Goal: Task Accomplishment & Management: Manage account settings

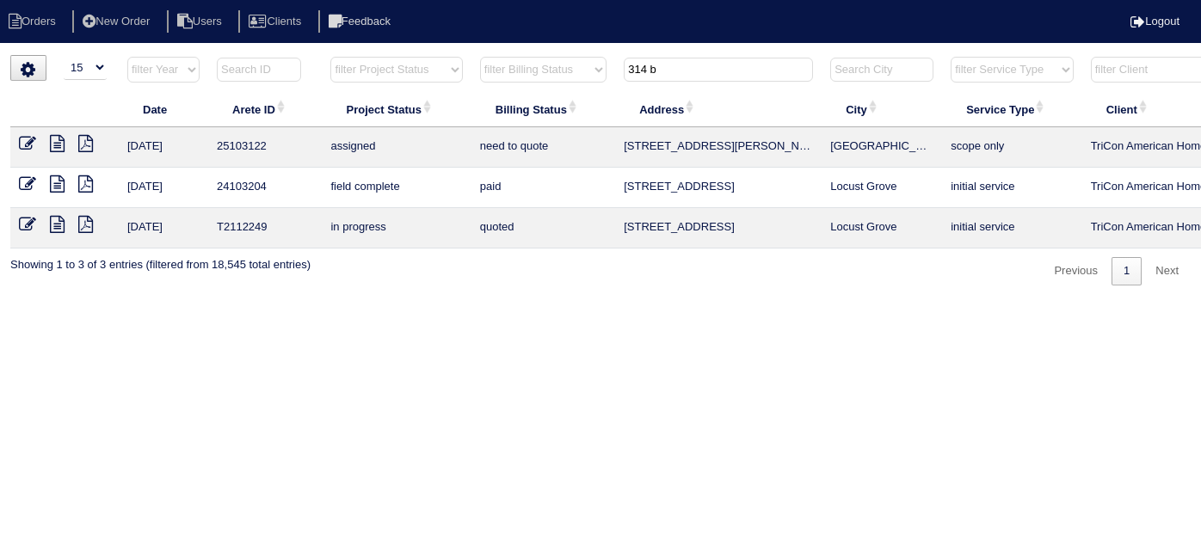
select select "15"
click at [575, 58] on tr "filter Year -- Any Year -- 2025 2024 2023 2022 2021 2020 2019 filter Project St…" at bounding box center [755, 73] width 1491 height 35
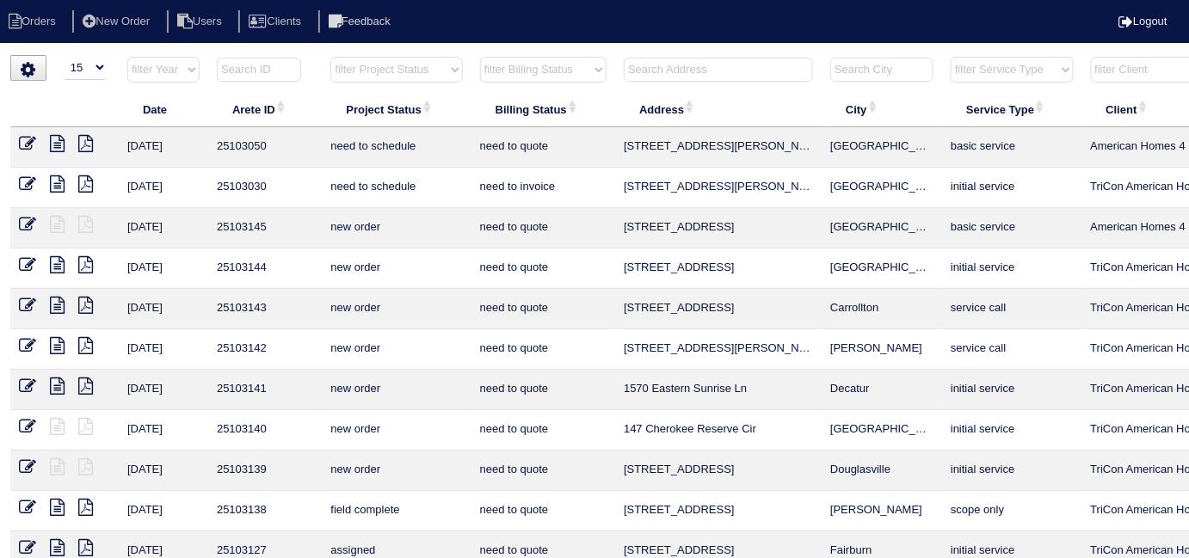
drag, startPoint x: 660, startPoint y: 67, endPoint x: 671, endPoint y: 62, distance: 12.3
click at [662, 67] on input "text" at bounding box center [718, 70] width 189 height 24
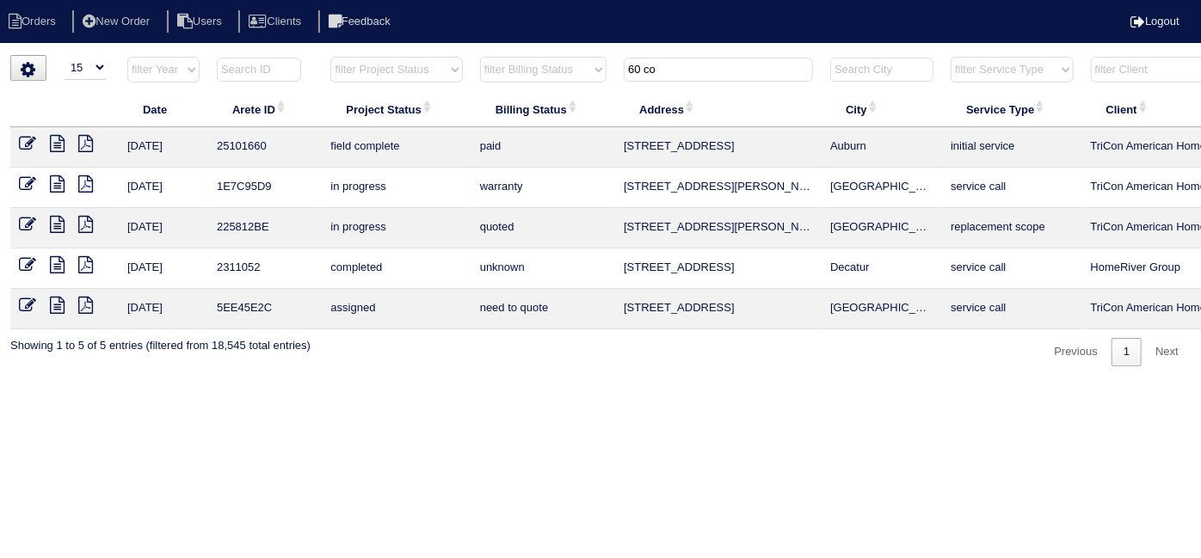
type input "60 co"
drag, startPoint x: 106, startPoint y: 27, endPoint x: 135, endPoint y: 34, distance: 30.3
click at [106, 27] on li "New Order" at bounding box center [117, 21] width 91 height 23
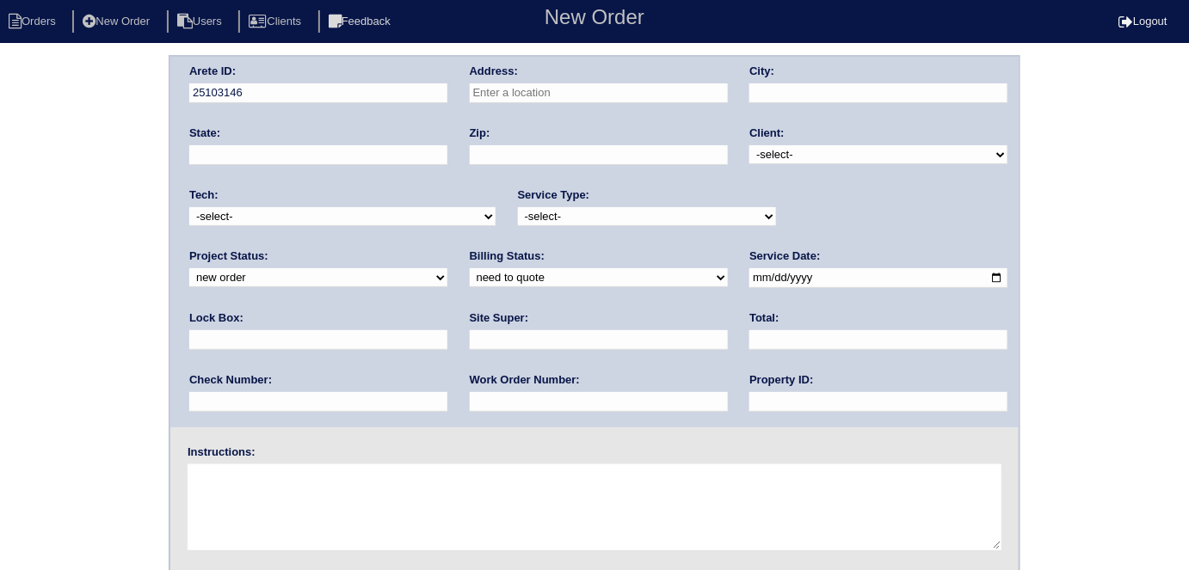
click at [510, 87] on input "text" at bounding box center [599, 93] width 258 height 20
type input "60 Costleys Bridge Dr"
type input "Oxford"
type input "GA"
type input "30054"
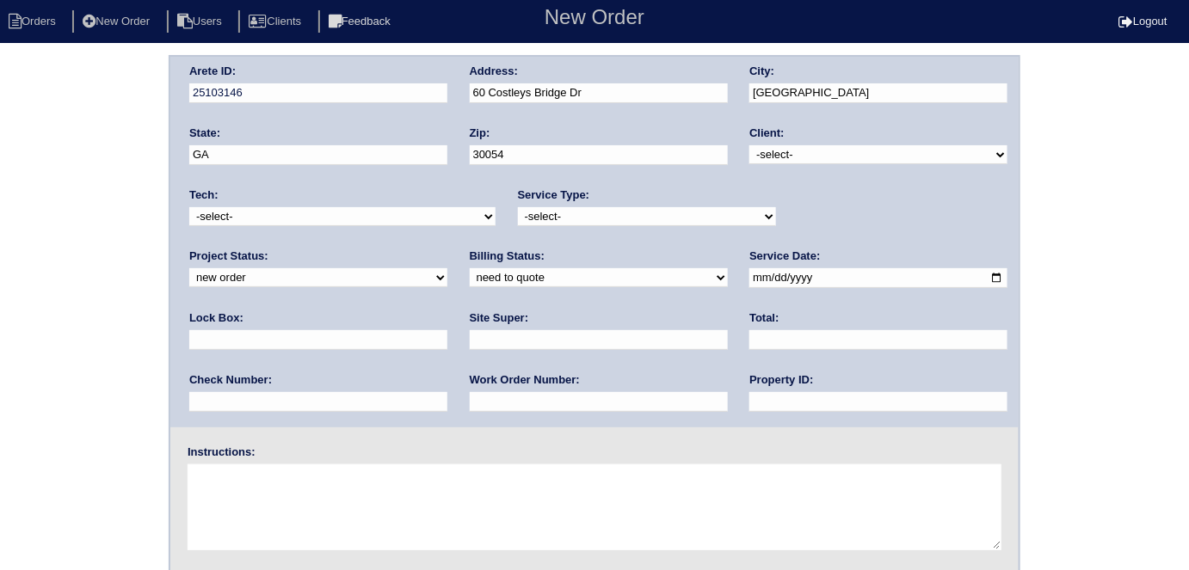
click at [862, 154] on select "-select- TriCon American Homes American Homes 4 Rent First Key Homes Zillow The…" at bounding box center [878, 154] width 258 height 19
select select "1"
click at [750, 145] on select "-select- TriCon American Homes American Homes 4 Rent First Key Homes Zillow The…" at bounding box center [878, 154] width 258 height 19
click at [610, 220] on select "-select- initial service basic service maintenance call replacement scope servi…" at bounding box center [647, 216] width 258 height 19
select select "scope only"
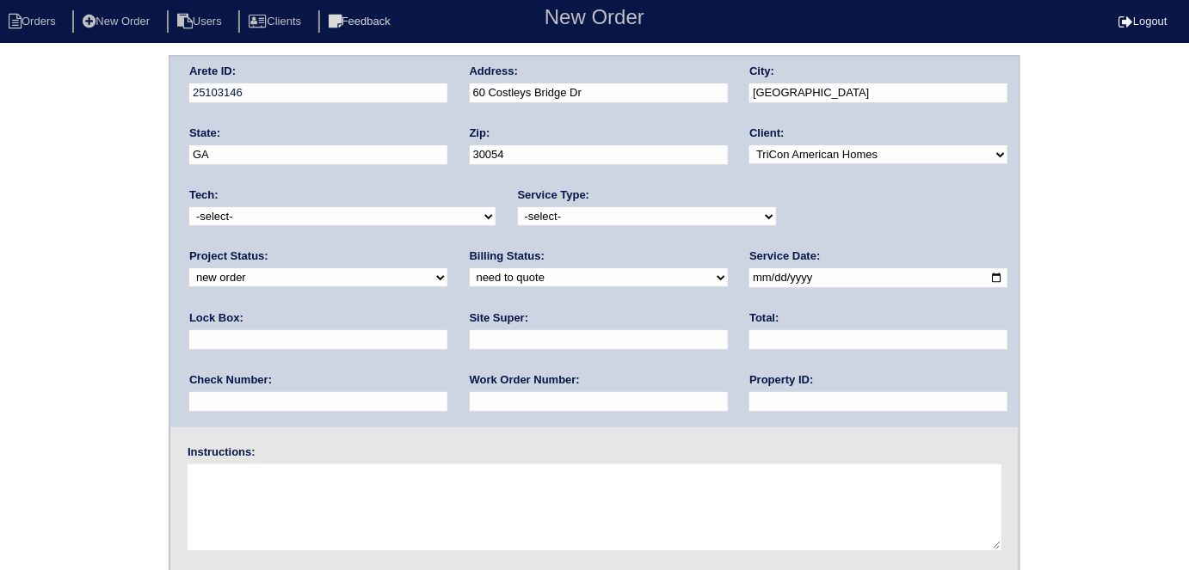
click at [518, 207] on select "-select- initial service basic service maintenance call replacement scope servi…" at bounding box center [647, 216] width 258 height 19
click at [447, 330] on input "text" at bounding box center [318, 340] width 258 height 20
type input "9310"
click at [749, 280] on input "date" at bounding box center [878, 278] width 258 height 20
type input "[DATE]"
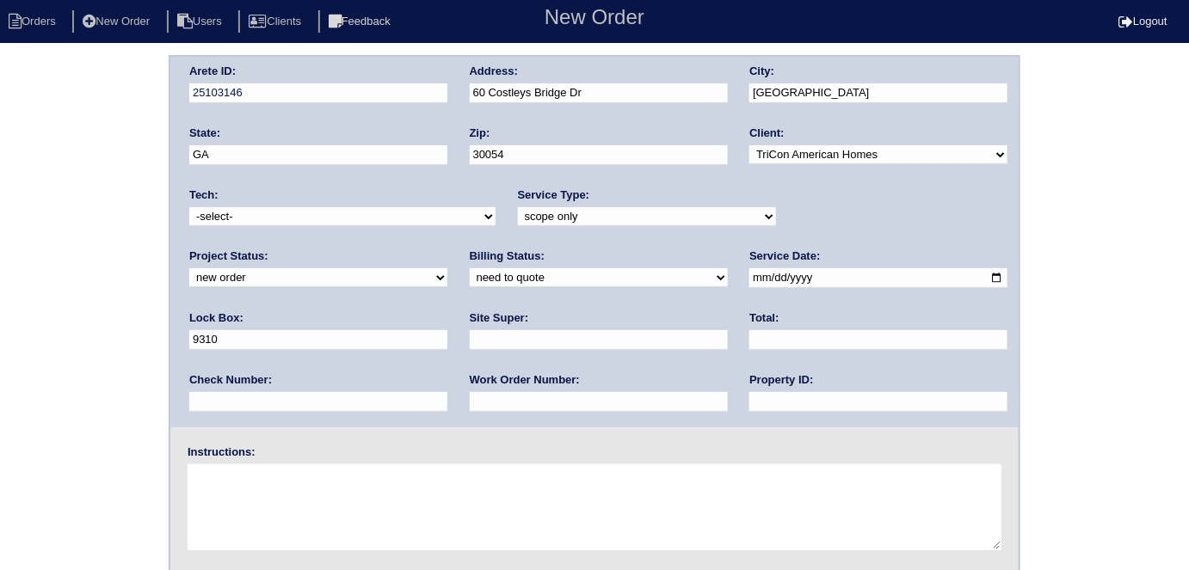
drag, startPoint x: 532, startPoint y: 405, endPoint x: 532, endPoint y: 366, distance: 39.6
click at [749, 405] on input "text" at bounding box center [878, 402] width 258 height 20
type input "N/A"
click at [470, 346] on input "text" at bounding box center [599, 340] width 258 height 20
type input "Brian Perkins"
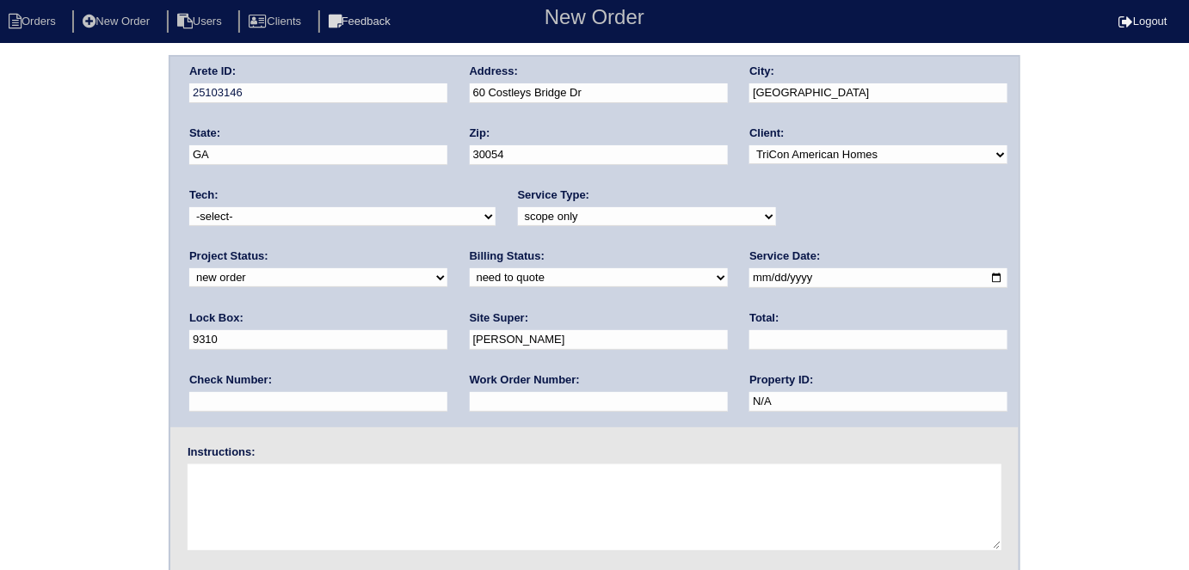
click at [248, 501] on textarea at bounding box center [595, 507] width 814 height 86
type textarea "Scope for service/repairs needed"
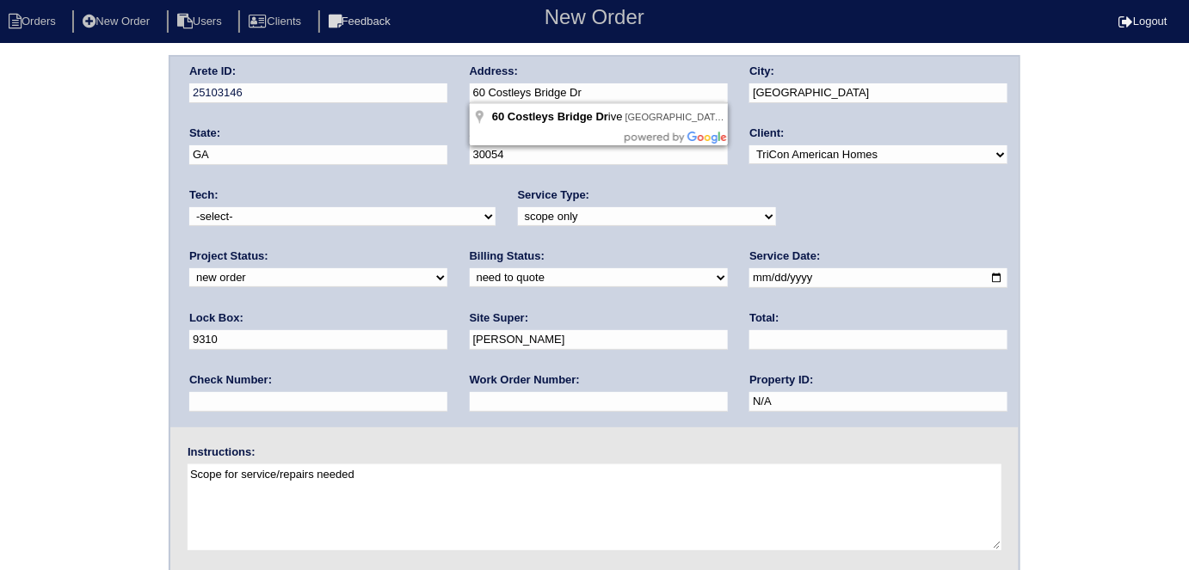
click at [442, 90] on div "Arete ID: 25103146 Address: 60 Costleys Bridge Dr City: Oxford State: GA Zip: 3…" at bounding box center [594, 242] width 848 height 371
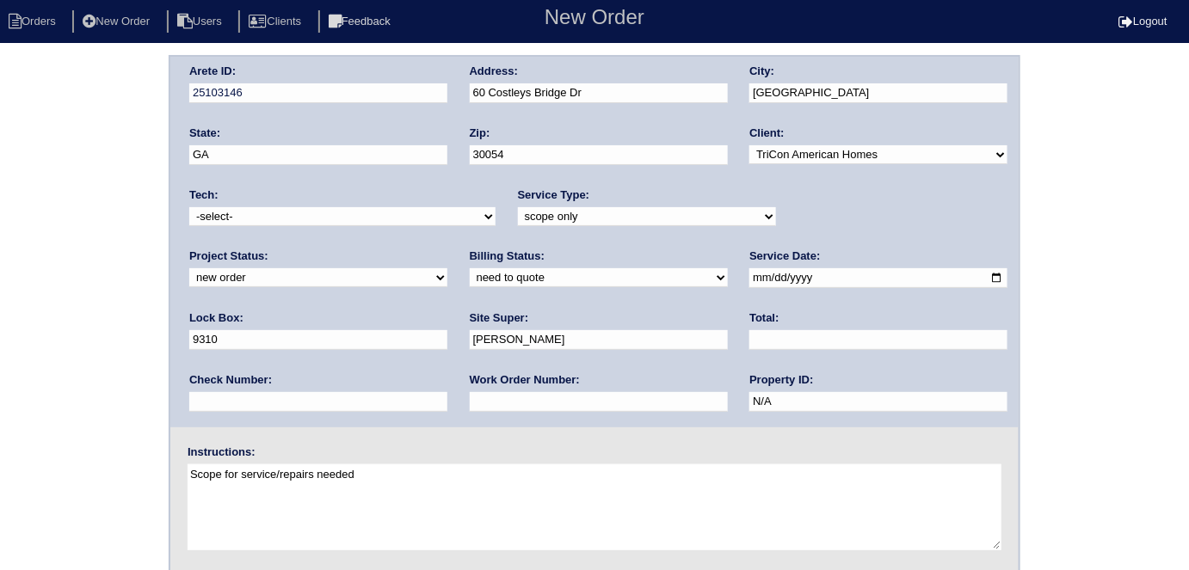
click at [50, 234] on div "Arete ID: 25103146 Address: 60 Costleys Bridge Dr City: Oxford State: GA Zip: 3…" at bounding box center [594, 403] width 1189 height 696
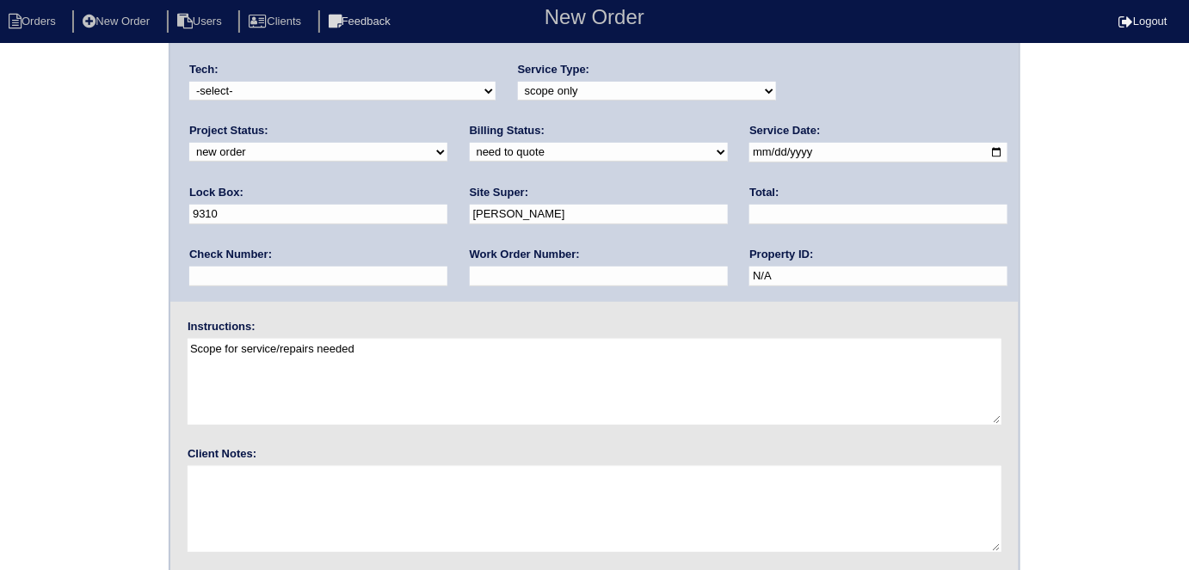
scroll to position [176, 0]
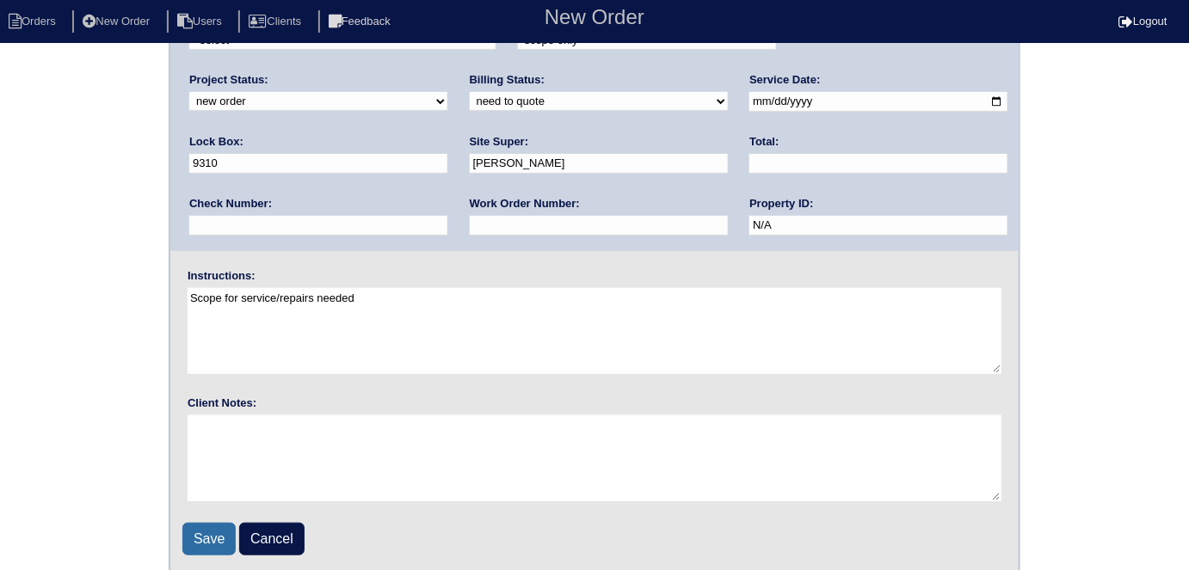
click at [199, 540] on input "Save" at bounding box center [208, 539] width 53 height 33
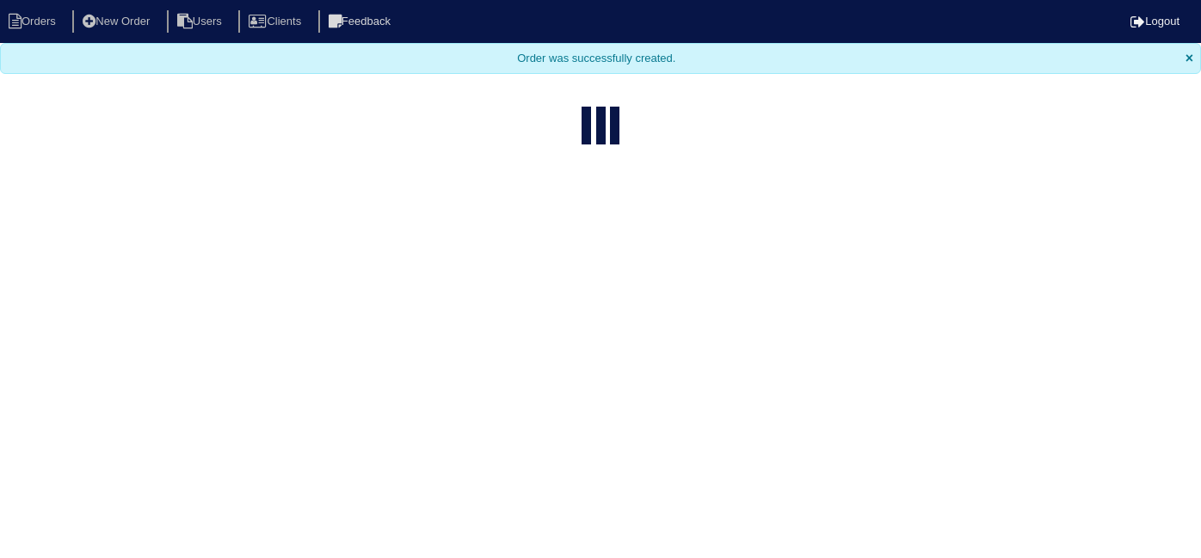
select select "15"
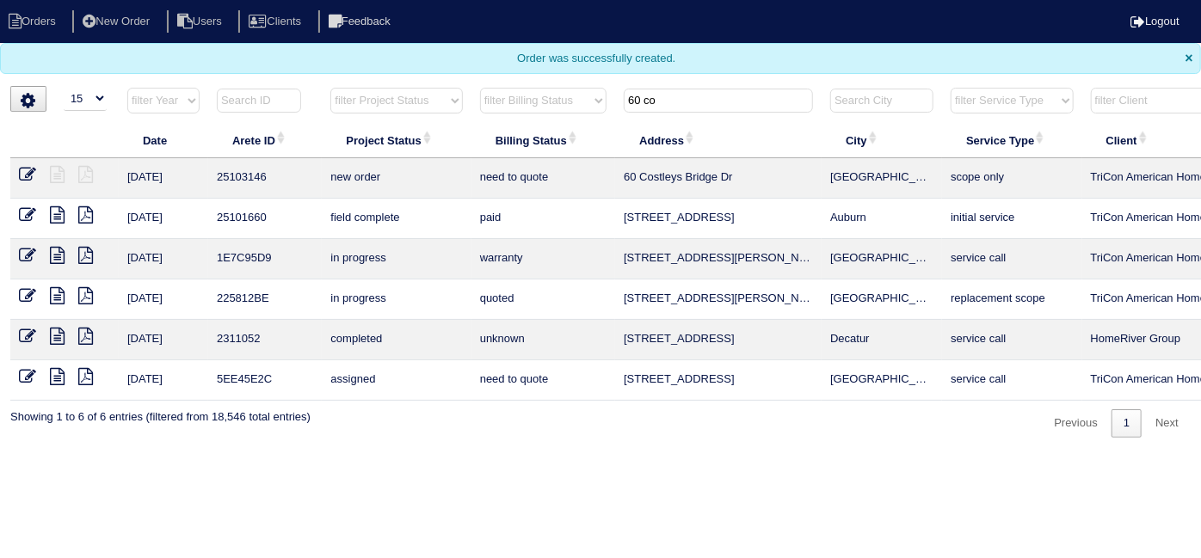
drag, startPoint x: 712, startPoint y: 92, endPoint x: 673, endPoint y: 88, distance: 39.8
click at [681, 89] on input "60 co" at bounding box center [718, 101] width 189 height 24
type input "6"
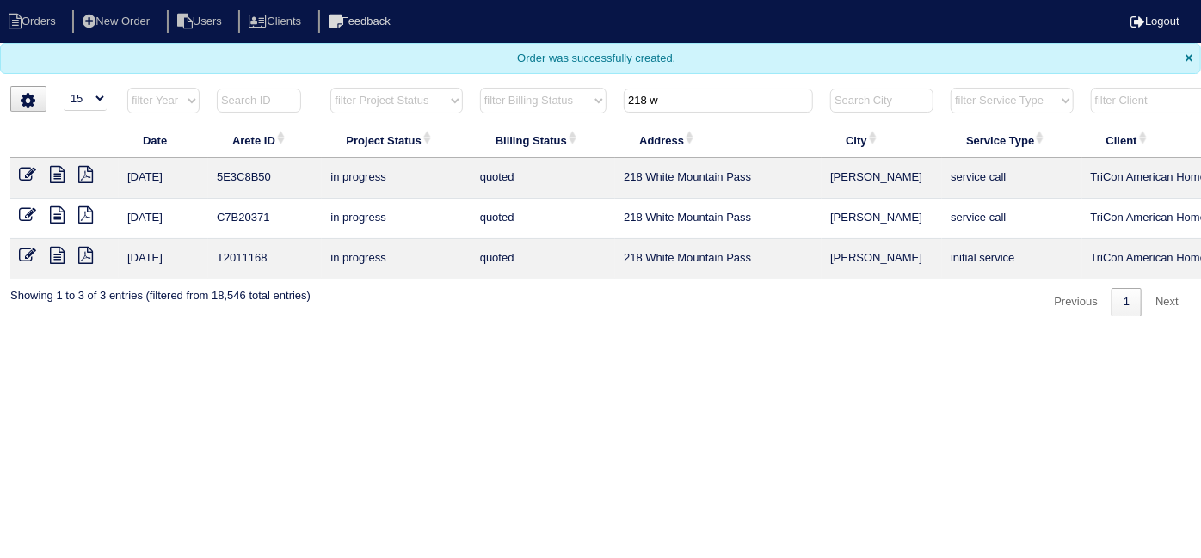
type input "218 w"
drag, startPoint x: 55, startPoint y: 174, endPoint x: 63, endPoint y: 168, distance: 9.8
click at [55, 174] on icon at bounding box center [57, 174] width 15 height 17
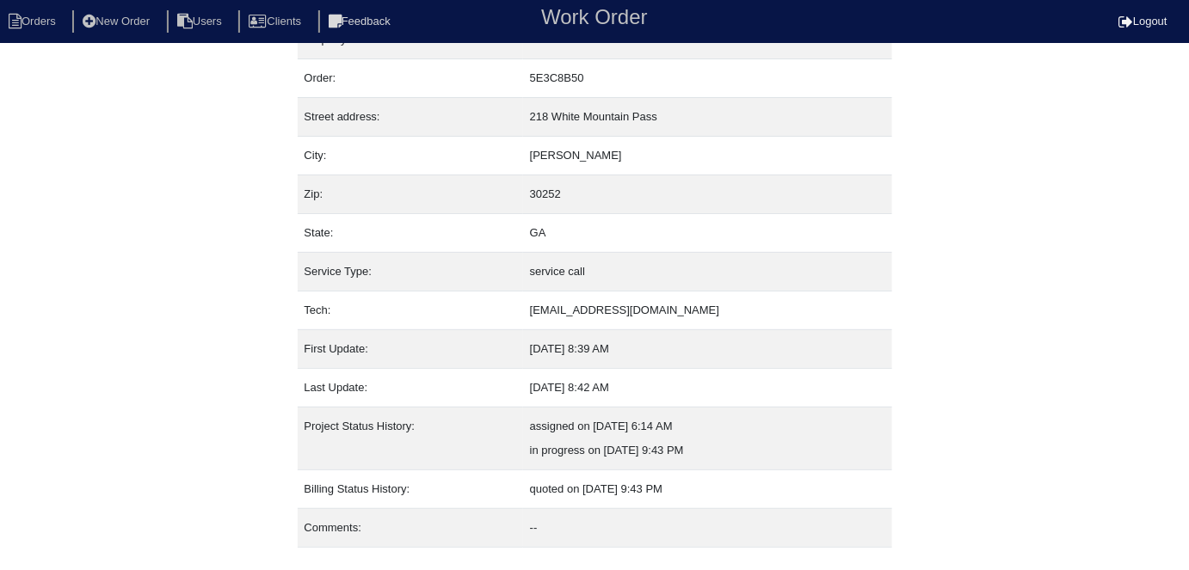
scroll to position [66, 0]
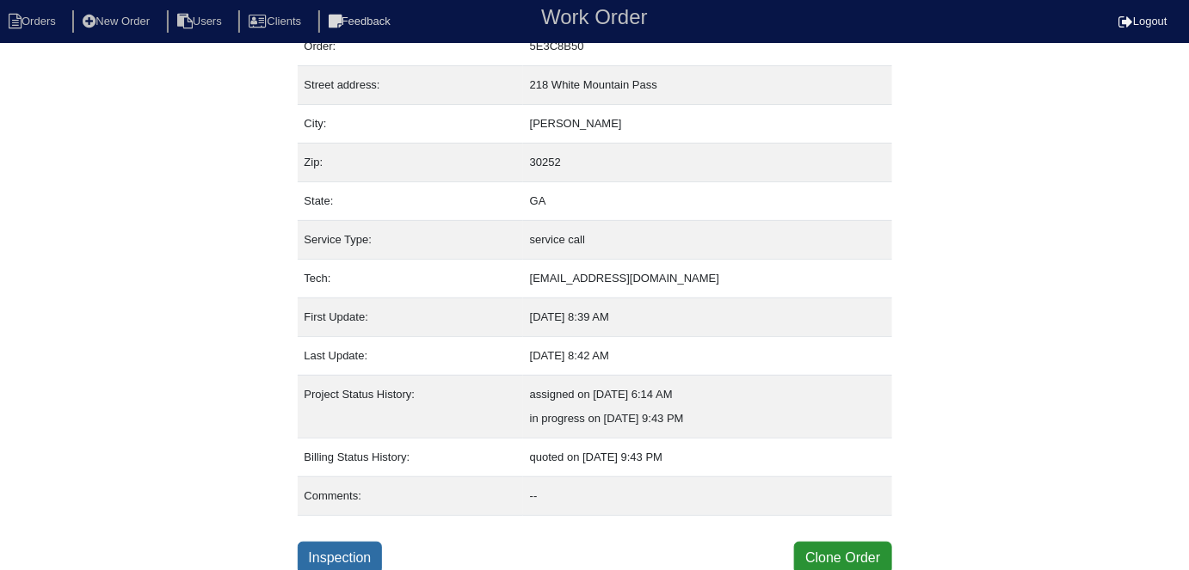
click at [344, 557] on link "Inspection" at bounding box center [340, 558] width 85 height 33
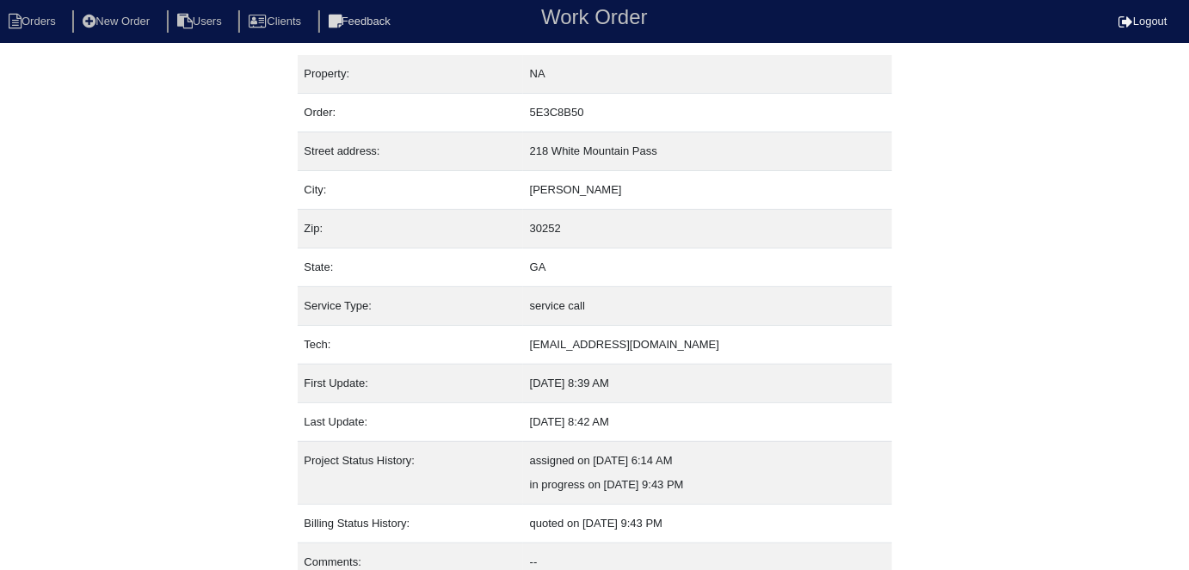
select select "0"
select select "York"
select select "1"
select select "0"
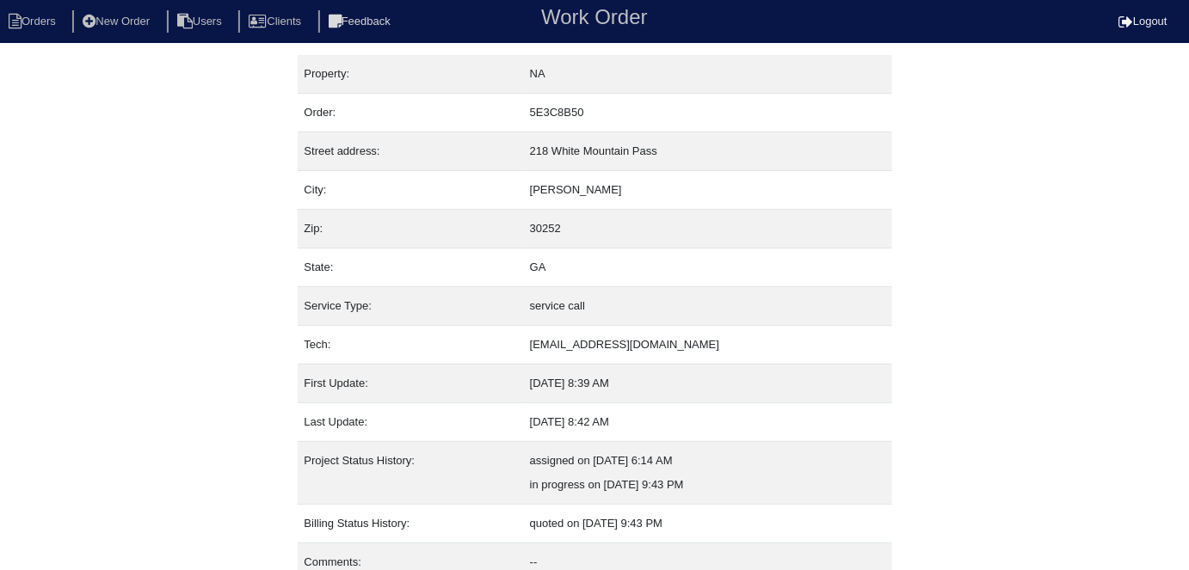
select select "1"
select select "0"
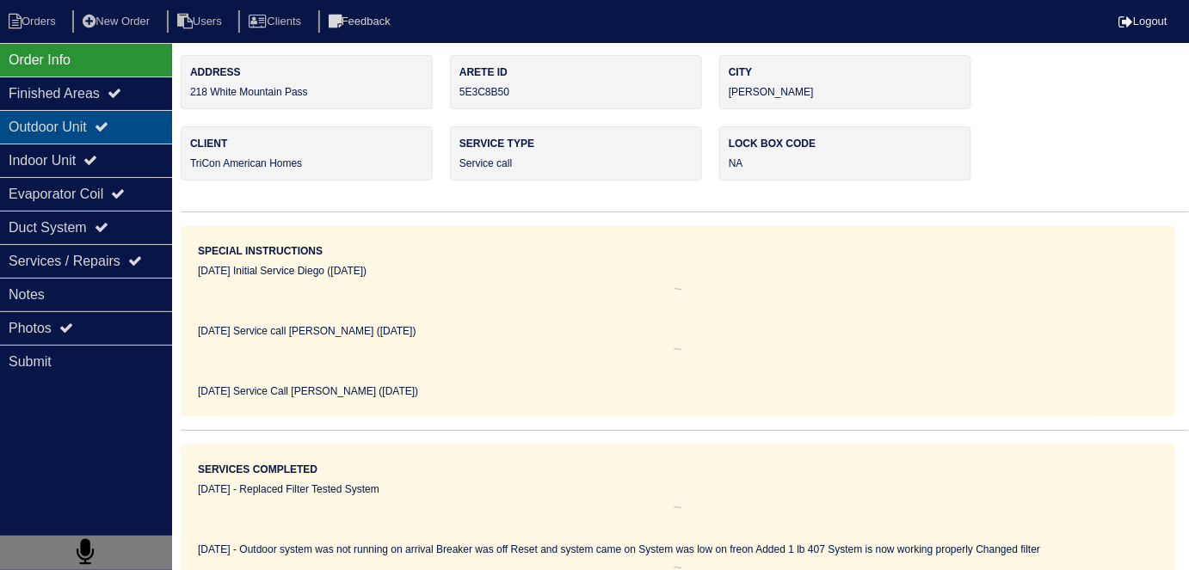
click at [89, 140] on div "Outdoor Unit" at bounding box center [86, 127] width 172 height 34
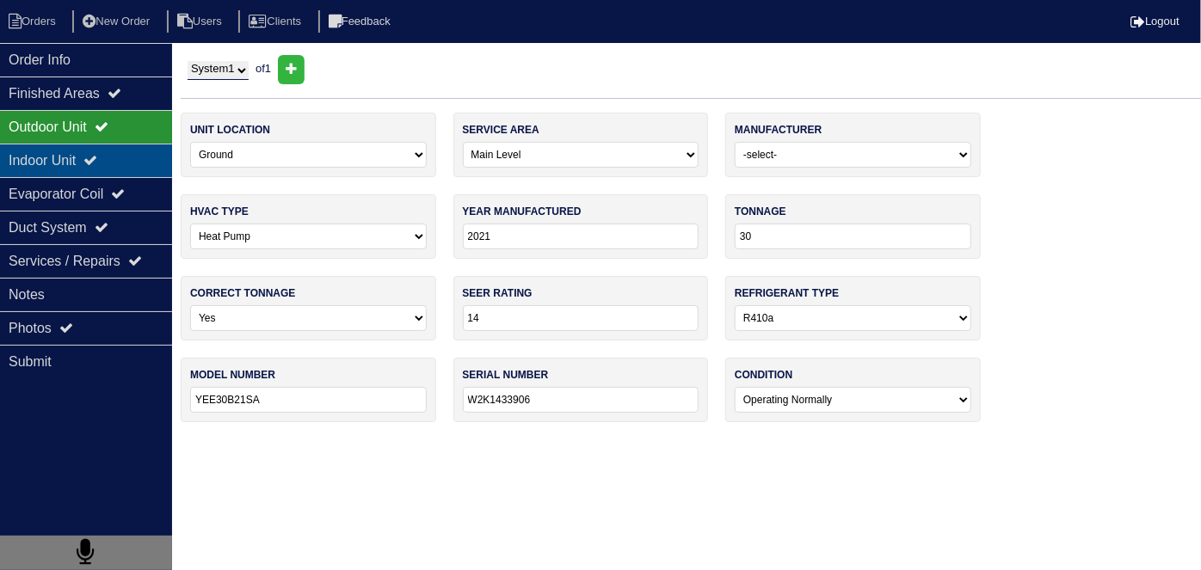
click at [89, 147] on div "Indoor Unit" at bounding box center [86, 161] width 172 height 34
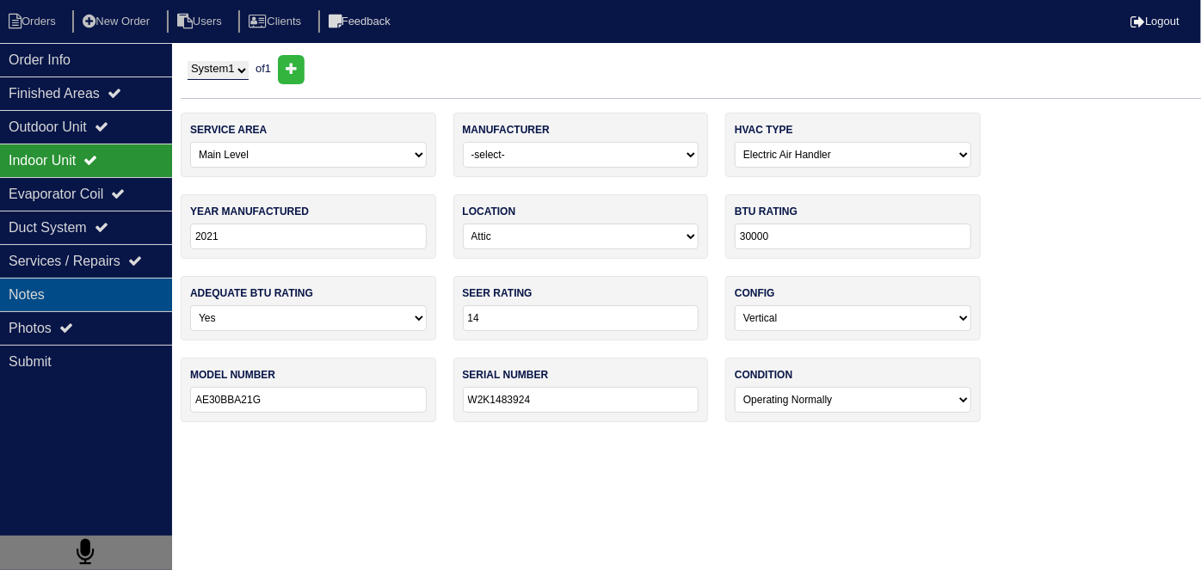
click at [64, 300] on div "Notes" at bounding box center [86, 295] width 172 height 34
type textarea "2 filters 16x20x1 2lbs 410a"
type textarea "Service Call On arrival. Pan was full of water Removed water from pan Changed f…"
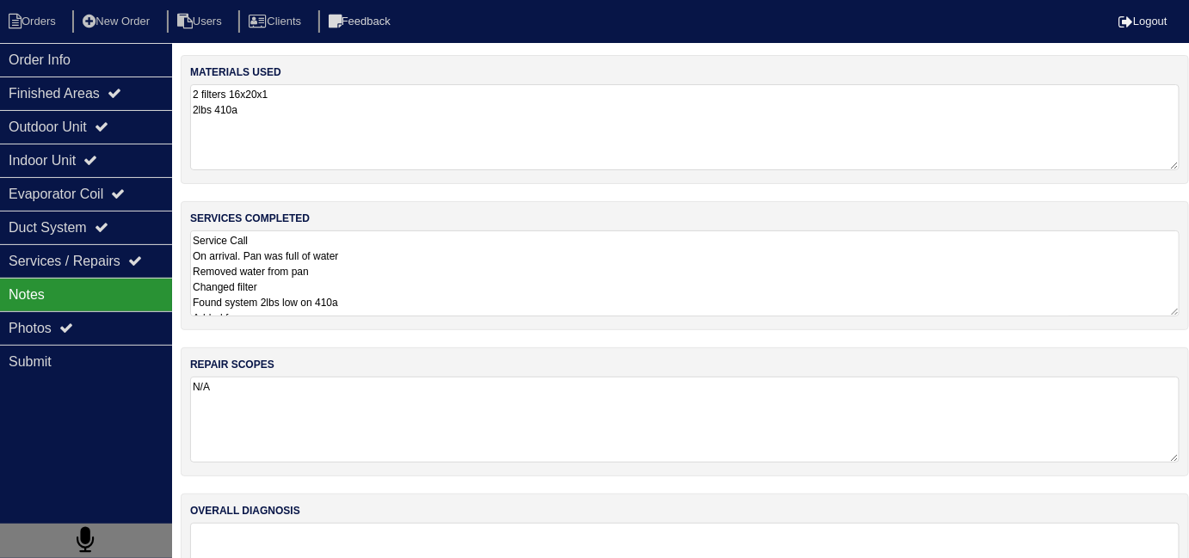
click at [442, 276] on textarea "Service Call On arrival. Pan was full of water Removed water from pan Changed f…" at bounding box center [684, 274] width 989 height 86
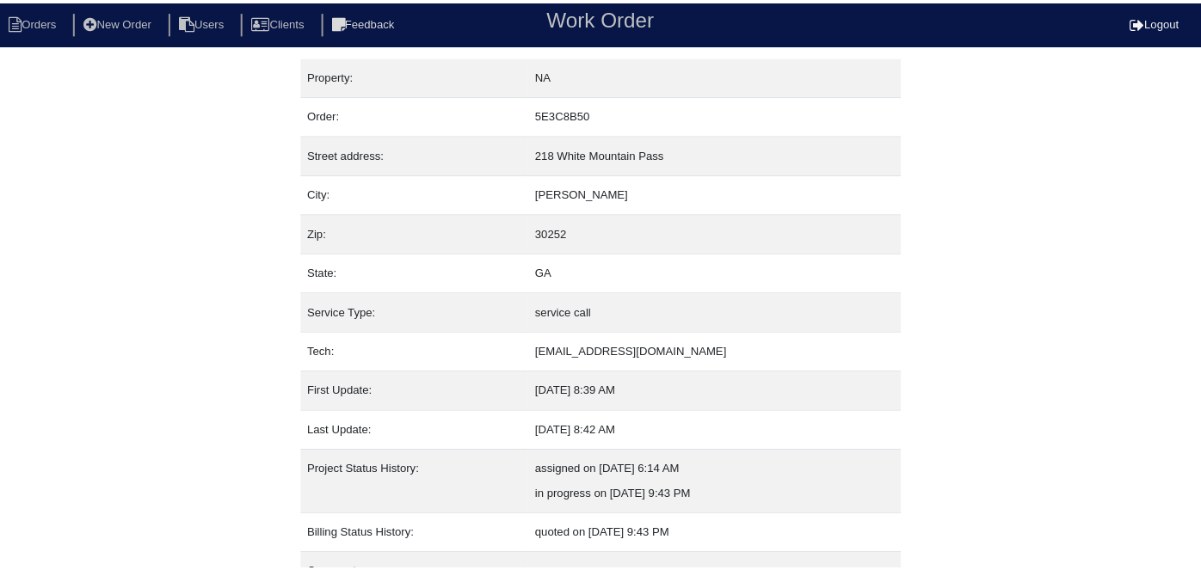
scroll to position [66, 0]
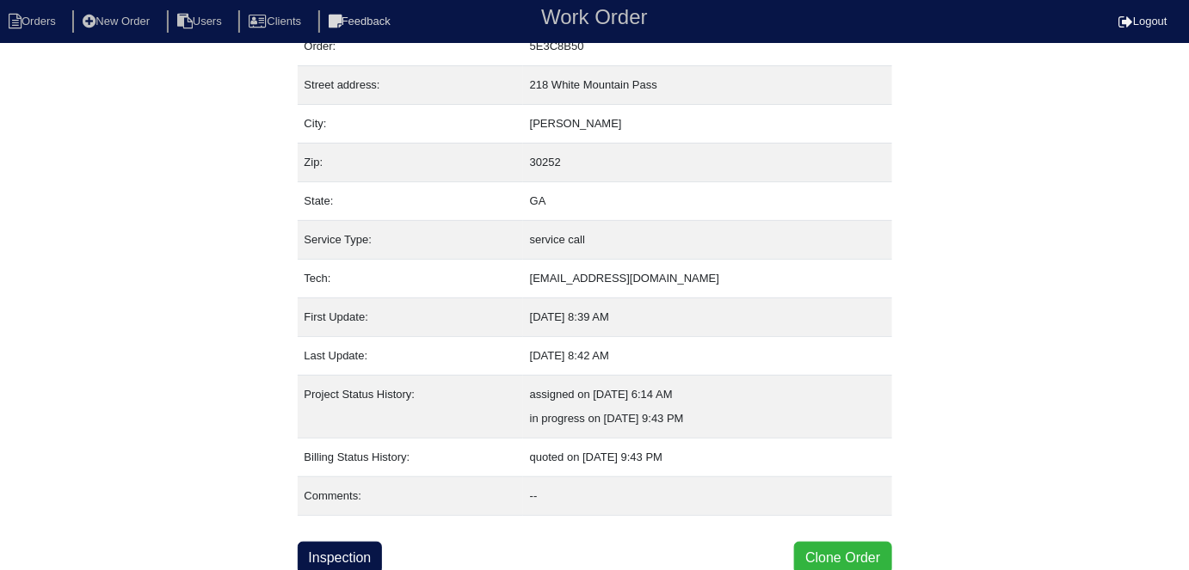
click at [851, 560] on button "Clone Order" at bounding box center [842, 558] width 97 height 33
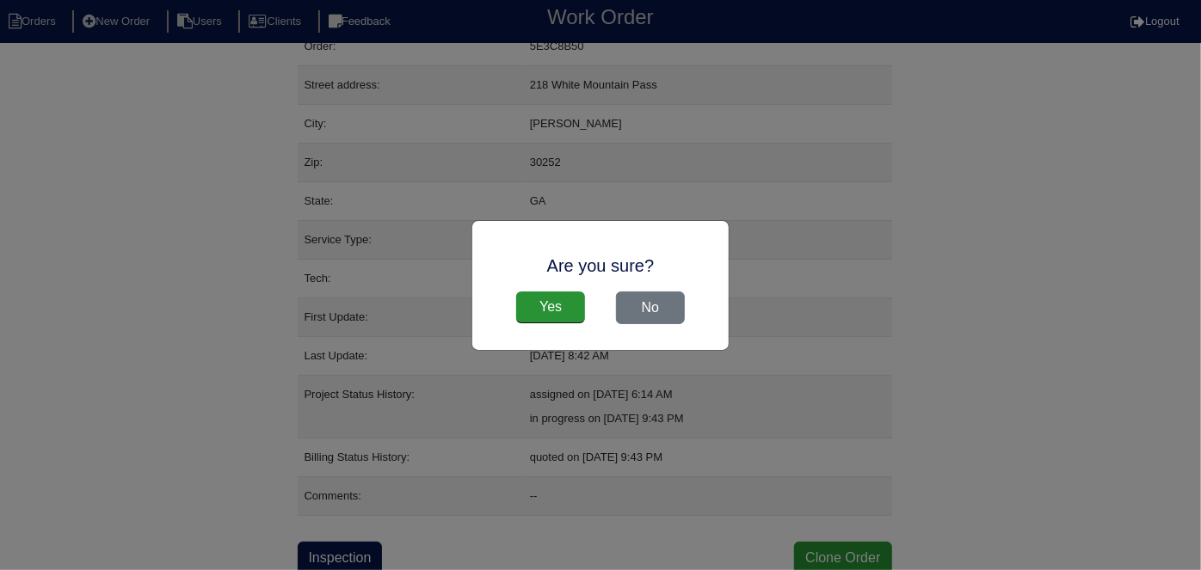
click at [555, 285] on div "Yes No" at bounding box center [600, 308] width 222 height 50
click at [555, 288] on div "Yes No" at bounding box center [600, 308] width 222 height 50
click at [554, 293] on div "Yes No" at bounding box center [600, 308] width 222 height 50
click at [549, 304] on input "Yes" at bounding box center [550, 308] width 69 height 33
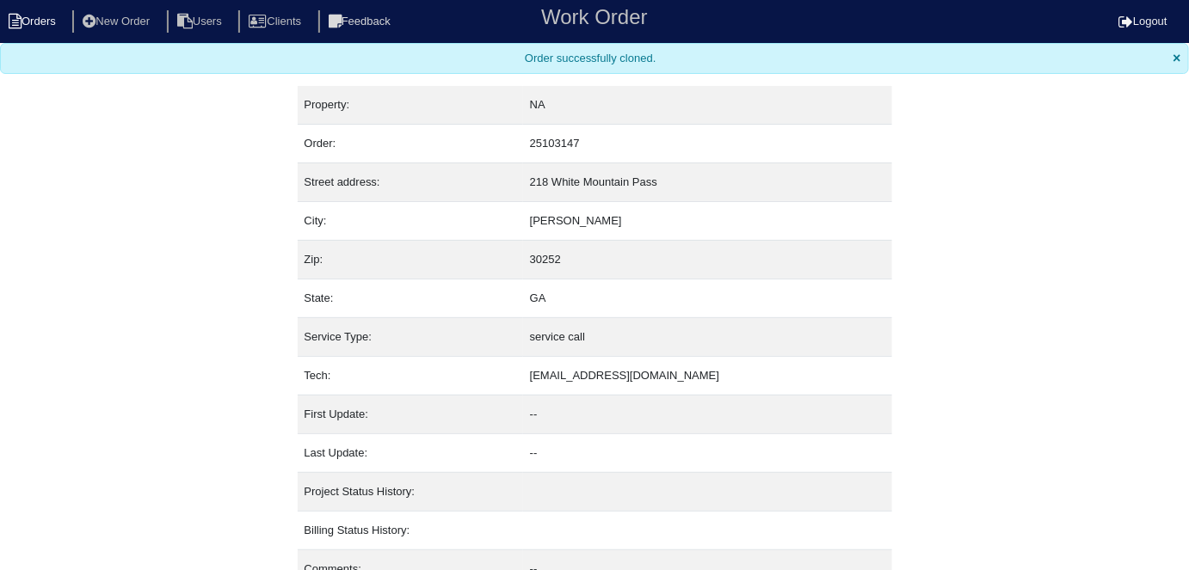
click at [3, 20] on li "Orders" at bounding box center [35, 21] width 70 height 23
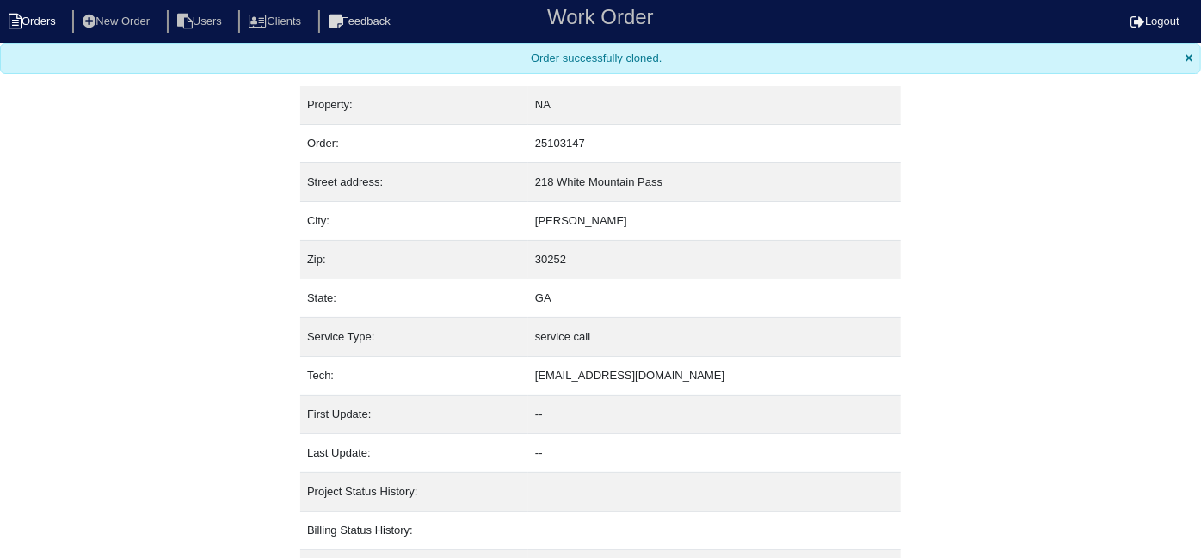
select select "15"
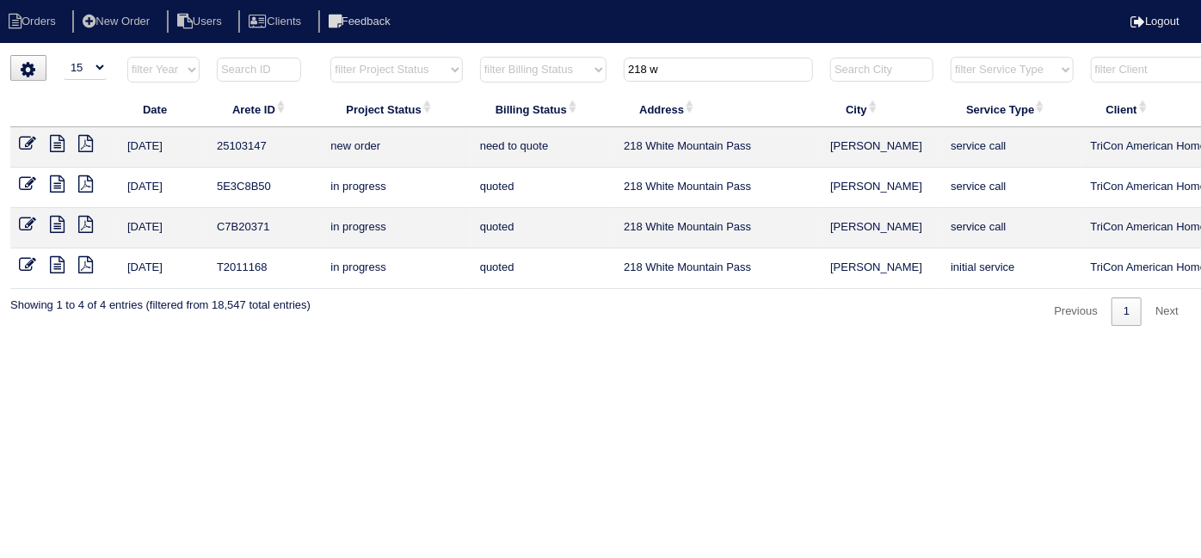
click at [27, 144] on icon at bounding box center [27, 143] width 17 height 17
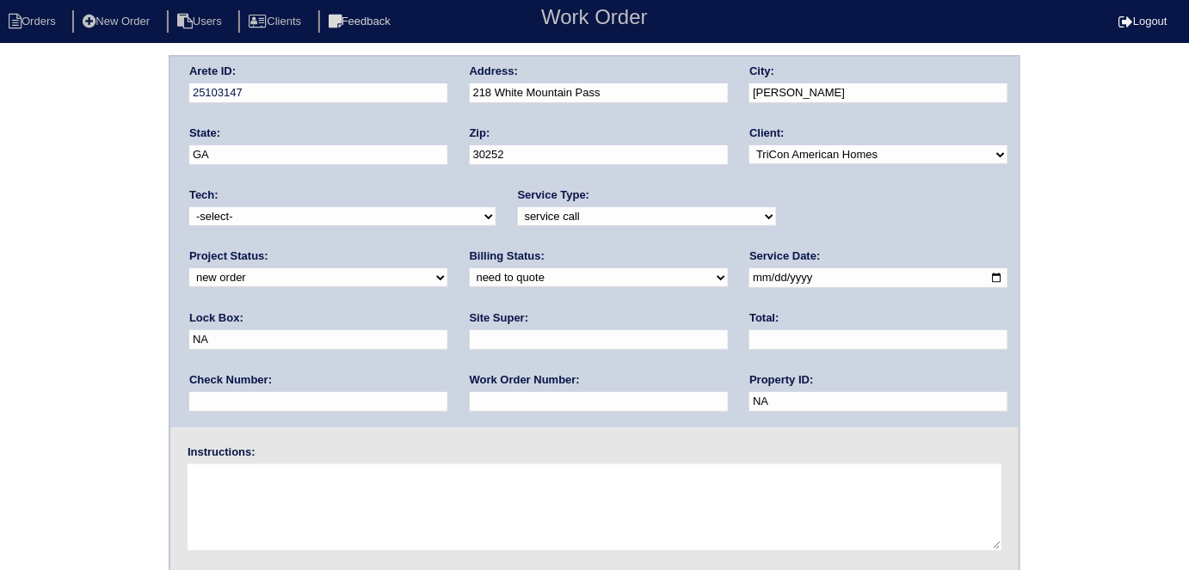
click at [534, 210] on select "-select- initial service basic service maintenance call replacement scope servi…" at bounding box center [647, 216] width 258 height 19
select select "initial service"
click at [518, 207] on select "-select- initial service basic service maintenance call replacement scope servi…" at bounding box center [647, 216] width 258 height 19
click at [470, 397] on input "text" at bounding box center [599, 402] width 258 height 20
type input "537624"
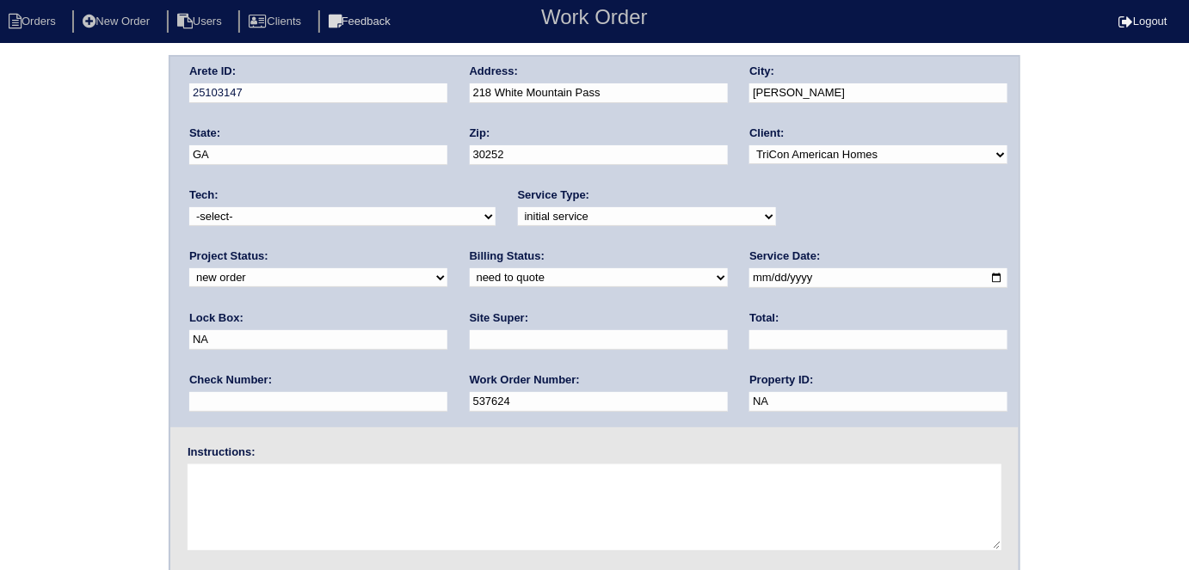
drag, startPoint x: 784, startPoint y: 275, endPoint x: 748, endPoint y: 273, distance: 35.4
click at [748, 273] on div "Arete ID: 25103147 Address: [STREET_ADDRESS] City: [PERSON_NAME] State: [GEOGRA…" at bounding box center [594, 242] width 848 height 371
click at [447, 330] on input "text" at bounding box center [318, 340] width 258 height 20
type input "9470"
click at [470, 332] on input "text" at bounding box center [599, 340] width 258 height 20
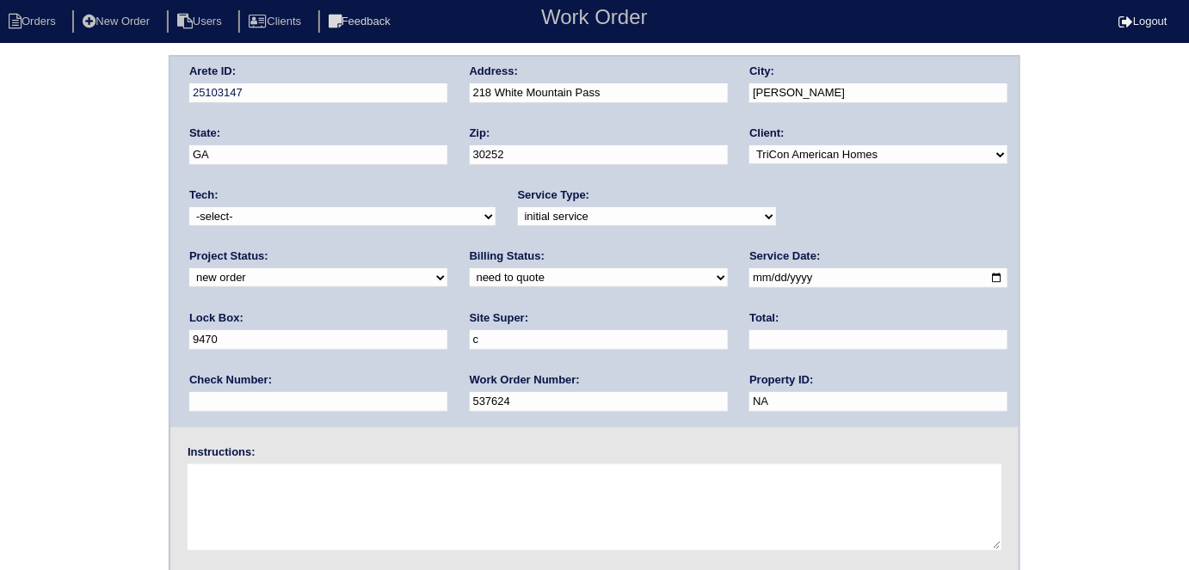
type input "[PERSON_NAME]"
click at [284, 525] on textarea at bounding box center [595, 507] width 814 height 86
type textarea "Install smart tstats if needed"
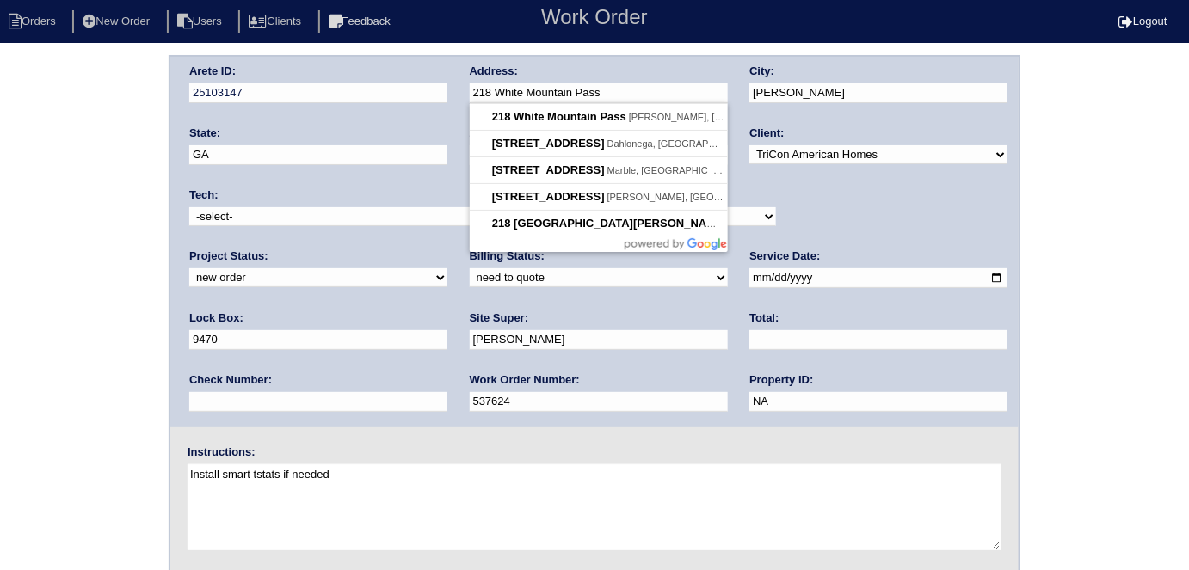
drag, startPoint x: 648, startPoint y: 99, endPoint x: 462, endPoint y: 92, distance: 185.9
click at [463, 92] on div "Arete ID: 25103147 Address: [STREET_ADDRESS] City: [PERSON_NAME] State: [GEOGRA…" at bounding box center [594, 242] width 848 height 371
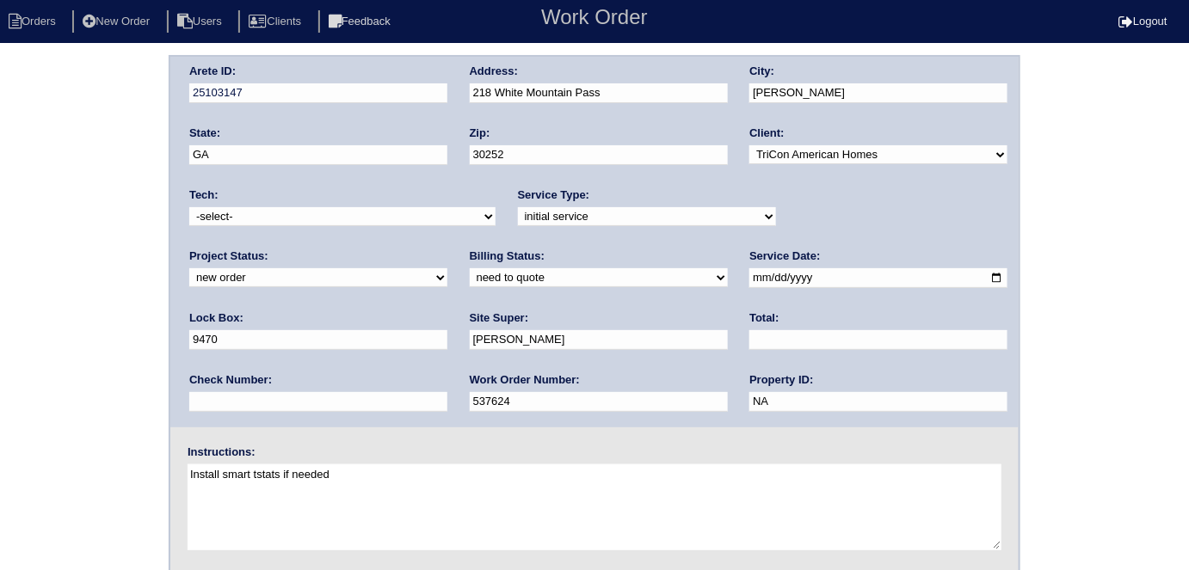
click at [38, 323] on div "Arete ID: 25103147 Address: [STREET_ADDRESS] City: [PERSON_NAME] State: [GEOGRA…" at bounding box center [594, 403] width 1189 height 696
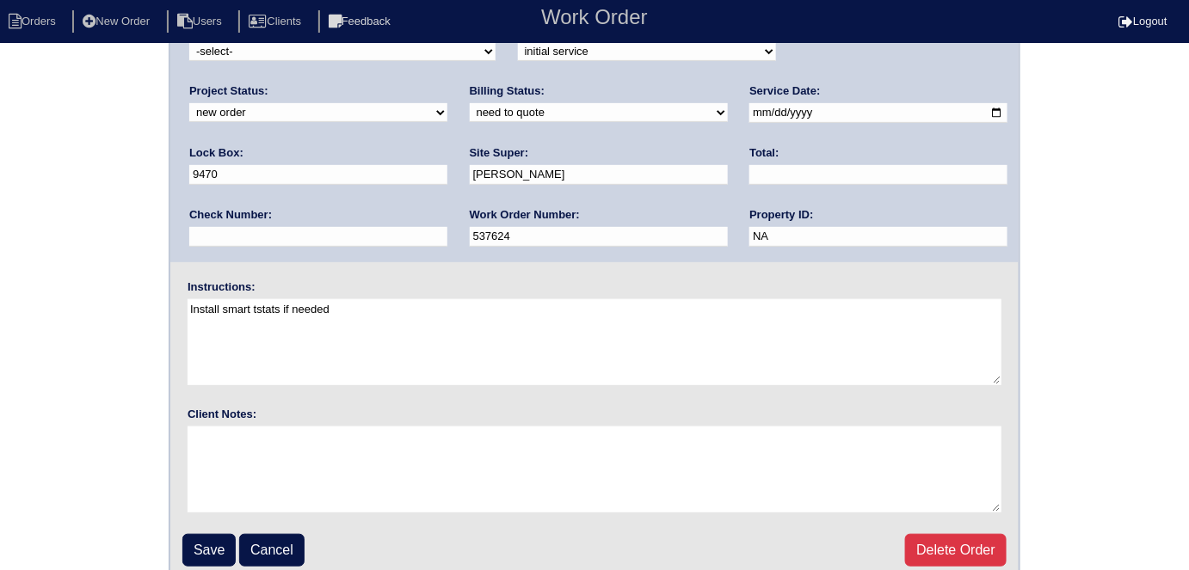
scroll to position [176, 0]
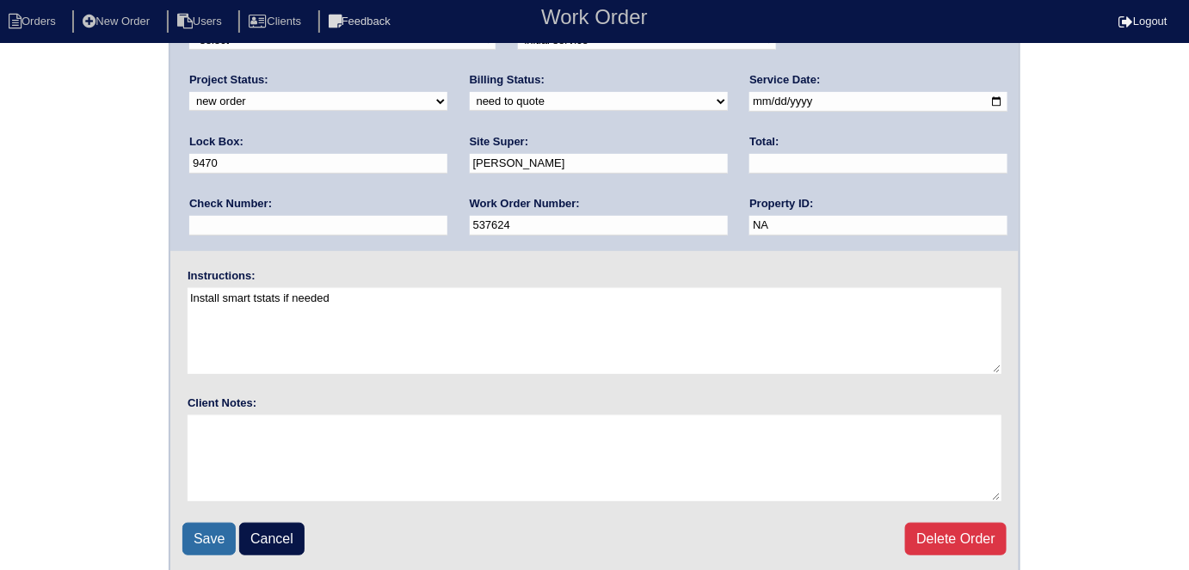
click at [183, 530] on input "Save" at bounding box center [208, 539] width 53 height 33
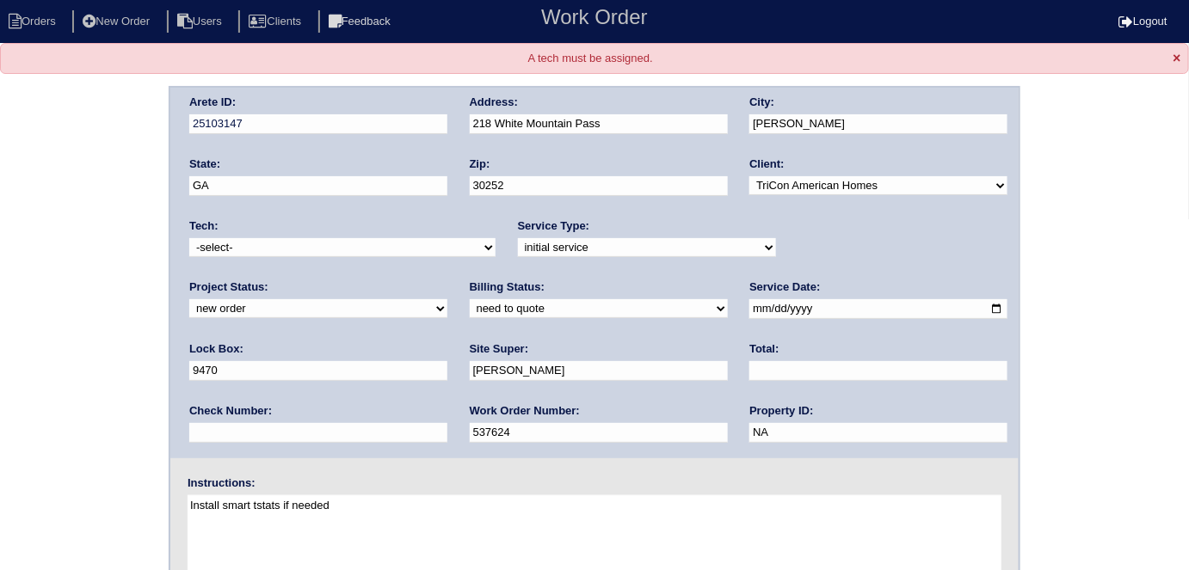
click at [201, 255] on div "Tech: -select- [EMAIL_ADDRESS][DOMAIN_NAME] [EMAIL_ADDRESS][DOMAIN_NAME] [EMAIL…" at bounding box center [342, 241] width 306 height 47
click at [203, 253] on select "-select- aretesmg+backup-tech@gmail.com benjohnholt88@gmail.com callisonhvac@ya…" at bounding box center [342, 247] width 306 height 19
select select "33"
click at [189, 238] on select "-select- aretesmg+backup-tech@gmail.com benjohnholt88@gmail.com callisonhvac@ya…" at bounding box center [342, 247] width 306 height 19
drag, startPoint x: 124, startPoint y: 321, endPoint x: 124, endPoint y: 360, distance: 38.7
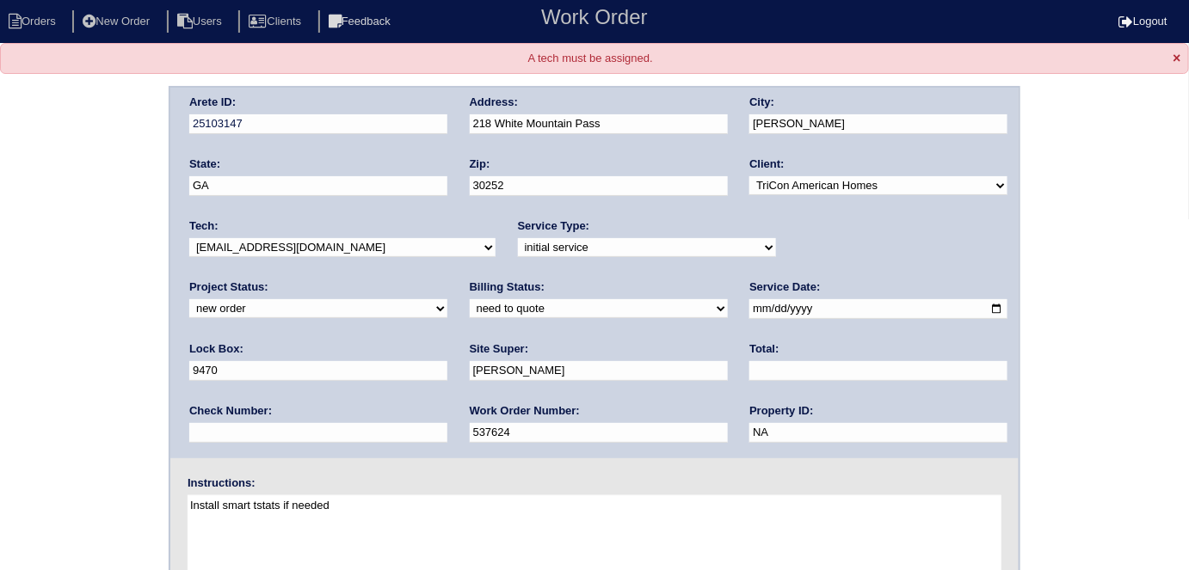
click at [108, 323] on div "Arete ID: 25103147 Address: 218 White Mountain Pass City: McDonough State: GA Z…" at bounding box center [594, 434] width 1189 height 696
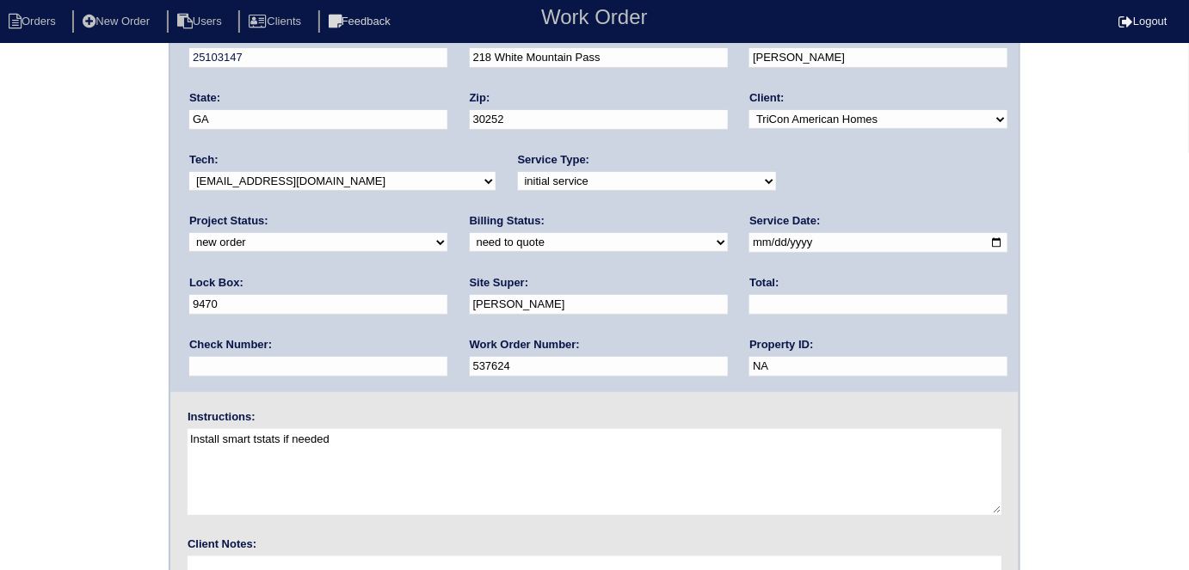
scroll to position [206, 0]
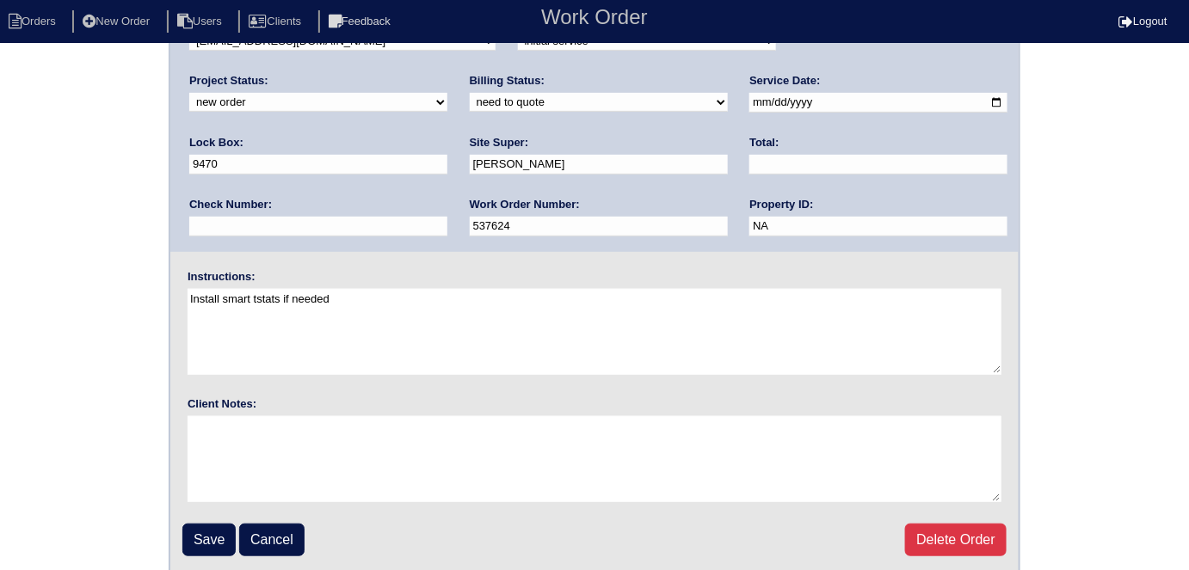
drag, startPoint x: 221, startPoint y: 512, endPoint x: 209, endPoint y: 532, distance: 23.9
click at [221, 513] on fieldset "Arete ID: 25103147 Address: 218 White Mountain Pass City: McDonough State: GA Z…" at bounding box center [594, 227] width 848 height 692
click at [209, 532] on input "Save" at bounding box center [208, 540] width 53 height 33
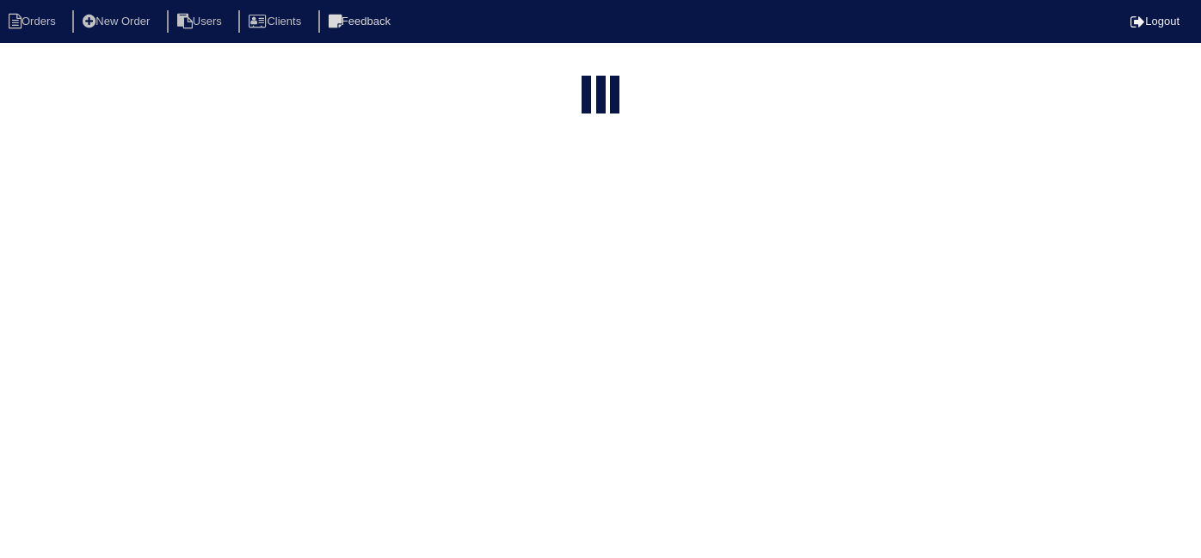
select select "15"
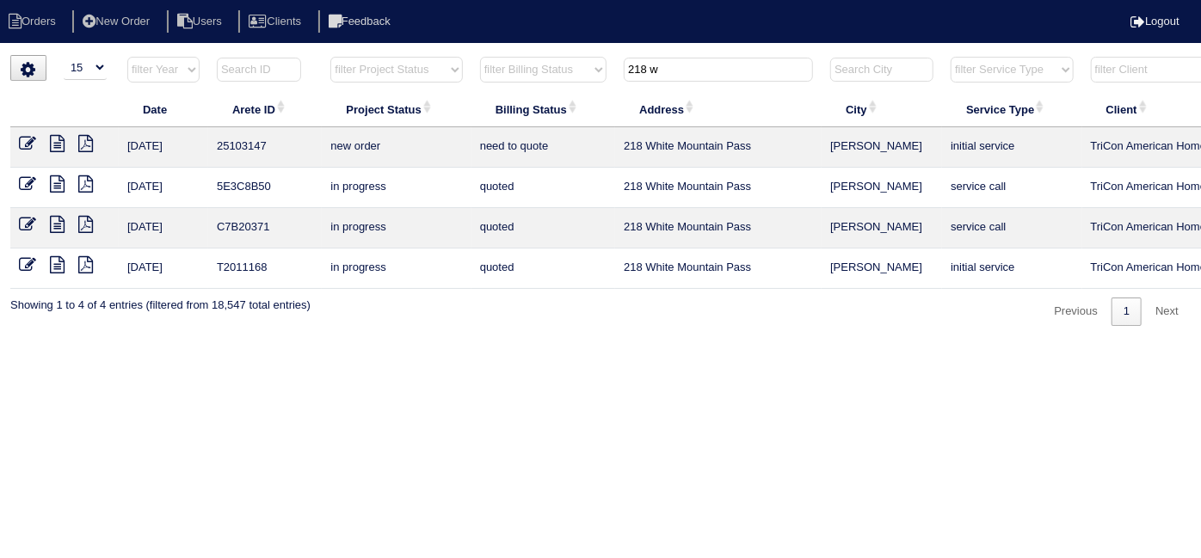
drag, startPoint x: 671, startPoint y: 63, endPoint x: 79, endPoint y: 41, distance: 592.2
click at [277, 55] on body "Orders New Order Users Clients Feedback Logout Orders New Order Users Clients M…" at bounding box center [600, 190] width 1201 height 271
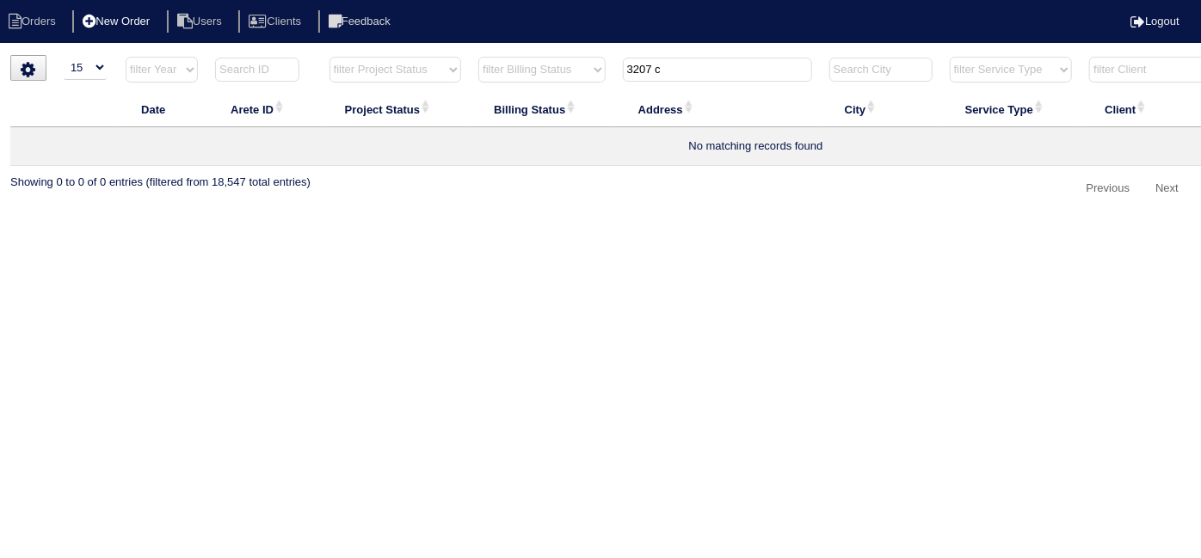
type input "3207 c"
click at [157, 17] on li "New Order" at bounding box center [117, 21] width 91 height 23
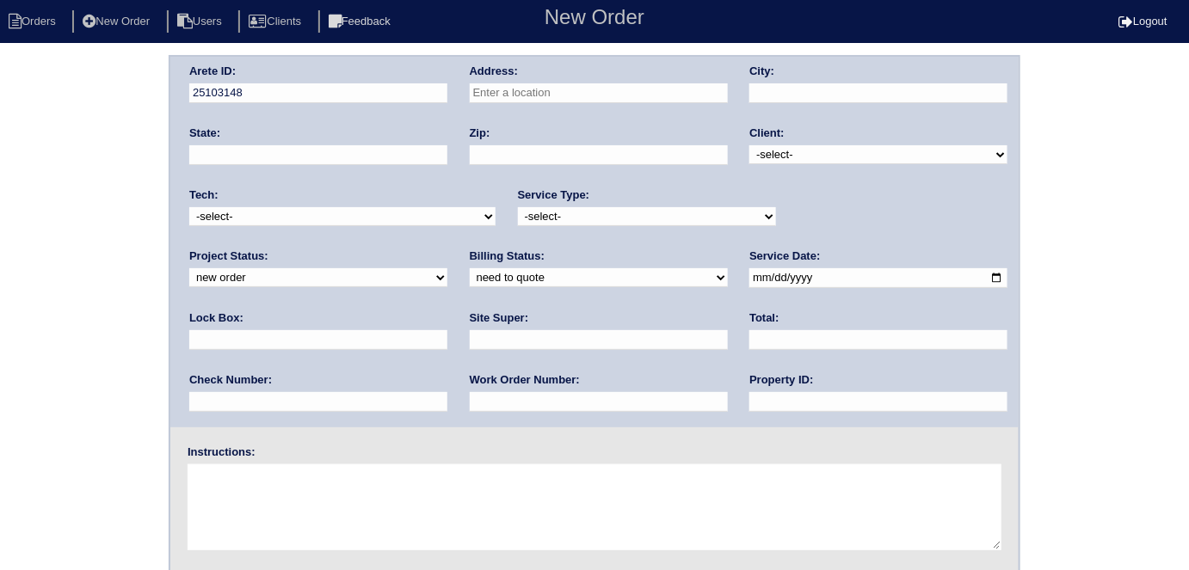
click at [534, 89] on input "text" at bounding box center [599, 93] width 258 height 20
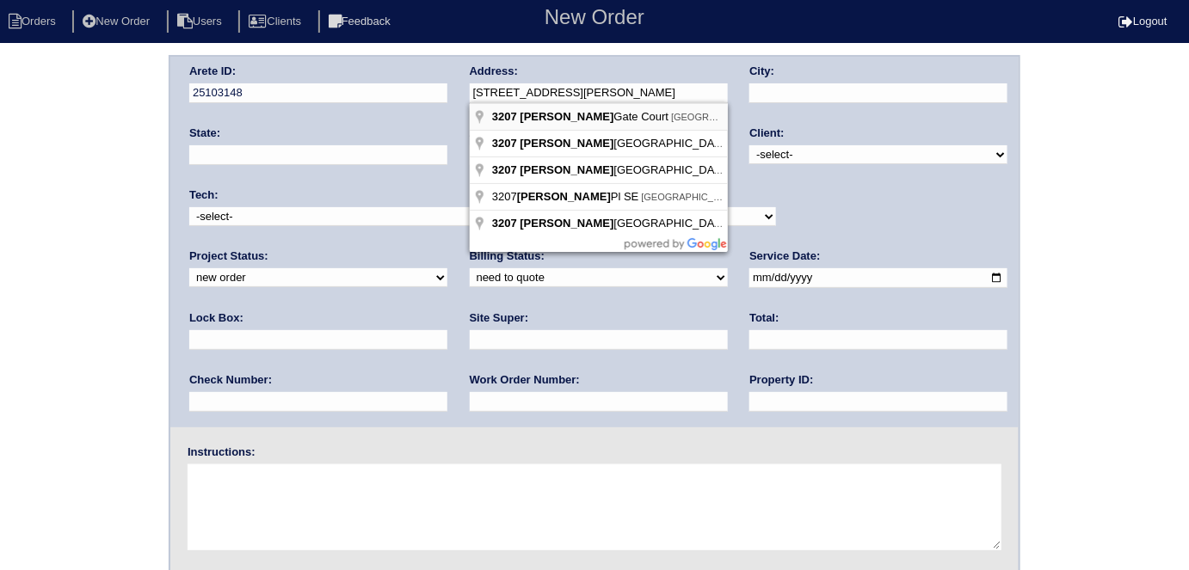
type input "3207 Collier Gate Ct"
type input "Smyrna"
type input "GA"
type input "30080"
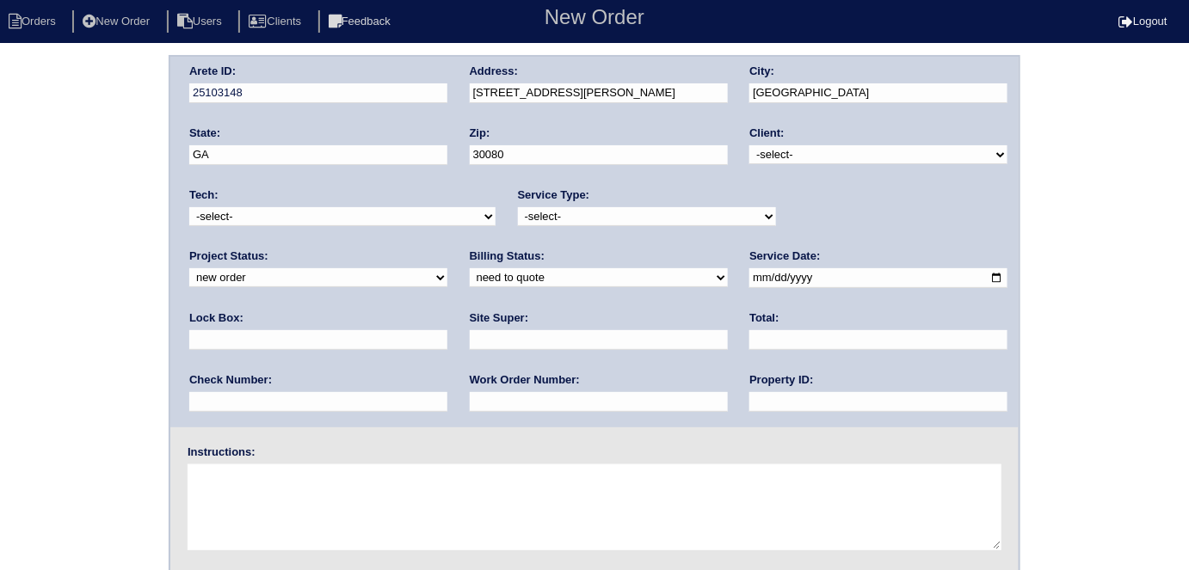
drag, startPoint x: 768, startPoint y: 148, endPoint x: 766, endPoint y: 161, distance: 13.2
click at [768, 147] on select "-select- TriCon American Homes American Homes 4 Rent First Key Homes Zillow The…" at bounding box center [878, 154] width 258 height 19
select select "1"
click at [750, 145] on select "-select- TriCon American Homes American Homes 4 Rent First Key Homes Zillow The…" at bounding box center [878, 154] width 258 height 19
click at [625, 218] on select "-select- initial service basic service maintenance call replacement scope servi…" at bounding box center [647, 216] width 258 height 19
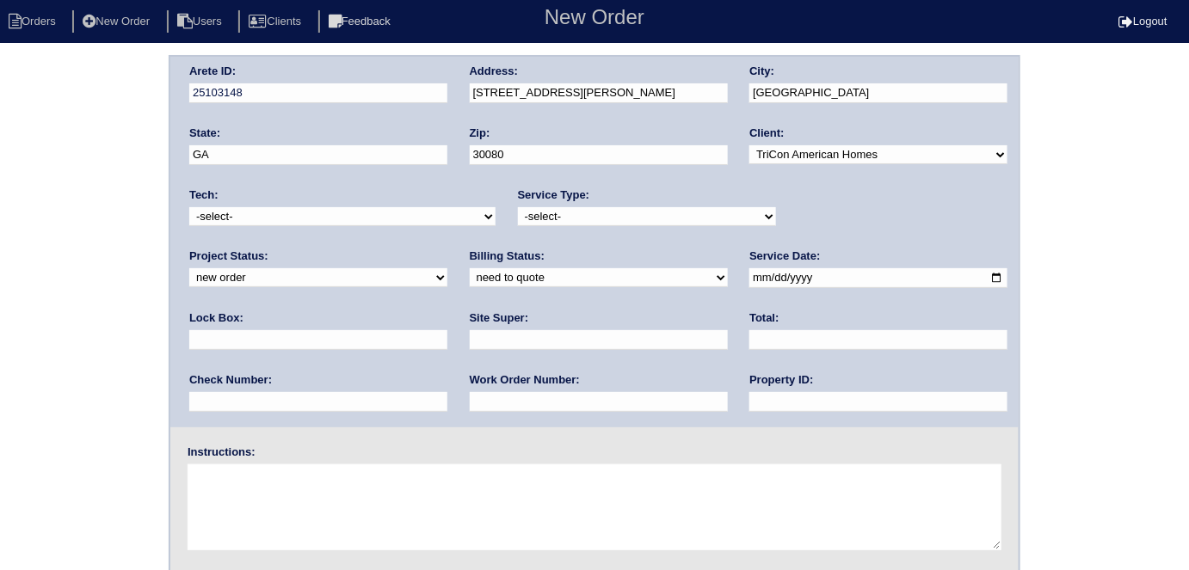
select select "initial service"
click at [518, 207] on select "-select- initial service basic service maintenance call replacement scope servi…" at bounding box center [647, 216] width 258 height 19
click at [447, 330] on input "text" at bounding box center [318, 340] width 258 height 20
type input "9310"
click at [749, 280] on input "date" at bounding box center [878, 278] width 258 height 20
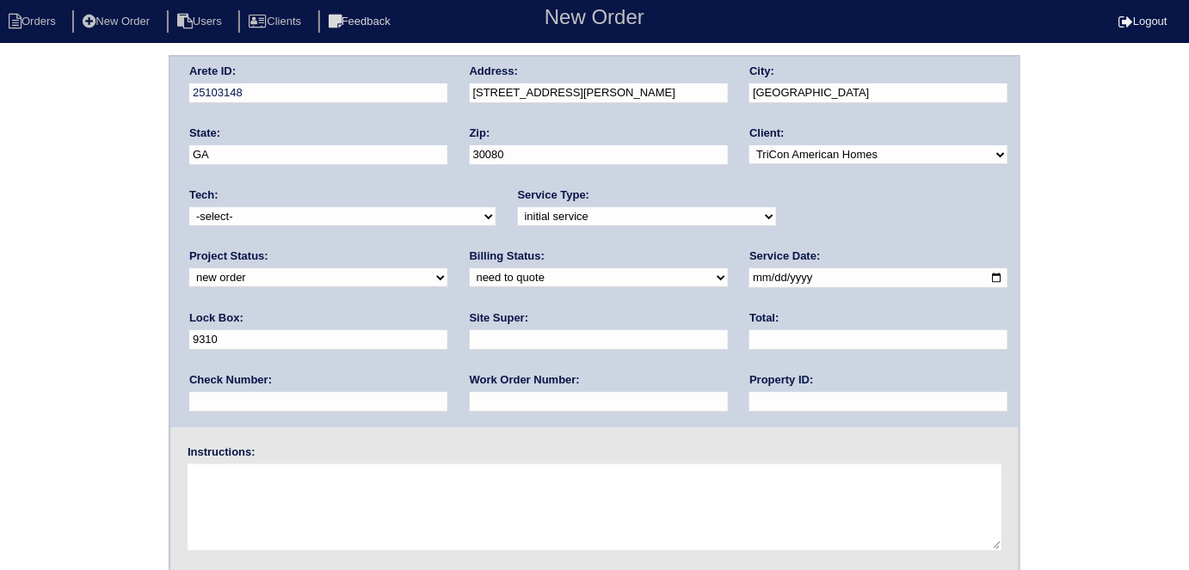
type input "2025-08-26"
click at [749, 406] on input "text" at bounding box center [878, 402] width 258 height 20
type input "N/A"
click at [470, 339] on input "text" at bounding box center [599, 340] width 258 height 20
type input "Mandy Van Etten"
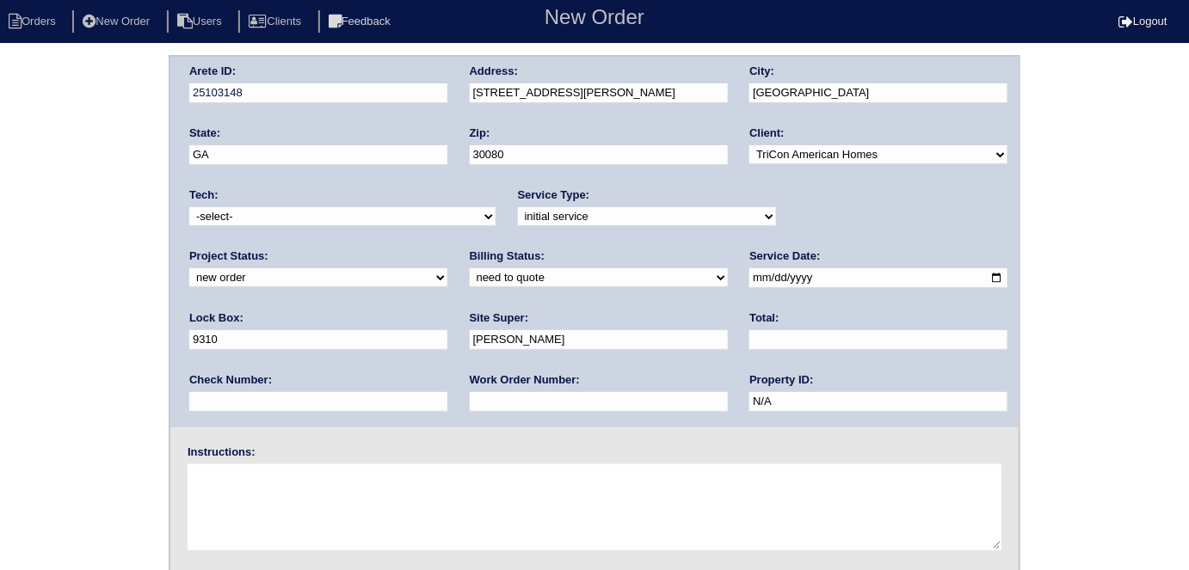
click at [470, 408] on input "text" at bounding box center [599, 402] width 258 height 20
type input "537644"
click at [307, 473] on textarea at bounding box center [595, 507] width 814 height 86
click at [368, 502] on textarea at bounding box center [595, 507] width 814 height 86
type textarea "Install smart tstats if needed"
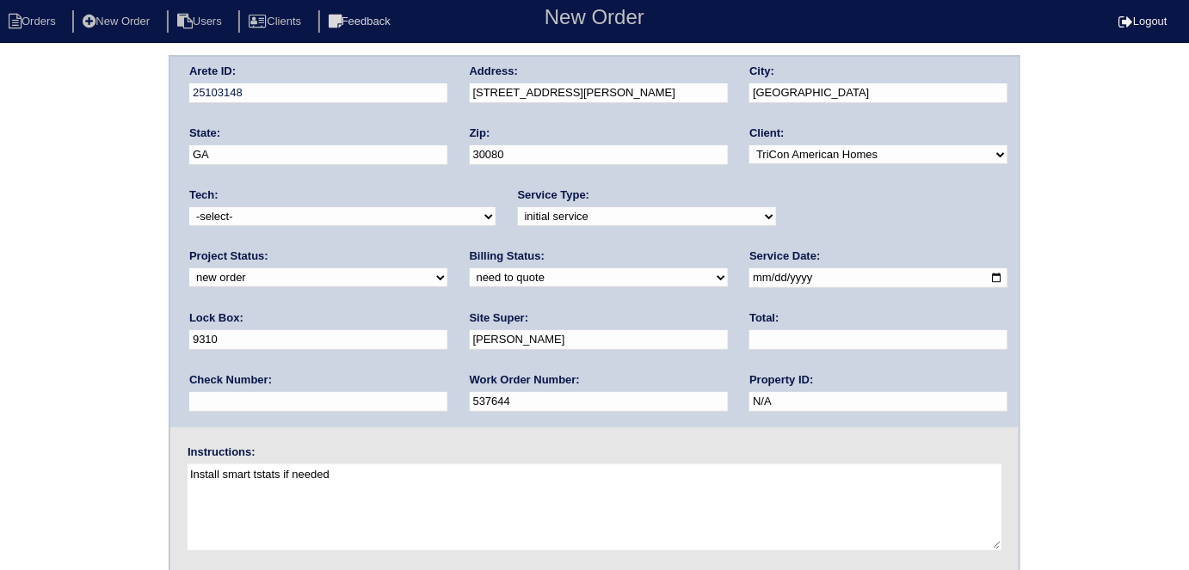
drag, startPoint x: 601, startPoint y: 80, endPoint x: 562, endPoint y: 87, distance: 40.2
click at [538, 77] on div "Address: 3207 Collier Gate Ct" at bounding box center [599, 88] width 258 height 48
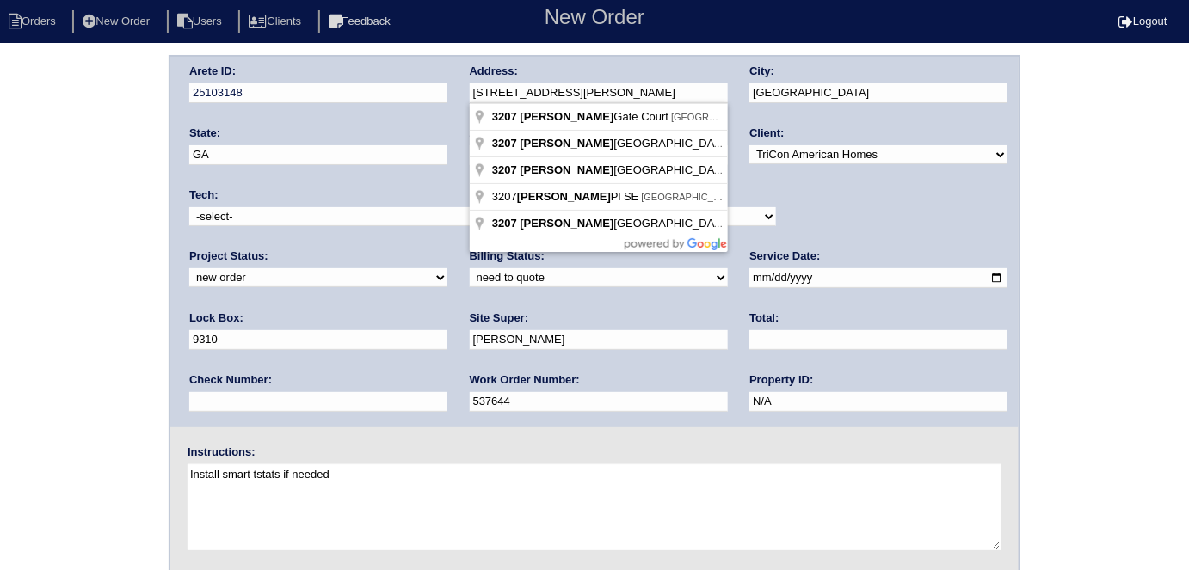
click at [418, 83] on div "Arete ID: 25103148 Address: 3207 Collier Gate Ct City: Smyrna State: GA Zip: 30…" at bounding box center [594, 242] width 848 height 371
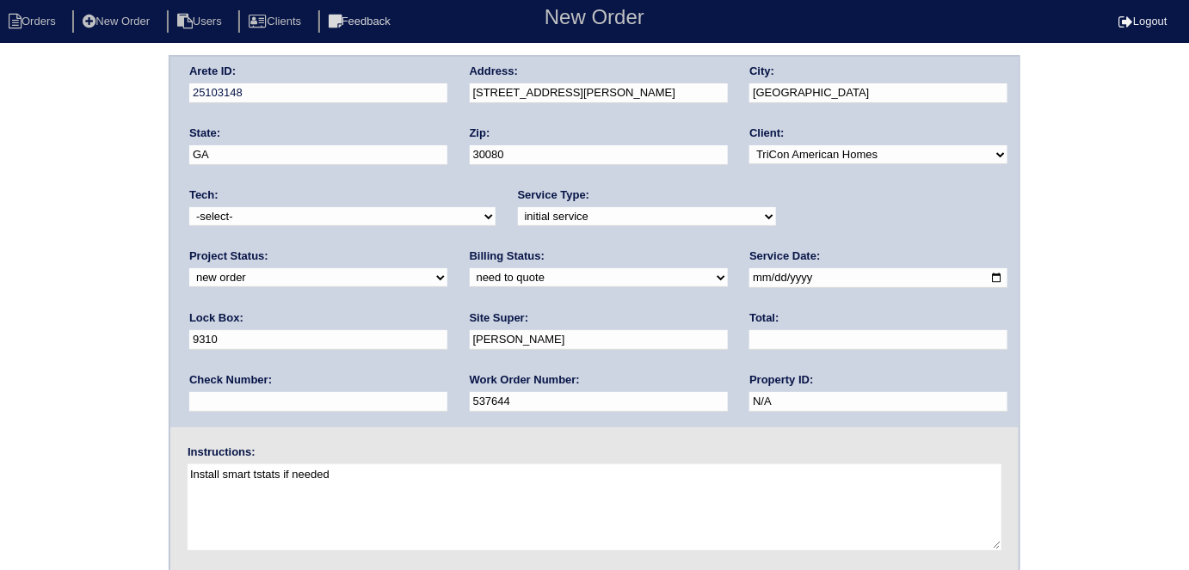
click at [0, 205] on div "Arete ID: 25103148 Address: 3207 Collier Gate Ct City: Smyrna State: GA Zip: 30…" at bounding box center [594, 403] width 1189 height 696
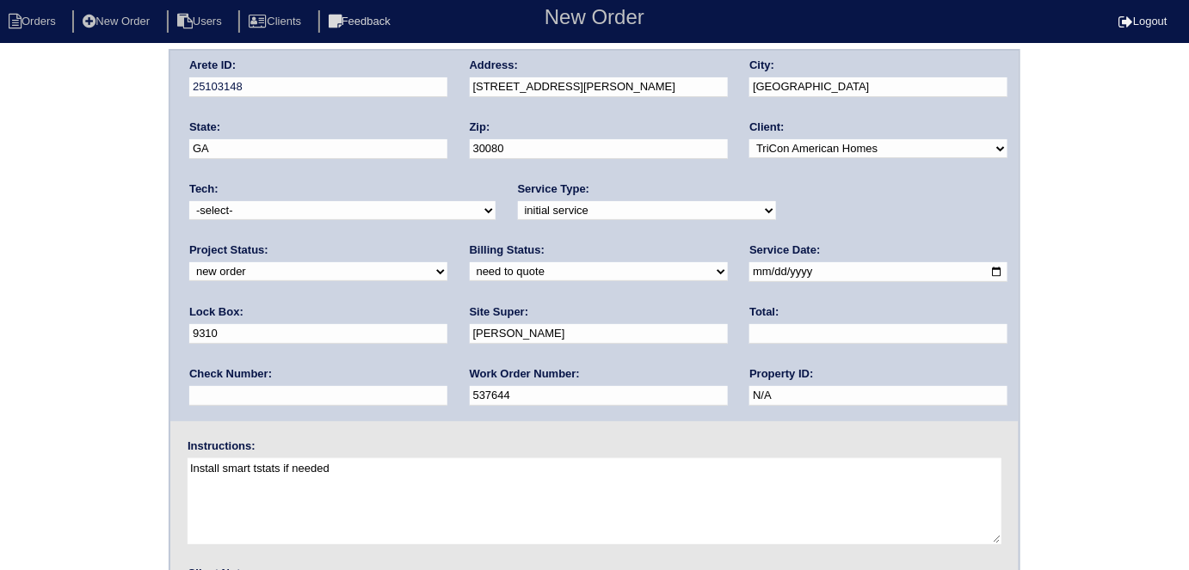
scroll to position [176, 0]
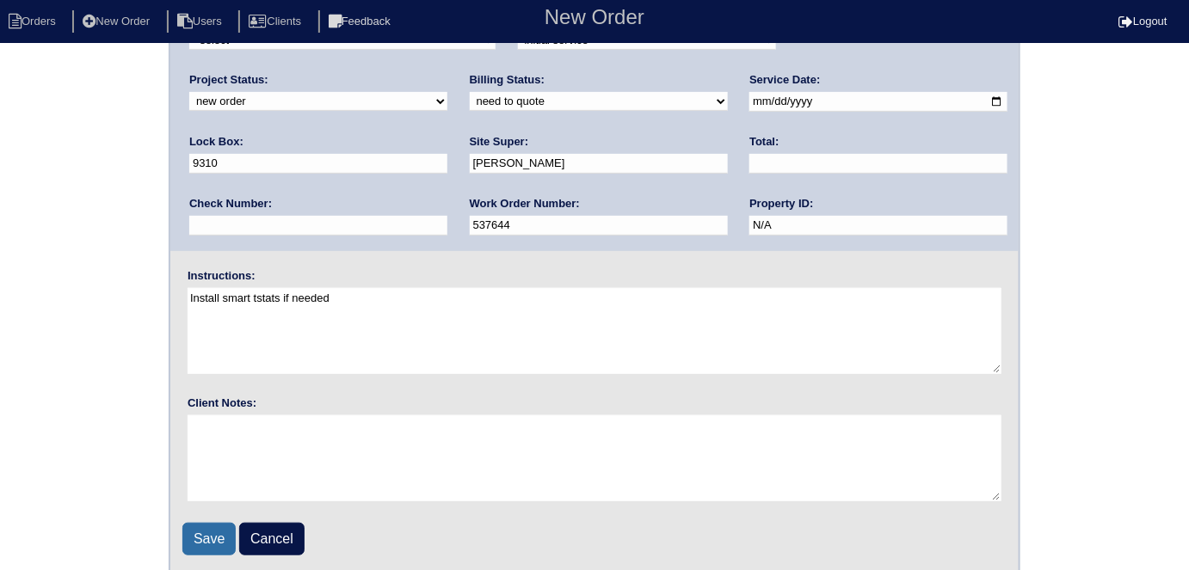
click at [208, 528] on input "Save" at bounding box center [208, 539] width 53 height 33
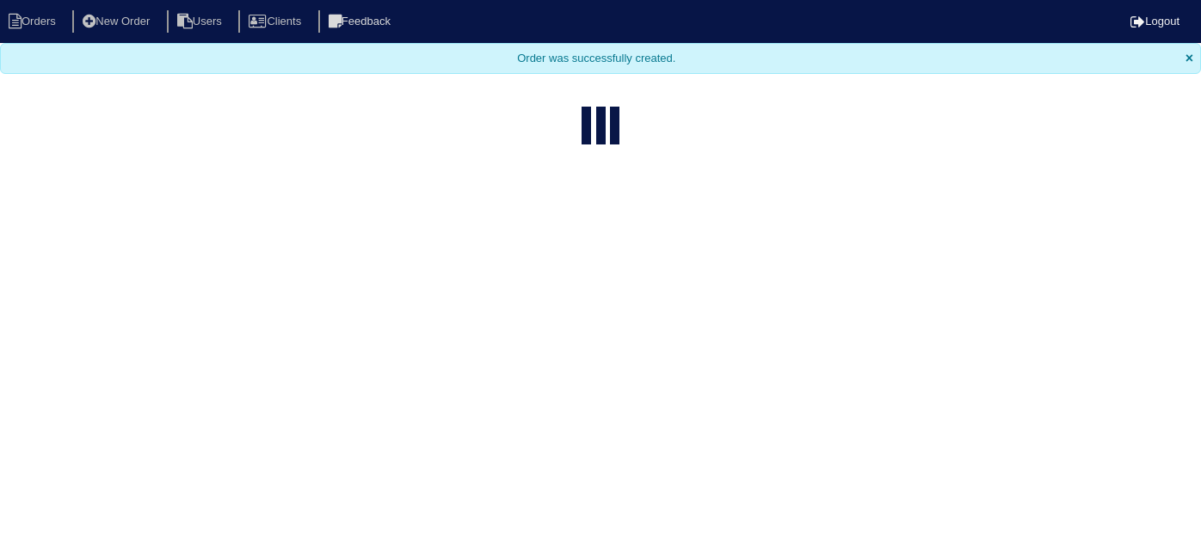
select select "15"
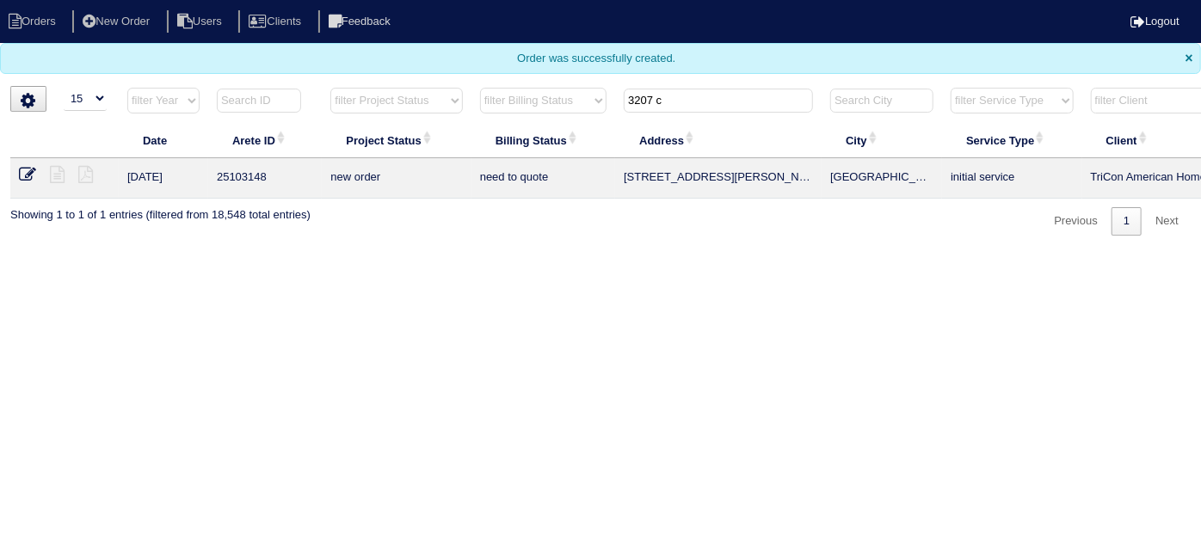
drag, startPoint x: 666, startPoint y: 96, endPoint x: 200, endPoint y: 53, distance: 467.3
click at [262, 65] on body "Orders New Order Users Clients Feedback Logout Orders New Order Users Clients M…" at bounding box center [600, 118] width 1201 height 236
type input "7200 s"
click at [59, 167] on icon at bounding box center [57, 174] width 15 height 17
click at [28, 175] on icon at bounding box center [27, 174] width 17 height 17
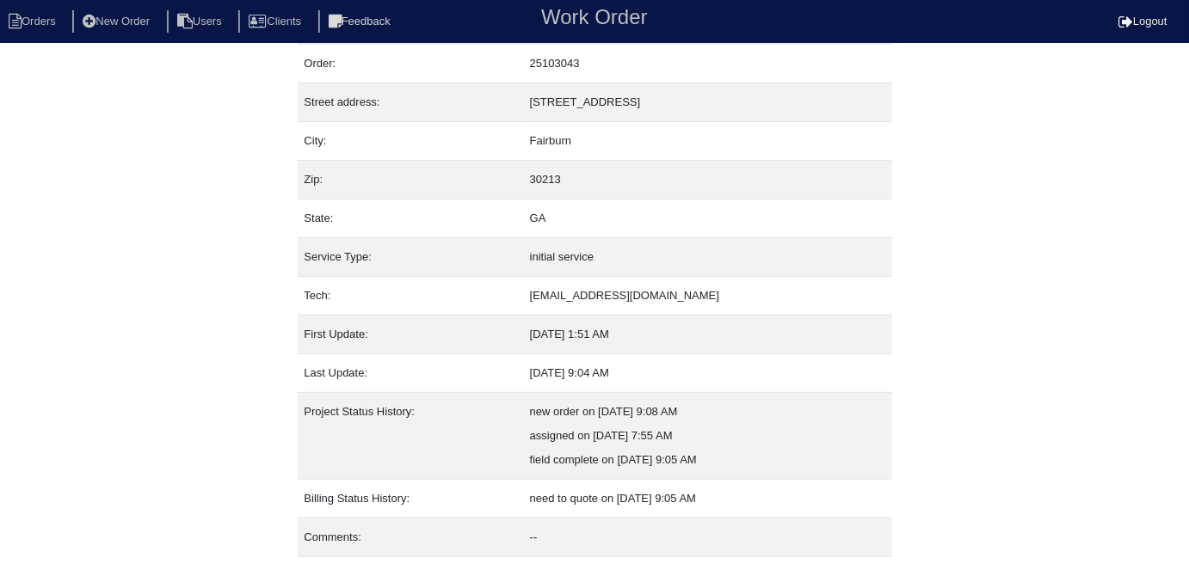
scroll to position [90, 0]
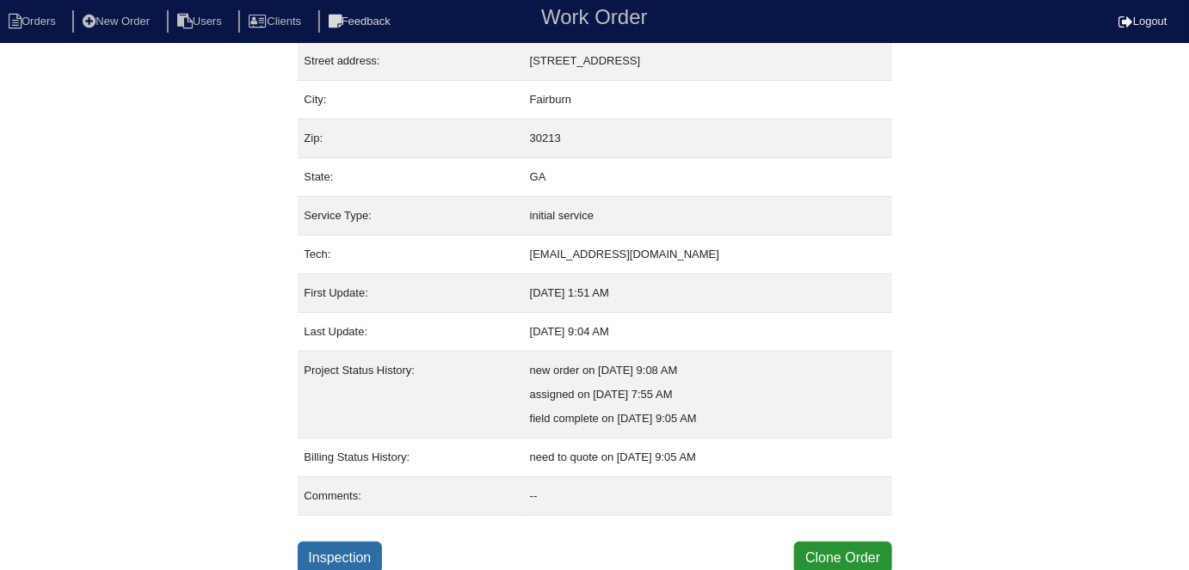
click at [366, 550] on link "Inspection" at bounding box center [340, 558] width 85 height 33
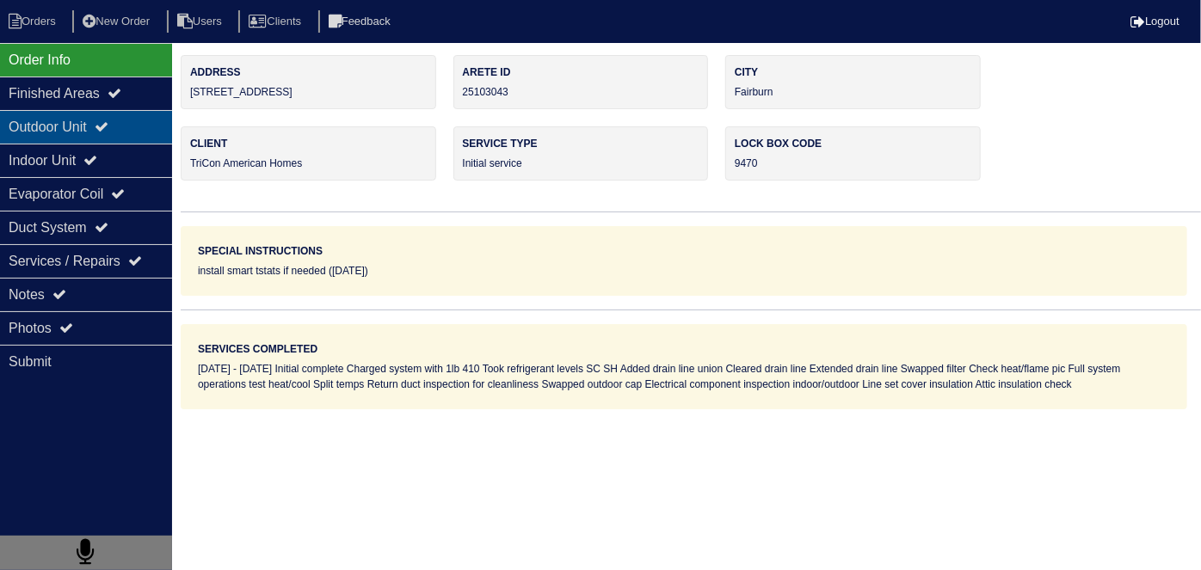
click at [104, 123] on div "Outdoor Unit" at bounding box center [86, 127] width 172 height 34
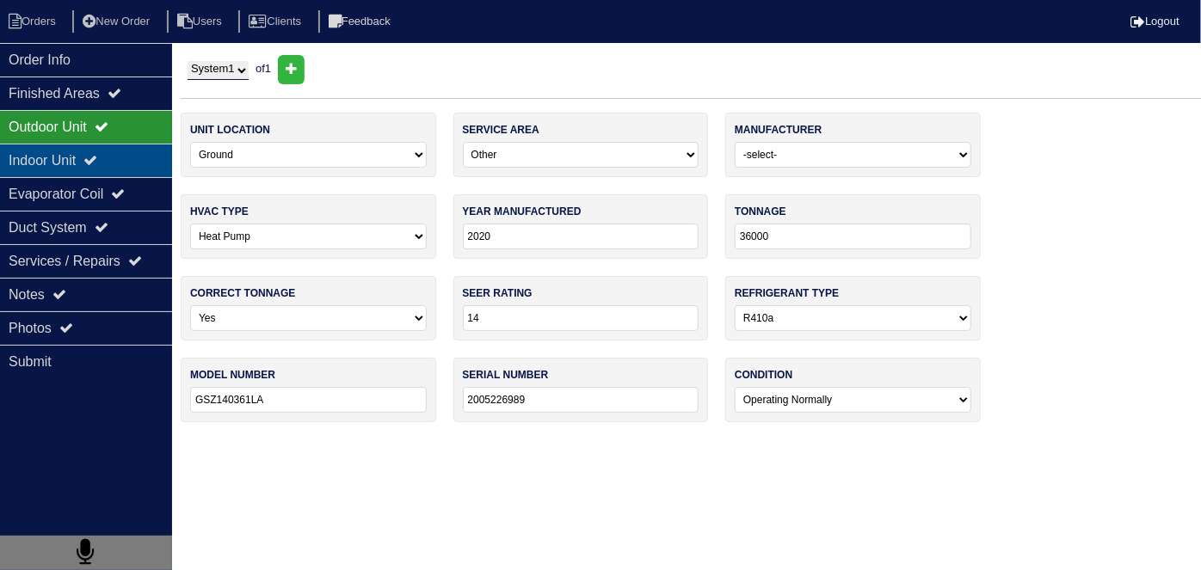
click at [104, 151] on div "Indoor Unit" at bounding box center [86, 161] width 172 height 34
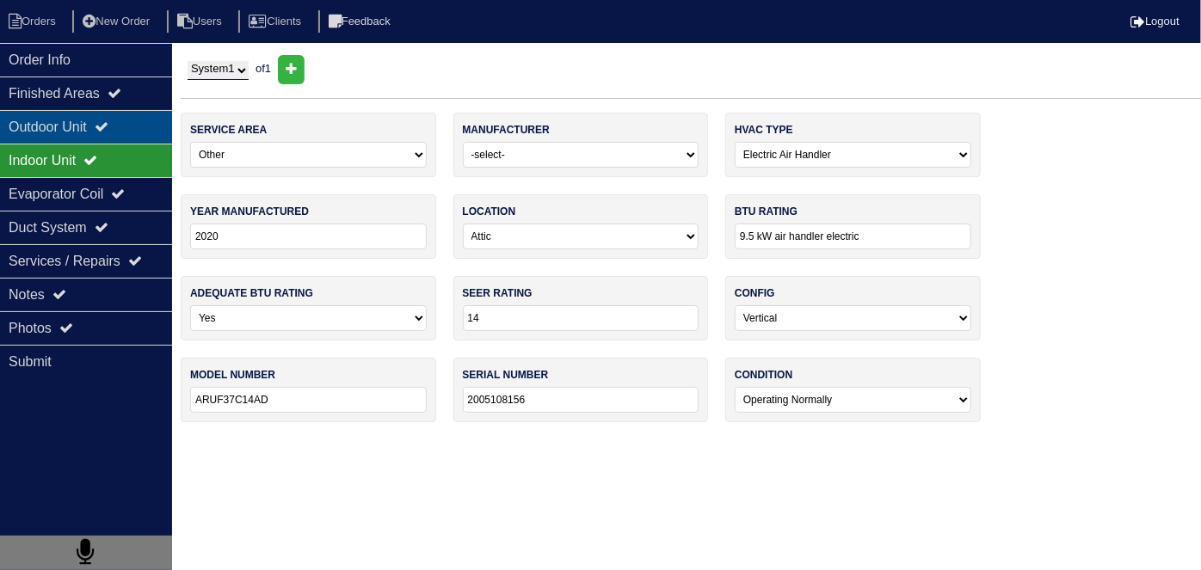
click at [94, 121] on div "Outdoor Unit" at bounding box center [86, 127] width 172 height 34
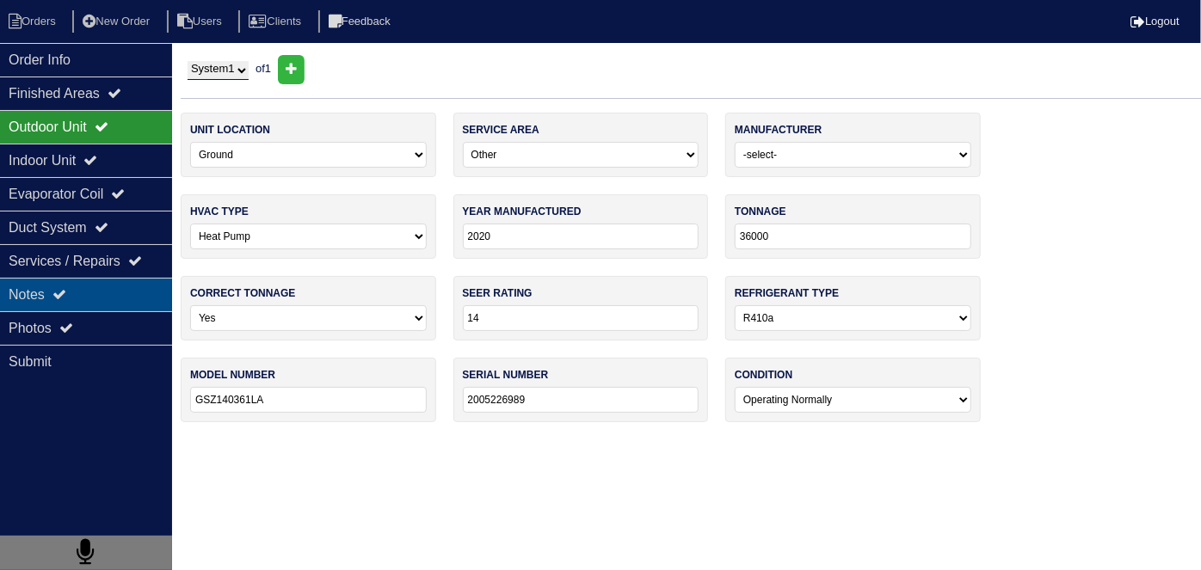
click at [14, 283] on div "Notes" at bounding box center [86, 295] width 172 height 34
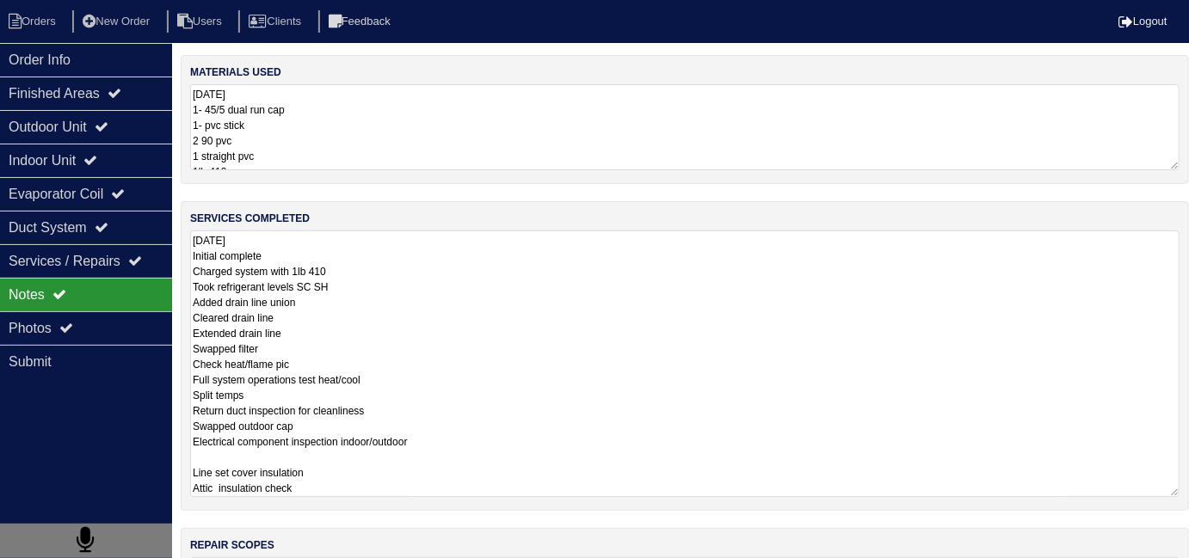
click at [321, 288] on textarea "8.25.25 Initial complete Charged system with 1lb 410 Took refrigerant levels SC…" at bounding box center [684, 364] width 989 height 267
drag, startPoint x: 553, startPoint y: 295, endPoint x: 1169, endPoint y: 312, distance: 616.1
click at [556, 293] on textarea "8.25.25 Initial complete Charged system with 1lb 410 Took refrigerant levels SC…" at bounding box center [684, 364] width 989 height 267
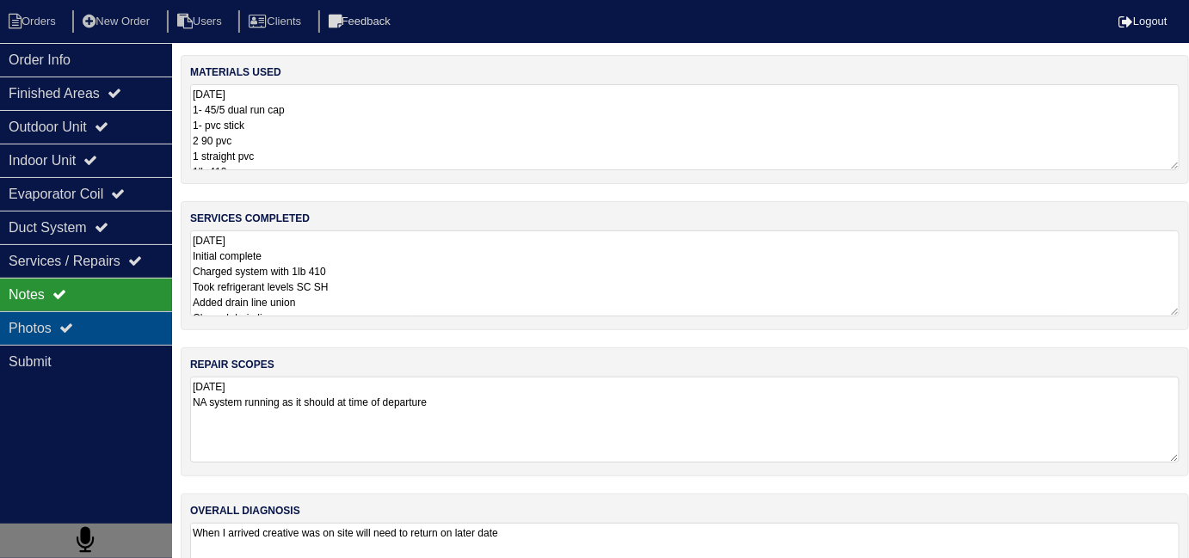
click at [43, 326] on div "Photos" at bounding box center [86, 328] width 172 height 34
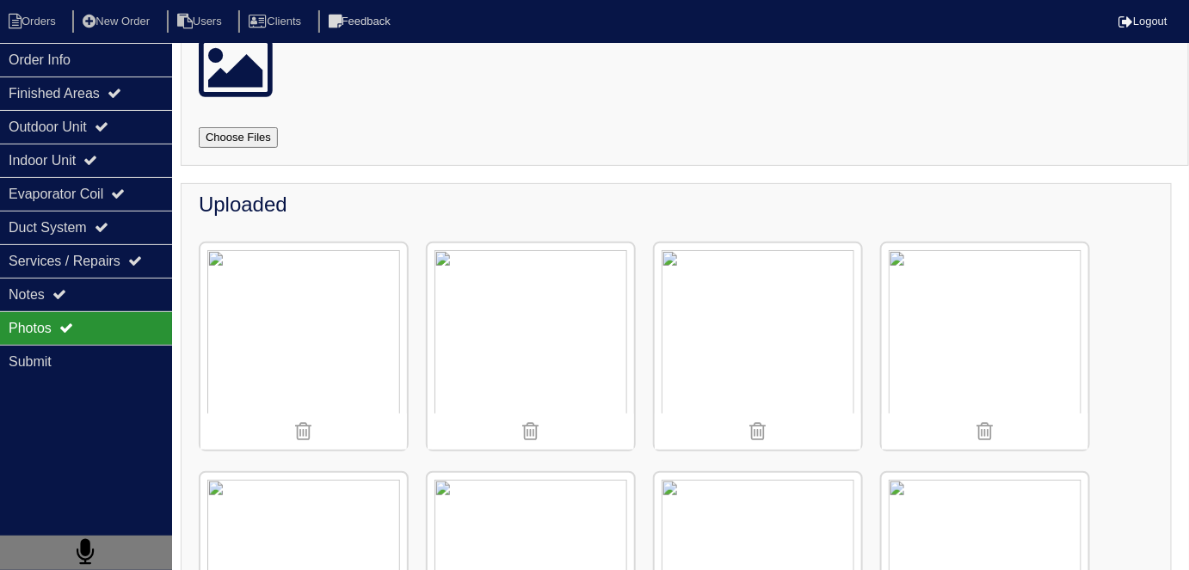
scroll to position [313, 0]
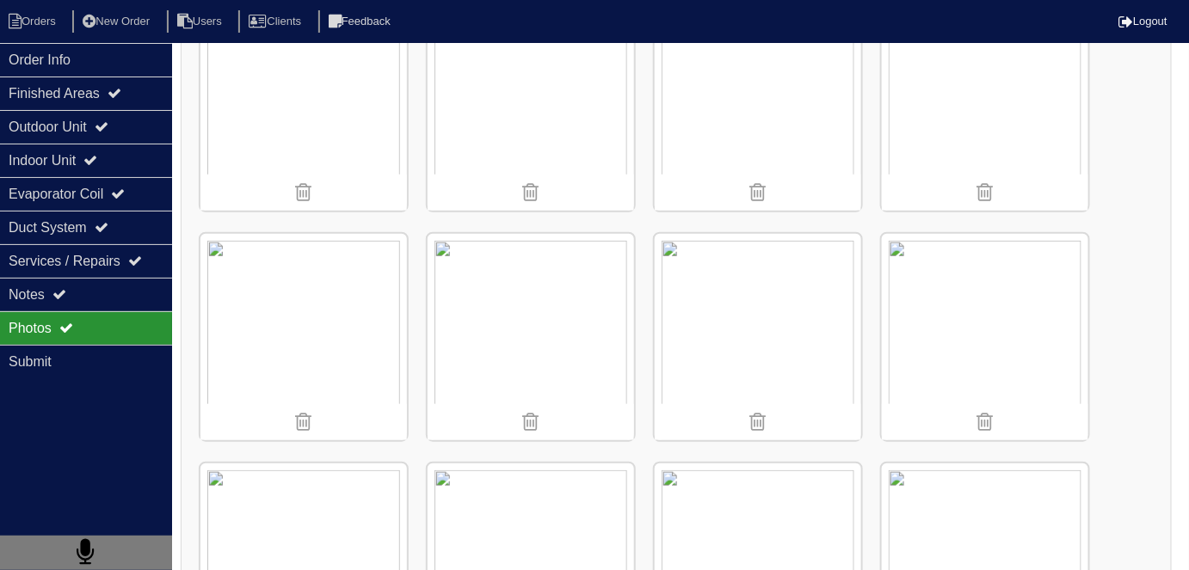
drag, startPoint x: 975, startPoint y: 416, endPoint x: 1118, endPoint y: 168, distance: 287.1
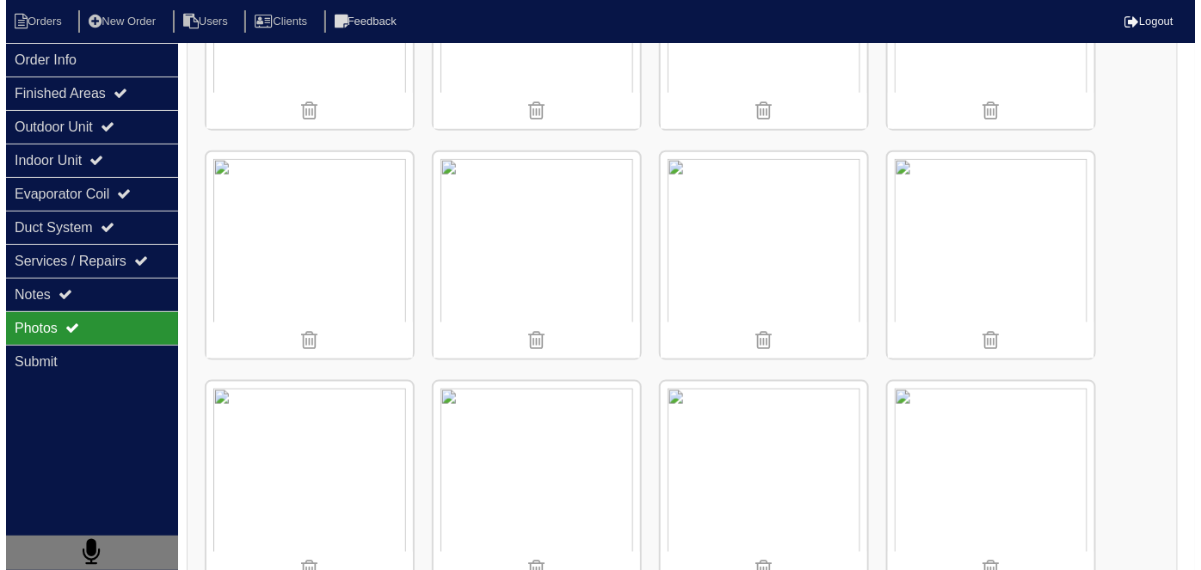
scroll to position [625, 0]
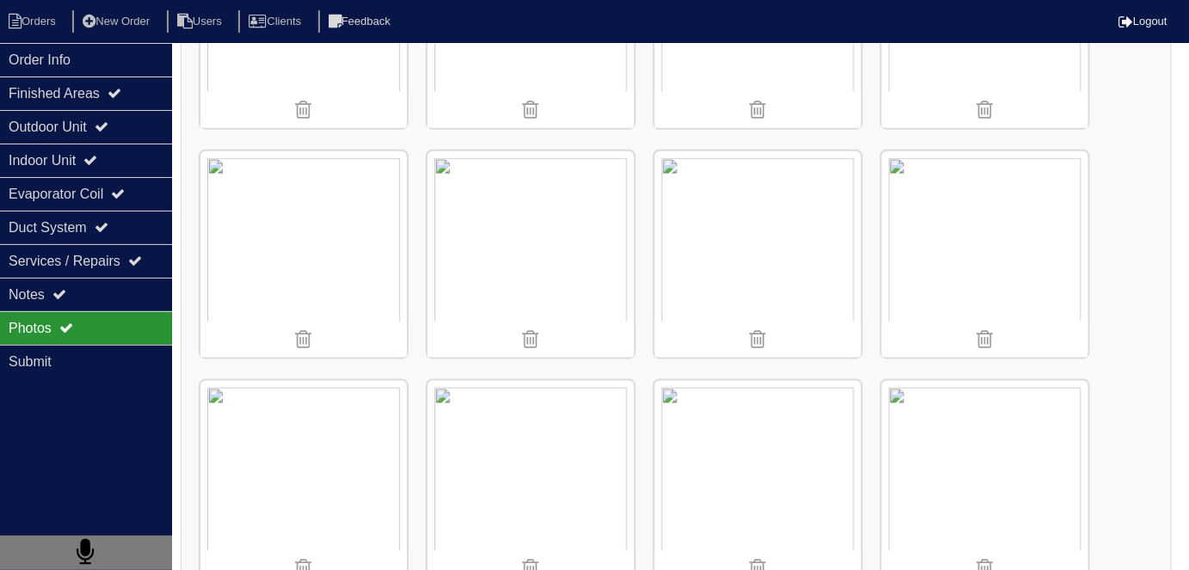
click at [938, 214] on img at bounding box center [985, 254] width 206 height 206
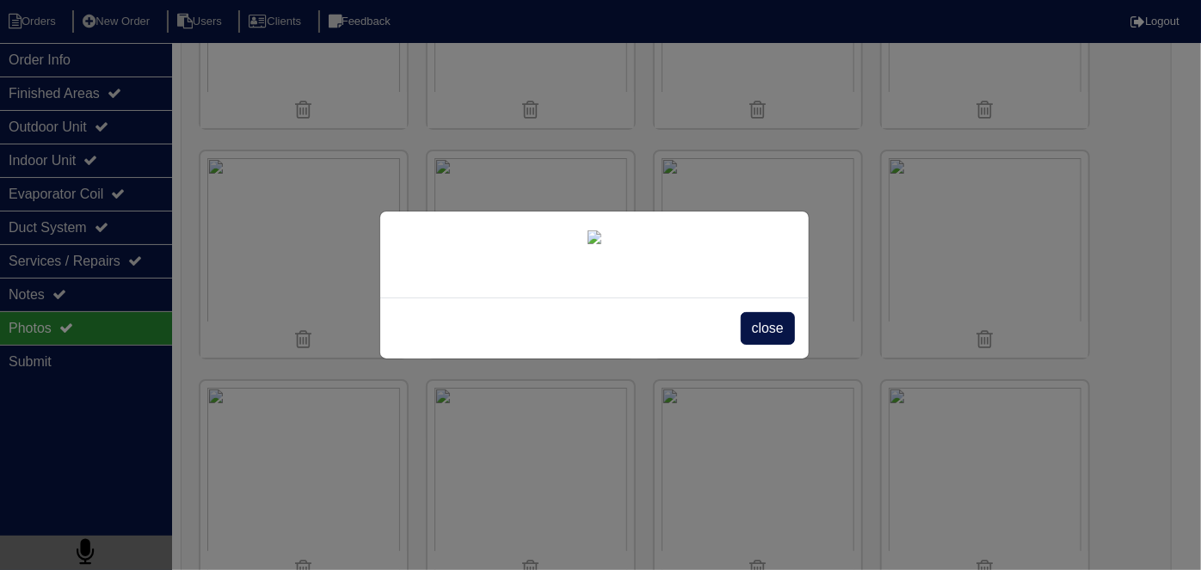
scroll to position [99, 0]
click at [758, 345] on span "close" at bounding box center [768, 328] width 54 height 33
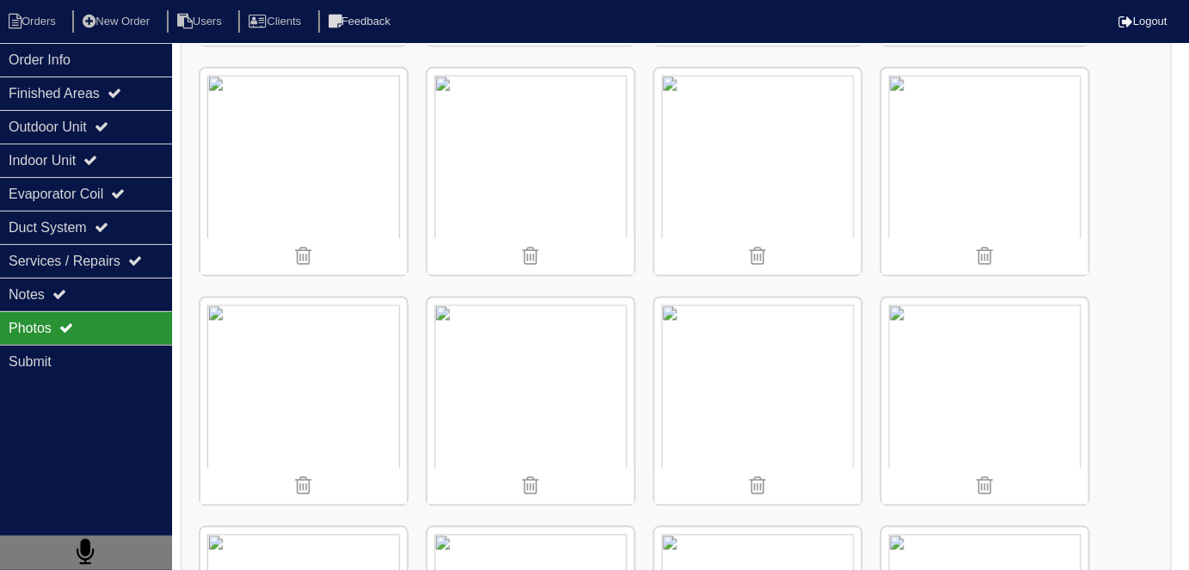
scroll to position [938, 0]
click at [123, 230] on div "Duct System" at bounding box center [86, 228] width 172 height 34
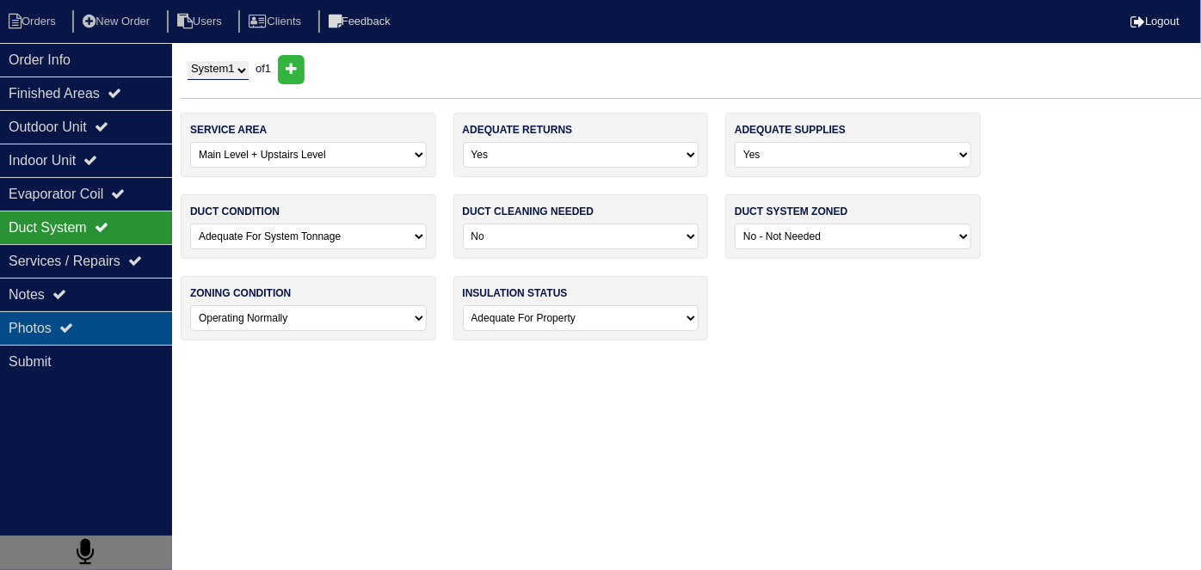
click at [105, 322] on div "Photos" at bounding box center [86, 328] width 172 height 34
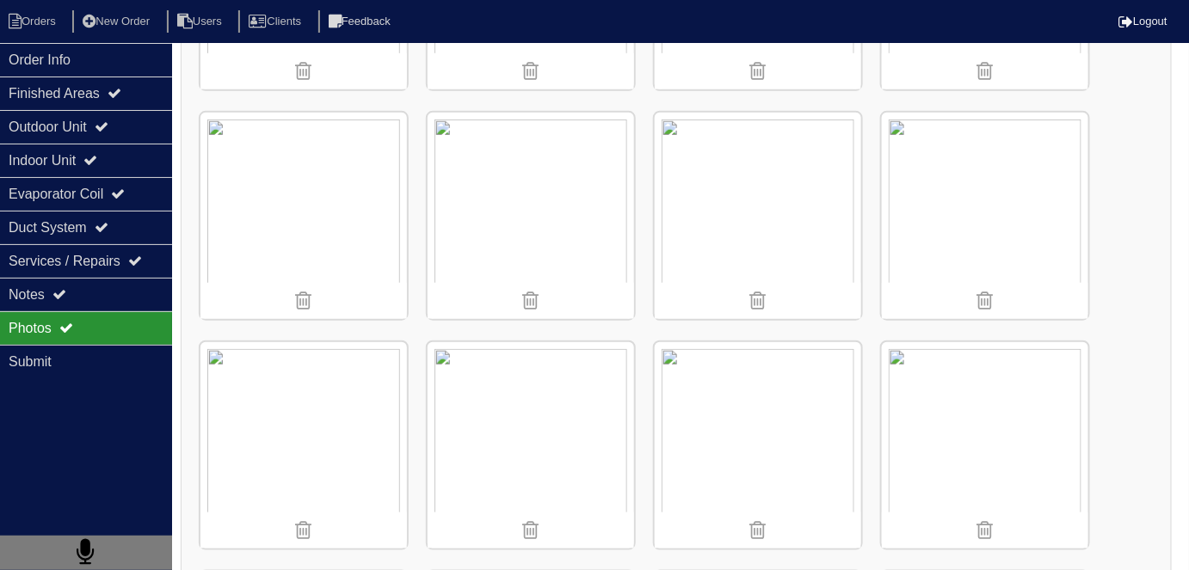
scroll to position [2502, 0]
click at [95, 69] on div "Order Info" at bounding box center [86, 60] width 172 height 34
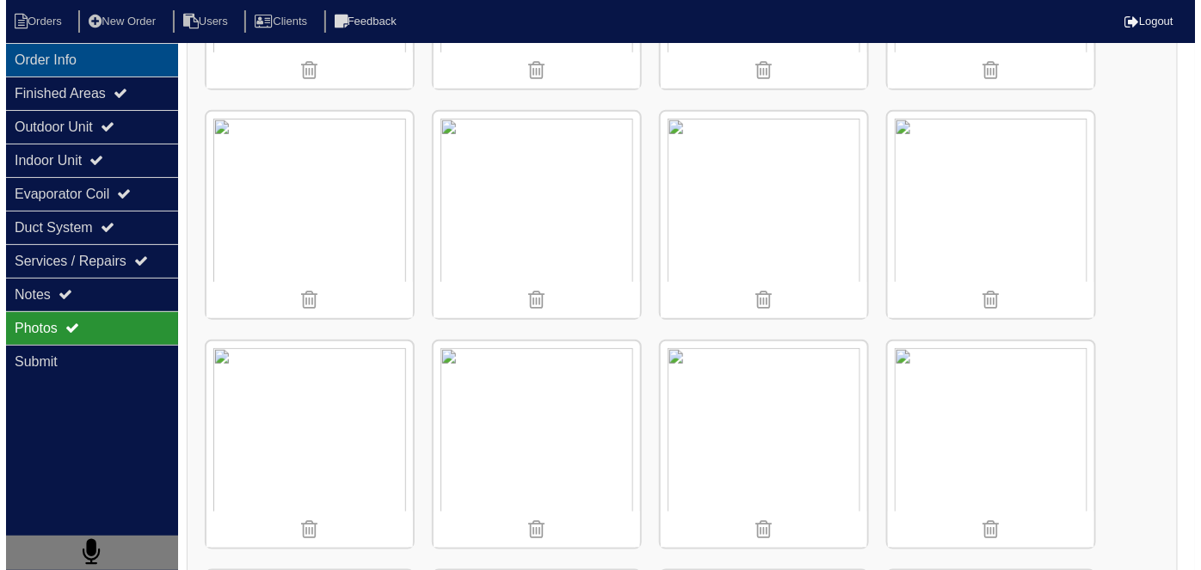
scroll to position [0, 0]
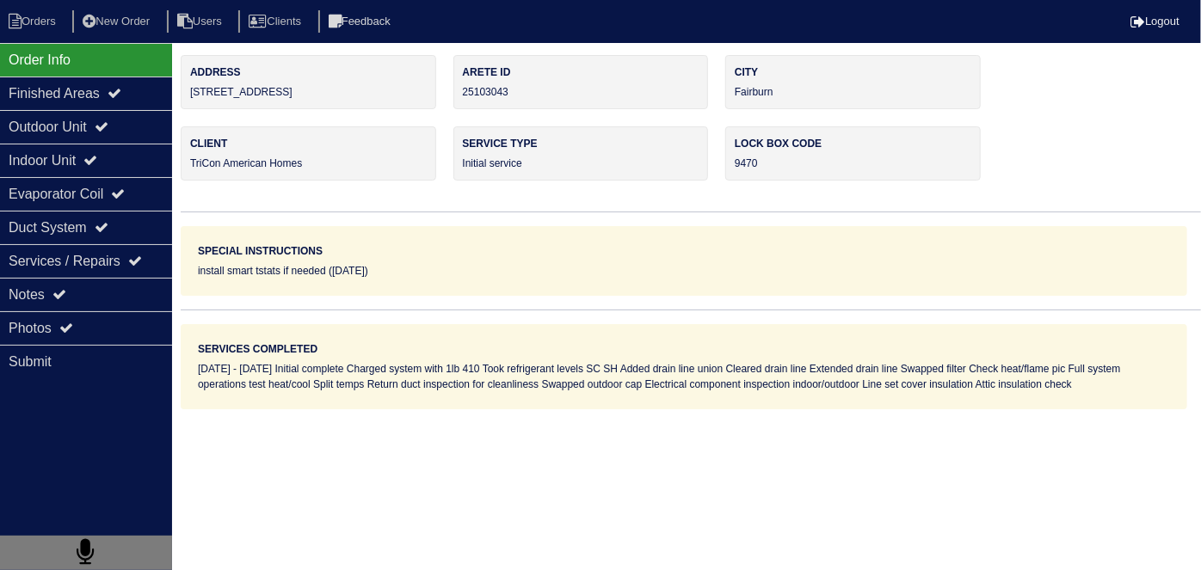
drag, startPoint x: 318, startPoint y: 101, endPoint x: 184, endPoint y: 95, distance: 134.3
click at [184, 95] on div "Address 7200 Sanctuary St" at bounding box center [308, 82] width 255 height 54
copy div "7200 Sanctuary St"
click at [909, 409] on html "Orders New Order Users Clients Feedback Logout Orders New Order Users Clients M…" at bounding box center [600, 204] width 1201 height 409
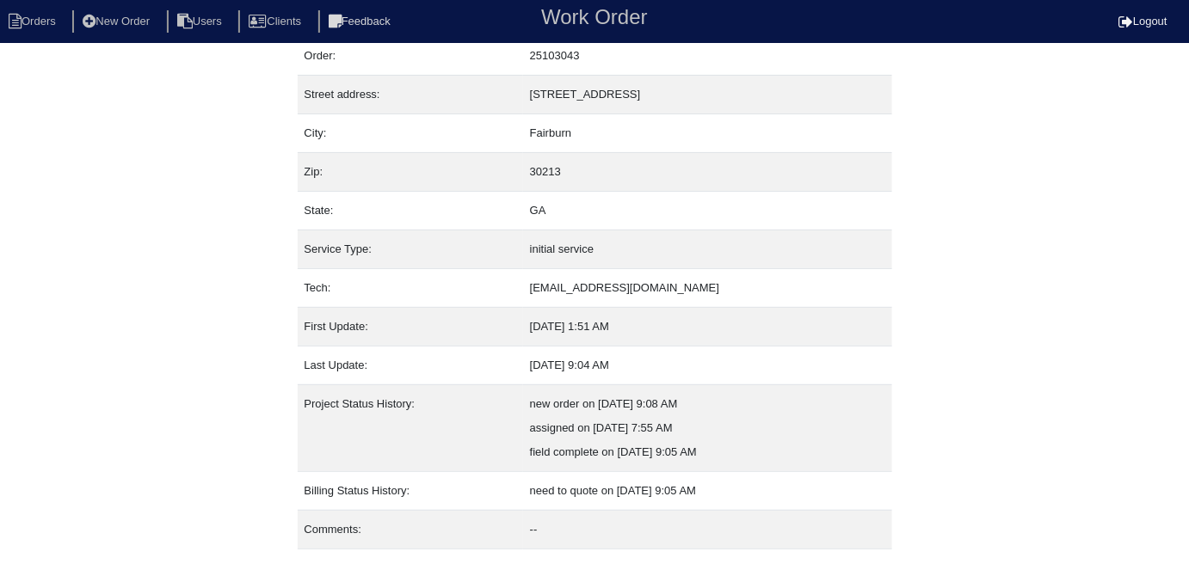
scroll to position [90, 0]
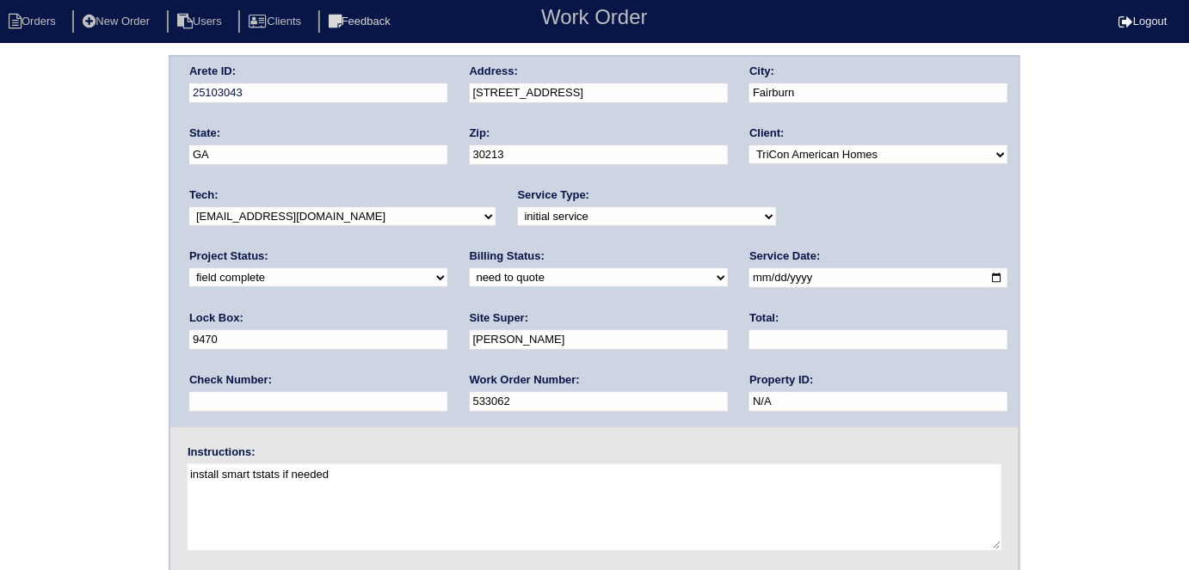
click at [470, 276] on select "need to quote quoted need to invoice invoiced paid warranty purchase order need…" at bounding box center [599, 277] width 258 height 19
select select "quoted"
click at [470, 268] on select "need to quote quoted need to invoice invoiced paid warranty purchase order need…" at bounding box center [599, 277] width 258 height 19
click at [749, 354] on div "Total:" at bounding box center [878, 335] width 258 height 48
click at [749, 349] on div "Total:" at bounding box center [878, 335] width 258 height 48
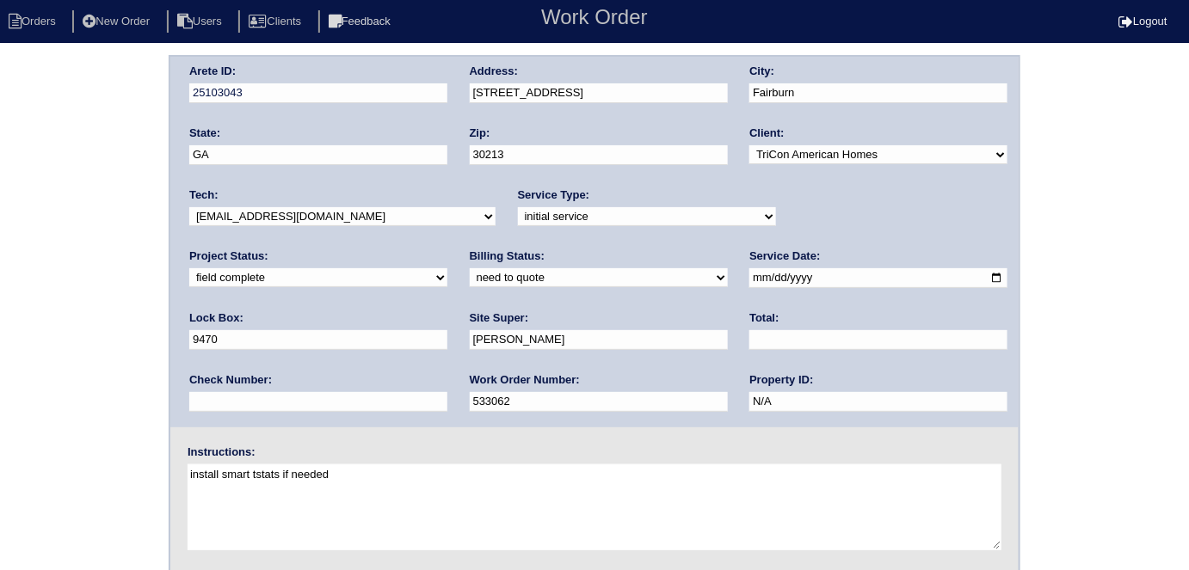
click at [749, 342] on input "text" at bounding box center [878, 340] width 258 height 20
type input "1002.50"
click at [44, 294] on div "Arete ID: 25103043 Address: [STREET_ADDRESS] City: [GEOGRAPHIC_DATA] State: [GE…" at bounding box center [594, 403] width 1189 height 696
drag, startPoint x: 39, startPoint y: 298, endPoint x: 34, endPoint y: 366, distance: 69.0
click at [38, 298] on div "Arete ID: 25103043 Address: 7200 Sanctuary St City: Fairburn State: GA Zip: 302…" at bounding box center [594, 403] width 1189 height 696
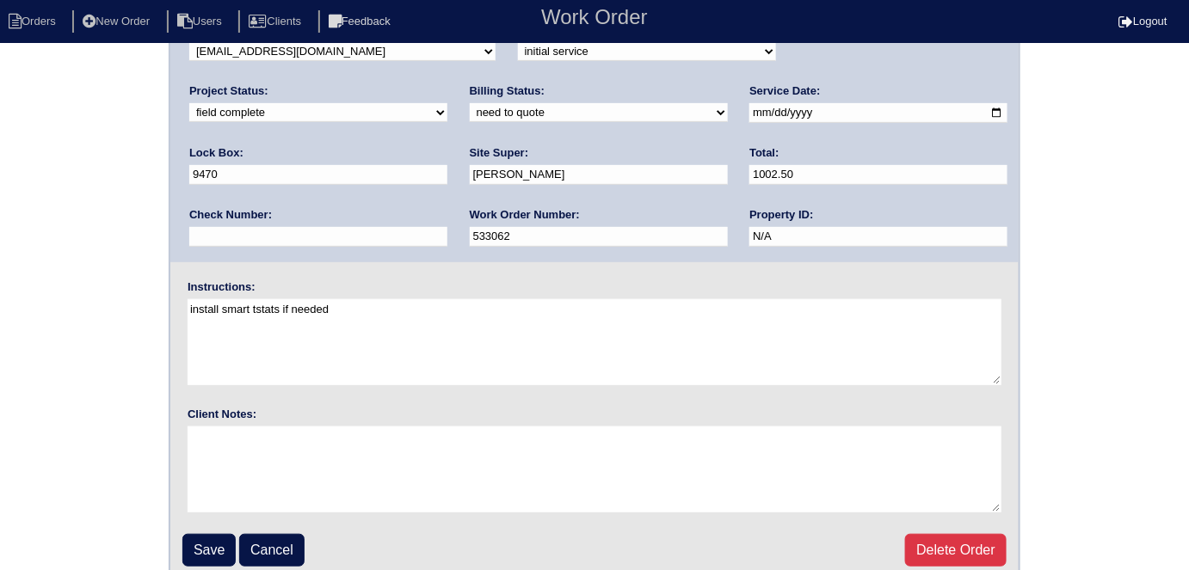
scroll to position [176, 0]
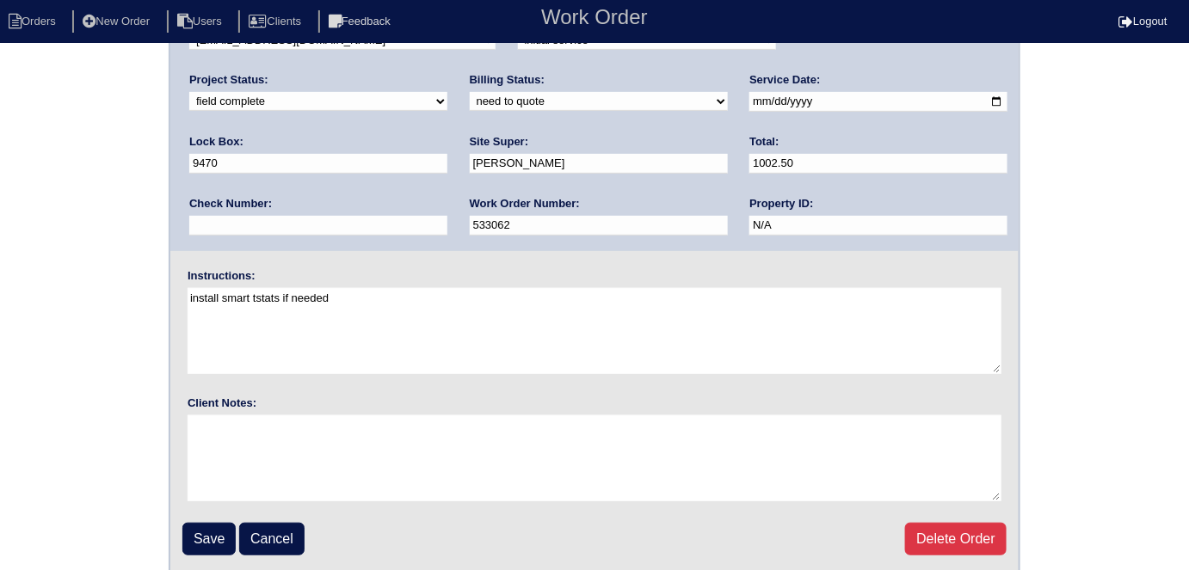
click at [66, 239] on div "Arete ID: 25103043 Address: 7200 Sanctuary St City: Fairburn State: GA Zip: 302…" at bounding box center [594, 227] width 1189 height 696
click at [199, 531] on input "Save" at bounding box center [208, 539] width 53 height 33
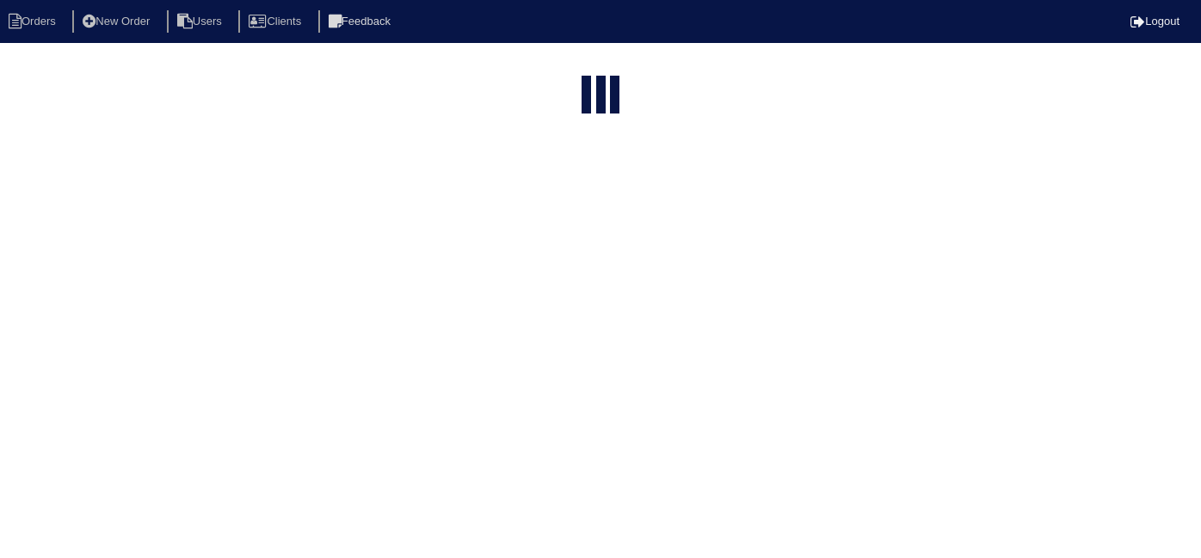
select select "15"
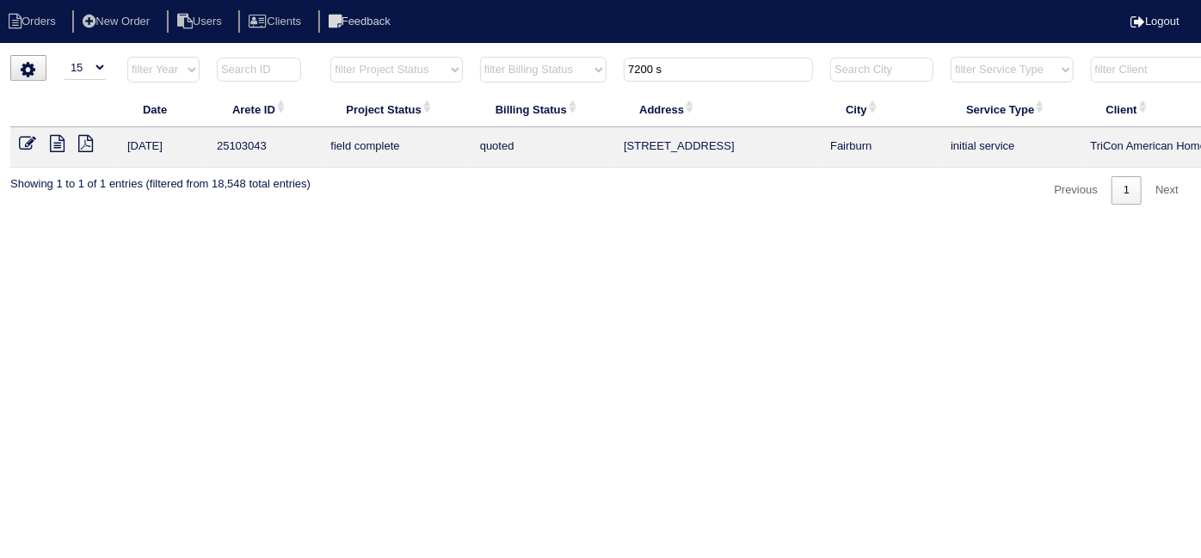
drag, startPoint x: 703, startPoint y: 63, endPoint x: 553, endPoint y: 41, distance: 151.2
click at [554, 55] on body "Orders New Order Users Clients Feedback Logout Orders New Order Users Clients M…" at bounding box center [600, 130] width 1201 height 150
type input "109 ev"
click at [59, 140] on icon at bounding box center [57, 143] width 15 height 17
click at [28, 149] on icon at bounding box center [27, 143] width 17 height 17
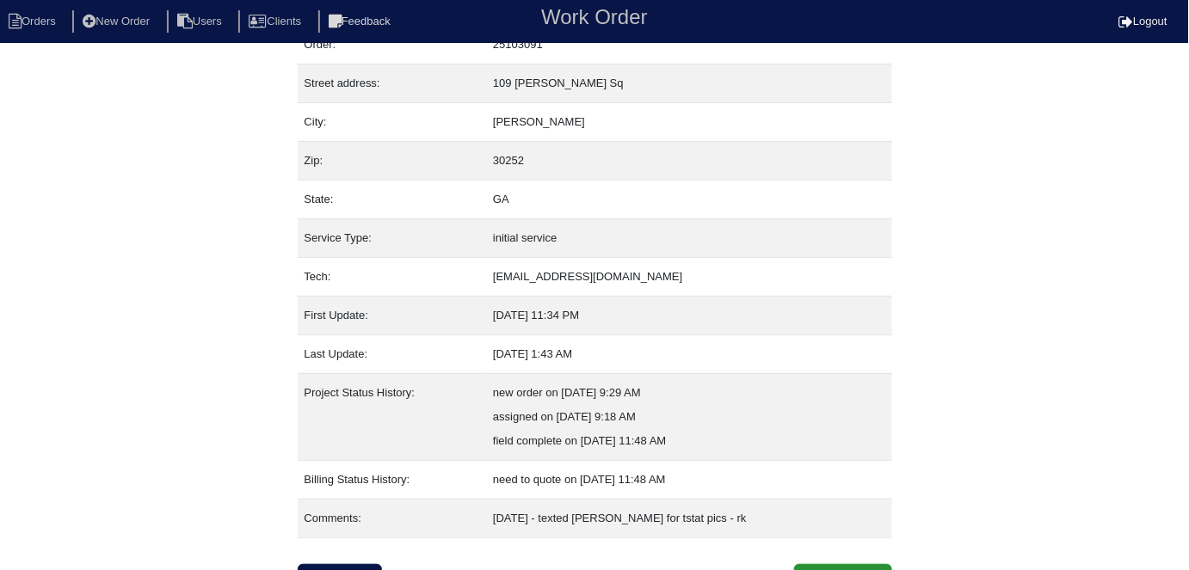
scroll to position [90, 0]
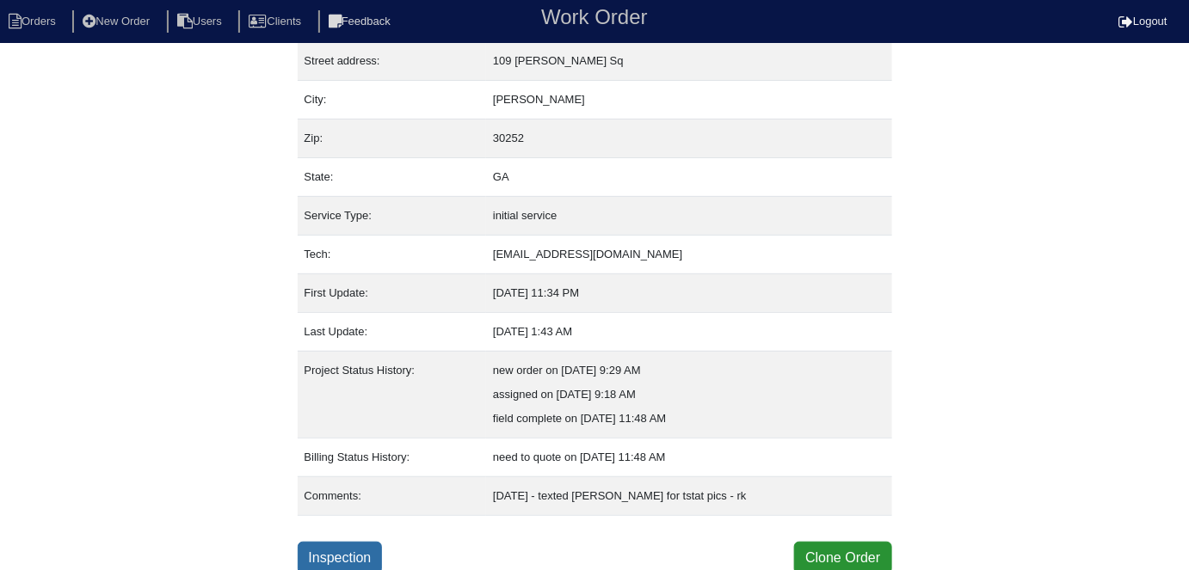
click at [360, 556] on link "Inspection" at bounding box center [340, 558] width 85 height 33
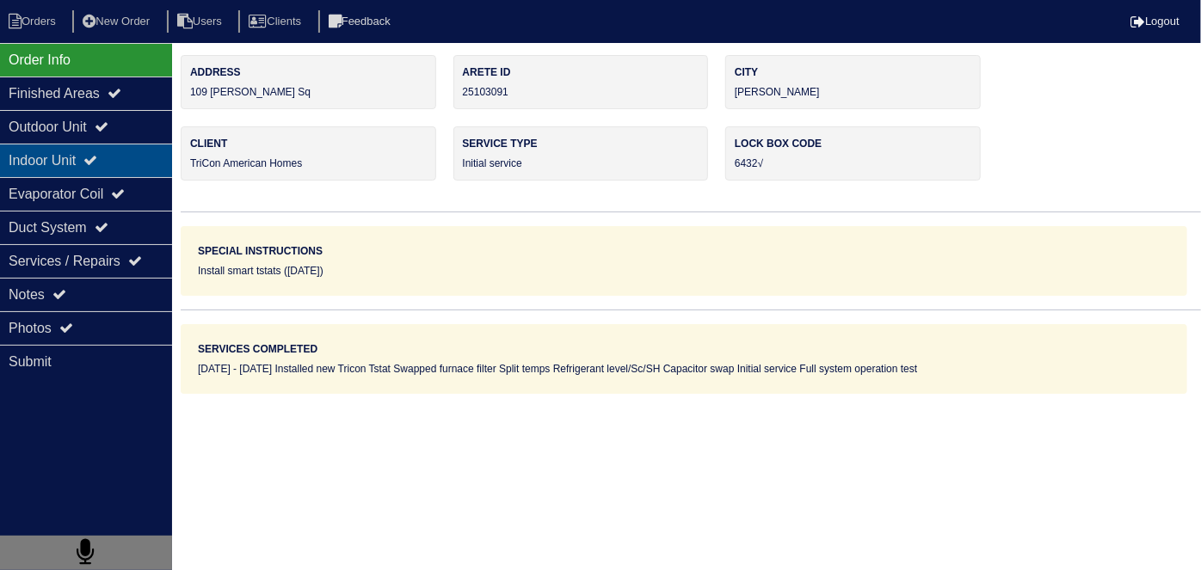
drag, startPoint x: 96, startPoint y: 129, endPoint x: 91, endPoint y: 150, distance: 21.3
click at [96, 129] on div "Outdoor Unit" at bounding box center [86, 127] width 172 height 34
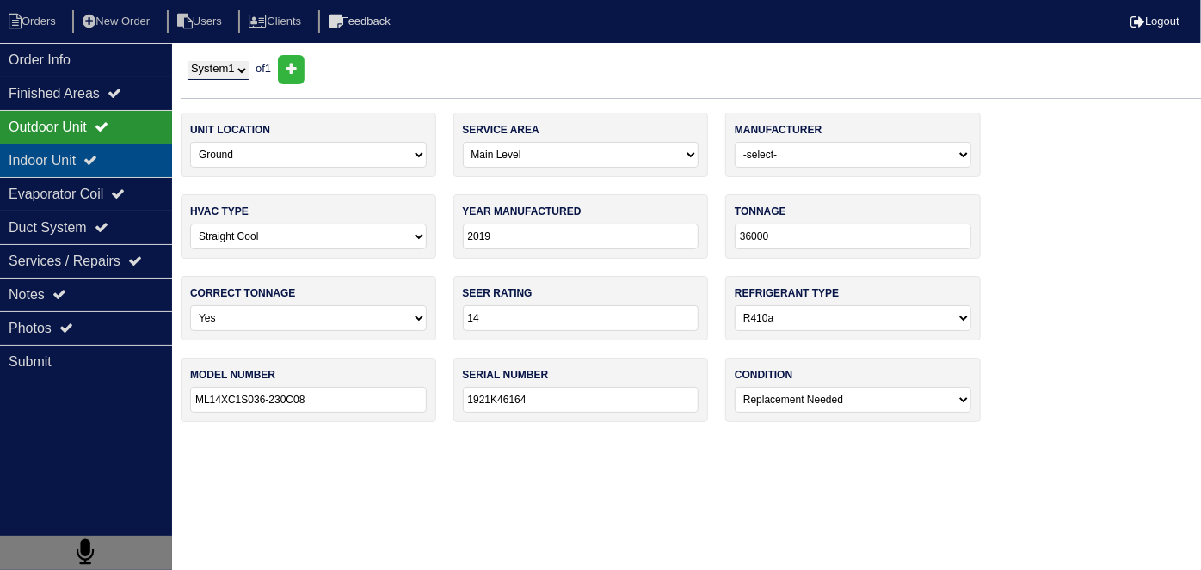
click at [89, 153] on div "Indoor Unit" at bounding box center [86, 161] width 172 height 34
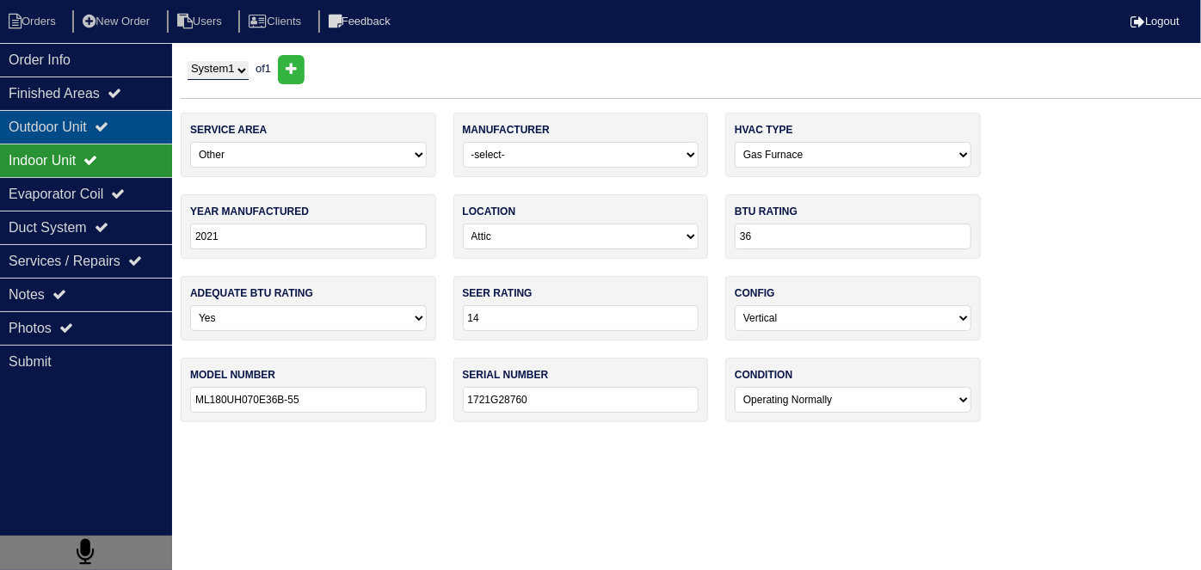
click at [84, 127] on div "Outdoor Unit" at bounding box center [86, 127] width 172 height 34
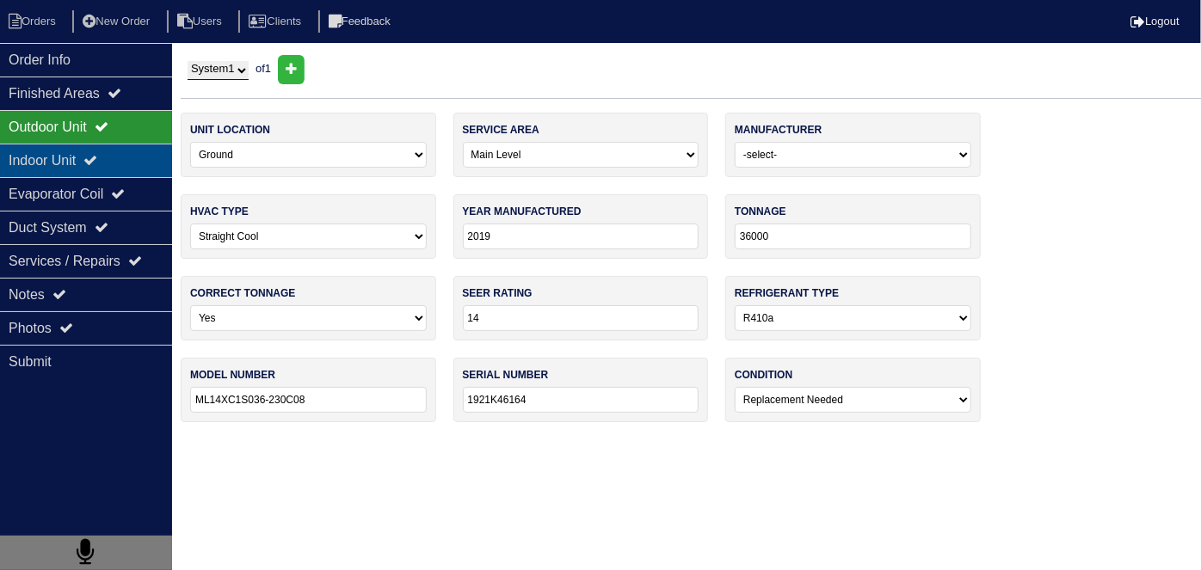
click at [87, 155] on div "Indoor Unit" at bounding box center [86, 161] width 172 height 34
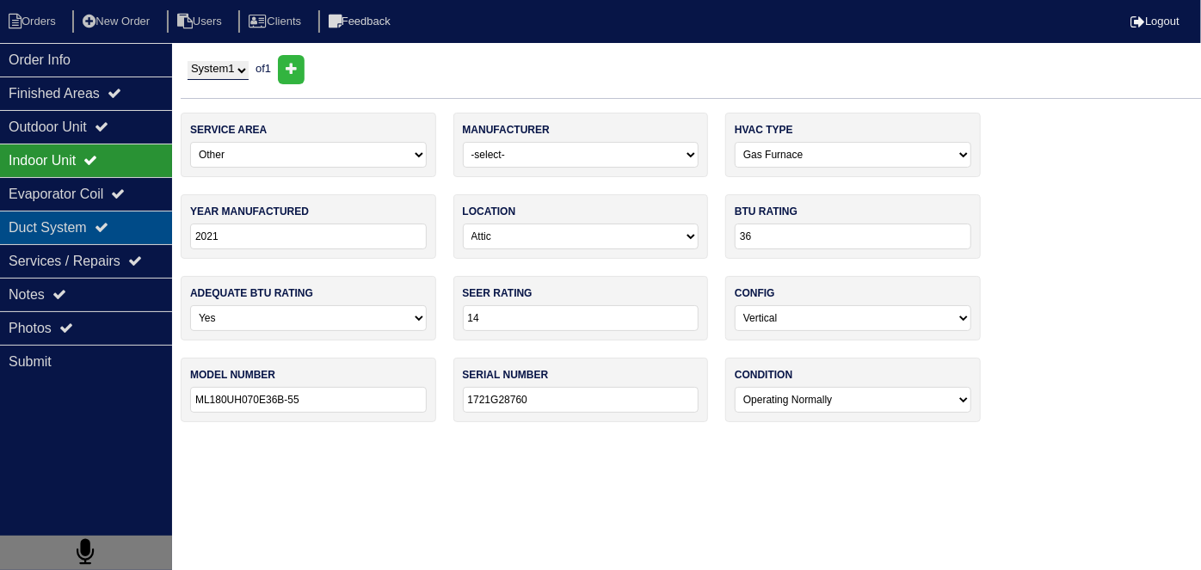
click at [77, 233] on div "Duct System" at bounding box center [86, 228] width 172 height 34
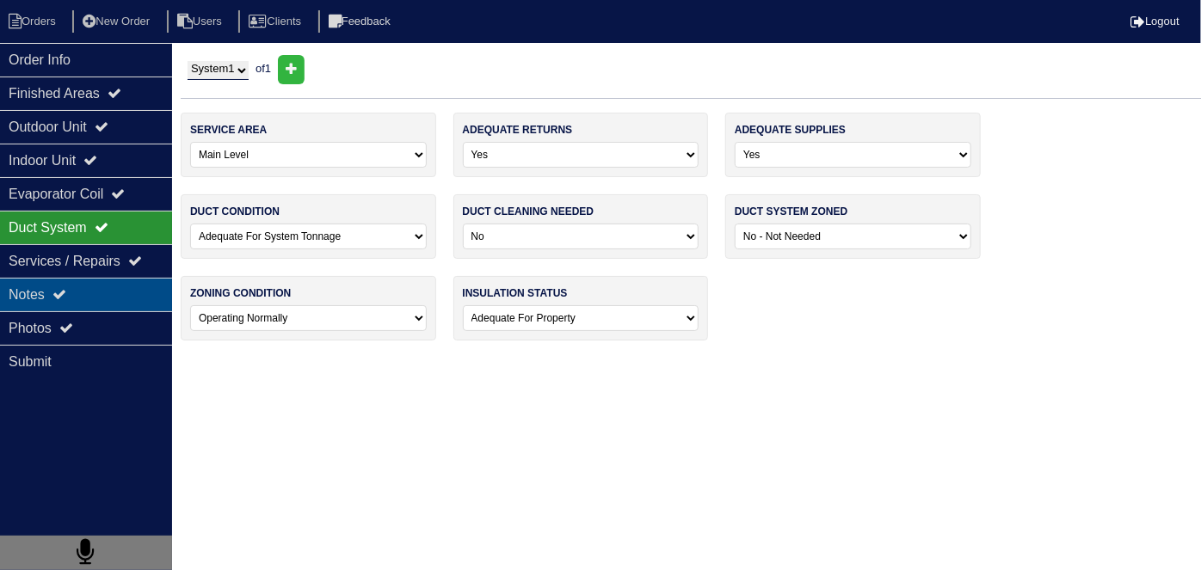
click at [71, 298] on div "Notes" at bounding box center [86, 295] width 172 height 34
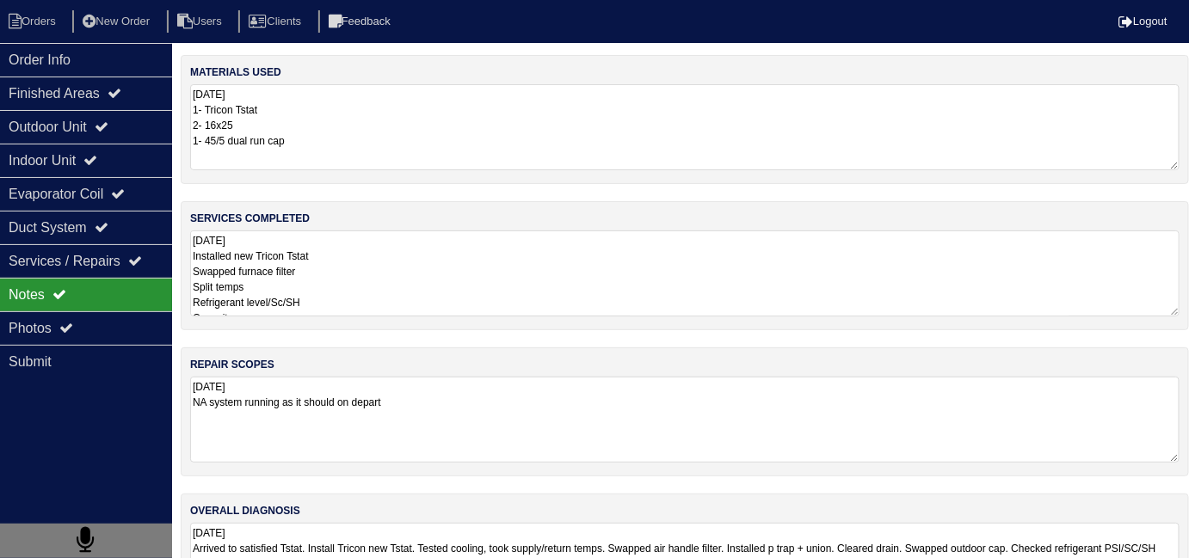
click at [397, 290] on textarea "8.25.25 Installed new Tricon Tstat Swapped furnace filter Split temps Refrigera…" at bounding box center [684, 274] width 989 height 86
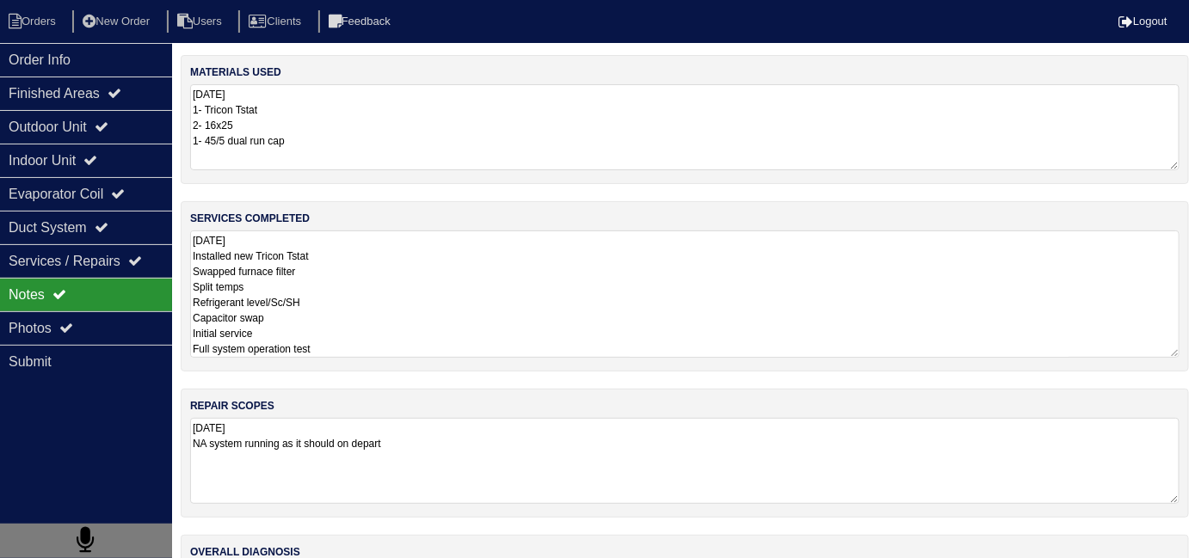
click at [509, 454] on textarea "8.25.25 NA system running as it should on depart" at bounding box center [684, 461] width 989 height 86
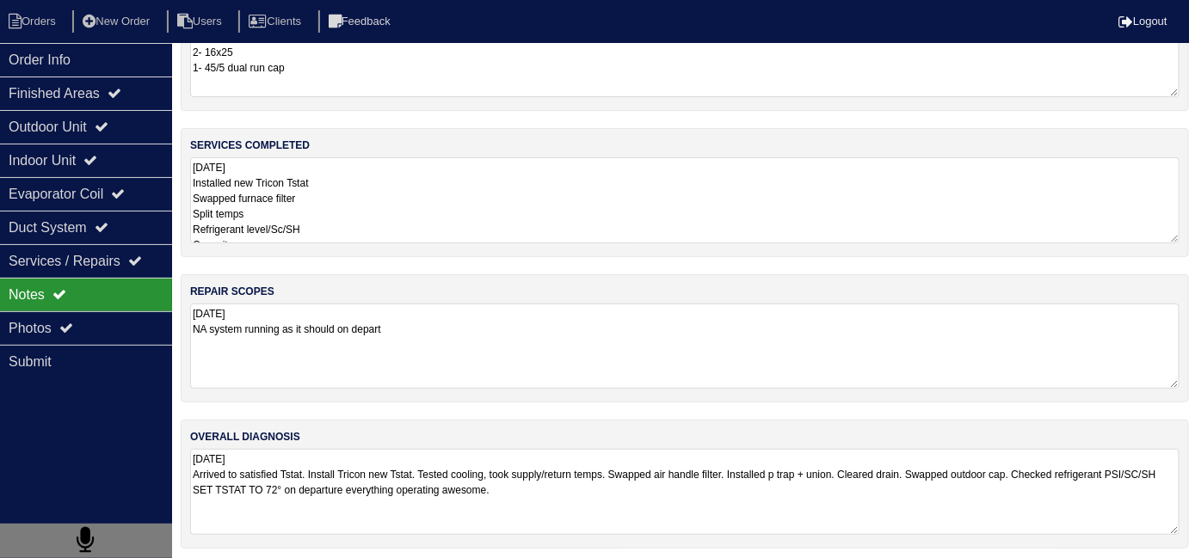
scroll to position [76, 0]
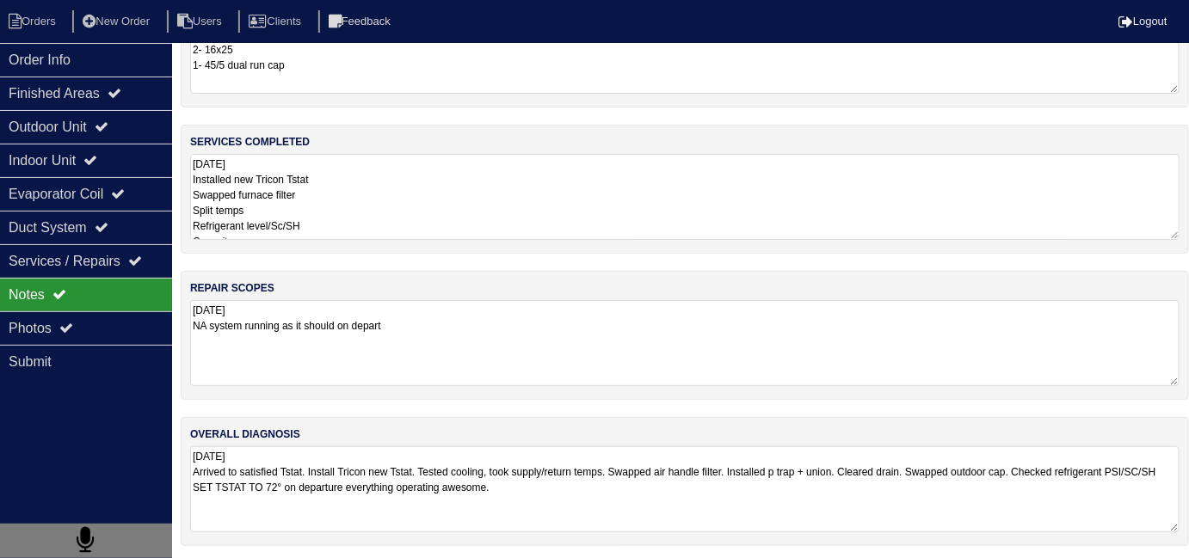
click at [483, 70] on textarea "8.25.25 1- Tricon Tstat 2- 16x25 1- 45/5 dual run cap" at bounding box center [684, 51] width 989 height 85
click at [815, 495] on textarea "8.25.25 Arrived to satisfied Tstat. Install Tricon new Tstat. Tested cooling, t…" at bounding box center [684, 489] width 989 height 85
click at [378, 219] on textarea "8.25.25 Installed new Tricon Tstat Swapped furnace filter Split temps Refrigera…" at bounding box center [684, 198] width 989 height 86
click at [738, 538] on div "overall diagnosis 8.25.25 Arrived to satisfied Tstat. Install Tricon new Tstat.…" at bounding box center [685, 482] width 1008 height 128
click at [745, 491] on textarea "8.25.25 Arrived to satisfied Tstat. Install Tricon new Tstat. Tested cooling, t…" at bounding box center [684, 489] width 989 height 85
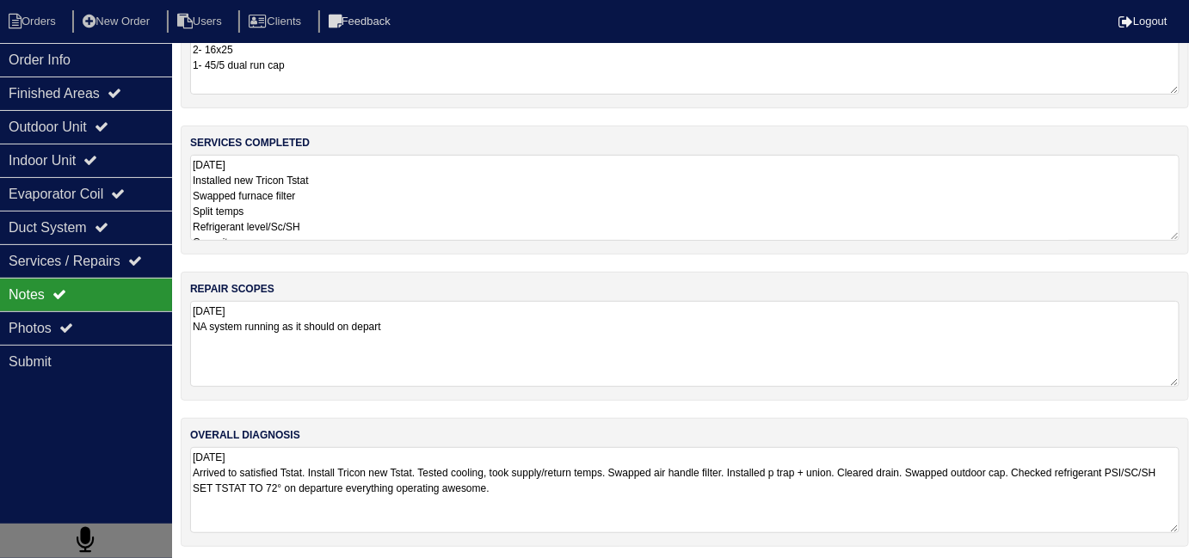
click at [328, 66] on textarea "8.25.25 1- Tricon Tstat 2- 16x25 1- 45/5 dual run cap" at bounding box center [684, 52] width 989 height 86
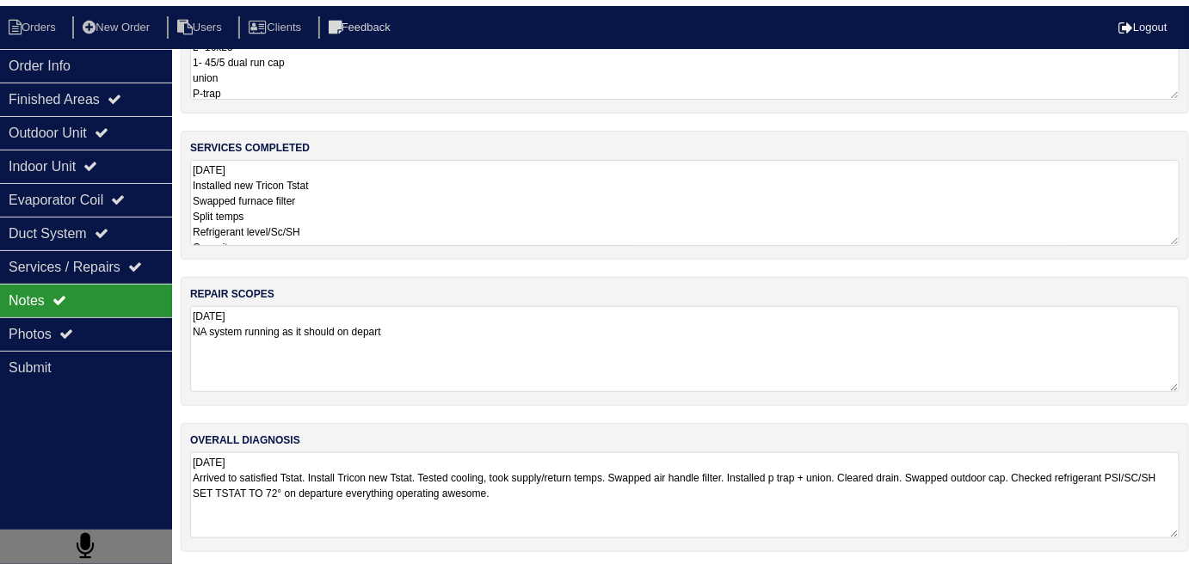
scroll to position [25, 0]
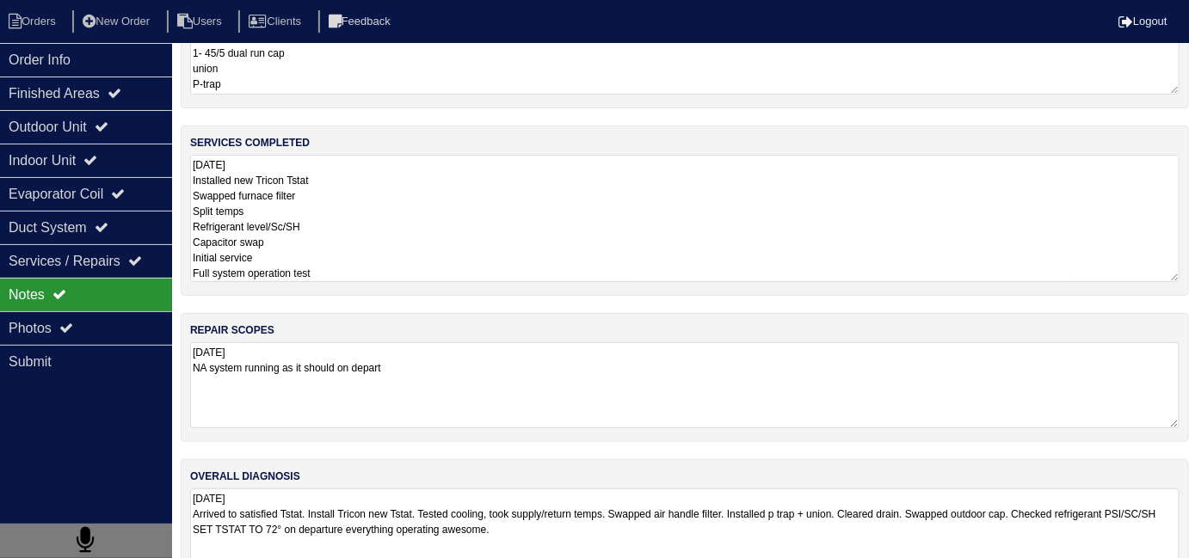
click at [397, 226] on textarea "8.25.25 Installed new Tricon Tstat Swapped furnace filter Split temps Refrigera…" at bounding box center [684, 218] width 989 height 127
click at [408, 220] on textarea "8.25.25 Installed new Tricon Tstat Swapped furnace filter Split temps Refrigera…" at bounding box center [684, 218] width 989 height 127
click at [9, 307] on div "Notes" at bounding box center [86, 295] width 172 height 34
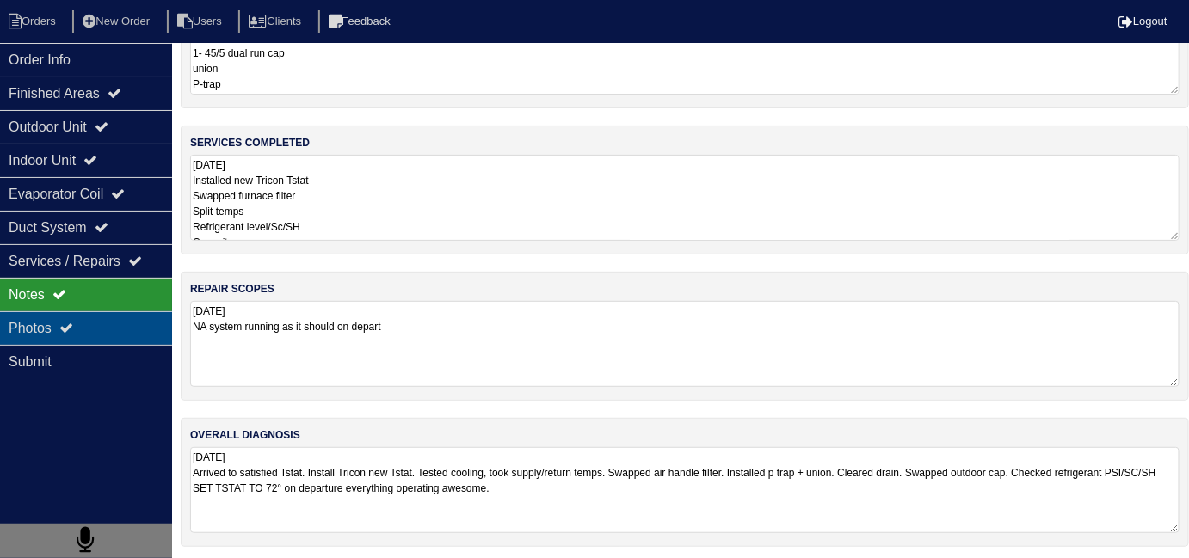
click at [22, 317] on div "Photos" at bounding box center [86, 328] width 172 height 34
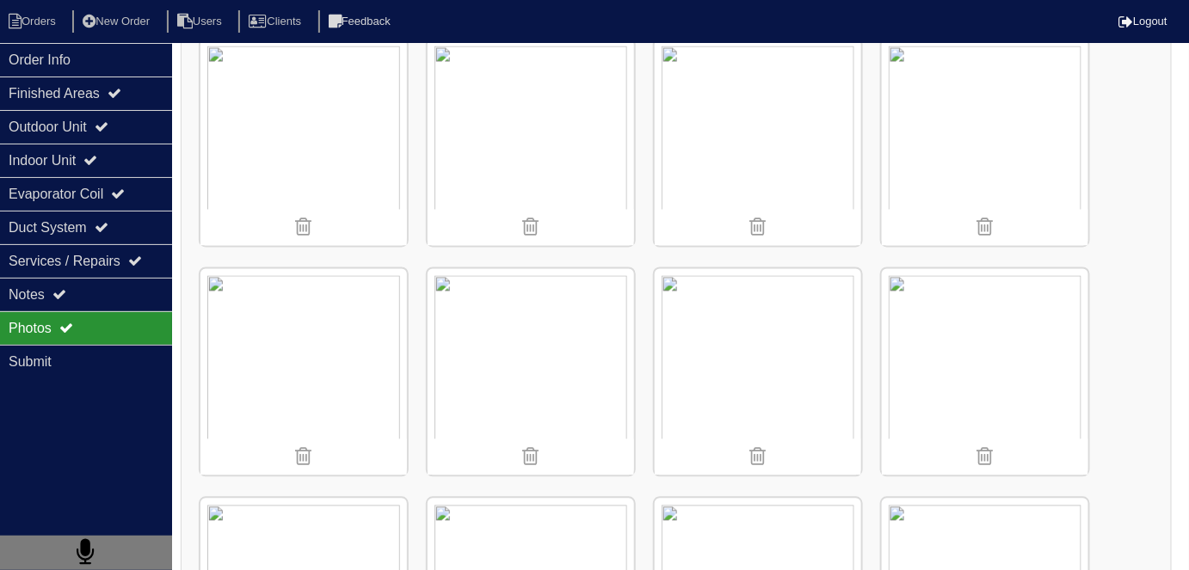
scroll to position [1131, 0]
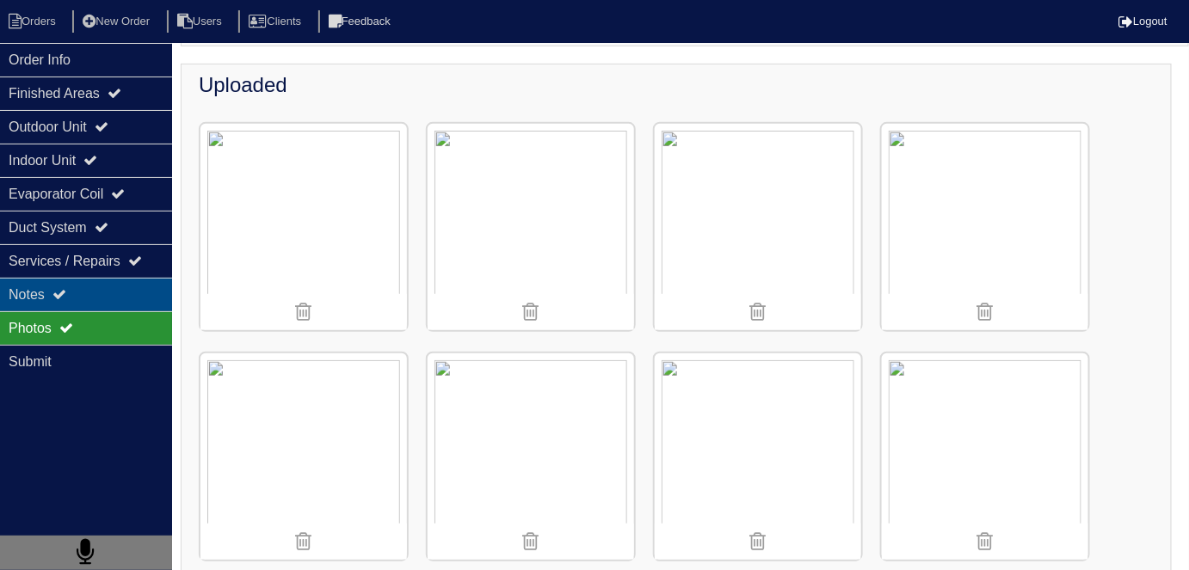
click at [34, 305] on div "Notes" at bounding box center [86, 295] width 172 height 34
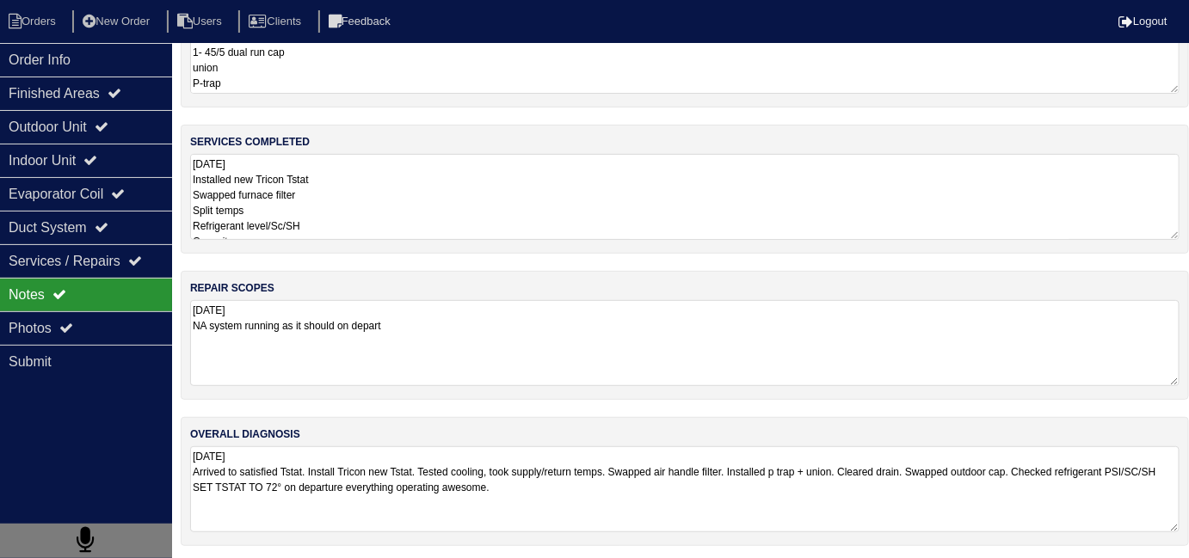
click at [852, 499] on textarea "8.25.25 Arrived to satisfied Tstat. Install Tricon new Tstat. Tested cooling, t…" at bounding box center [684, 489] width 989 height 86
click at [294, 80] on textarea "8.25.25 1- Tricon Tstat 2- 16x25 1- 45/5 dual run cap union P-trap" at bounding box center [684, 52] width 989 height 86
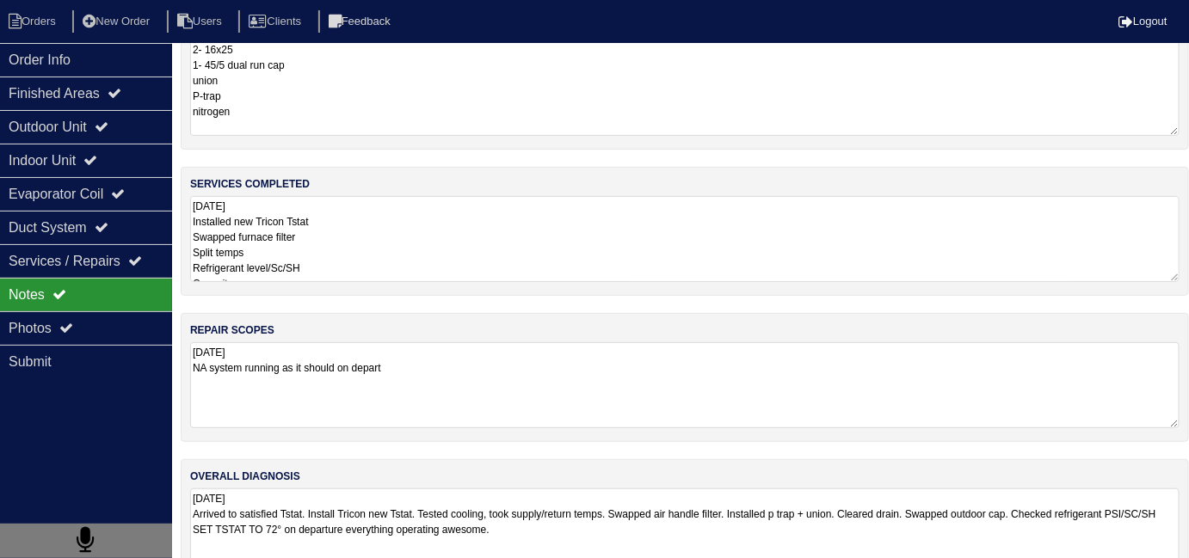
type textarea "8.25.25 1- Tricon Tstat 2- 16x25 1- 45/5 dual run cap union P-trap nitrogen"
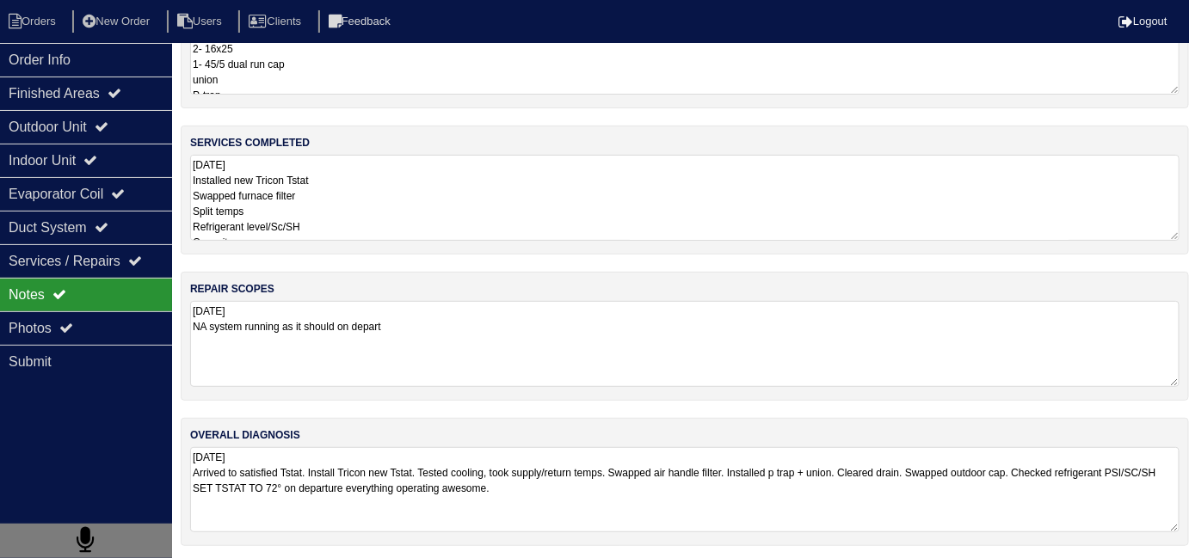
click at [786, 532] on div "overall diagnosis 8.25.25 Arrived to satisfied Tstat. Install Tricon new Tstat.…" at bounding box center [685, 482] width 1008 height 128
click at [84, 216] on div "Duct System" at bounding box center [86, 228] width 172 height 34
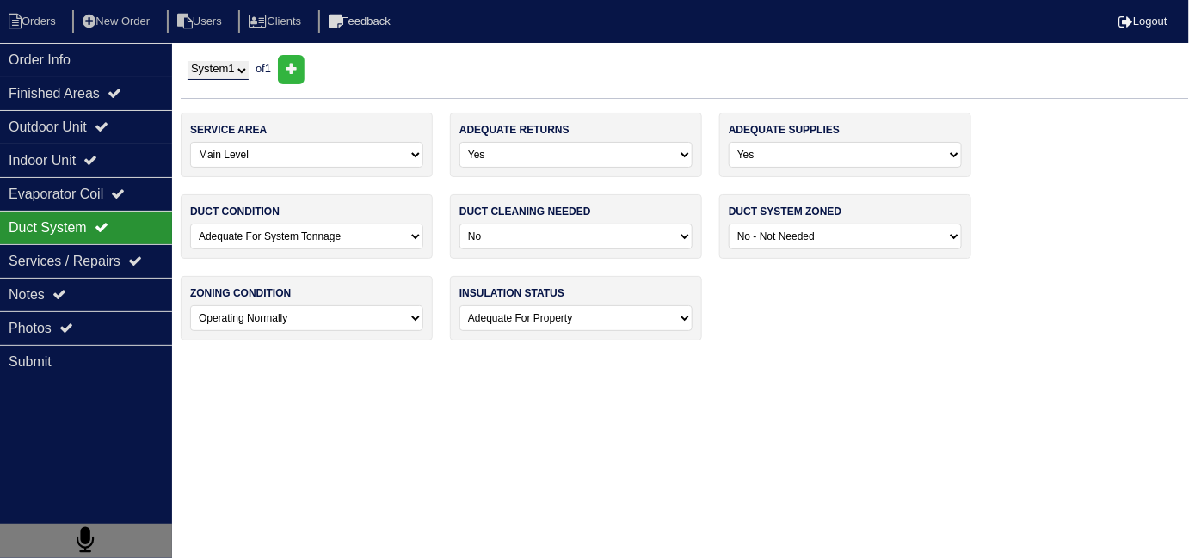
scroll to position [0, 0]
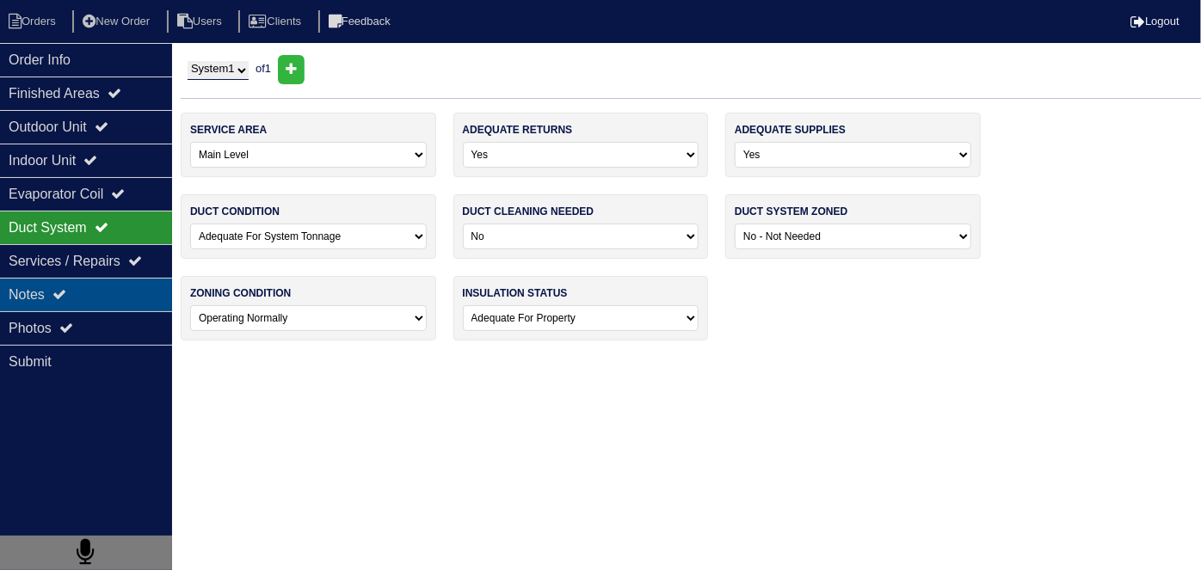
click at [83, 292] on div "Notes" at bounding box center [86, 295] width 172 height 34
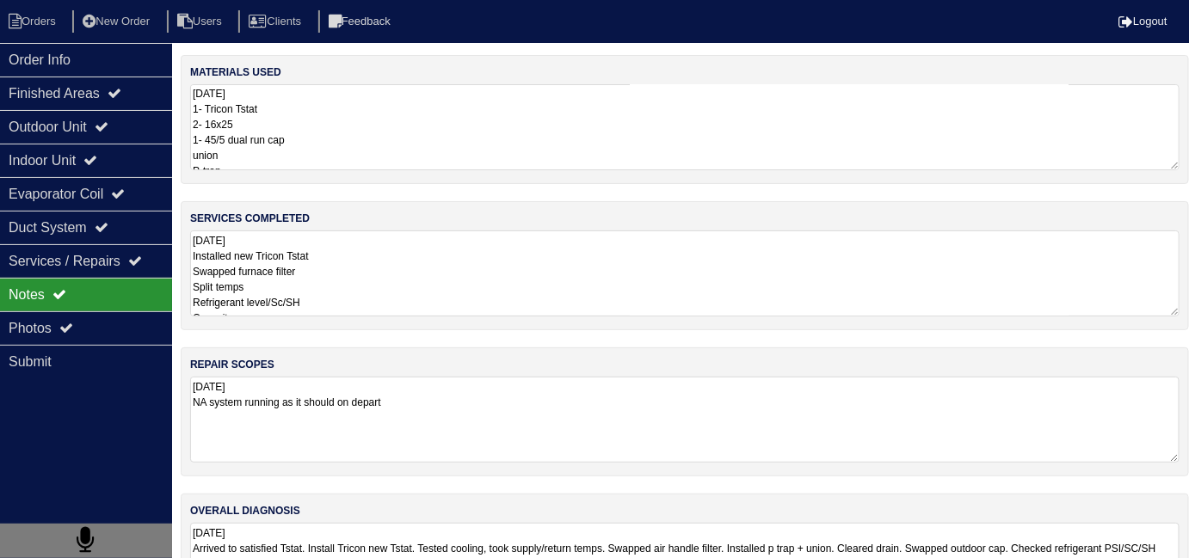
click at [573, 399] on textarea "8.25.25 NA system running as it should on depart" at bounding box center [684, 420] width 989 height 86
click at [547, 316] on div "services completed 8.25.25 Installed new Tricon Tstat Swapped furnace filter Sp…" at bounding box center [685, 265] width 1008 height 129
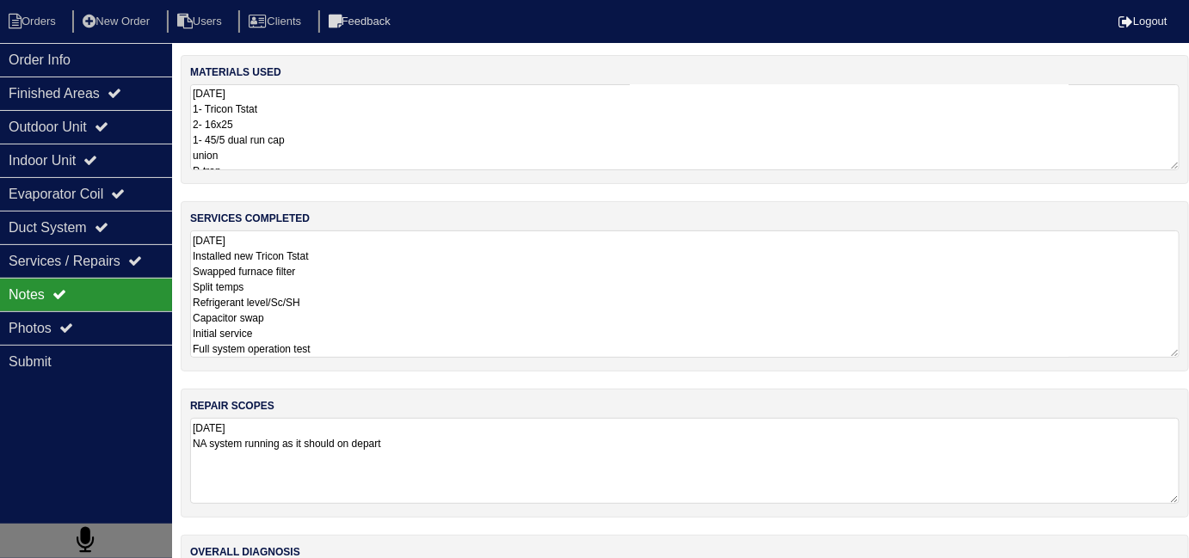
click at [545, 290] on textarea "8.25.25 Installed new Tricon Tstat Swapped furnace filter Split temps Refrigera…" at bounding box center [684, 294] width 989 height 127
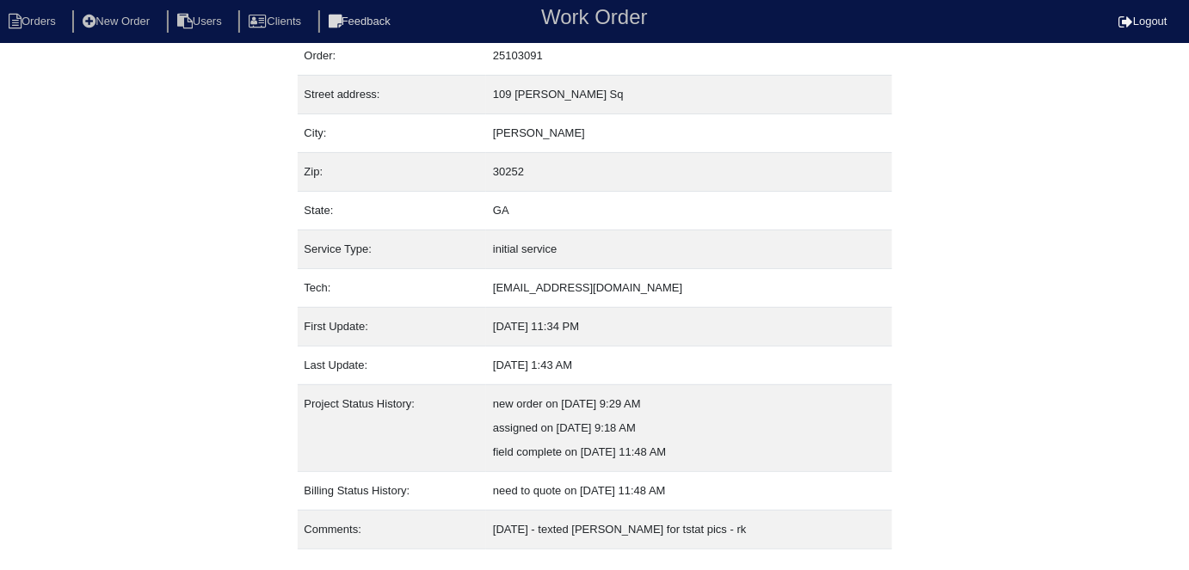
scroll to position [90, 0]
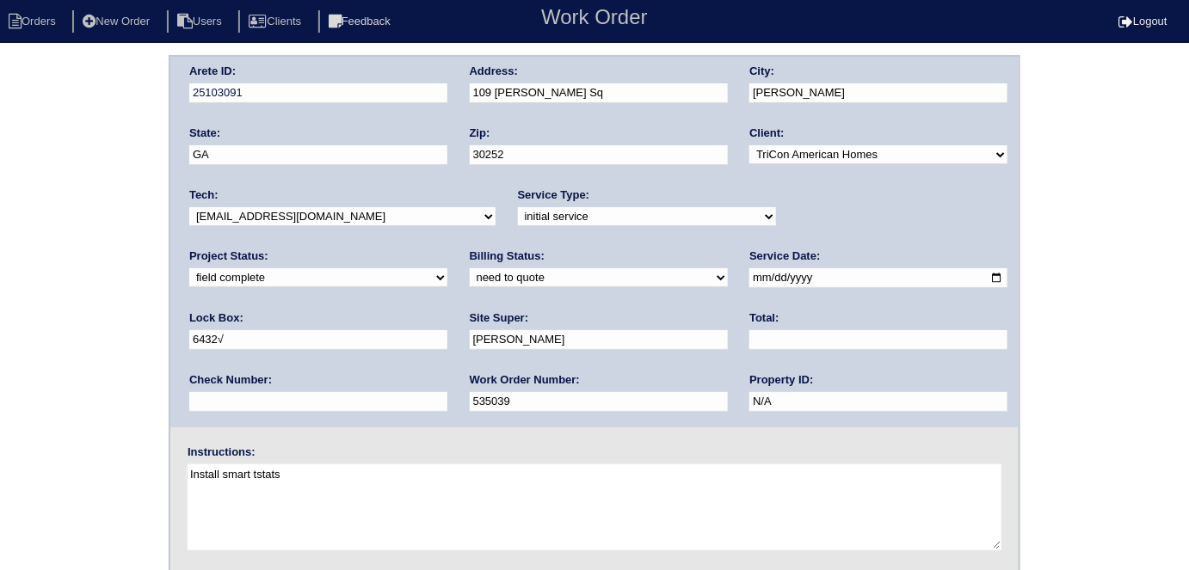
click at [470, 280] on select "need to quote quoted need to invoice invoiced paid warranty purchase order need…" at bounding box center [599, 277] width 258 height 19
select select "quoted"
click at [470, 268] on select "need to quote quoted need to invoice invoiced paid warranty purchase order need…" at bounding box center [599, 277] width 258 height 19
click at [749, 344] on input "text" at bounding box center [878, 340] width 258 height 20
type input "665.00"
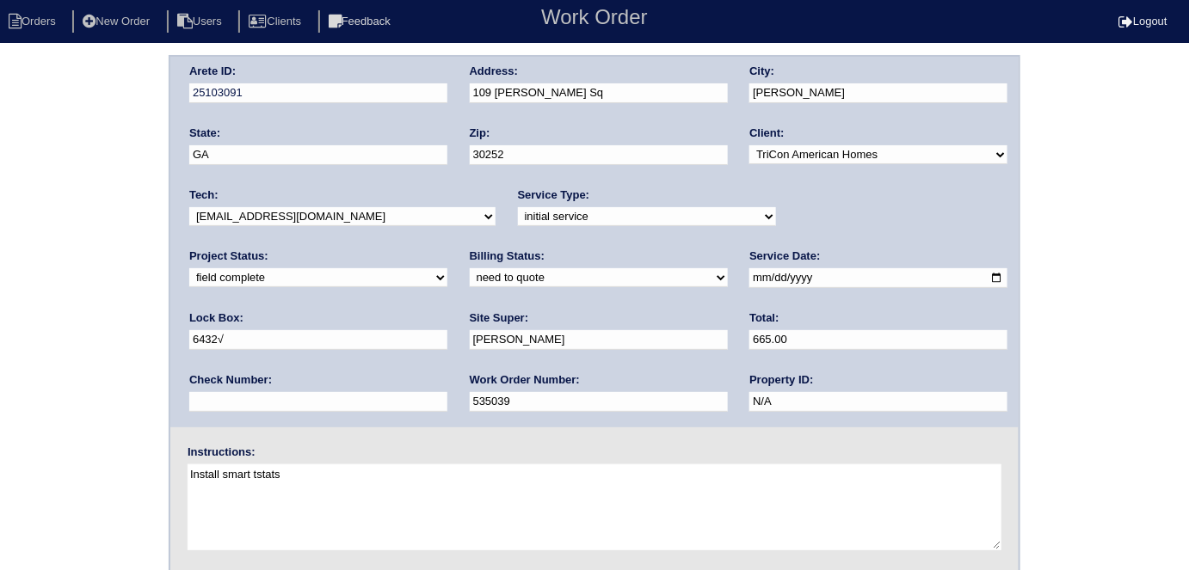
click at [445, 85] on div "Arete ID: 25103091 Address: 109 Everett Sq City: McDonough State: GA Zip: 30252…" at bounding box center [594, 242] width 848 height 371
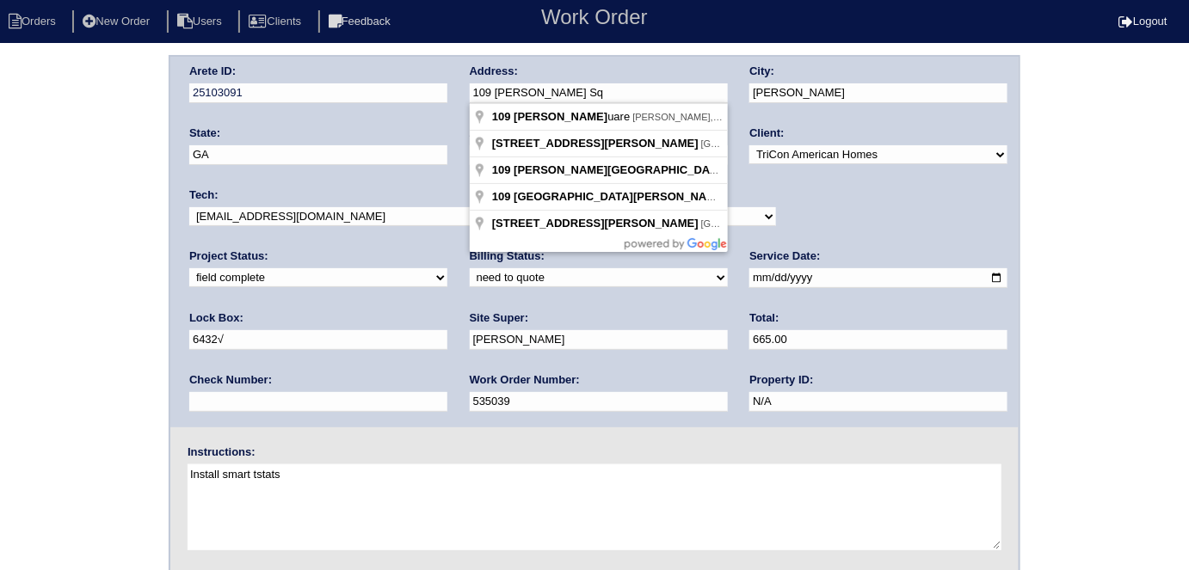
click at [150, 358] on div "Arete ID: 25103091 Address: 109 Everett Sq City: McDonough State: GA Zip: 30252…" at bounding box center [594, 403] width 1189 height 696
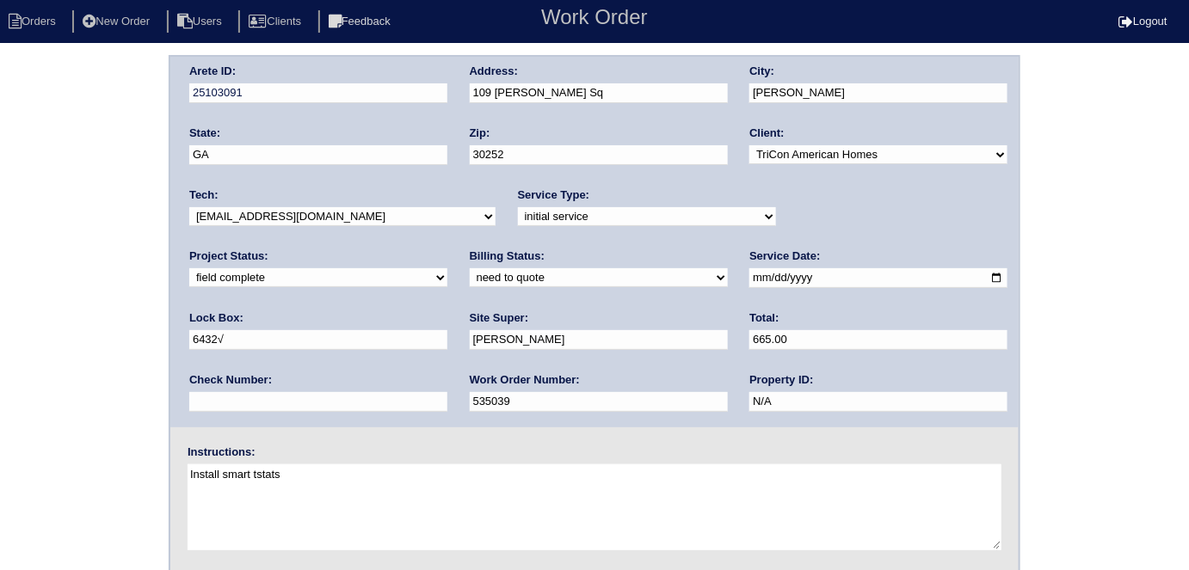
click at [470, 260] on label "Billing Status:" at bounding box center [507, 256] width 75 height 15
click at [108, 276] on div "Arete ID: 25103091 Address: 109 Everett Sq City: McDonough State: GA Zip: 30252…" at bounding box center [594, 403] width 1189 height 696
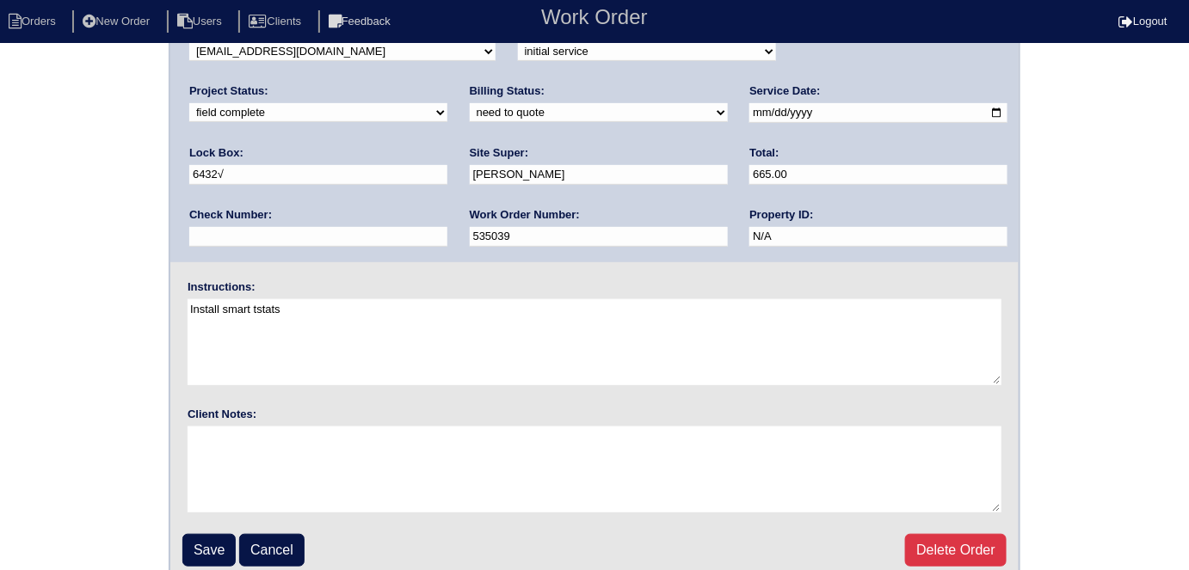
scroll to position [176, 0]
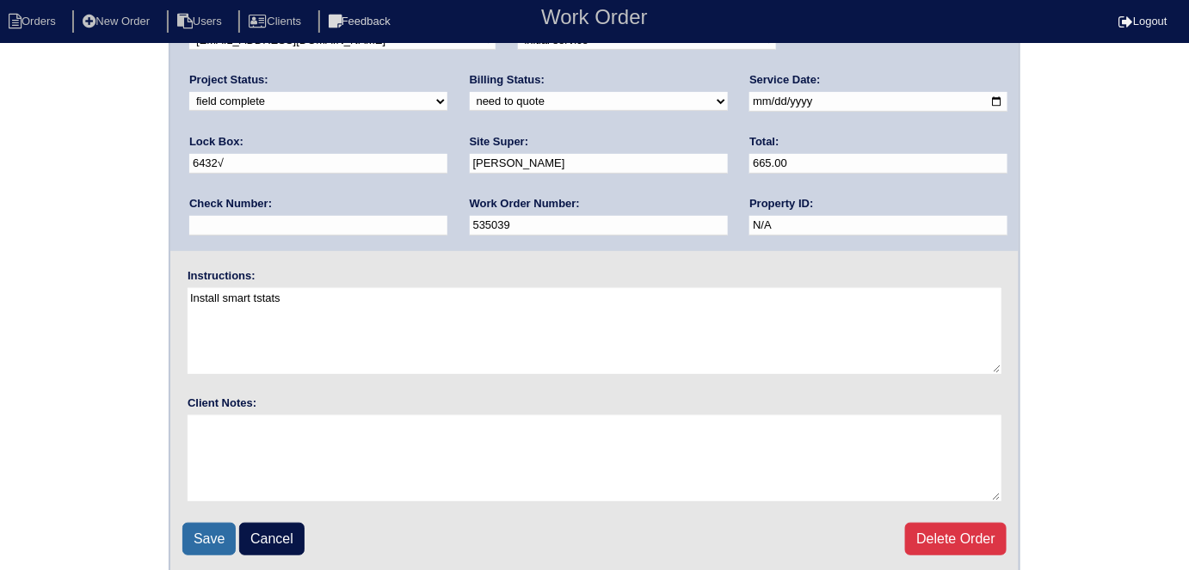
click at [188, 526] on input "Save" at bounding box center [208, 539] width 53 height 33
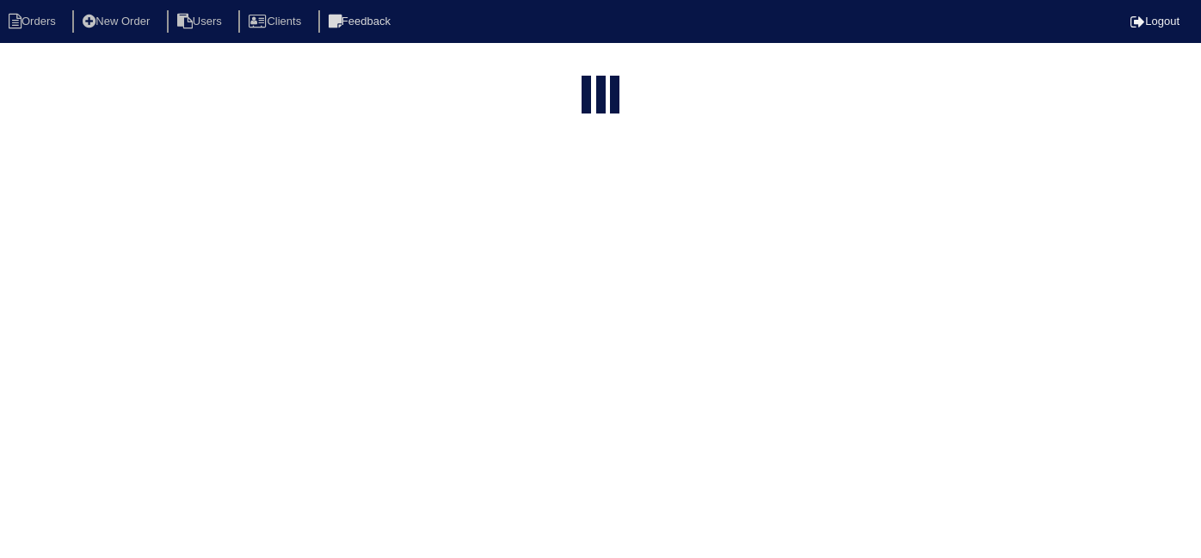
select select "15"
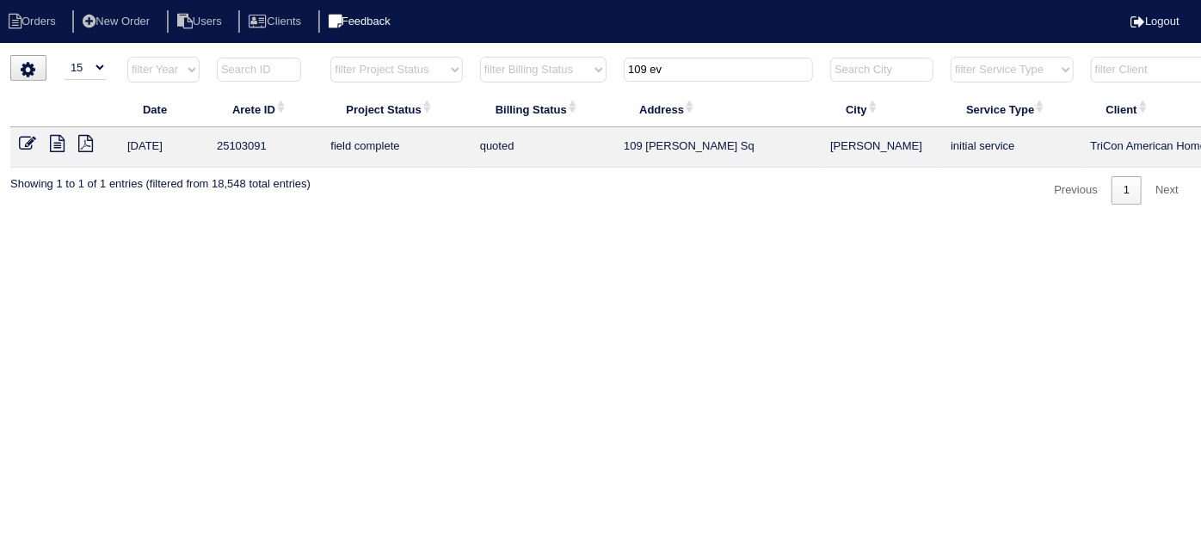
drag, startPoint x: 685, startPoint y: 71, endPoint x: 373, endPoint y: 9, distance: 317.3
click at [477, 55] on body "Orders New Order Users Clients Feedback Logout Orders New Order Users Clients M…" at bounding box center [600, 130] width 1201 height 150
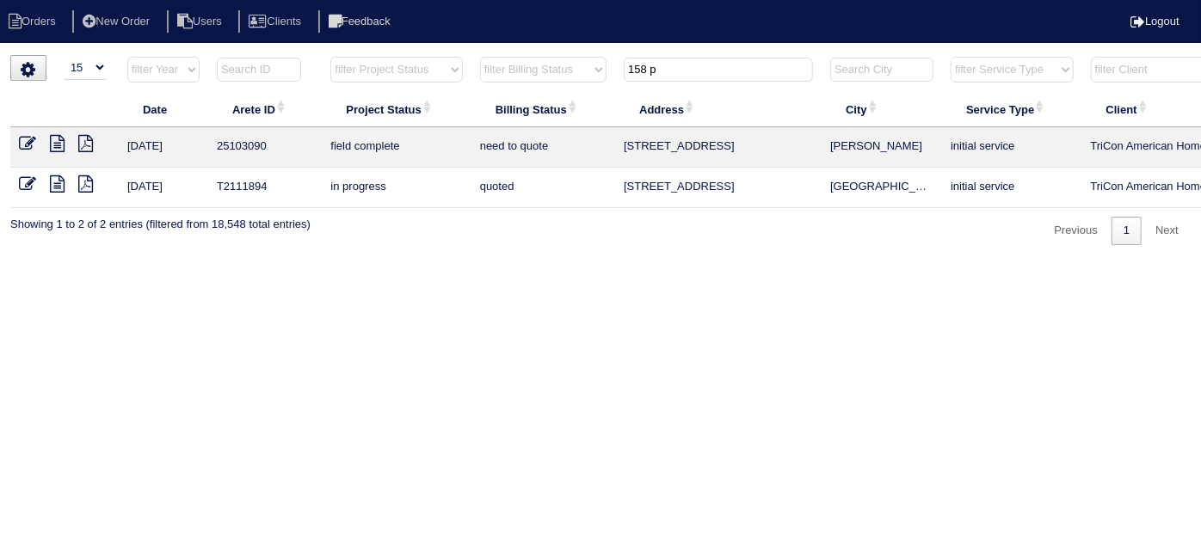
type input "158 p"
click at [55, 143] on icon at bounding box center [57, 143] width 15 height 17
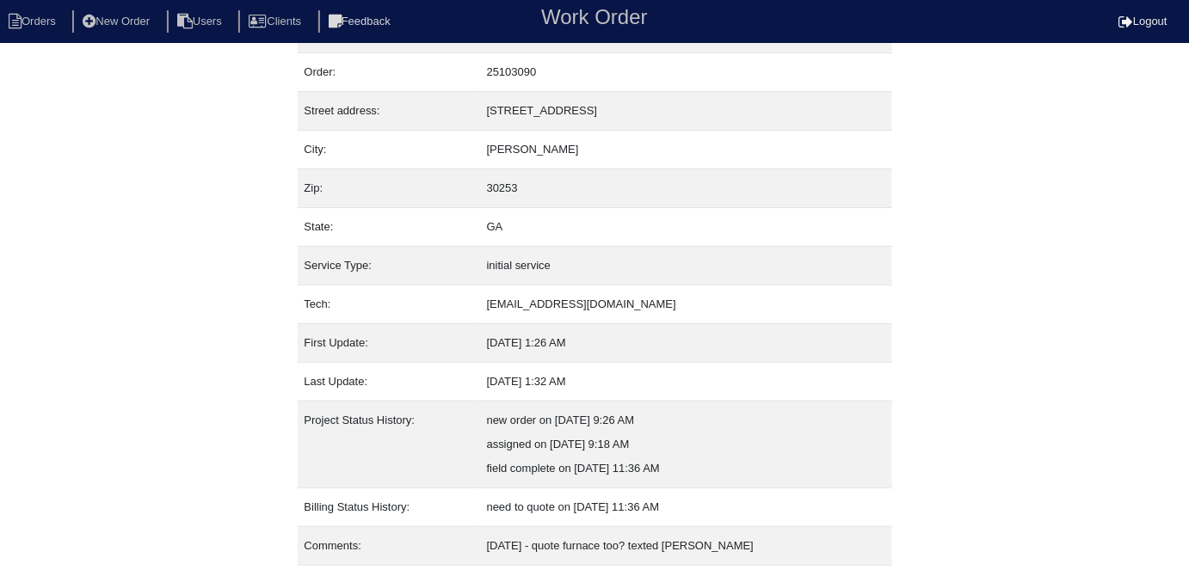
scroll to position [90, 0]
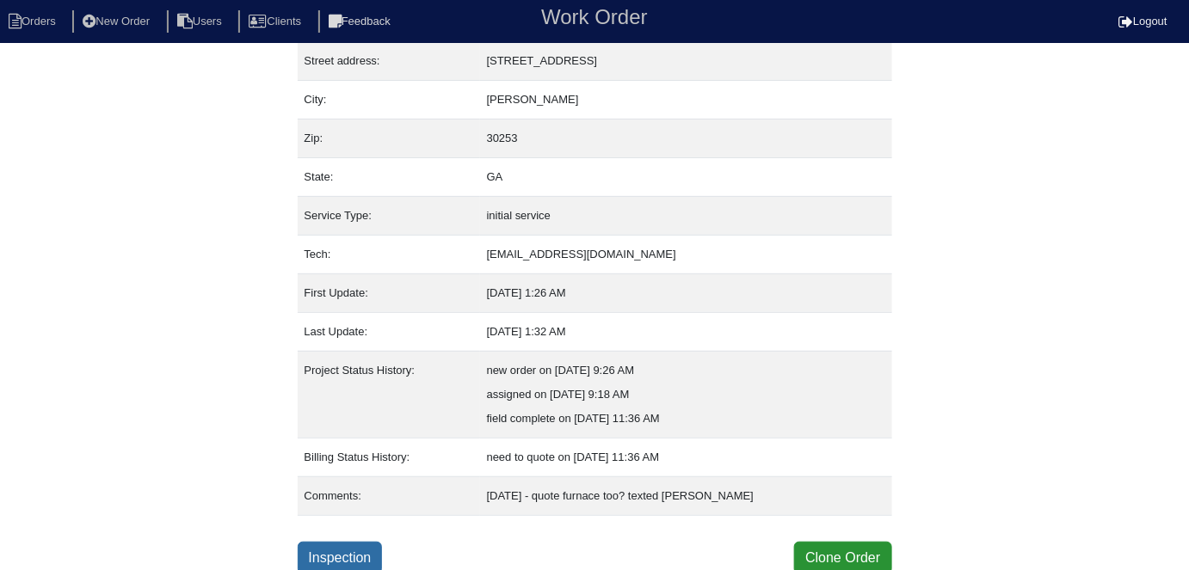
click at [323, 553] on link "Inspection" at bounding box center [340, 558] width 85 height 33
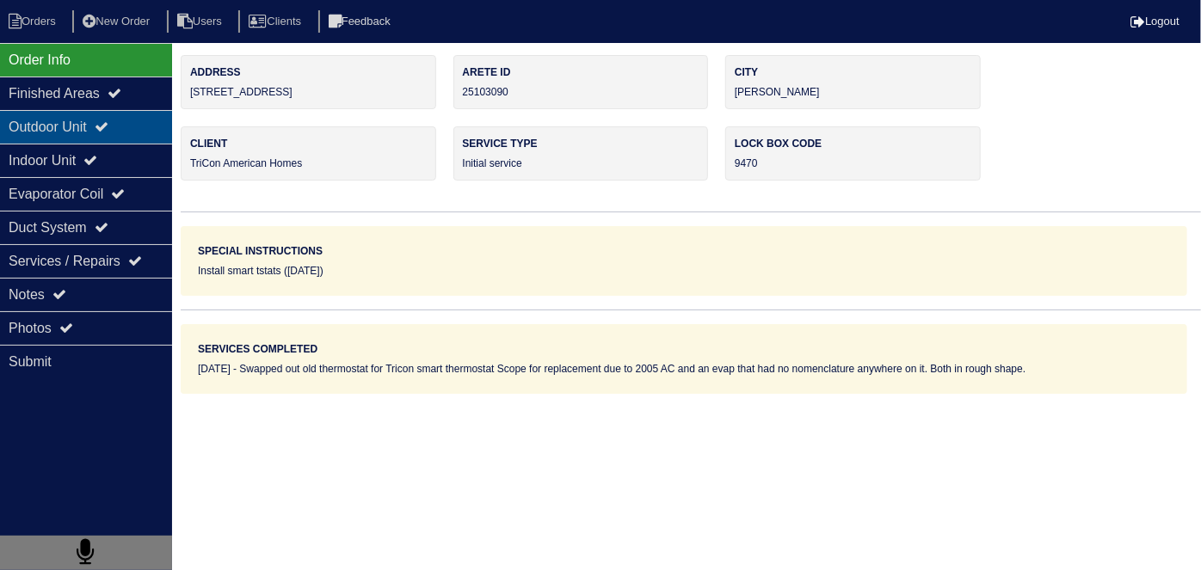
click at [84, 130] on div "Outdoor Unit" at bounding box center [86, 127] width 172 height 34
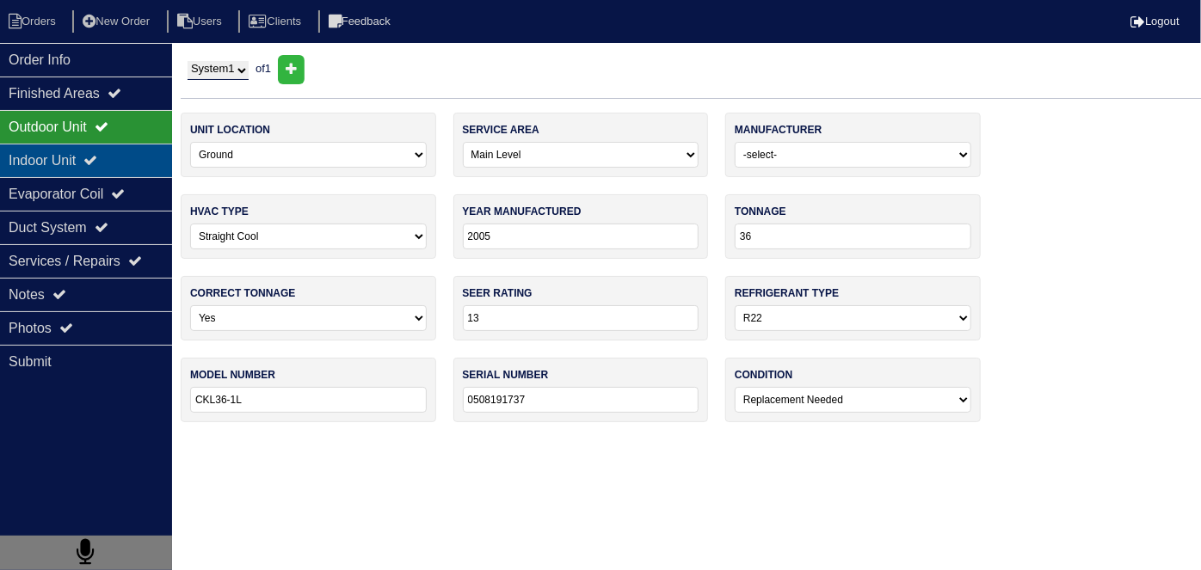
click at [79, 158] on div "Indoor Unit" at bounding box center [86, 161] width 172 height 34
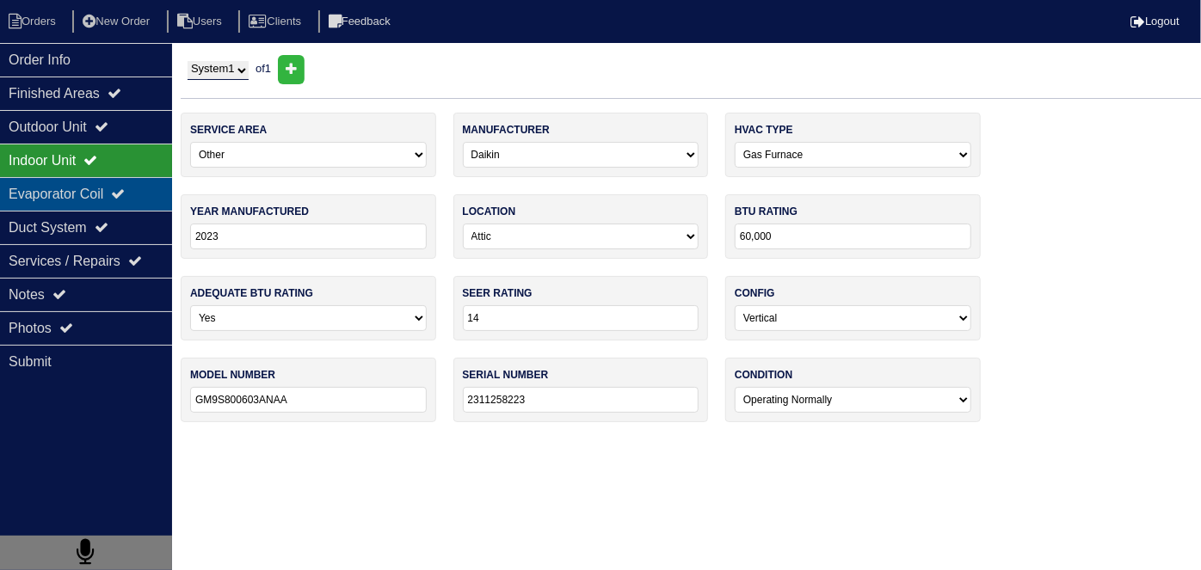
click at [77, 181] on div "Evaporator Coil" at bounding box center [86, 194] width 172 height 34
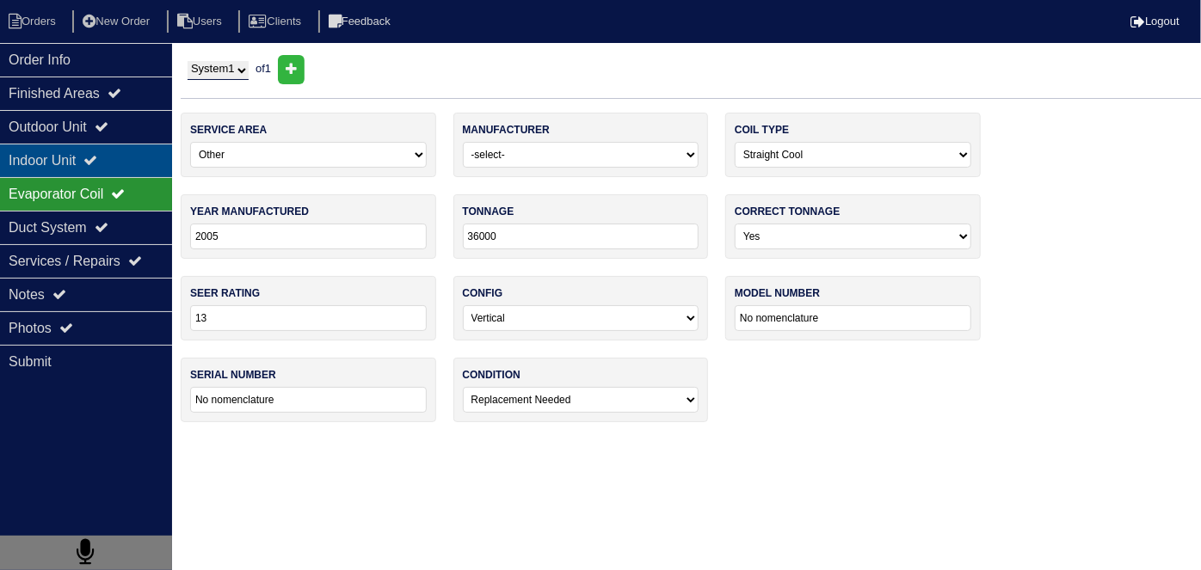
click at [76, 160] on div "Indoor Unit" at bounding box center [86, 161] width 172 height 34
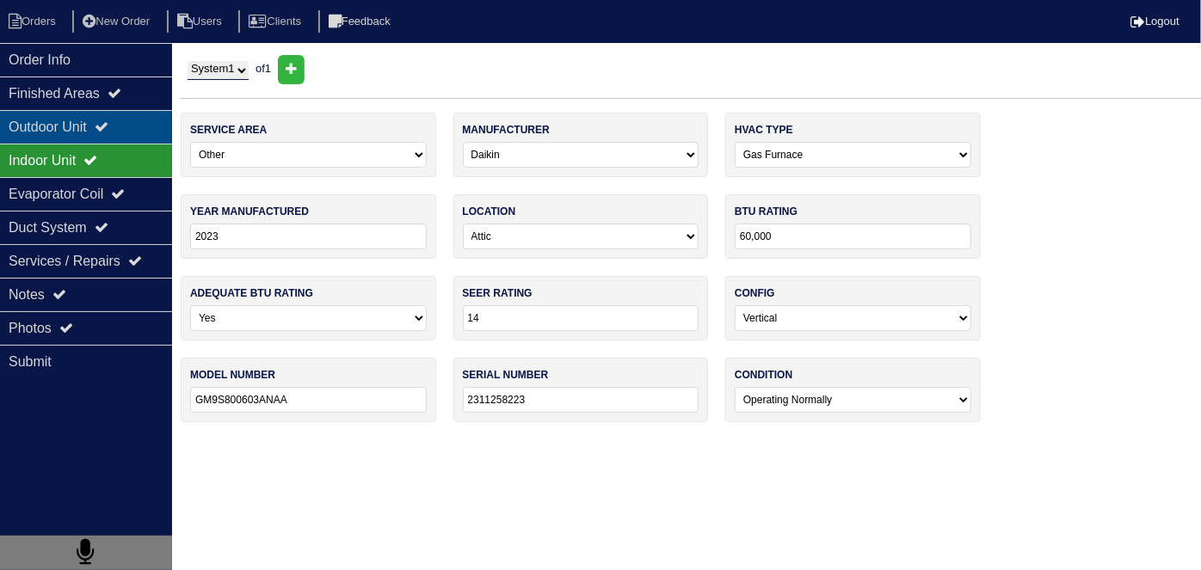
click at [73, 126] on div "Outdoor Unit" at bounding box center [86, 127] width 172 height 34
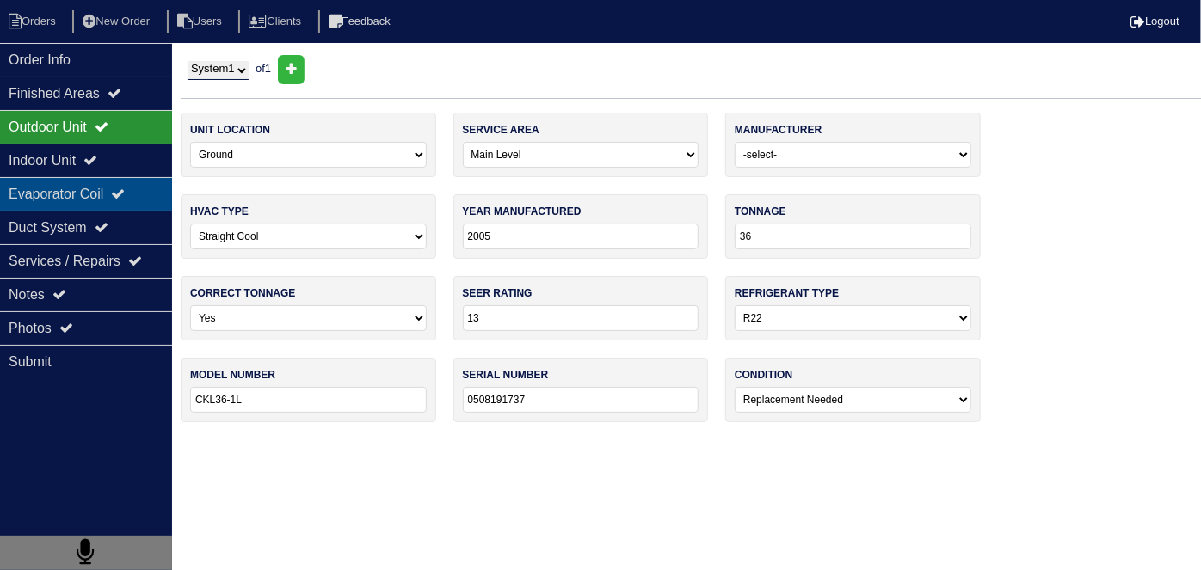
click at [73, 206] on div "Evaporator Coil" at bounding box center [86, 194] width 172 height 34
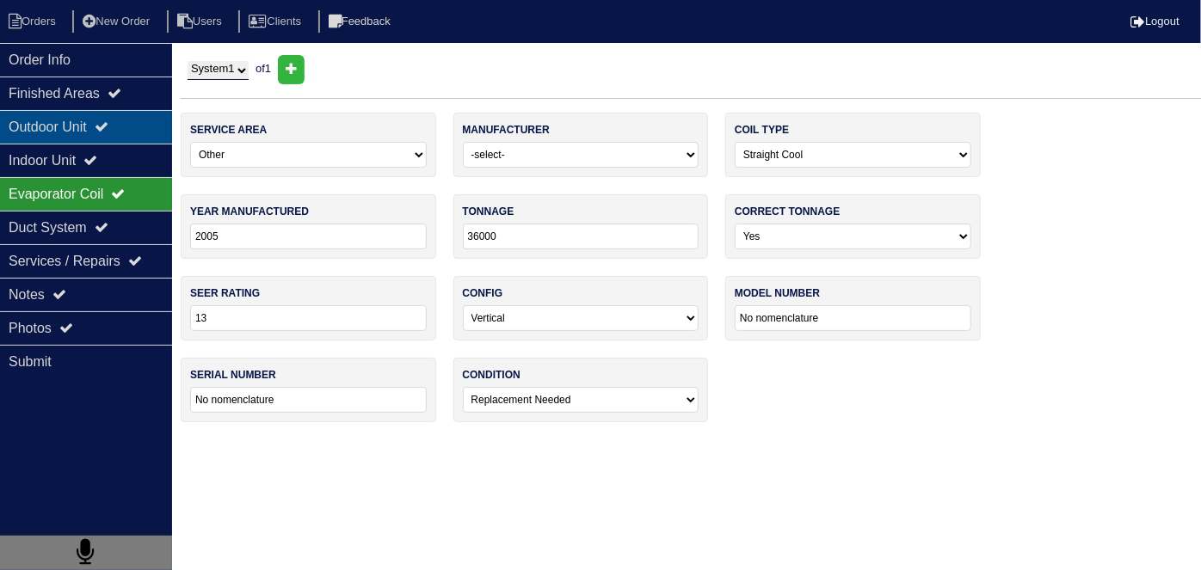
click at [77, 120] on div "Outdoor Unit" at bounding box center [86, 127] width 172 height 34
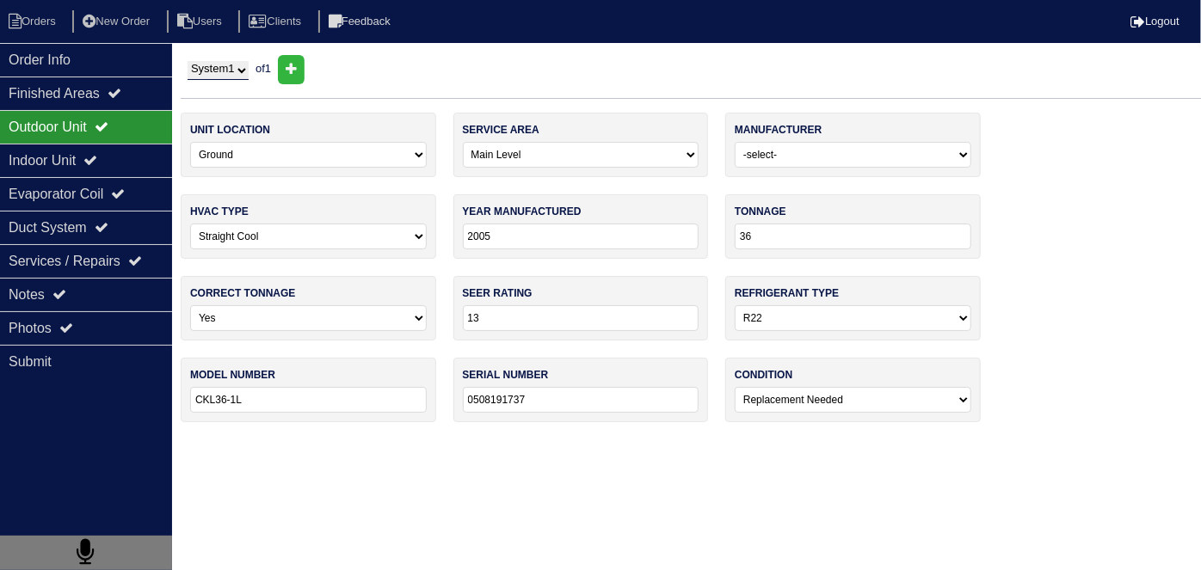
click at [924, 440] on html "Orders New Order Users Clients Feedback Logout Orders New Order Users Clients M…" at bounding box center [600, 220] width 1201 height 440
click at [89, 239] on div "Duct System" at bounding box center [86, 228] width 172 height 34
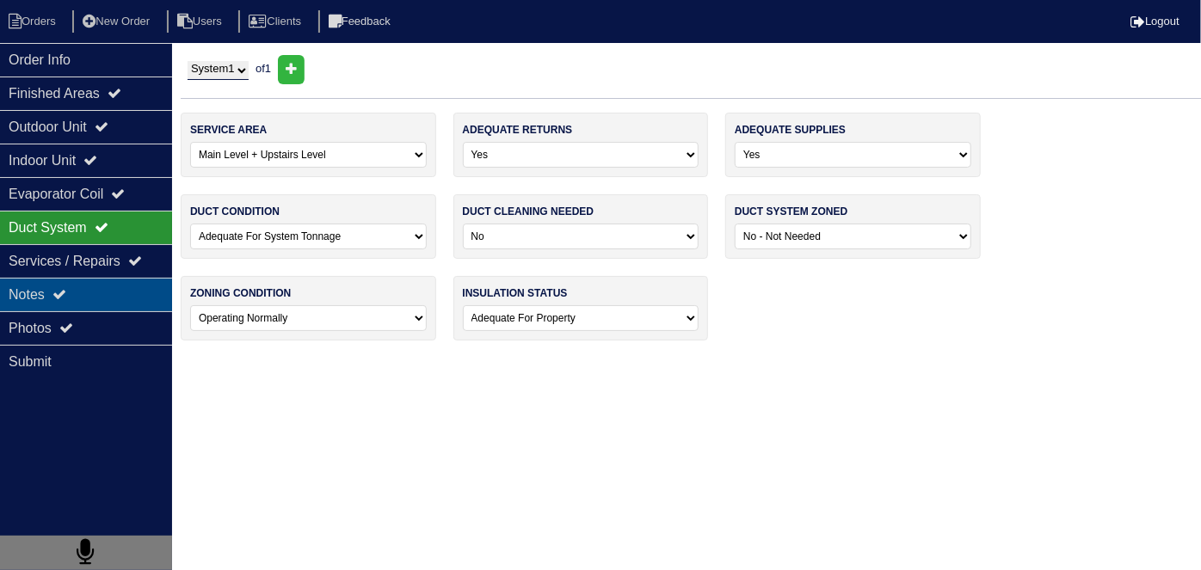
click at [84, 296] on div "Notes" at bounding box center [86, 295] width 172 height 34
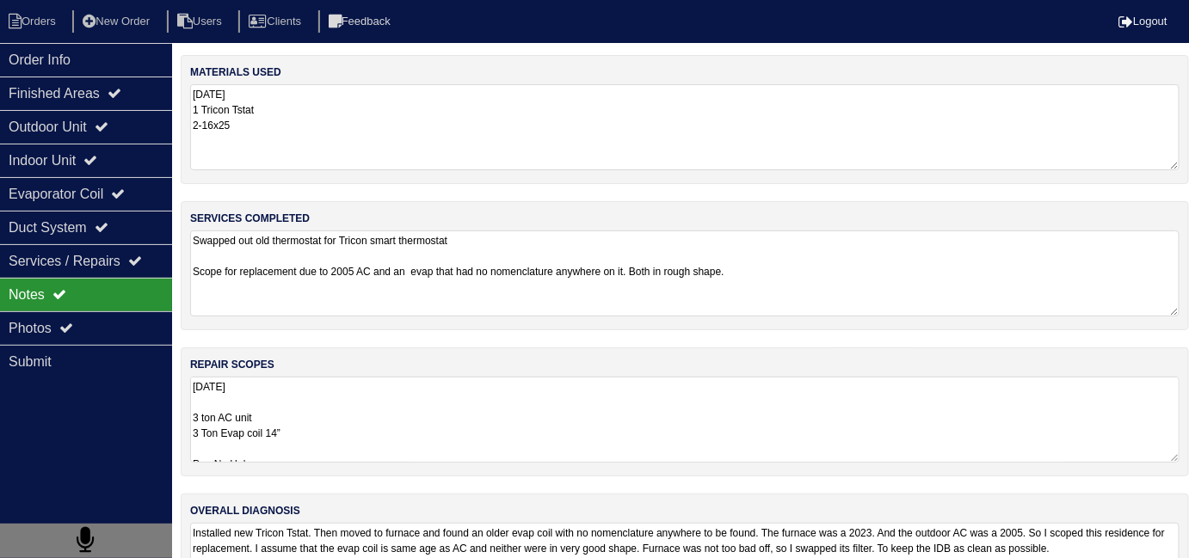
click at [630, 440] on textarea "8.25.25 3 ton AC unit 3 Ton Evap coil 14” Pan No Hole 36x36 Pad Aquaguard Float…" at bounding box center [684, 420] width 989 height 86
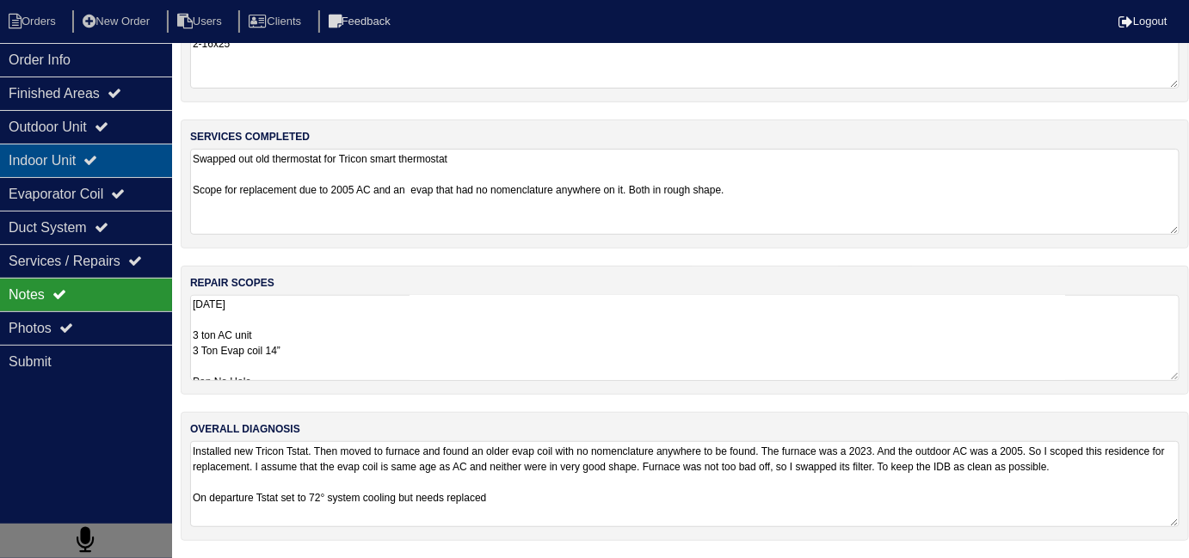
scroll to position [77, 0]
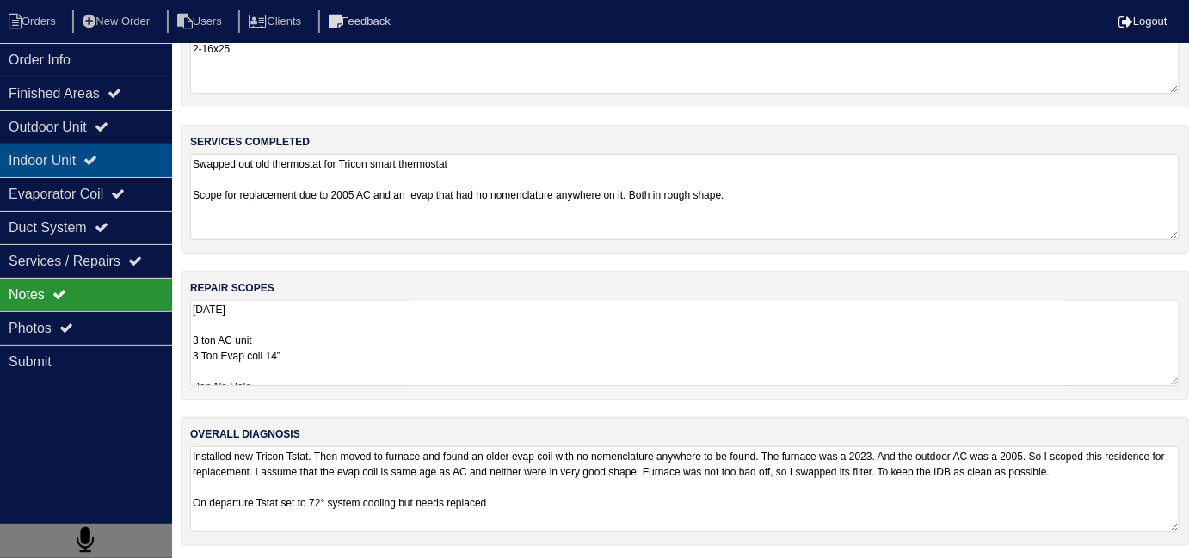
click at [112, 154] on div "Indoor Unit" at bounding box center [86, 161] width 172 height 34
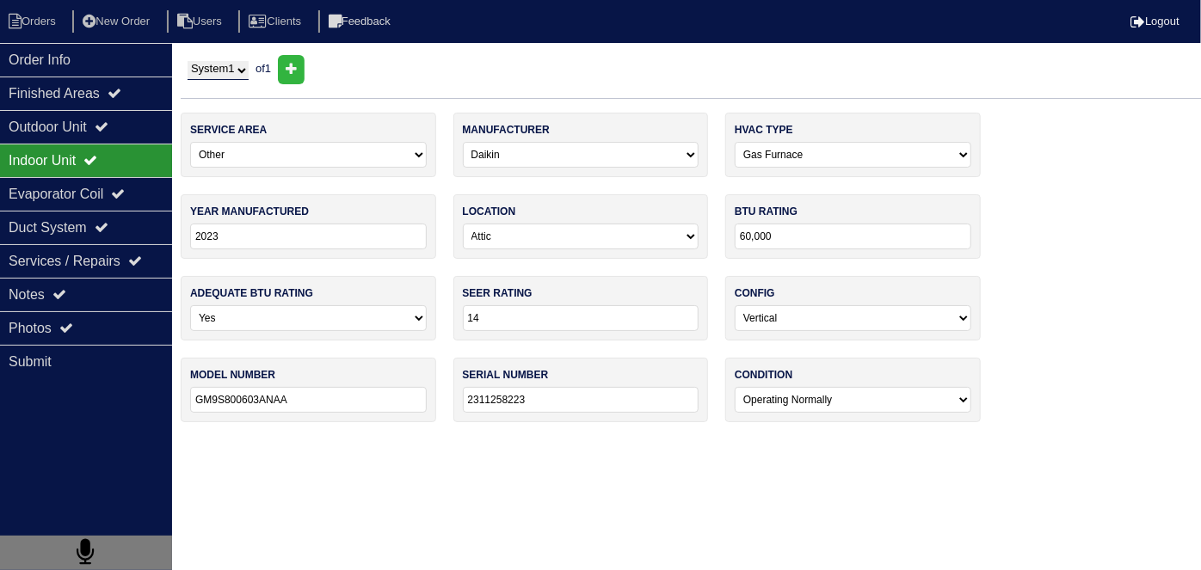
drag, startPoint x: 587, startPoint y: 402, endPoint x: 479, endPoint y: 406, distance: 107.6
click at [449, 411] on div "service area -select- Main Level Upstairs Level Lower/Basement Level Other manu…" at bounding box center [691, 276] width 1020 height 327
drag, startPoint x: 353, startPoint y: 395, endPoint x: 244, endPoint y: 390, distance: 108.5
click at [193, 390] on input "GM9S800603ANAA" at bounding box center [308, 400] width 237 height 26
click at [89, 289] on div "Notes" at bounding box center [86, 295] width 172 height 34
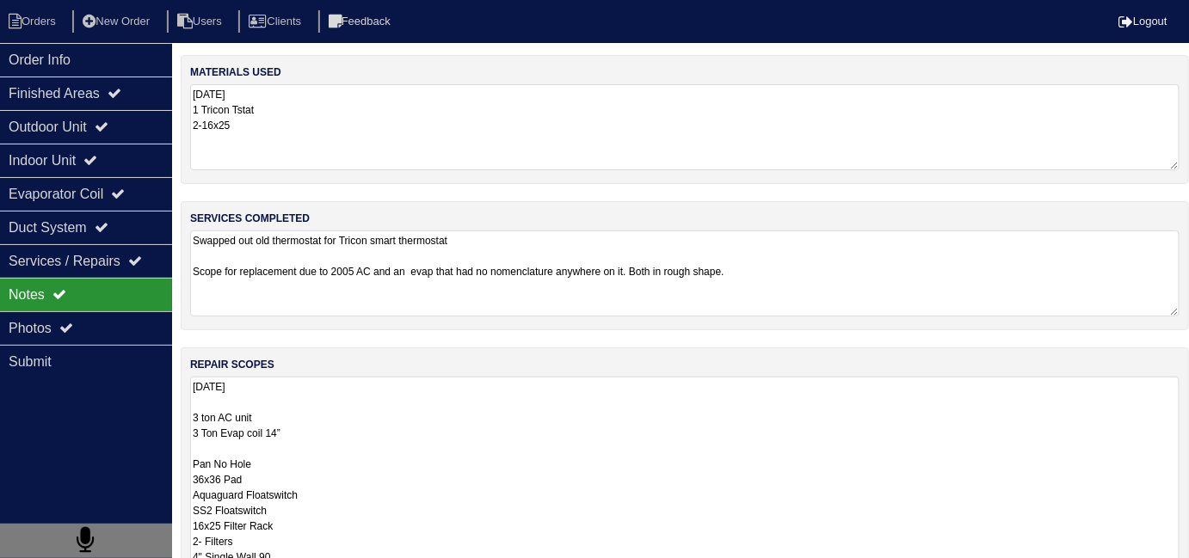
drag, startPoint x: 481, startPoint y: 436, endPoint x: 526, endPoint y: 418, distance: 48.2
click at [479, 434] on textarea "8.25.25 3 ton AC unit 3 Ton Evap coil 14” Pan No Hole 36x36 Pad Aquaguard Float…" at bounding box center [684, 510] width 989 height 267
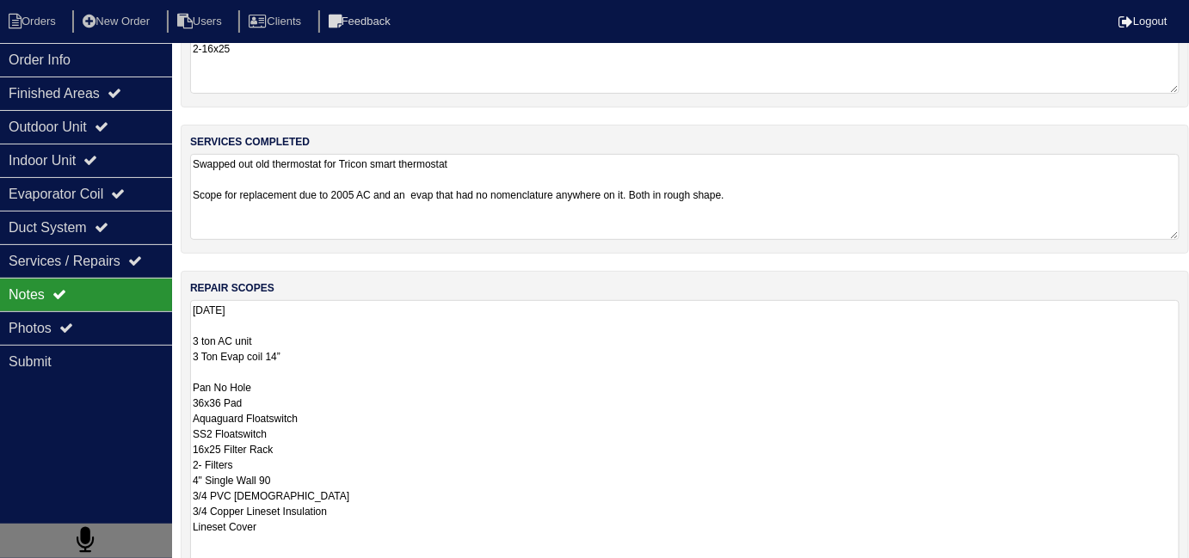
scroll to position [256, 0]
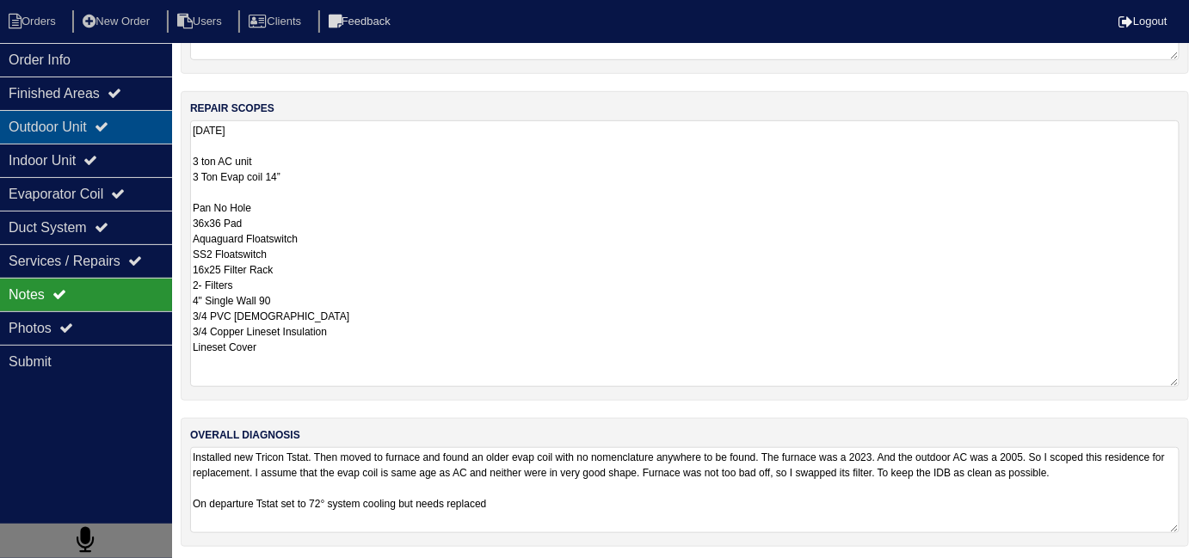
click at [131, 140] on div "Outdoor Unit" at bounding box center [86, 127] width 172 height 34
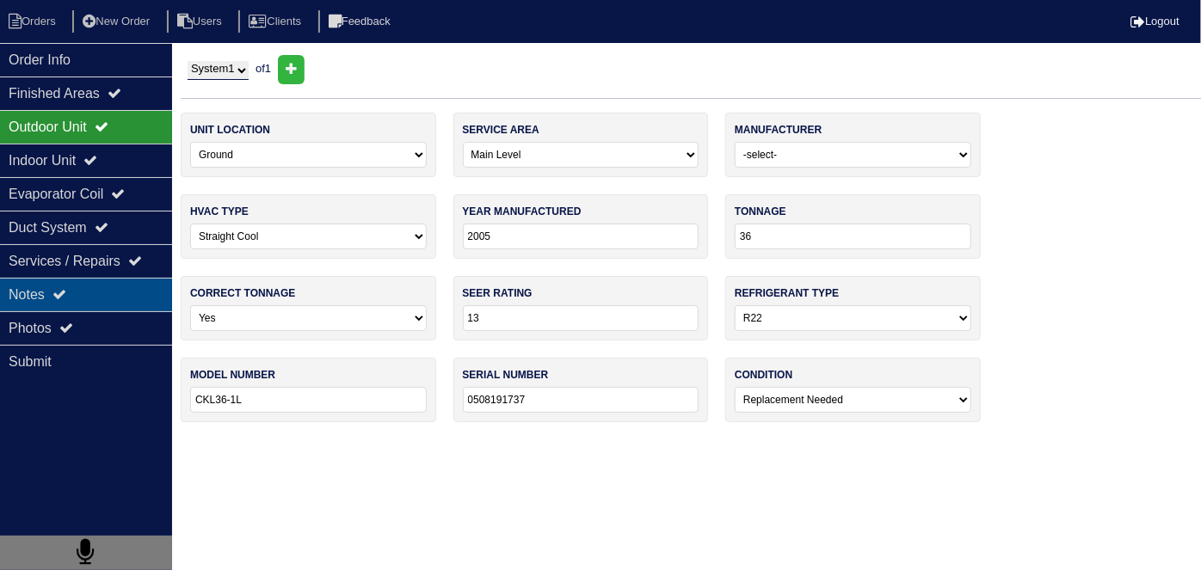
click at [105, 289] on div "Notes" at bounding box center [86, 295] width 172 height 34
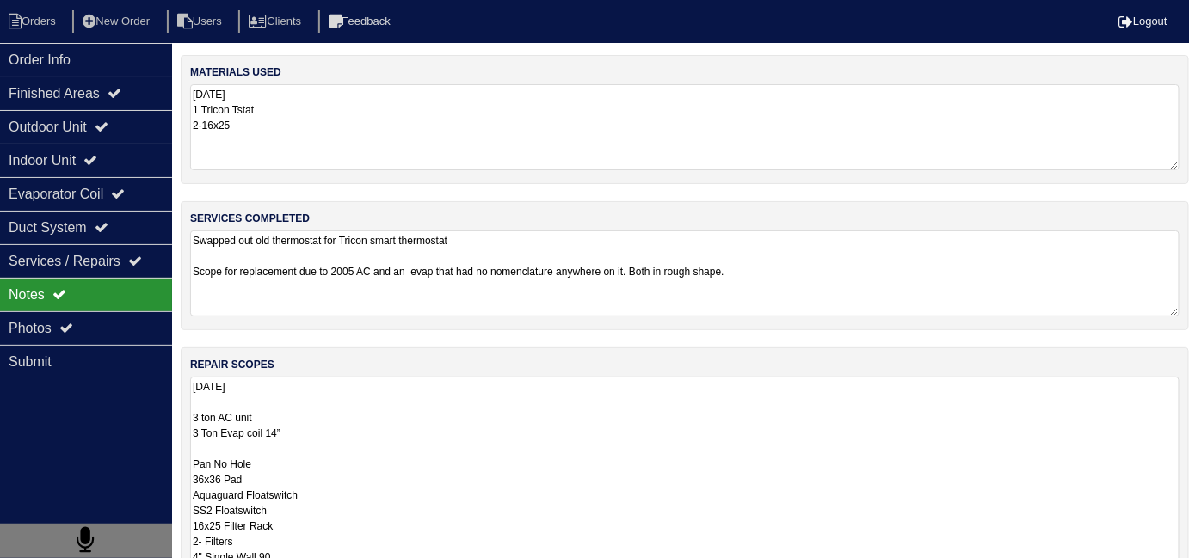
drag, startPoint x: 453, startPoint y: 409, endPoint x: 571, endPoint y: 443, distance: 122.8
click at [456, 406] on textarea "8.25.25 3 ton AC unit 3 Ton Evap coil 14” Pan No Hole 36x36 Pad Aquaguard Float…" at bounding box center [684, 510] width 989 height 267
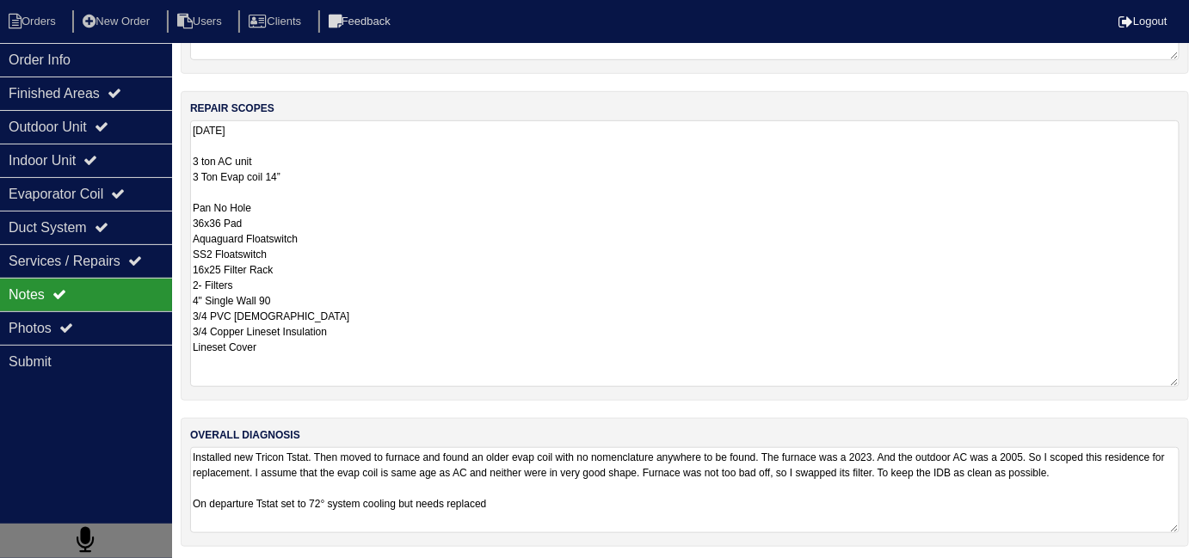
scroll to position [256, 0]
click at [661, 288] on textarea "8.25.25 3 ton AC unit 3 Ton Evap coil 14” Pan No Hole 36x36 Pad Aquaguard Float…" at bounding box center [684, 253] width 989 height 267
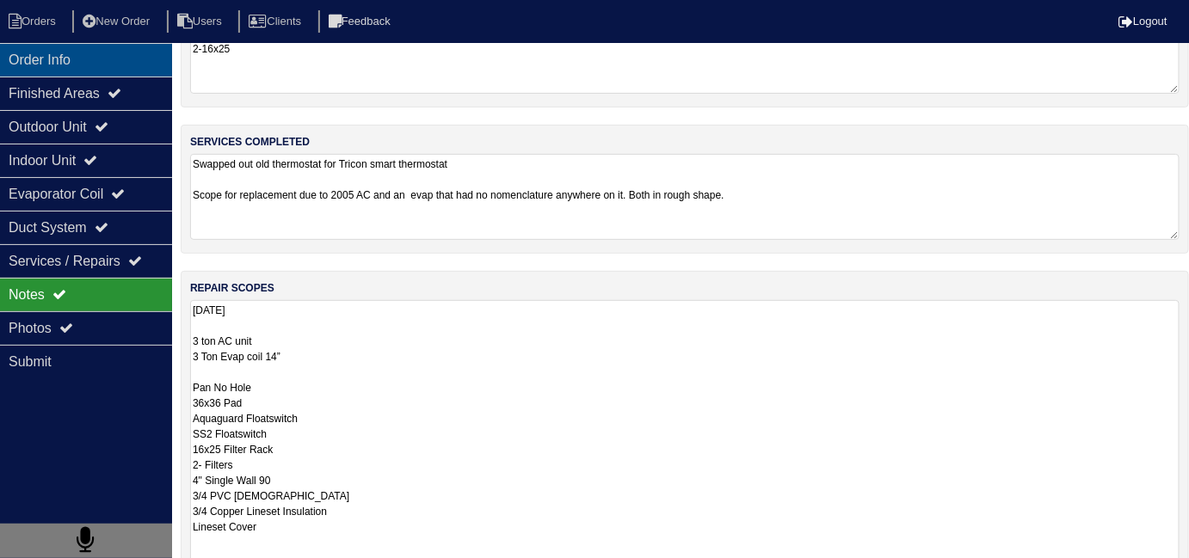
click at [71, 69] on div "Order Info" at bounding box center [86, 60] width 172 height 34
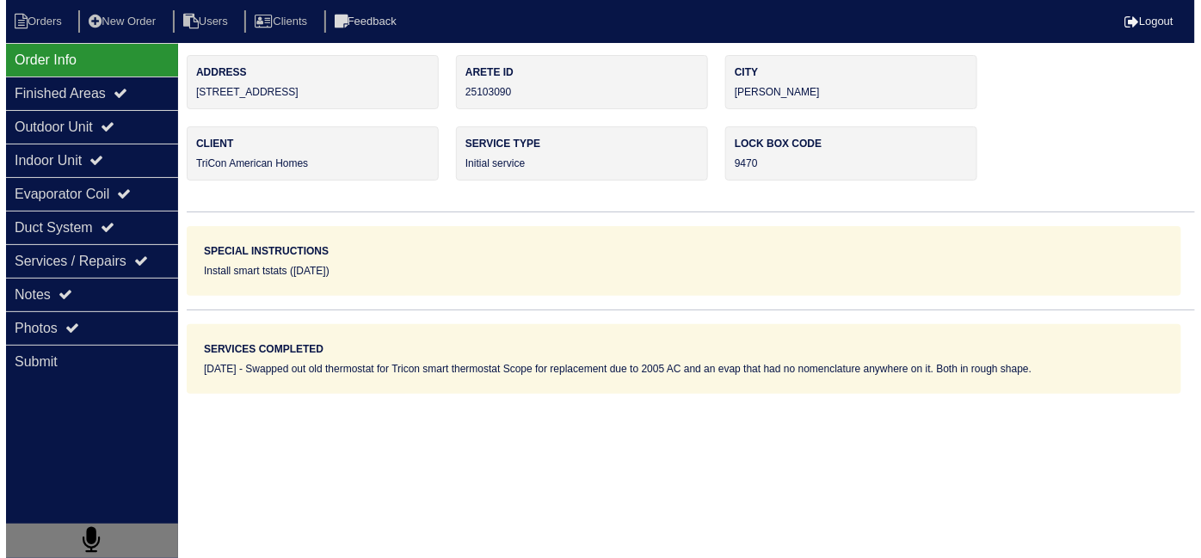
scroll to position [0, 0]
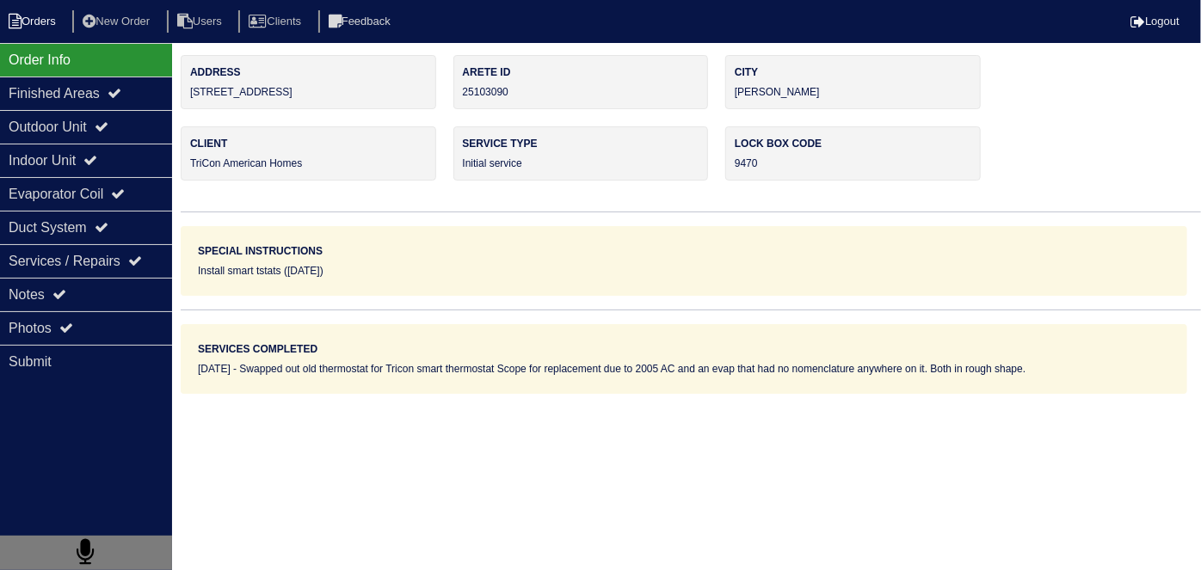
click at [46, 22] on li "Orders" at bounding box center [35, 21] width 70 height 23
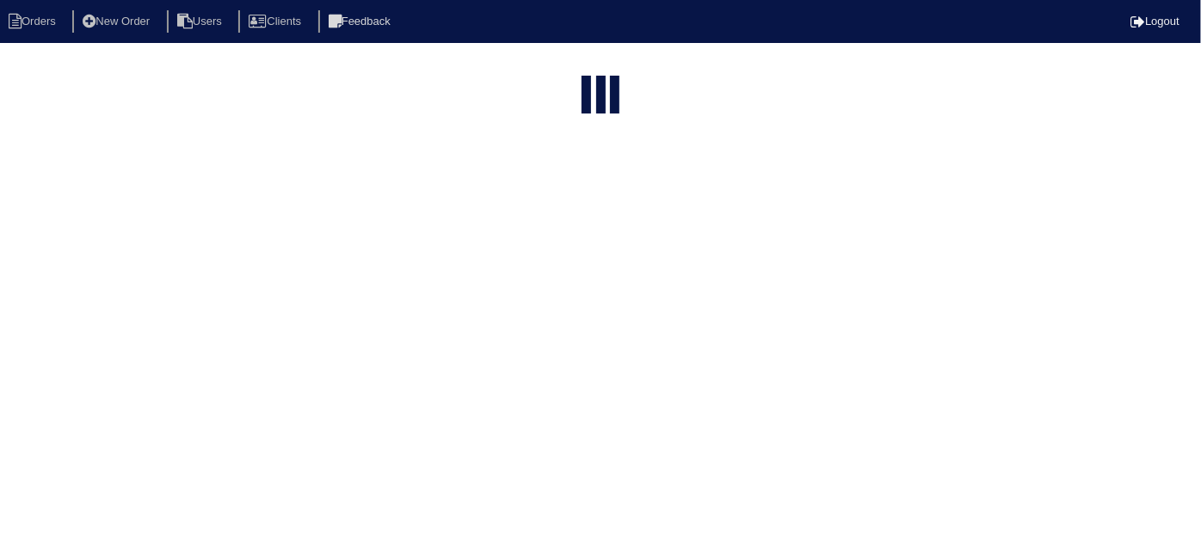
select select "15"
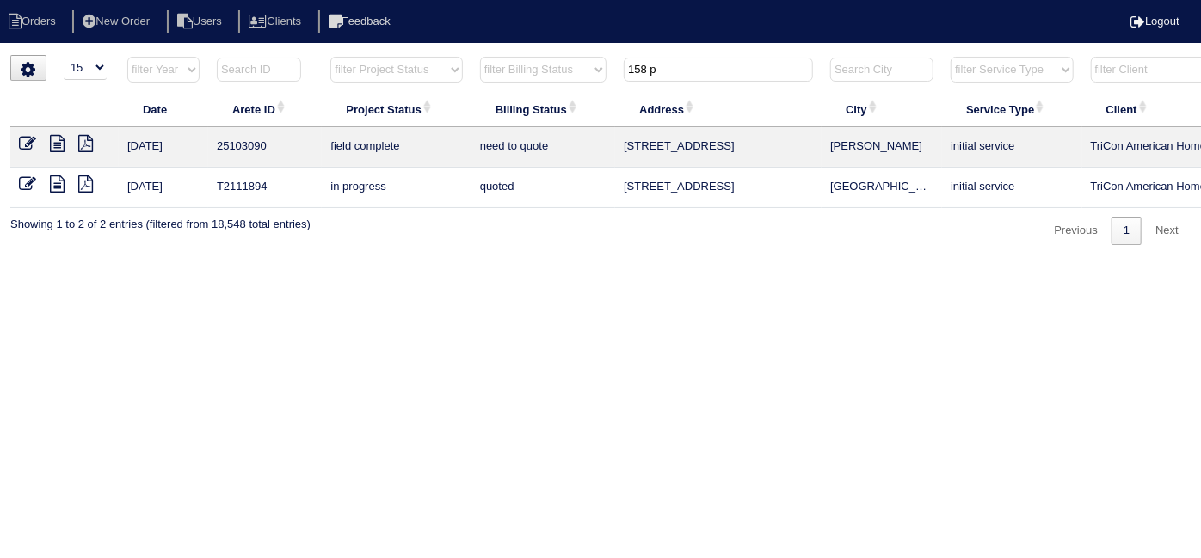
drag, startPoint x: 662, startPoint y: 77, endPoint x: 307, endPoint y: 34, distance: 357.9
click at [385, 55] on body "Orders New Order Users Clients Feedback Logout Orders New Order Users Clients M…" at bounding box center [600, 150] width 1201 height 190
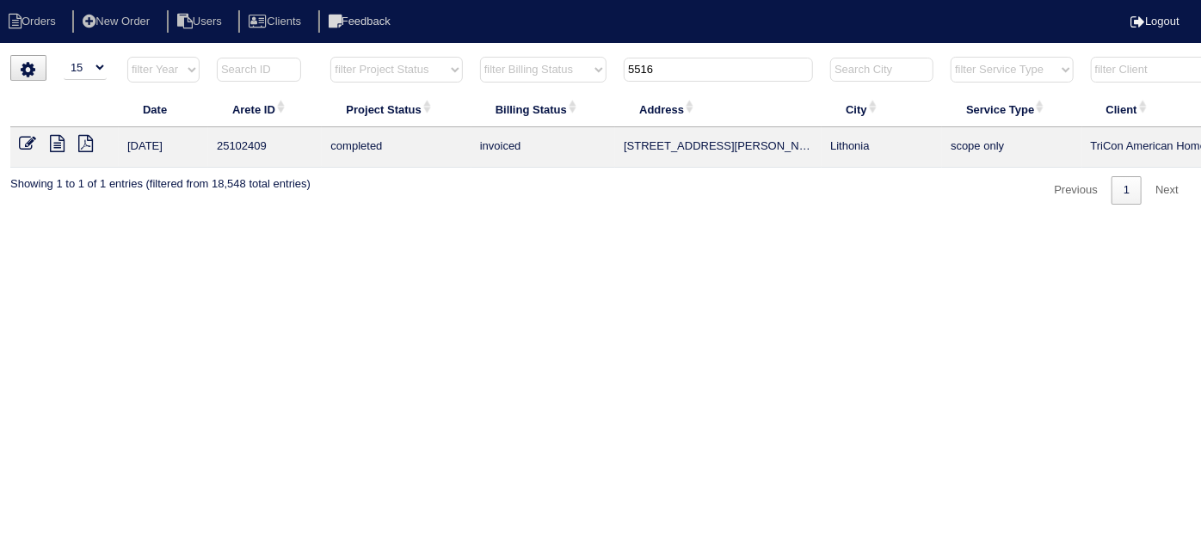
click at [704, 60] on input "5516" at bounding box center [718, 70] width 189 height 24
drag, startPoint x: 704, startPoint y: 60, endPoint x: 458, endPoint y: 52, distance: 247.0
click at [458, 52] on html "Orders New Order Users Clients Feedback Logout Orders New Order Users Clients M…" at bounding box center [600, 111] width 1201 height 222
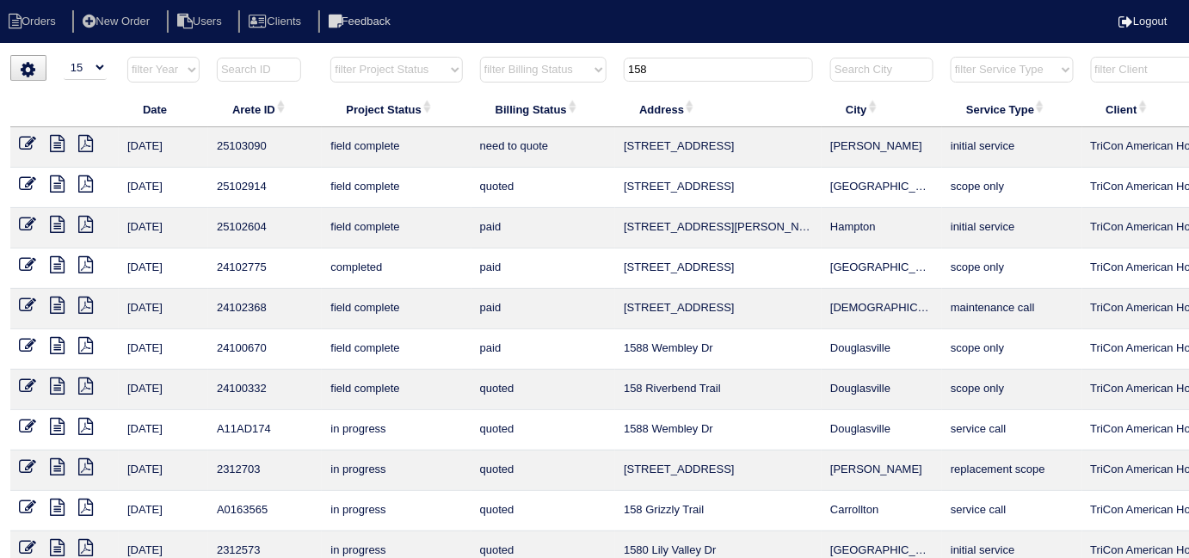
click at [707, 81] on th "158" at bounding box center [718, 73] width 206 height 35
click at [707, 69] on input "158" at bounding box center [718, 70] width 189 height 24
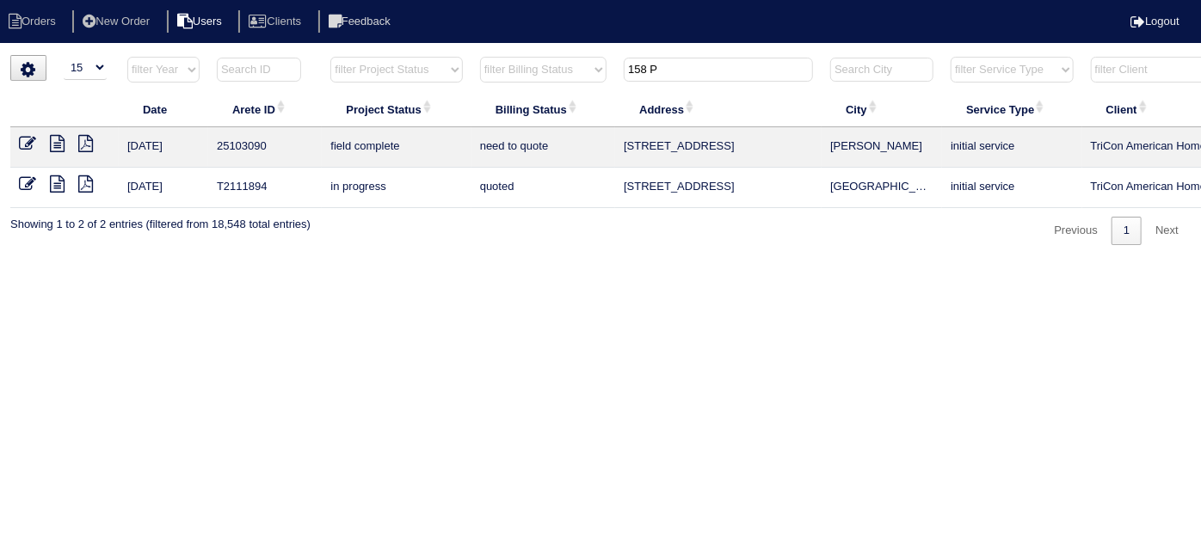
type input "158 P"
click at [26, 136] on icon at bounding box center [27, 143] width 17 height 17
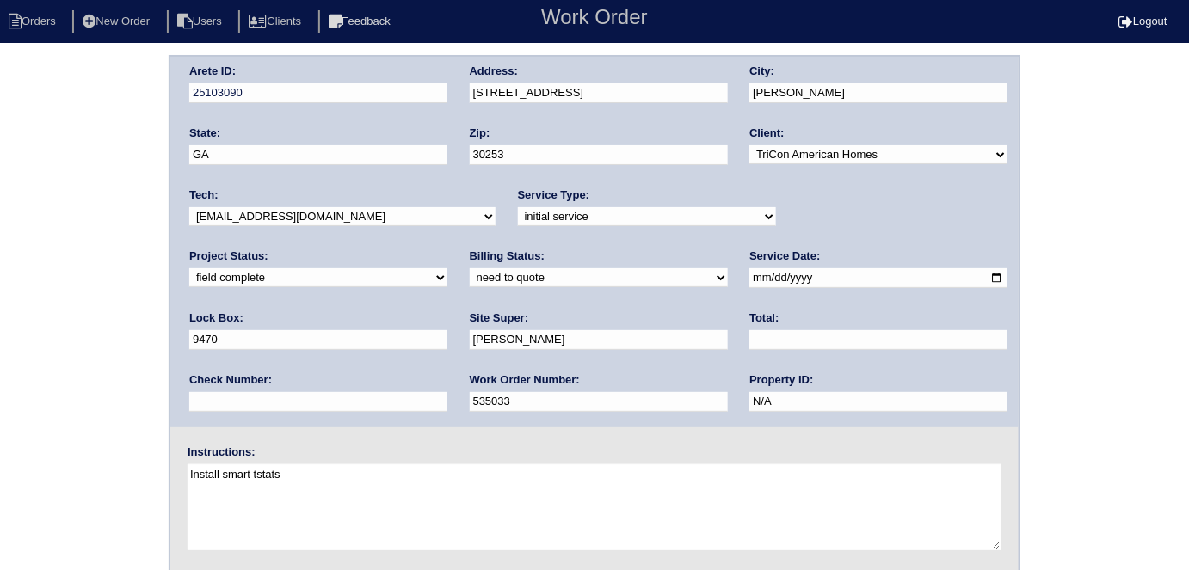
click at [470, 280] on select "need to quote quoted need to invoice invoiced paid warranty purchase order need…" at bounding box center [599, 277] width 258 height 19
select select "quoted"
click at [470, 268] on select "need to quote quoted need to invoice invoiced paid warranty purchase order need…" at bounding box center [599, 277] width 258 height 19
click at [749, 333] on input "text" at bounding box center [878, 340] width 258 height 20
type input "3160.00"
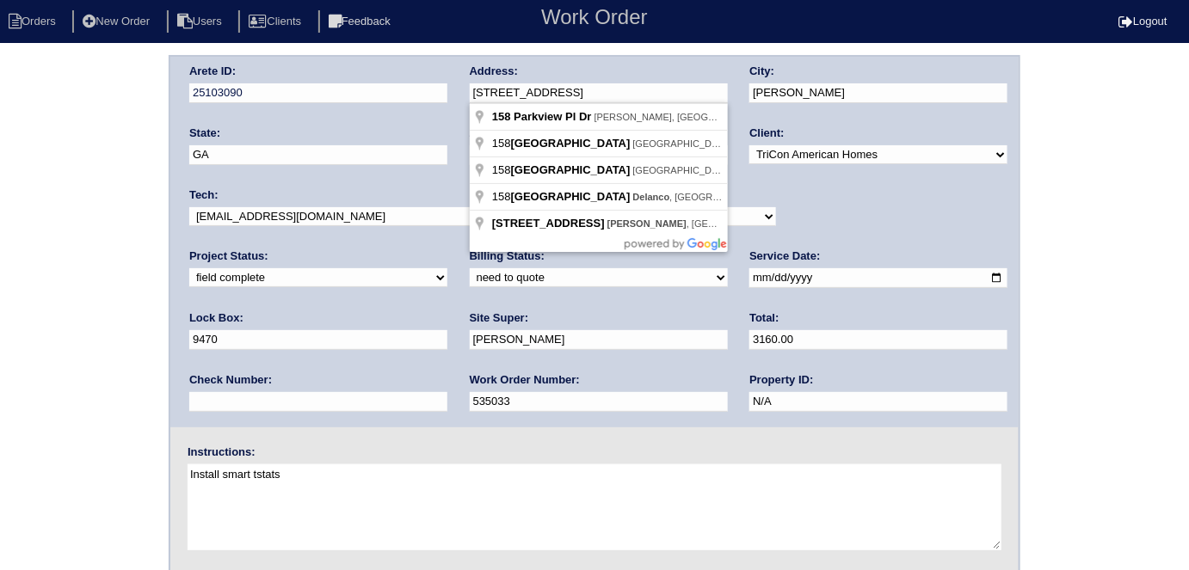
drag, startPoint x: 601, startPoint y: 97, endPoint x: 456, endPoint y: 96, distance: 145.4
click at [456, 96] on div "Arete ID: 25103090 Address: 158 Parkview Pl Dr City: McDonough State: GA Zip: 3…" at bounding box center [594, 242] width 848 height 371
click at [0, 289] on div "Arete ID: 25103090 Address: 158 Parkview Pl Dr City: McDonough State: GA Zip: 3…" at bounding box center [594, 403] width 1189 height 696
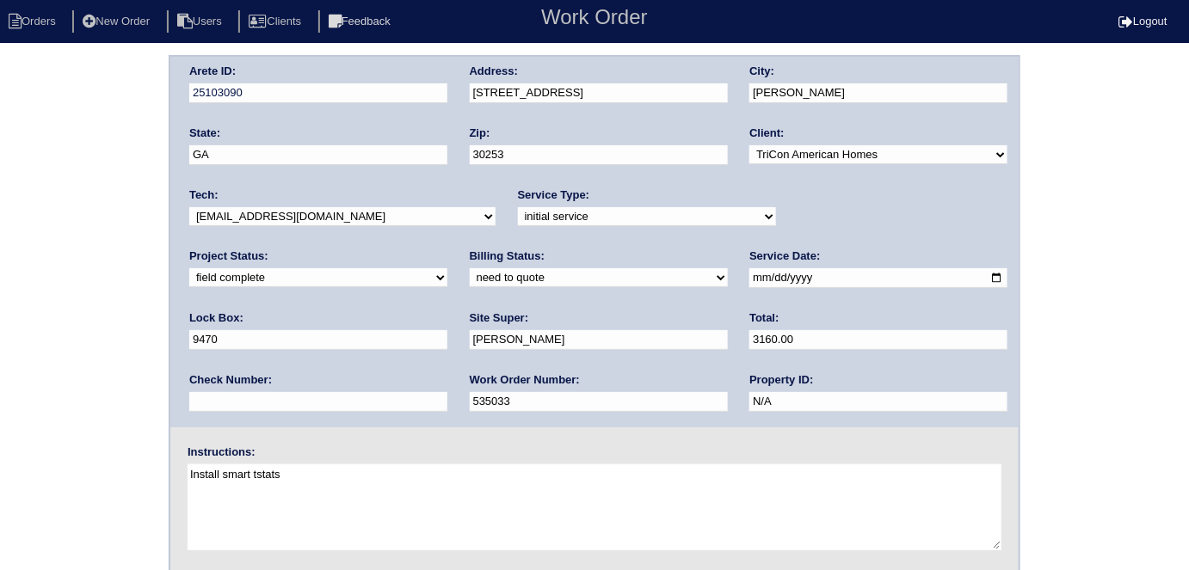
click at [25, 184] on div "Arete ID: 25103090 Address: 158 Parkview Pl Dr City: McDonough State: GA Zip: 3…" at bounding box center [594, 403] width 1189 height 696
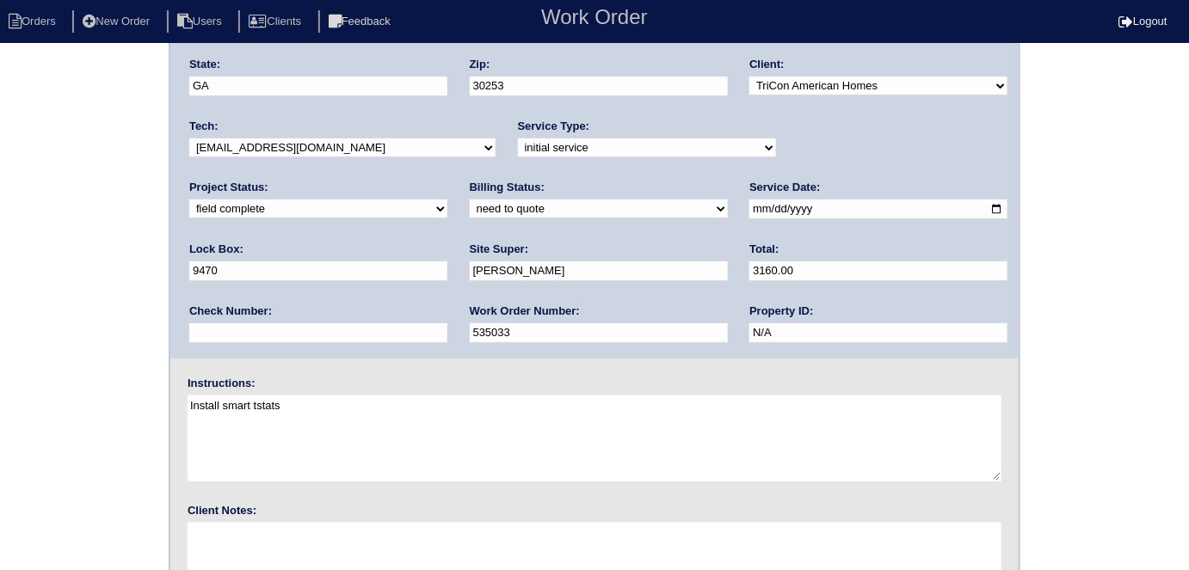
scroll to position [176, 0]
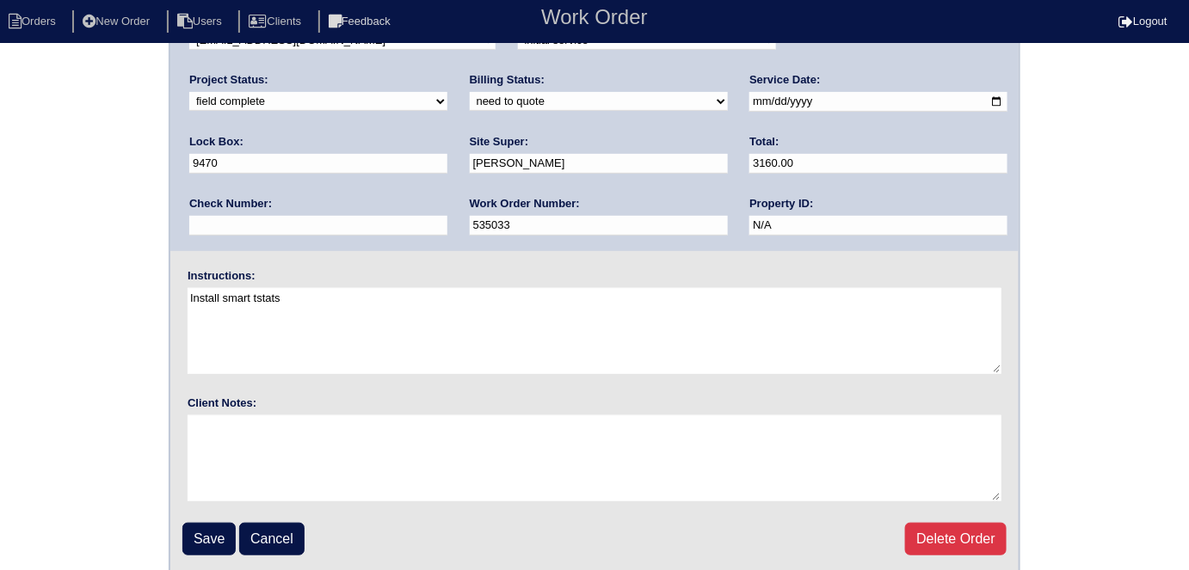
drag, startPoint x: 209, startPoint y: 535, endPoint x: 249, endPoint y: 280, distance: 257.8
click at [206, 526] on input "Save" at bounding box center [208, 539] width 53 height 33
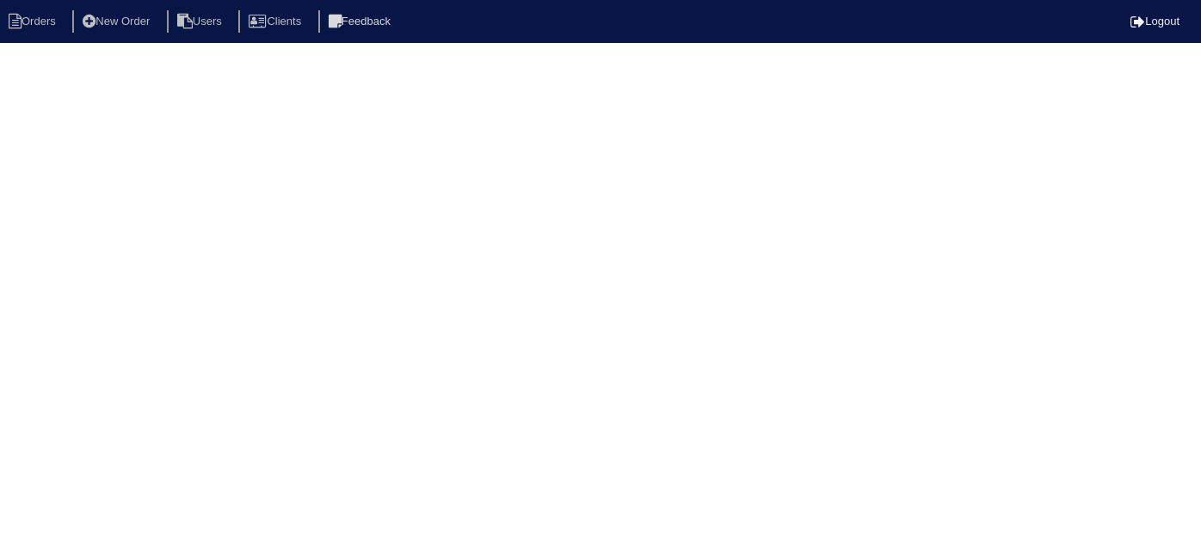
select select "15"
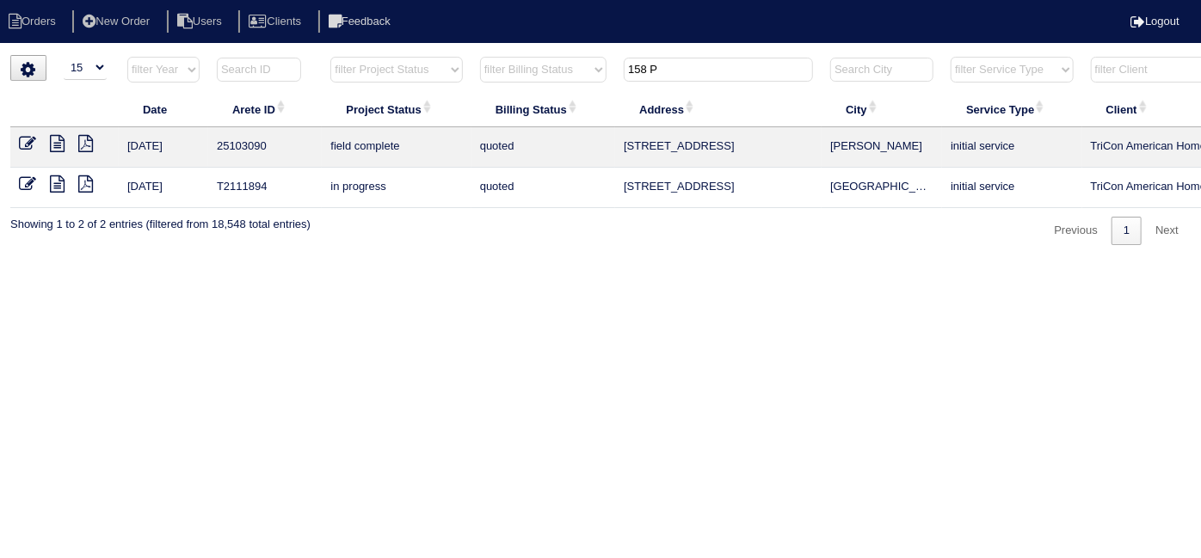
drag, startPoint x: 541, startPoint y: 54, endPoint x: 327, endPoint y: 43, distance: 214.5
click at [372, 55] on body "Orders New Order Users Clients Feedback Logout Orders New Order Users Clients M…" at bounding box center [600, 150] width 1201 height 190
type input "152 m"
click at [156, 21] on li "New Order" at bounding box center [117, 21] width 91 height 23
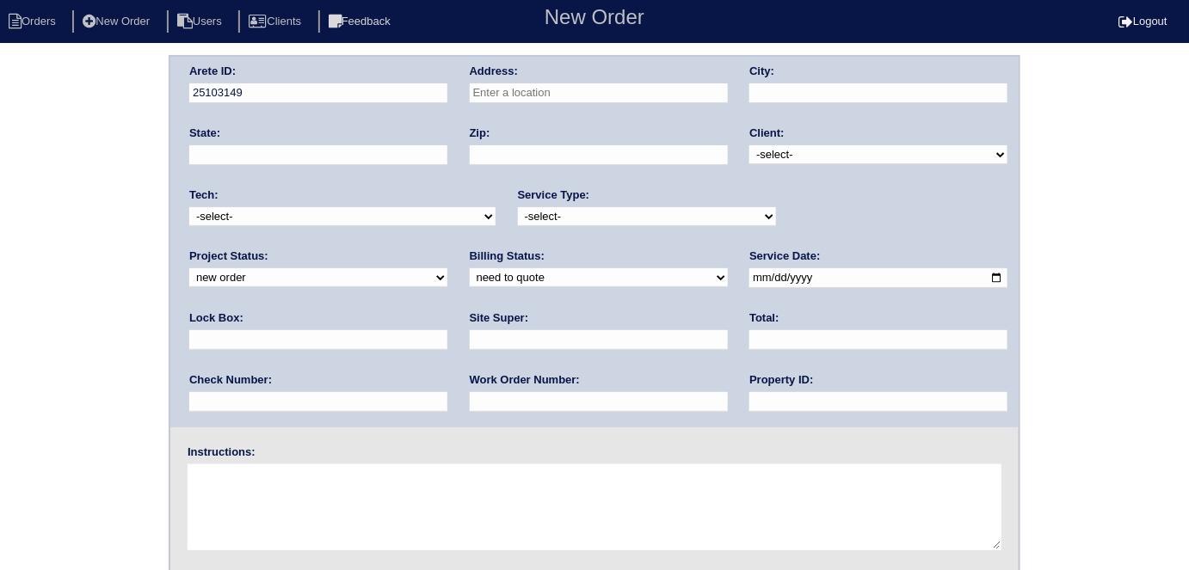
click at [538, 103] on div "Address:" at bounding box center [599, 88] width 258 height 48
drag, startPoint x: 538, startPoint y: 102, endPoint x: 537, endPoint y: 88, distance: 14.7
click at [538, 95] on div "Address:" at bounding box center [599, 88] width 258 height 48
click at [537, 88] on input "text" at bounding box center [599, 93] width 258 height 20
click at [606, 99] on input "152 mayweather" at bounding box center [599, 93] width 258 height 20
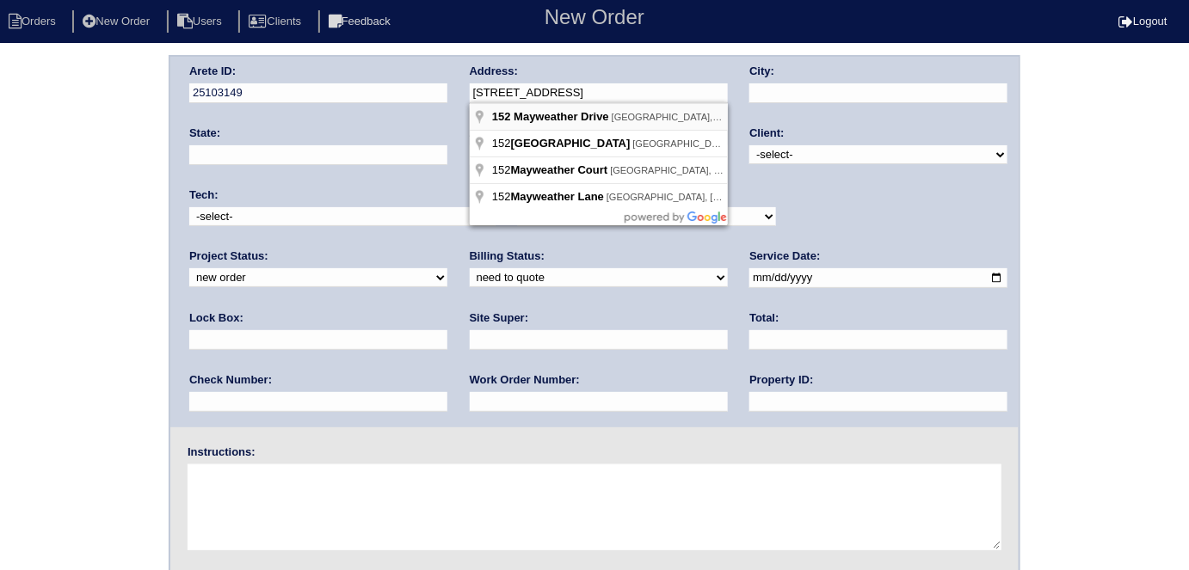
type input "152 Mayweather Dr"
type input "[GEOGRAPHIC_DATA]"
type input "GA"
type input "30620"
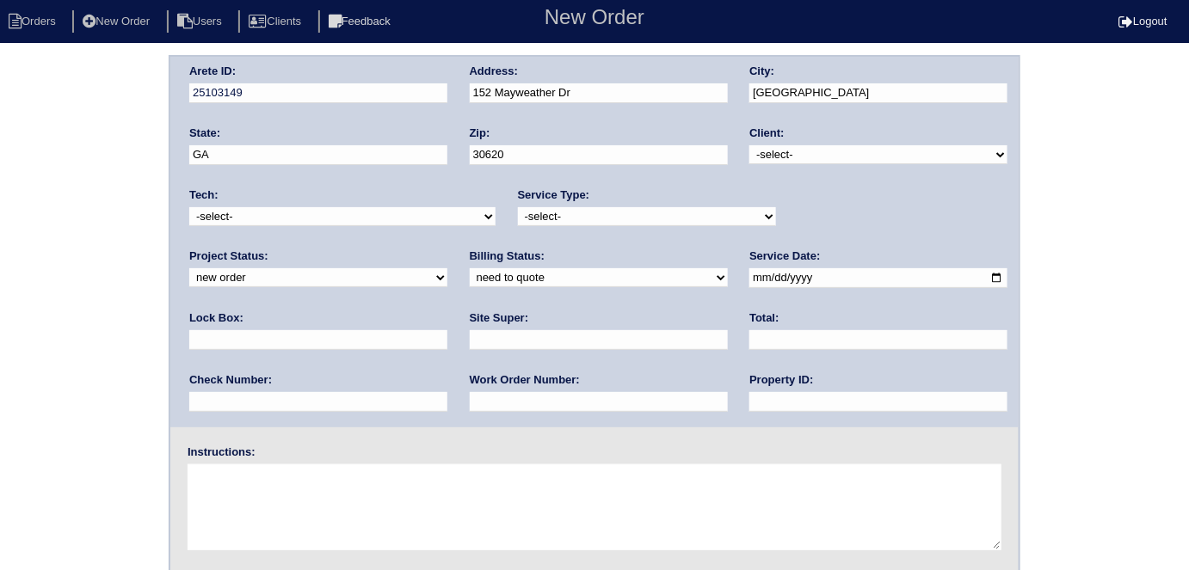
click at [755, 150] on select "-select- TriCon American Homes American Homes 4 Rent First Key Homes Zillow The…" at bounding box center [878, 154] width 258 height 19
select select "1"
click at [750, 145] on select "-select- TriCon American Homes American Homes 4 Rent First Key Homes Zillow The…" at bounding box center [878, 154] width 258 height 19
click at [631, 222] on select "-select- initial service basic service maintenance call replacement scope servi…" at bounding box center [647, 216] width 258 height 19
select select "scope only"
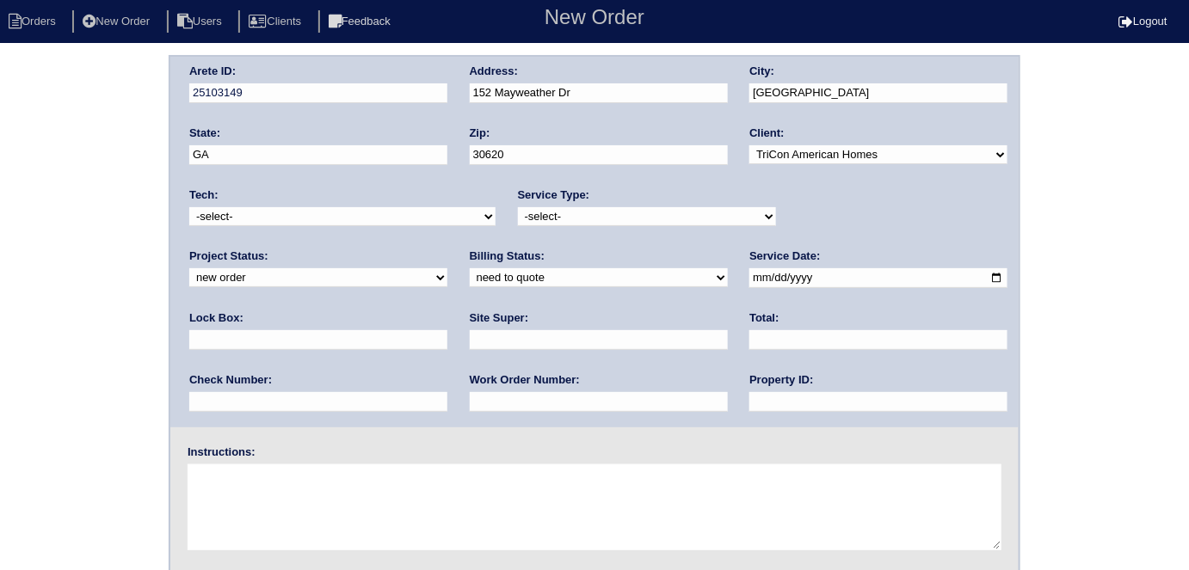
click at [518, 207] on select "-select- initial service basic service maintenance call replacement scope servi…" at bounding box center [647, 216] width 258 height 19
click at [447, 330] on input "text" at bounding box center [318, 340] width 258 height 20
type input "0302 - front door"
click at [749, 282] on input "date" at bounding box center [878, 278] width 258 height 20
type input "2025-08-26"
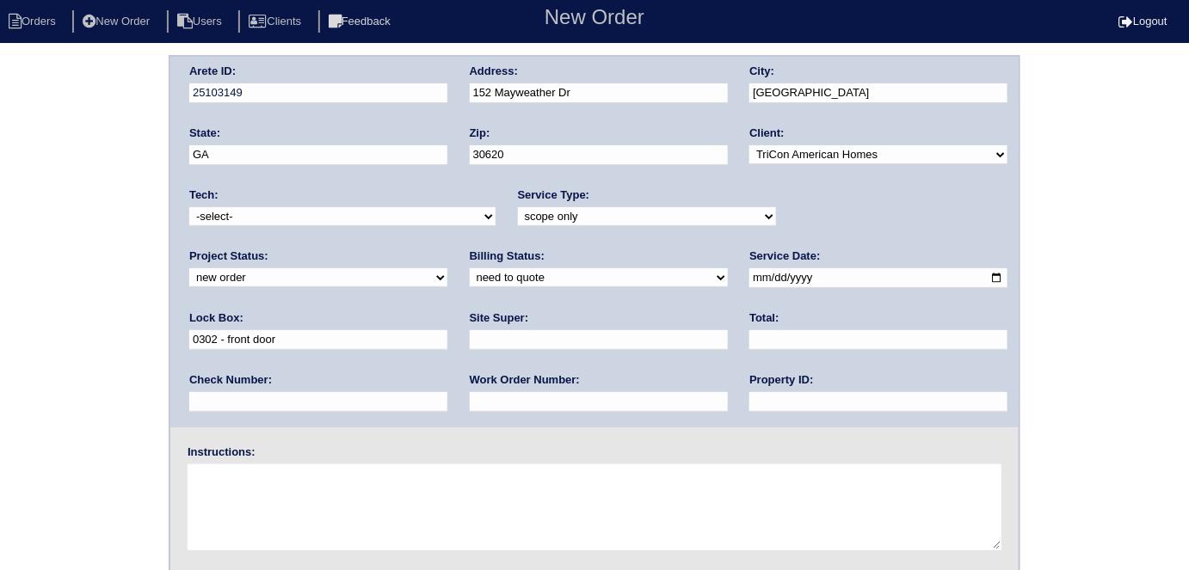
drag, startPoint x: 529, startPoint y: 408, endPoint x: 528, endPoint y: 386, distance: 21.5
click at [749, 404] on input "text" at bounding box center [878, 402] width 258 height 20
type input "N/A"
click at [470, 340] on input "text" at bounding box center [599, 340] width 258 height 20
type input "Sharon Campana"
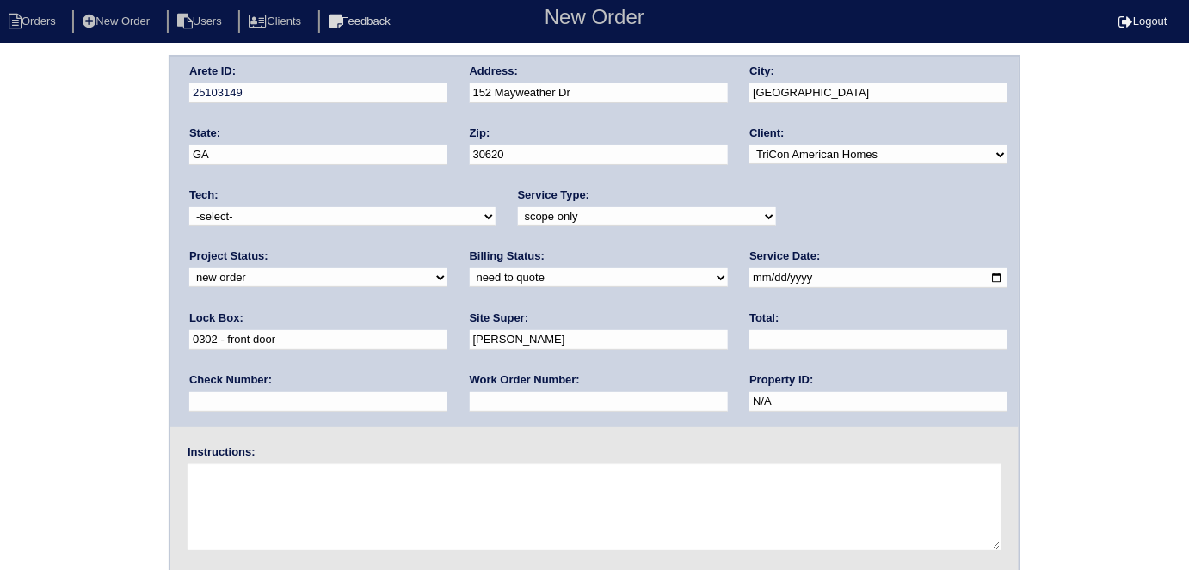
click at [259, 475] on textarea at bounding box center [595, 507] width 814 height 86
type textarea "Scope for service/repairs needed"
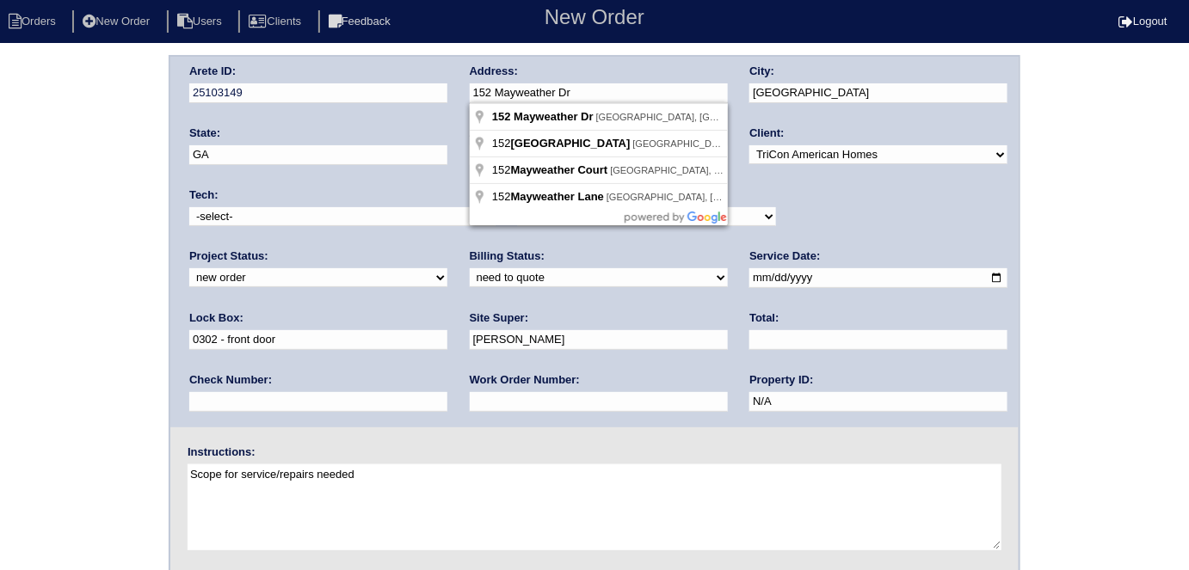
drag, startPoint x: 643, startPoint y: 95, endPoint x: 438, endPoint y: 106, distance: 205.0
click at [438, 106] on div "Arete ID: 25103149 Address: 152 Mayweather Dr City: Bethlehem State: GA Zip: 30…" at bounding box center [594, 242] width 848 height 371
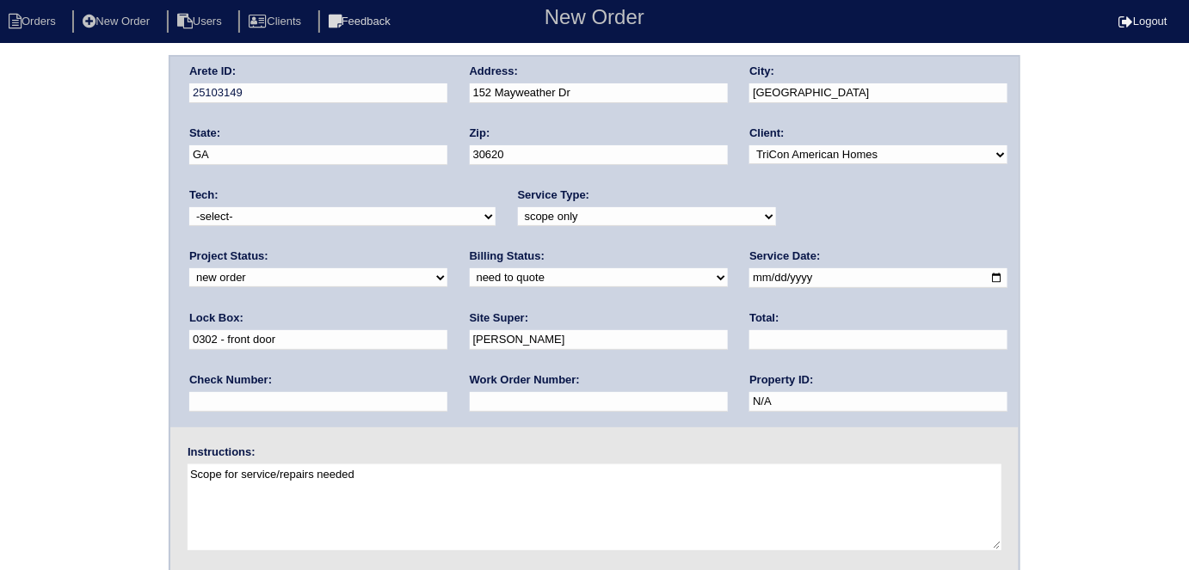
click at [44, 279] on div "Arete ID: 25103149 Address: 152 Mayweather Dr City: Bethlehem State: GA Zip: 30…" at bounding box center [594, 403] width 1189 height 696
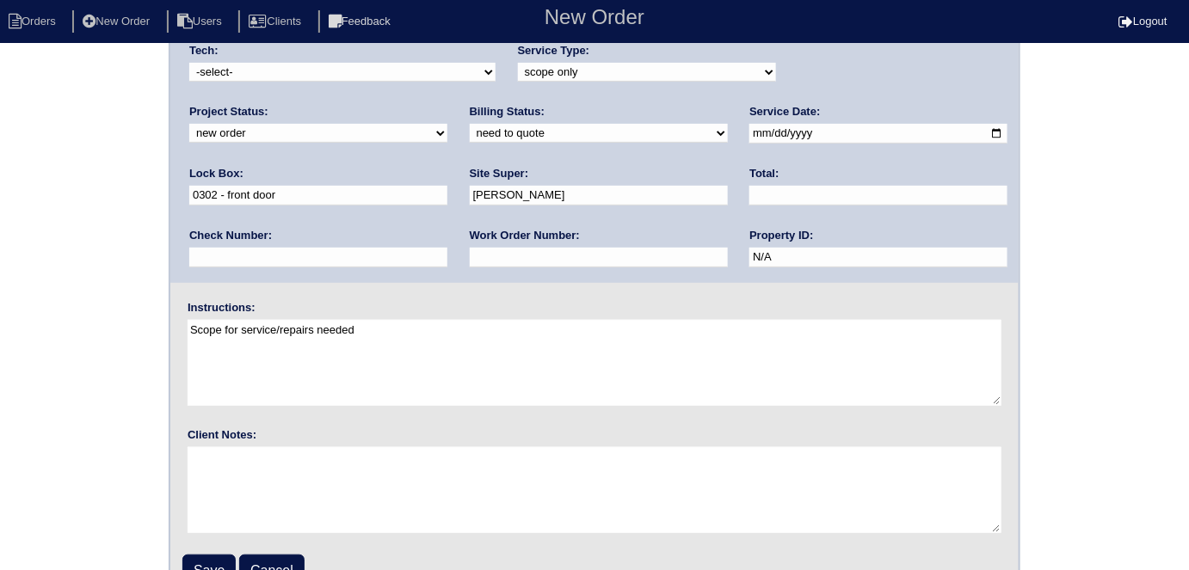
scroll to position [176, 0]
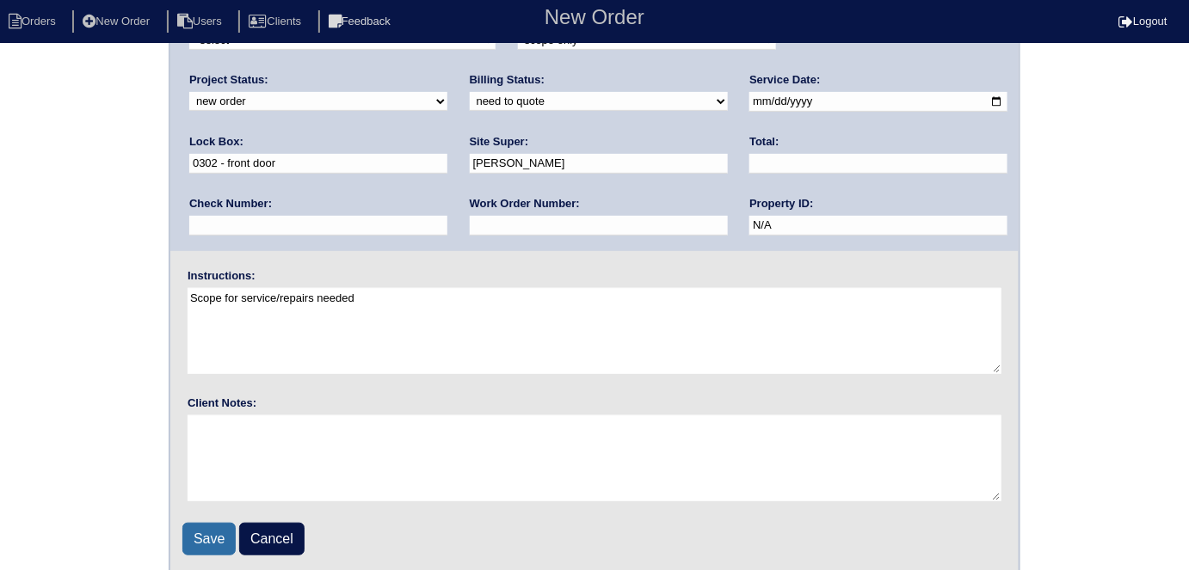
click at [188, 549] on input "Save" at bounding box center [208, 539] width 53 height 33
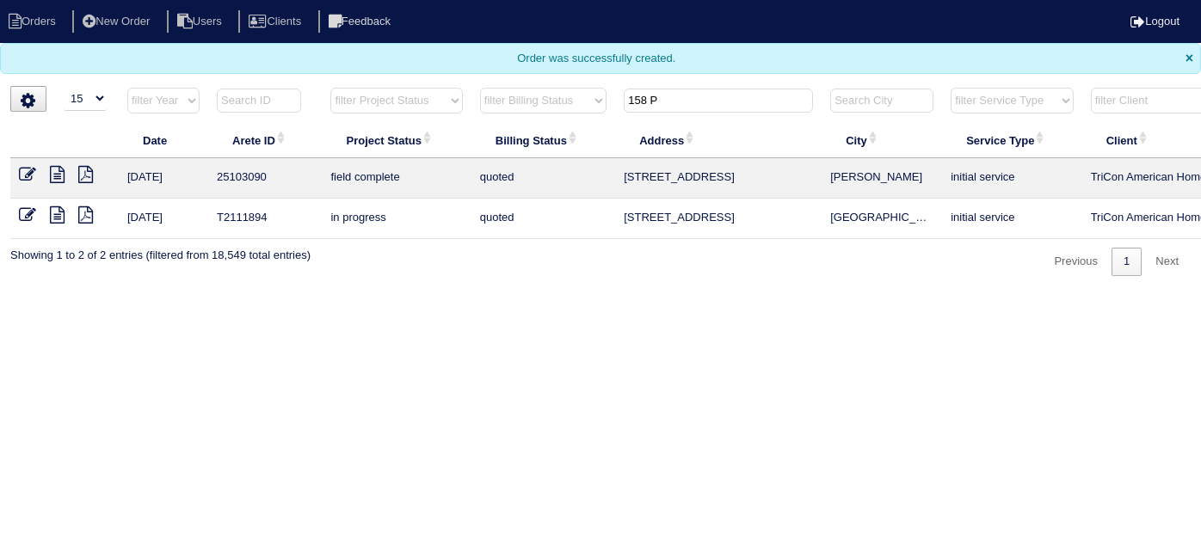
select select "15"
drag, startPoint x: 722, startPoint y: 110, endPoint x: 623, endPoint y: 95, distance: 100.8
click at [630, 95] on input "158 P" at bounding box center [718, 101] width 189 height 24
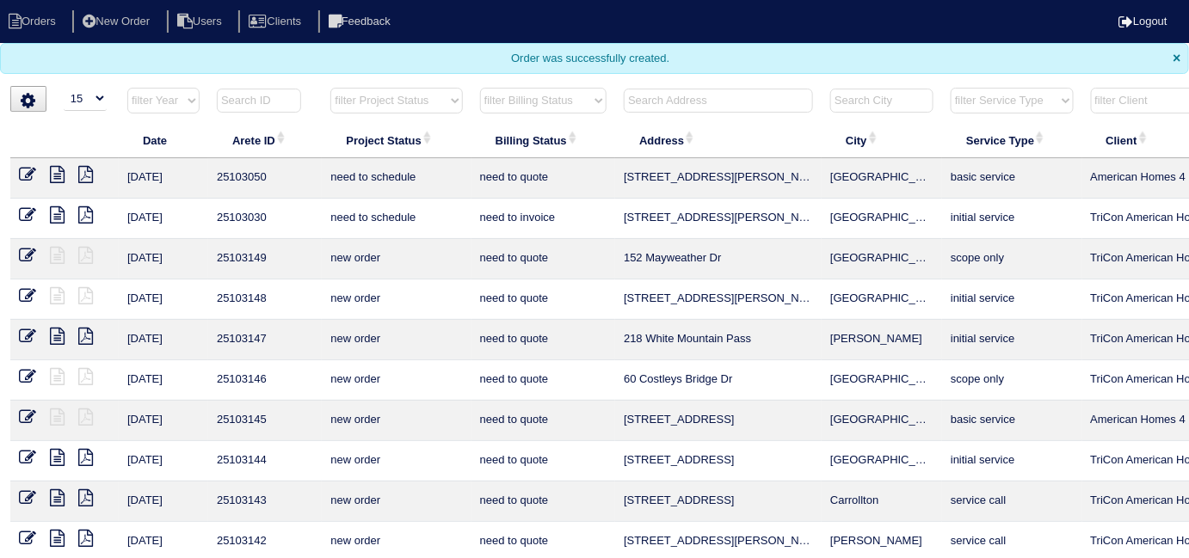
click at [706, 106] on input "text" at bounding box center [718, 101] width 189 height 24
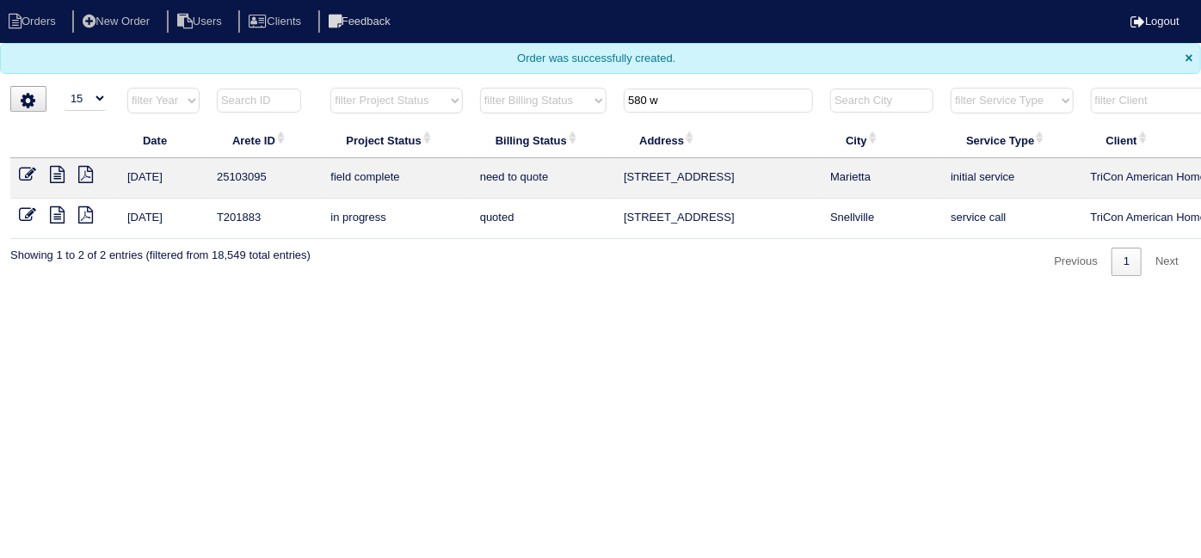
type input "580 w"
click at [57, 173] on icon at bounding box center [57, 174] width 15 height 17
click at [25, 166] on icon at bounding box center [27, 174] width 17 height 17
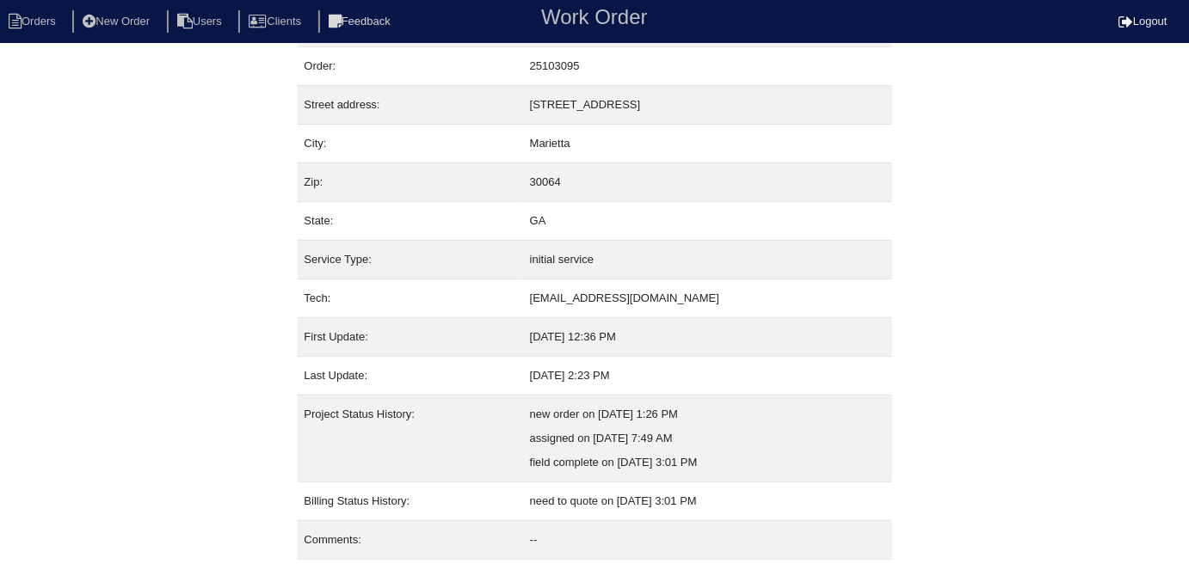
scroll to position [90, 0]
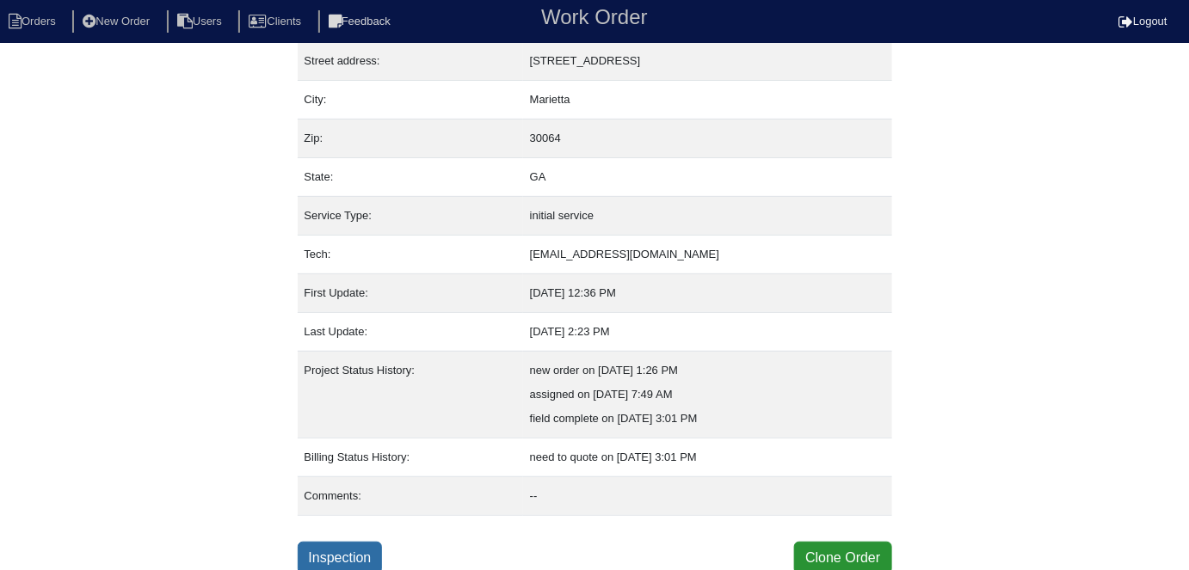
click at [362, 549] on link "Inspection" at bounding box center [340, 558] width 85 height 33
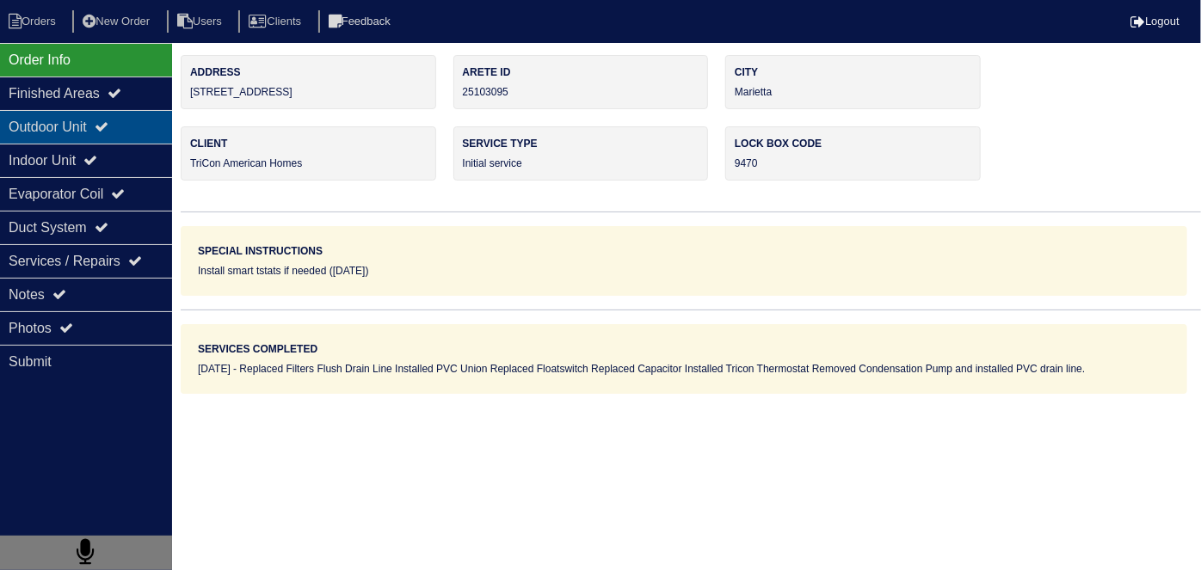
click at [99, 139] on div "Outdoor Unit" at bounding box center [86, 127] width 172 height 34
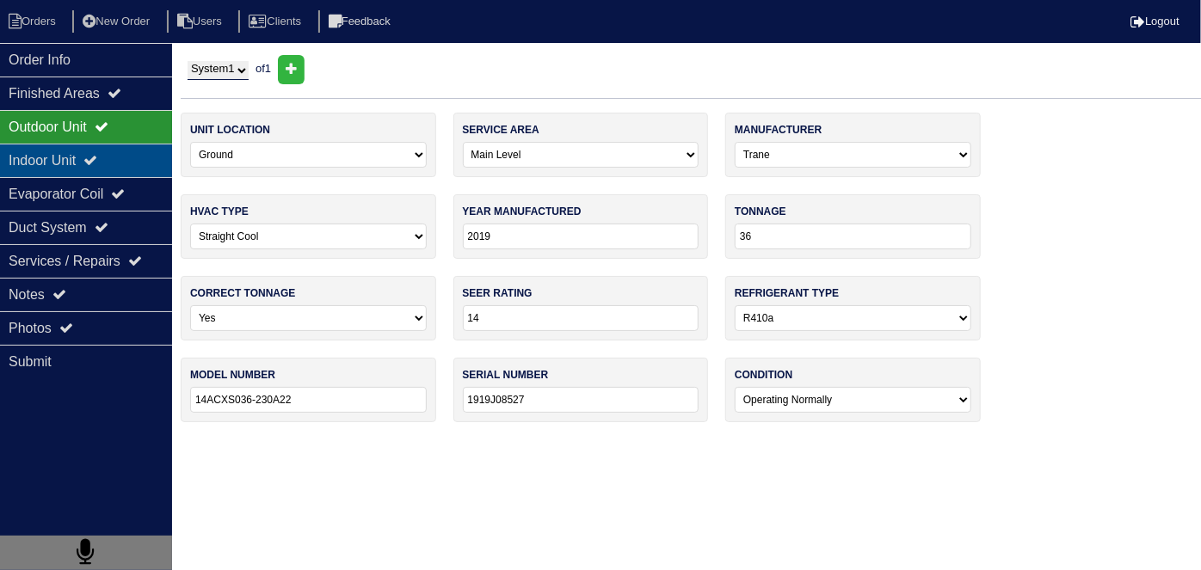
click at [91, 148] on div "Indoor Unit" at bounding box center [86, 161] width 172 height 34
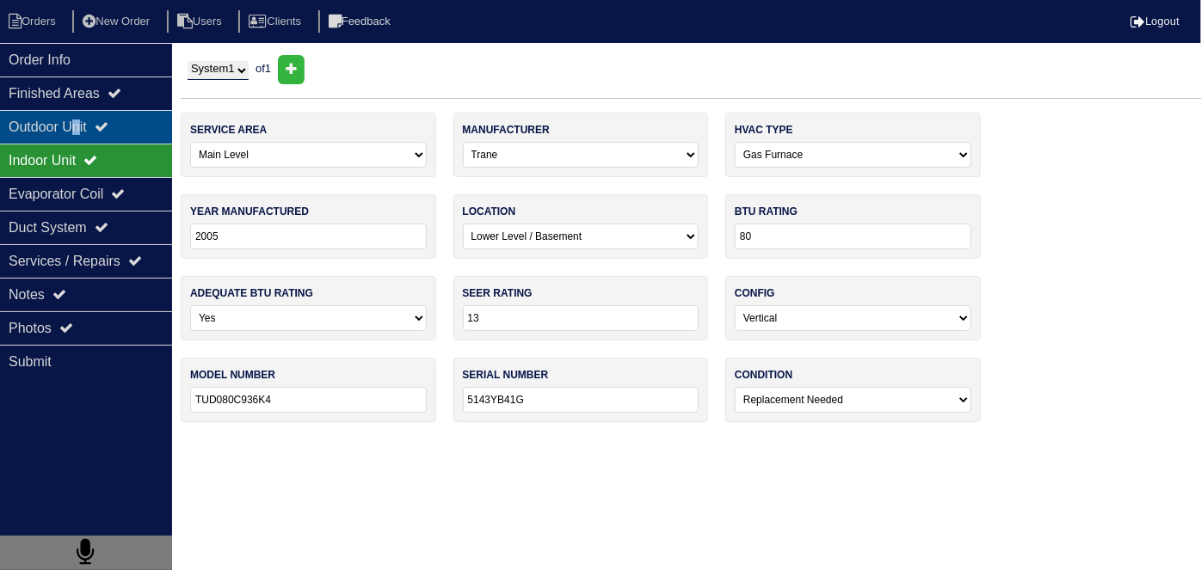
click at [83, 113] on div "Outdoor Unit" at bounding box center [86, 127] width 172 height 34
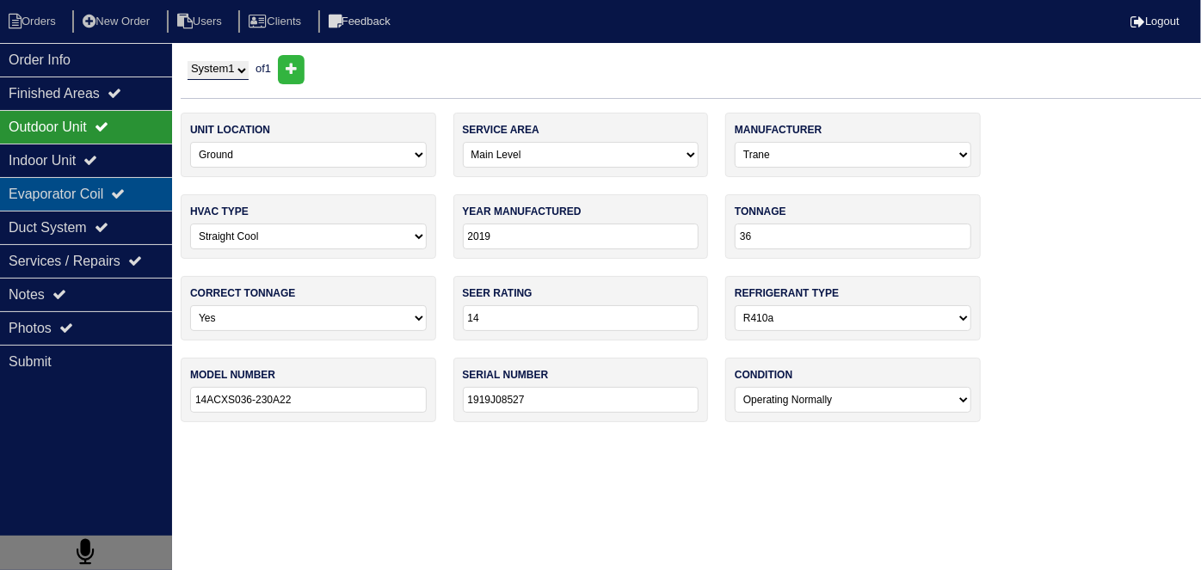
click at [91, 191] on div "Evaporator Coil" at bounding box center [86, 194] width 172 height 34
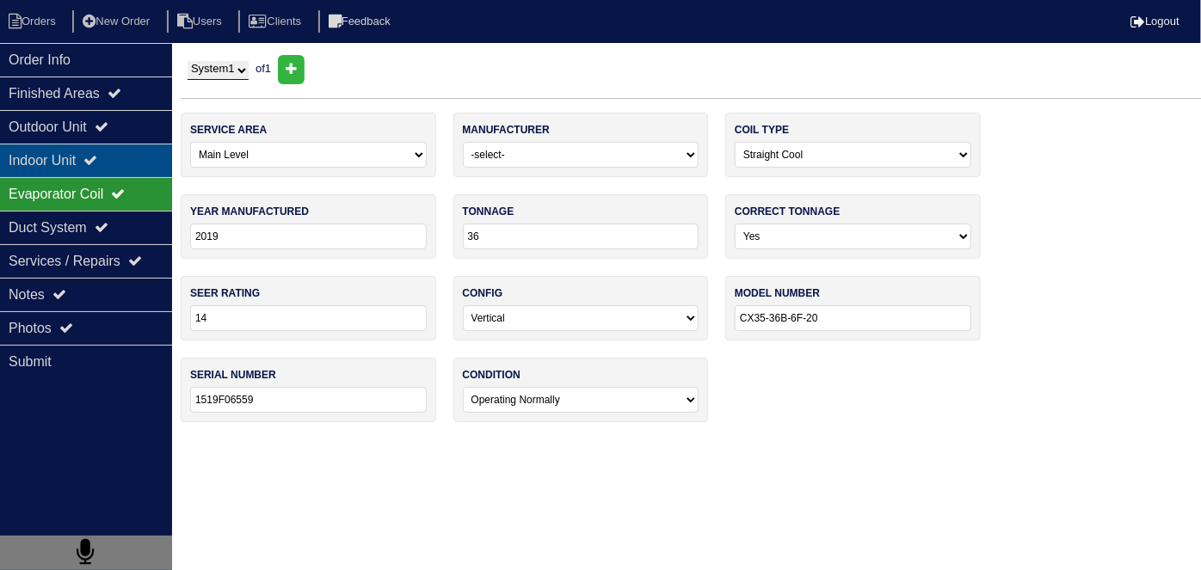
click at [85, 163] on div "Indoor Unit" at bounding box center [86, 161] width 172 height 34
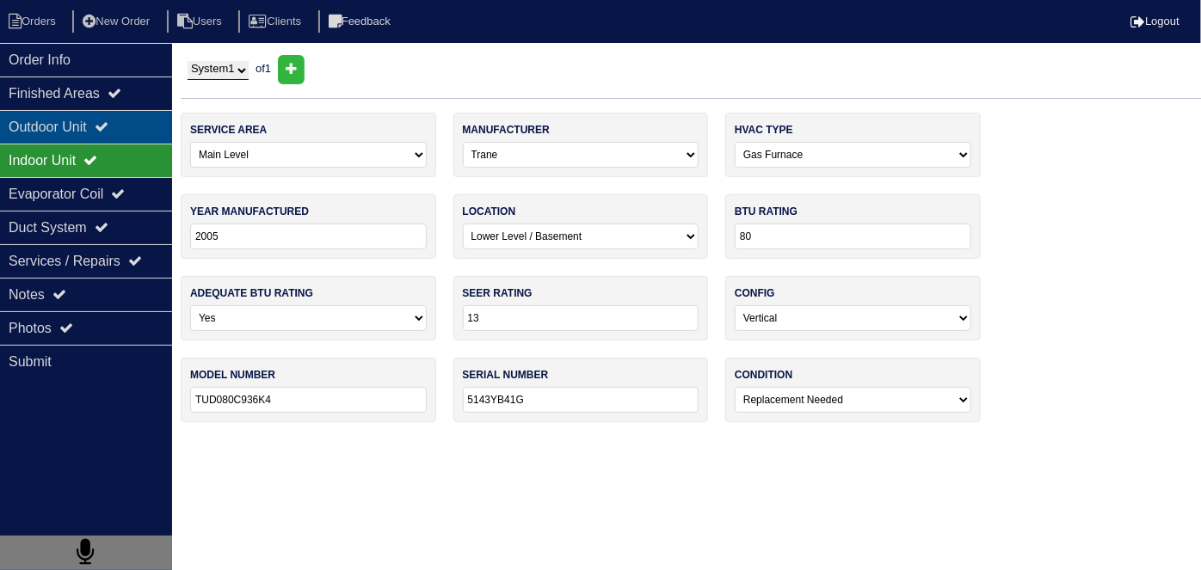
click at [77, 120] on div "Outdoor Unit" at bounding box center [86, 127] width 172 height 34
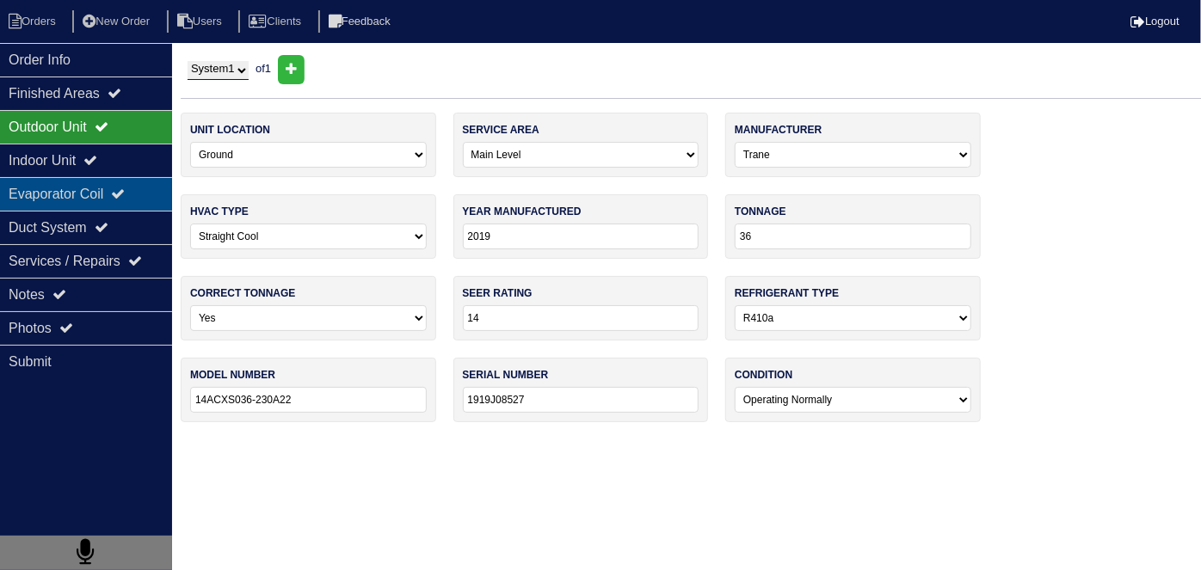
click at [69, 181] on div "Evaporator Coil" at bounding box center [86, 194] width 172 height 34
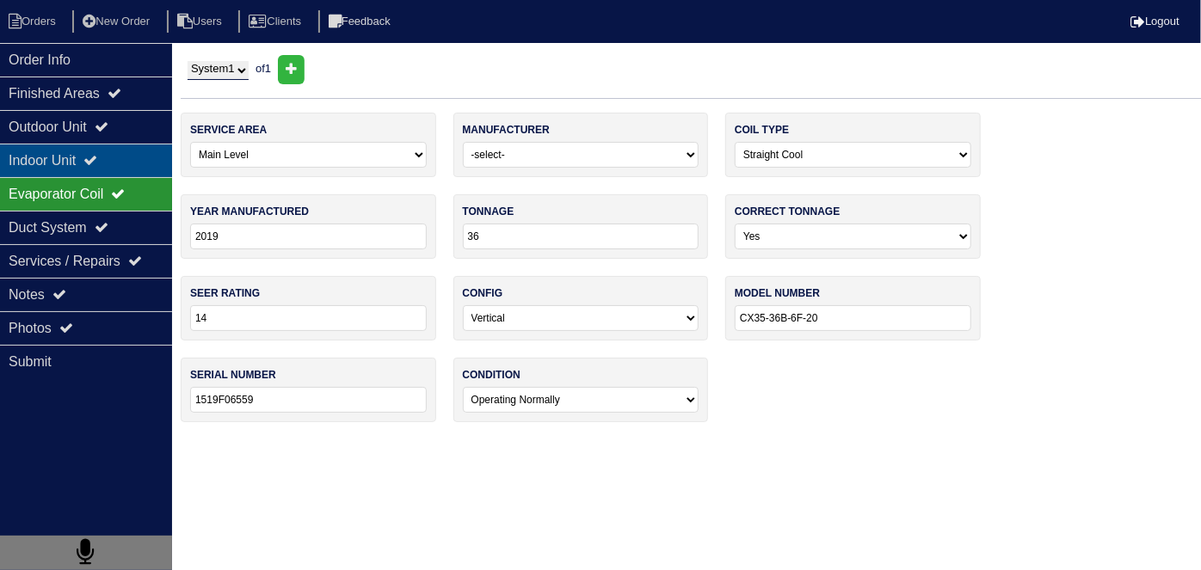
click at [89, 144] on div "Indoor Unit" at bounding box center [86, 161] width 172 height 34
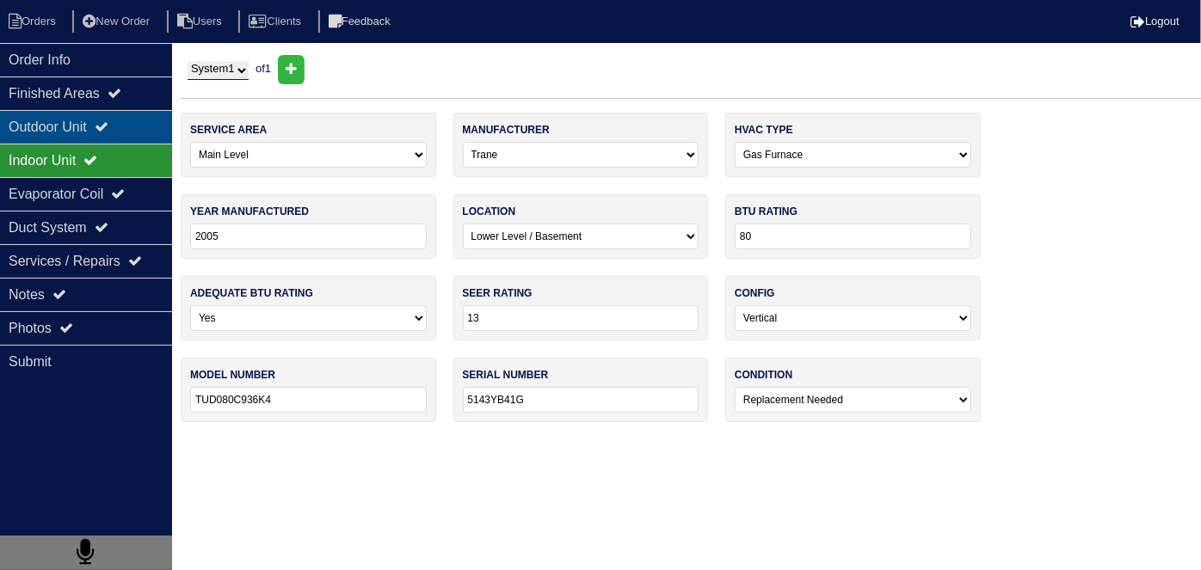
click at [96, 128] on div "Outdoor Unit" at bounding box center [86, 127] width 172 height 34
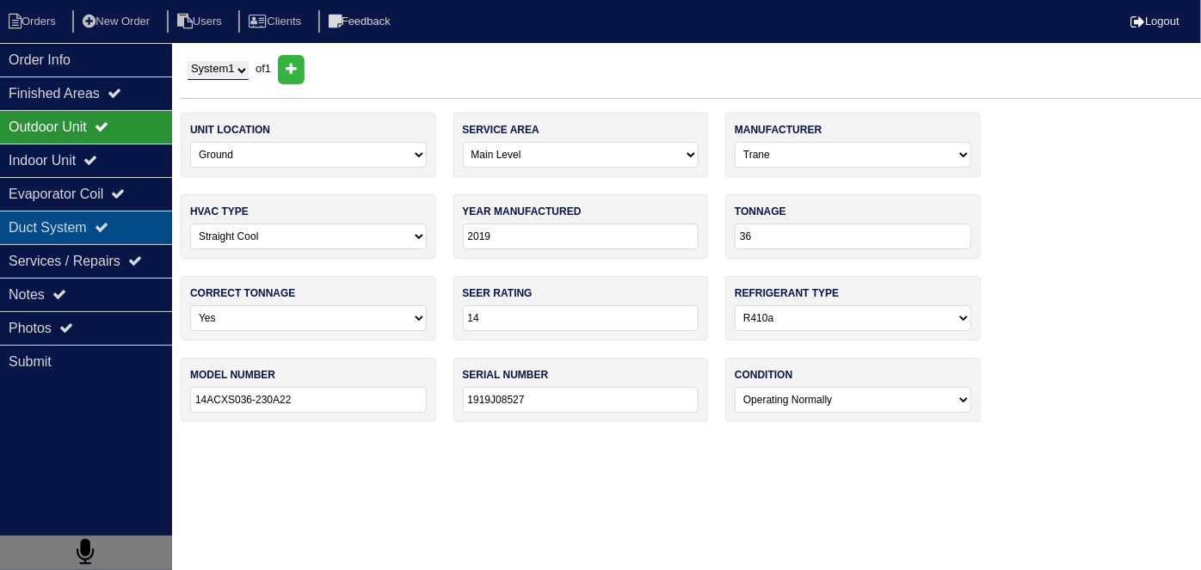
click at [111, 237] on div "Duct System" at bounding box center [86, 228] width 172 height 34
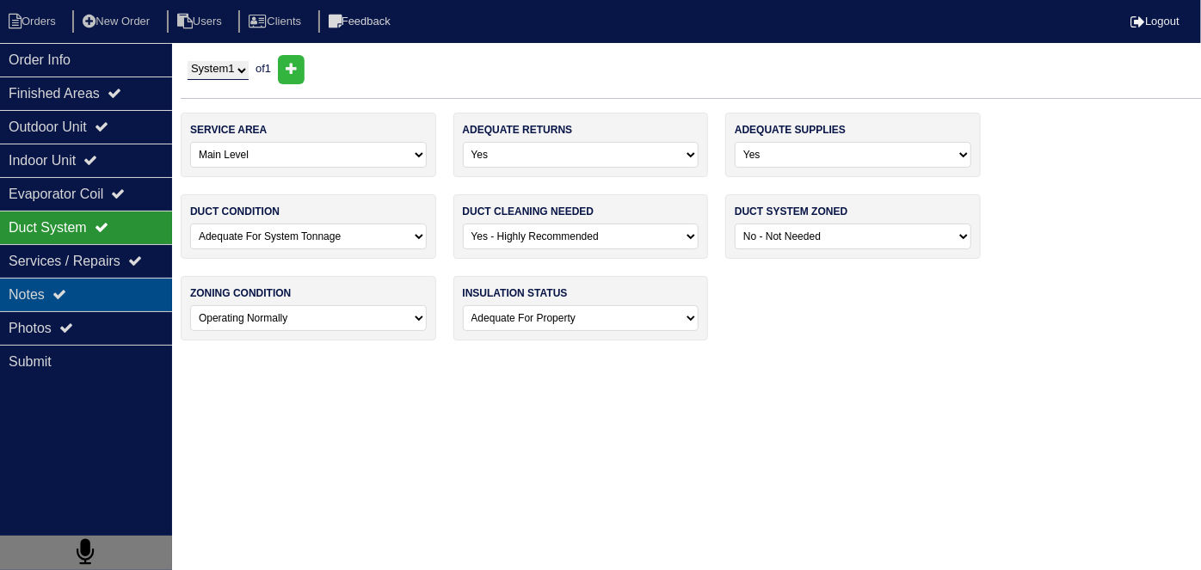
click at [99, 278] on div "Notes" at bounding box center [86, 295] width 172 height 34
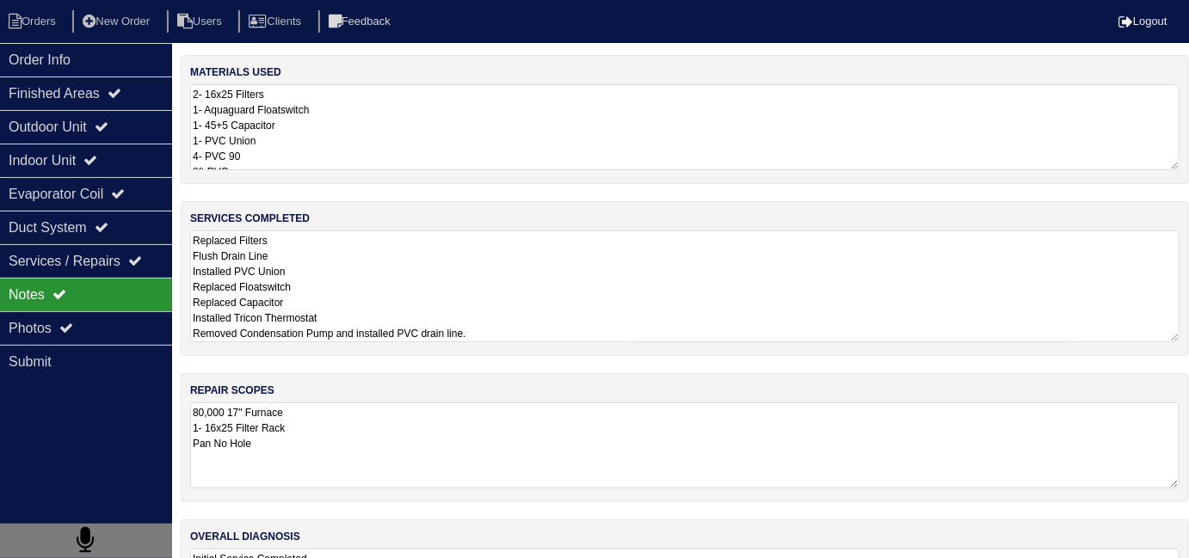
click at [548, 298] on textarea "Replaced Filters Flush Drain Line Installed PVC Union Replaced Floatswitch Repl…" at bounding box center [684, 287] width 989 height 112
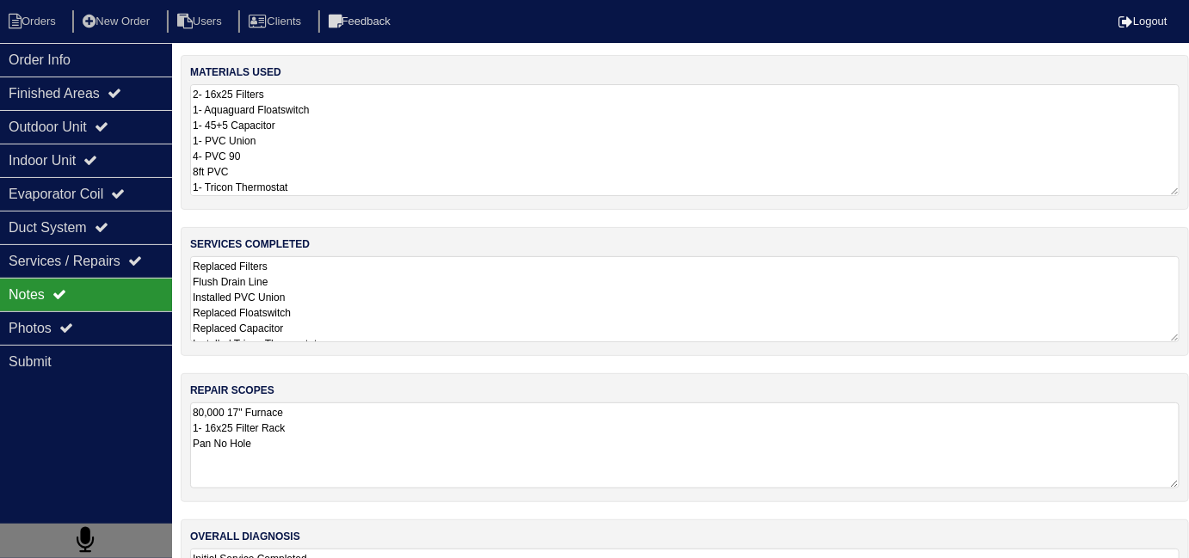
click at [611, 140] on textarea "2- 16x25 Filters 1- Aquaguard Floatswitch 1- 45+5 Capacitor 1- PVC Union 4- PVC…" at bounding box center [684, 140] width 989 height 112
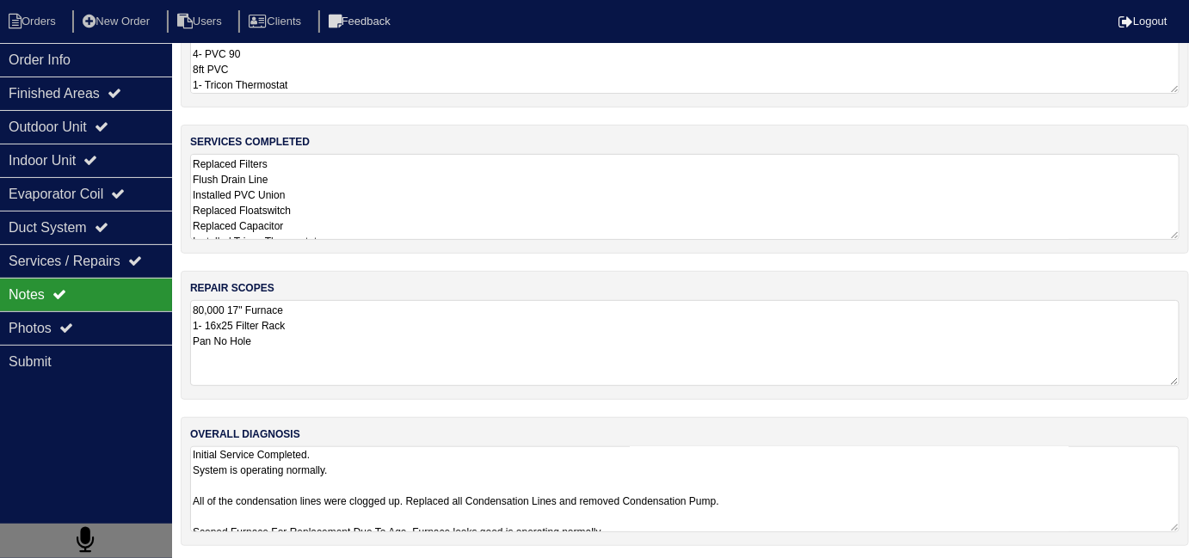
scroll to position [2, 0]
click at [837, 507] on textarea "Initial Service Completed. System is operating normally. All of the condensatio…" at bounding box center [684, 489] width 989 height 86
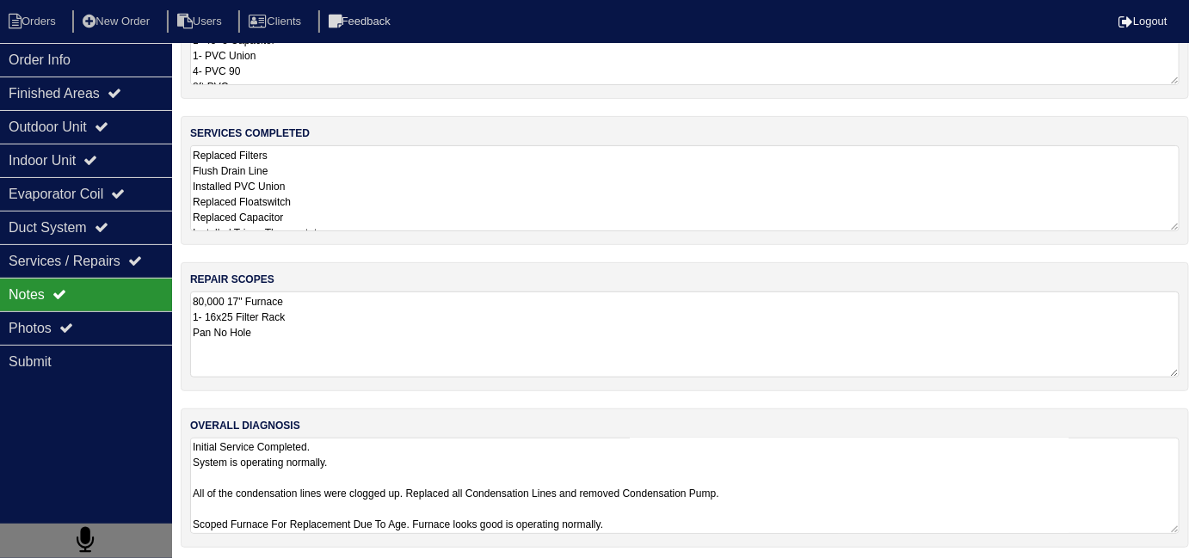
scroll to position [87, 0]
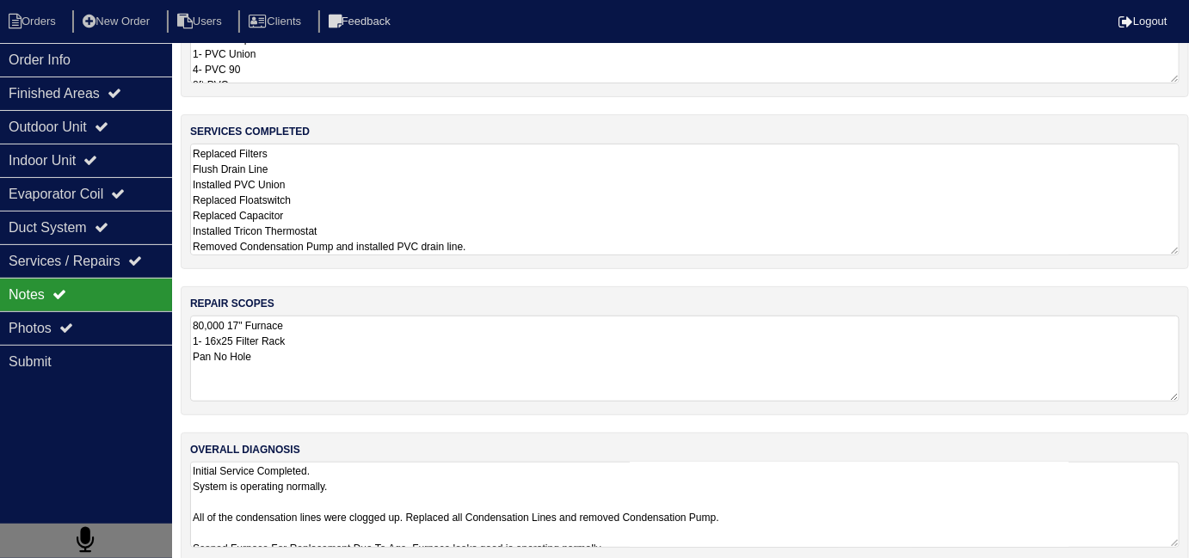
click at [449, 165] on textarea "Replaced Filters Flush Drain Line Installed PVC Union Replaced Floatswitch Repl…" at bounding box center [684, 200] width 989 height 112
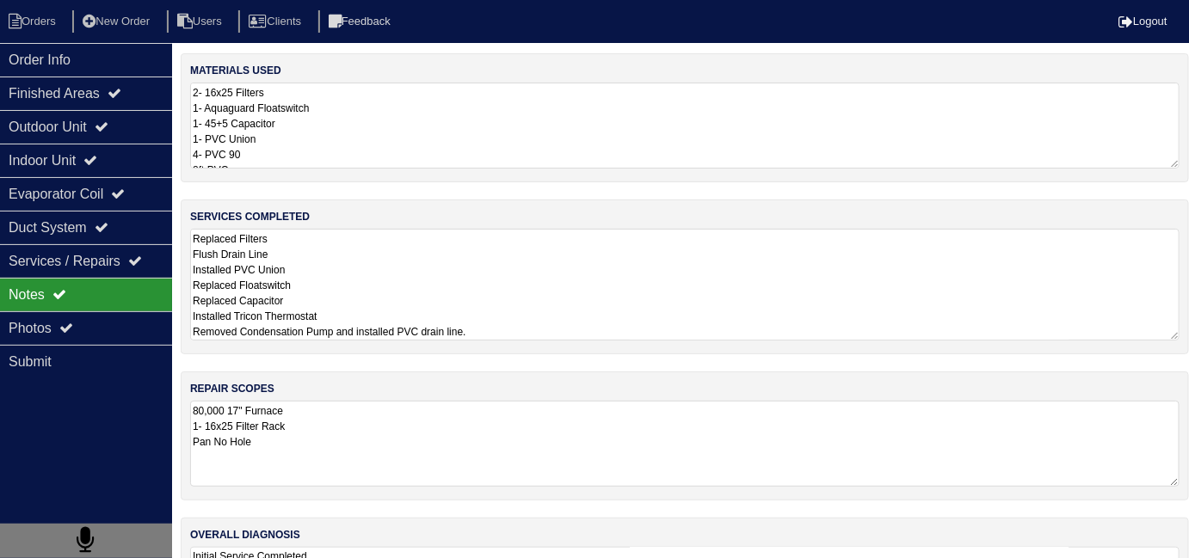
scroll to position [0, 0]
click at [464, 165] on textarea "2- 16x25 Filters 1- Aquaguard Floatswitch 1- 45+5 Capacitor 1- PVC Union 4- PVC…" at bounding box center [684, 127] width 989 height 86
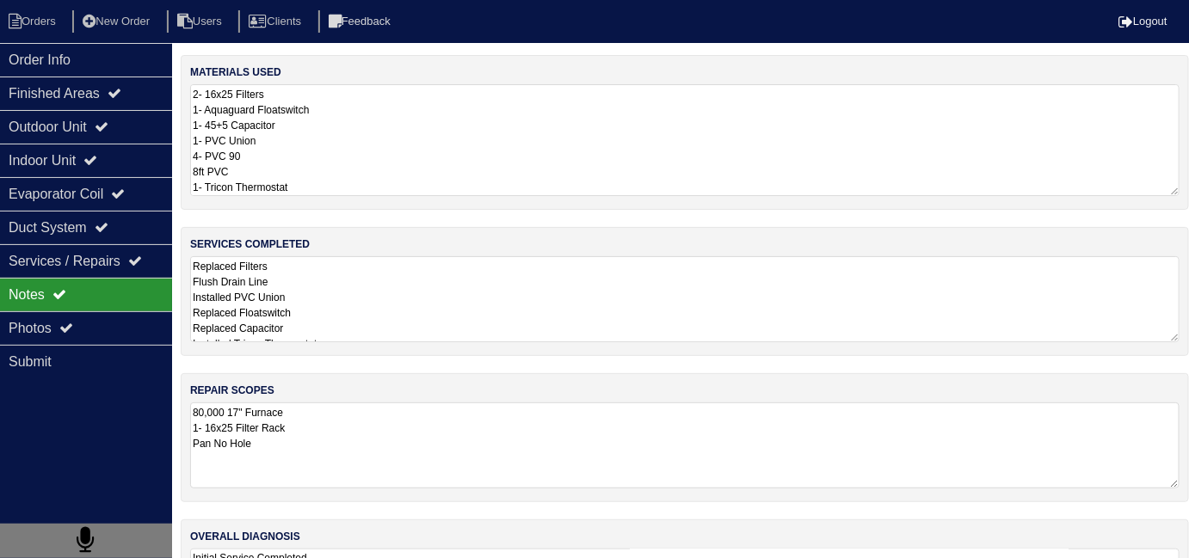
click at [481, 305] on textarea "Replaced Filters Flush Drain Line Installed PVC Union Replaced Floatswitch Repl…" at bounding box center [684, 299] width 989 height 86
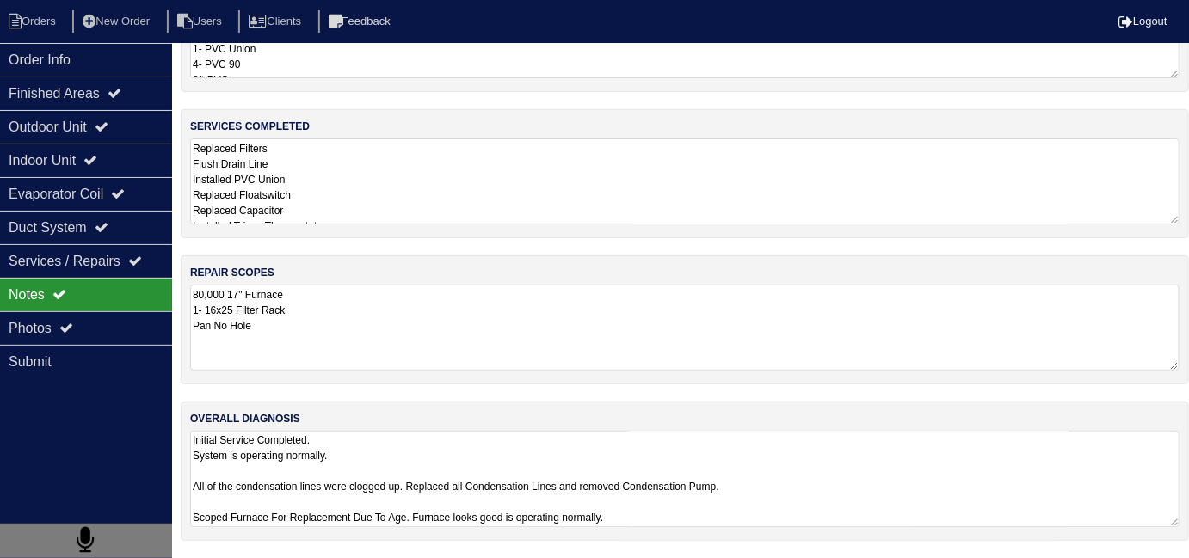
scroll to position [87, 0]
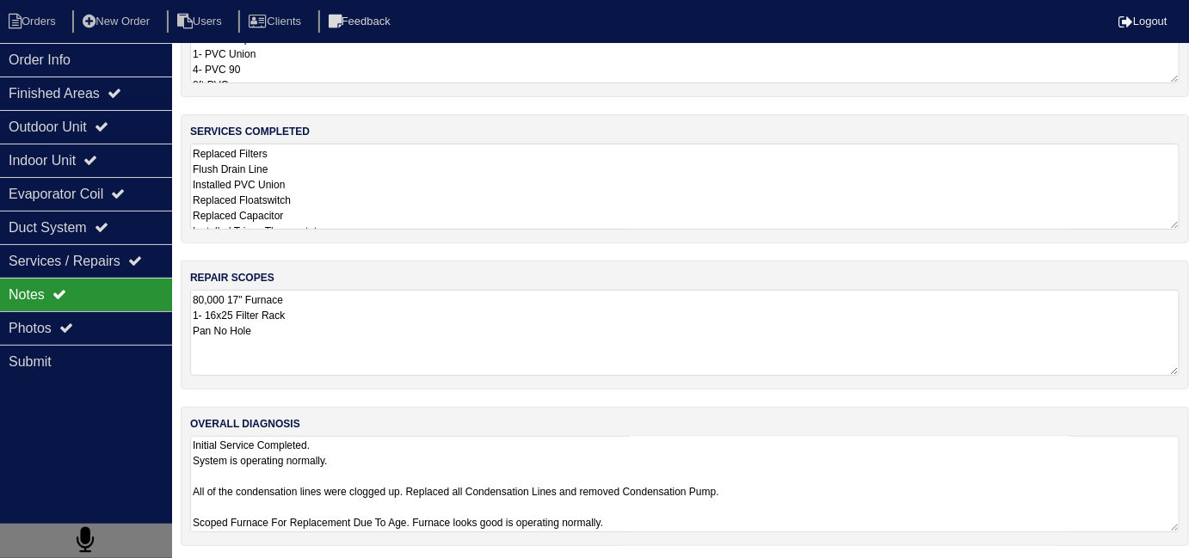
click at [822, 521] on textarea "Initial Service Completed. System is operating normally. All of the condensatio…" at bounding box center [684, 484] width 989 height 96
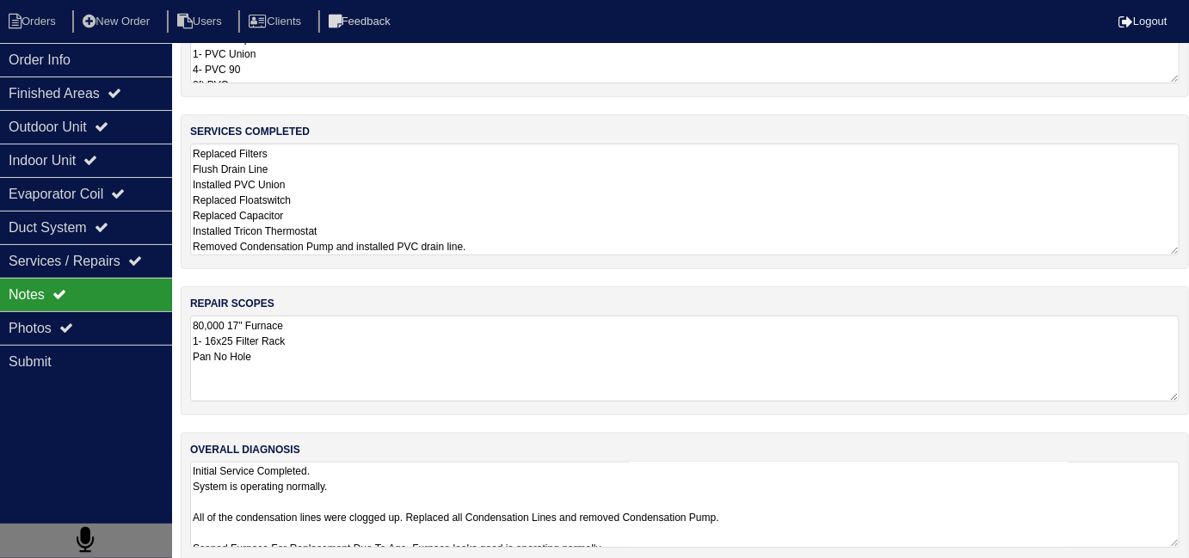
click at [537, 201] on textarea "Replaced Filters Flush Drain Line Installed PVC Union Replaced Floatswitch Repl…" at bounding box center [684, 200] width 989 height 112
click at [472, 71] on textarea "2- 16x25 Filters 1- Aquaguard Floatswitch 1- 45+5 Capacitor 1- PVC Union 4- PVC…" at bounding box center [684, 40] width 989 height 86
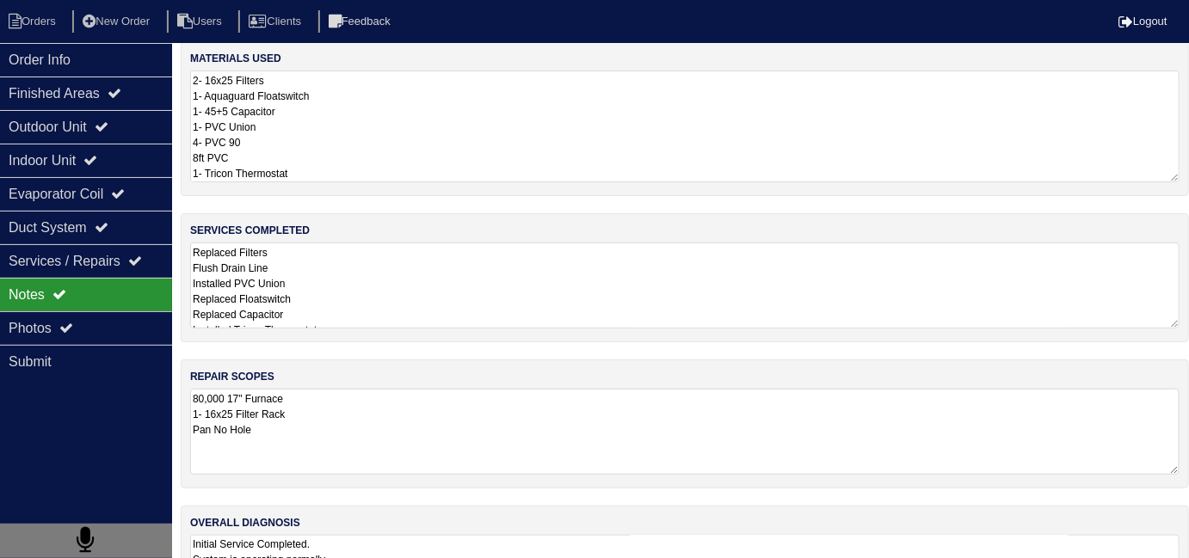
scroll to position [0, 0]
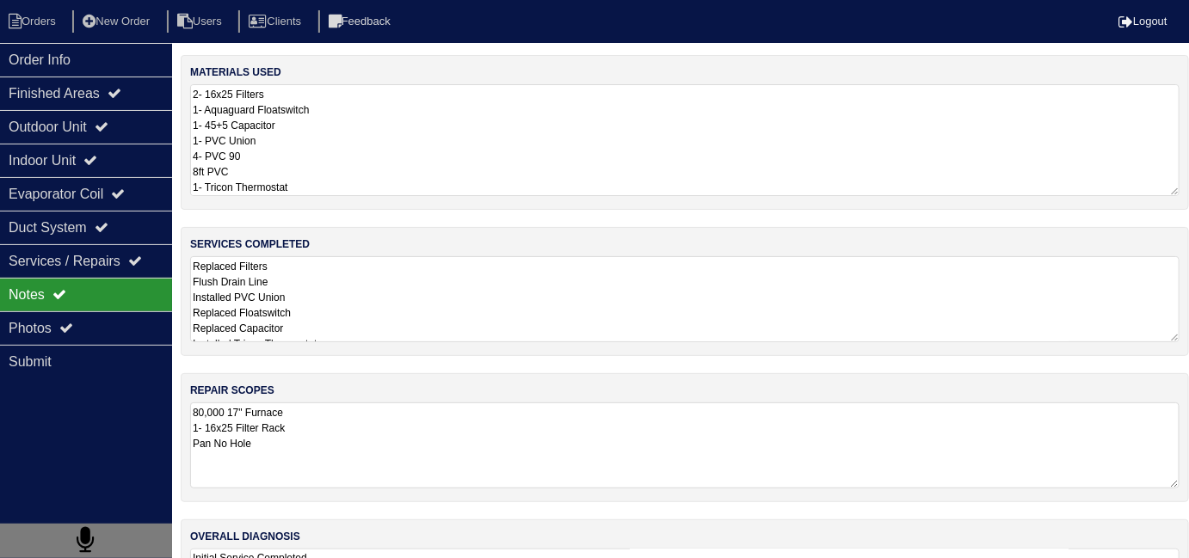
click at [506, 297] on textarea "Replaced Filters Flush Drain Line Installed PVC Union Replaced Floatswitch Repl…" at bounding box center [684, 299] width 989 height 86
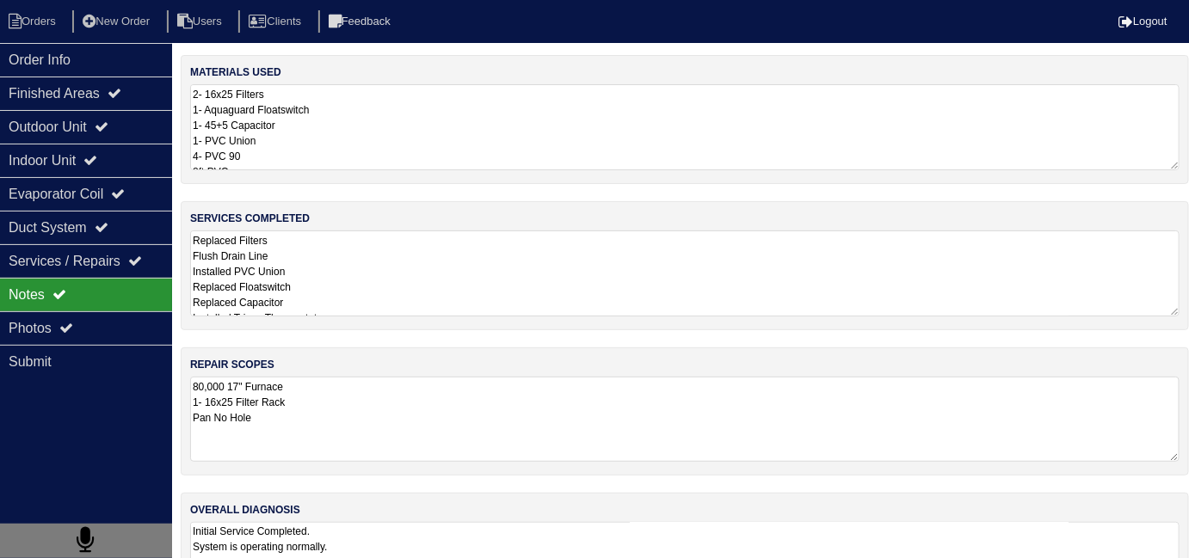
click at [563, 432] on textarea "80,000 17" Furnace 1- 16x25 Filter Rack Pan No Hole" at bounding box center [684, 419] width 989 height 85
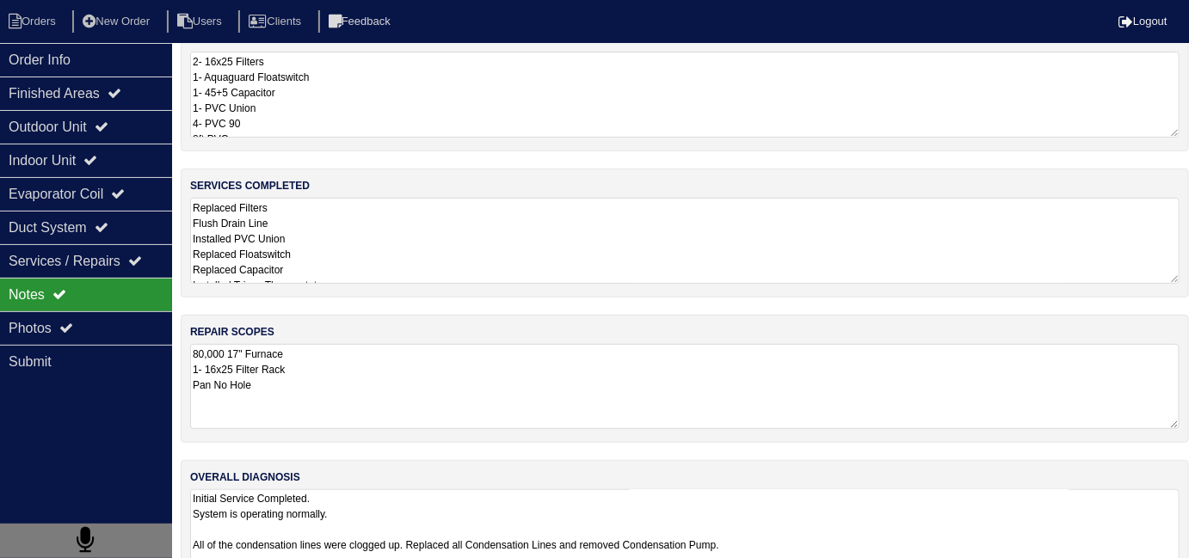
scroll to position [76, 0]
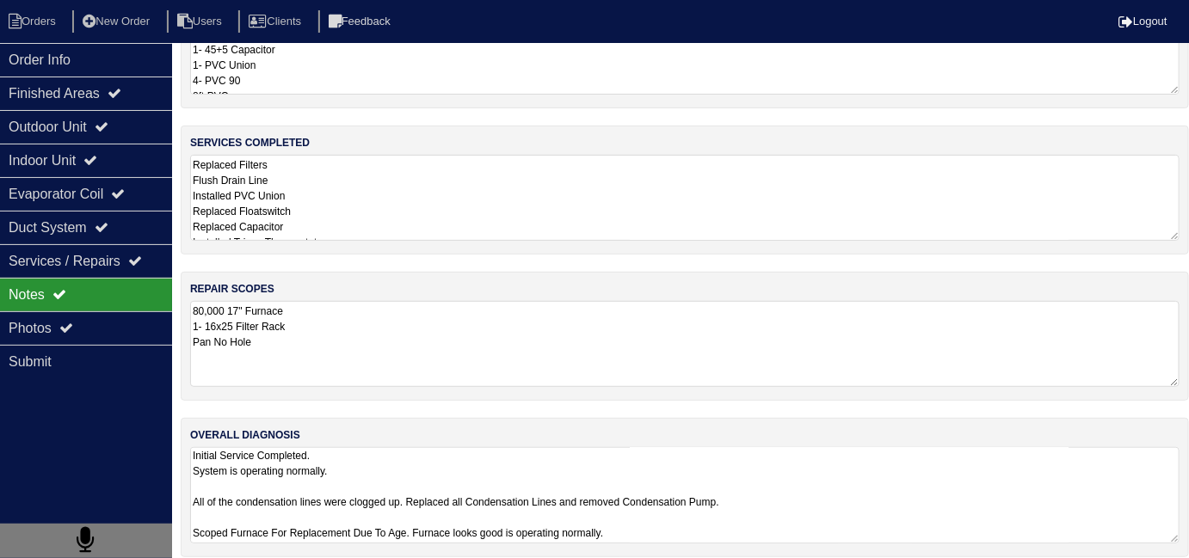
click at [858, 490] on textarea "Initial Service Completed. System is operating normally. All of the condensatio…" at bounding box center [684, 495] width 989 height 96
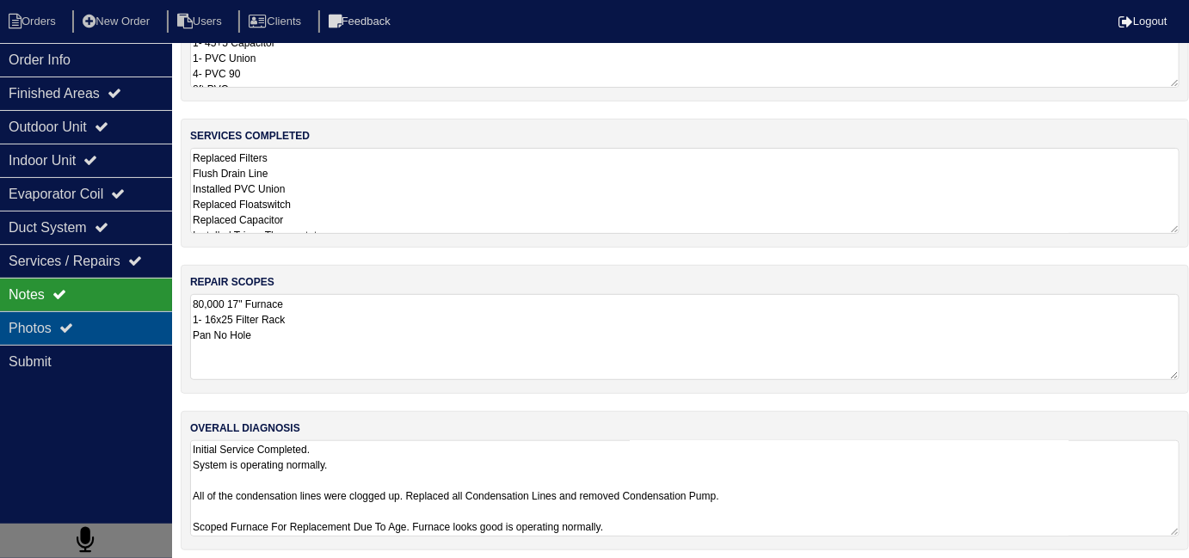
click at [82, 334] on div "Photos" at bounding box center [86, 328] width 172 height 34
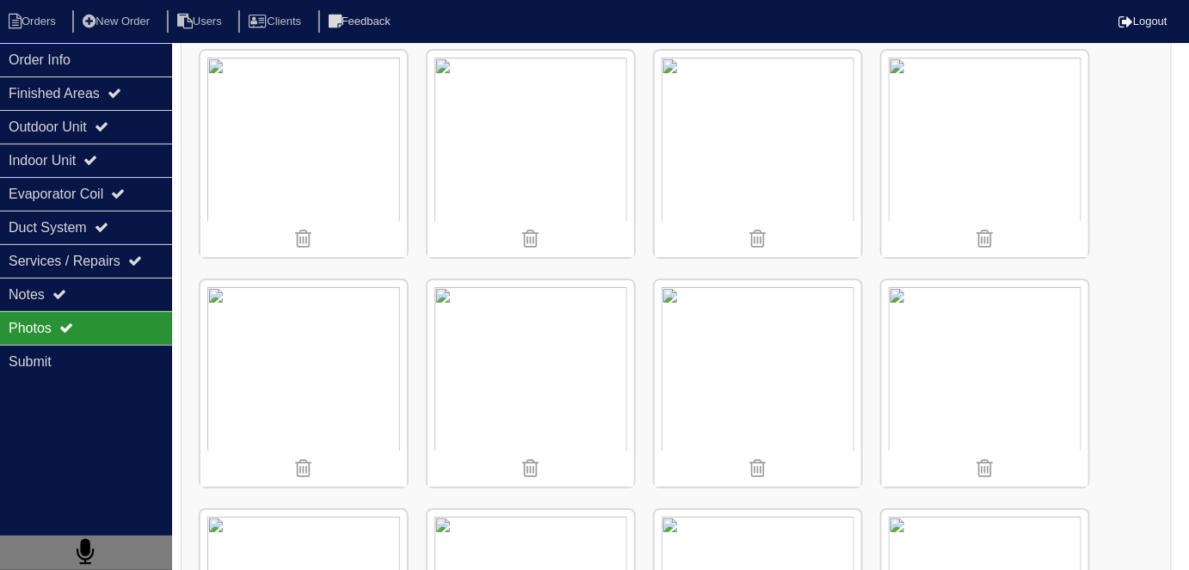
scroll to position [1875, 0]
click at [87, 77] on div "Finished Areas" at bounding box center [86, 94] width 172 height 34
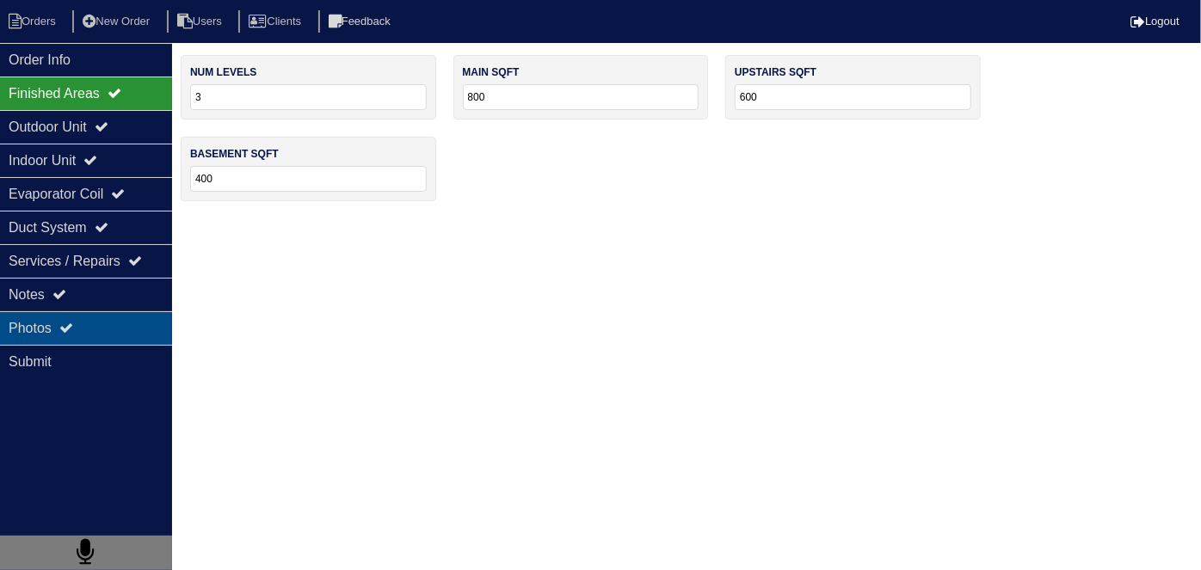
click at [81, 330] on div "Photos" at bounding box center [86, 328] width 172 height 34
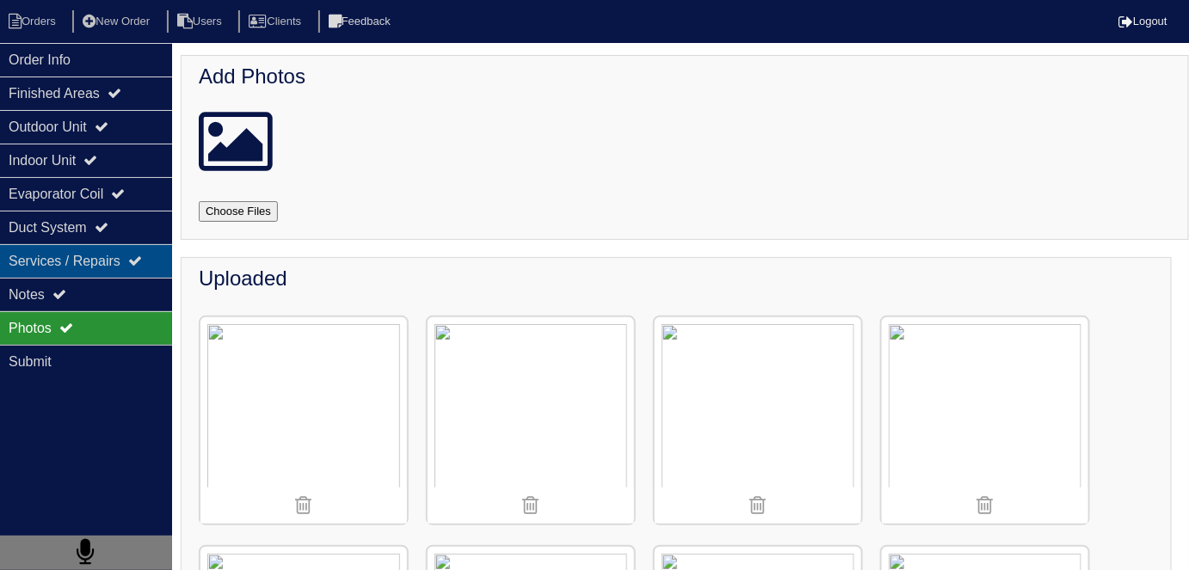
click at [94, 265] on div "Services / Repairs" at bounding box center [86, 261] width 172 height 34
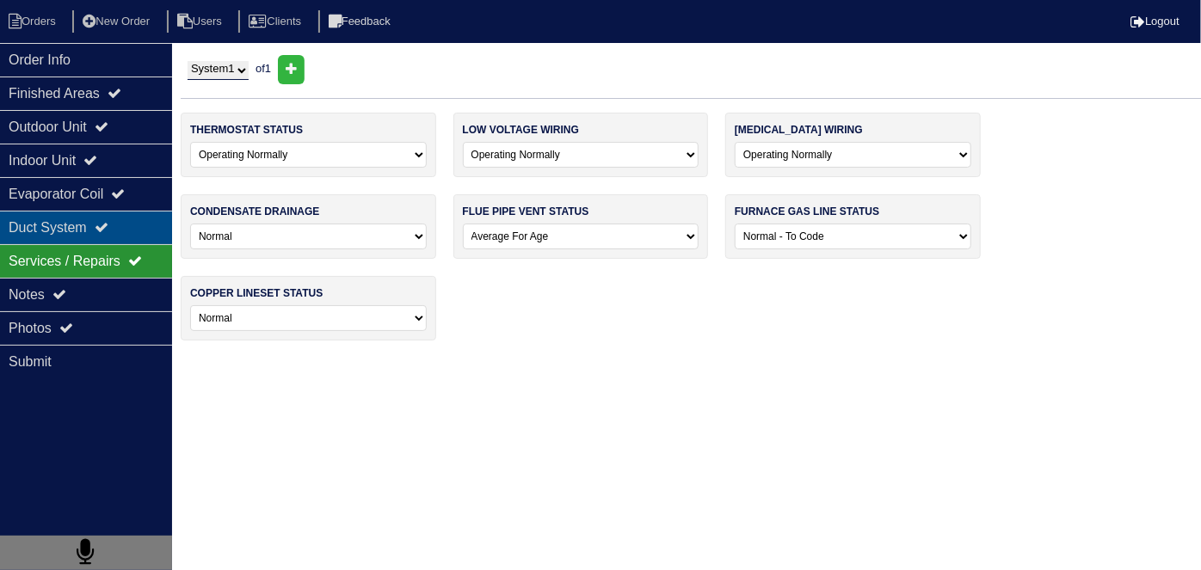
click at [103, 238] on div "Duct System" at bounding box center [86, 228] width 172 height 34
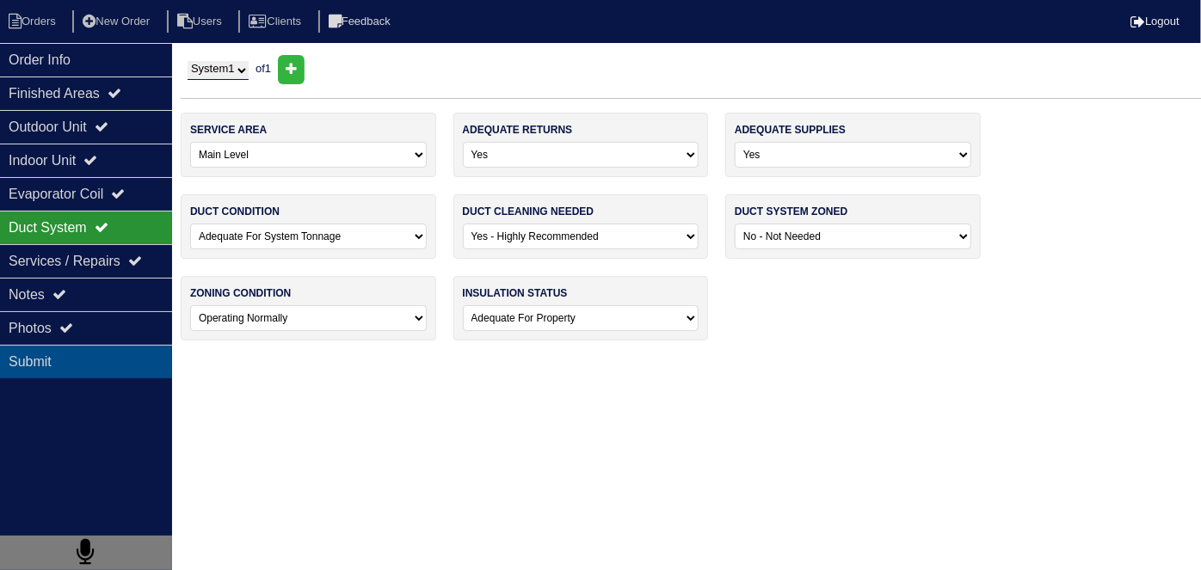
drag, startPoint x: 100, startPoint y: 342, endPoint x: 102, endPoint y: 325, distance: 17.4
click at [101, 337] on div "Order Info Finished Areas Outdoor Unit Indoor Unit Evaporator Coil Duct System …" at bounding box center [86, 328] width 172 height 570
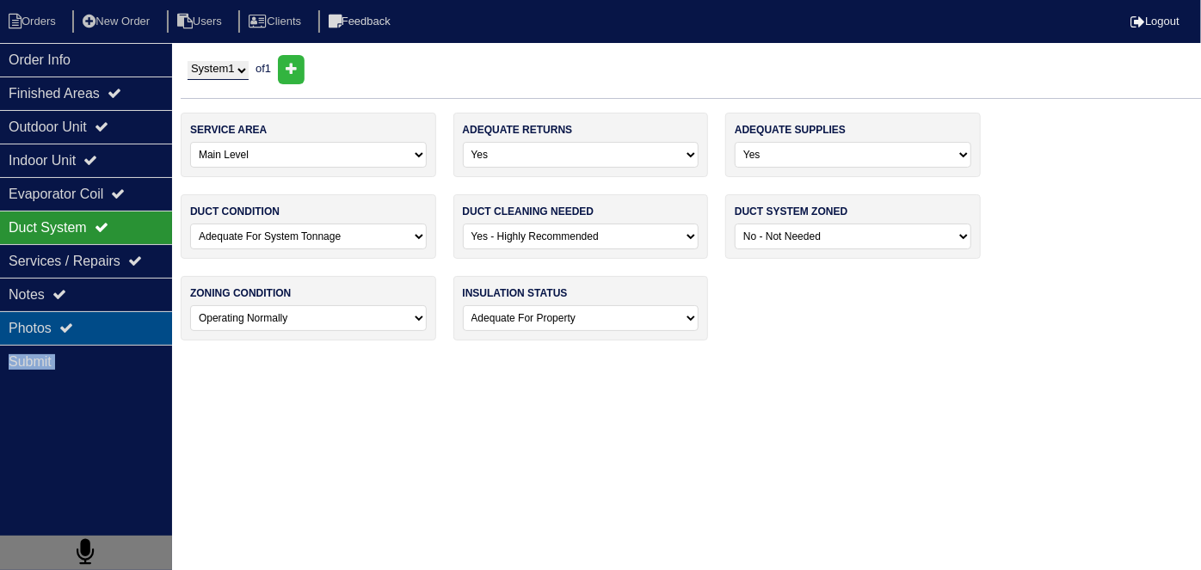
click at [102, 323] on div "Photos" at bounding box center [86, 328] width 172 height 34
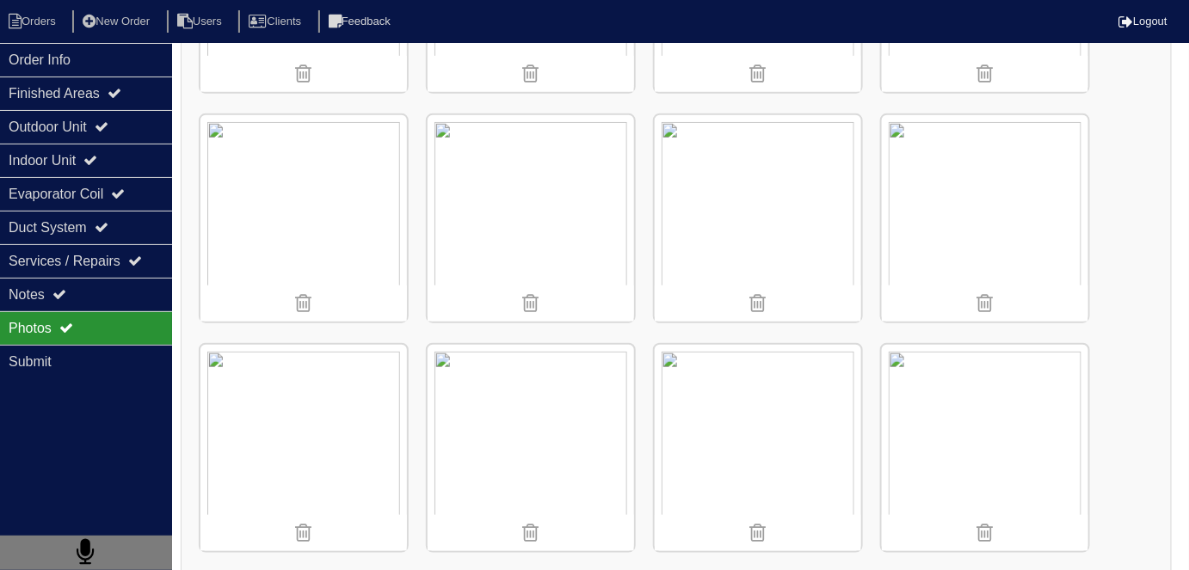
scroll to position [2500, 0]
click at [713, 403] on img at bounding box center [758, 446] width 206 height 206
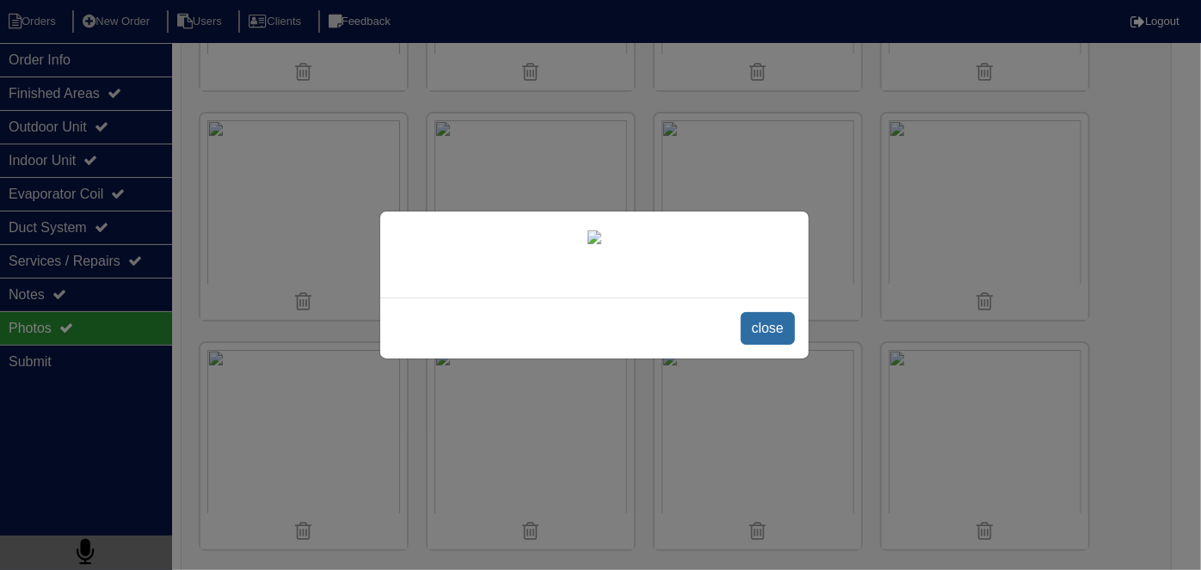
click at [756, 335] on span "close" at bounding box center [768, 328] width 54 height 33
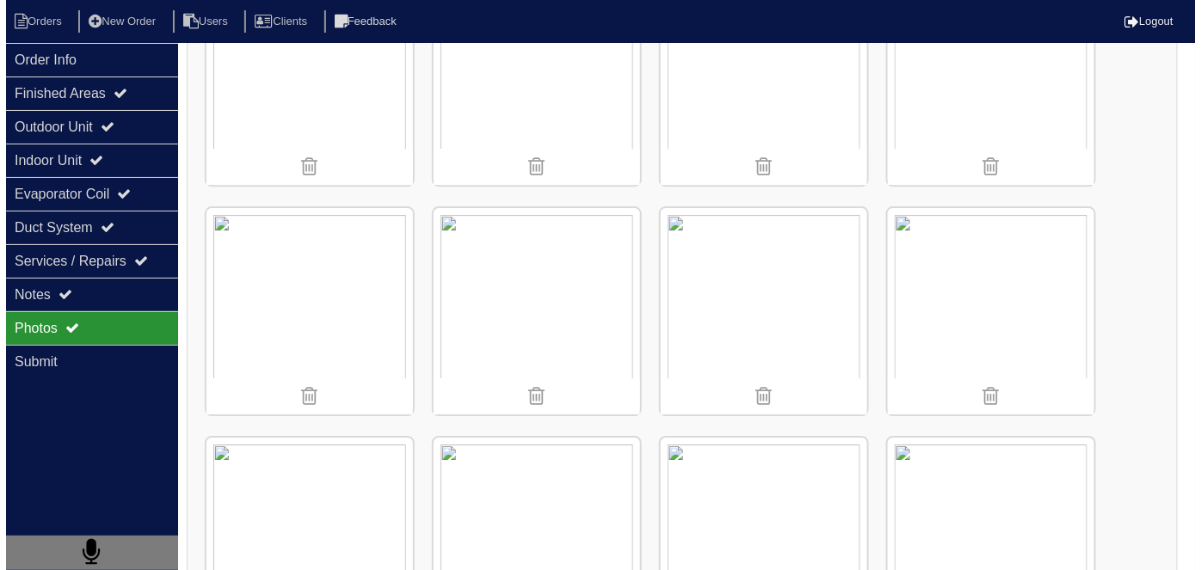
scroll to position [1715, 0]
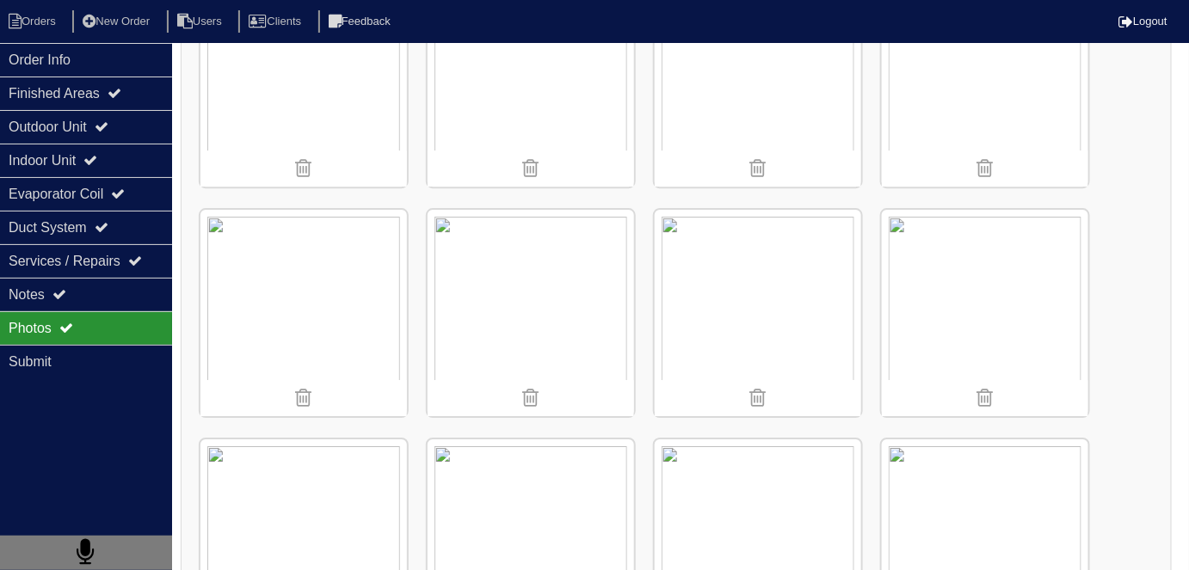
click at [319, 240] on img at bounding box center [303, 313] width 206 height 206
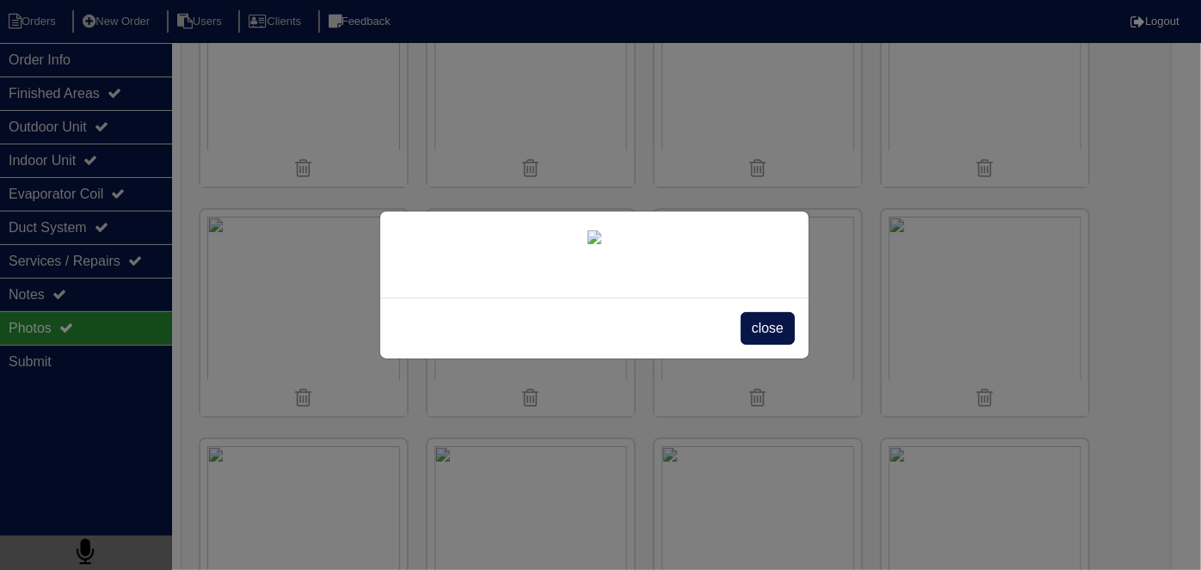
scroll to position [99, 0]
click at [760, 345] on span "close" at bounding box center [768, 328] width 54 height 33
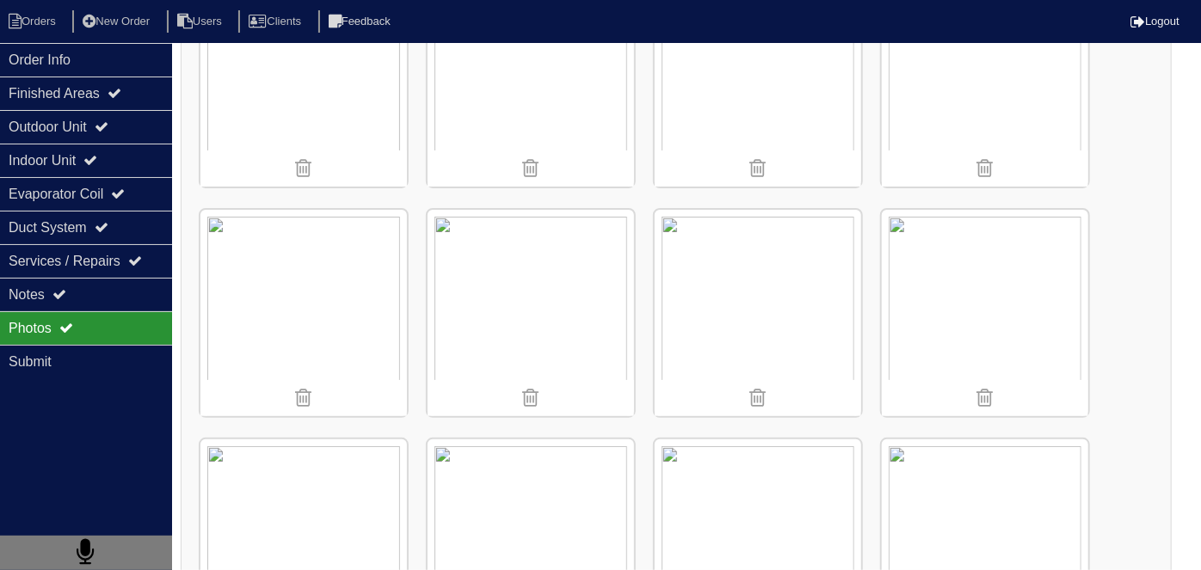
scroll to position [0, 0]
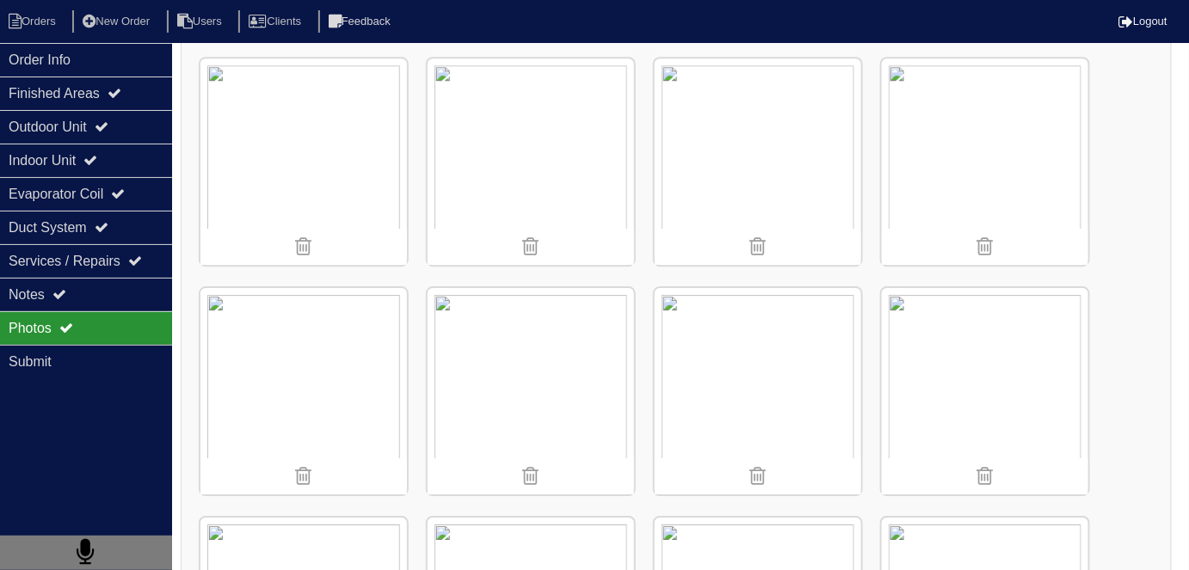
click at [768, 354] on img at bounding box center [758, 391] width 206 height 206
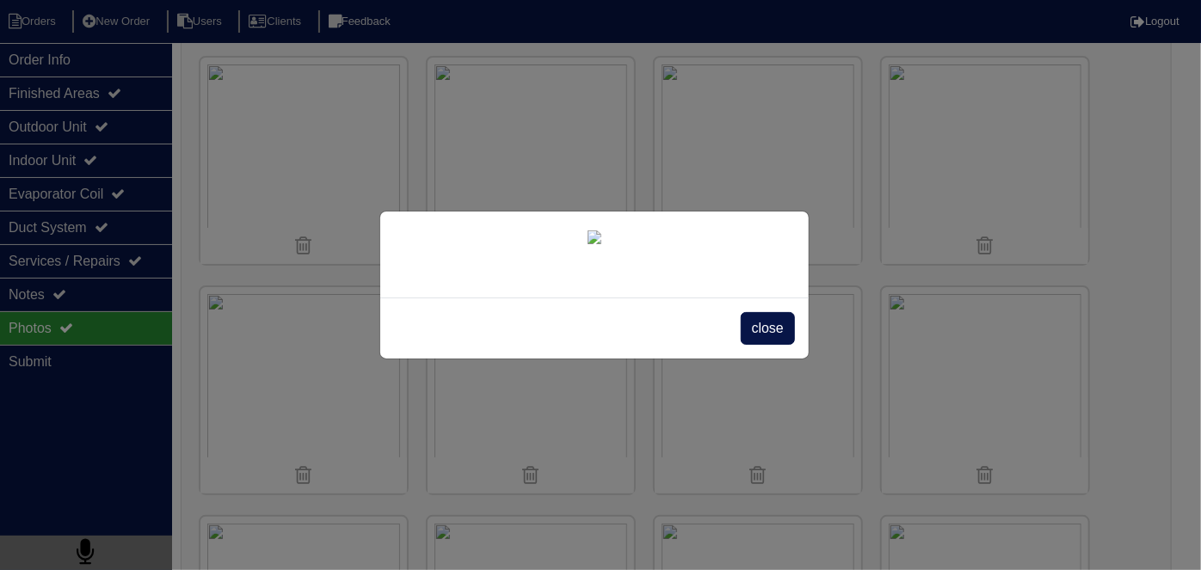
scroll to position [99, 0]
click at [768, 345] on span "close" at bounding box center [768, 328] width 54 height 33
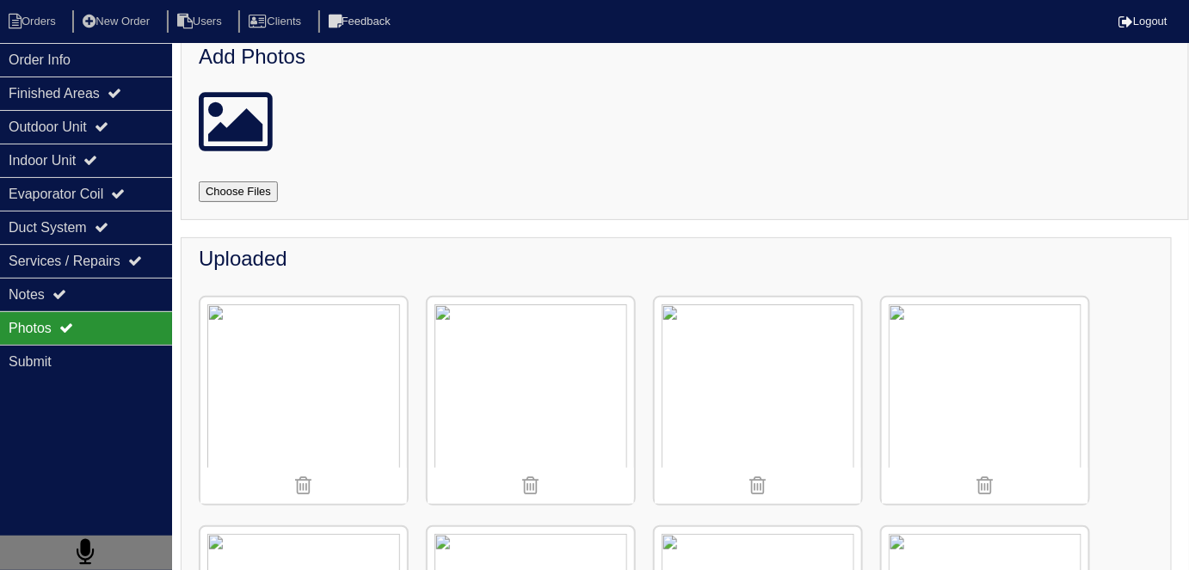
scroll to position [19, 0]
click at [993, 385] on img at bounding box center [985, 401] width 206 height 206
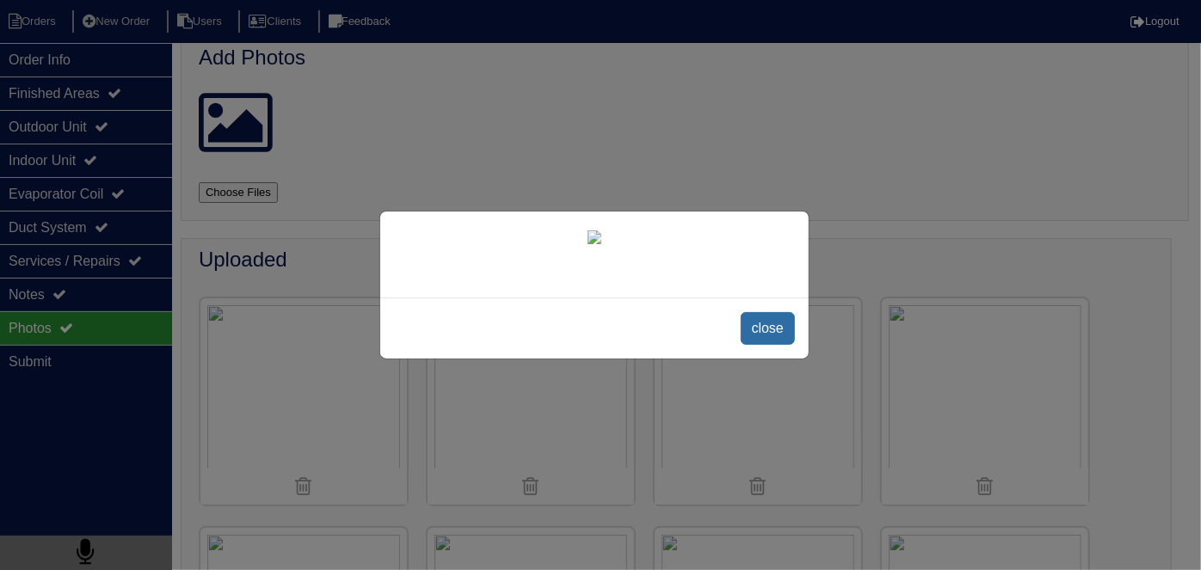
click at [766, 345] on span "close" at bounding box center [768, 328] width 54 height 33
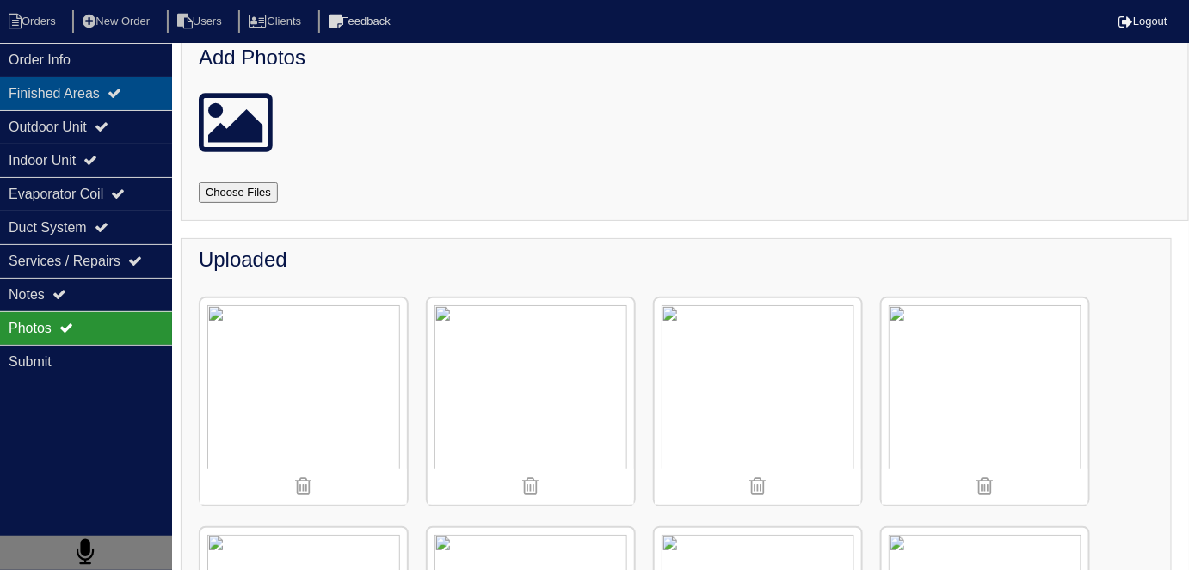
click at [71, 98] on div "Finished Areas" at bounding box center [86, 94] width 172 height 34
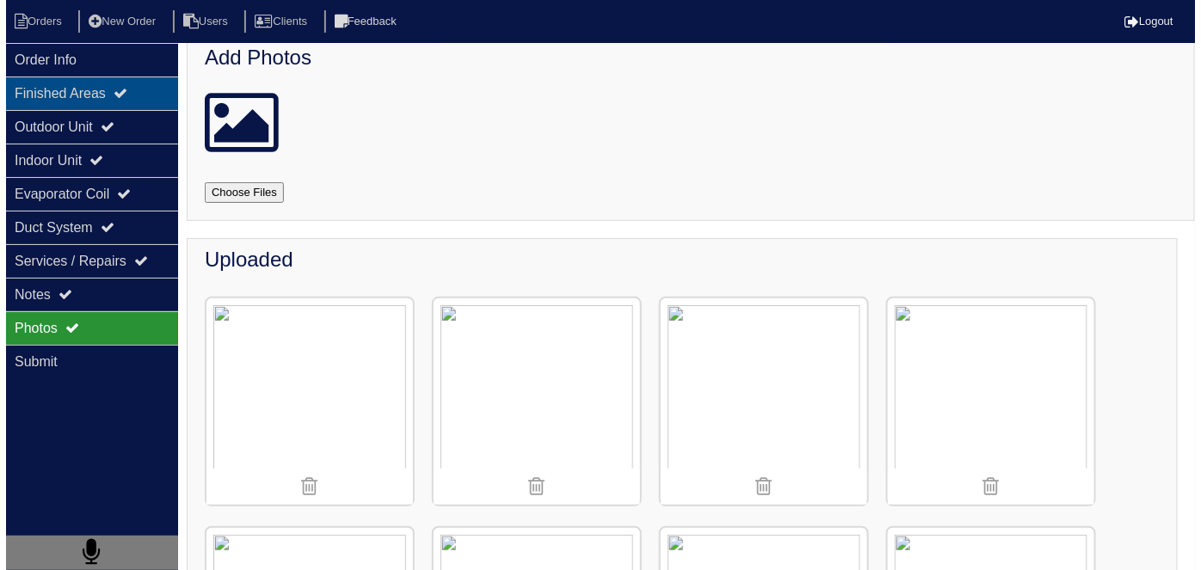
scroll to position [0, 0]
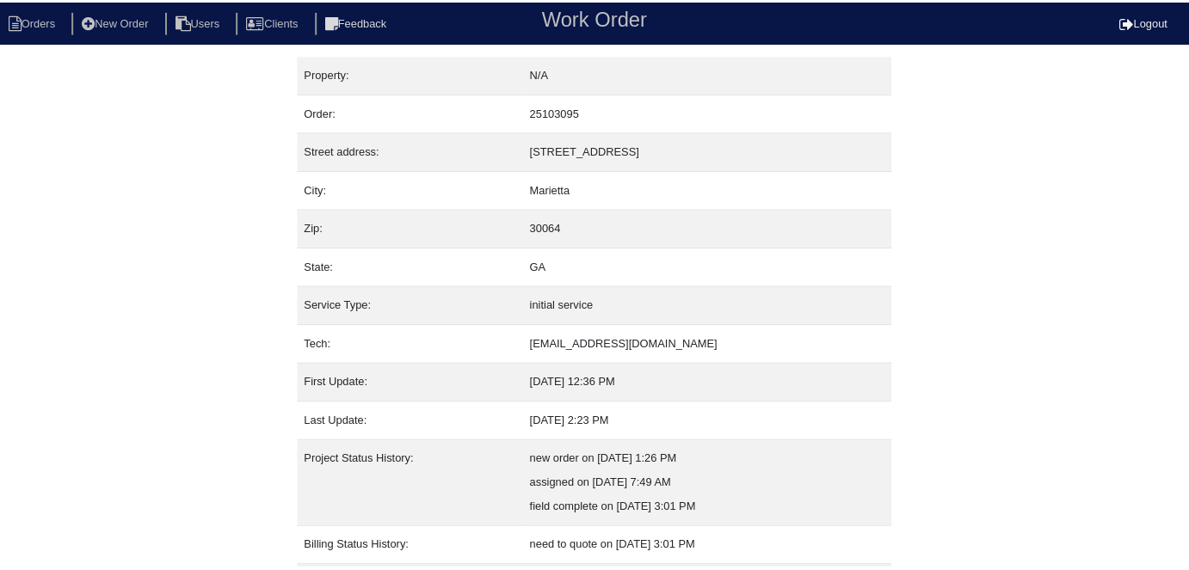
scroll to position [90, 0]
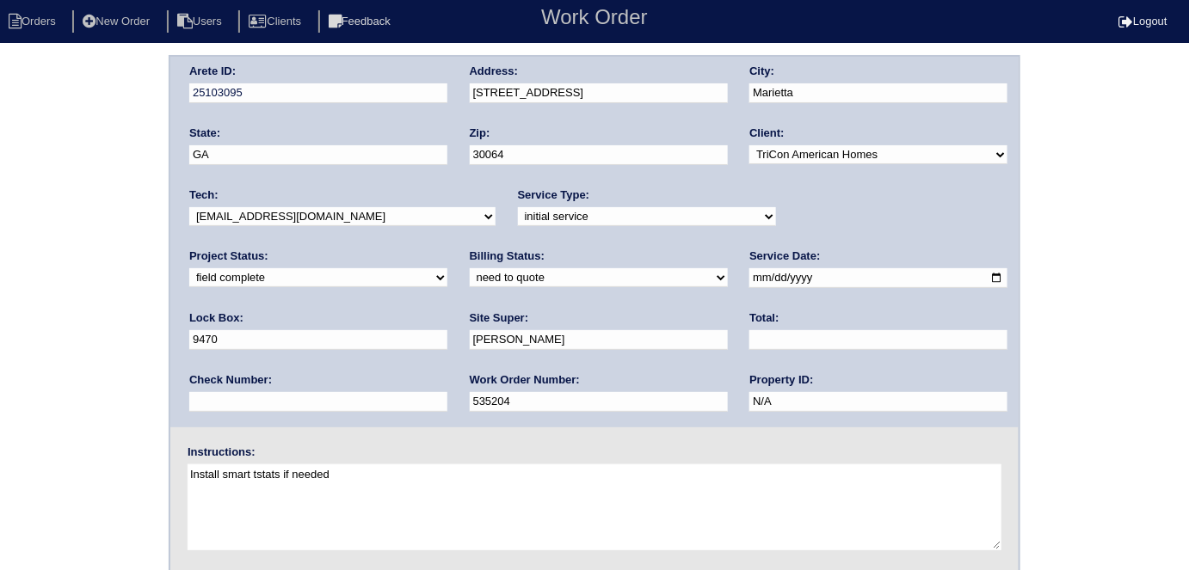
click at [470, 277] on select "need to quote quoted need to invoice invoiced paid warranty purchase order need…" at bounding box center [599, 277] width 258 height 19
select select "quoted"
click at [470, 268] on select "need to quote quoted need to invoice invoiced paid warranty purchase order need…" at bounding box center [599, 277] width 258 height 19
click at [749, 339] on input "text" at bounding box center [878, 340] width 258 height 20
type input "4340.00"
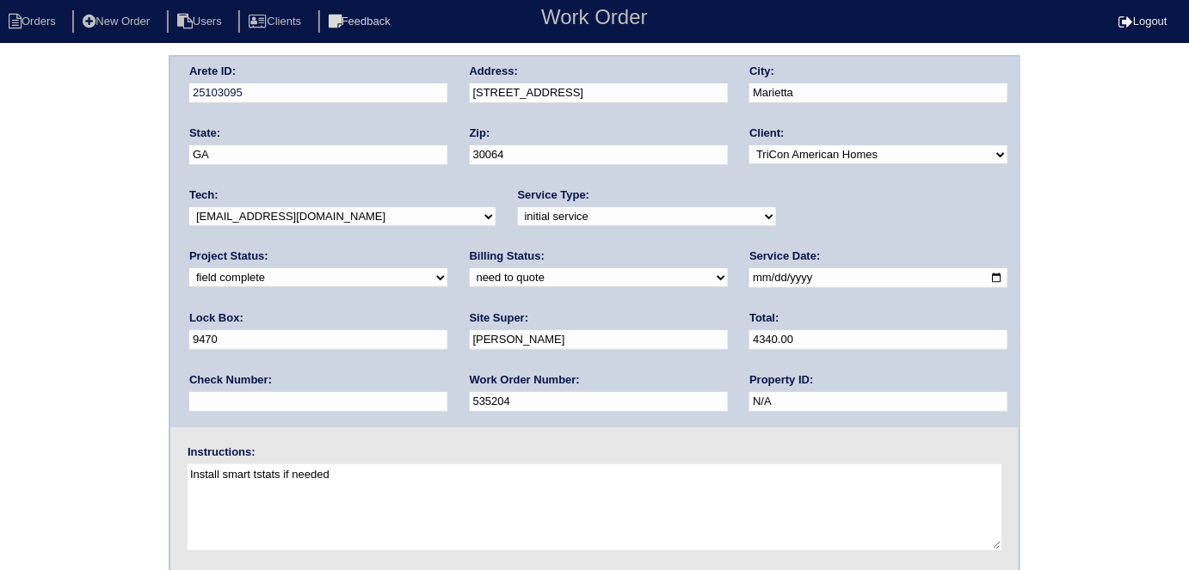
click at [0, 310] on div "Arete ID: 25103095 Address: 580 Westchester Cir SW City: Marietta State: GA Zip…" at bounding box center [594, 403] width 1189 height 696
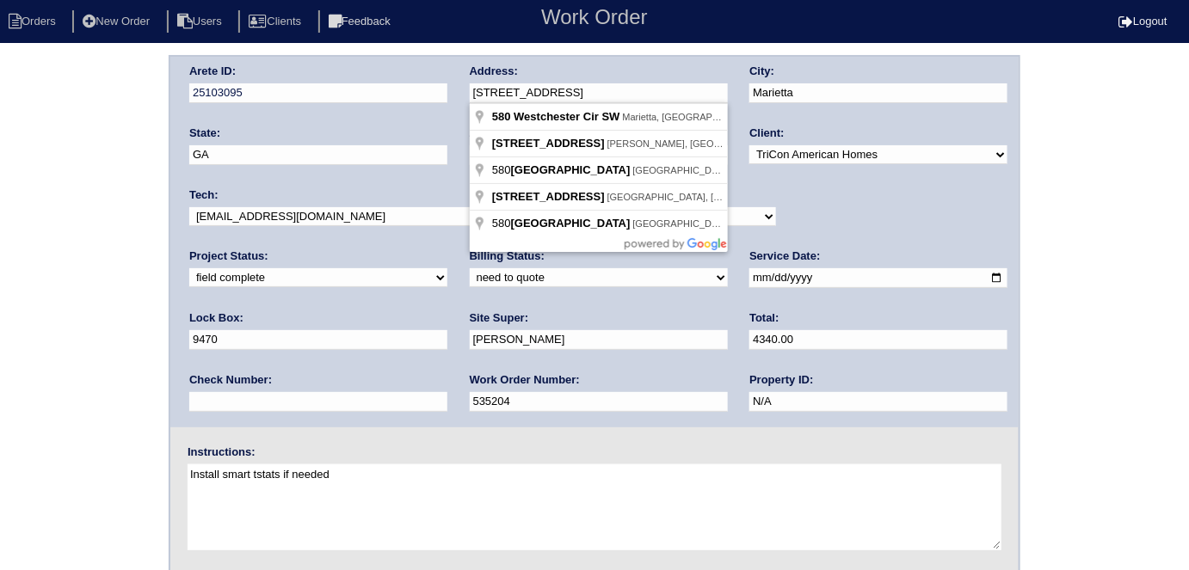
drag, startPoint x: 625, startPoint y: 89, endPoint x: 466, endPoint y: 93, distance: 159.2
click at [466, 93] on div "Arete ID: 25103095 Address: 580 Westchester Cir SW City: Marietta State: GA Zip…" at bounding box center [594, 242] width 848 height 371
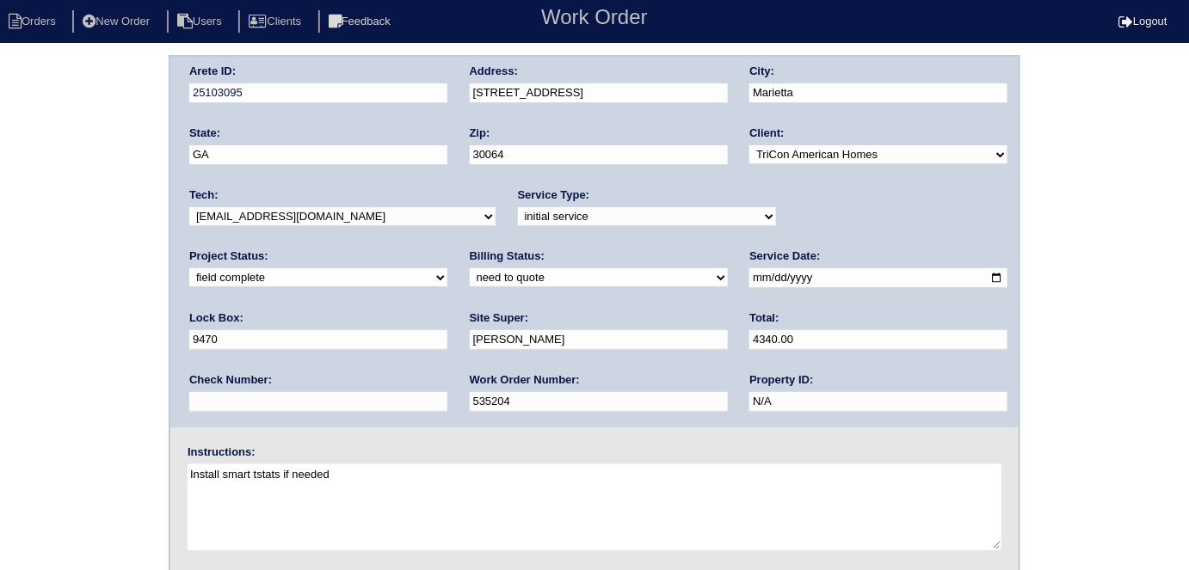
click at [112, 310] on div "Arete ID: 25103095 Address: 580 Westchester Cir SW City: Marietta State: GA Zip…" at bounding box center [594, 403] width 1189 height 696
click at [119, 139] on div "Arete ID: 25103095 Address: 580 Westchester Cir SW City: Marietta State: GA Zip…" at bounding box center [594, 403] width 1189 height 696
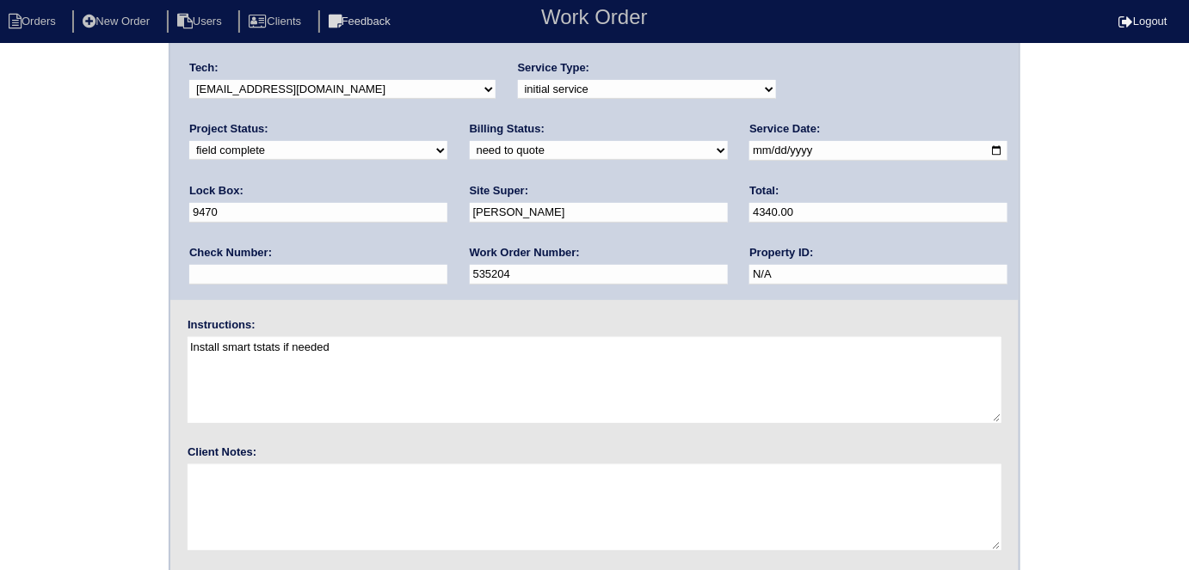
scroll to position [176, 0]
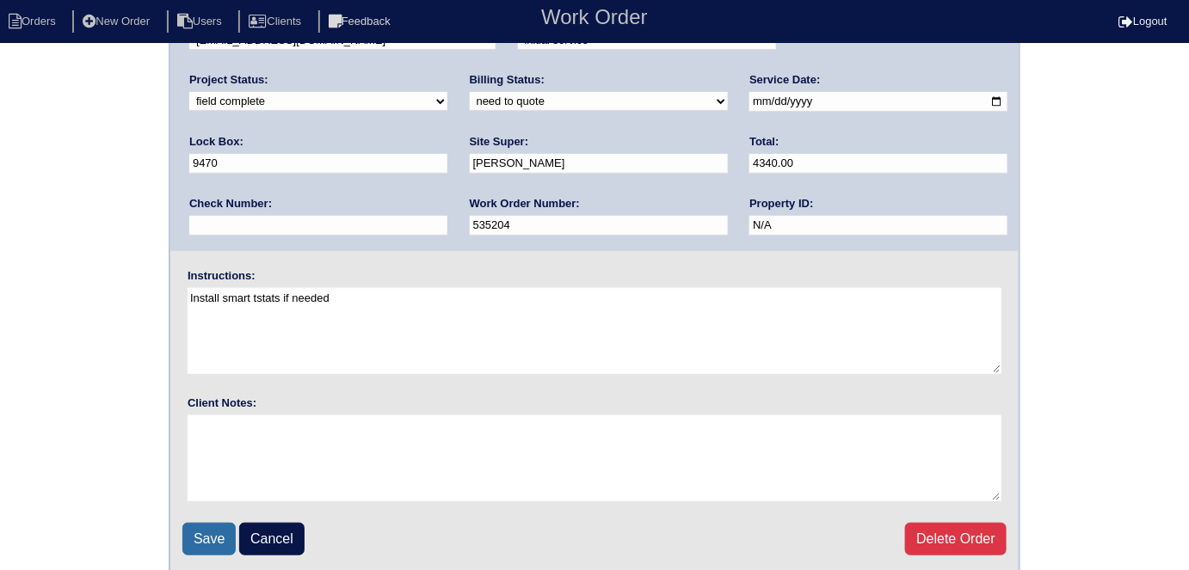
click at [220, 530] on input "Save" at bounding box center [208, 539] width 53 height 33
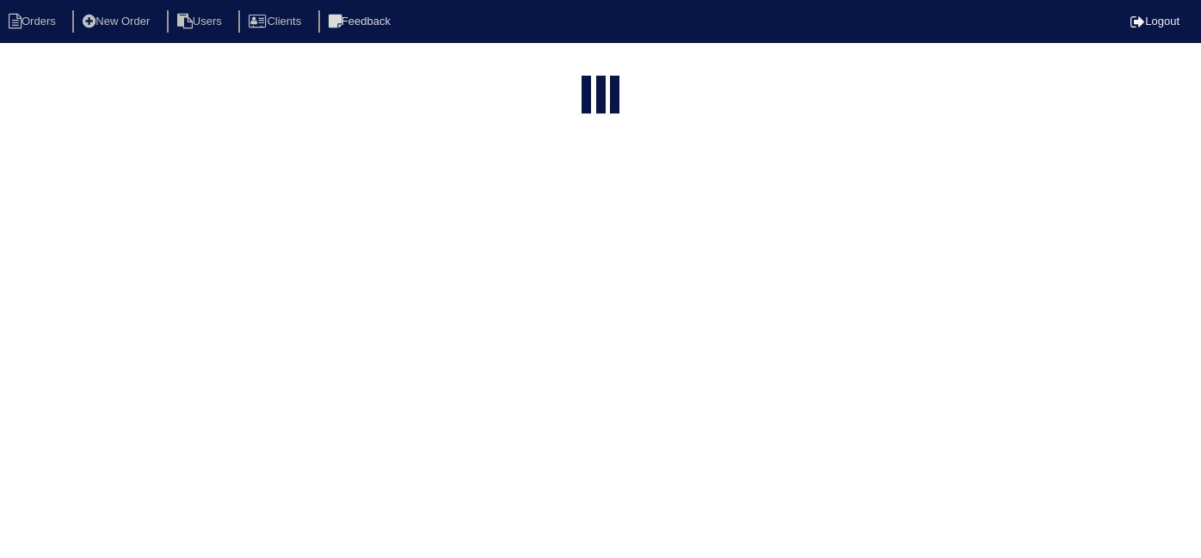
select select "15"
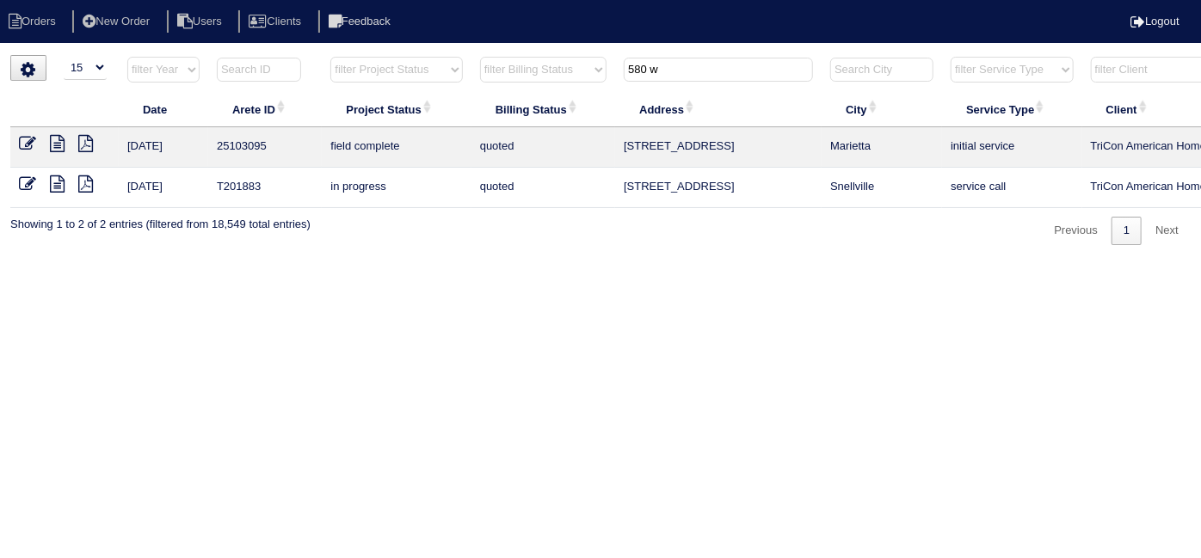
drag, startPoint x: 681, startPoint y: 72, endPoint x: 612, endPoint y: 60, distance: 69.9
click at [612, 60] on tr "filter Year -- Any Year -- 2025 2024 2023 2022 2021 2020 2019 filter Project St…" at bounding box center [755, 73] width 1491 height 35
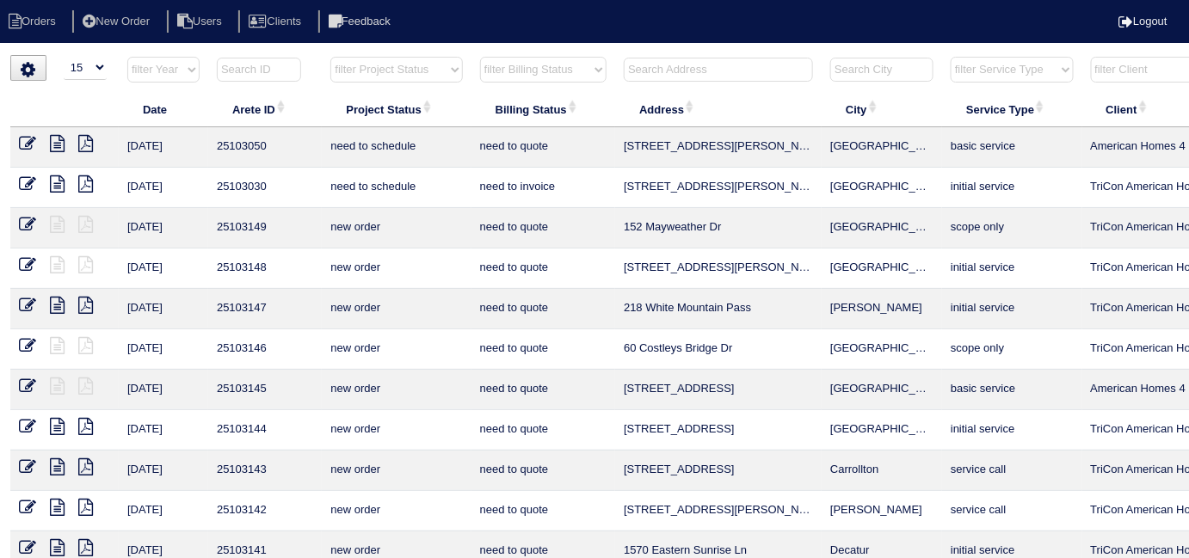
click at [392, 76] on select "filter Project Status -- Any Project Status -- new order assigned in progress f…" at bounding box center [396, 70] width 132 height 26
click at [330, 57] on select "filter Project Status -- Any Project Status -- new order assigned in progress f…" at bounding box center [396, 70] width 132 height 26
select select "field complete"
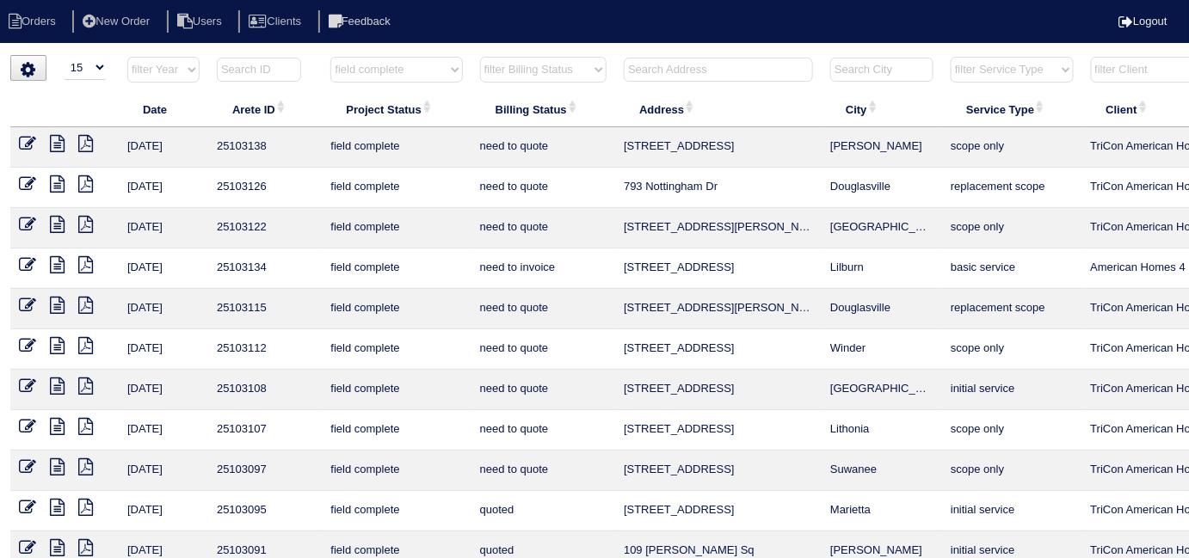
click at [580, 63] on select "filter Billing Status -- Any Billing Status -- need to quote quoted need to inv…" at bounding box center [543, 70] width 126 height 26
select select "need to quote"
click at [480, 57] on select "filter Billing Status -- Any Billing Status -- need to quote quoted need to inv…" at bounding box center [543, 70] width 126 height 26
select select "field complete"
select select "need to quote"
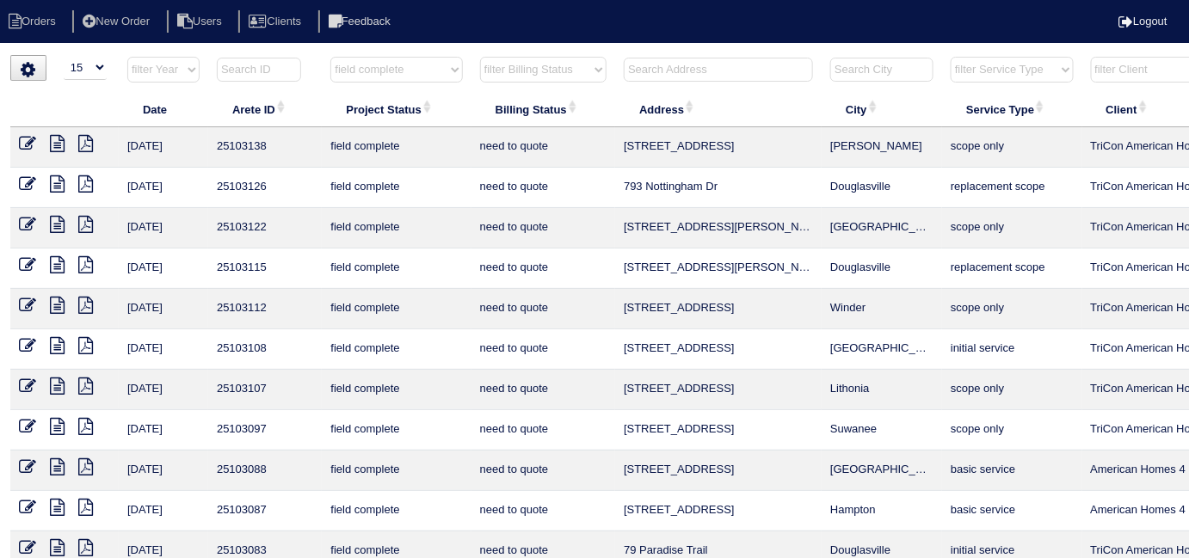
click at [83, 262] on icon at bounding box center [85, 264] width 15 height 17
click at [630, 103] on th "Address" at bounding box center [718, 109] width 206 height 36
select select "field complete"
select select "need to quote"
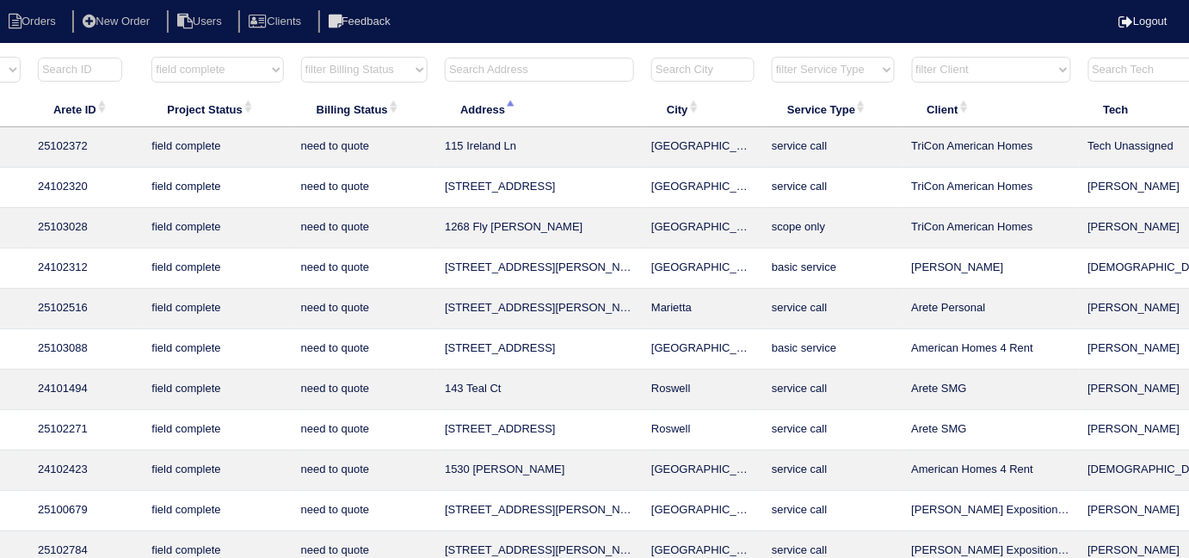
scroll to position [0, 269]
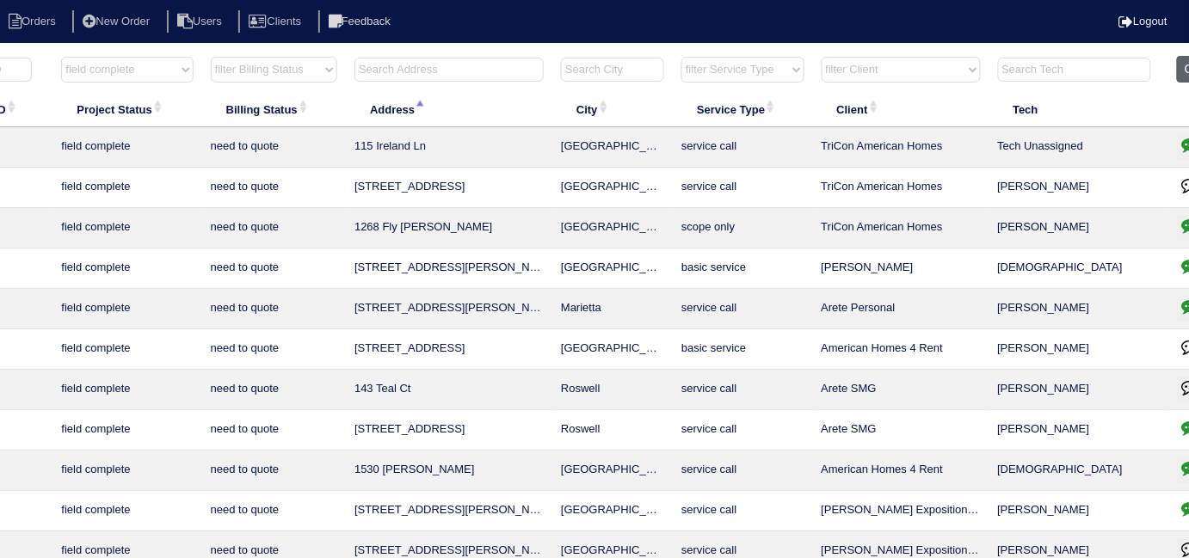
click at [1177, 66] on button "Clear" at bounding box center [1199, 69] width 44 height 27
select select
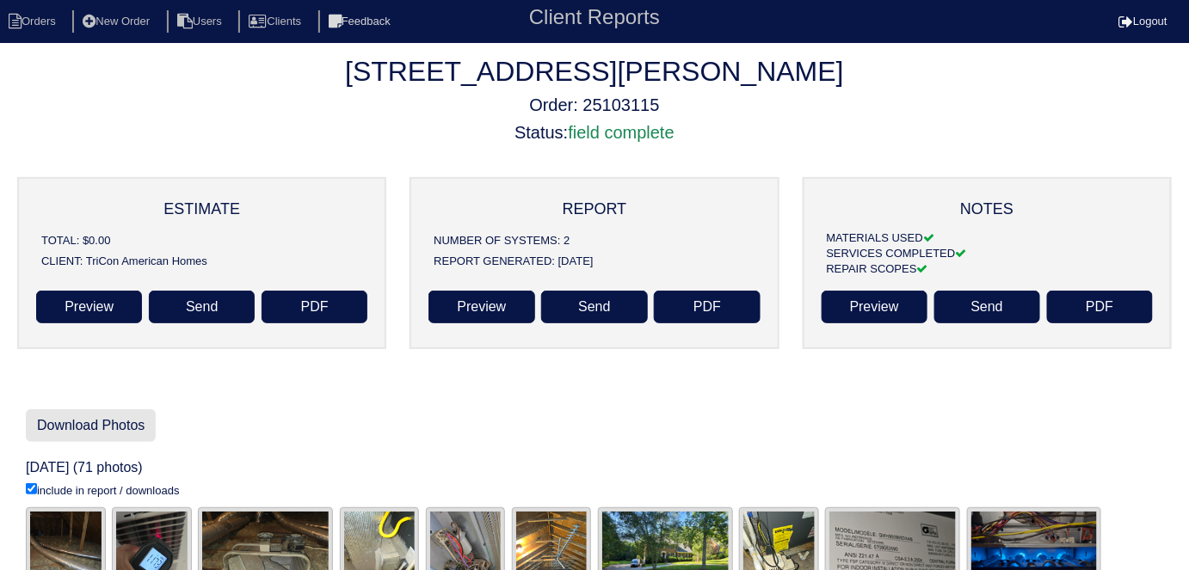
click at [101, 436] on link "Download Photos" at bounding box center [91, 425] width 130 height 33
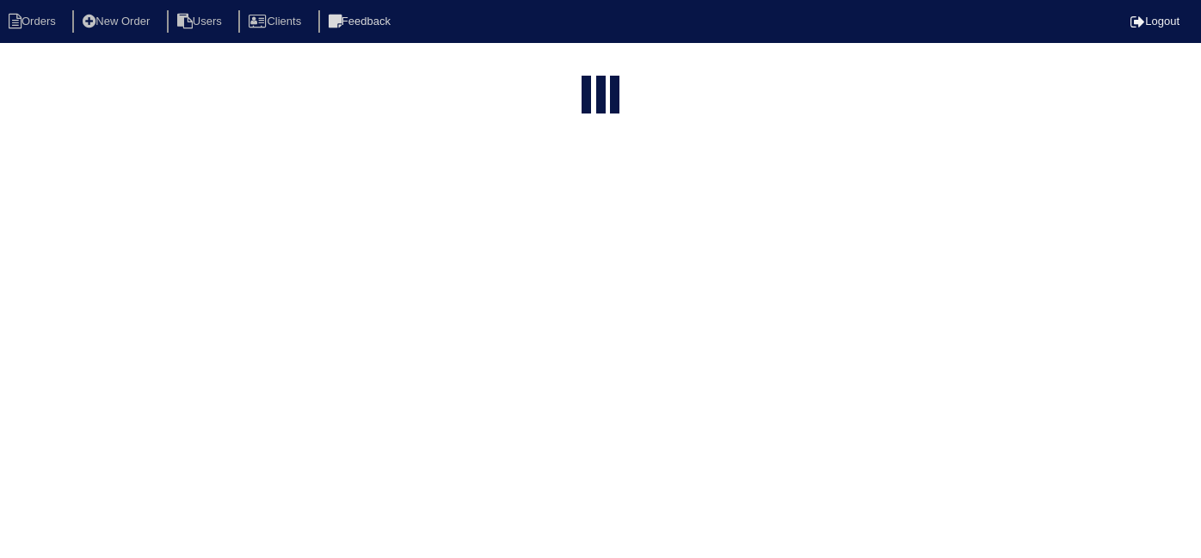
select select "15"
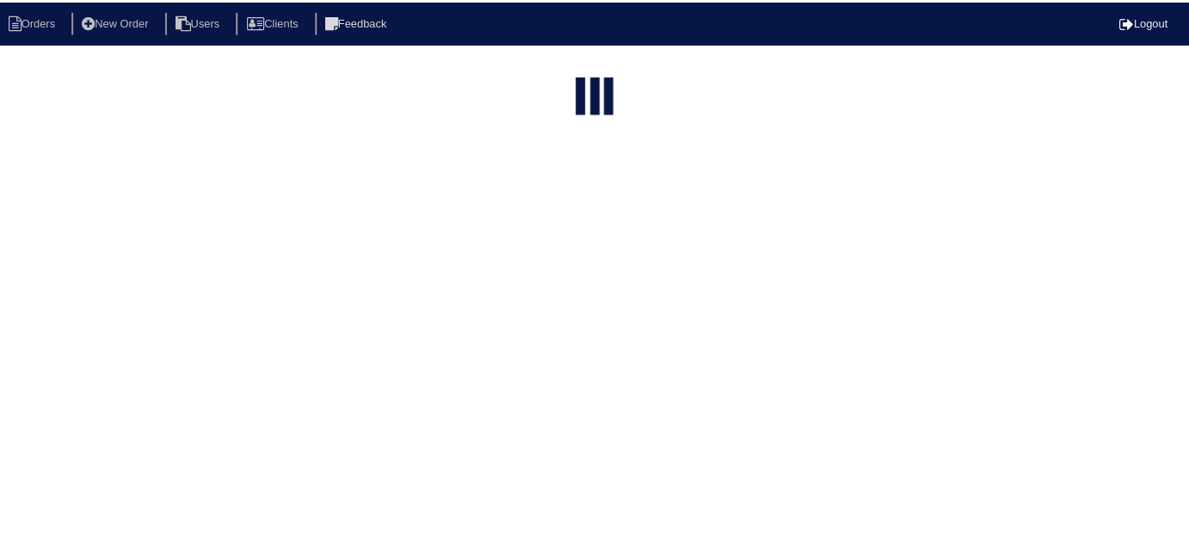
scroll to position [0, 183]
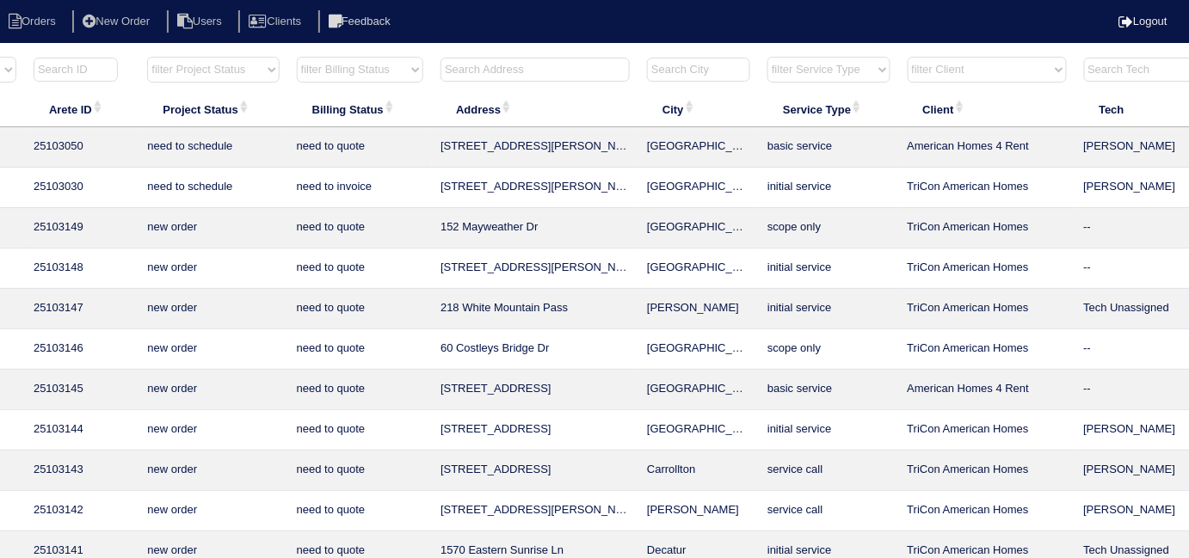
click at [211, 75] on select "filter Project Status -- Any Project Status -- new order assigned in progress f…" at bounding box center [213, 70] width 132 height 26
click at [147, 57] on select "filter Project Status -- Any Project Status -- new order assigned in progress f…" at bounding box center [213, 70] width 132 height 26
select select "field complete"
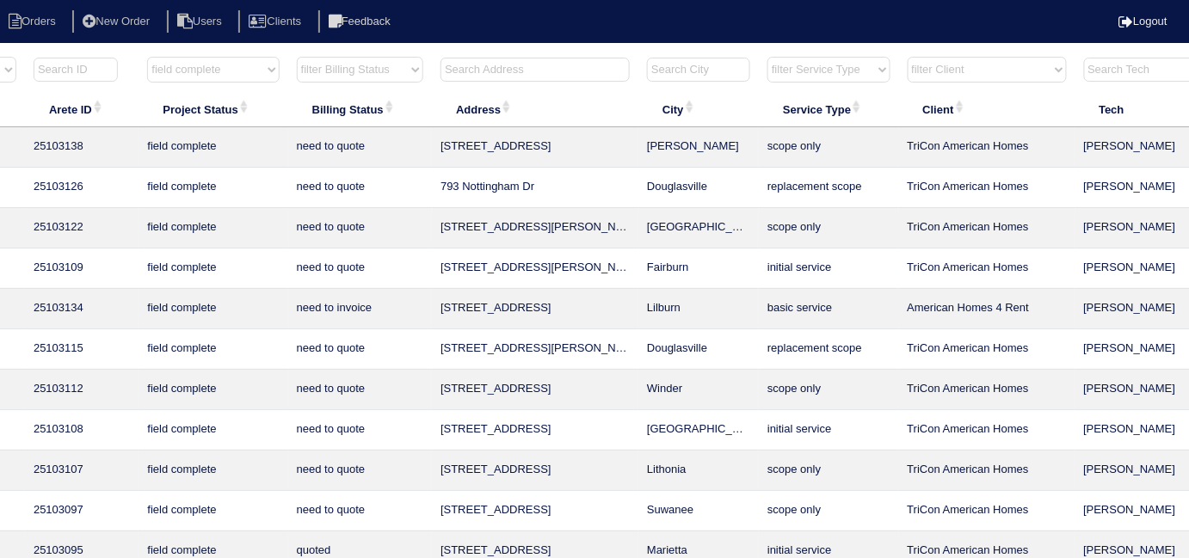
drag, startPoint x: 334, startPoint y: 67, endPoint x: 333, endPoint y: 76, distance: 8.6
click at [334, 67] on select "filter Billing Status -- Any Billing Status -- need to quote quoted need to inv…" at bounding box center [360, 70] width 126 height 26
select select "need to quote"
click at [297, 57] on select "filter Billing Status -- Any Billing Status -- need to quote quoted need to inv…" at bounding box center [360, 70] width 126 height 26
select select "field complete"
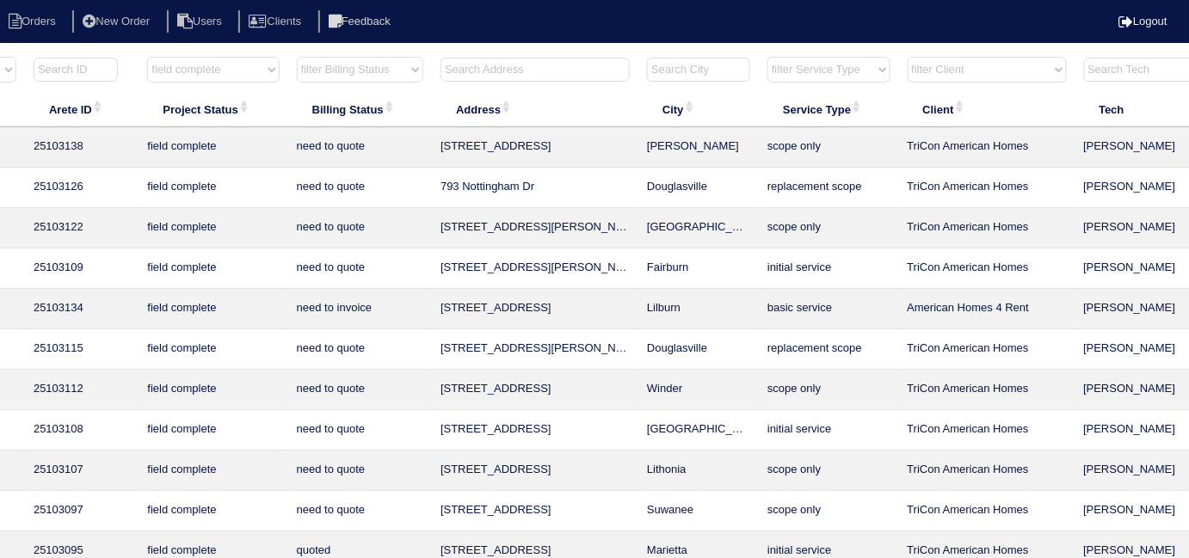
select select "need to quote"
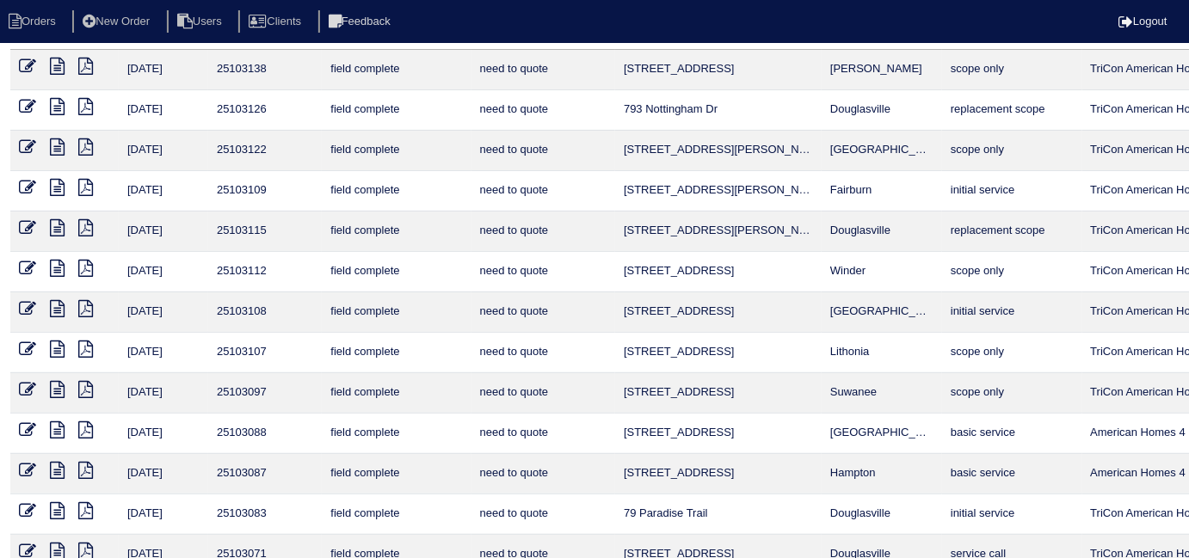
scroll to position [77, 0]
click at [84, 264] on icon at bounding box center [85, 268] width 15 height 17
click at [88, 300] on icon at bounding box center [85, 308] width 15 height 17
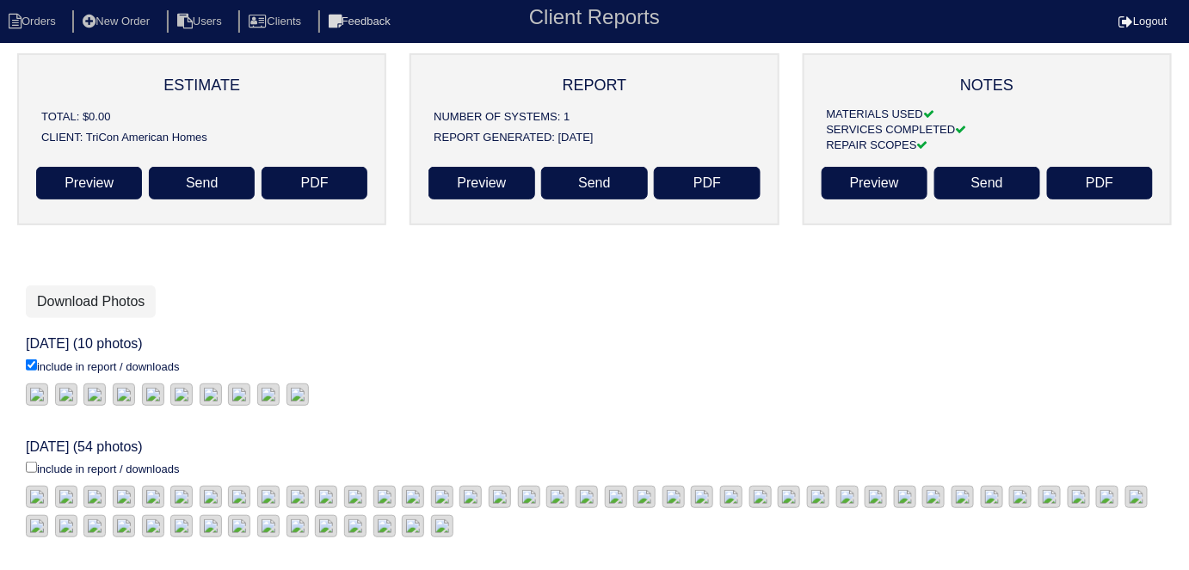
scroll to position [390, 0]
click at [28, 360] on input "include in report / downloads" at bounding box center [31, 365] width 11 height 11
checkbox input "true"
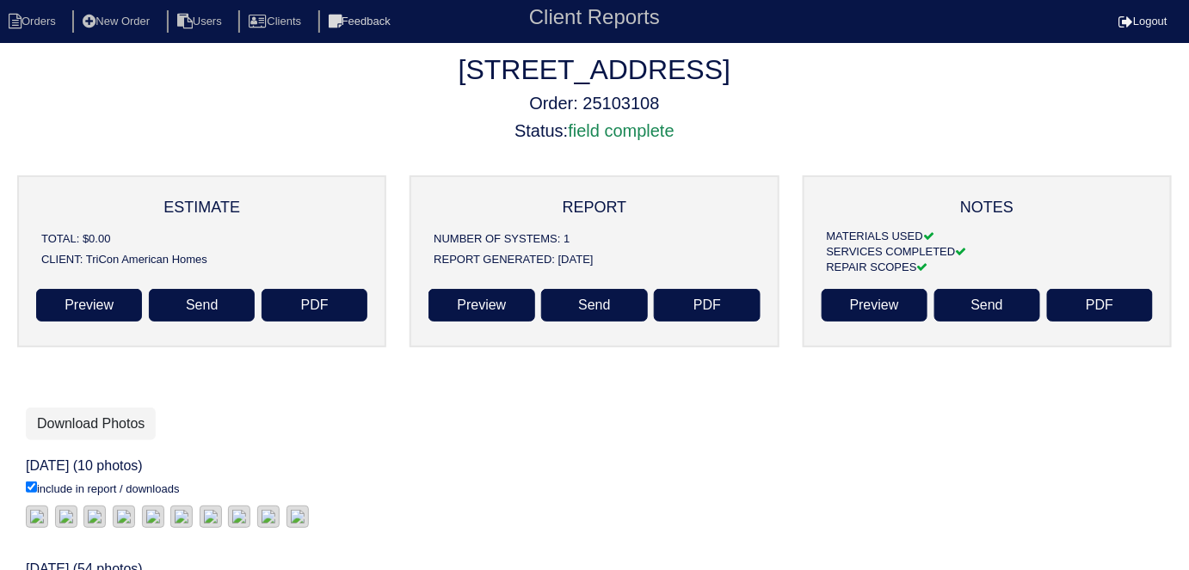
scroll to position [0, 0]
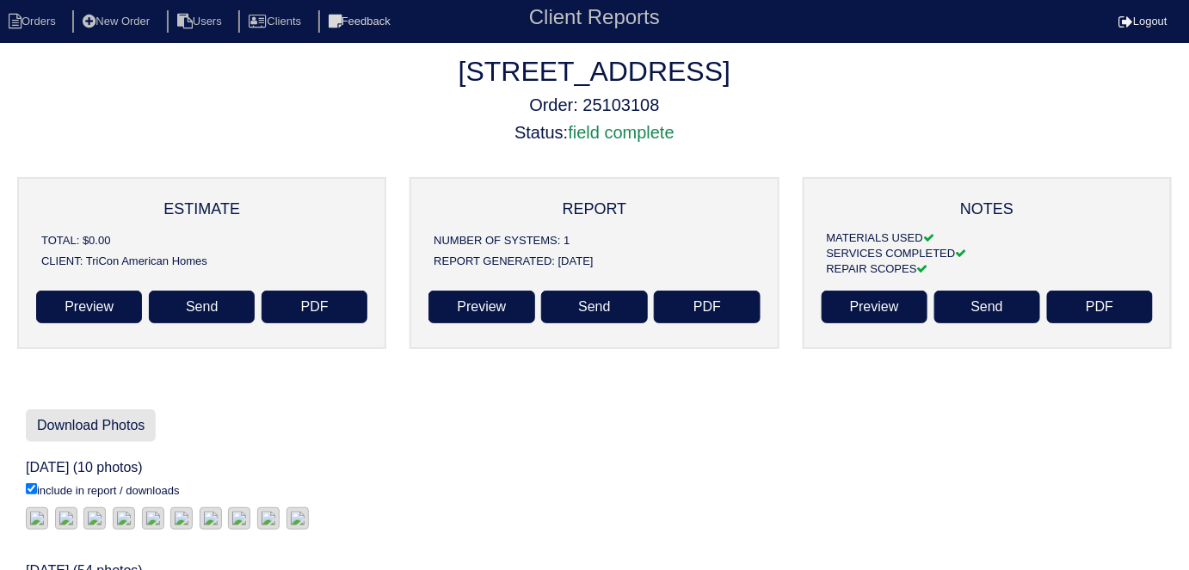
click at [87, 415] on link "Download Photos" at bounding box center [91, 425] width 130 height 33
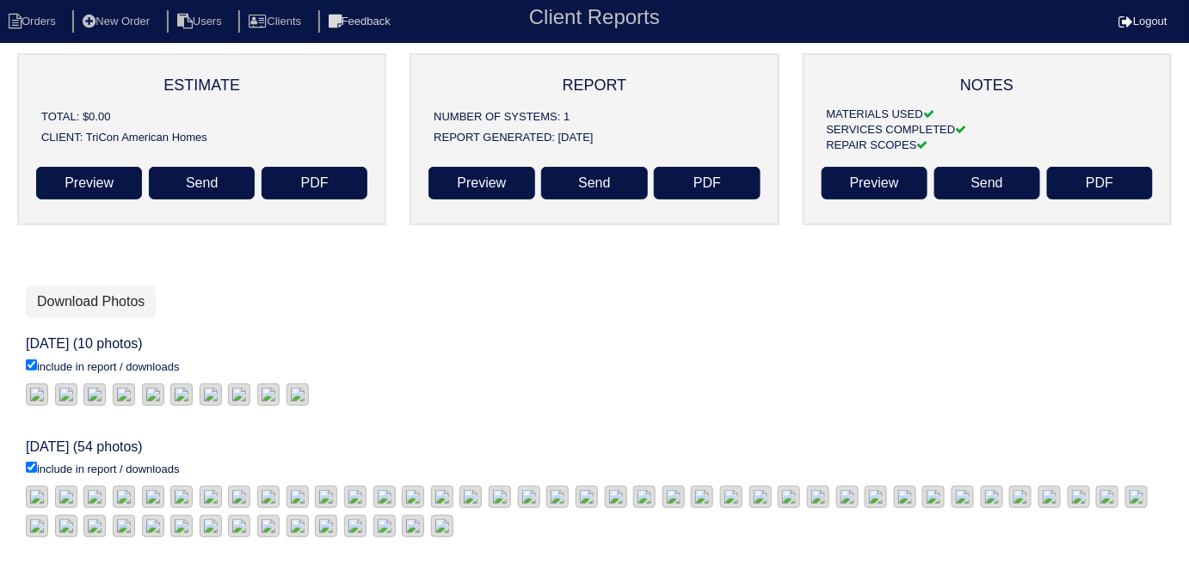
scroll to position [235, 0]
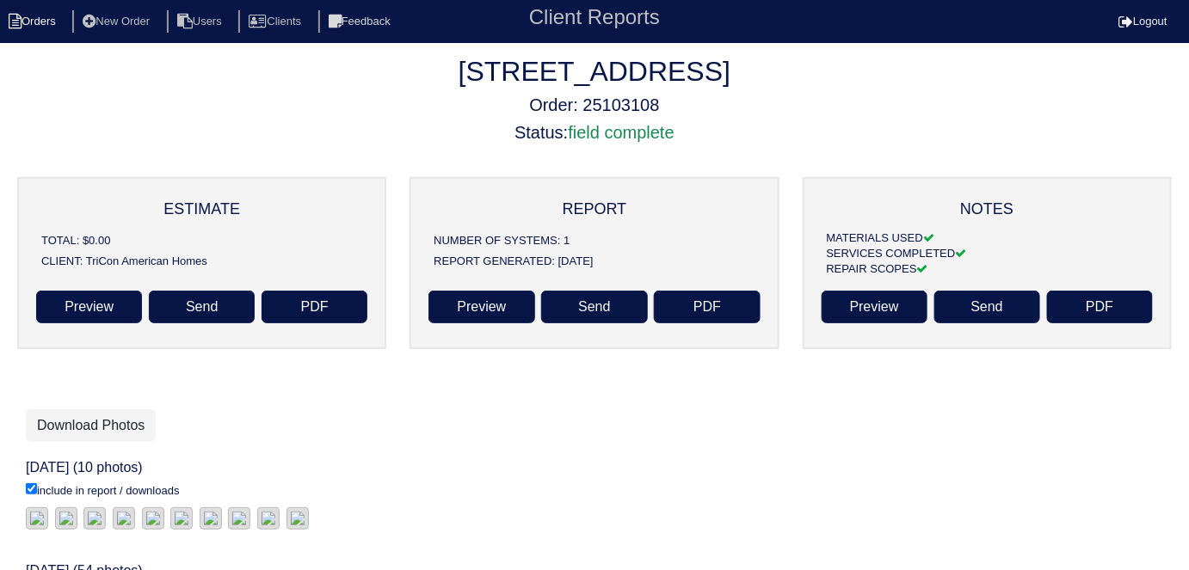
click at [65, 10] on li "Orders" at bounding box center [35, 21] width 70 height 23
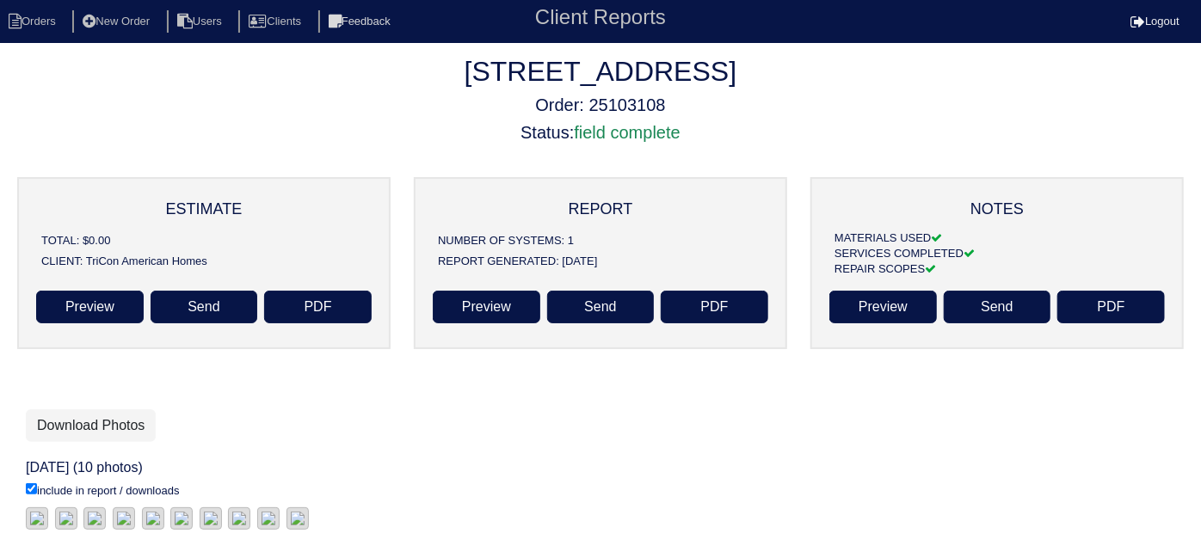
select select "15"
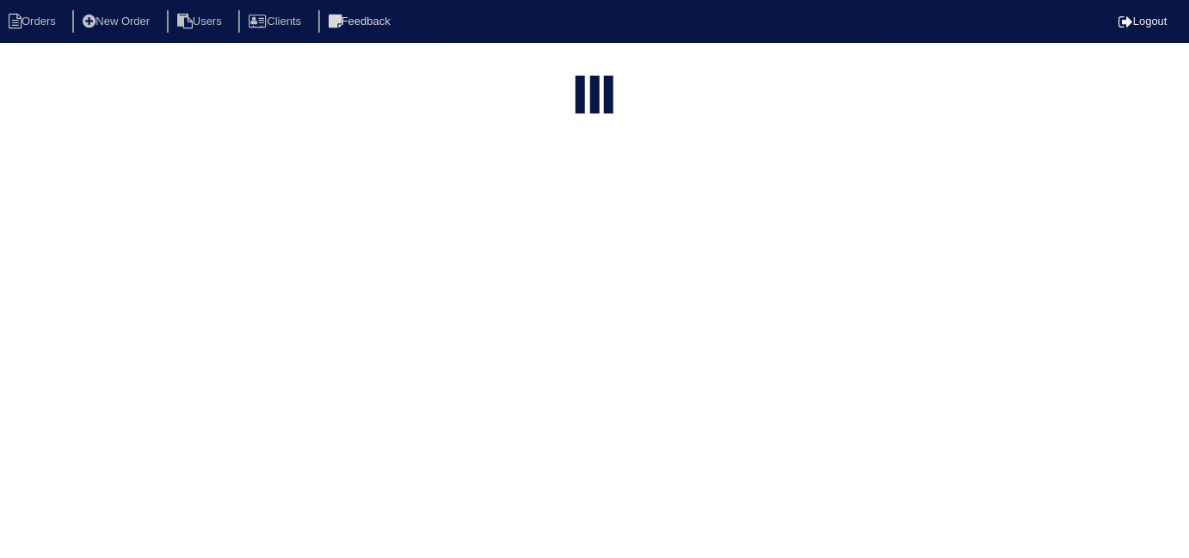
select select "field complete"
select select "need to quote"
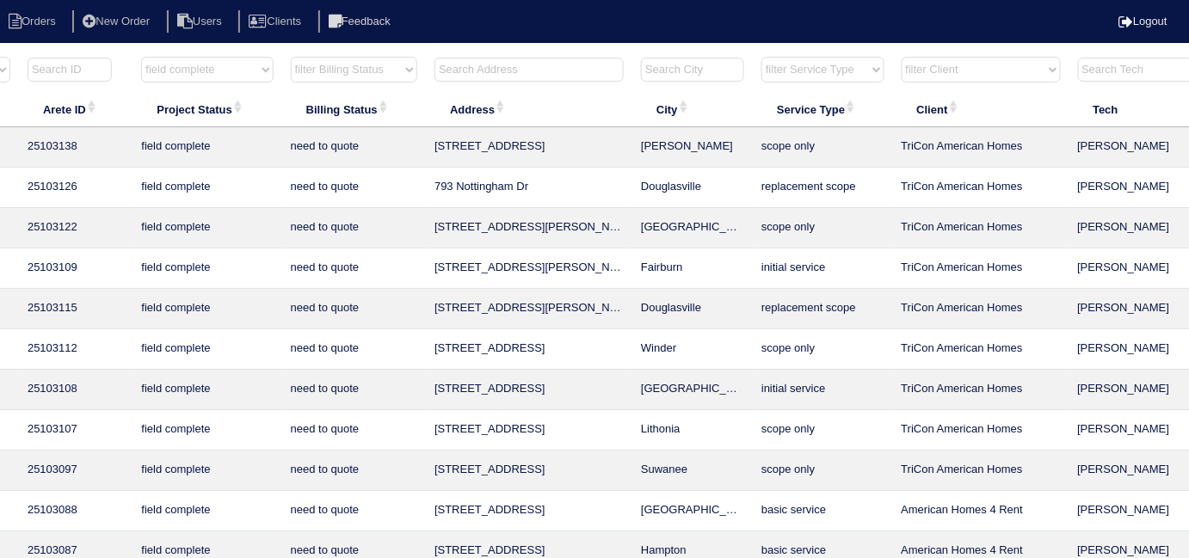
scroll to position [0, 311]
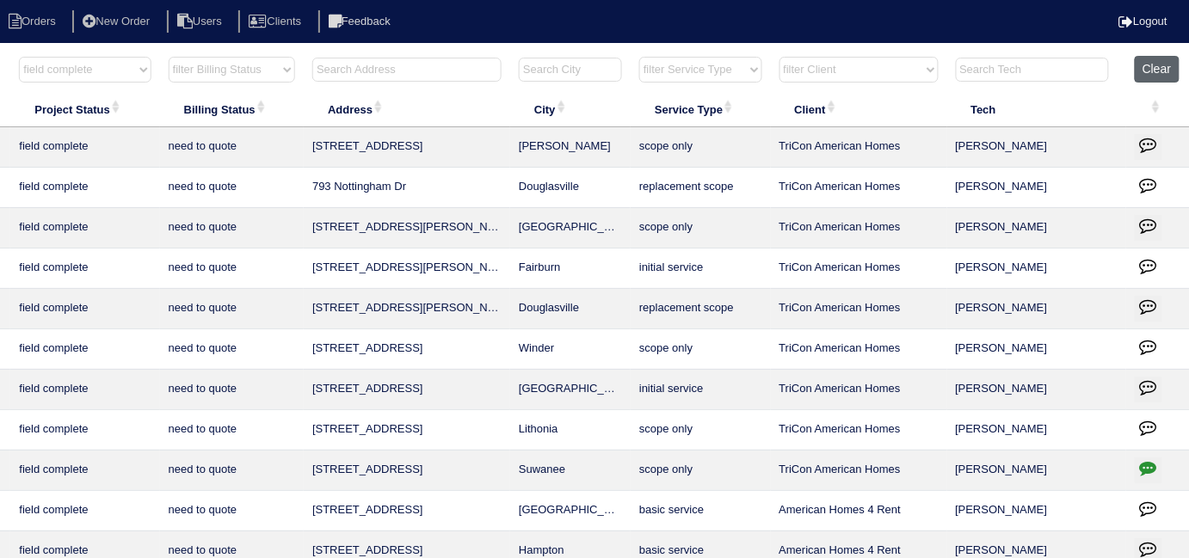
click at [1156, 74] on button "Clear" at bounding box center [1156, 69] width 44 height 27
select select
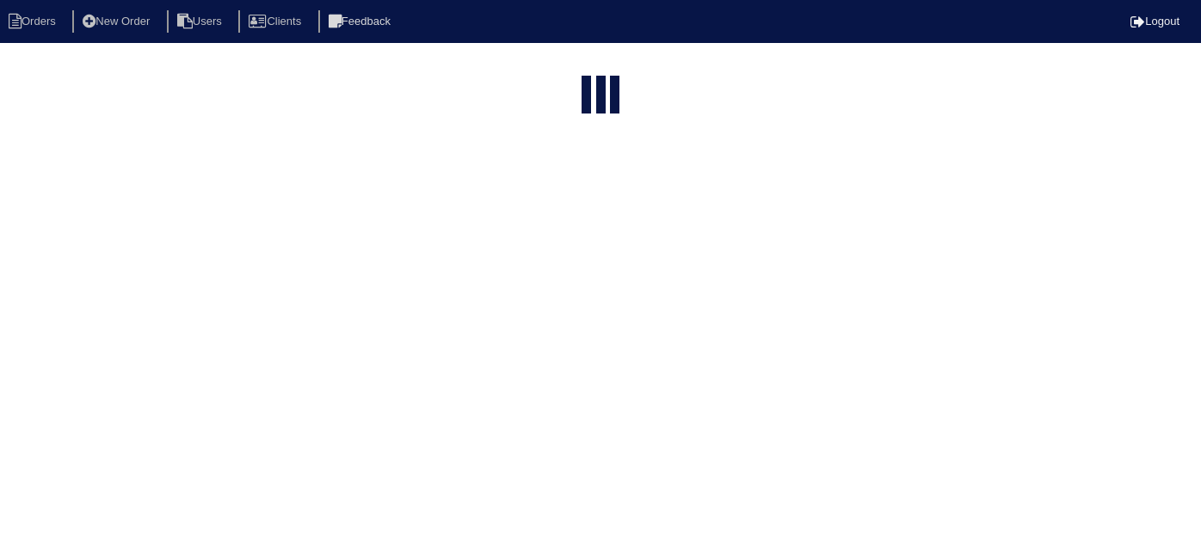
select select "15"
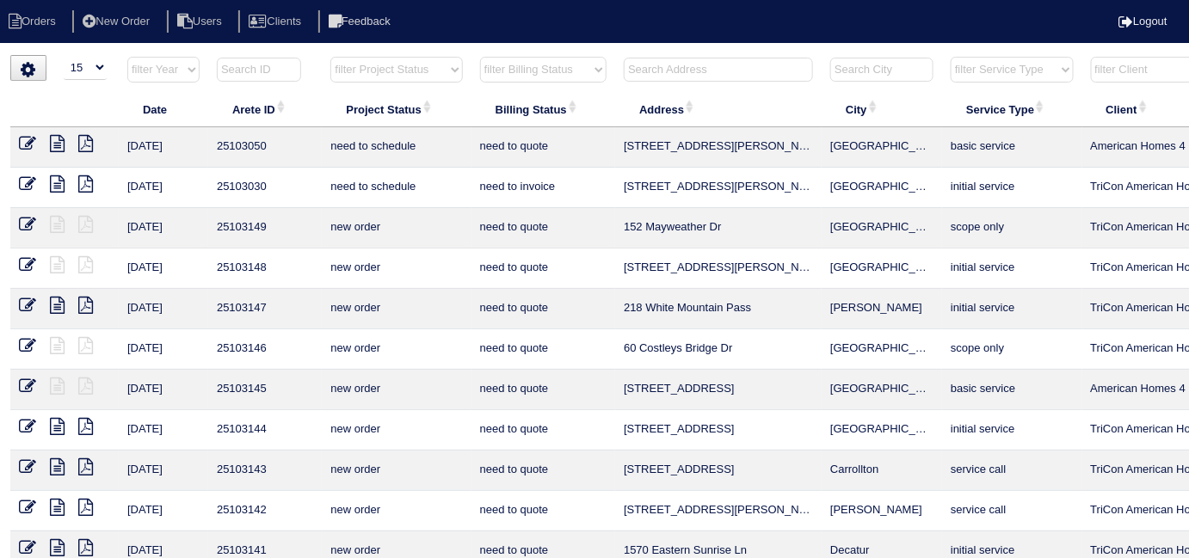
click at [734, 73] on input "text" at bounding box center [718, 70] width 189 height 24
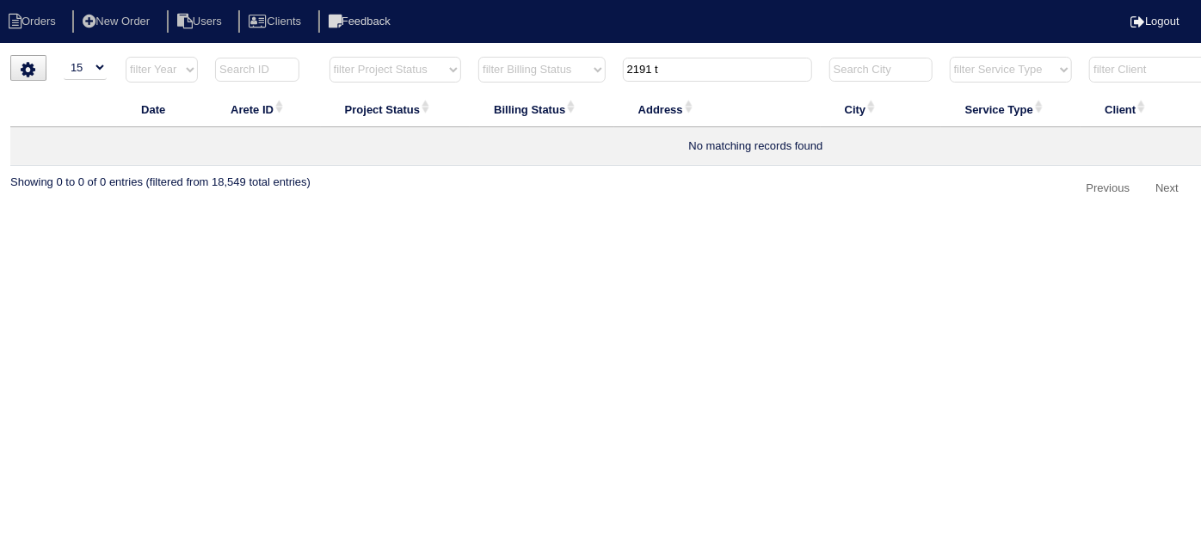
type input "2191 t"
click at [117, 25] on li "New Order" at bounding box center [117, 21] width 91 height 23
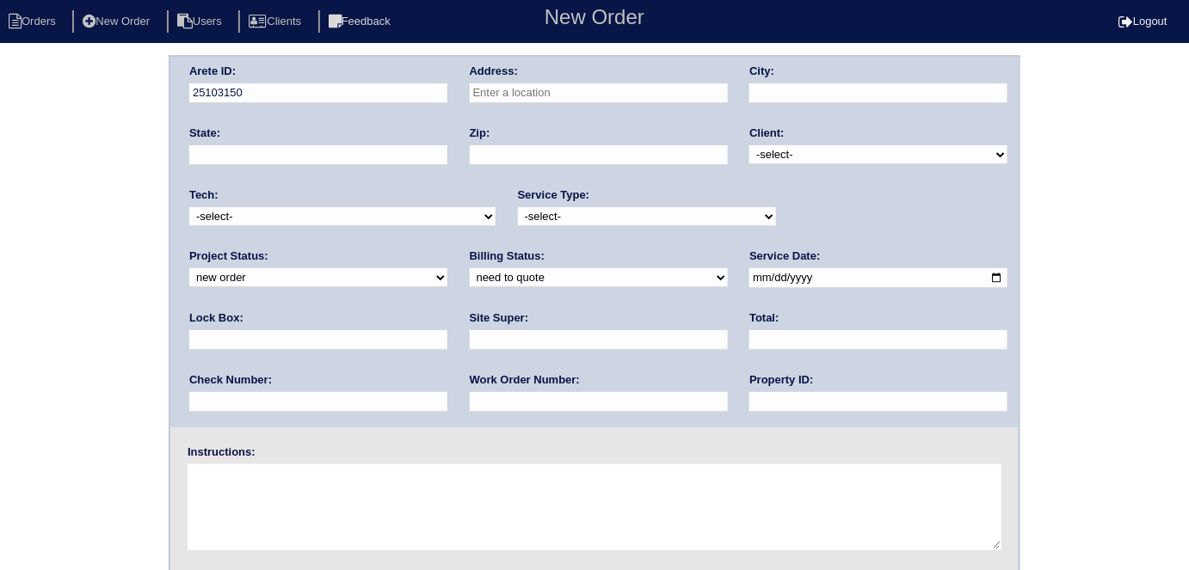
click at [501, 85] on input "text" at bounding box center [599, 93] width 258 height 20
type input "2191 Tuley Dr"
type input "Douglasville"
type input "GA"
type input "30135"
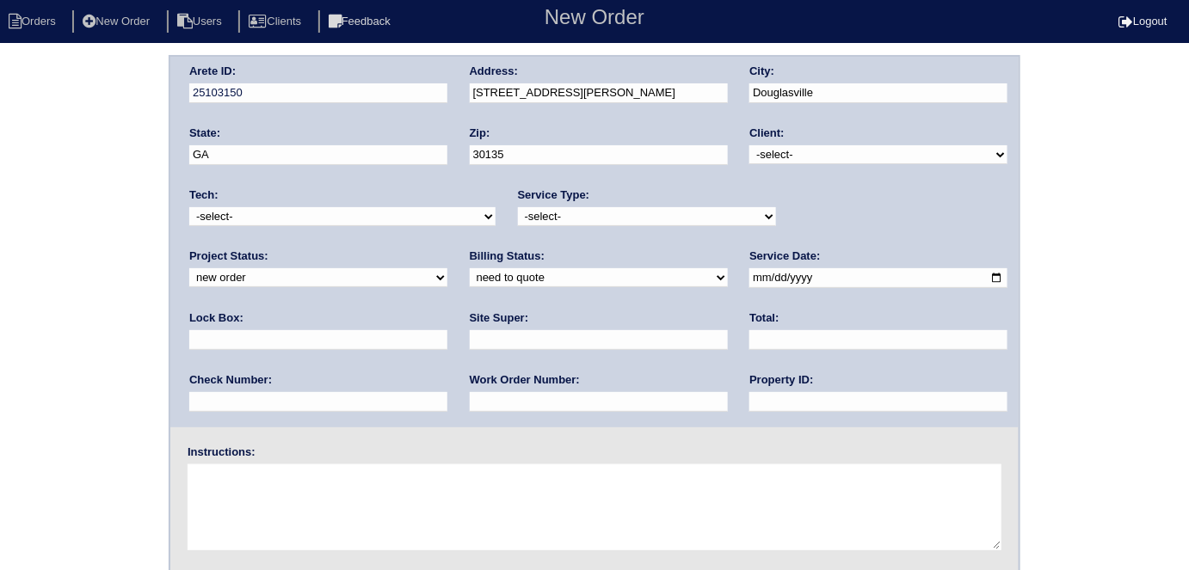
click at [766, 152] on select "-select- TriCon American Homes American Homes 4 Rent First Key Homes Zillow The…" at bounding box center [878, 154] width 258 height 19
select select "1"
click at [750, 145] on select "-select- TriCon American Homes American Homes 4 Rent First Key Homes Zillow The…" at bounding box center [878, 154] width 258 height 19
drag, startPoint x: 593, startPoint y: 218, endPoint x: 575, endPoint y: 223, distance: 17.7
click at [591, 218] on select "-select- initial service basic service maintenance call replacement scope servi…" at bounding box center [647, 216] width 258 height 19
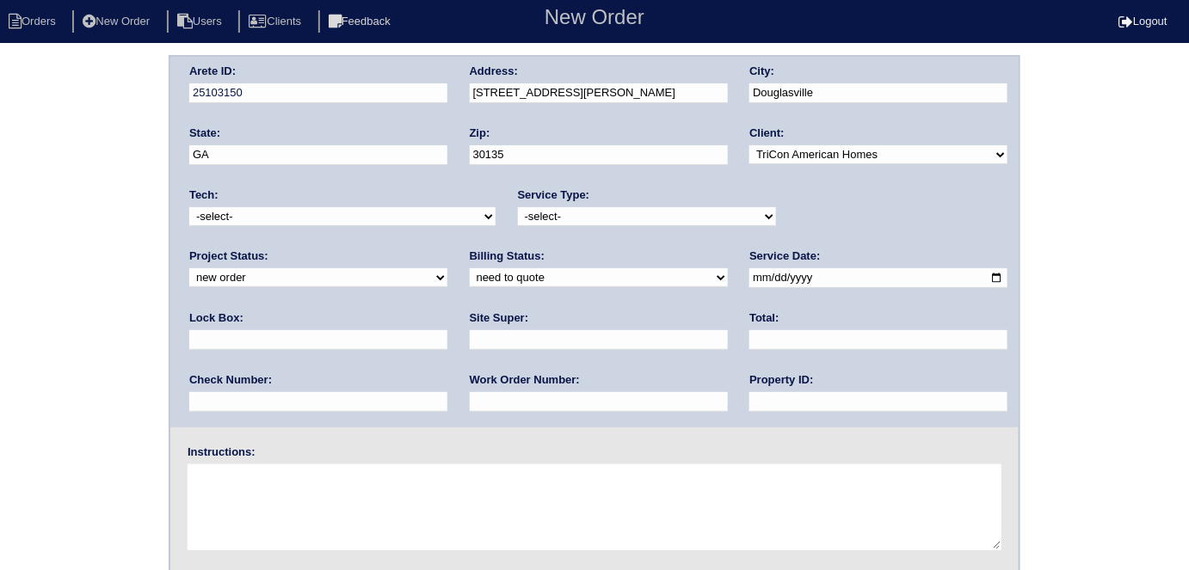
select select "initial service"
click at [518, 207] on select "-select- initial service basic service maintenance call replacement scope servi…" at bounding box center [647, 216] width 258 height 19
click at [447, 311] on div "Lock Box:" at bounding box center [318, 335] width 258 height 48
drag, startPoint x: 793, startPoint y: 278, endPoint x: 805, endPoint y: 285, distance: 13.9
click at [447, 330] on input "text" at bounding box center [318, 340] width 258 height 20
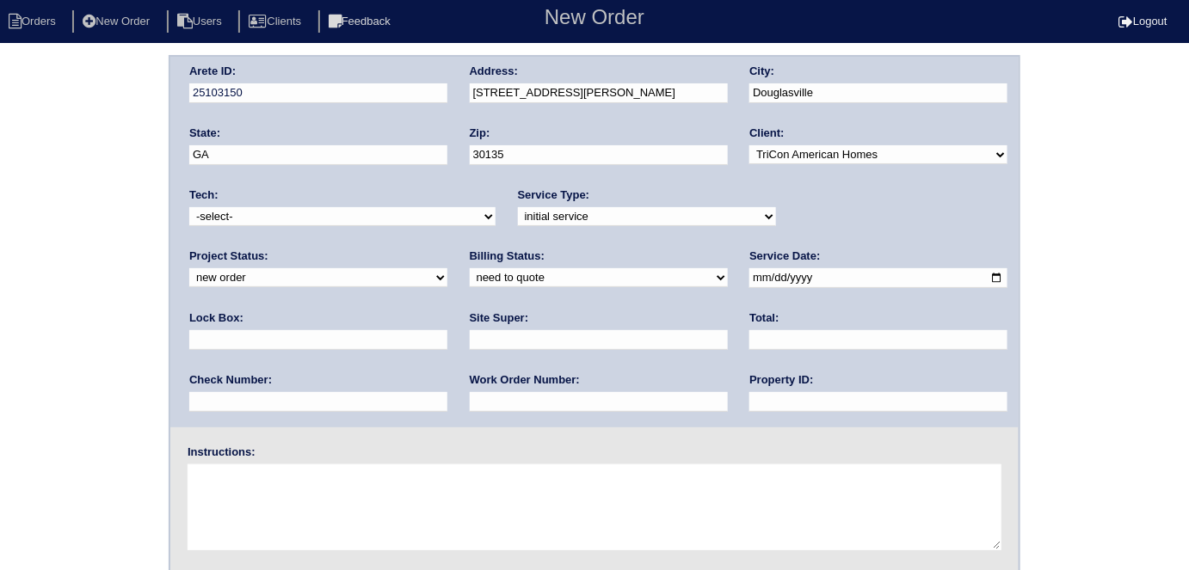
click at [749, 275] on input "date" at bounding box center [878, 278] width 258 height 20
type input "2025-08-26"
drag, startPoint x: 518, startPoint y: 409, endPoint x: 530, endPoint y: 339, distance: 70.7
click at [749, 407] on input "text" at bounding box center [878, 402] width 258 height 20
type input "N/A"
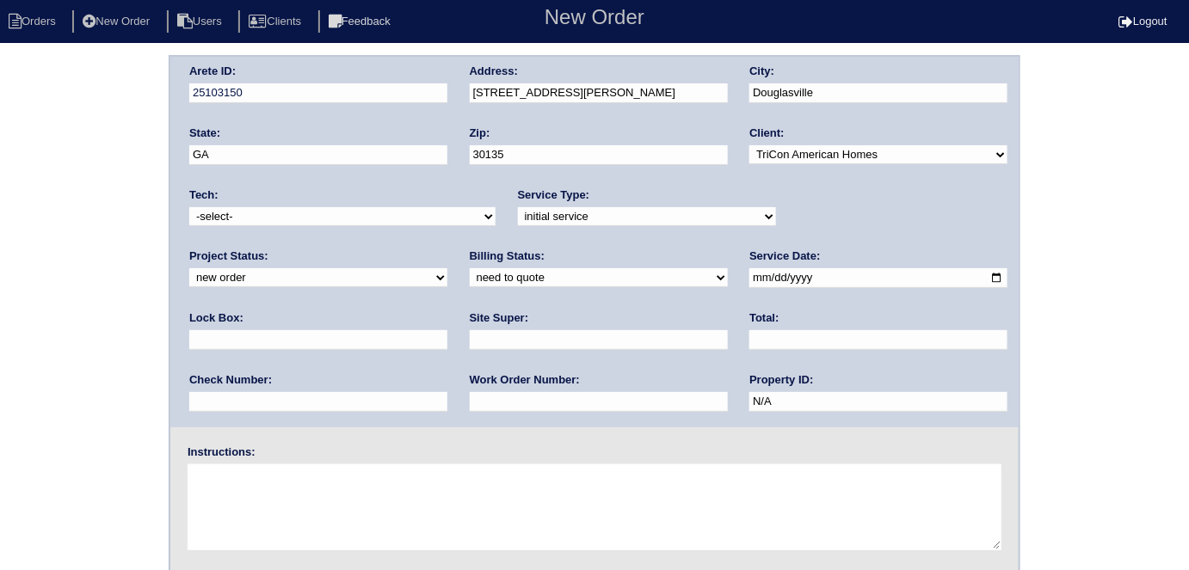
click at [470, 335] on input "text" at bounding box center [599, 340] width 258 height 20
type input "Eric Artherton"
click at [470, 395] on input "text" at bounding box center [599, 402] width 258 height 20
type input "537687"
click at [215, 483] on textarea at bounding box center [595, 507] width 814 height 86
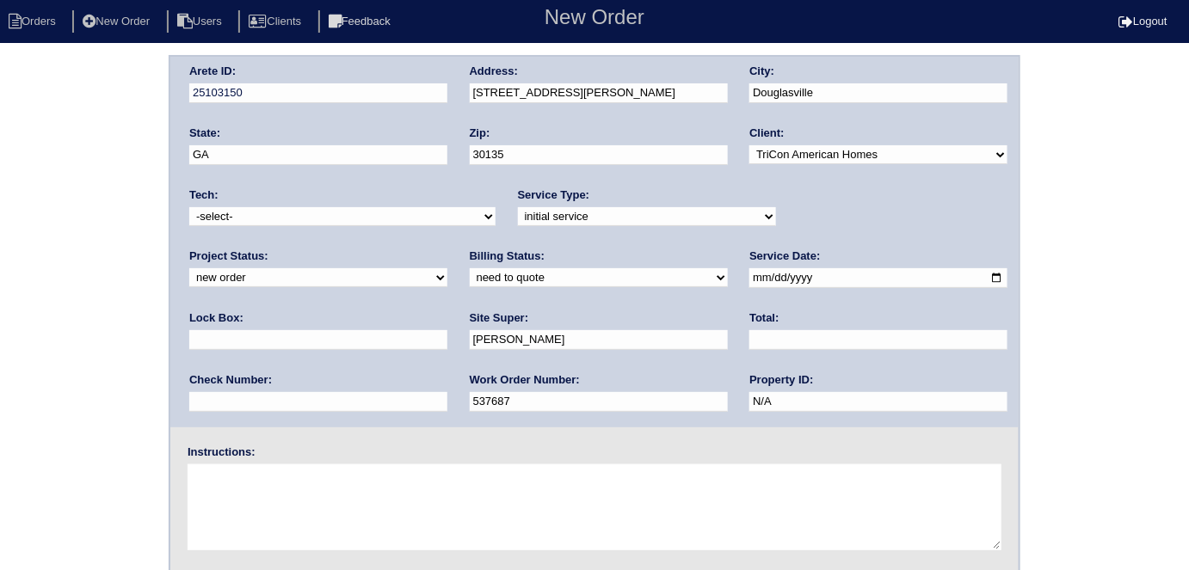
click at [339, 477] on textarea at bounding box center [595, 507] width 814 height 86
type textarea "Install smart tstats"
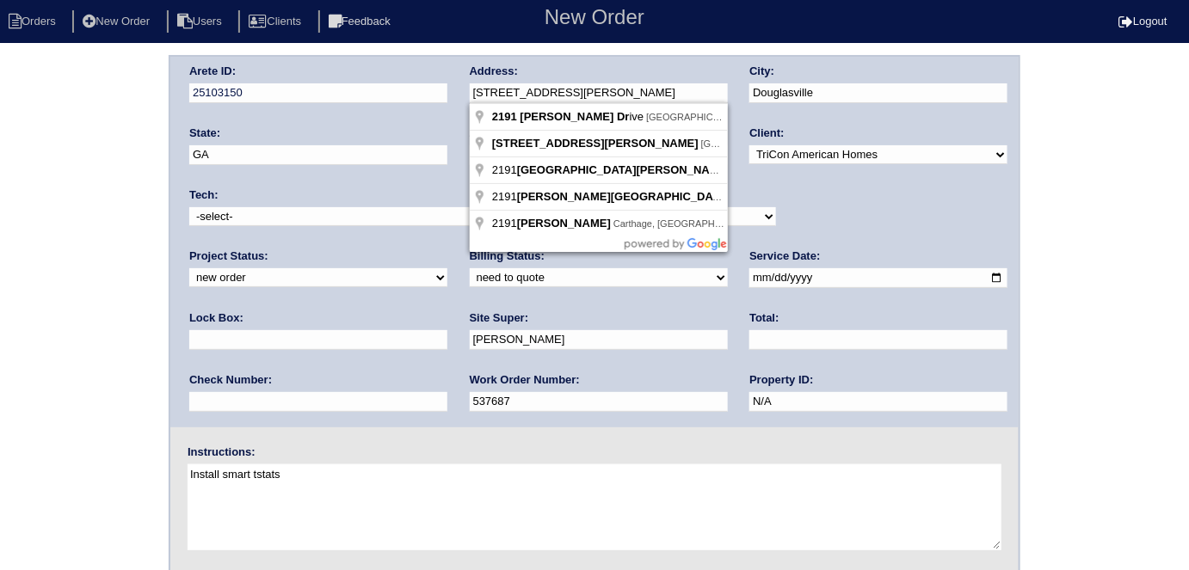
drag, startPoint x: 564, startPoint y: 90, endPoint x: 449, endPoint y: 88, distance: 115.3
click at [449, 88] on div "Arete ID: 25103150 Address: 2191 Tuley Dr City: Douglasville State: GA Zip: 301…" at bounding box center [594, 242] width 848 height 371
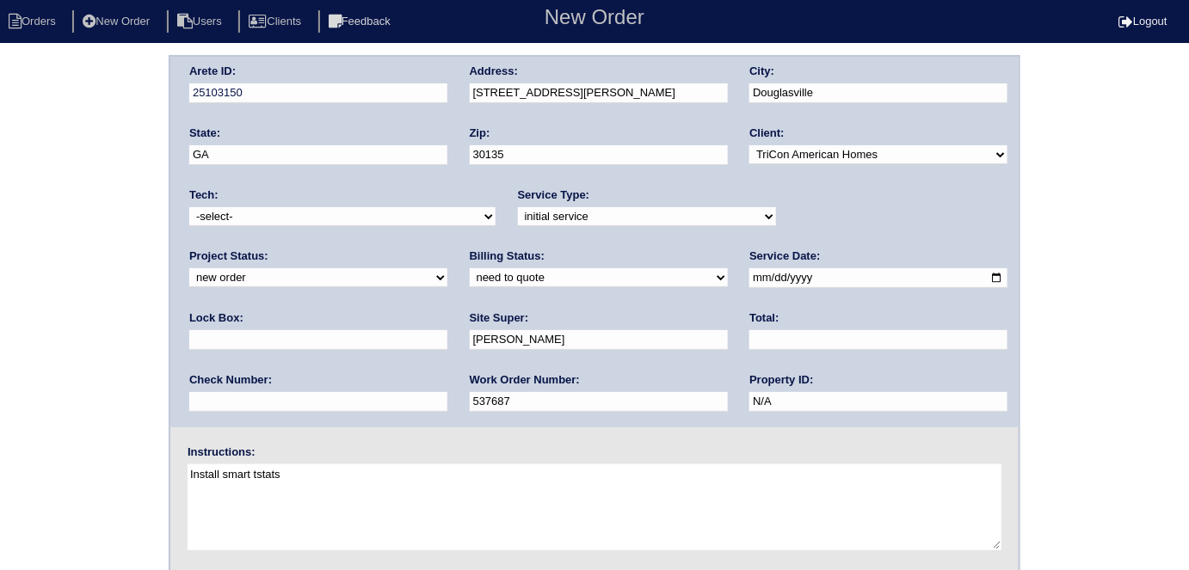
click at [9, 267] on div "Arete ID: 25103150 Address: 2191 Tuley Dr City: Douglasville State: GA Zip: 301…" at bounding box center [594, 403] width 1189 height 696
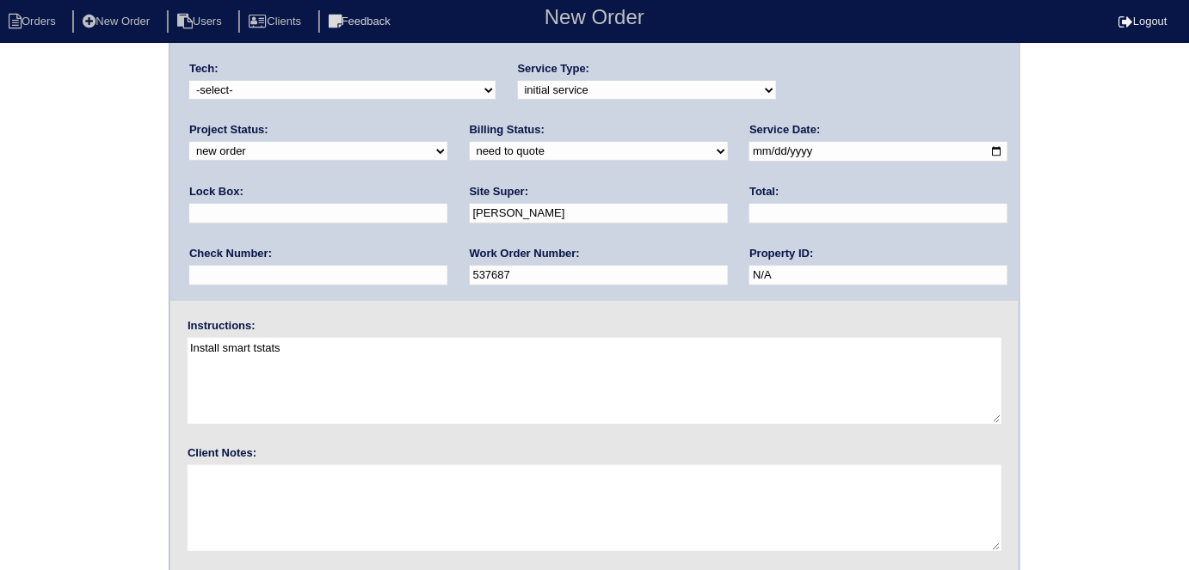
scroll to position [176, 0]
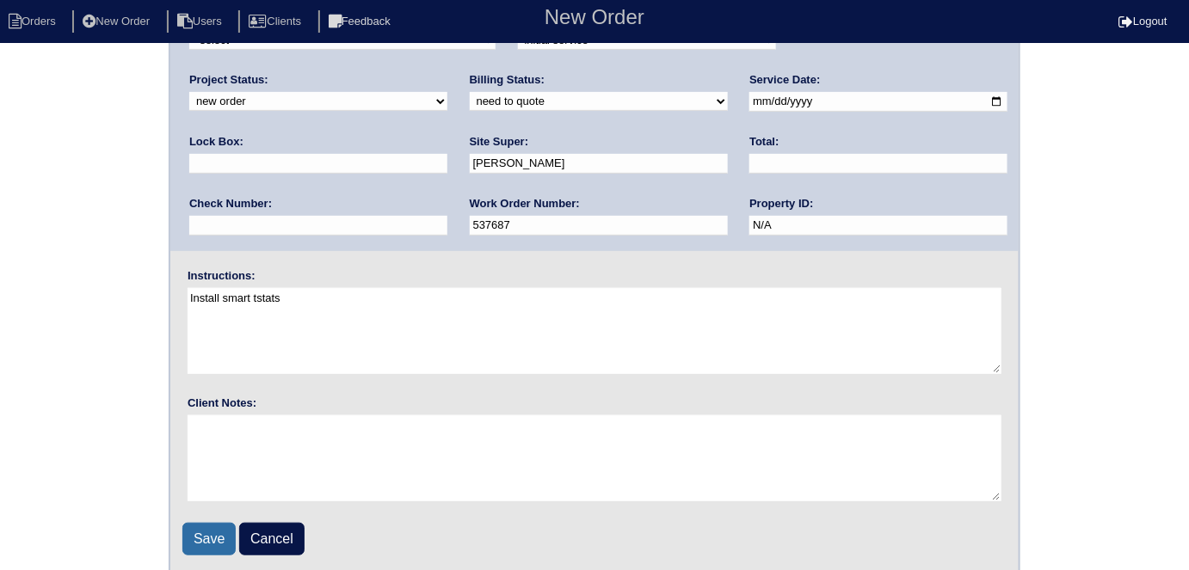
click at [193, 537] on input "Save" at bounding box center [208, 539] width 53 height 33
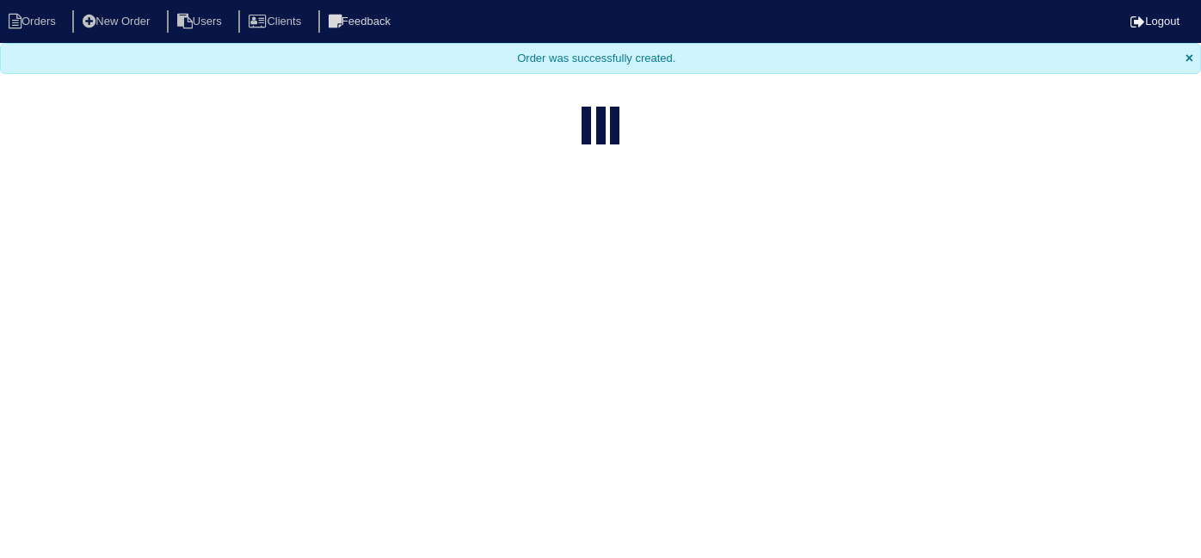
select select "15"
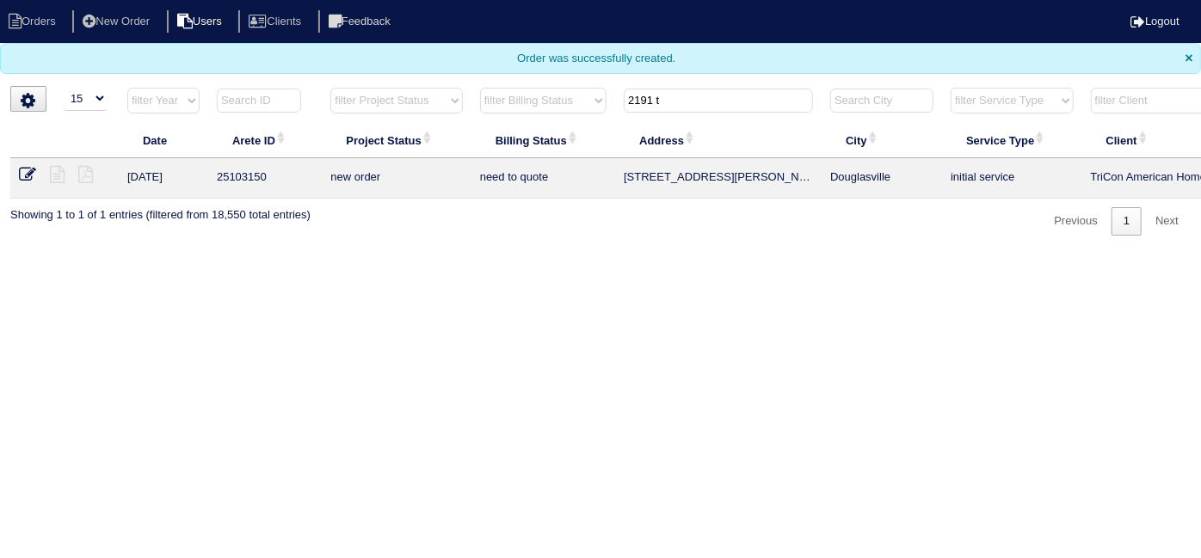
drag, startPoint x: 671, startPoint y: 101, endPoint x: 231, endPoint y: 14, distance: 449.0
click at [441, 54] on body "Orders New Order Users Clients Feedback Logout Orders New Order Users Clients M…" at bounding box center [600, 118] width 1201 height 236
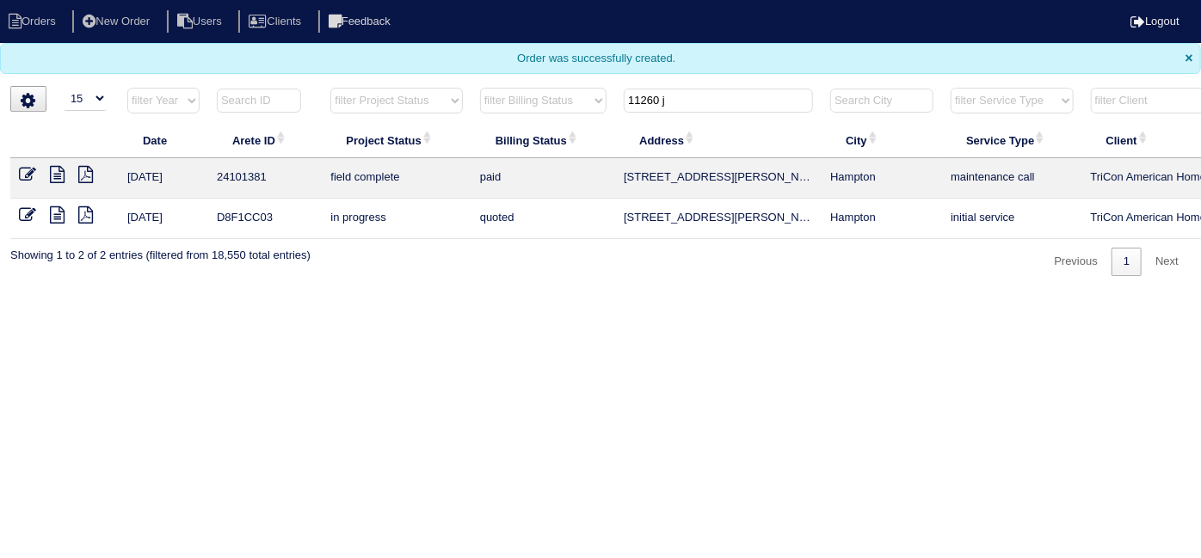
type input "11260 j"
click at [53, 172] on icon at bounding box center [57, 174] width 15 height 17
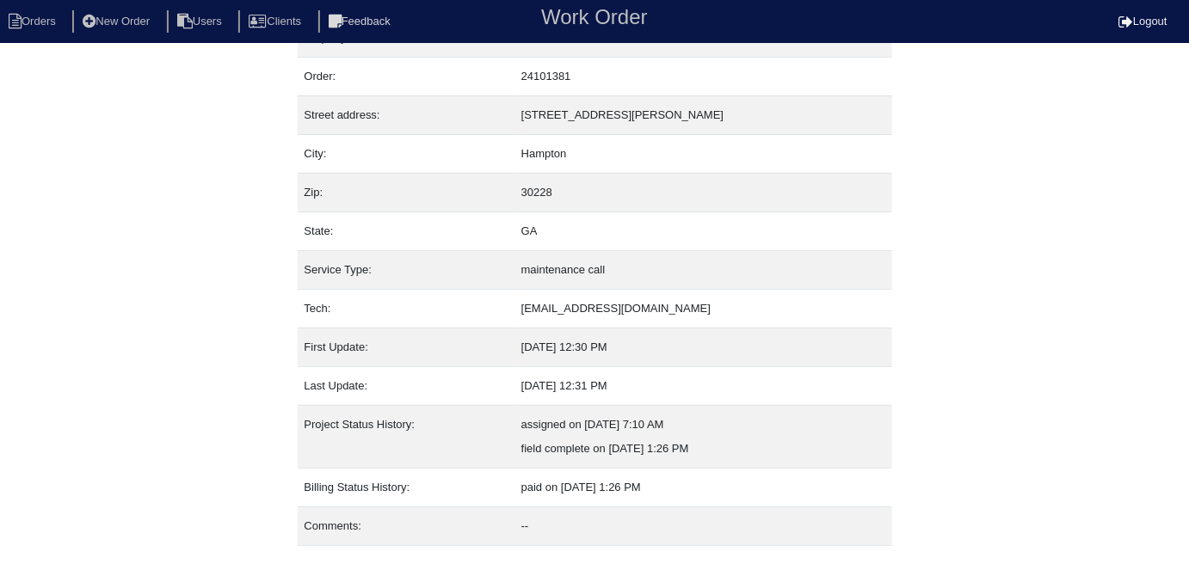
scroll to position [66, 0]
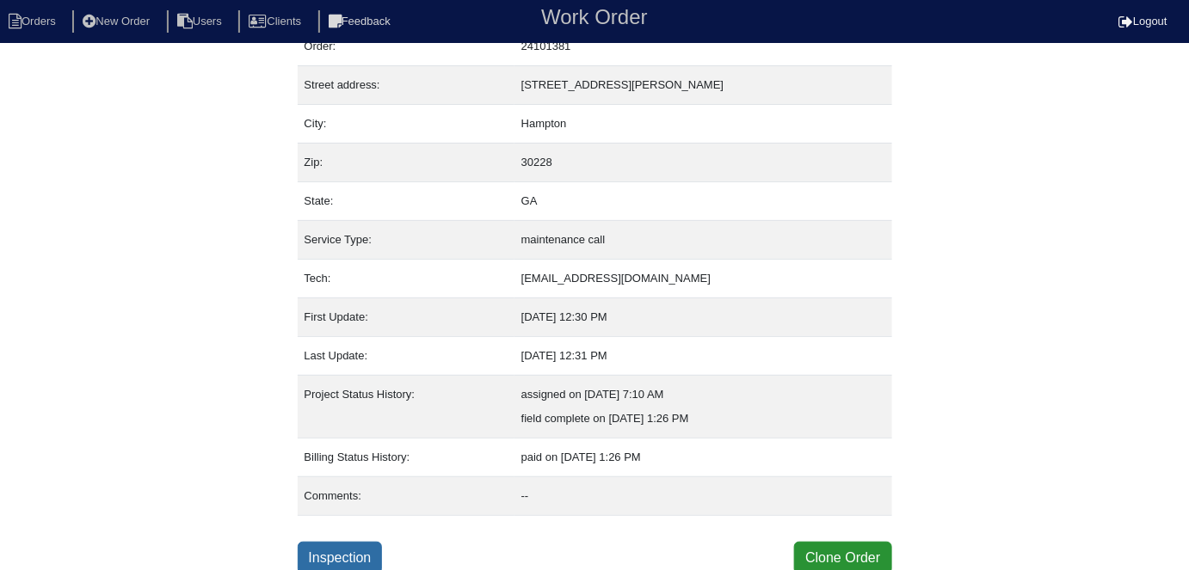
click at [344, 550] on link "Inspection" at bounding box center [340, 558] width 85 height 33
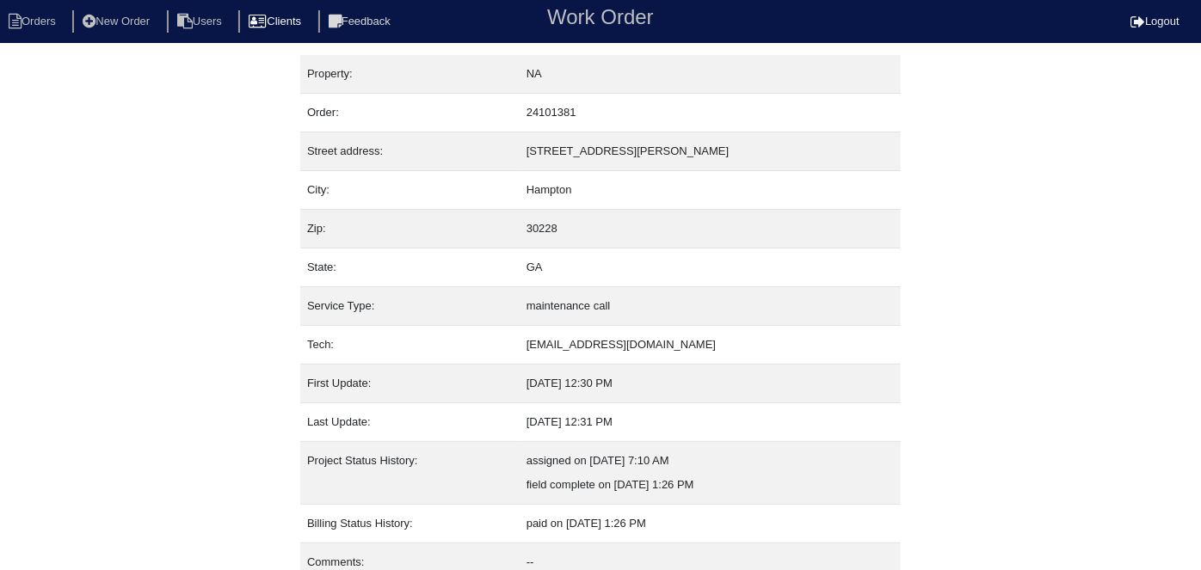
select select "0"
select select "[PERSON_NAME]"
select select "1"
select select "0"
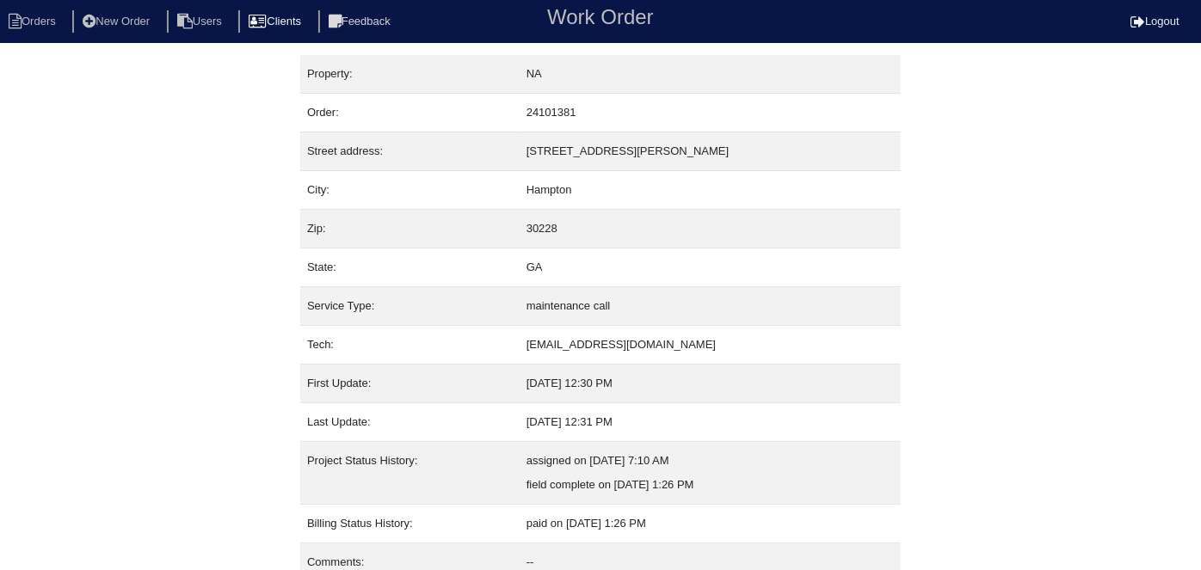
select select "0"
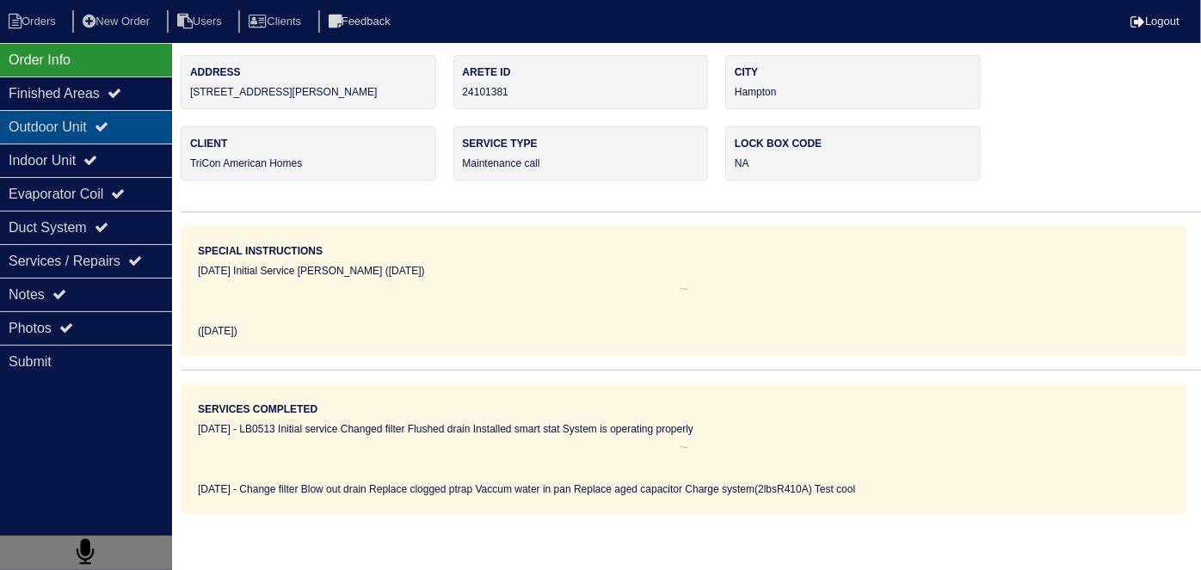
click at [91, 141] on div "Outdoor Unit" at bounding box center [86, 127] width 172 height 34
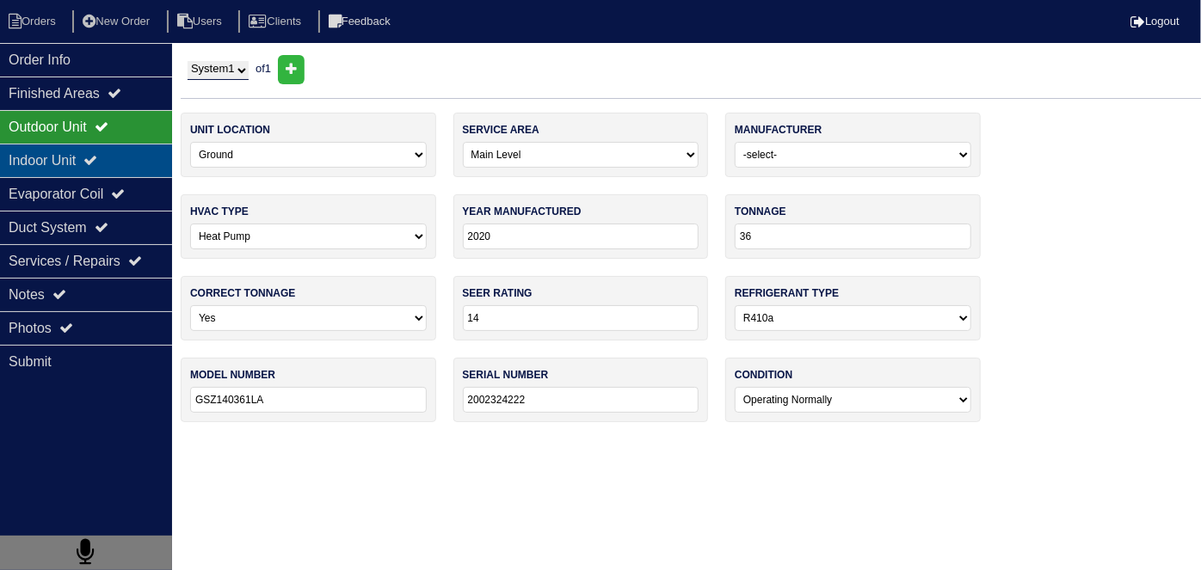
click at [85, 157] on div "Indoor Unit" at bounding box center [86, 161] width 172 height 34
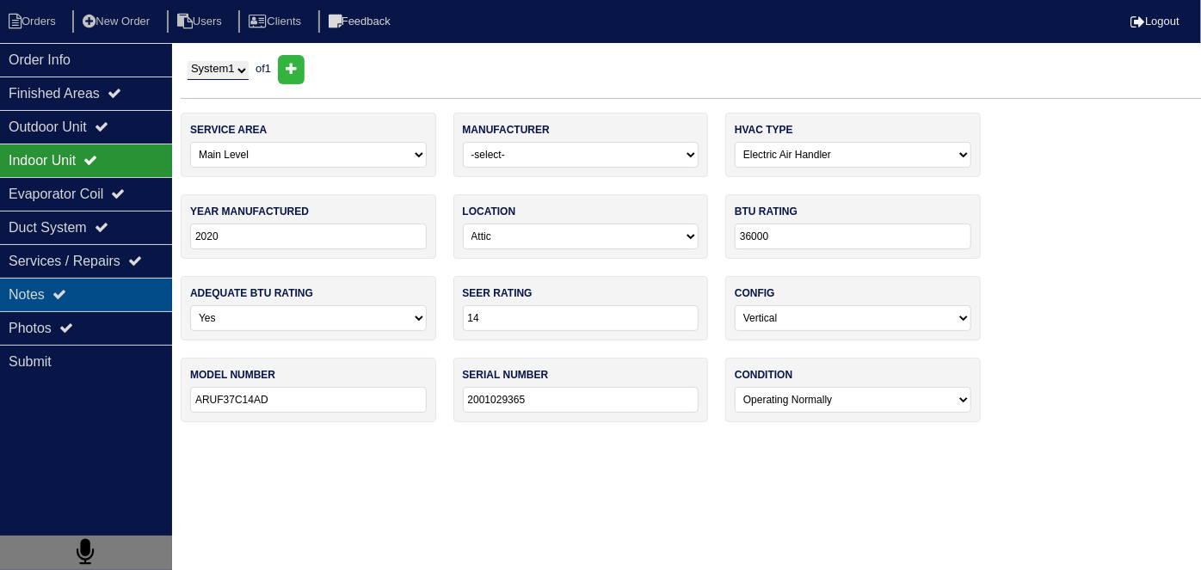
click at [95, 291] on div "Notes" at bounding box center [86, 295] width 172 height 34
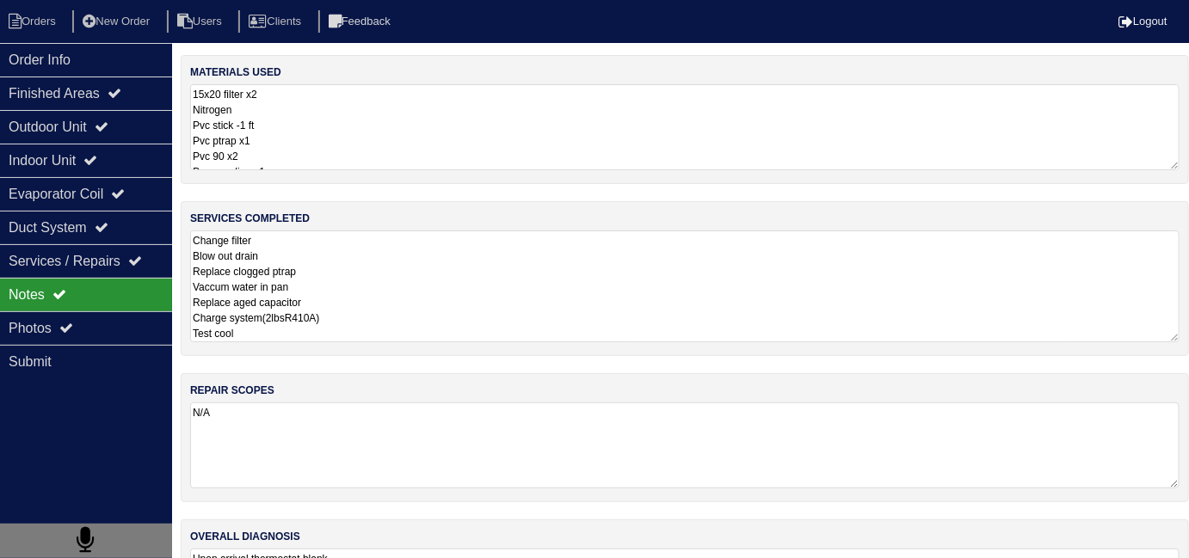
click at [470, 262] on textarea "Change filter Blow out drain Replace clogged ptrap Vaccum water in pan Replace …" at bounding box center [684, 287] width 989 height 112
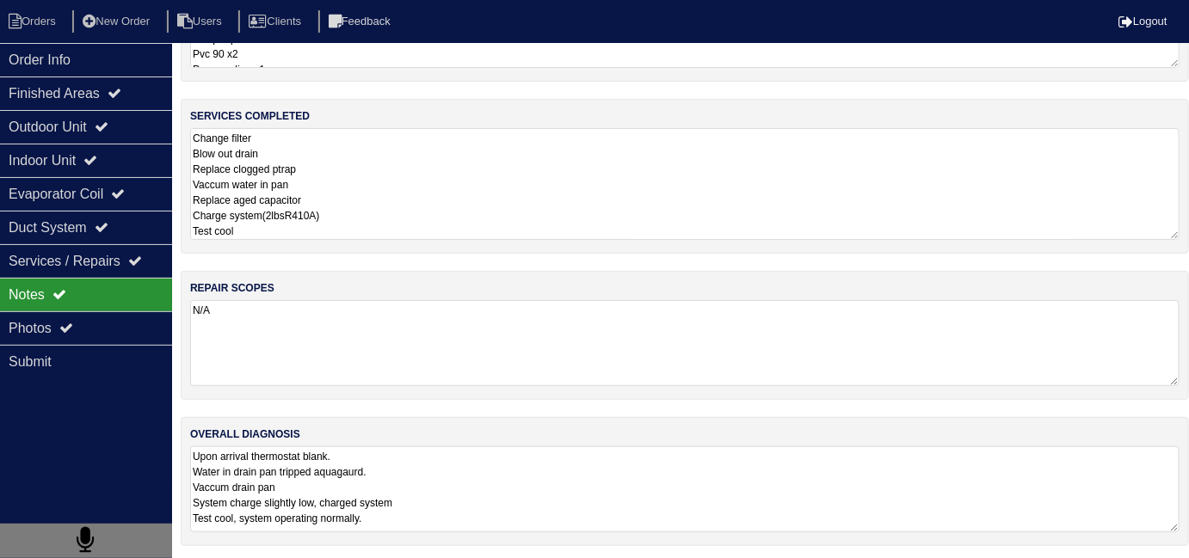
scroll to position [76, 0]
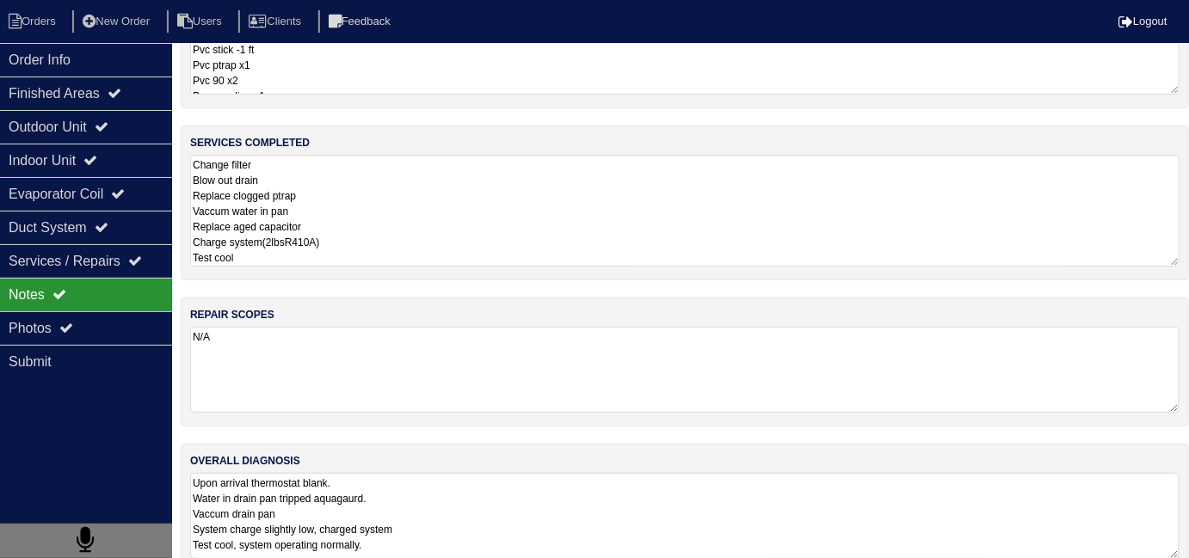
click at [742, 507] on textarea "Upon arrival thermostat blank. Water in drain pan tripped aquagaurd. Vaccum dra…" at bounding box center [684, 516] width 989 height 86
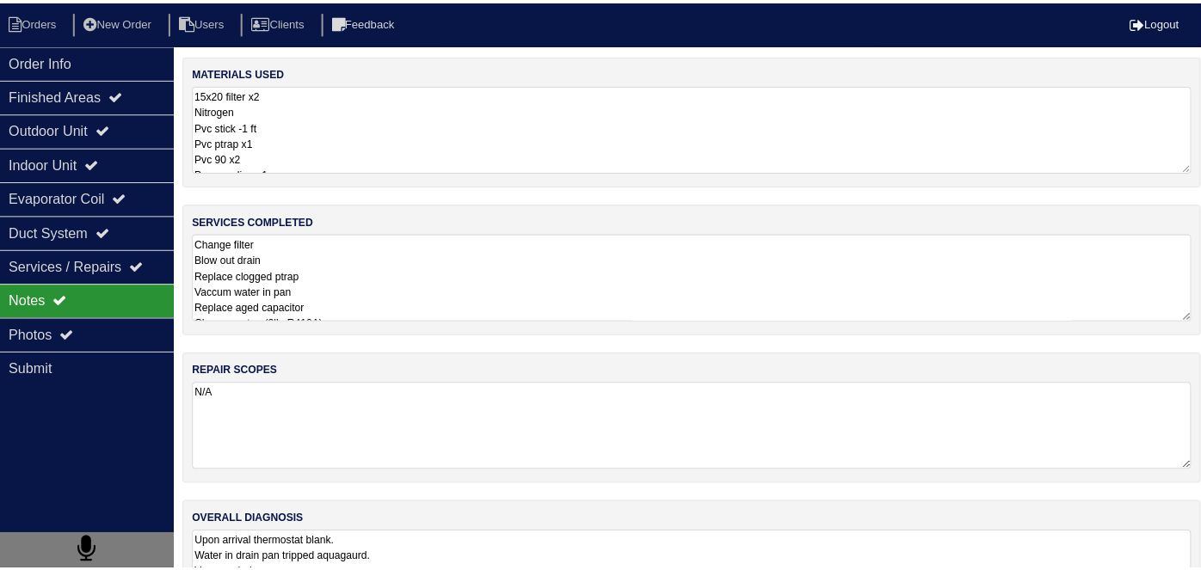
scroll to position [0, 0]
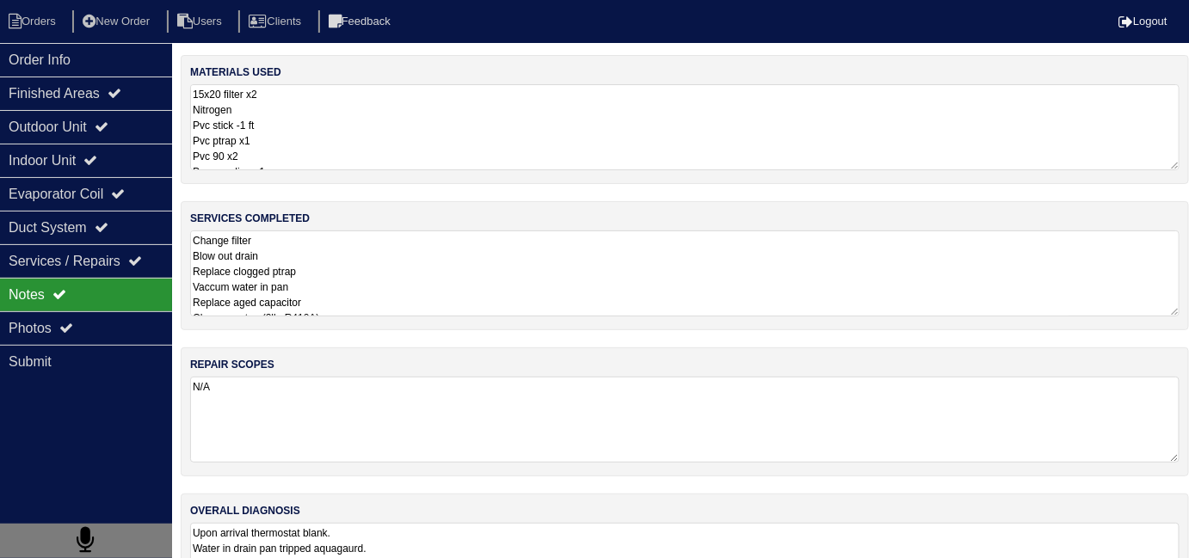
click at [589, 298] on textarea "Change filter Blow out drain Replace clogged ptrap Vaccum water in pan Replace …" at bounding box center [684, 274] width 989 height 86
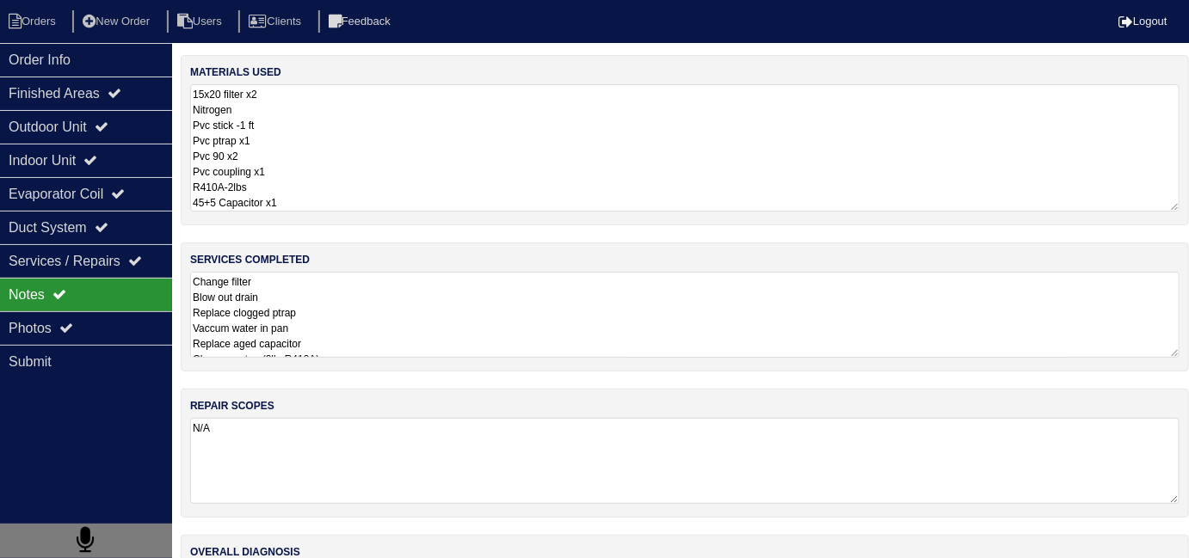
click at [500, 122] on textarea "15x20 filter x2 Nitrogen Pvc stick -1 ft Pvc ptrap x1 Pvc 90 x2 Pvc coupling x1…" at bounding box center [684, 147] width 989 height 127
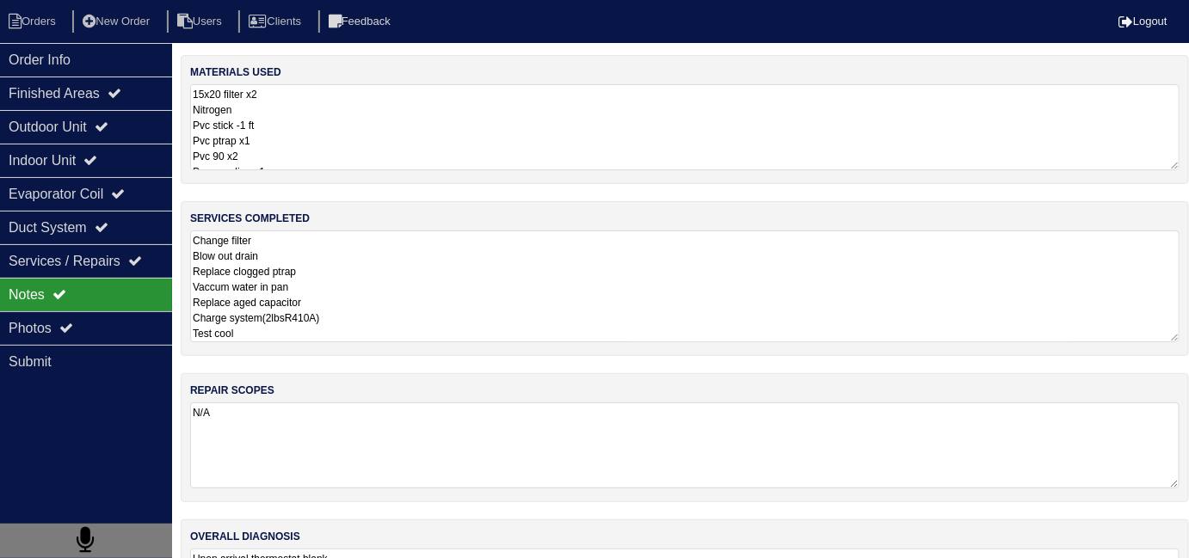
drag, startPoint x: 523, startPoint y: 317, endPoint x: 525, endPoint y: 307, distance: 9.6
click at [524, 315] on textarea "Change filter Blow out drain Replace clogged ptrap Vaccum water in pan Replace …" at bounding box center [684, 287] width 989 height 112
click at [136, 124] on div "Outdoor Unit" at bounding box center [86, 127] width 172 height 34
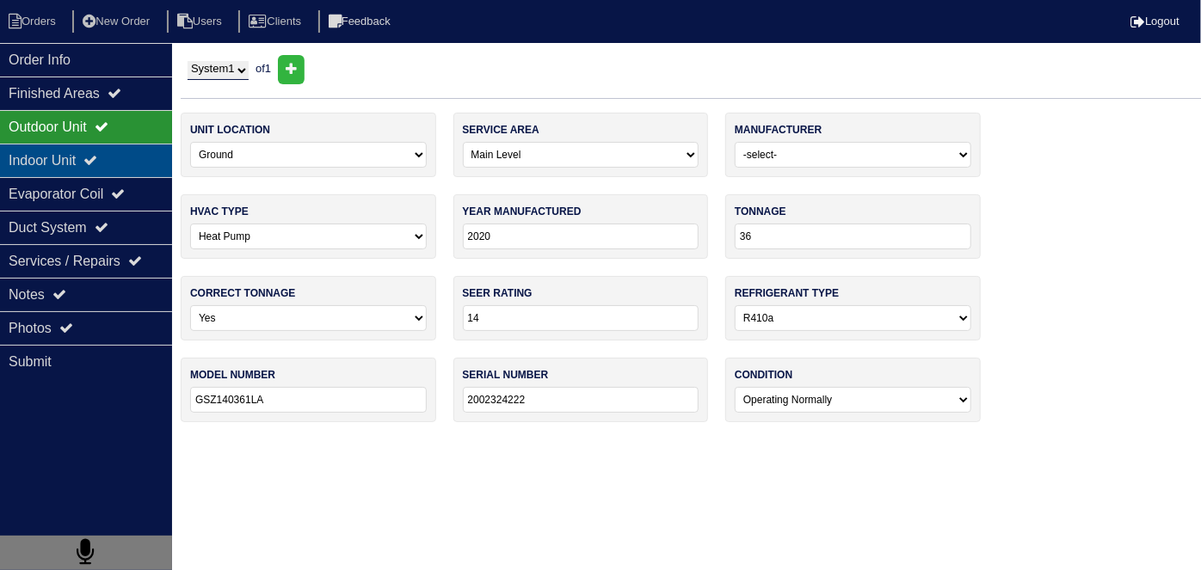
click at [119, 163] on div "Indoor Unit" at bounding box center [86, 161] width 172 height 34
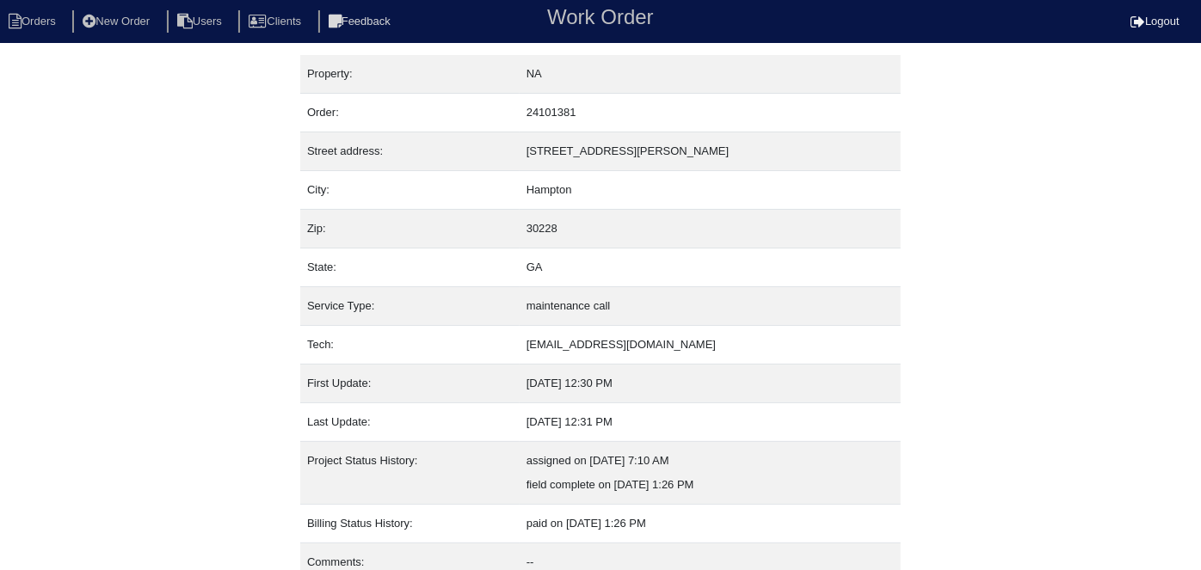
scroll to position [66, 0]
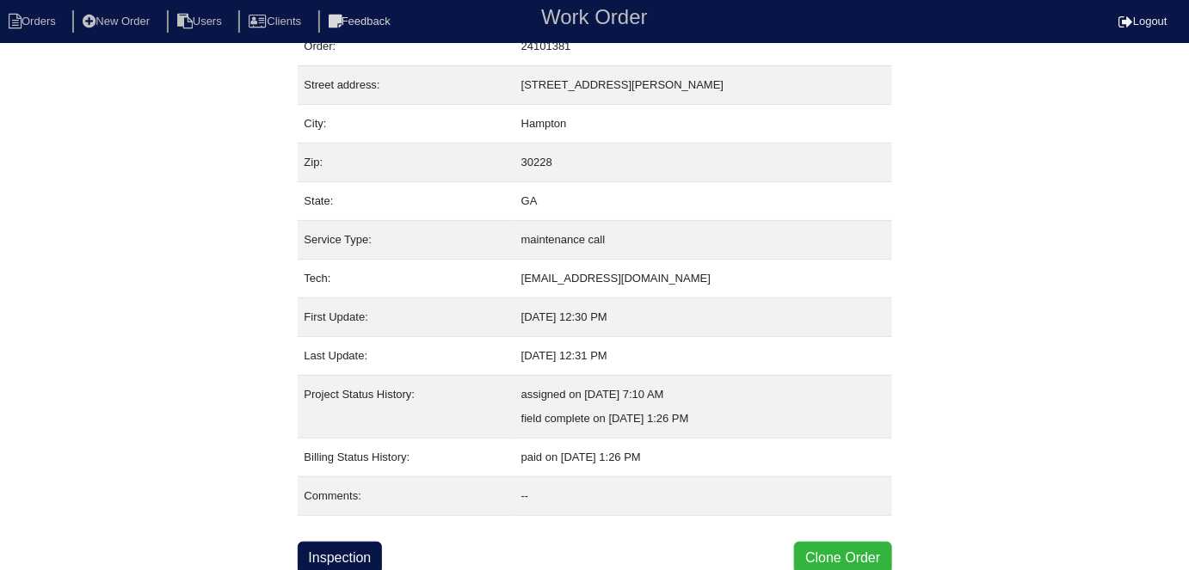
click at [827, 551] on button "Clone Order" at bounding box center [842, 558] width 97 height 33
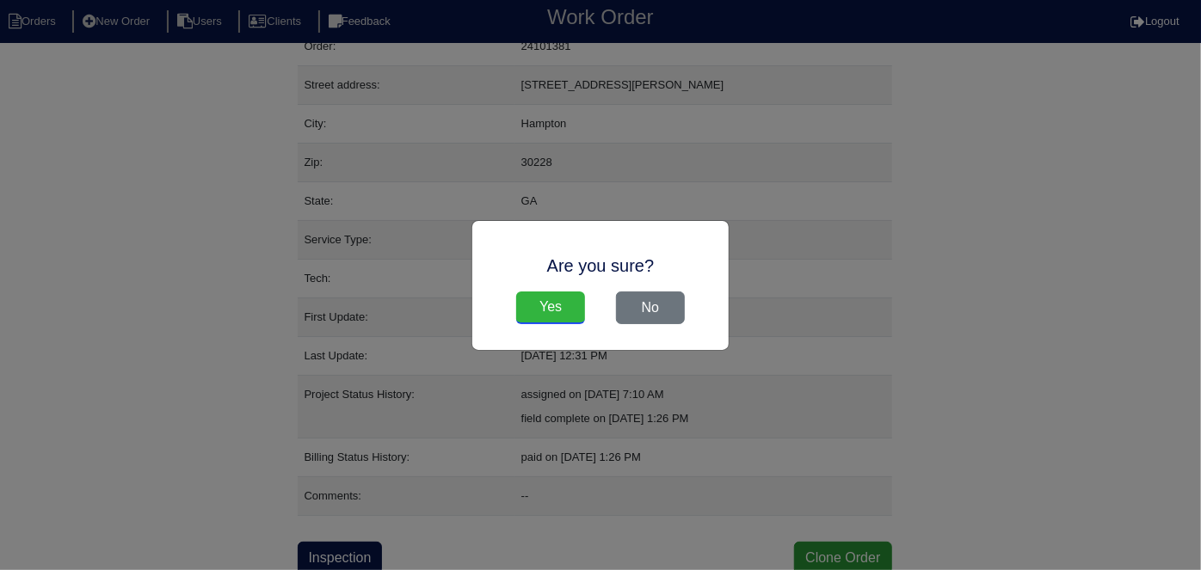
click at [567, 317] on input "Yes" at bounding box center [550, 308] width 69 height 33
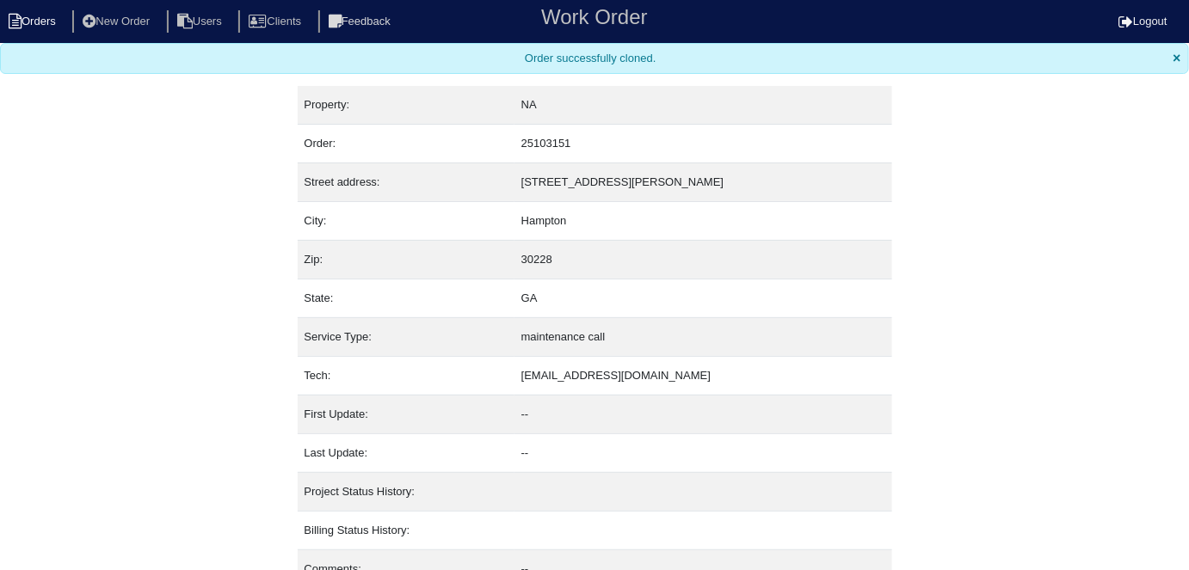
click at [46, 23] on li "Orders" at bounding box center [35, 21] width 70 height 23
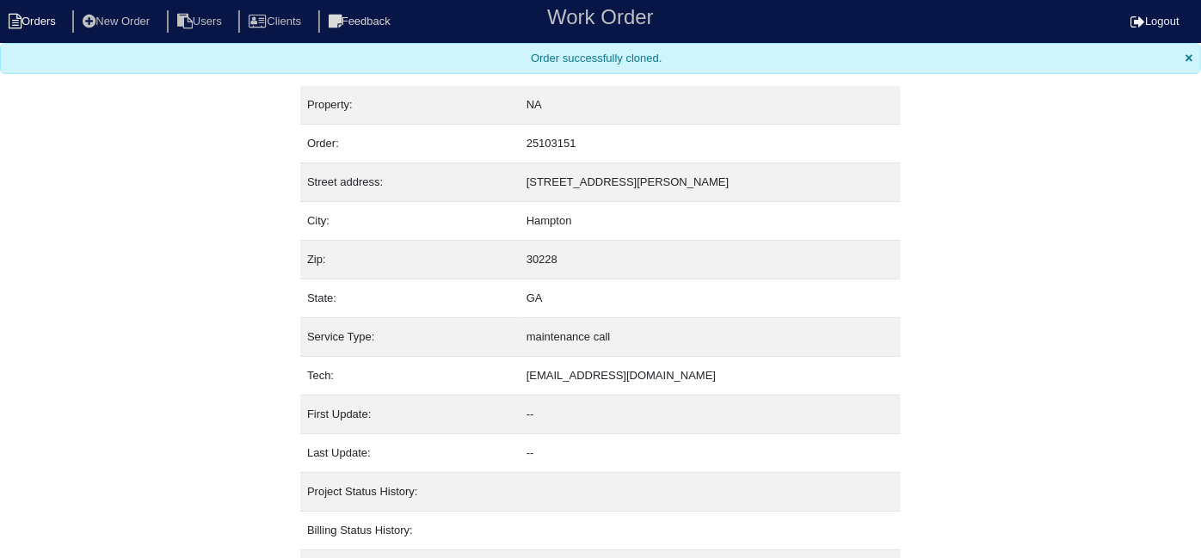
select select "15"
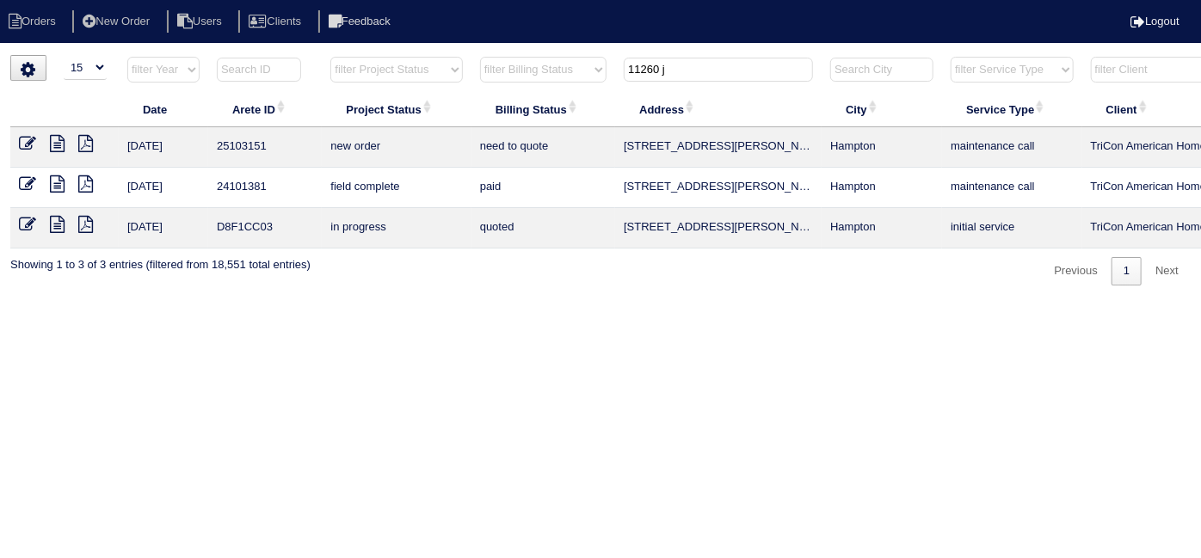
click at [25, 138] on icon at bounding box center [27, 143] width 17 height 17
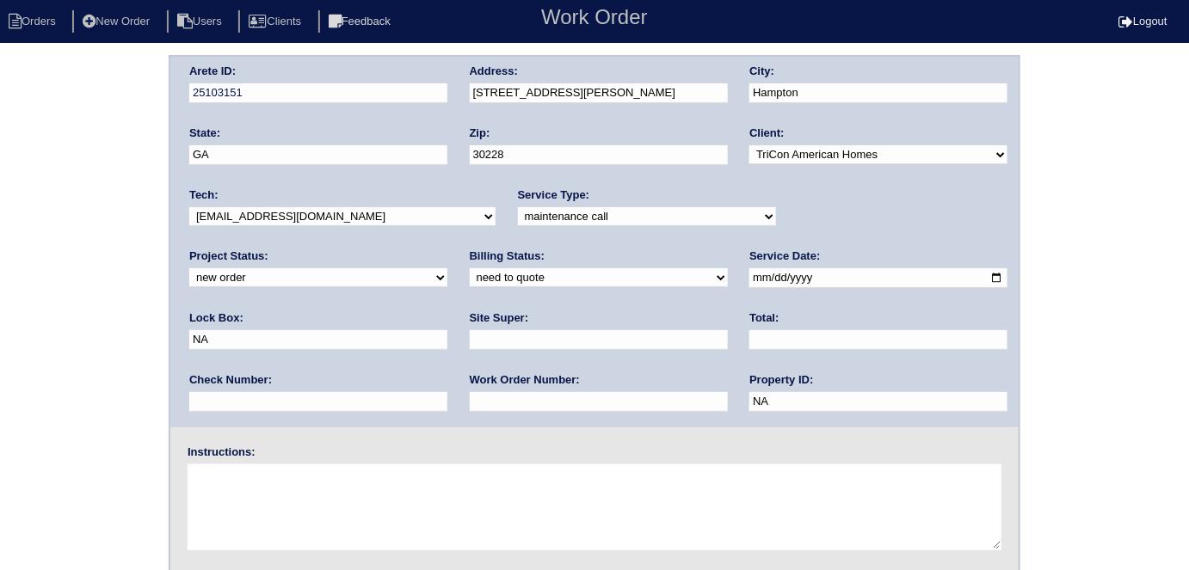
click at [518, 213] on select "-select- initial service basic service maintenance call replacement scope servi…" at bounding box center [647, 216] width 258 height 19
select select "initial service"
click at [518, 207] on select "-select- initial service basic service maintenance call replacement scope servi…" at bounding box center [647, 216] width 258 height 19
drag, startPoint x: 806, startPoint y: 280, endPoint x: 754, endPoint y: 280, distance: 51.6
click at [447, 330] on input "NA" at bounding box center [318, 340] width 258 height 20
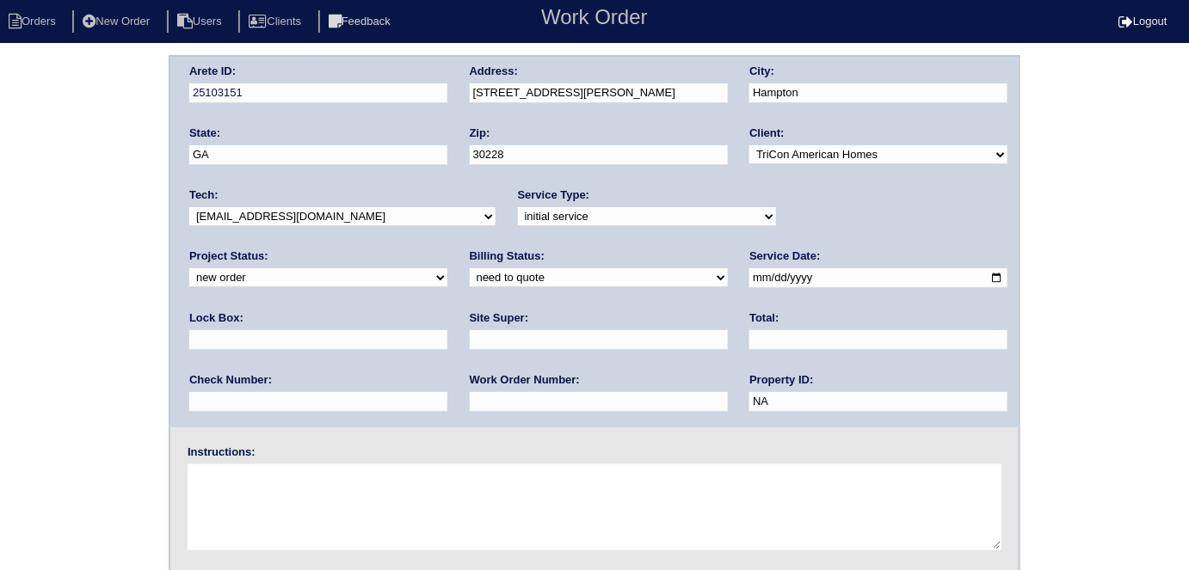
click at [470, 395] on input "text" at bounding box center [599, 402] width 258 height 20
type input "537697"
click at [470, 323] on label "Site Super:" at bounding box center [499, 318] width 59 height 15
click at [470, 339] on input "text" at bounding box center [599, 340] width 258 height 20
type input "Claudia Abreu-Mullings"
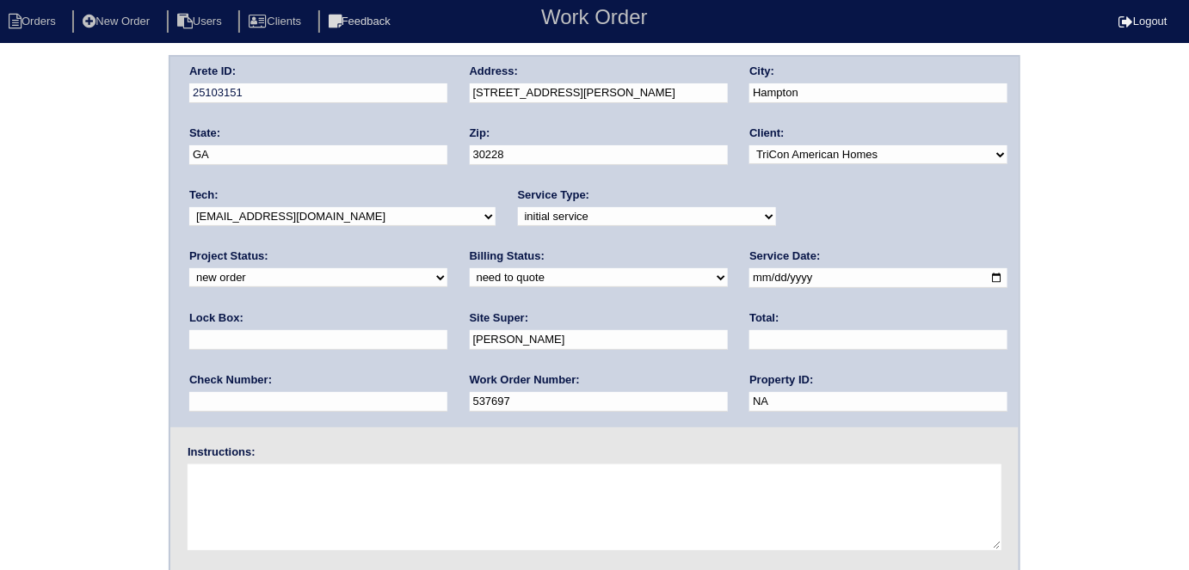
click at [304, 477] on textarea at bounding box center [595, 507] width 814 height 86
type textarea "Install smart tstats"
click at [447, 330] on input "text" at bounding box center [318, 340] width 258 height 20
type input "9470"
click at [398, 477] on textarea "Install smart tstats" at bounding box center [595, 507] width 814 height 86
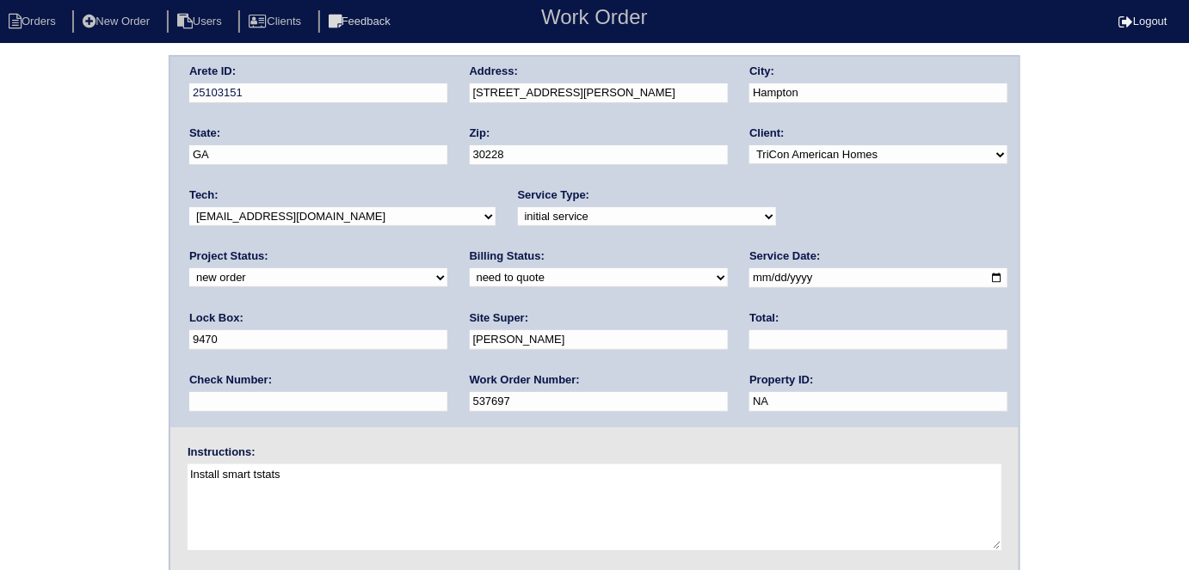
click at [445, 94] on div "Arete ID: 25103151 Address: 11260 James Madison Dr City: Hampton State: GA Zip:…" at bounding box center [594, 242] width 848 height 371
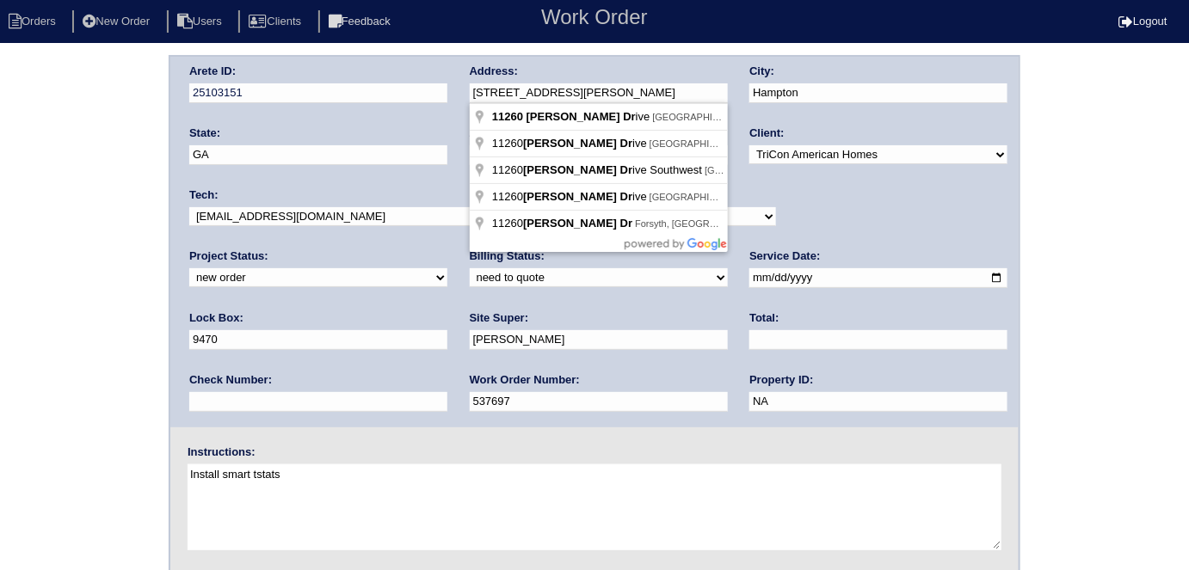
drag, startPoint x: 19, startPoint y: 172, endPoint x: 25, endPoint y: 213, distance: 41.7
click at [18, 173] on div "Arete ID: 25103151 Address: 11260 James Madison Dr City: Hampton State: GA Zip:…" at bounding box center [594, 403] width 1189 height 696
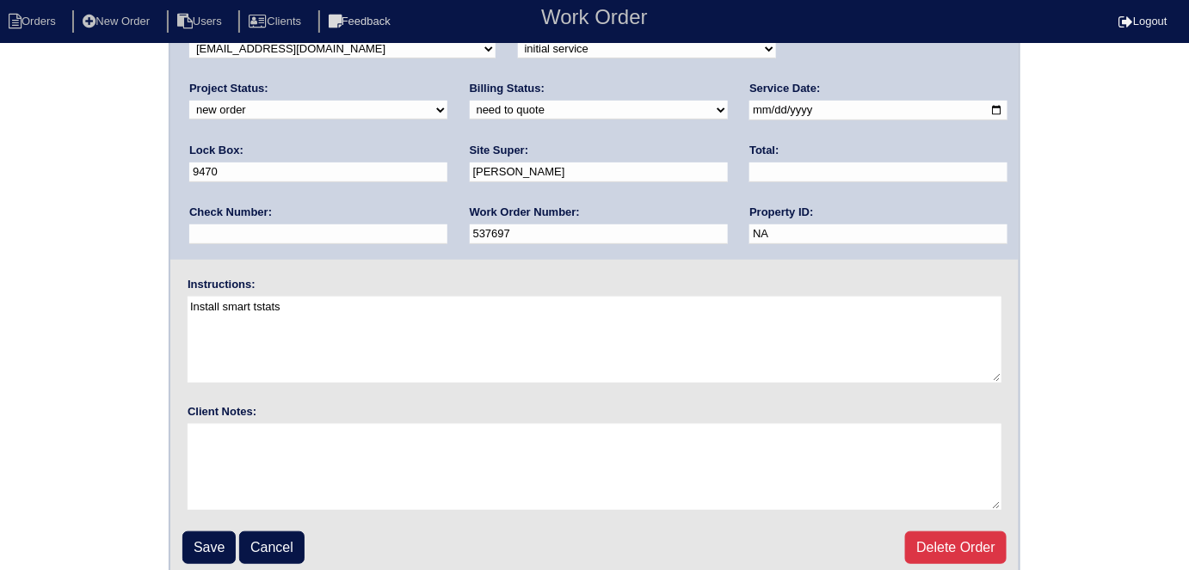
scroll to position [176, 0]
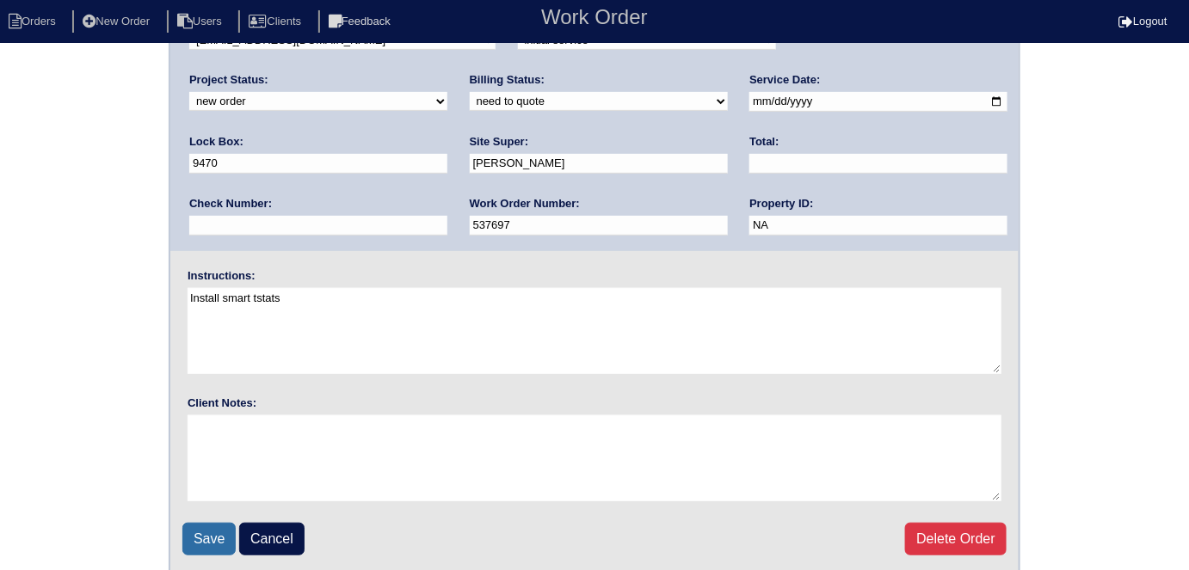
click at [195, 530] on input "Save" at bounding box center [208, 539] width 53 height 33
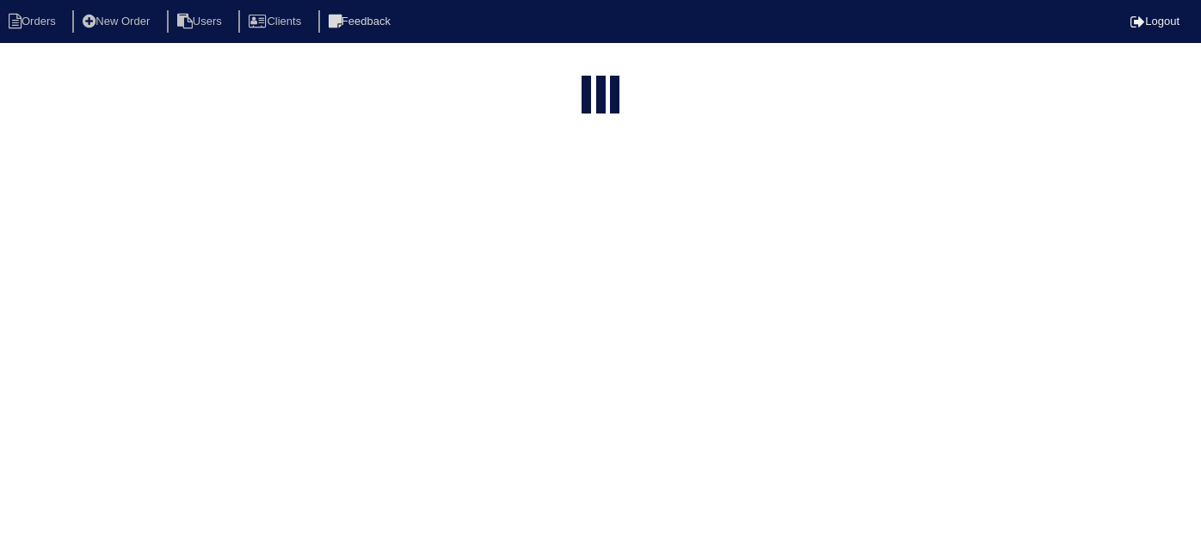
select select "15"
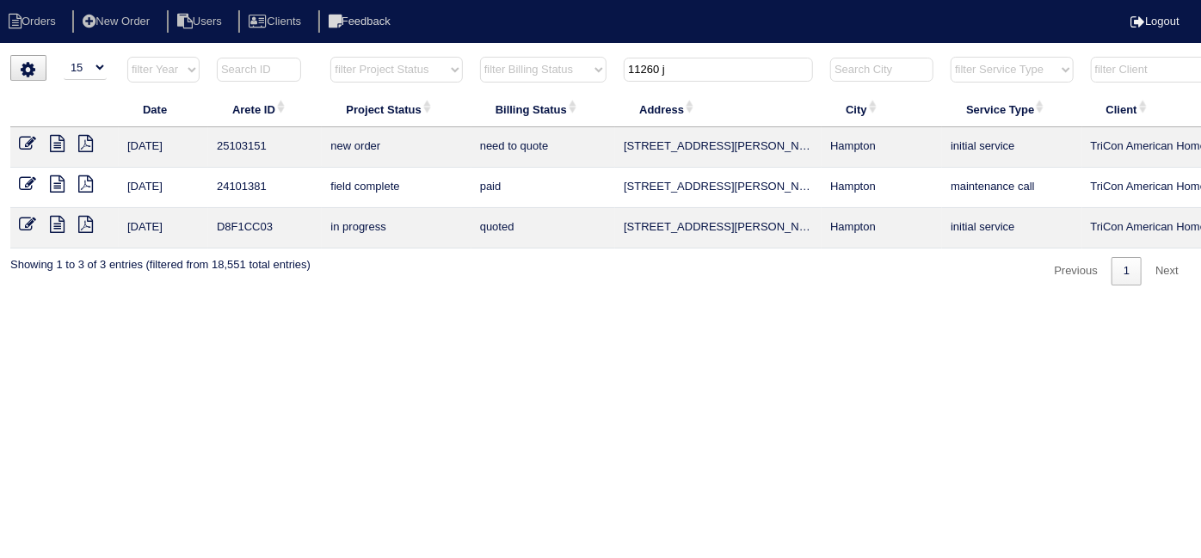
drag, startPoint x: 688, startPoint y: 71, endPoint x: 206, endPoint y: 79, distance: 481.7
click at [357, 65] on tr "filter Year -- Any Year -- 2025 2024 2023 2022 2021 2020 2019 filter Project St…" at bounding box center [755, 73] width 1491 height 35
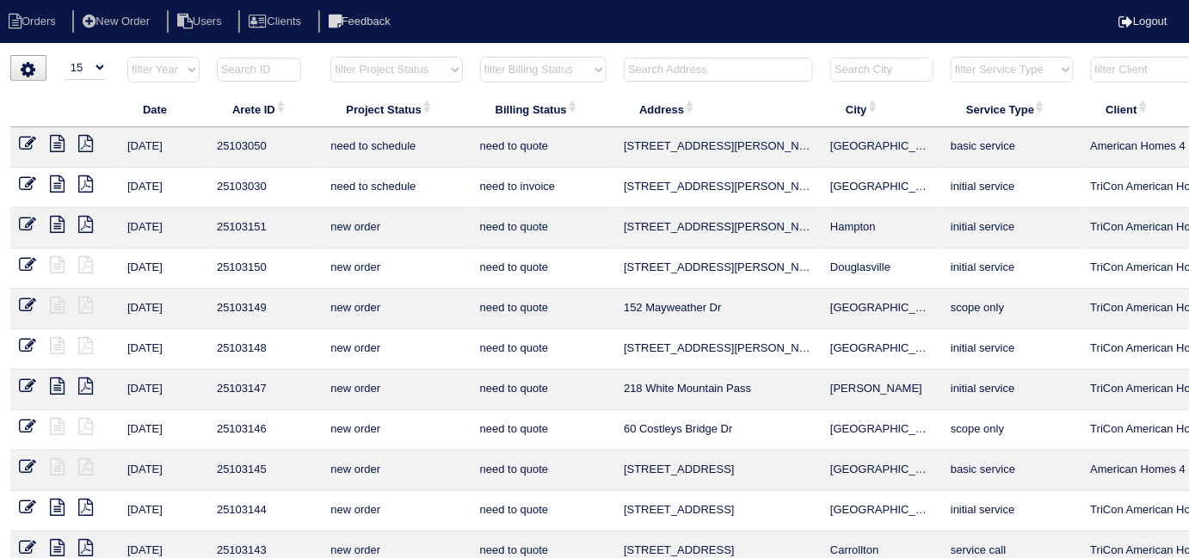
click at [29, 266] on icon at bounding box center [27, 264] width 17 height 17
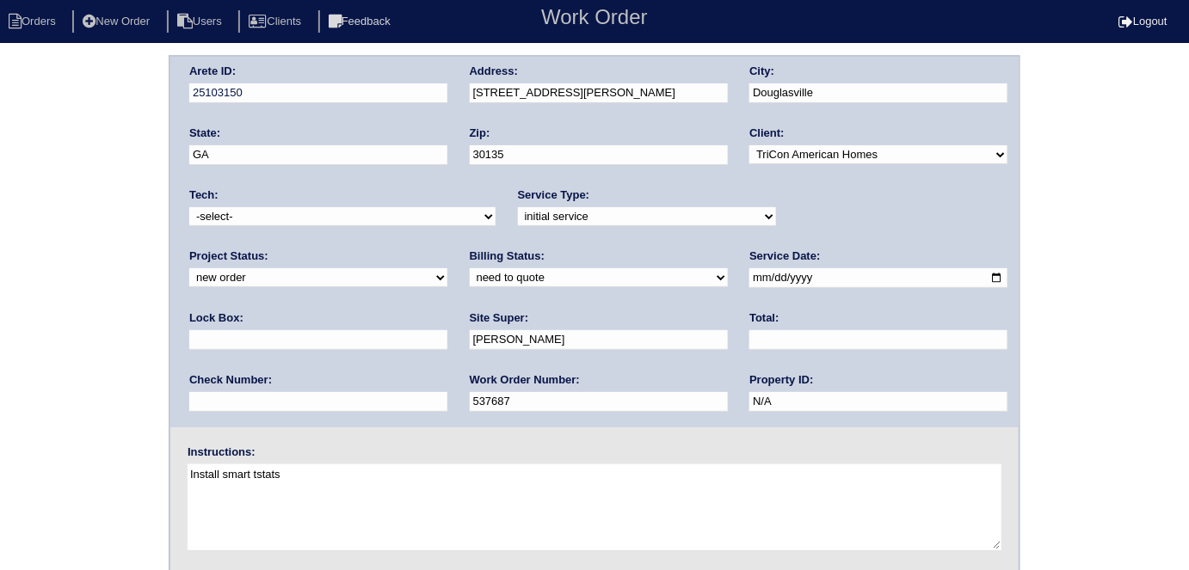
click at [447, 330] on input "text" at bounding box center [318, 340] width 258 height 20
type input "9310"
click at [66, 255] on div "Arete ID: 25103150 Address: [STREET_ADDRESS][PERSON_NAME] City: [GEOGRAPHIC_DAT…" at bounding box center [594, 403] width 1189 height 696
click at [240, 218] on select "-select- [EMAIL_ADDRESS][DOMAIN_NAME] [EMAIL_ADDRESS][DOMAIN_NAME] [EMAIL_ADDRE…" at bounding box center [342, 216] width 306 height 19
select select "33"
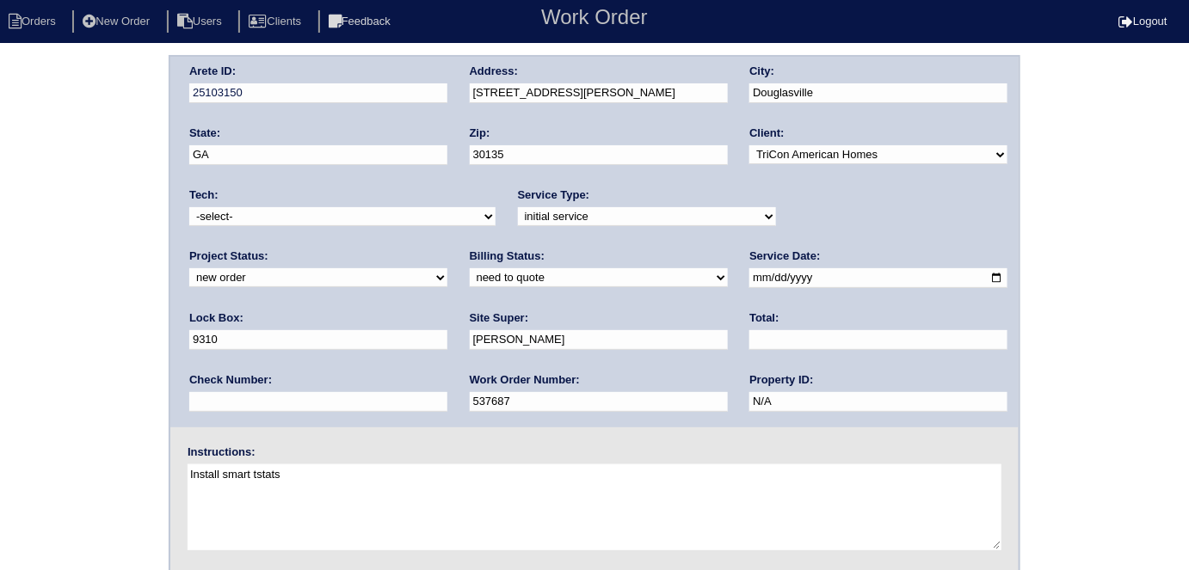
click at [189, 207] on select "-select- [EMAIL_ADDRESS][DOMAIN_NAME] [EMAIL_ADDRESS][DOMAIN_NAME] [EMAIL_ADDRE…" at bounding box center [342, 216] width 306 height 19
click at [0, 255] on div "Arete ID: 25103150 Address: [STREET_ADDRESS][PERSON_NAME] City: [GEOGRAPHIC_DAT…" at bounding box center [594, 403] width 1189 height 696
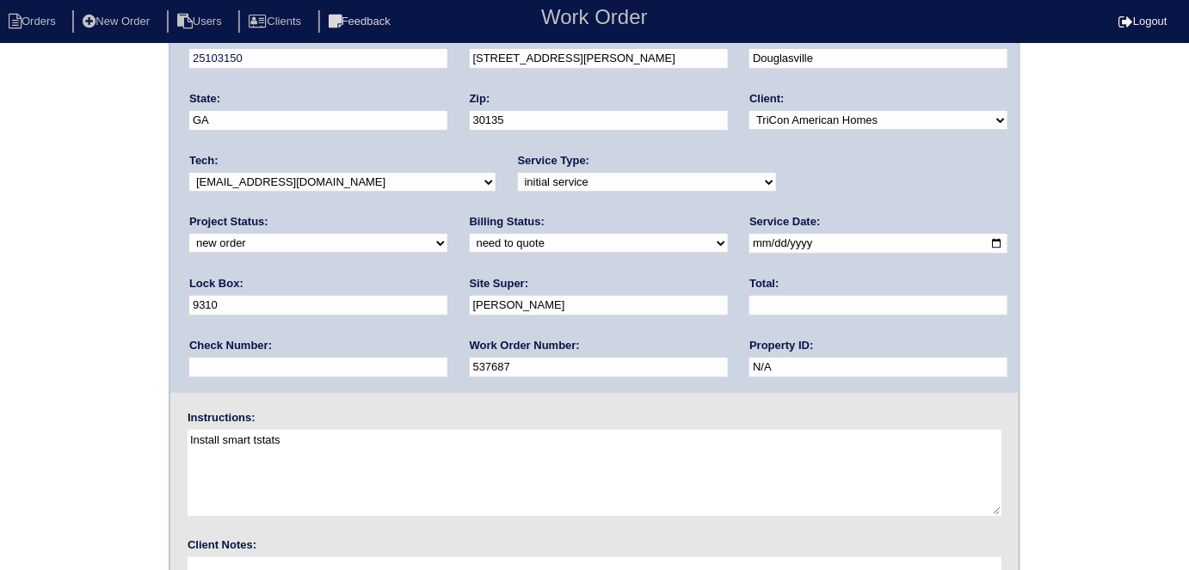
scroll to position [176, 0]
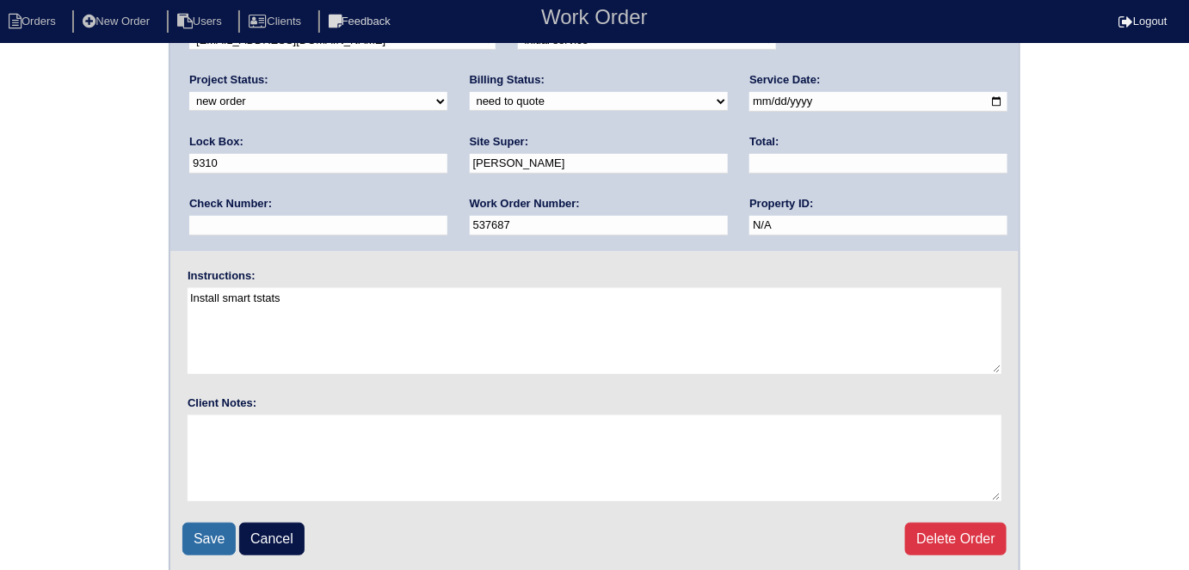
click at [195, 526] on input "Save" at bounding box center [208, 539] width 53 height 33
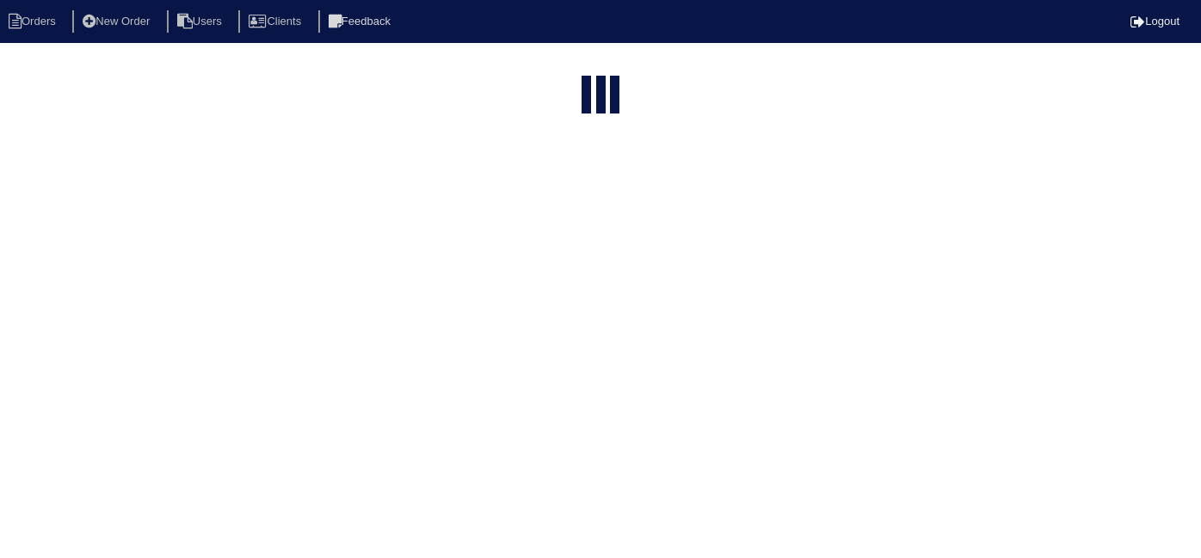
select select "15"
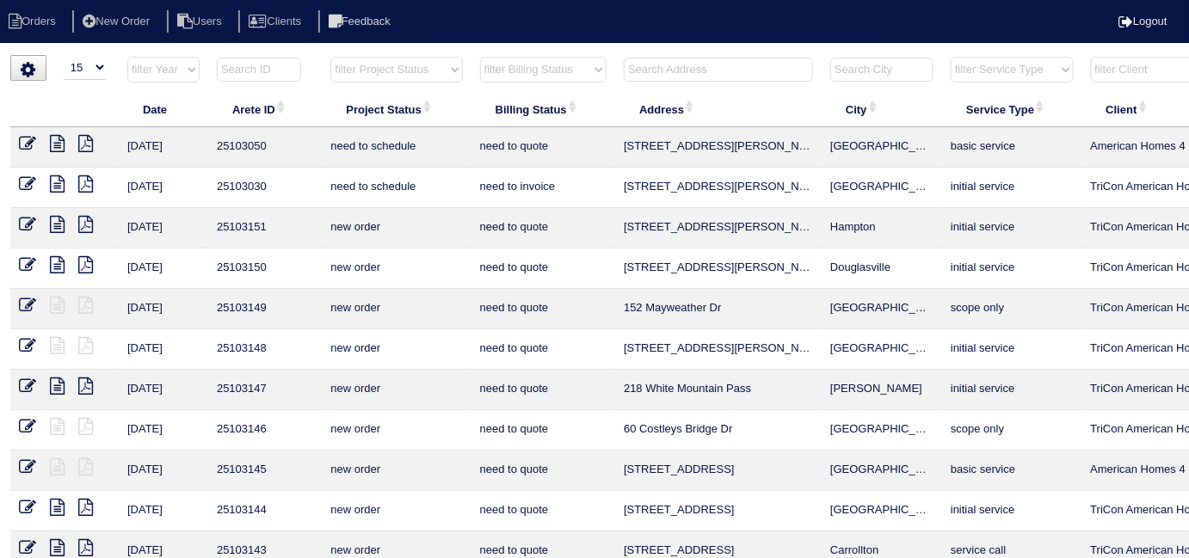
click at [649, 71] on input "text" at bounding box center [718, 70] width 189 height 24
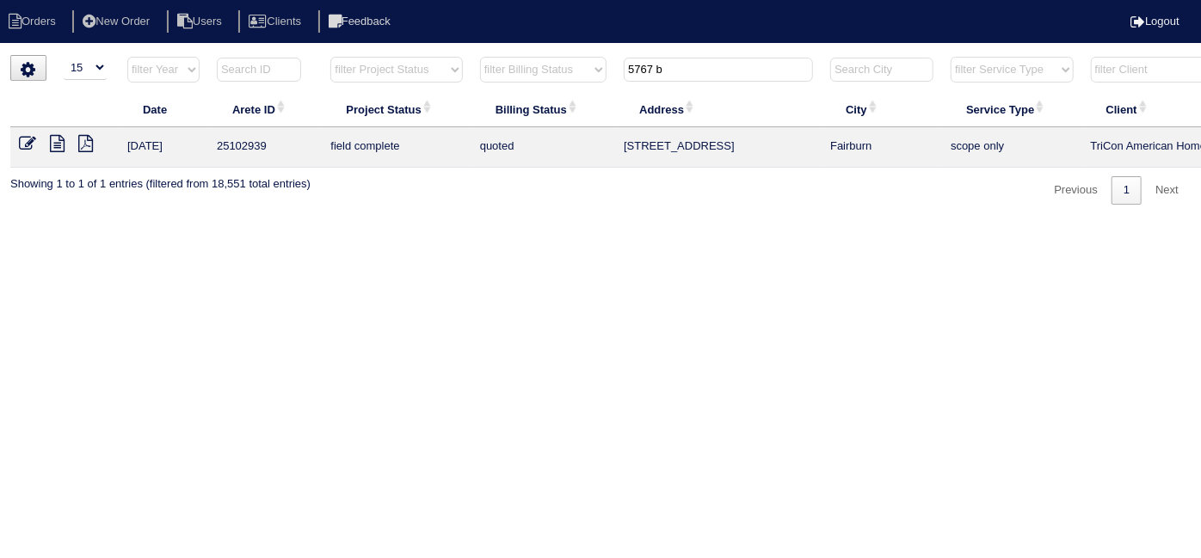
type input "5767 b"
click at [22, 145] on icon at bounding box center [27, 143] width 17 height 17
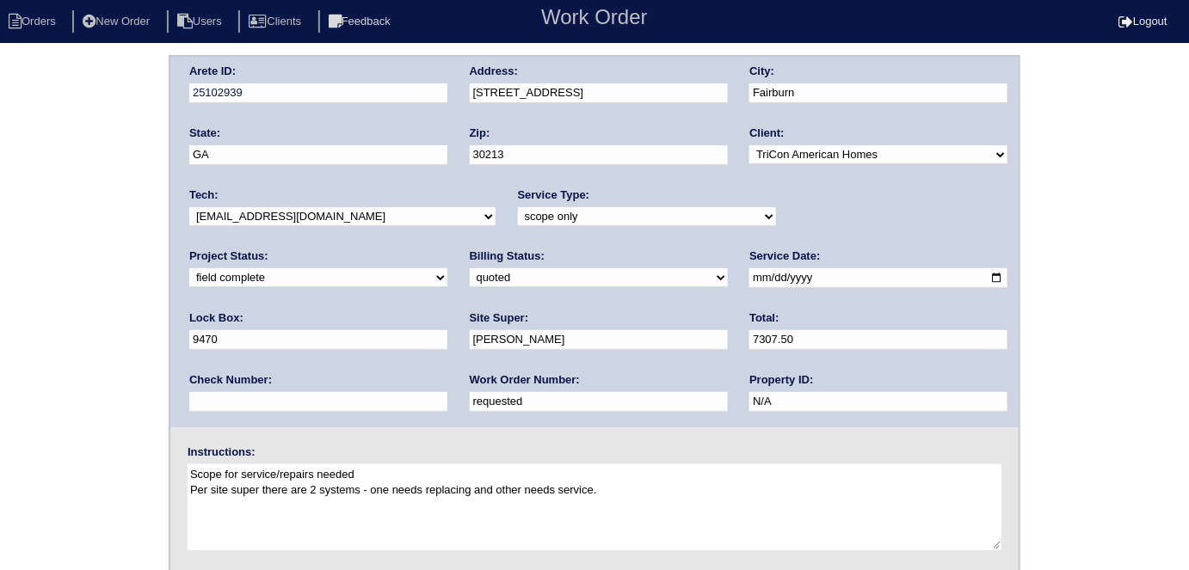
drag, startPoint x: 270, startPoint y: 396, endPoint x: 0, endPoint y: 285, distance: 292.0
click at [0, 285] on div "Arete ID: 25102939 Address: [STREET_ADDRESS] City: [GEOGRAPHIC_DATA] State: [GE…" at bounding box center [594, 403] width 1189 height 696
type input "537713"
click at [132, 263] on div "Arete ID: 25102939 Address: 5767 Blacktop Ct City: Fairburn State: GA Zip: 3021…" at bounding box center [594, 403] width 1189 height 696
click at [470, 280] on select "need to quote quoted need to invoice invoiced paid warranty purchase order need…" at bounding box center [599, 277] width 258 height 19
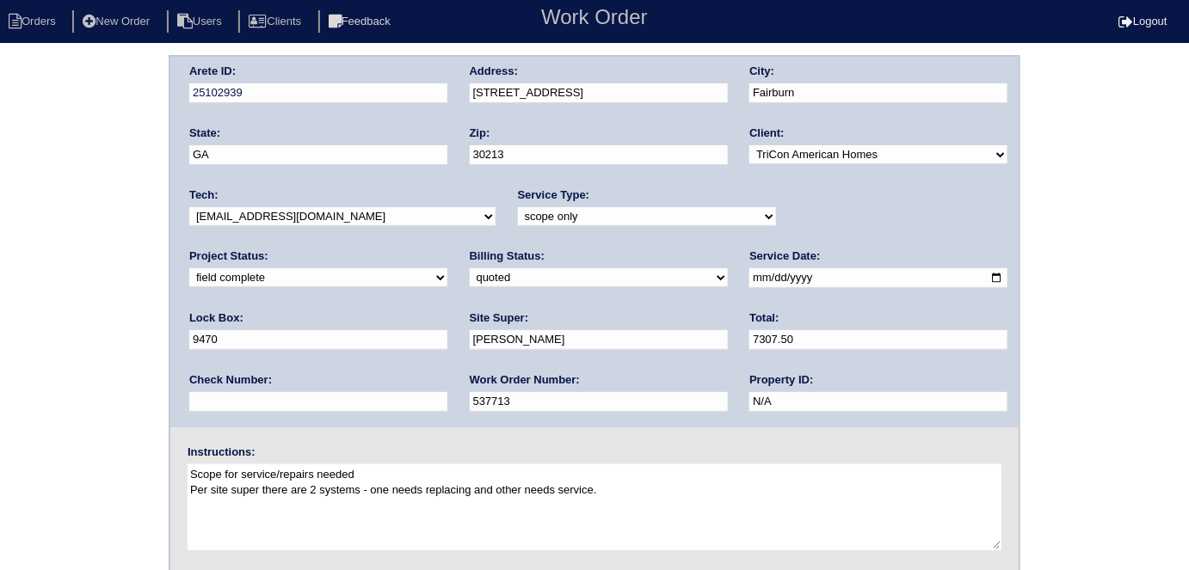
select select "need to invoice"
click at [470, 268] on select "need to quote quoted need to invoice invoiced paid warranty purchase order need…" at bounding box center [599, 277] width 258 height 19
click at [447, 268] on select "new order assigned in progress field complete need to schedule admin review arc…" at bounding box center [318, 277] width 258 height 19
select select "need to schedule"
click at [447, 268] on select "new order assigned in progress field complete need to schedule admin review arc…" at bounding box center [318, 277] width 258 height 19
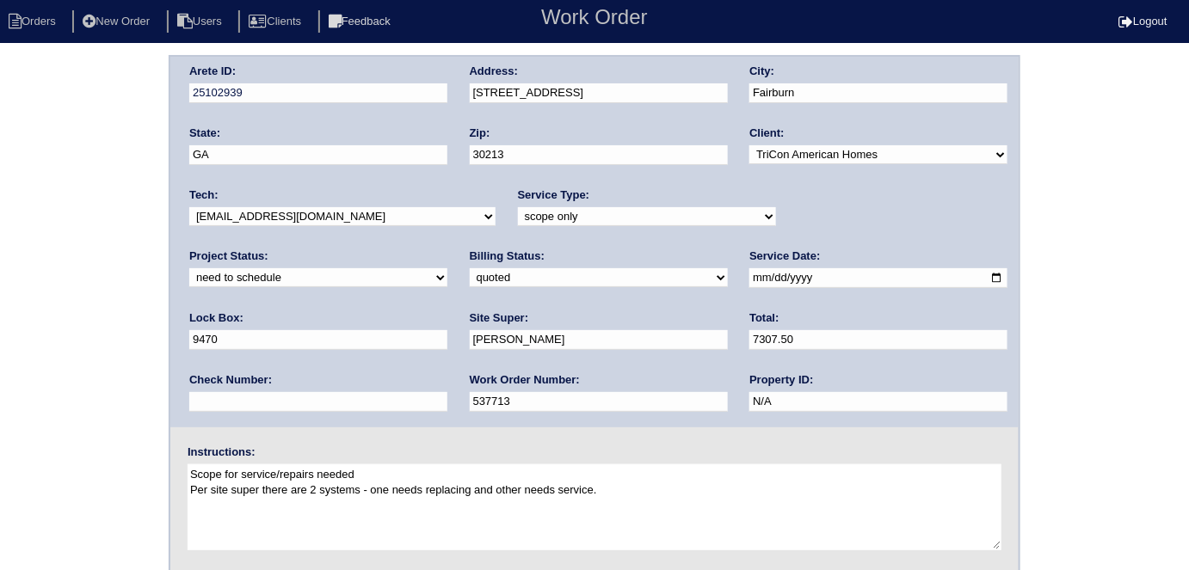
click at [749, 280] on input "2025-08-12" at bounding box center [878, 278] width 258 height 20
type input "2025-08-27"
click at [1, 415] on div "Arete ID: 25102939 Address: 5767 Blacktop Ct City: Fairburn State: GA Zip: 3021…" at bounding box center [594, 403] width 1189 height 696
click at [56, 208] on div "Arete ID: 25102939 Address: 5767 Blacktop Ct City: Fairburn State: GA Zip: 3021…" at bounding box center [594, 403] width 1189 height 696
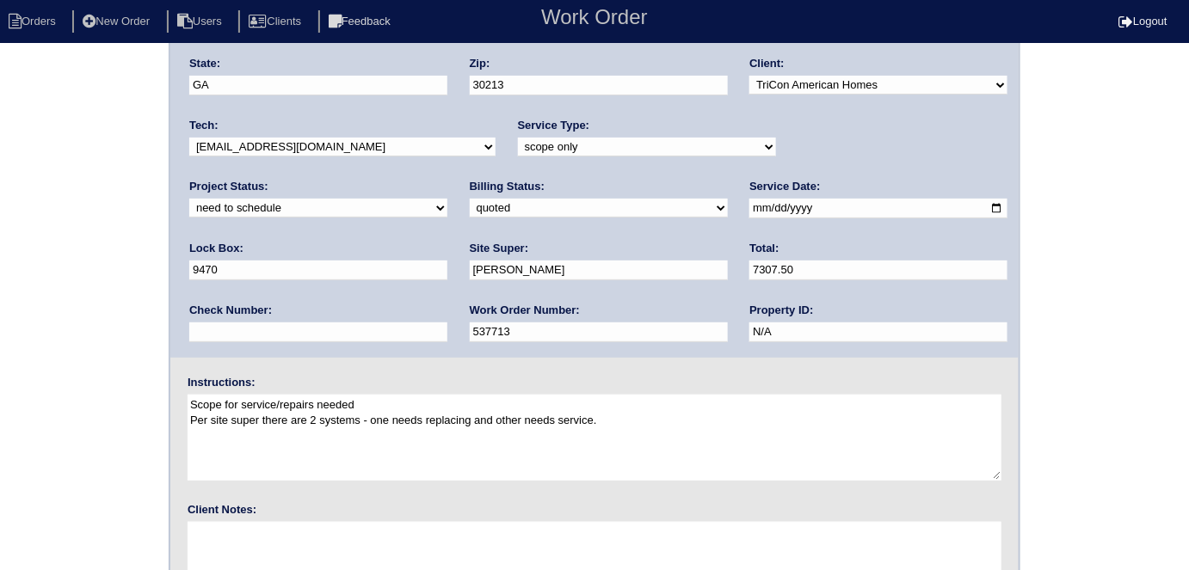
scroll to position [176, 0]
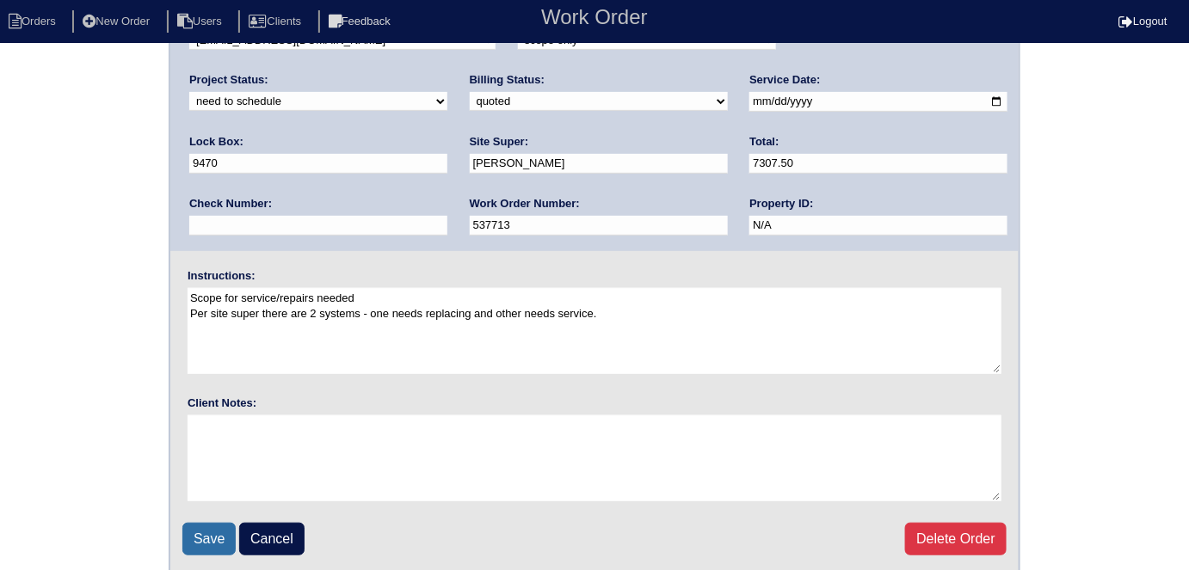
click at [193, 532] on input "Save" at bounding box center [208, 539] width 53 height 33
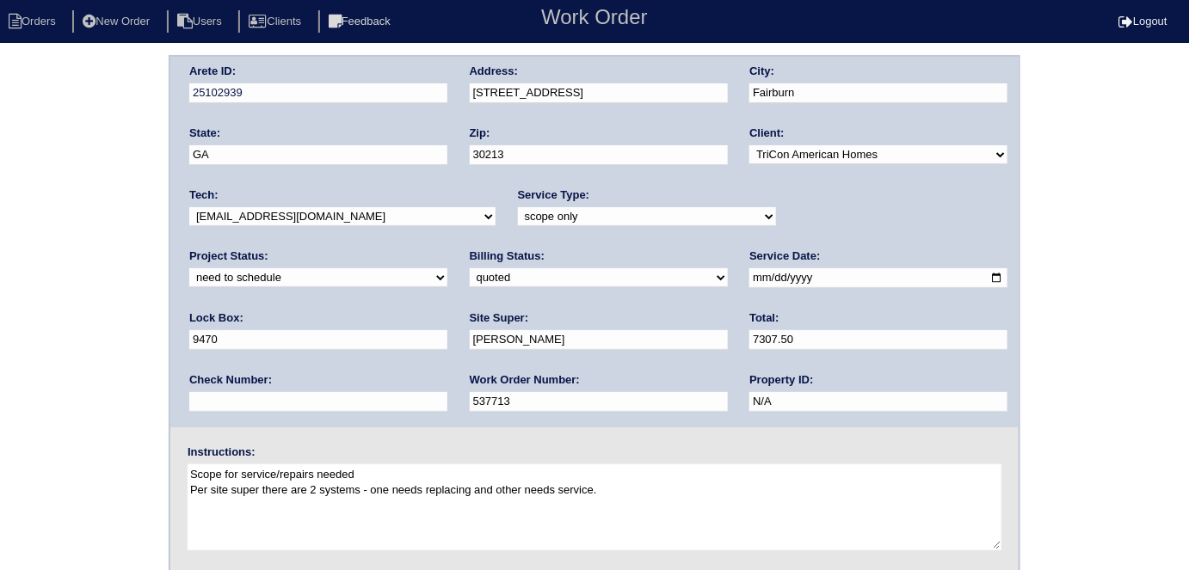
scroll to position [0, 0]
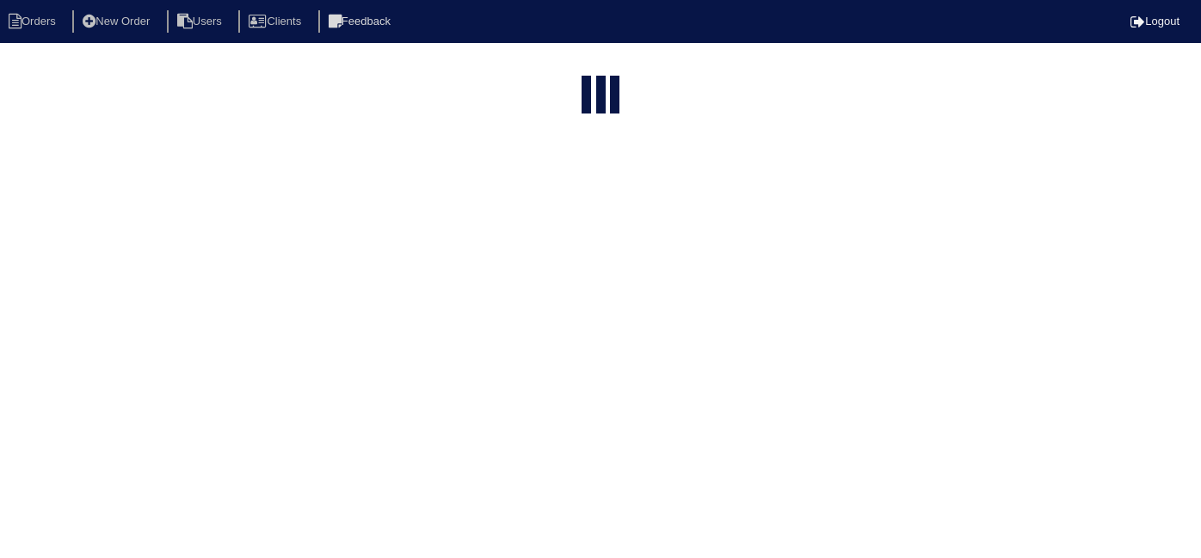
select select "15"
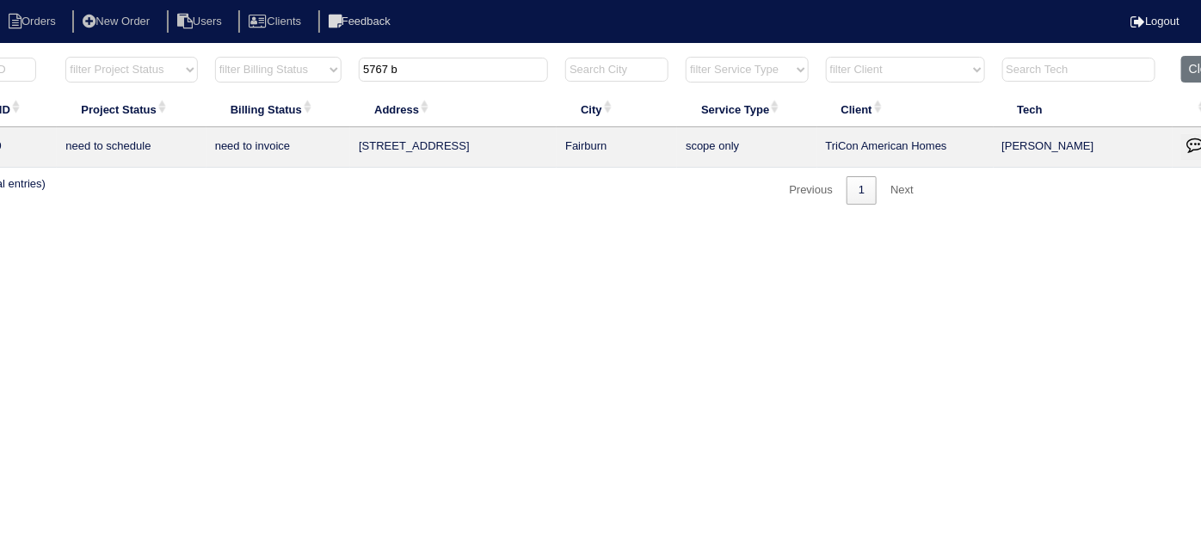
scroll to position [0, 299]
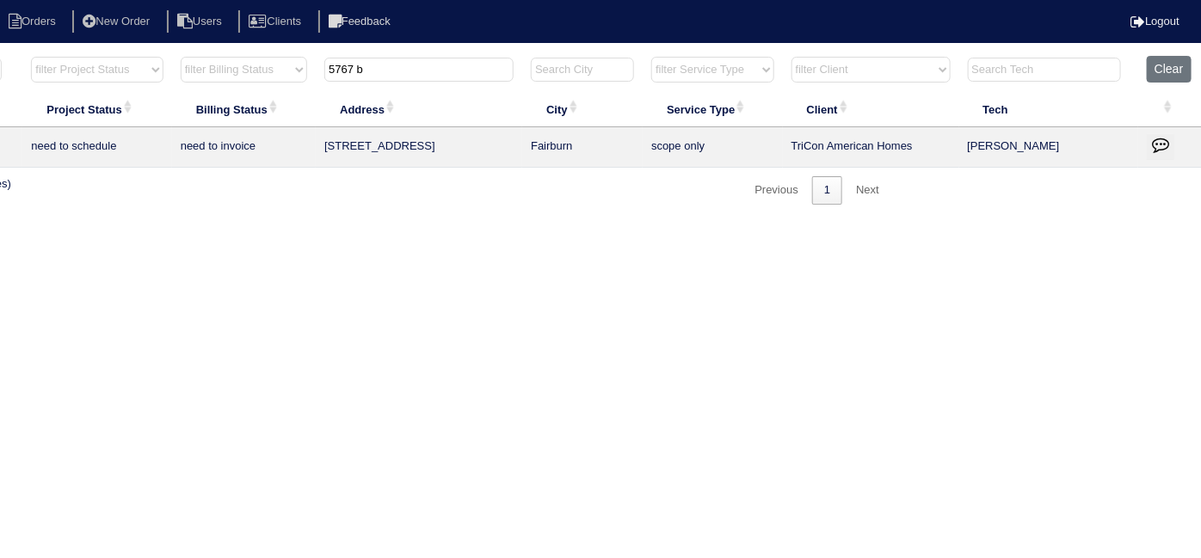
click at [1156, 155] on button "button" at bounding box center [1161, 147] width 28 height 26
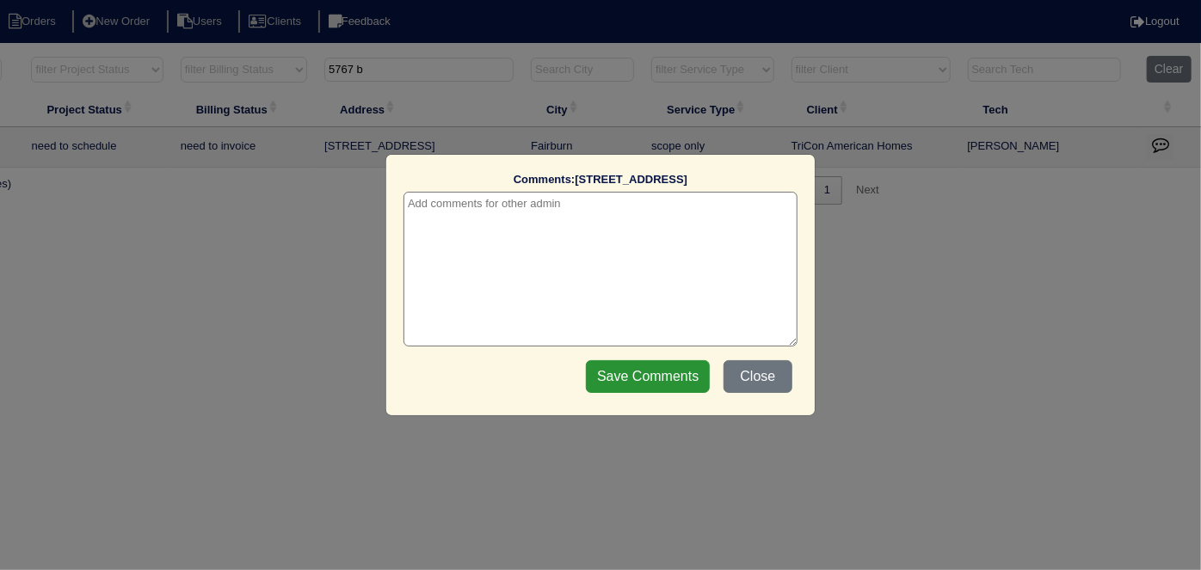
click at [623, 226] on textarea at bounding box center [600, 269] width 394 height 155
paste textarea "Replace main/ U/S furnace/Service U/S A/C"
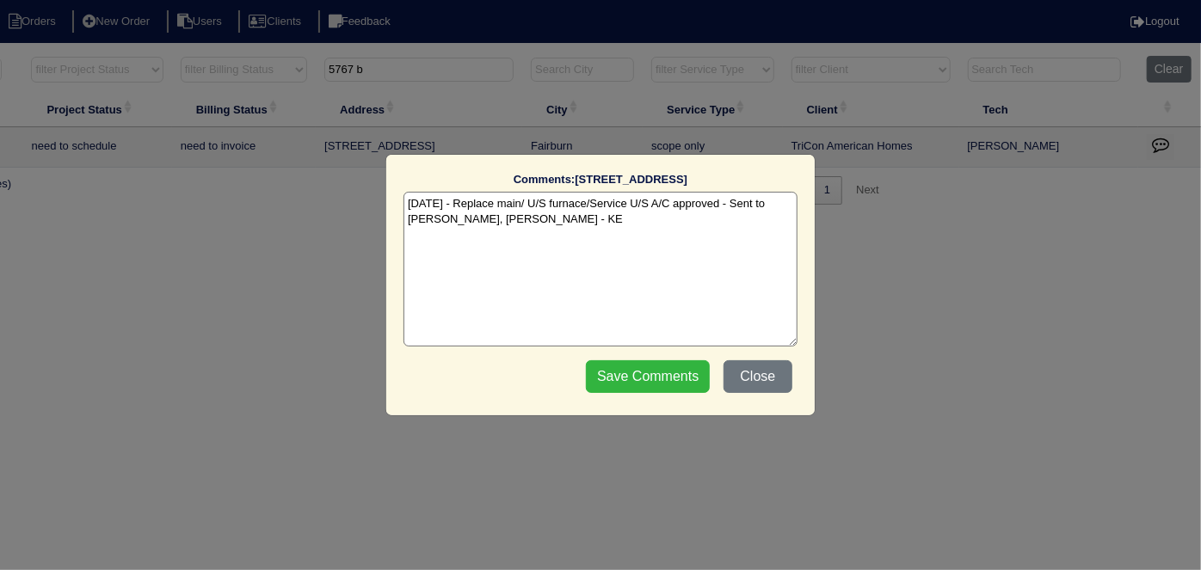
type textarea "8/26/25 - Replace main/ U/S furnace/Service U/S A/C approved - Sent to Dan, Pay…"
click at [654, 380] on input "Save Comments" at bounding box center [648, 376] width 124 height 33
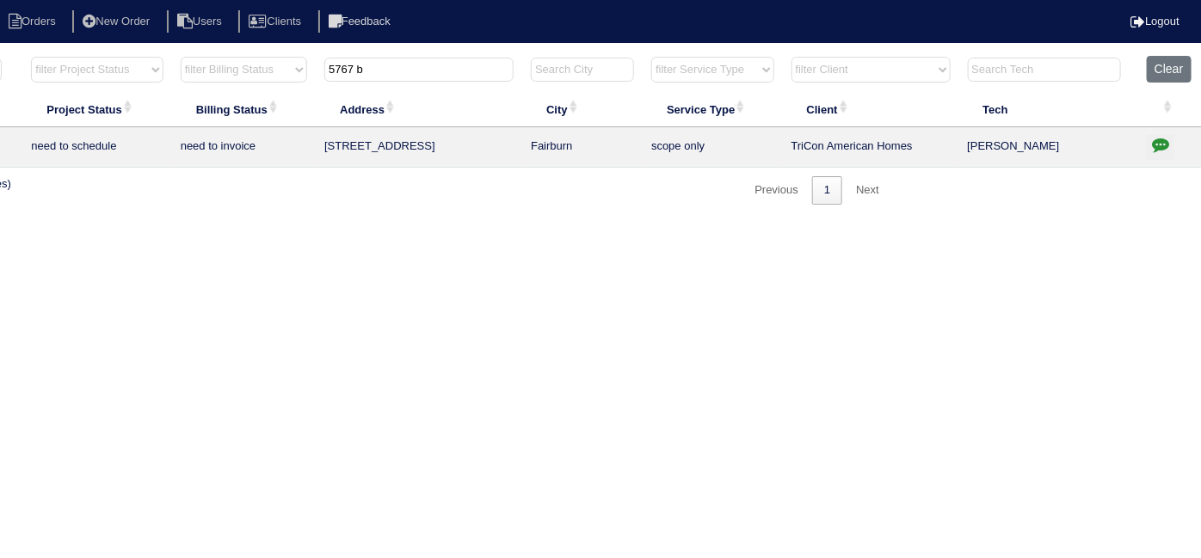
drag, startPoint x: 433, startPoint y: 78, endPoint x: 0, endPoint y: 46, distance: 433.8
click at [0, 44] on html "Orders New Order Users Clients Feedback Logout Orders New Order Users Clients M…" at bounding box center [301, 111] width 1201 height 222
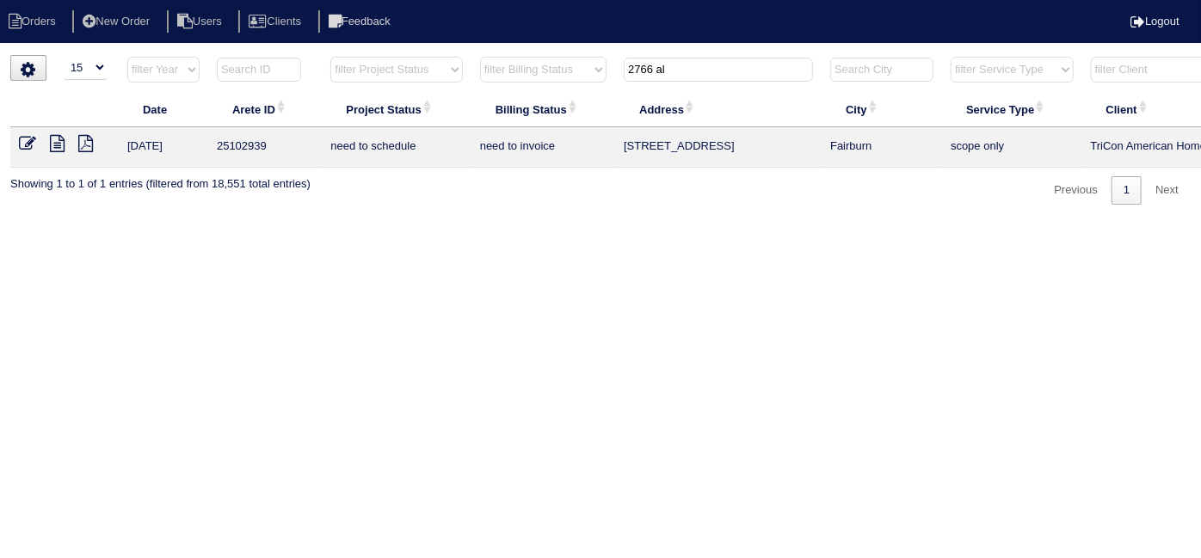
drag, startPoint x: 675, startPoint y: 71, endPoint x: 0, endPoint y: 34, distance: 676.2
click at [113, 52] on html "Orders New Order Users Clients Feedback Logout Orders New Order Users Clients M…" at bounding box center [600, 111] width 1201 height 222
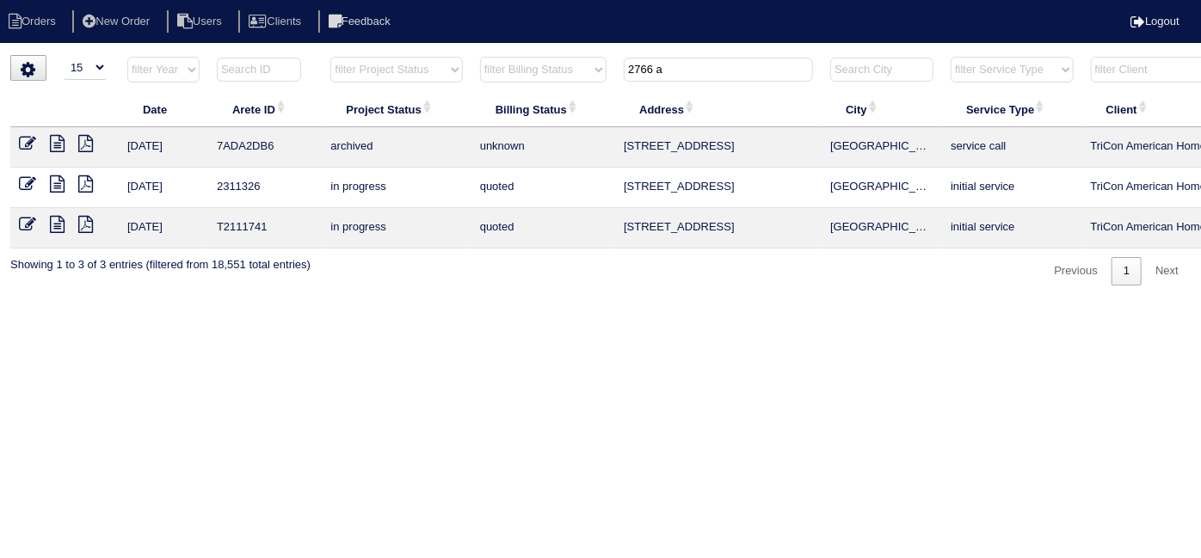
type input "2766 a"
click at [57, 183] on icon at bounding box center [57, 183] width 15 height 17
click at [57, 223] on icon at bounding box center [57, 224] width 15 height 17
click at [62, 181] on icon at bounding box center [57, 183] width 15 height 17
click at [57, 144] on icon at bounding box center [57, 143] width 15 height 17
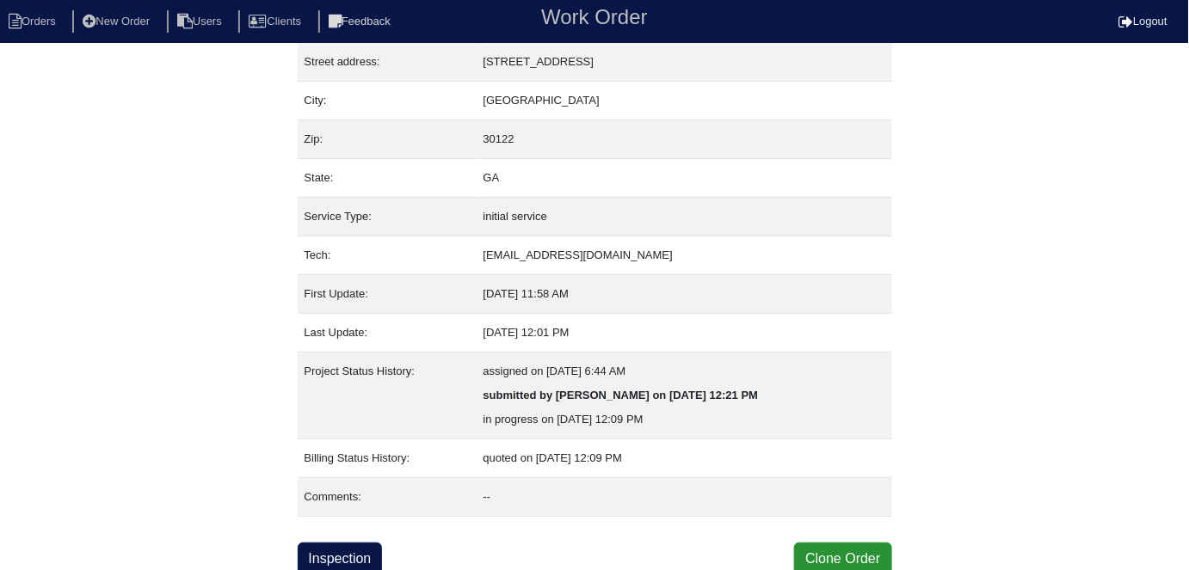
scroll to position [90, 0]
click at [358, 561] on link "Inspection" at bounding box center [340, 558] width 85 height 33
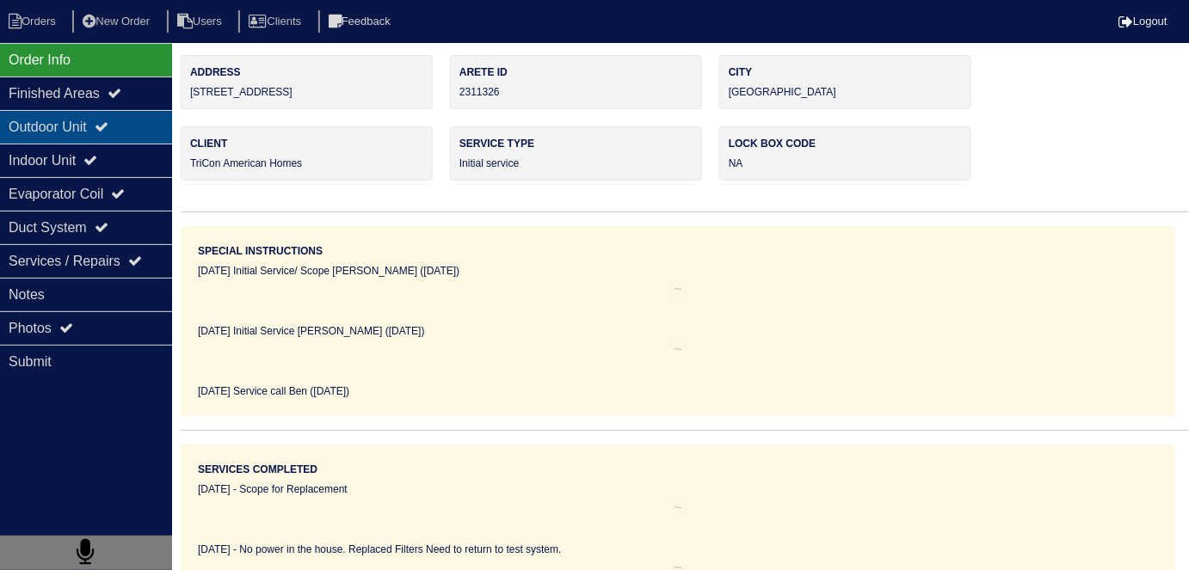
click at [125, 117] on div "Outdoor Unit" at bounding box center [86, 127] width 172 height 34
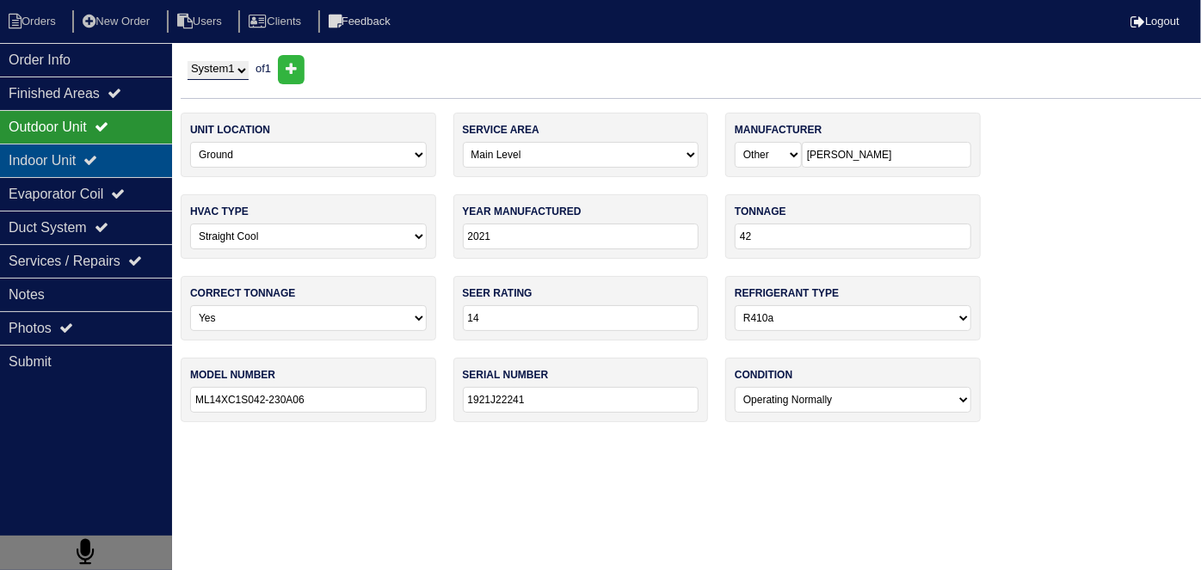
click at [117, 151] on div "Indoor Unit" at bounding box center [86, 161] width 172 height 34
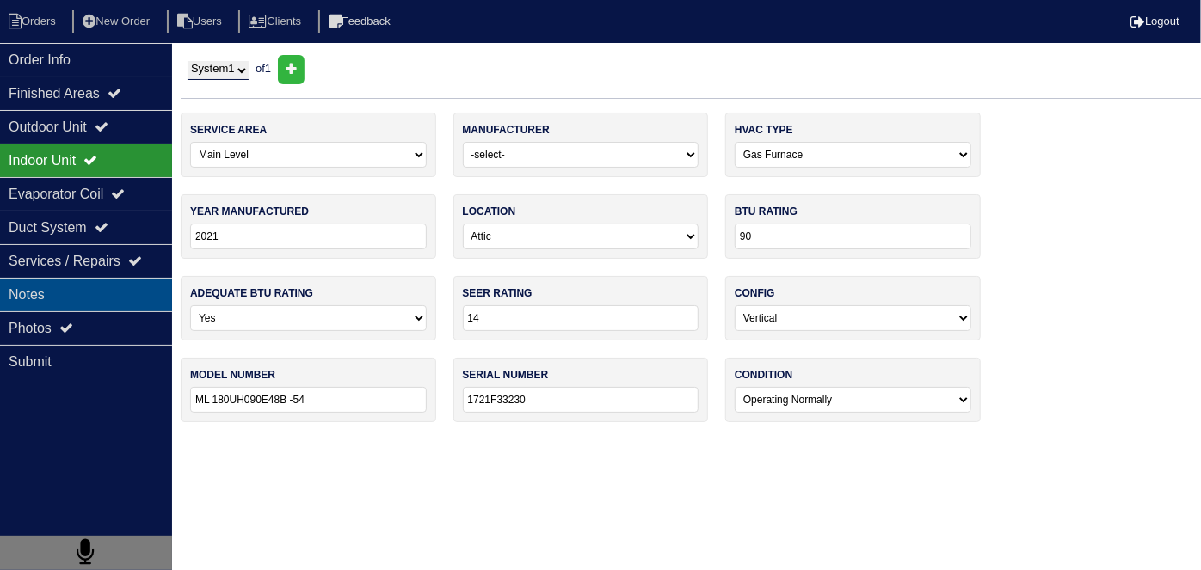
click at [103, 295] on div "Notes" at bounding box center [86, 295] width 172 height 34
type textarea "No power in the house. Replaced Filters Need to return to test system."
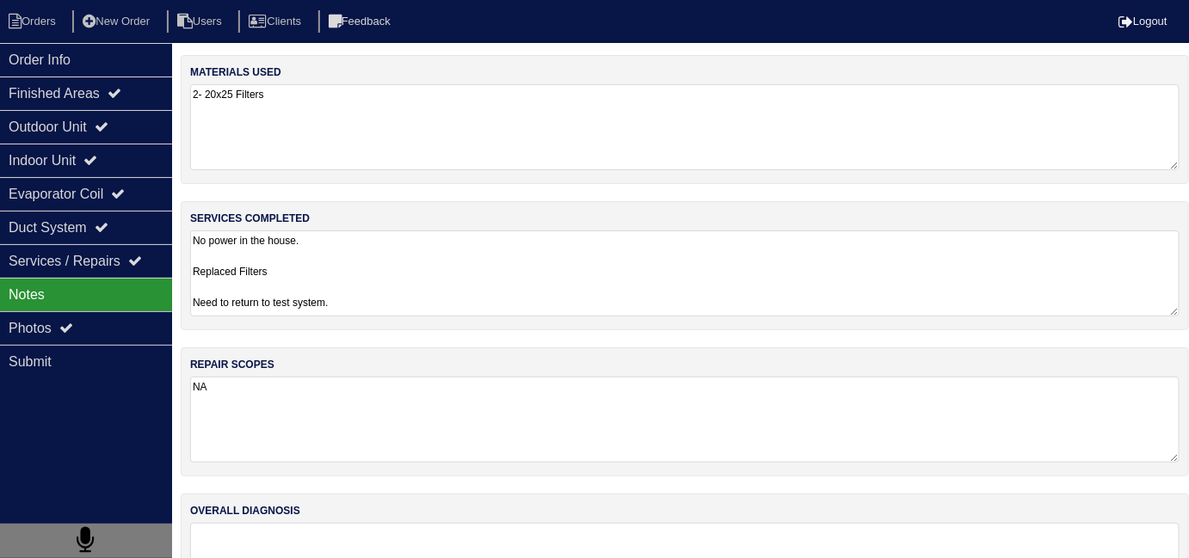
click at [426, 267] on textarea "No power in the house. Replaced Filters Need to return to test system." at bounding box center [684, 274] width 989 height 86
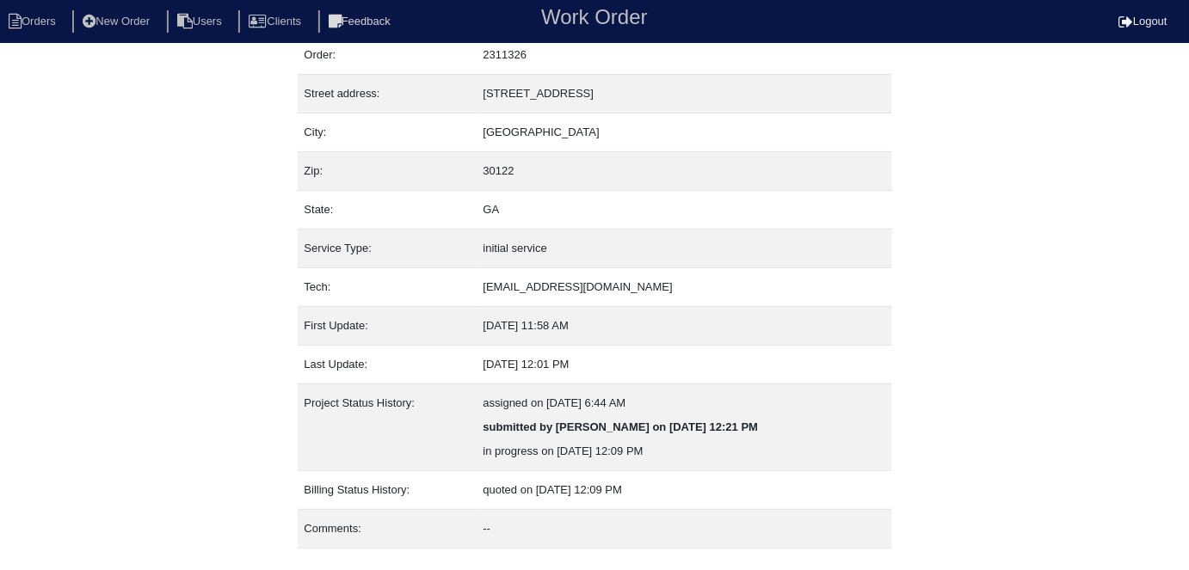
scroll to position [90, 0]
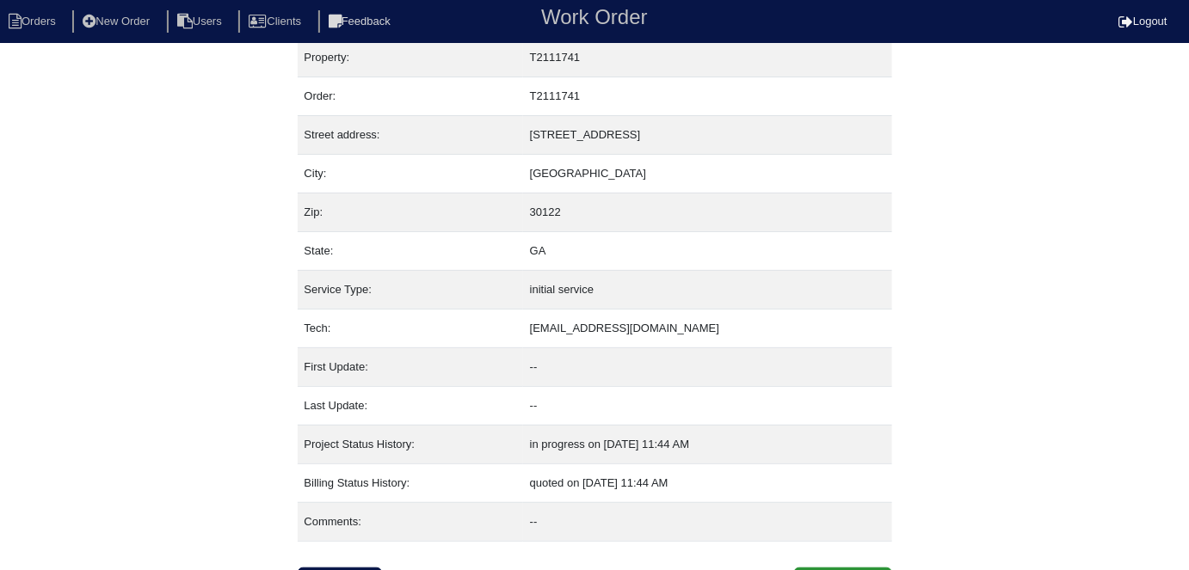
scroll to position [42, 0]
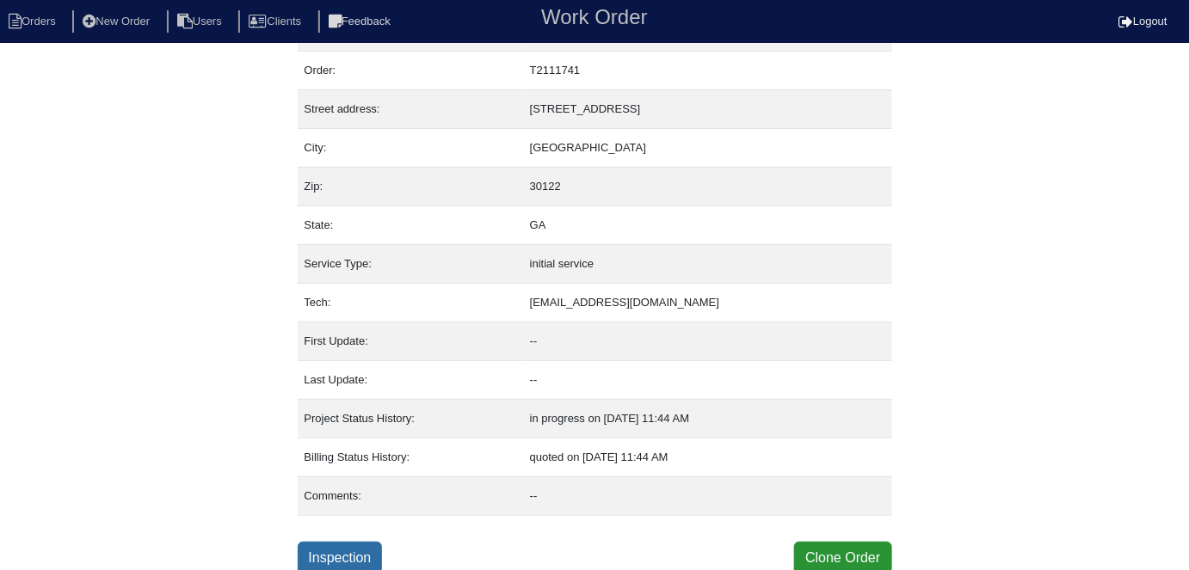
click at [364, 542] on link "Inspection" at bounding box center [340, 558] width 85 height 33
select select "0"
select select "Other"
select select "0"
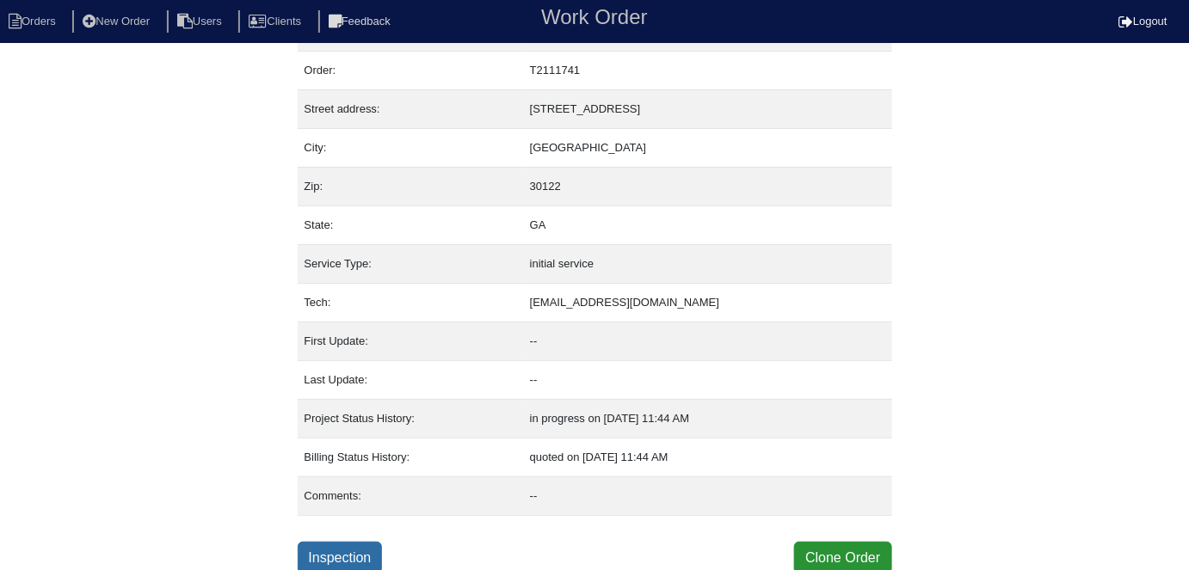
select select "0"
select select "1"
select select "2"
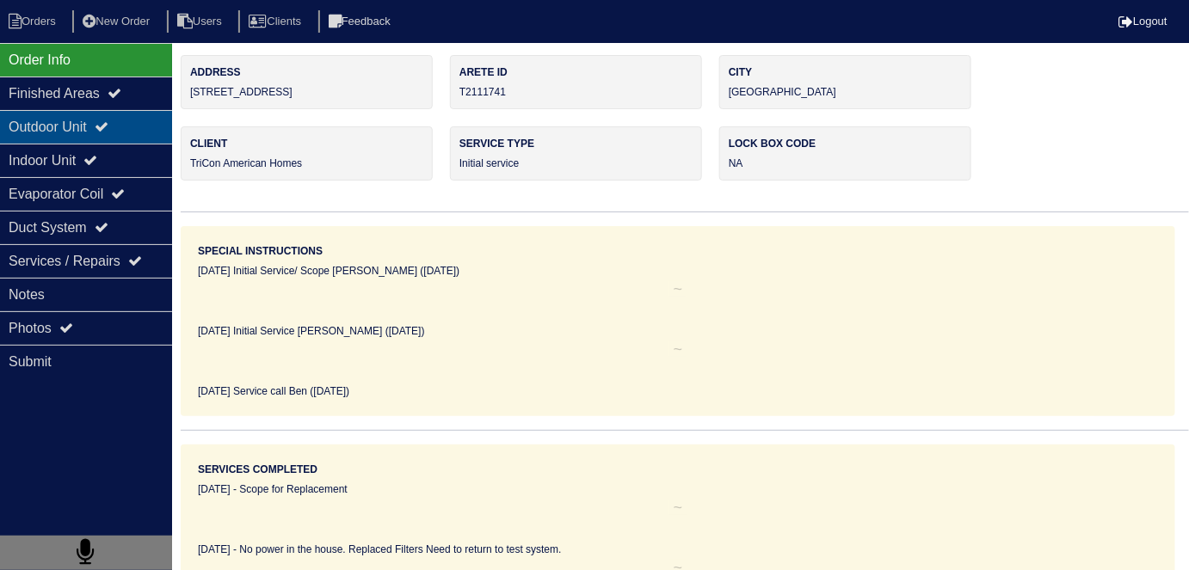
click at [84, 140] on div "Outdoor Unit" at bounding box center [86, 127] width 172 height 34
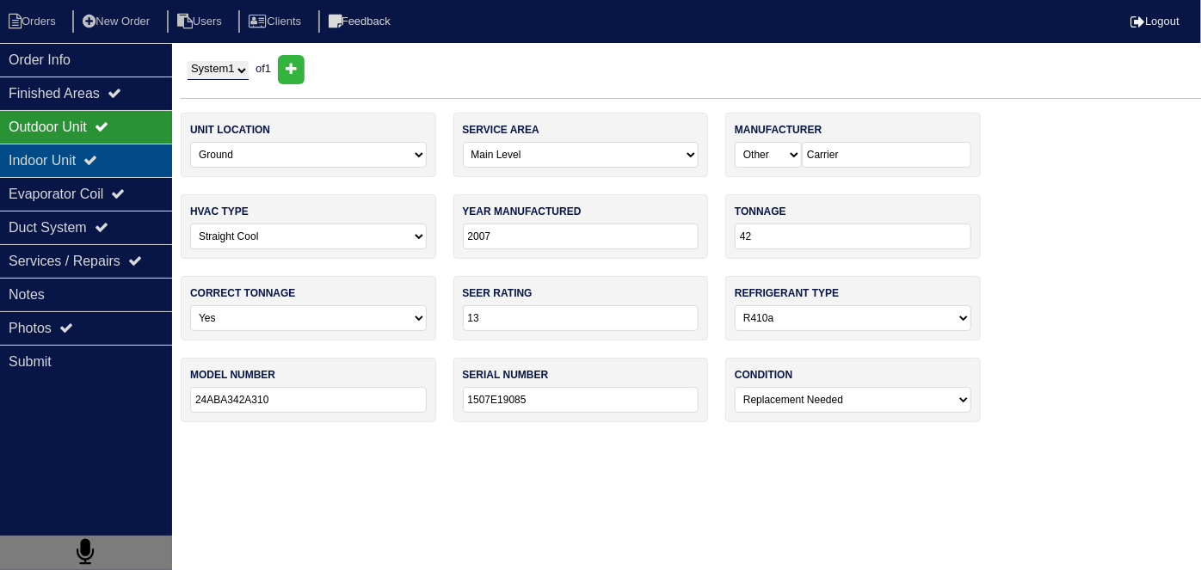
click at [77, 150] on div "Indoor Unit" at bounding box center [86, 161] width 172 height 34
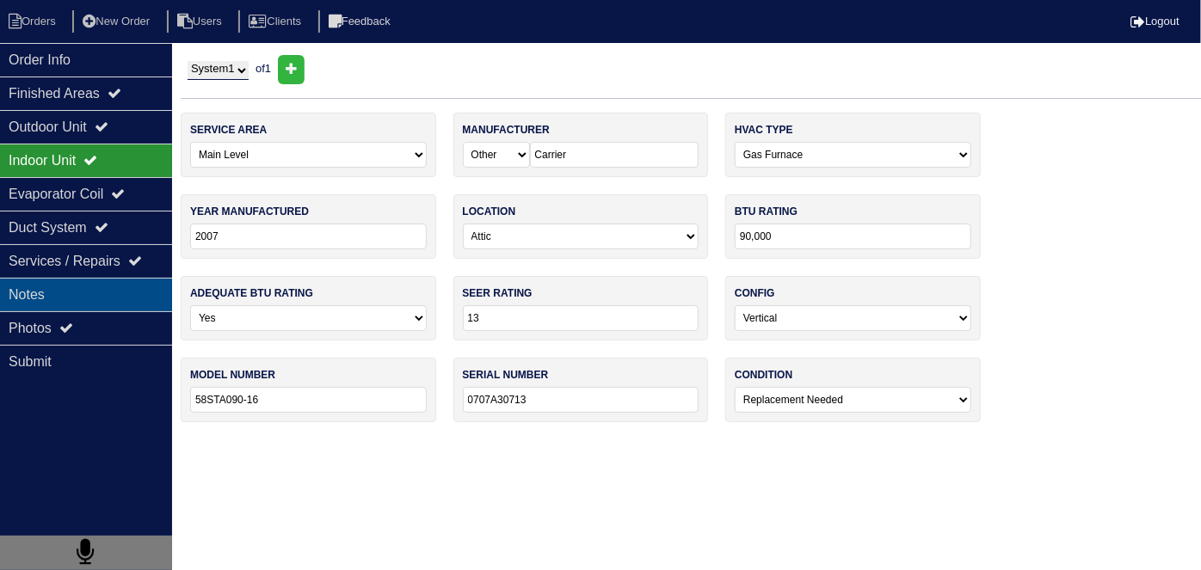
click at [84, 285] on div "Notes" at bounding box center [86, 295] width 172 height 34
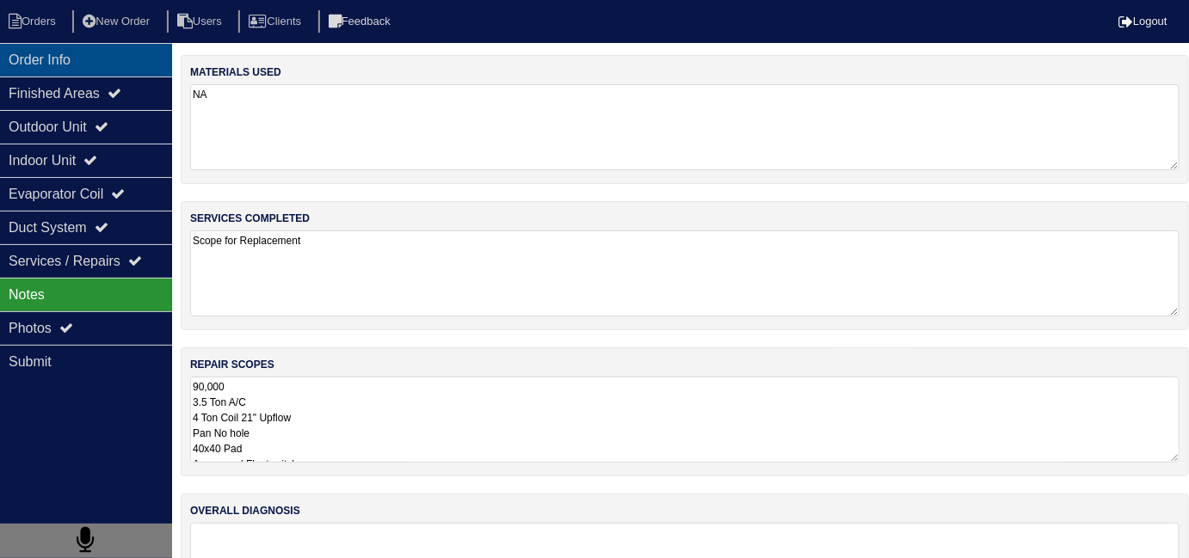
drag, startPoint x: 135, startPoint y: 62, endPoint x: 149, endPoint y: 69, distance: 15.4
click at [134, 62] on div "Order Info" at bounding box center [86, 60] width 172 height 34
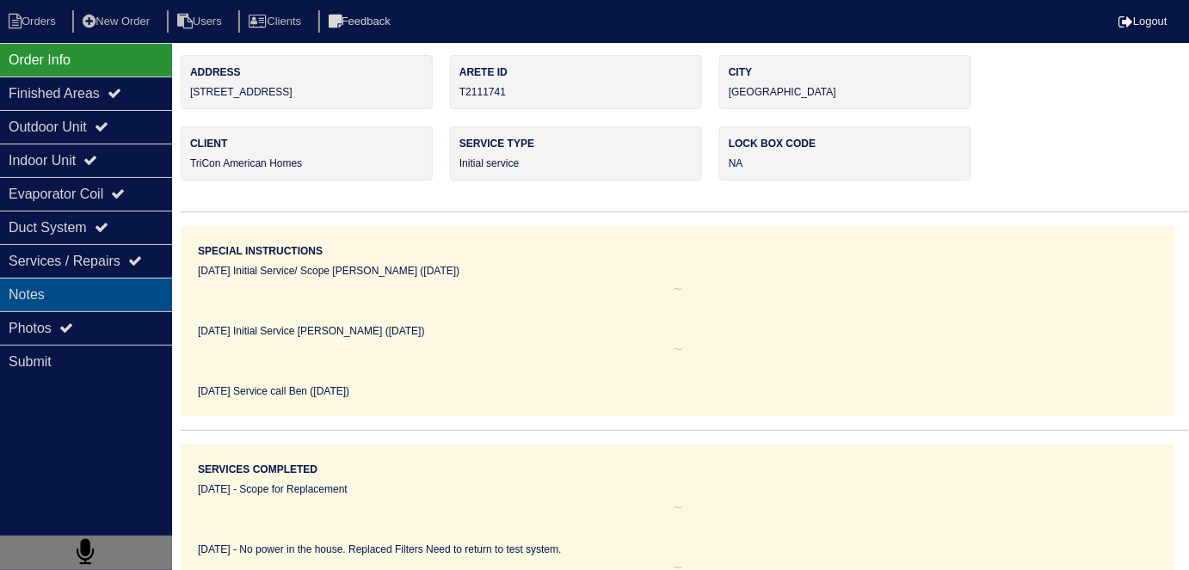
drag, startPoint x: 96, startPoint y: 297, endPoint x: 134, endPoint y: 299, distance: 37.9
click at [96, 297] on div "Notes" at bounding box center [86, 295] width 172 height 34
type textarea "90,000 3.5 Ton A/C 4 Ton Coil 21" Upflow Pan No hole 40x40 Pad Aquaguard Floats…"
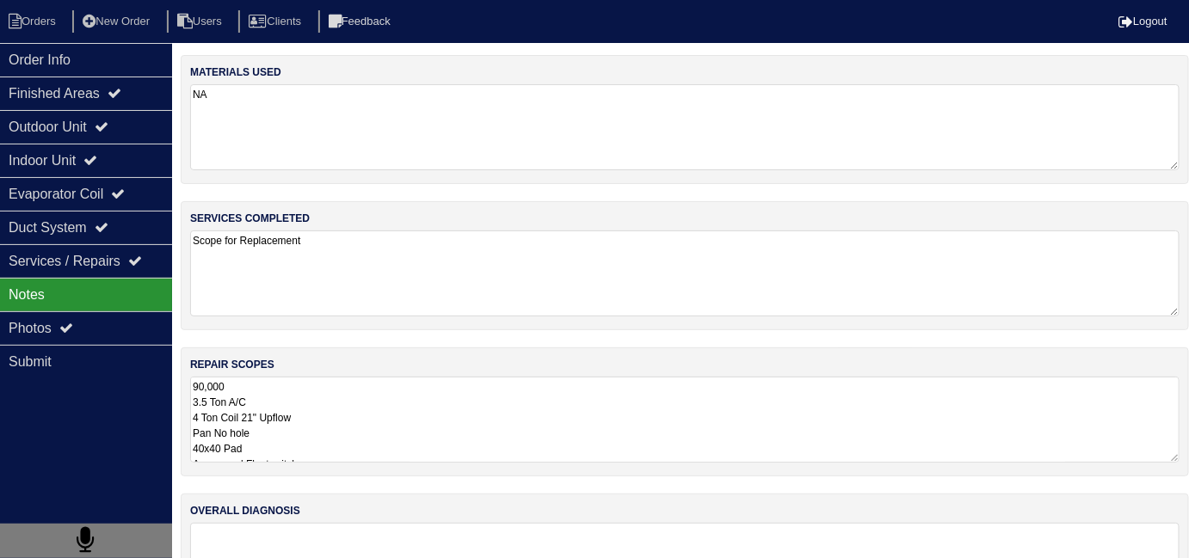
click at [571, 433] on textarea "90,000 3.5 Ton A/C 4 Ton Coil 21" Upflow Pan No hole 40x40 Pad Aquaguard Floats…" at bounding box center [684, 420] width 989 height 86
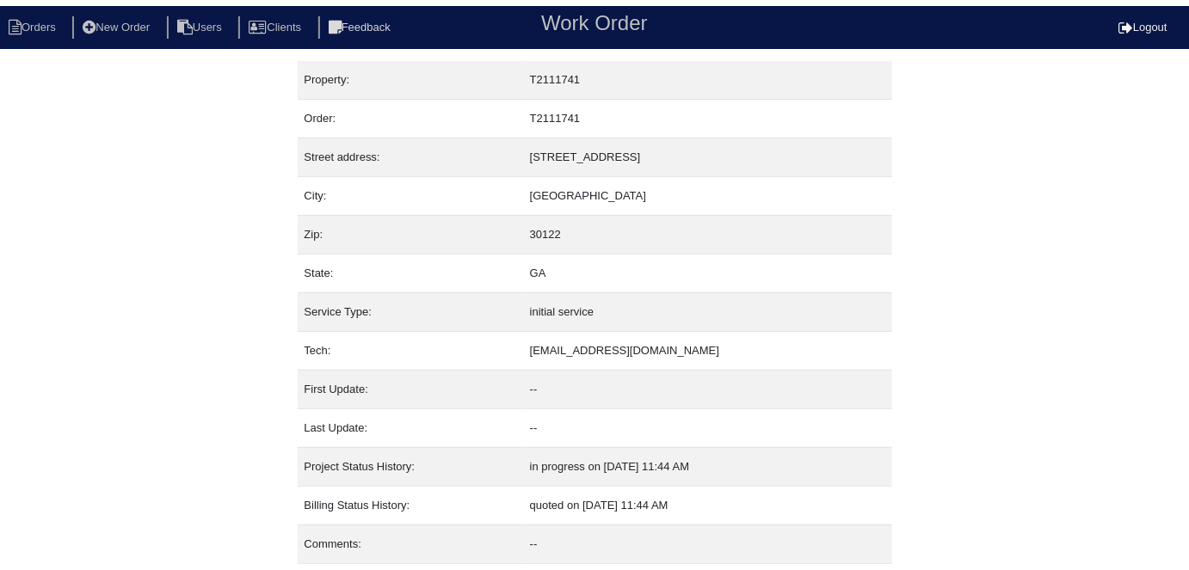
scroll to position [42, 0]
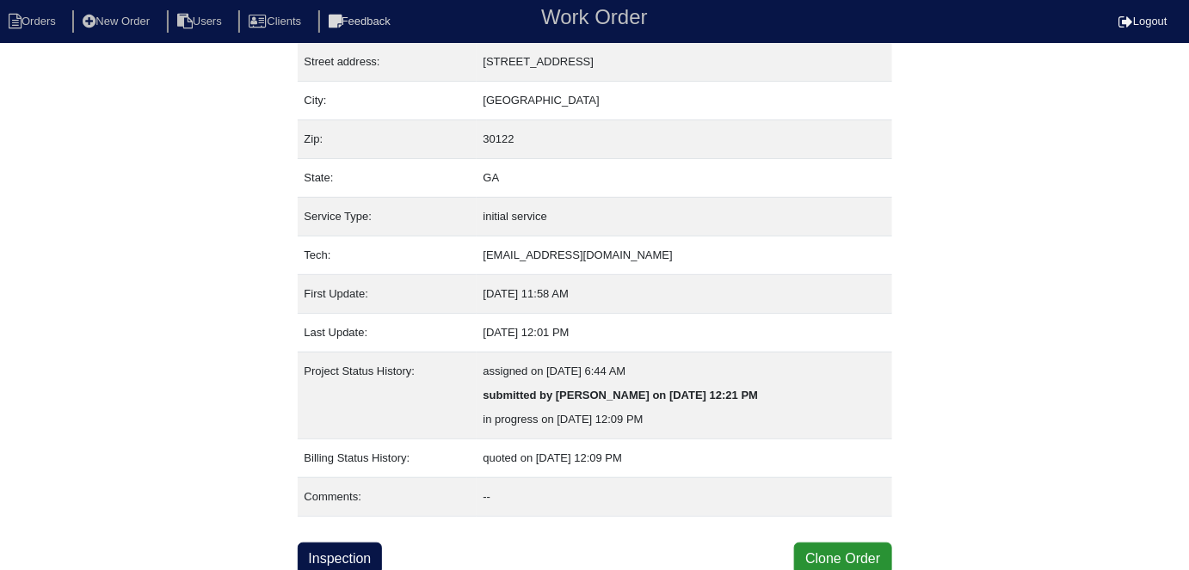
scroll to position [90, 0]
click at [360, 550] on link "Inspection" at bounding box center [340, 558] width 85 height 33
select select "0"
select select "Other"
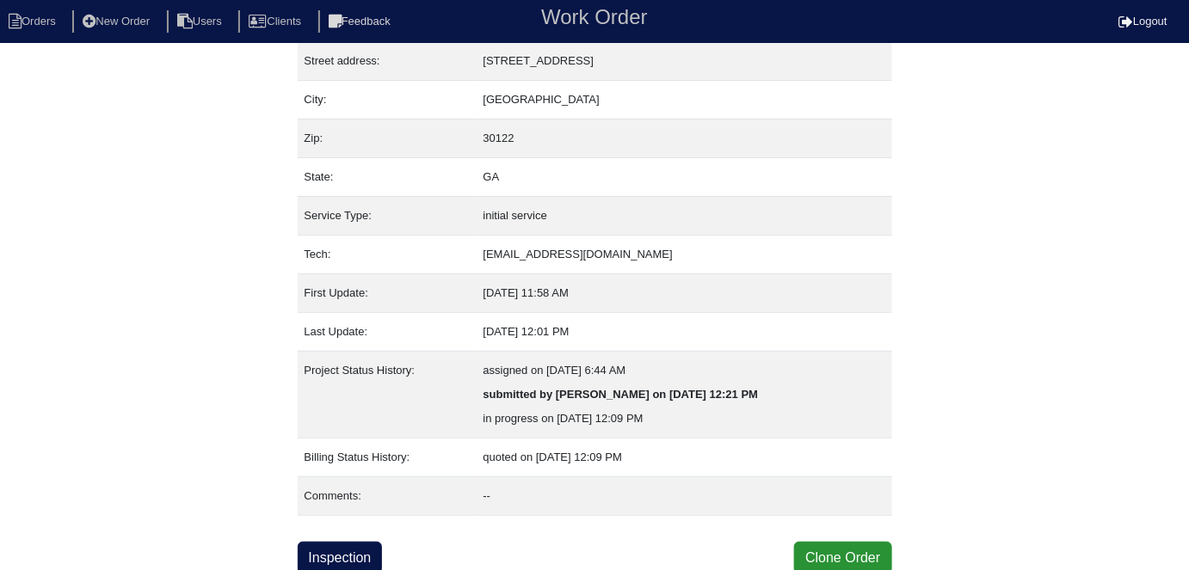
select select "0"
select select "1"
select select "0"
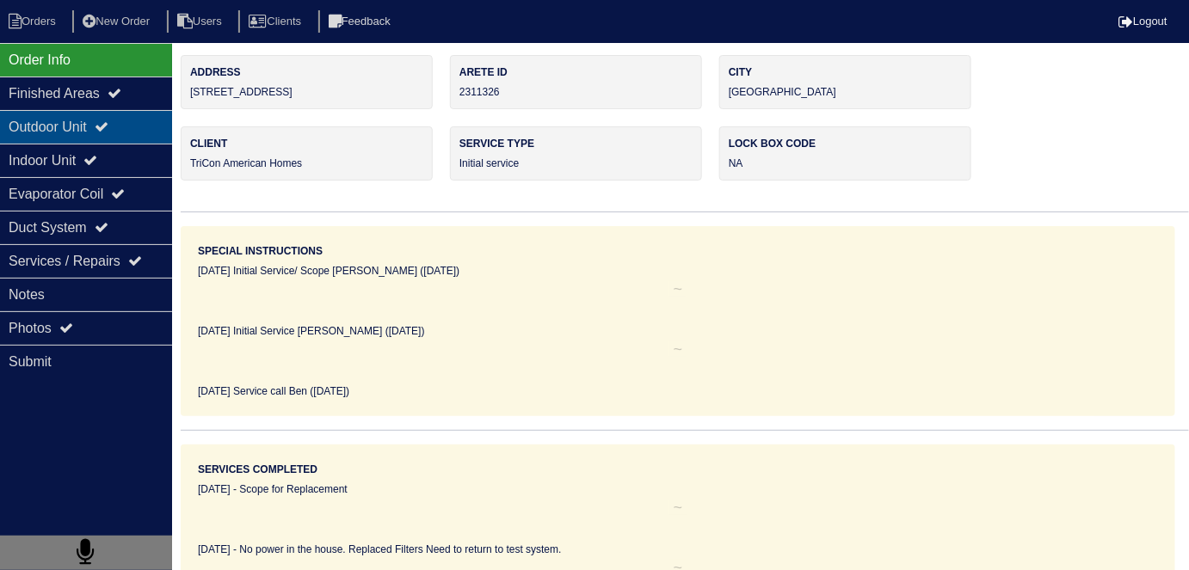
click at [25, 110] on div "Outdoor Unit" at bounding box center [86, 127] width 172 height 34
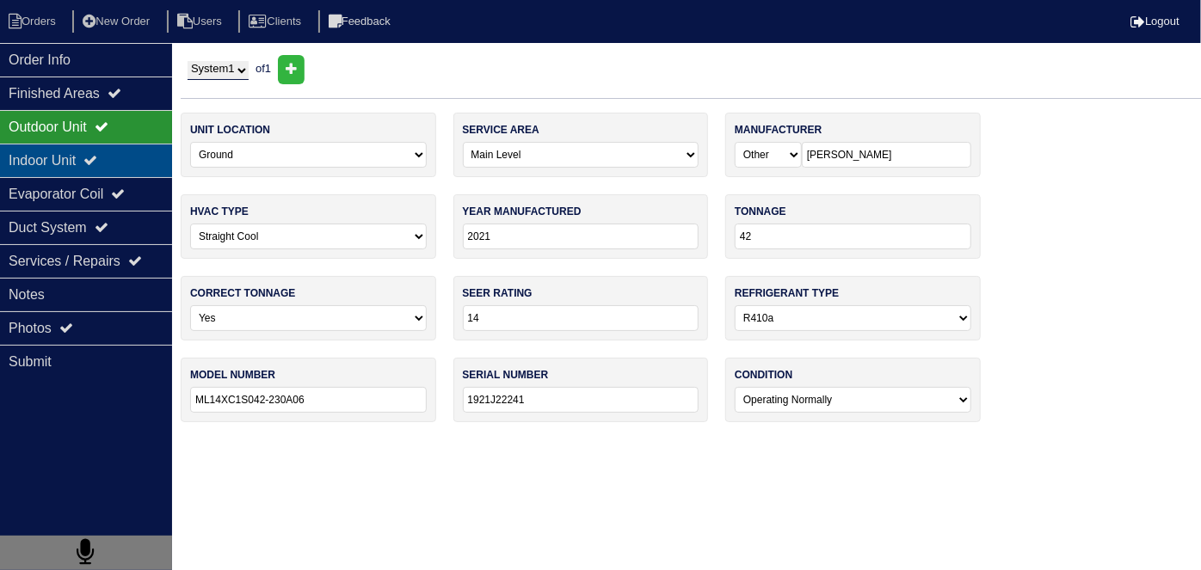
click at [37, 156] on div "Indoor Unit" at bounding box center [86, 161] width 172 height 34
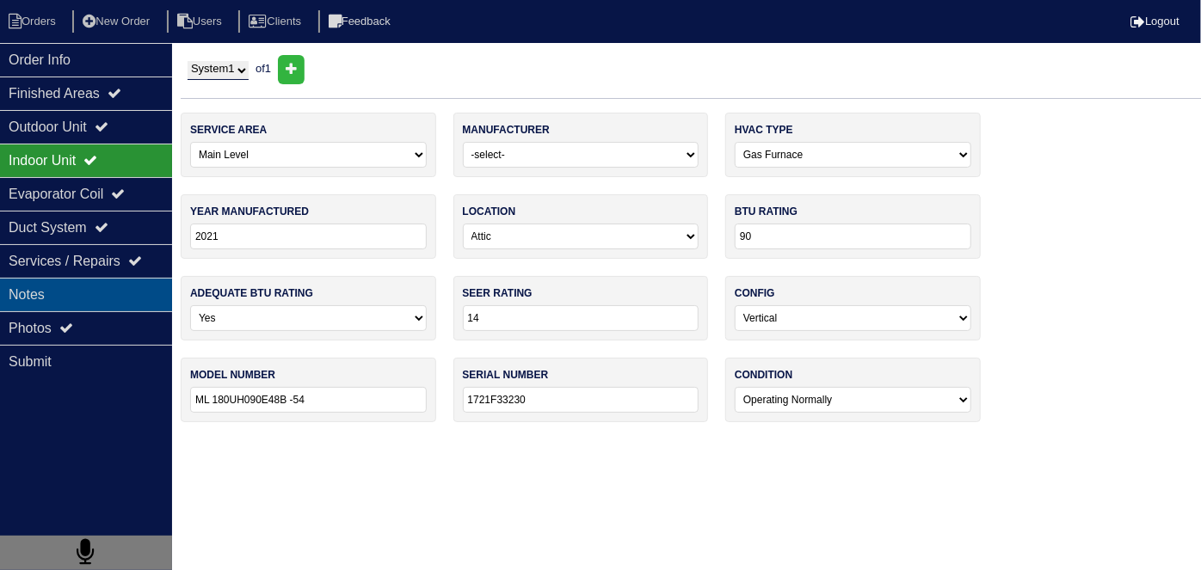
click at [67, 304] on div "Notes" at bounding box center [86, 295] width 172 height 34
type textarea "No power in the house. Replaced Filters Need to return to test system."
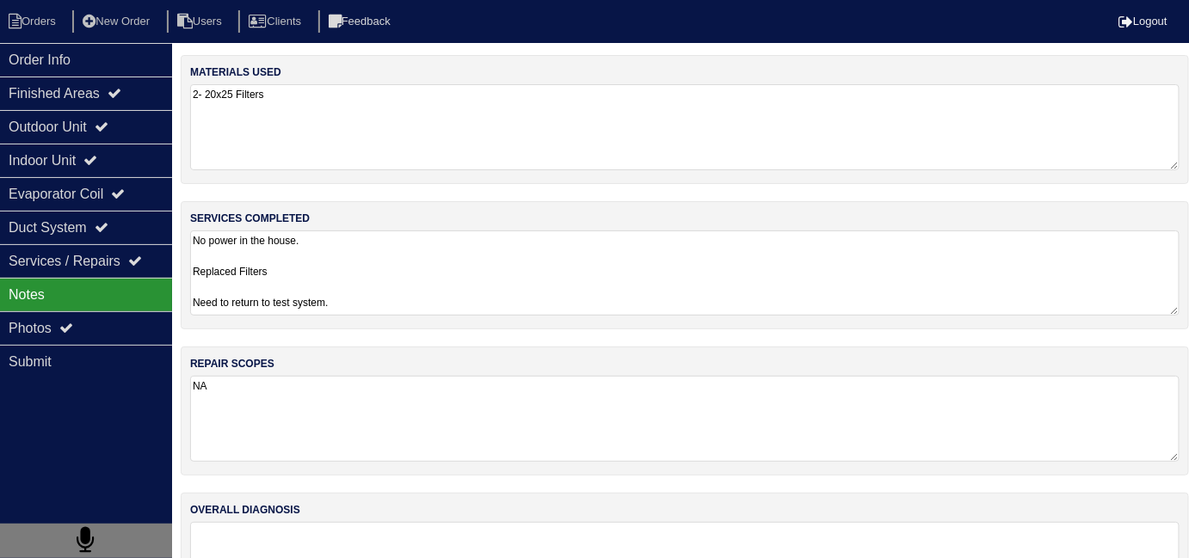
click at [501, 279] on textarea "No power in the house. Replaced Filters Need to return to test system." at bounding box center [684, 273] width 989 height 85
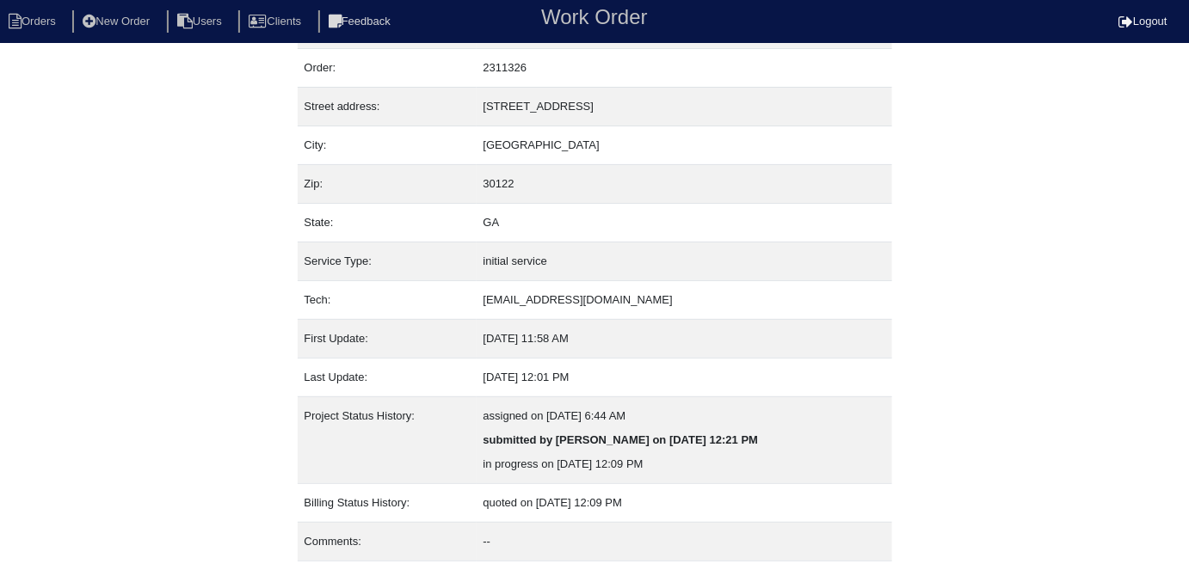
scroll to position [90, 0]
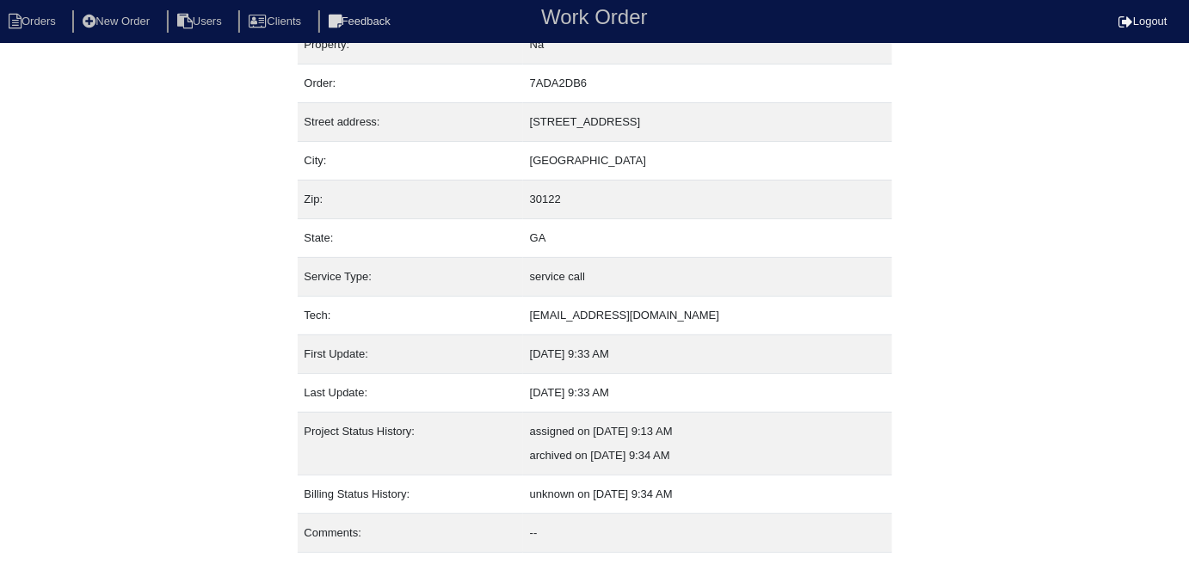
scroll to position [66, 0]
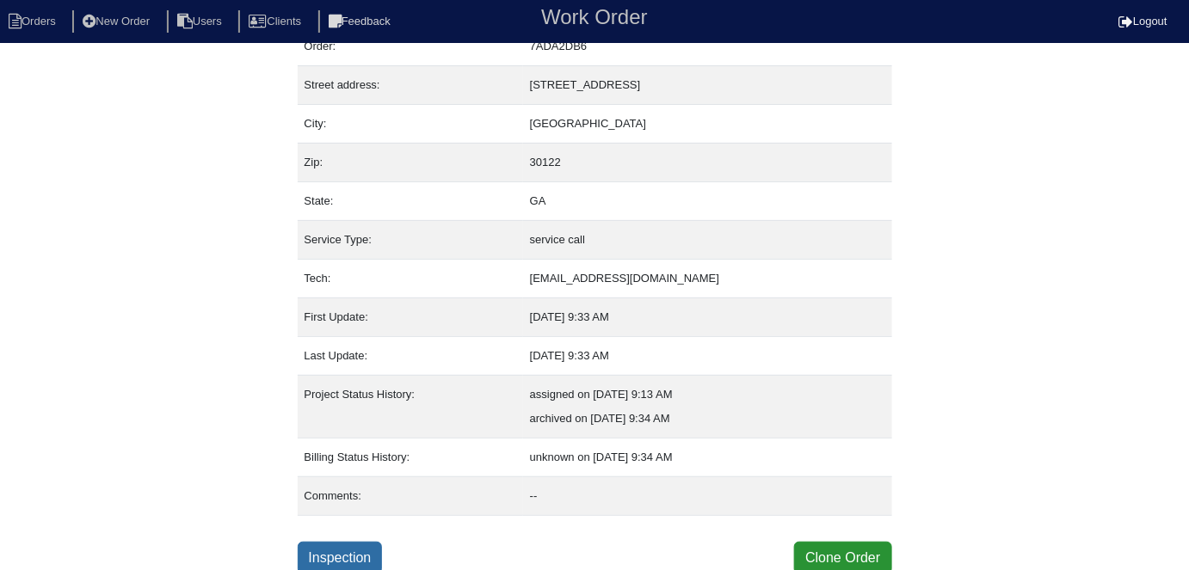
click at [343, 542] on link "Inspection" at bounding box center [340, 558] width 85 height 33
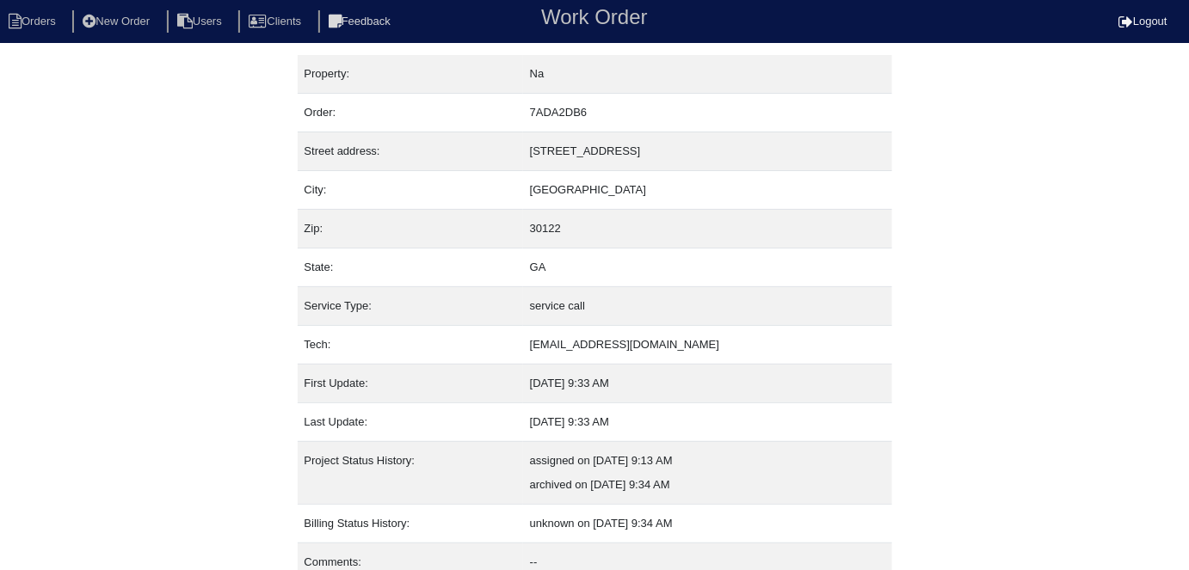
select select "0"
select select "[PERSON_NAME]"
select select "0"
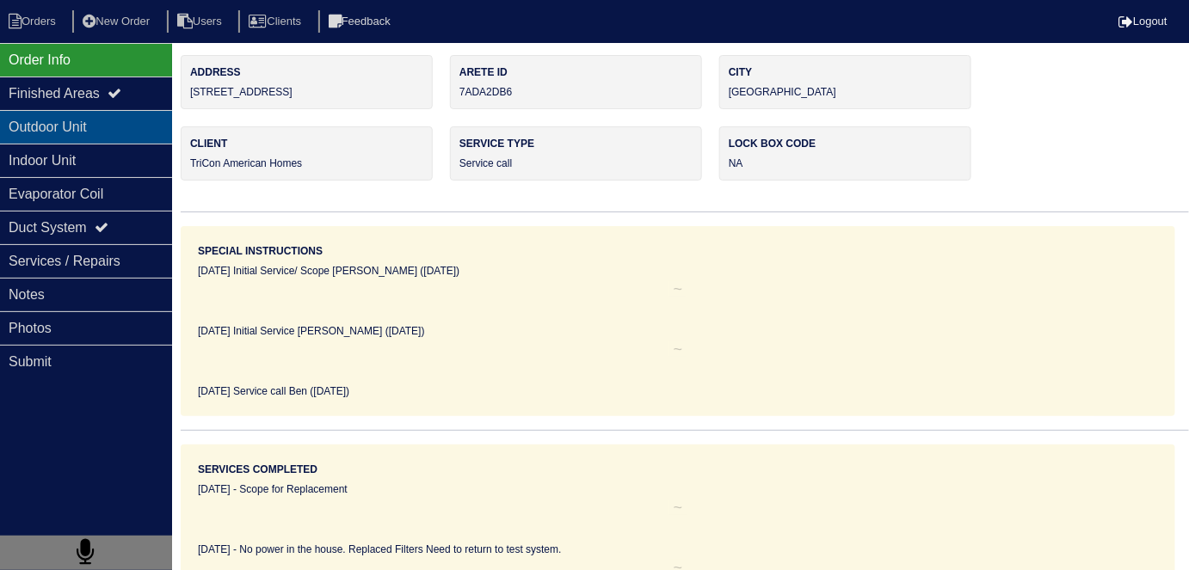
click at [102, 127] on div "Outdoor Unit" at bounding box center [86, 127] width 172 height 34
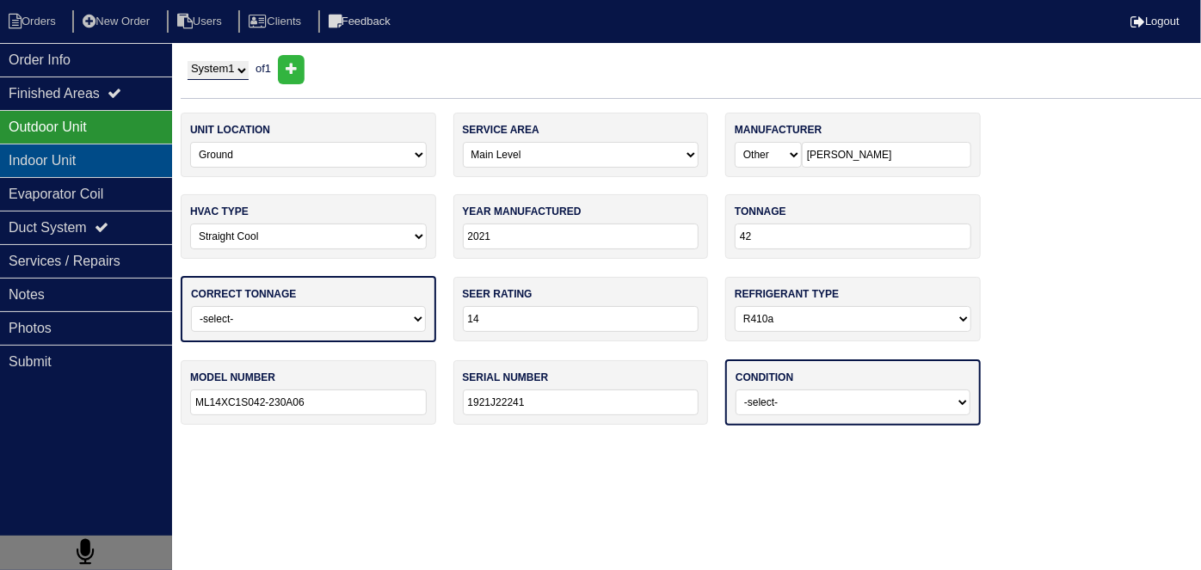
click at [91, 144] on div "Indoor Unit" at bounding box center [86, 161] width 172 height 34
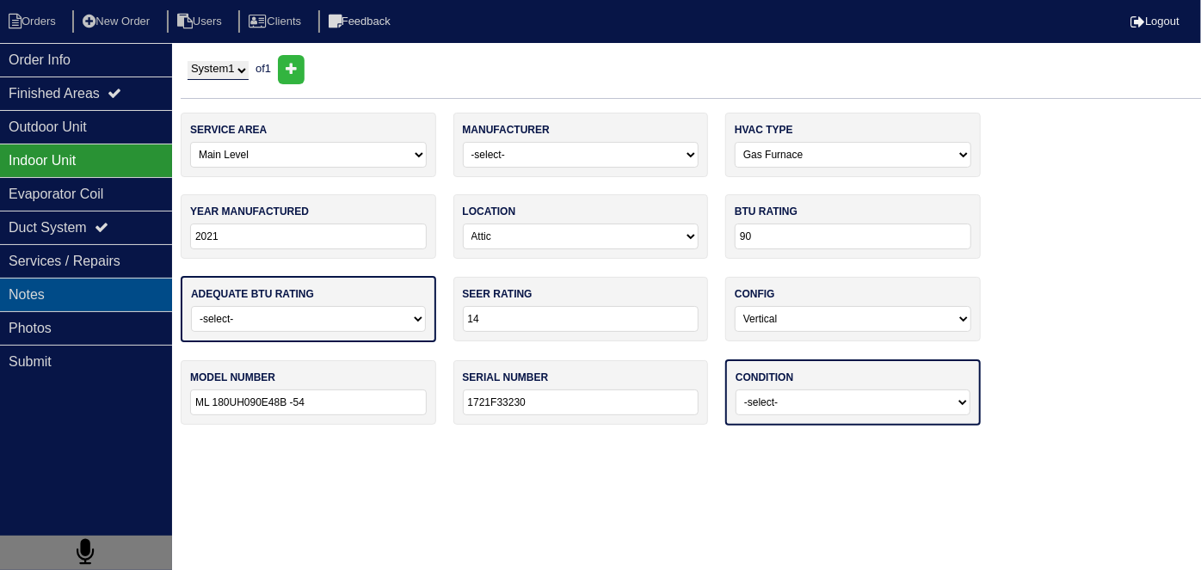
click at [84, 287] on div "Notes" at bounding box center [86, 295] width 172 height 34
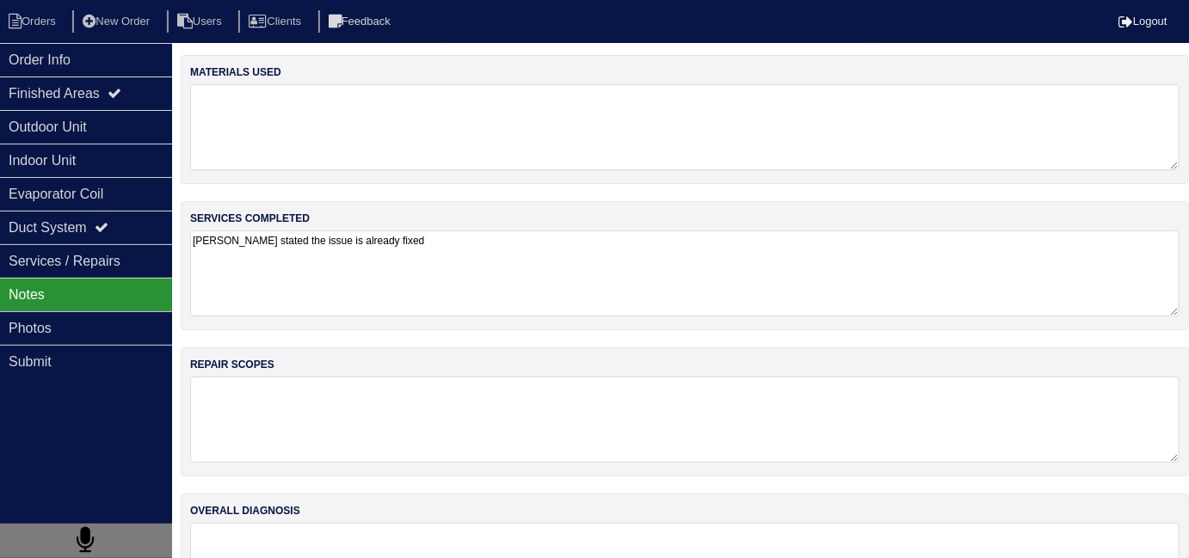
click at [475, 280] on textarea "Tenant stated the issue is already fixed" at bounding box center [684, 274] width 989 height 86
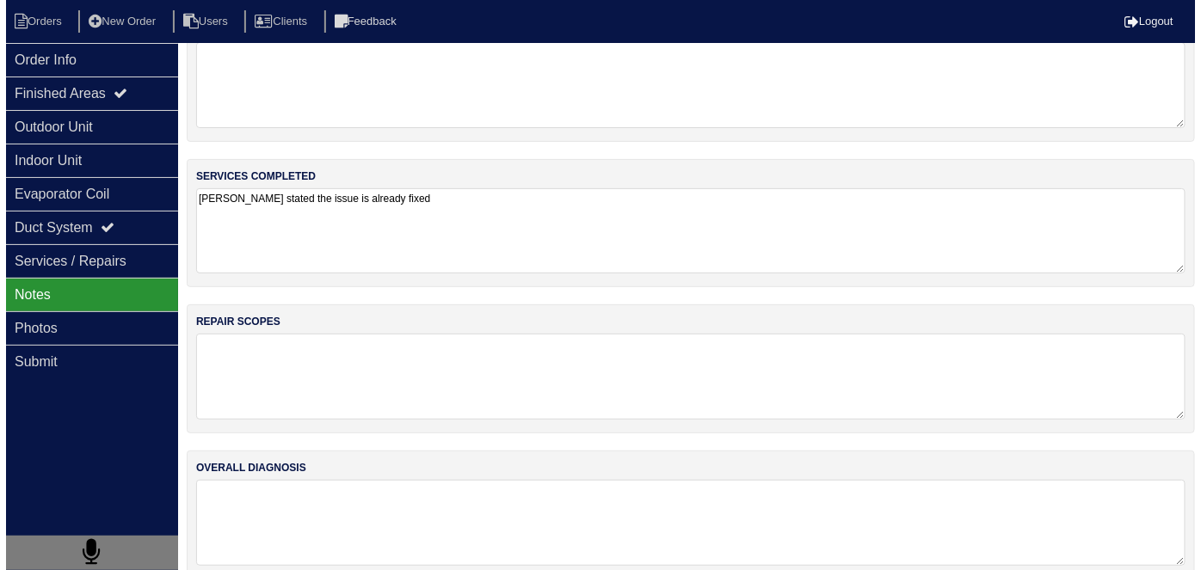
scroll to position [66, 0]
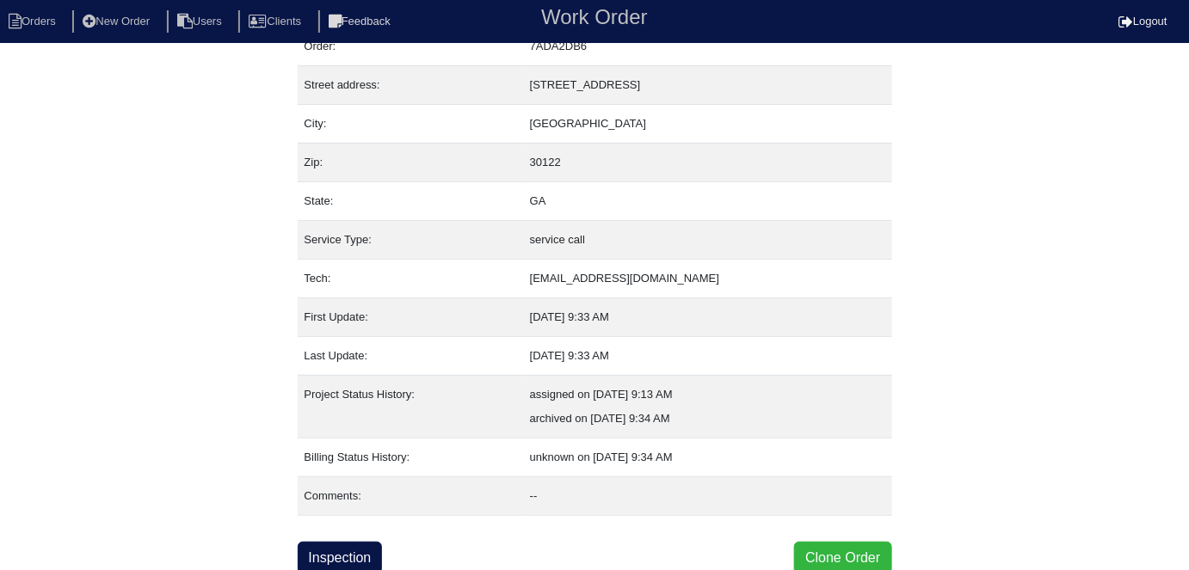
click at [811, 542] on button "Clone Order" at bounding box center [842, 558] width 97 height 33
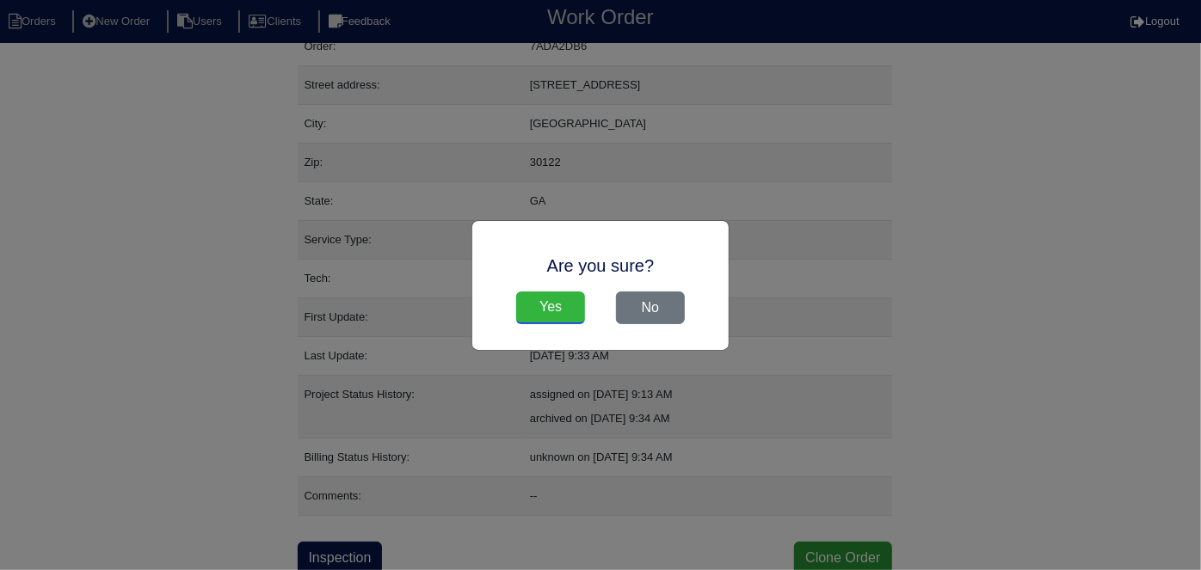
click at [548, 305] on input "Yes" at bounding box center [550, 308] width 69 height 33
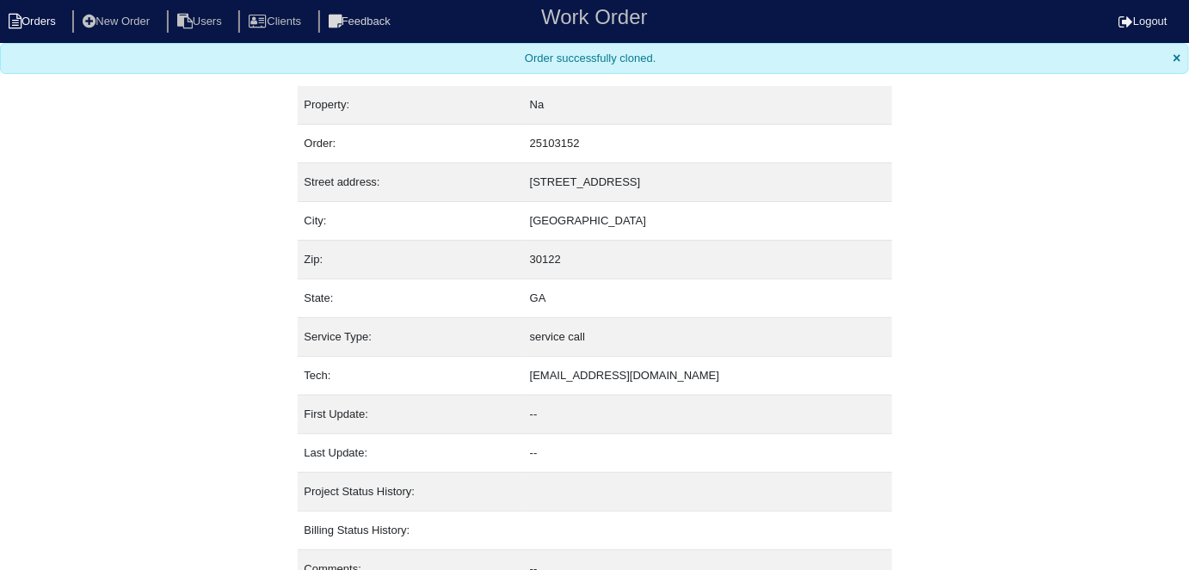
click at [50, 32] on li "Orders" at bounding box center [35, 21] width 70 height 23
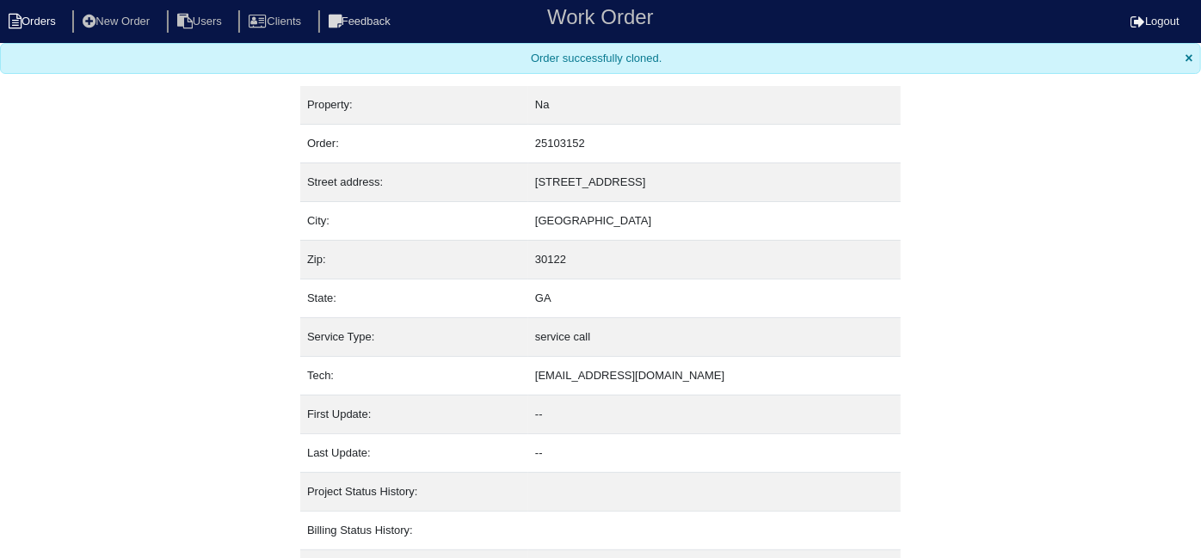
select select "15"
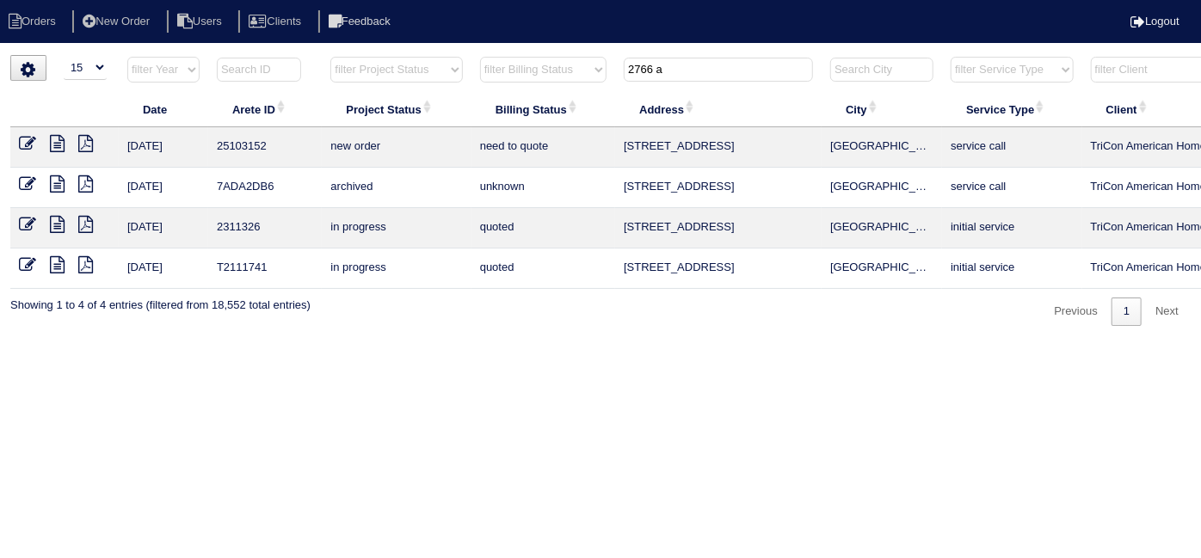
click at [28, 137] on icon at bounding box center [27, 143] width 17 height 17
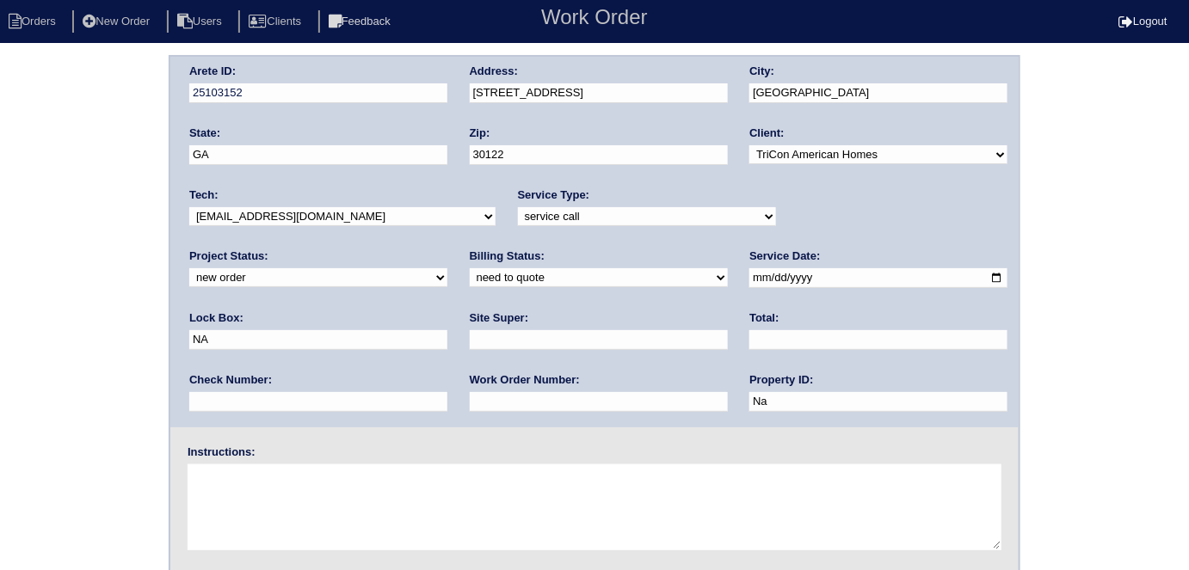
click at [568, 210] on select "-select- initial service basic service maintenance call replacement scope servi…" at bounding box center [647, 216] width 258 height 19
select select "maintenance call"
click at [518, 207] on select "-select- initial service basic service maintenance call replacement scope servi…" at bounding box center [647, 216] width 258 height 19
click at [470, 342] on input "text" at bounding box center [599, 340] width 258 height 20
type input "Josh Zobel"
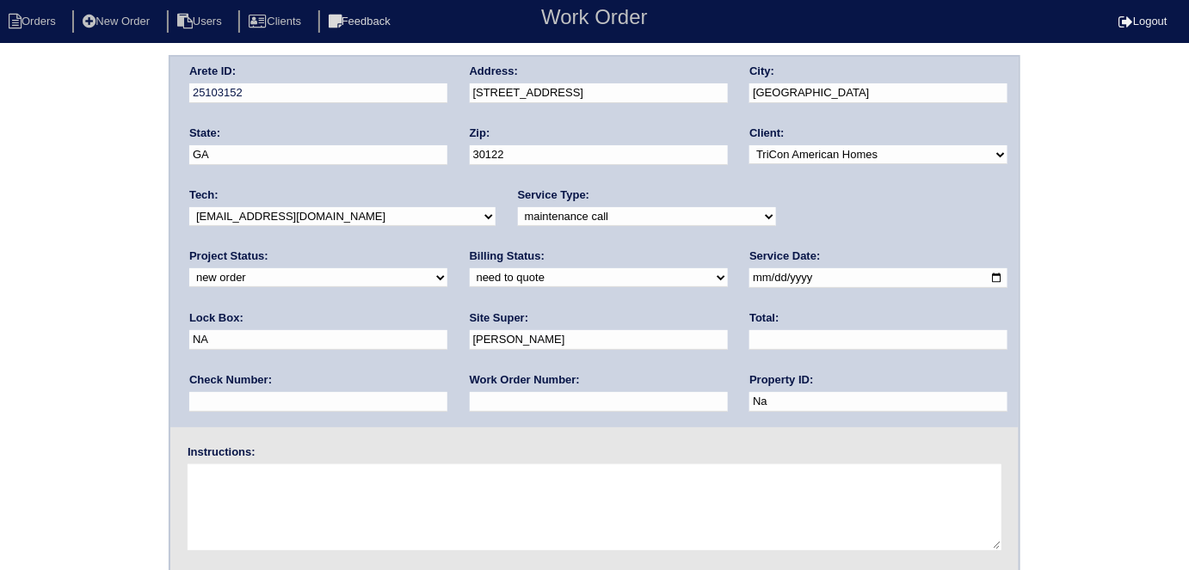
click at [470, 406] on input "text" at bounding box center [599, 402] width 258 height 20
type input "497943"
click at [292, 511] on textarea at bounding box center [595, 507] width 814 height 86
type textarea "A/C won't turn on"
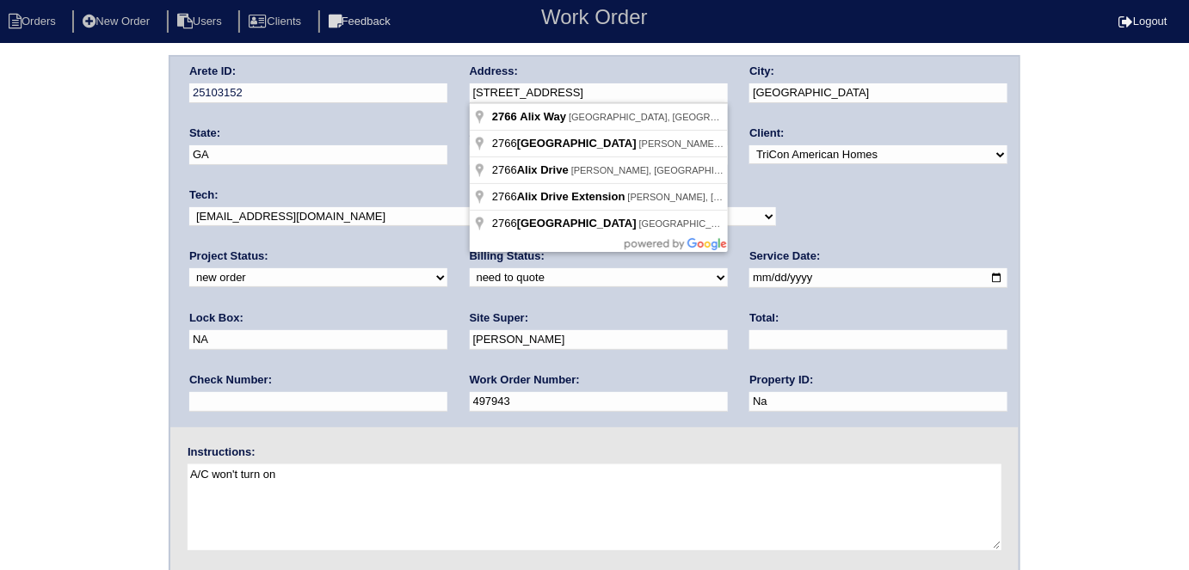
drag, startPoint x: 632, startPoint y: 92, endPoint x: 446, endPoint y: 91, distance: 185.8
click at [447, 91] on div "Arete ID: 25103152 Address: 2766 Alix Way City: Lithia Springs State: GA Zip: 3…" at bounding box center [594, 242] width 848 height 371
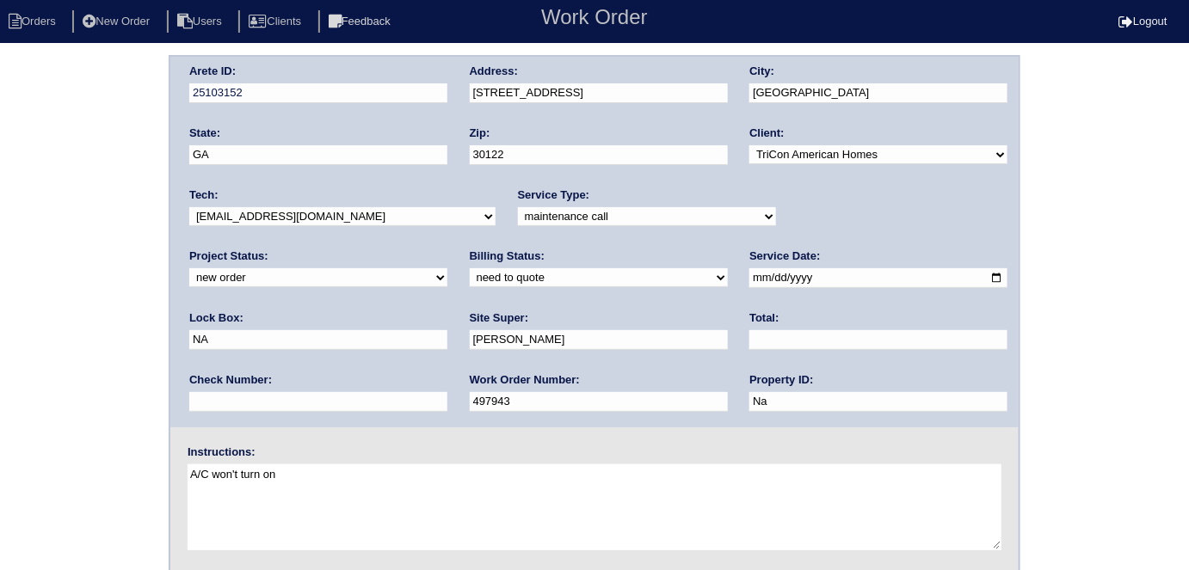
drag, startPoint x: 0, startPoint y: 275, endPoint x: 7, endPoint y: 297, distance: 22.6
click at [0, 275] on div "Arete ID: 25103152 Address: 2766 Alix Way City: Lithia Springs State: GA Zip: 3…" at bounding box center [594, 403] width 1189 height 696
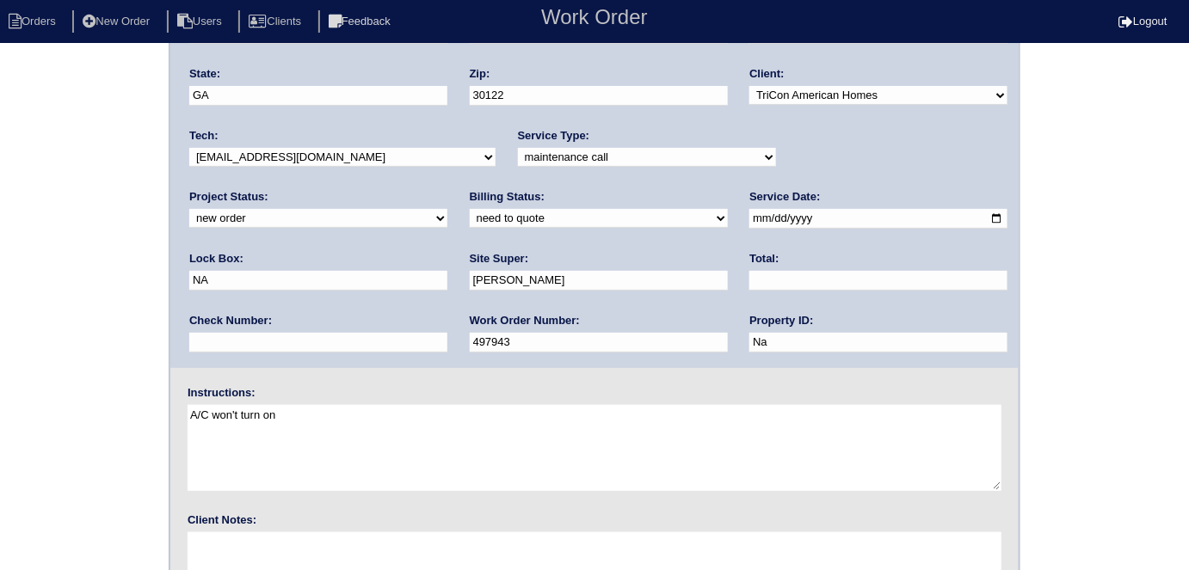
scroll to position [176, 0]
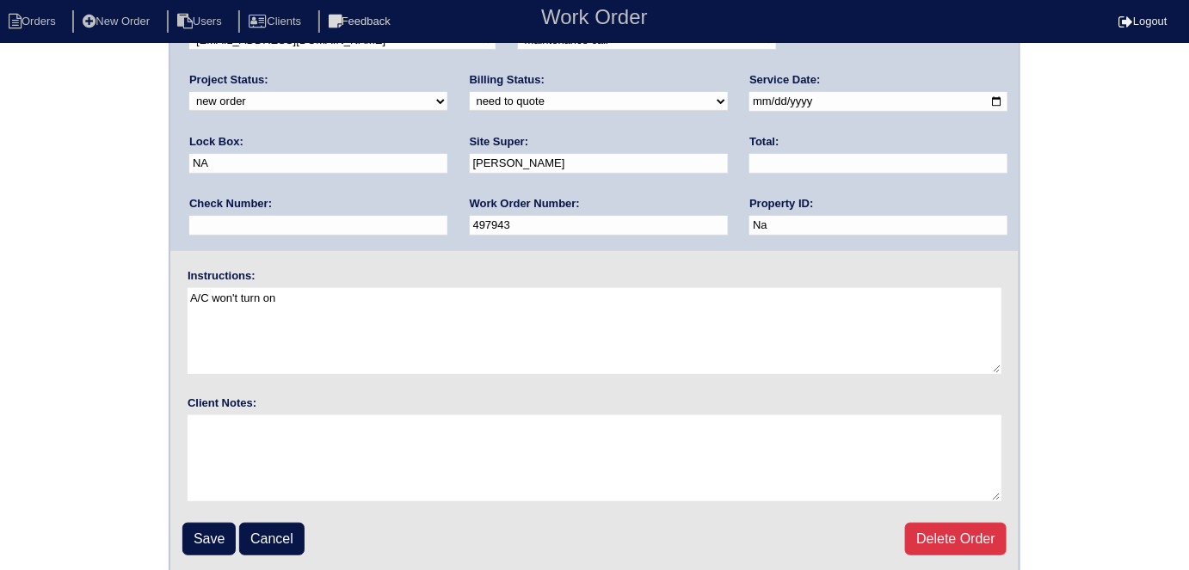
drag, startPoint x: 204, startPoint y: 534, endPoint x: 329, endPoint y: 451, distance: 150.1
click at [204, 534] on input "Save" at bounding box center [208, 539] width 53 height 33
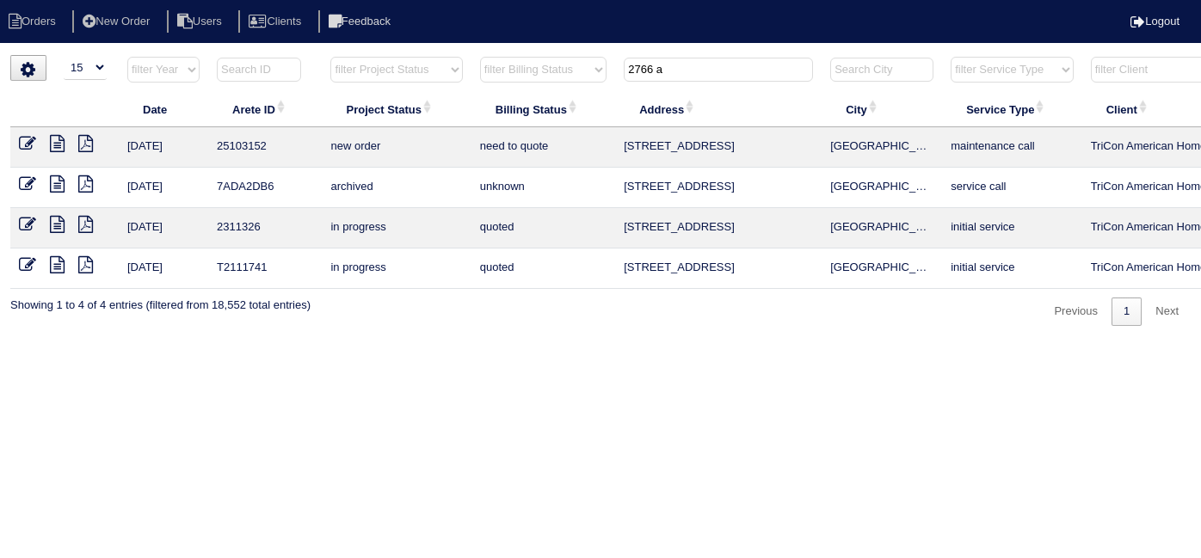
select select "15"
drag, startPoint x: 683, startPoint y: 76, endPoint x: 520, endPoint y: 58, distance: 163.5
click at [520, 58] on tr "filter Year -- Any Year -- 2025 2024 2023 2022 2021 2020 2019 filter Project St…" at bounding box center [755, 73] width 1491 height 35
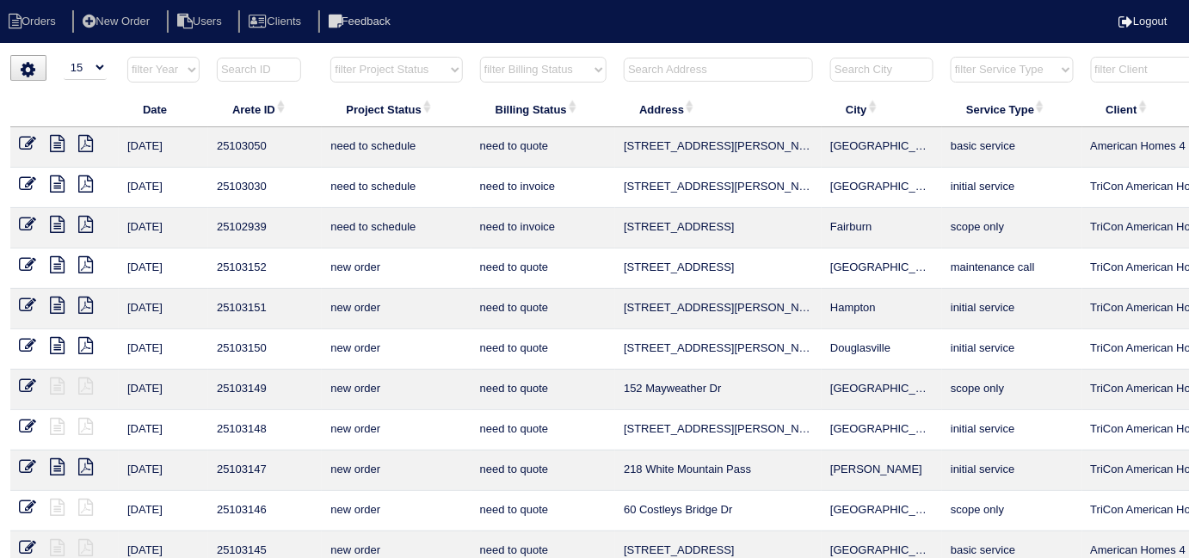
click at [671, 74] on input "text" at bounding box center [718, 70] width 189 height 24
type input "2670"
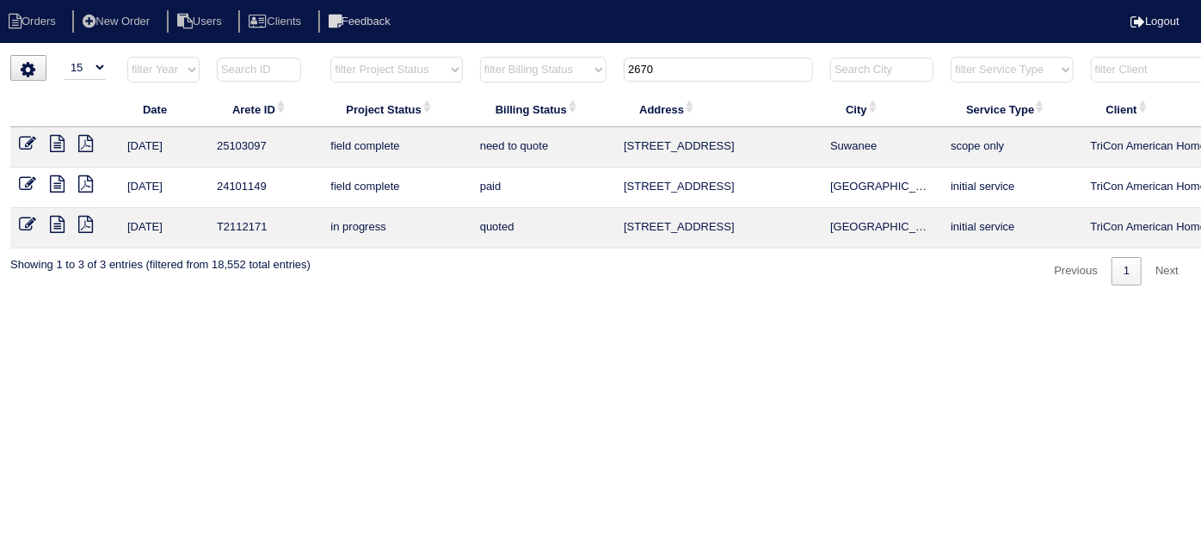
drag, startPoint x: 57, startPoint y: 144, endPoint x: 169, endPoint y: 51, distance: 146.0
click at [56, 144] on icon at bounding box center [57, 143] width 15 height 17
click at [22, 140] on icon at bounding box center [27, 143] width 17 height 17
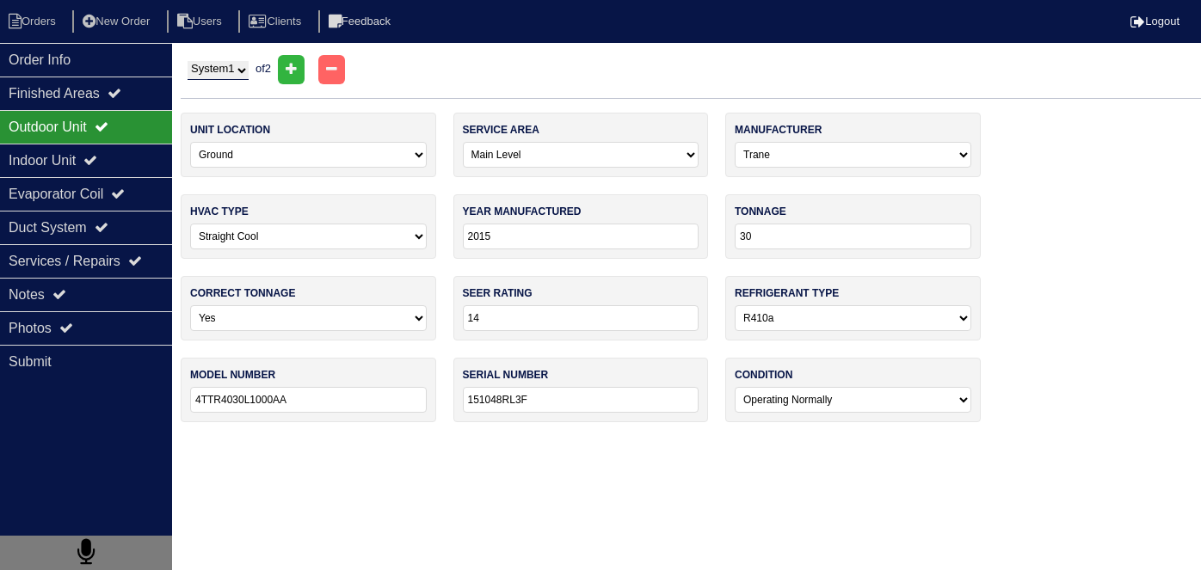
select select "0"
select select "Trane"
select select "0"
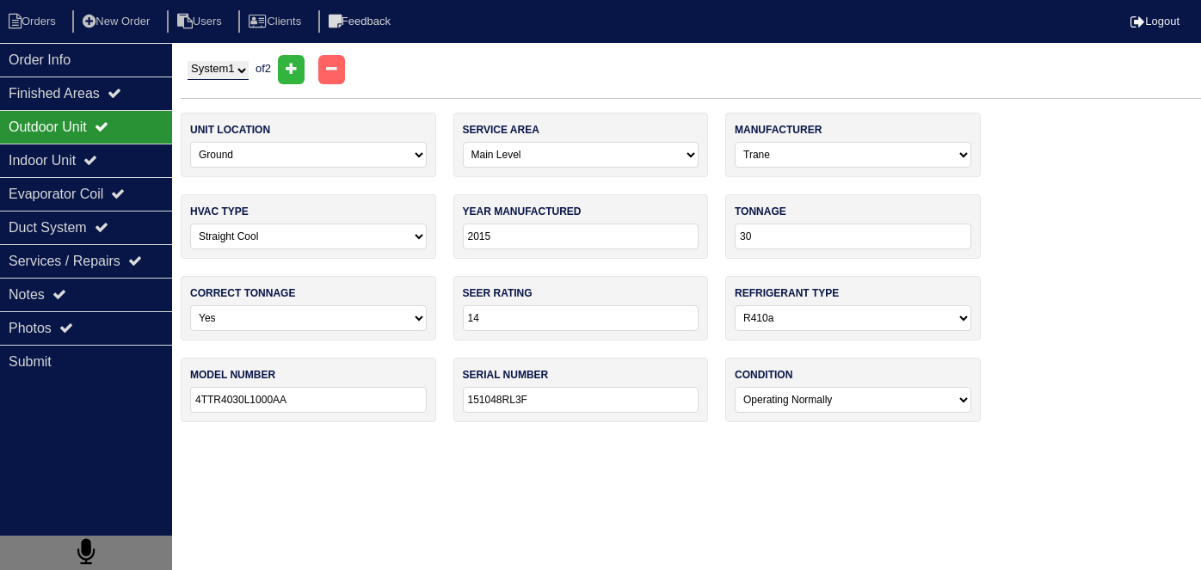
select select "1"
select select "0"
click at [53, 281] on div "Notes" at bounding box center [86, 295] width 172 height 34
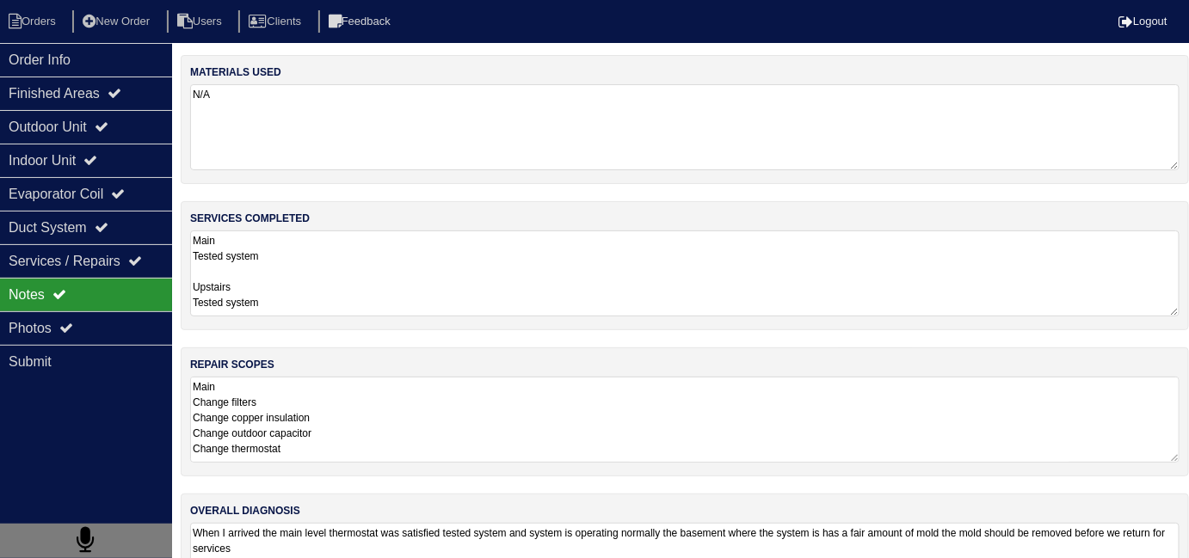
drag, startPoint x: 603, startPoint y: 407, endPoint x: 655, endPoint y: 404, distance: 51.7
click at [606, 406] on textarea "Main Change filters Change copper insulation Change outdoor capacitor Change th…" at bounding box center [684, 420] width 989 height 86
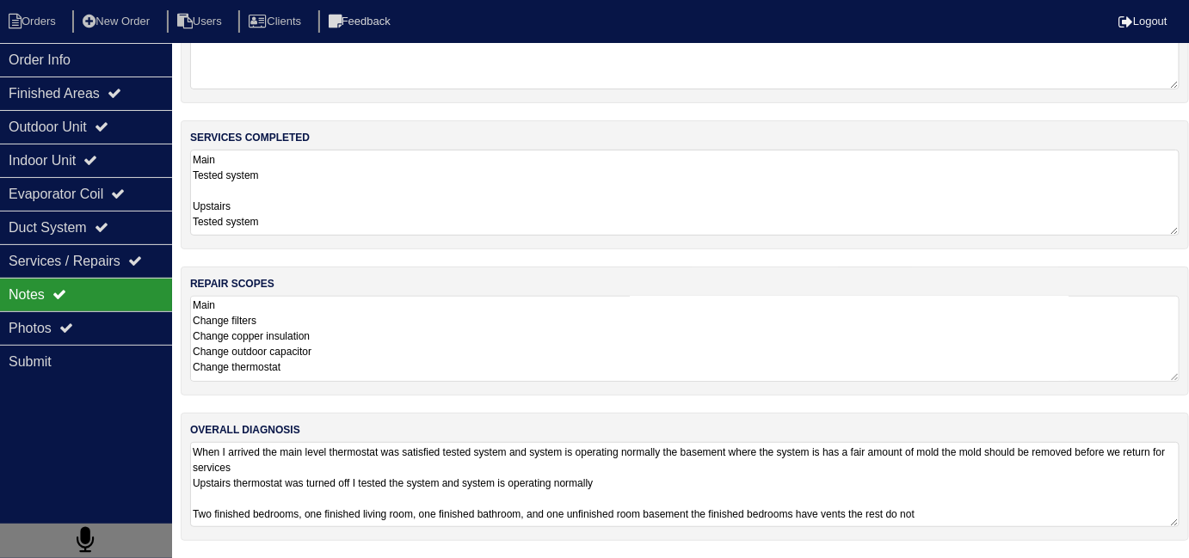
scroll to position [76, 0]
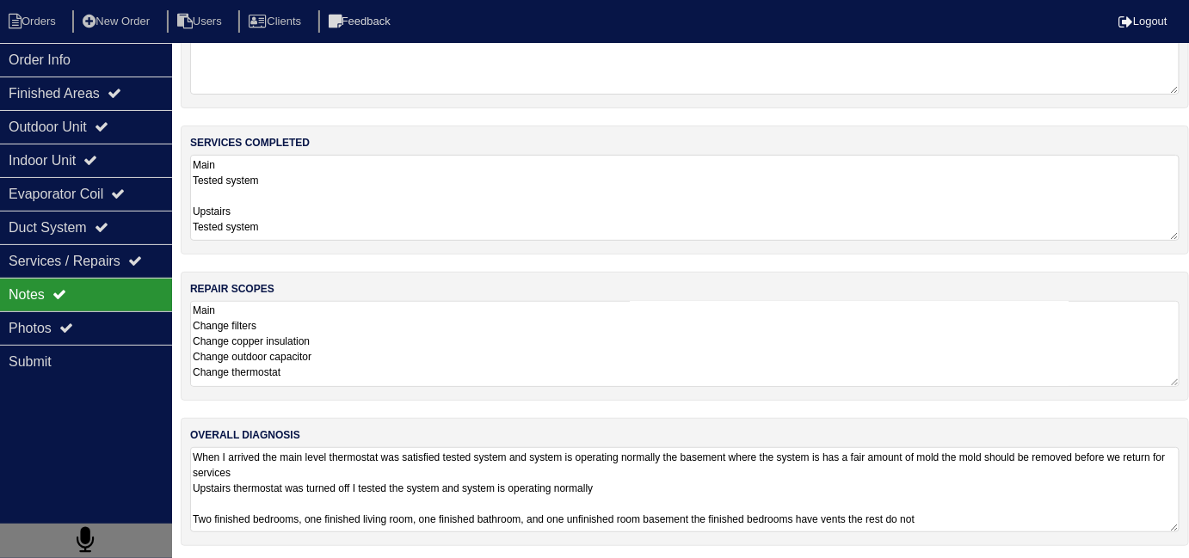
click at [778, 491] on textarea "When I arrived the main level thermostat was satisfied tested system and system…" at bounding box center [684, 489] width 989 height 85
click at [525, 347] on textarea "Main Change filters Change copper insulation Change outdoor capacitor Change th…" at bounding box center [684, 344] width 989 height 86
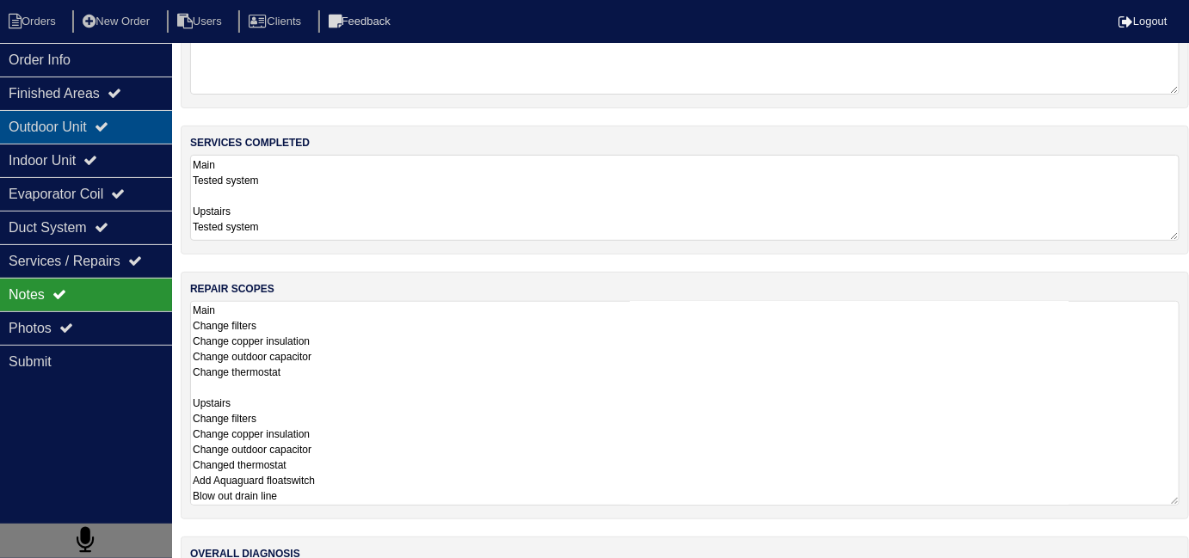
click at [99, 113] on div "Outdoor Unit" at bounding box center [86, 127] width 172 height 34
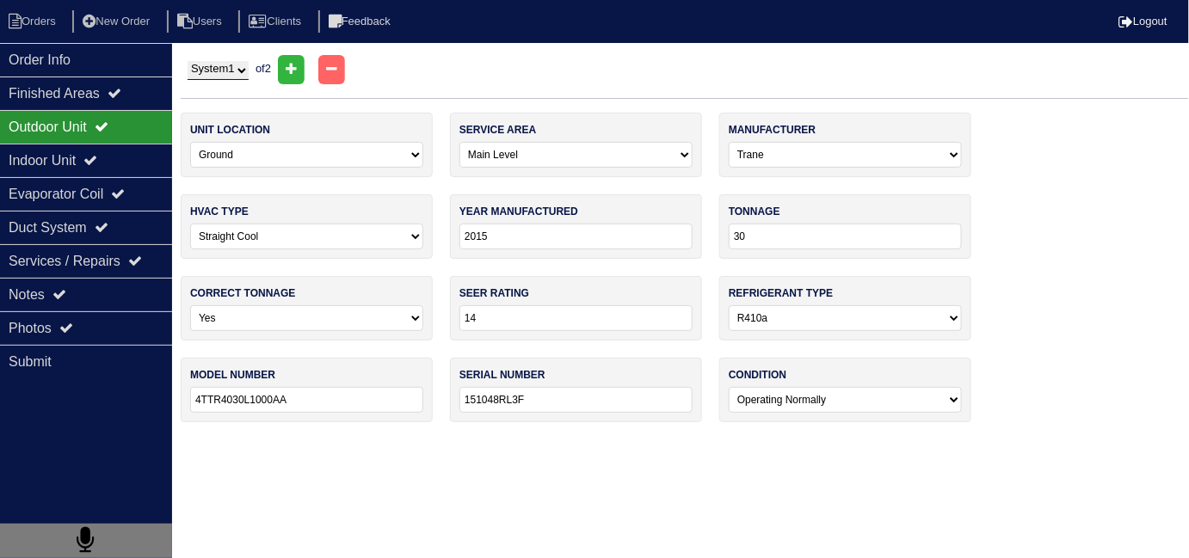
scroll to position [0, 0]
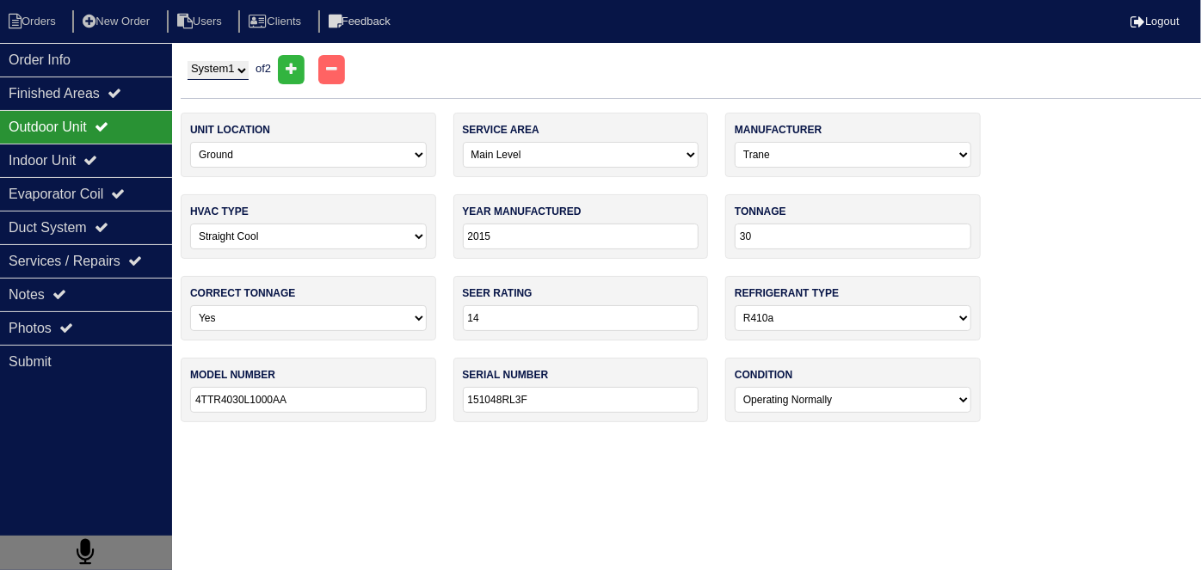
click at [210, 66] on select "System 1 System 2" at bounding box center [218, 70] width 61 height 19
select select "2"
click at [188, 61] on select "System 1 System 2" at bounding box center [218, 70] width 61 height 19
select select "1"
click at [131, 147] on div "Indoor Unit" at bounding box center [86, 161] width 172 height 34
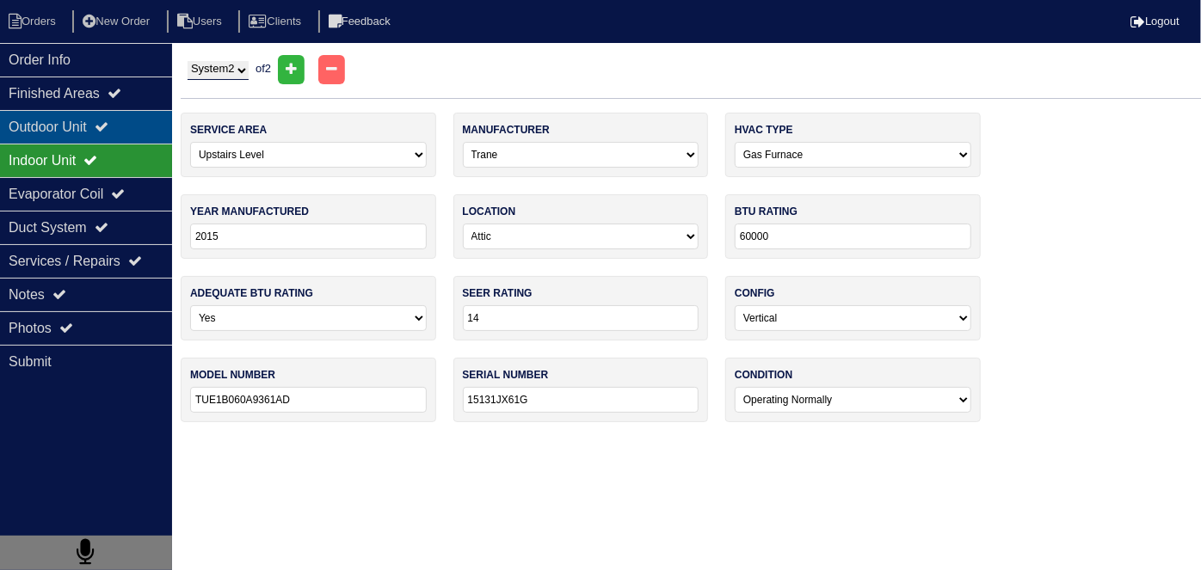
click at [121, 131] on div "Outdoor Unit" at bounding box center [86, 127] width 172 height 34
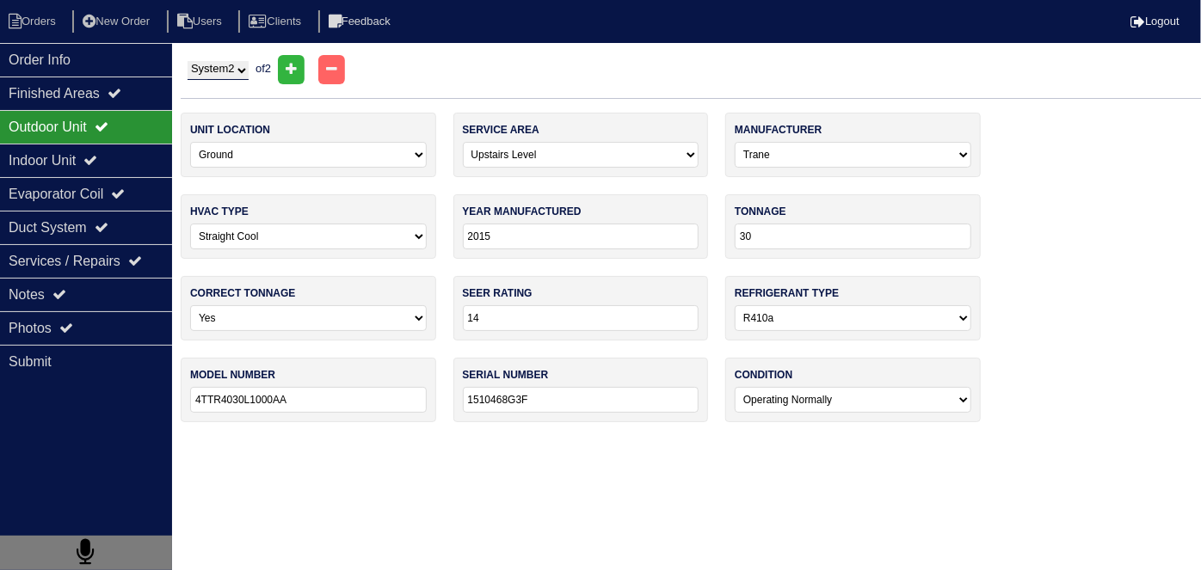
click at [220, 73] on select "System 1 System 2" at bounding box center [218, 70] width 61 height 19
select select "1"
click at [188, 61] on select "System 1 System 2" at bounding box center [218, 70] width 61 height 19
select select "0"
click at [83, 231] on div "Duct System" at bounding box center [86, 228] width 172 height 34
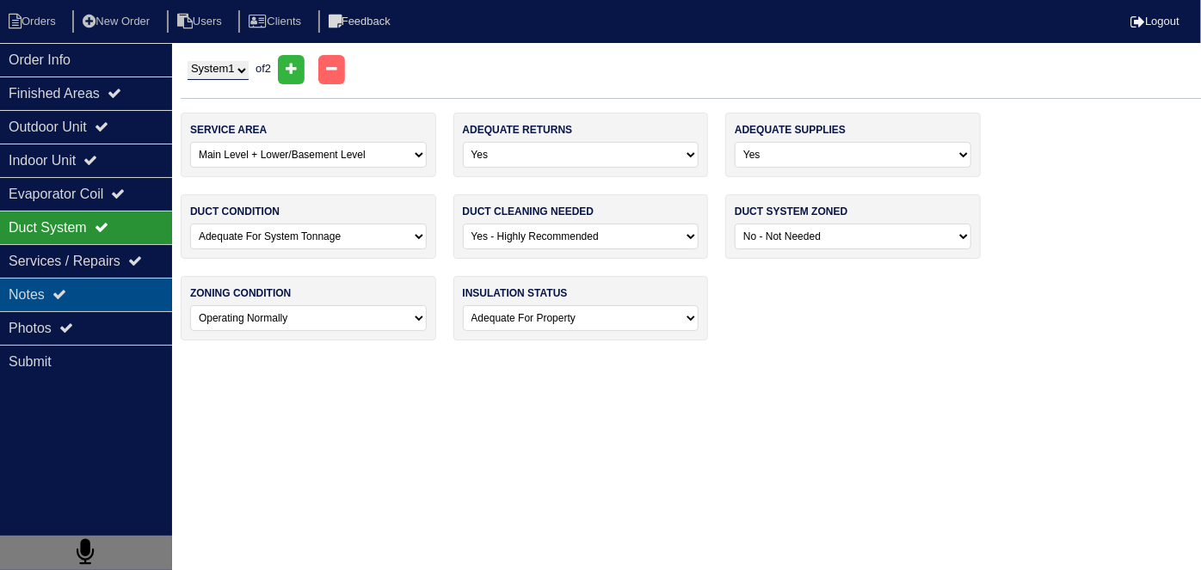
click at [75, 298] on div "Notes" at bounding box center [86, 295] width 172 height 34
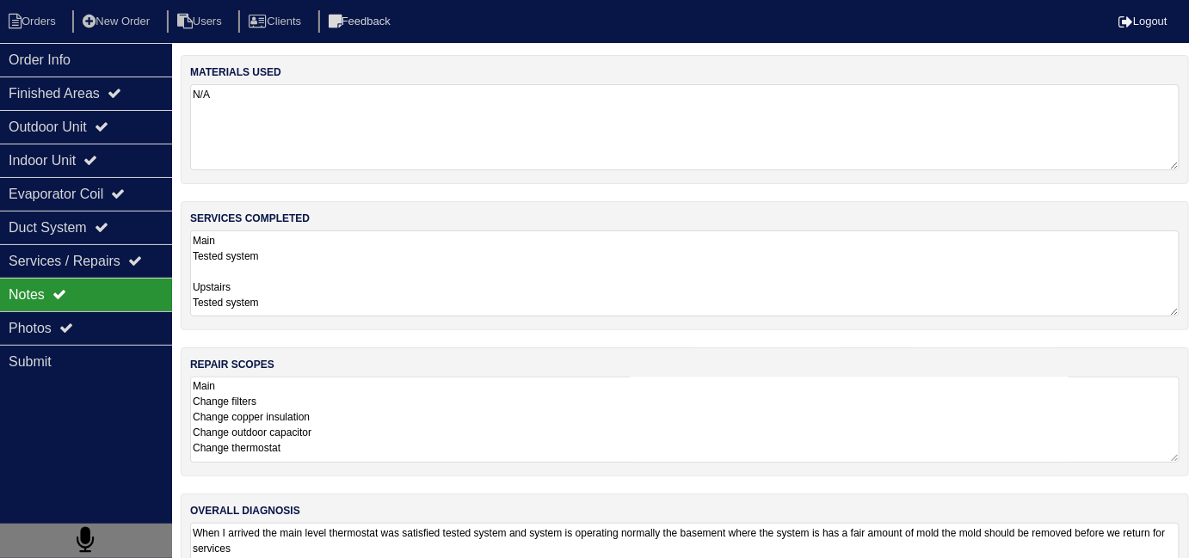
click at [452, 292] on textarea "Main Tested system Upstairs Tested system" at bounding box center [684, 274] width 989 height 86
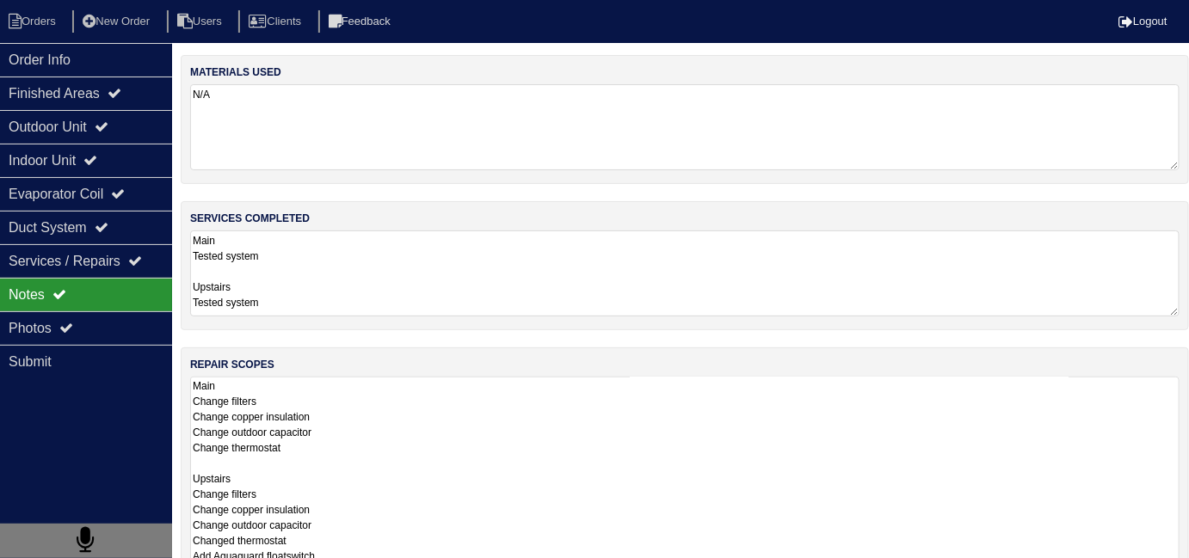
click at [504, 396] on textarea "Main Change filters Change copper insulation Change outdoor capacitor Change th…" at bounding box center [684, 479] width 989 height 205
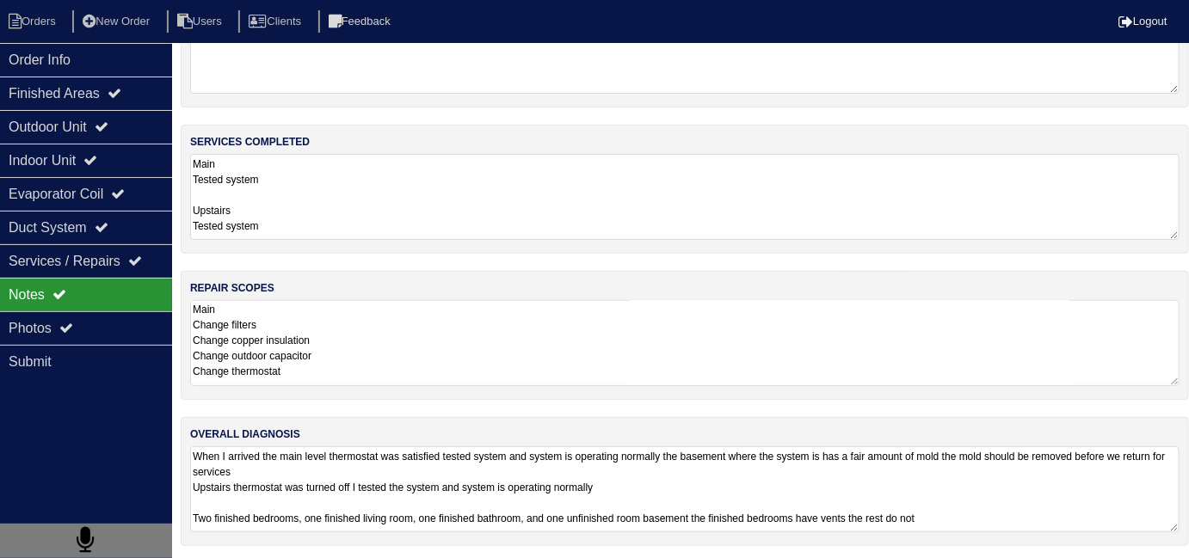
scroll to position [194, 0]
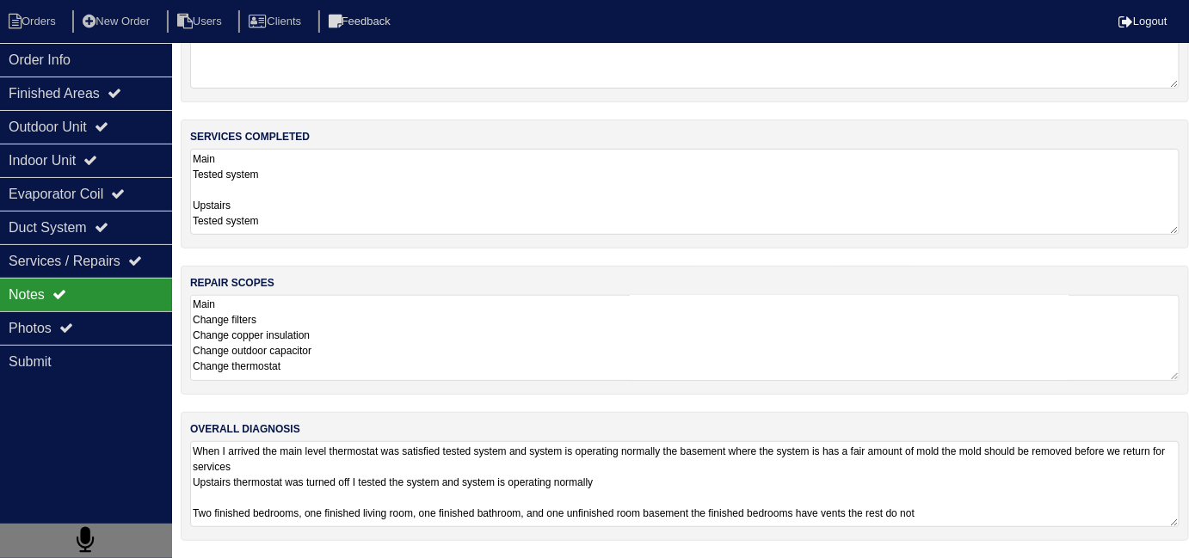
click at [544, 356] on textarea "Main Change filters Change copper insulation Change outdoor capacitor Change th…" at bounding box center [684, 338] width 989 height 86
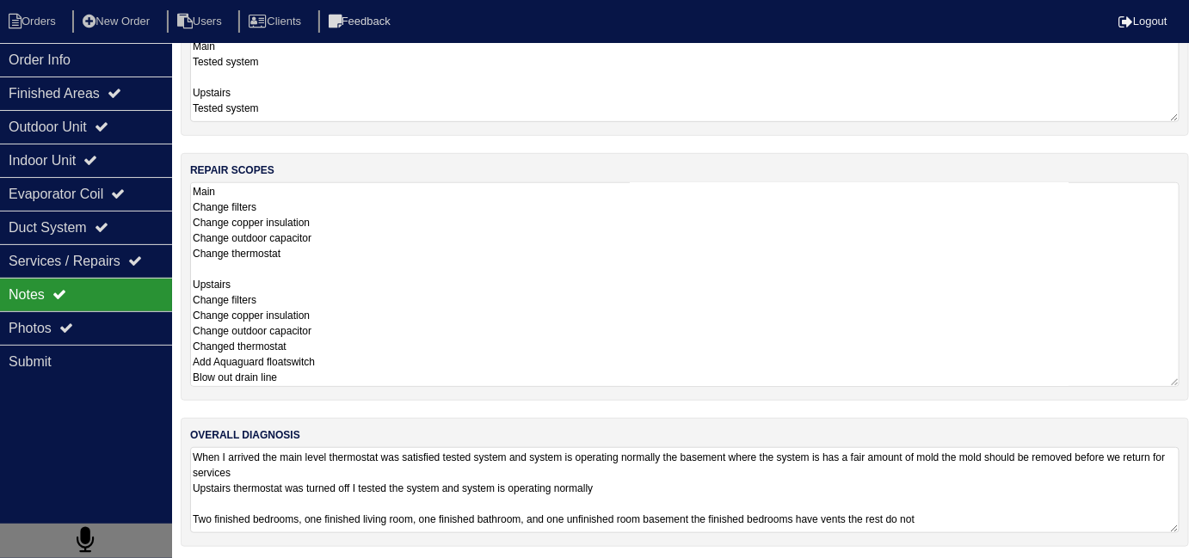
click at [421, 321] on textarea "Main Change filters Change copper insulation Change outdoor capacitor Change th…" at bounding box center [684, 284] width 989 height 205
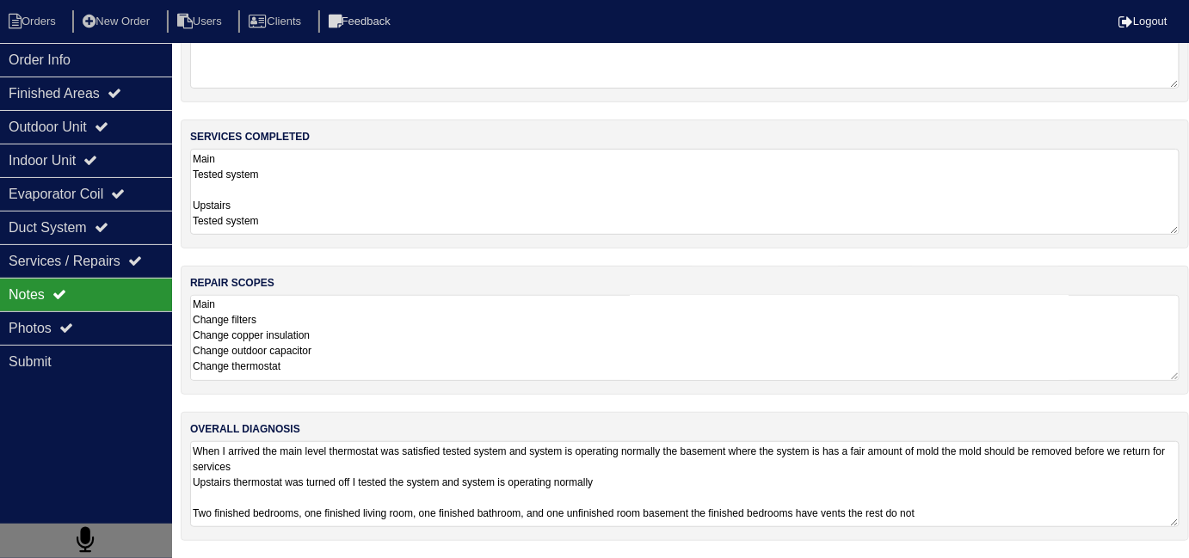
click at [594, 295] on textarea "Main Change filters Change copper insulation Change outdoor capacitor Change th…" at bounding box center [684, 338] width 989 height 86
drag, startPoint x: 453, startPoint y: 315, endPoint x: 509, endPoint y: 316, distance: 55.9
click at [453, 315] on textarea "Main Change filters Change copper insulation Change outdoor capacitor Change th…" at bounding box center [684, 338] width 989 height 86
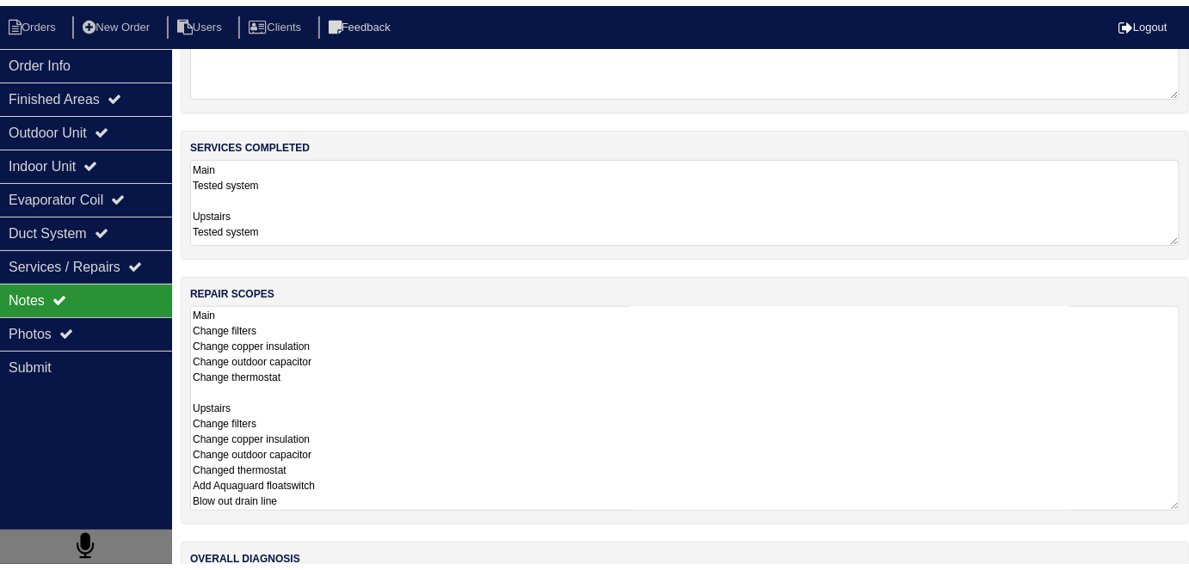
scroll to position [114, 0]
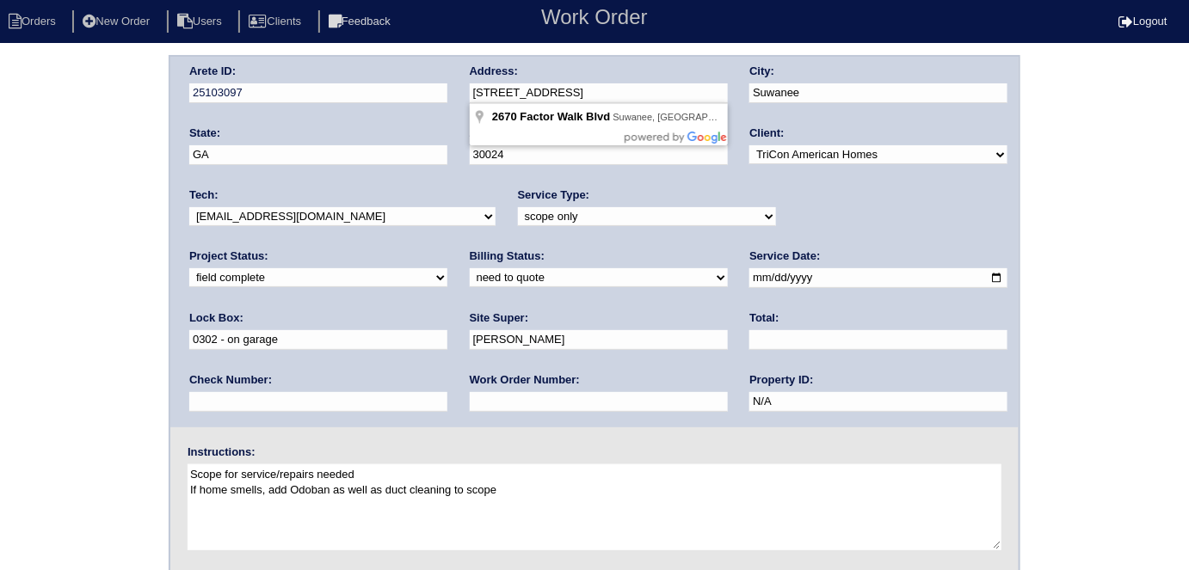
drag, startPoint x: 628, startPoint y: 89, endPoint x: 457, endPoint y: 83, distance: 171.3
click at [457, 83] on div "Arete ID: 25103097 Address: [STREET_ADDRESS] City: [GEOGRAPHIC_DATA] State: [GE…" at bounding box center [594, 242] width 848 height 371
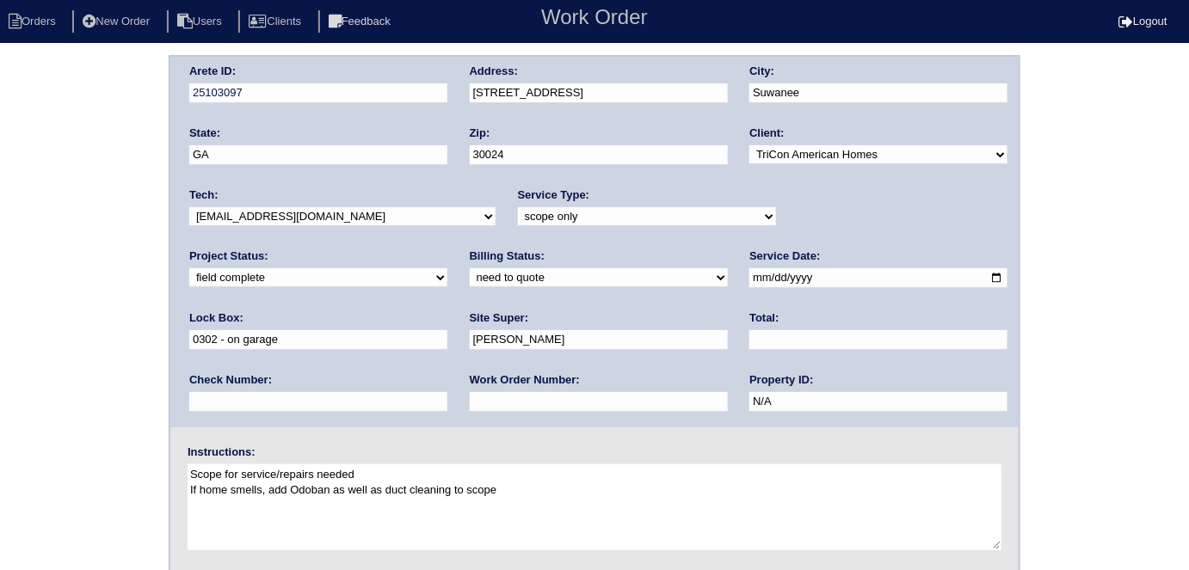
click at [3, 237] on div "Arete ID: 25103097 Address: 2670 Factor Walk Blvd City: Suwanee State: GA Zip: …" at bounding box center [594, 403] width 1189 height 696
click at [43, 320] on div "Arete ID: 25103097 Address: 2670 Factor Walk Blvd City: Suwanee State: GA Zip: …" at bounding box center [594, 403] width 1189 height 696
click at [470, 402] on input "text" at bounding box center [599, 402] width 258 height 20
type input "requested"
click at [470, 267] on div "Billing Status: need to quote quoted need to invoice invoiced paid warranty pur…" at bounding box center [599, 272] width 258 height 47
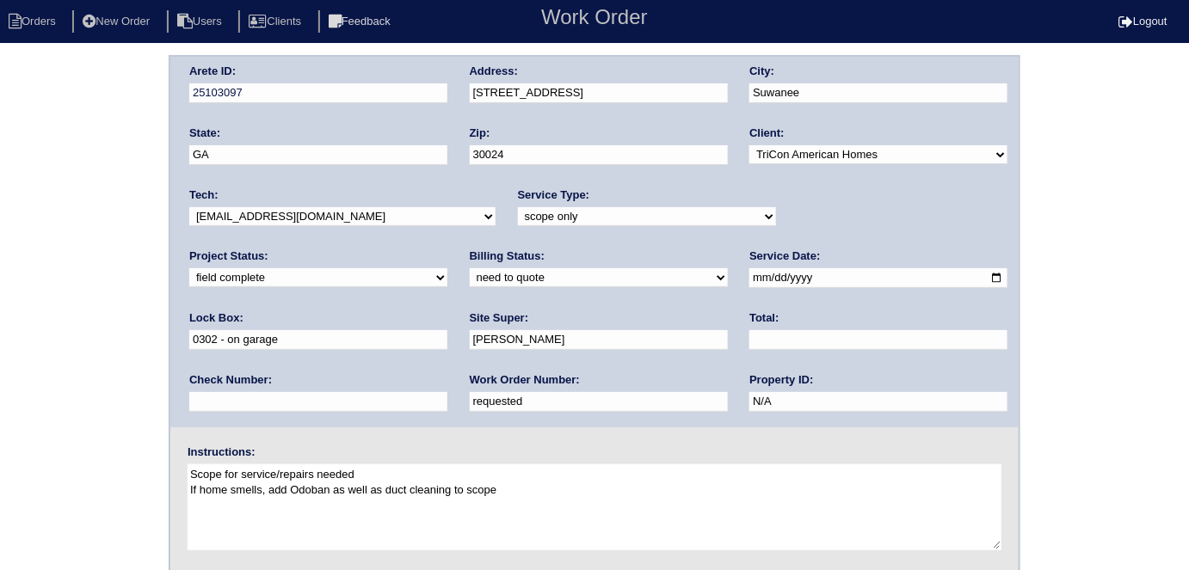
click at [470, 280] on select "need to quote quoted need to invoice invoiced paid warranty purchase order need…" at bounding box center [599, 277] width 258 height 19
select select "quoted"
click at [470, 268] on select "need to quote quoted need to invoice invoiced paid warranty purchase order need…" at bounding box center [599, 277] width 258 height 19
click at [749, 346] on input "text" at bounding box center [878, 340] width 258 height 20
type input "2835.00"
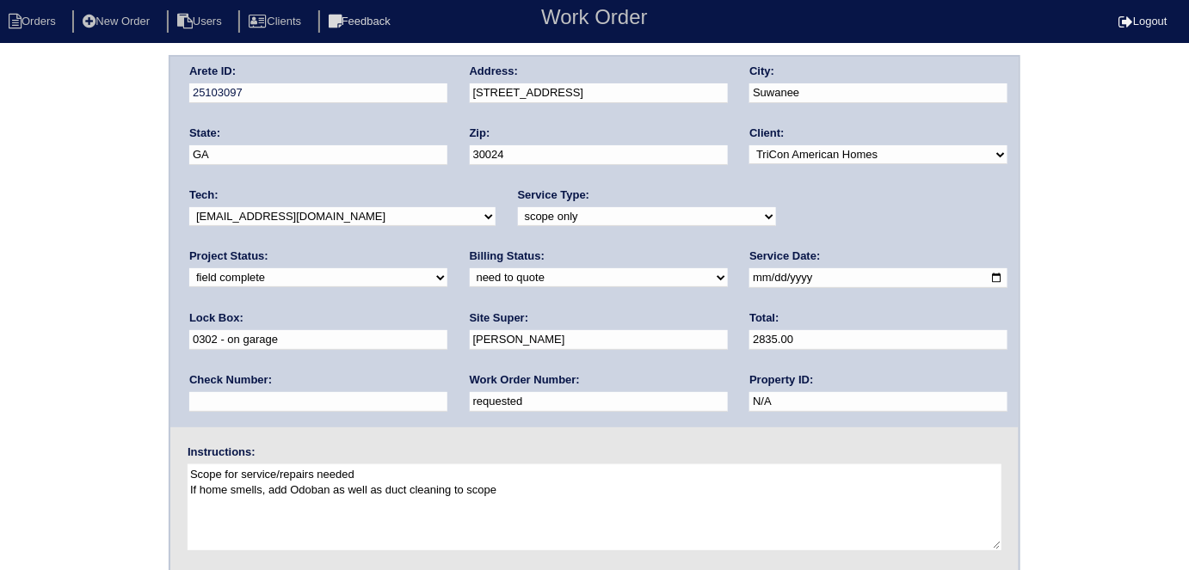
click at [17, 333] on div "Arete ID: 25103097 Address: 2670 Factor Walk Blvd City: Suwanee State: GA Zip: …" at bounding box center [594, 403] width 1189 height 696
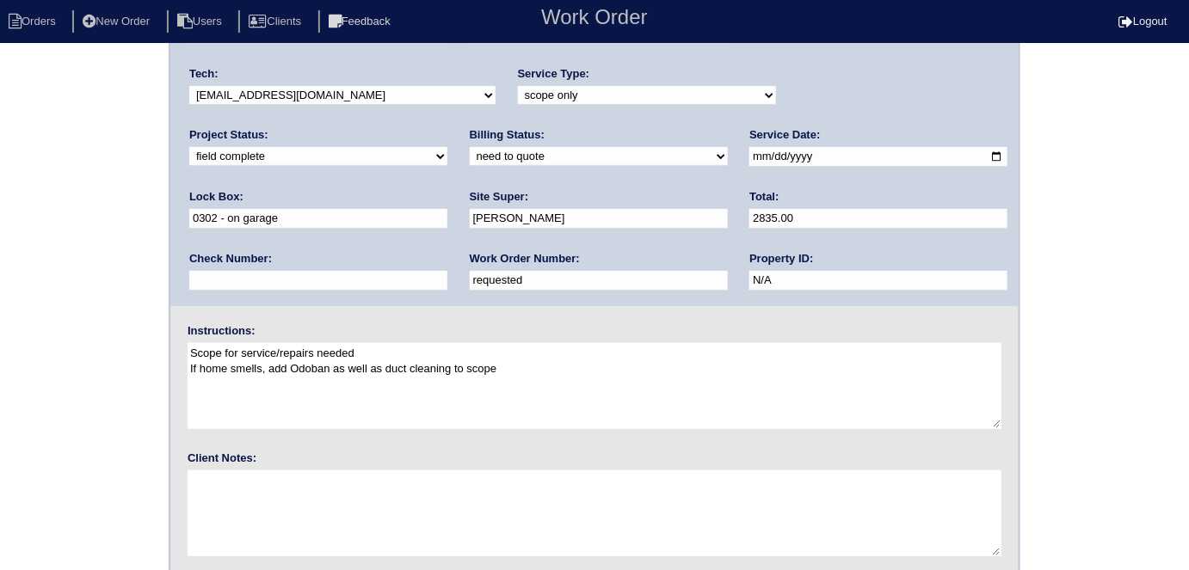
scroll to position [176, 0]
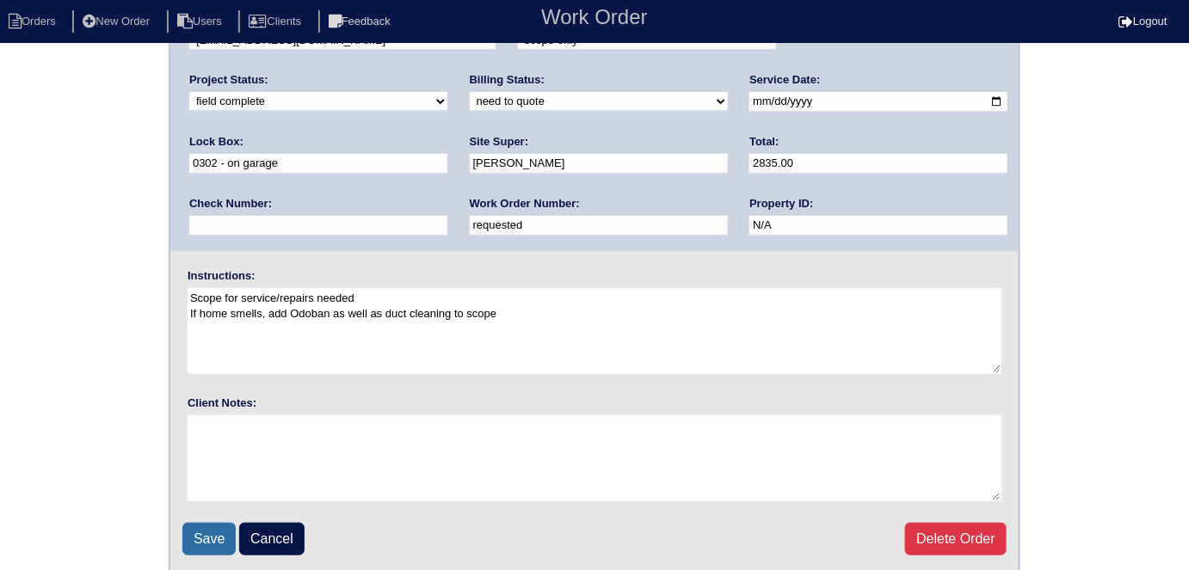
click at [195, 532] on input "Save" at bounding box center [208, 539] width 53 height 33
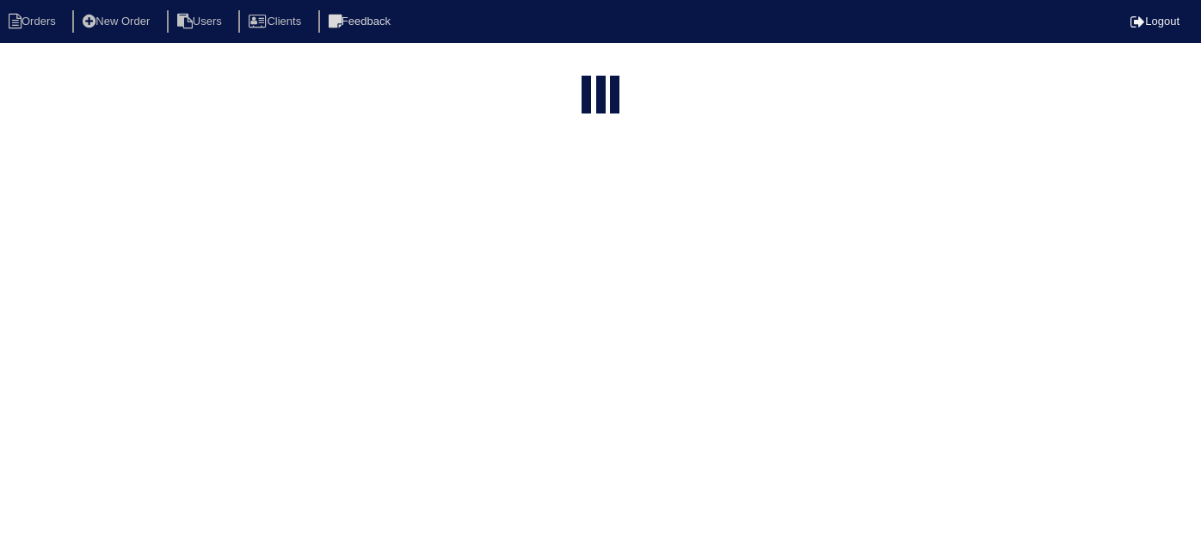
select select "15"
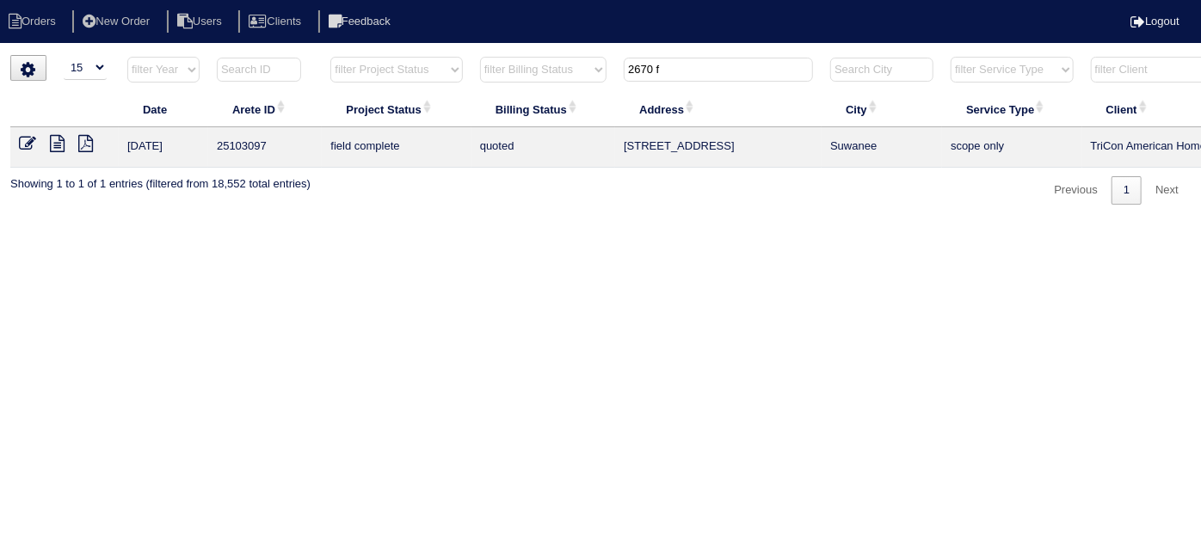
click at [57, 147] on icon at bounding box center [57, 143] width 15 height 17
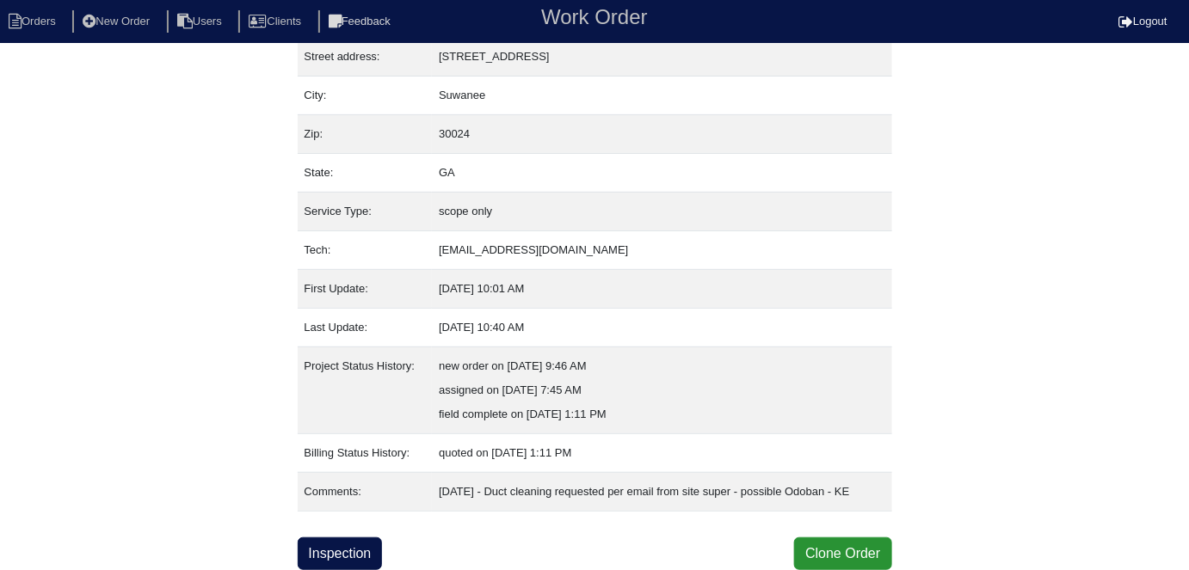
scroll to position [114, 0]
click at [359, 560] on link "Inspection" at bounding box center [340, 554] width 85 height 33
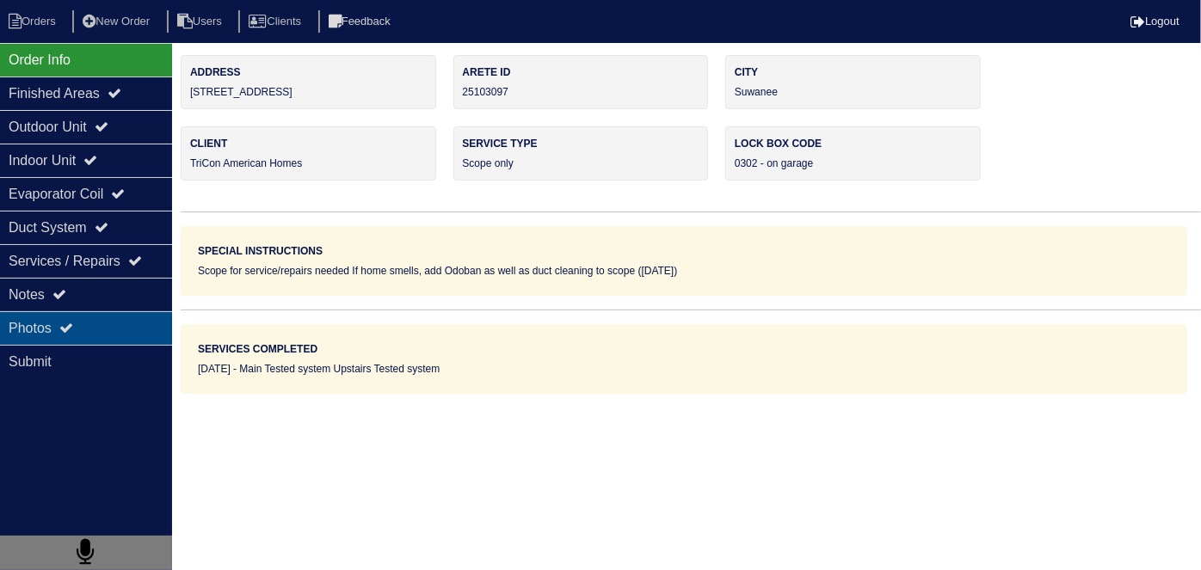
click at [89, 318] on div "Photos" at bounding box center [86, 328] width 172 height 34
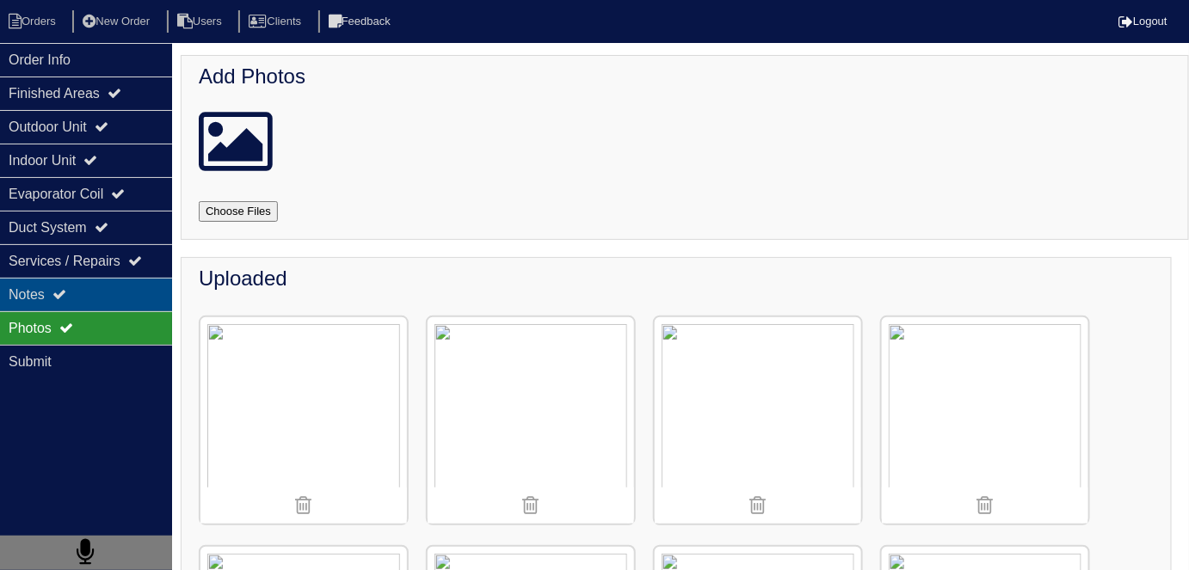
click at [95, 297] on div "Notes" at bounding box center [86, 295] width 172 height 34
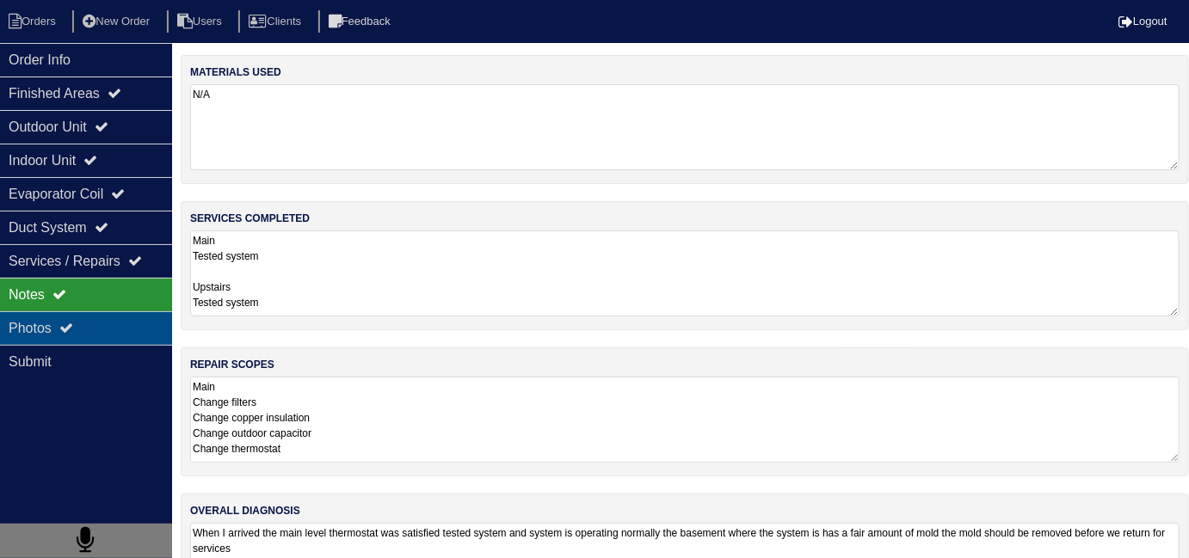
click at [112, 330] on div "Photos" at bounding box center [86, 328] width 172 height 34
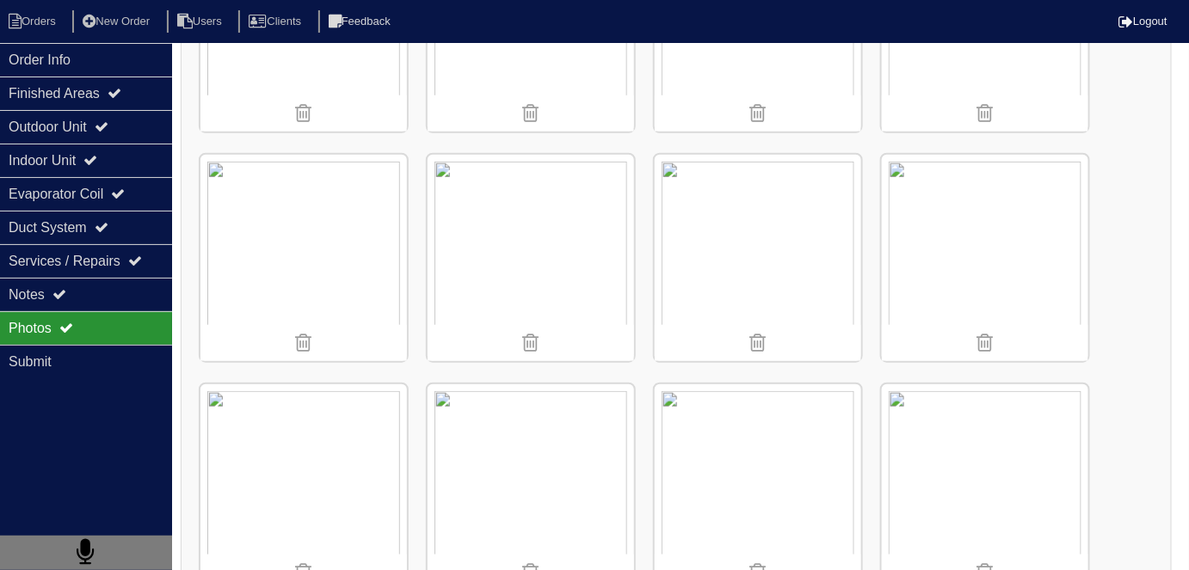
scroll to position [391, 0]
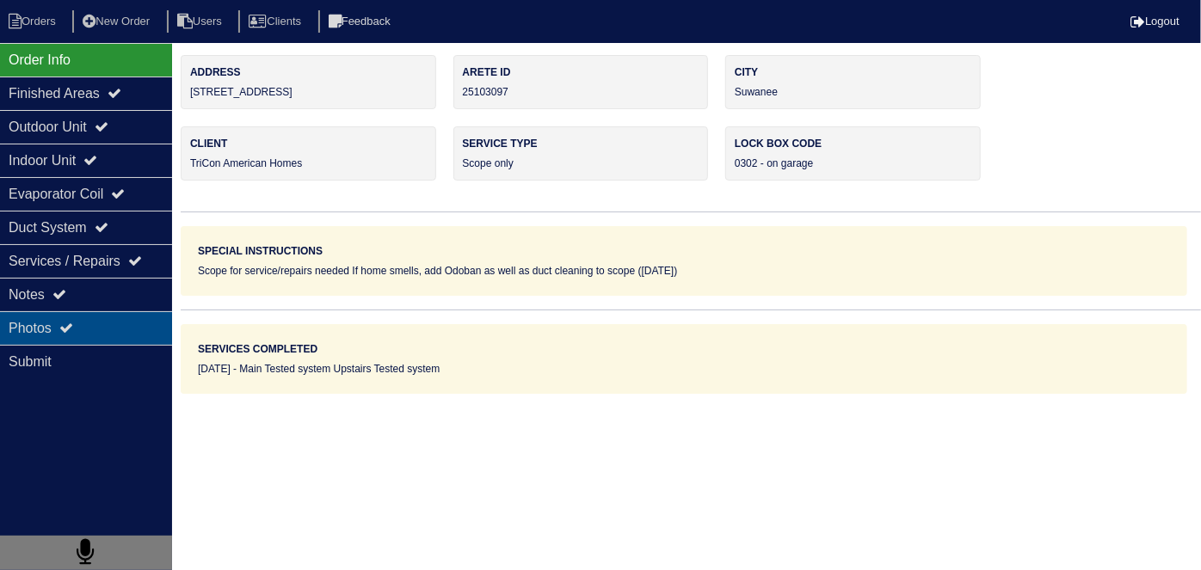
click at [21, 315] on div "Photos" at bounding box center [86, 328] width 172 height 34
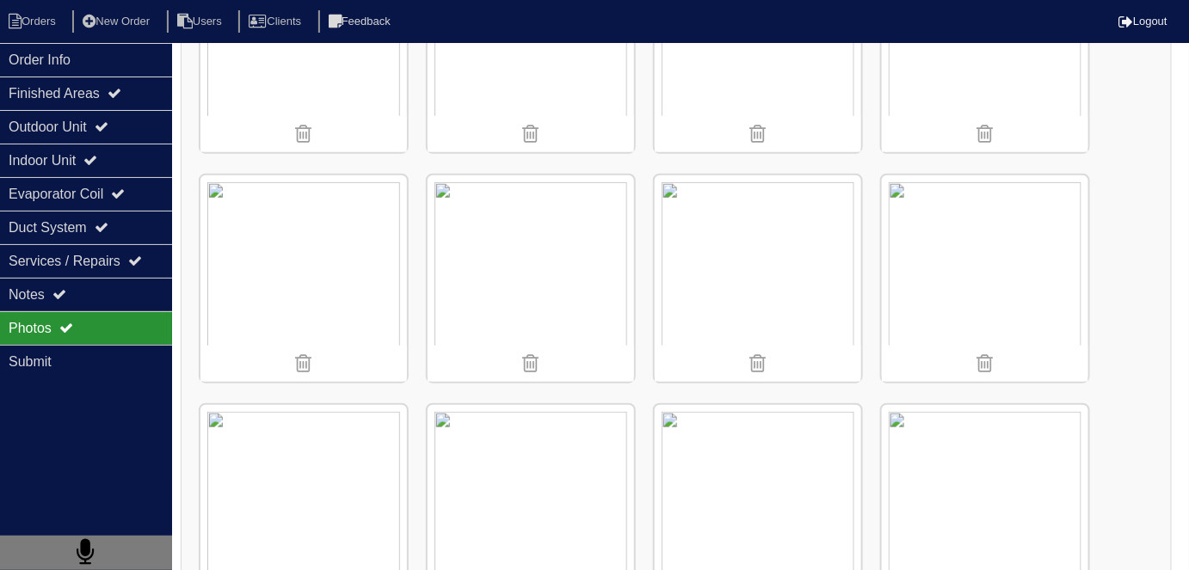
scroll to position [391, 0]
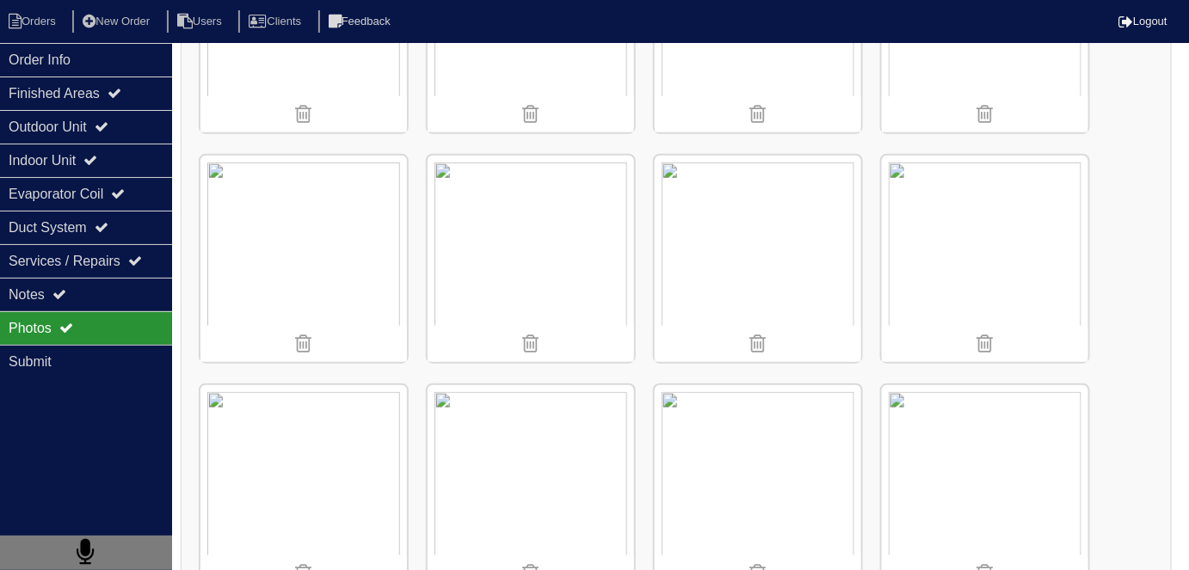
click at [366, 175] on img at bounding box center [303, 259] width 206 height 206
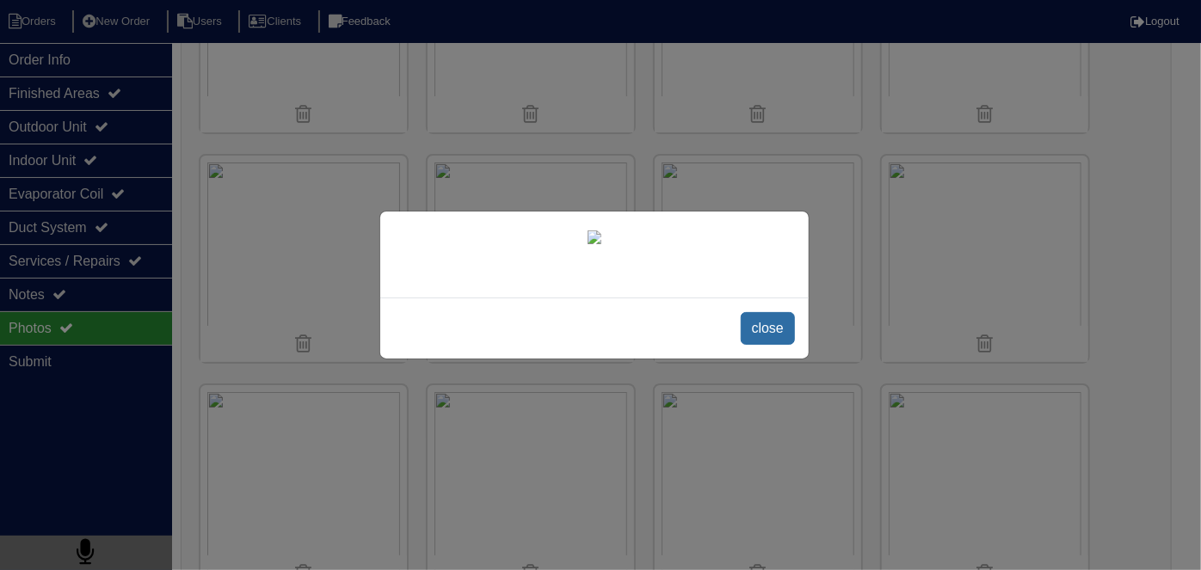
click at [769, 342] on span "close" at bounding box center [768, 328] width 54 height 33
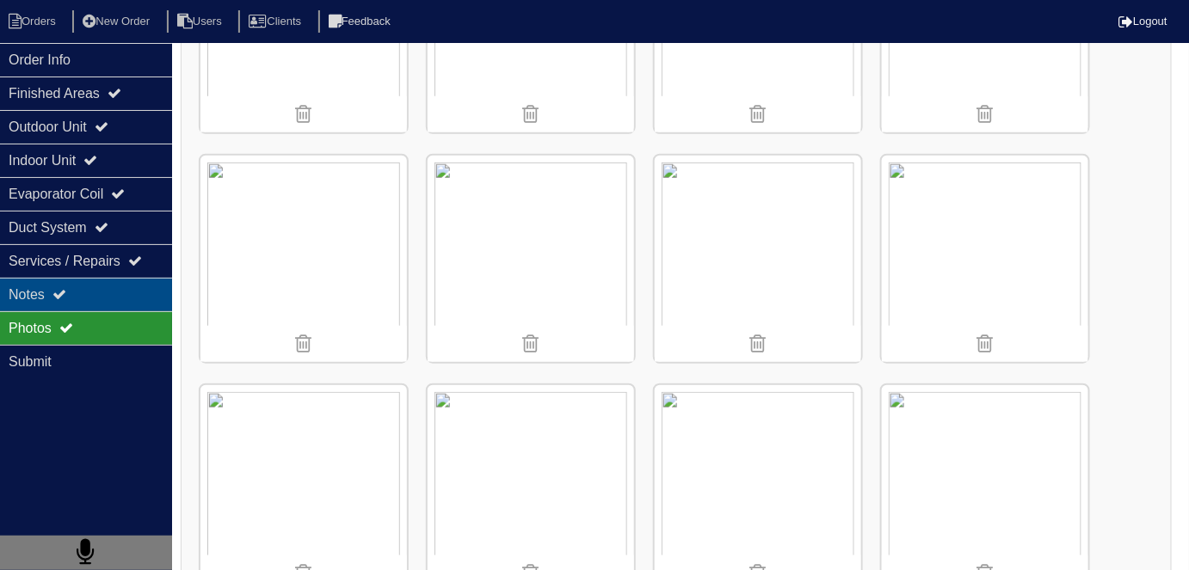
click at [23, 296] on div "Notes" at bounding box center [86, 295] width 172 height 34
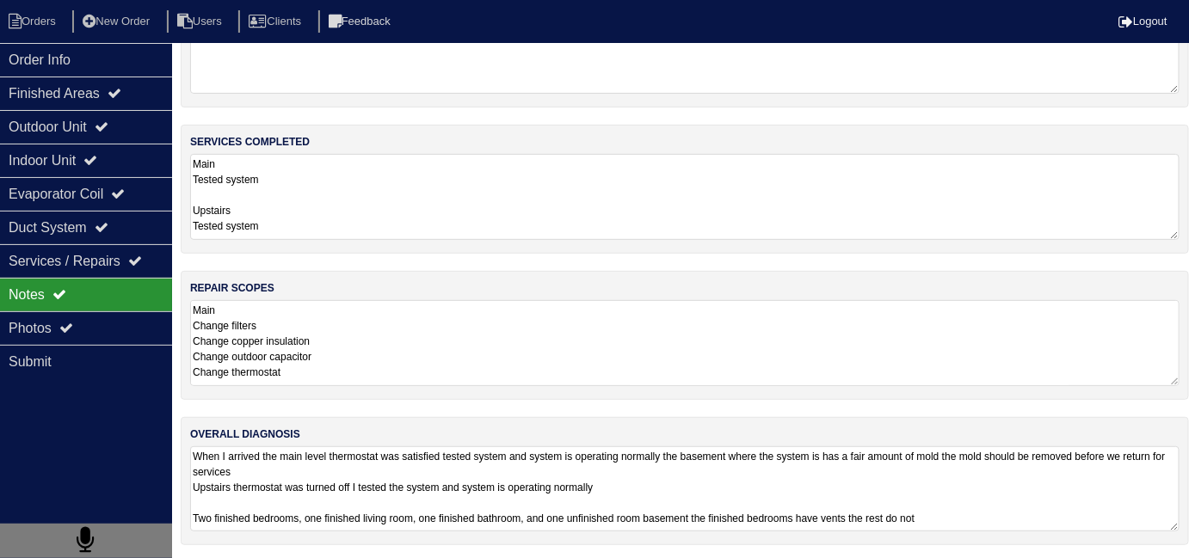
scroll to position [76, 0]
click at [704, 490] on textarea "When I arrived the main level thermostat was satisfied tested system and system…" at bounding box center [684, 489] width 989 height 85
click at [1119, 520] on textarea "When I arrived the main level thermostat was satisfied tested system and system…" at bounding box center [684, 489] width 989 height 85
click at [65, 231] on div "Duct System" at bounding box center [86, 228] width 172 height 34
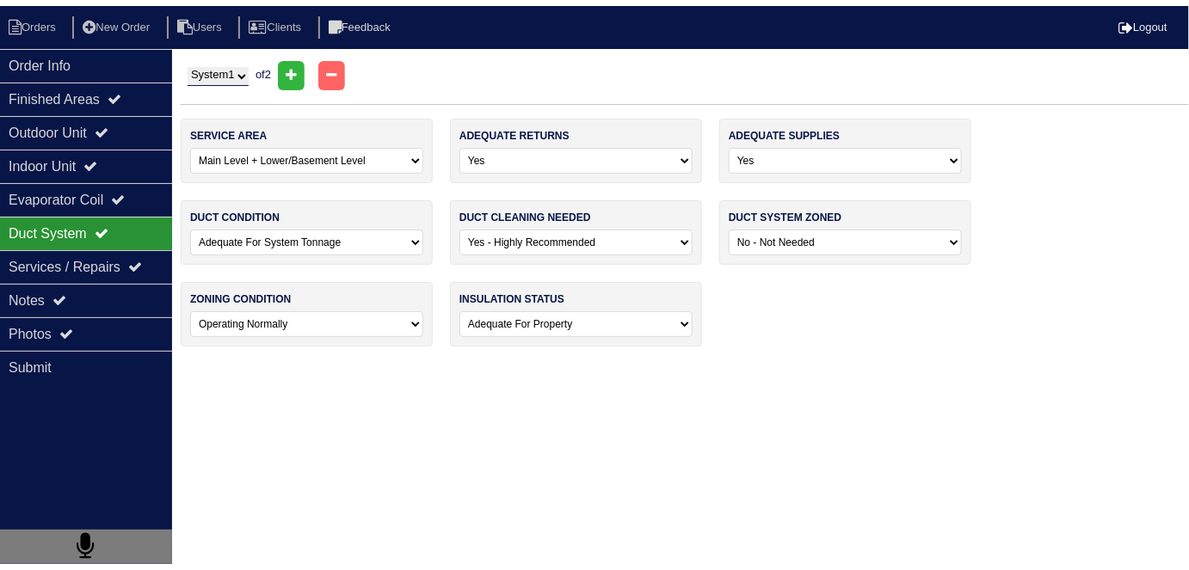
scroll to position [0, 0]
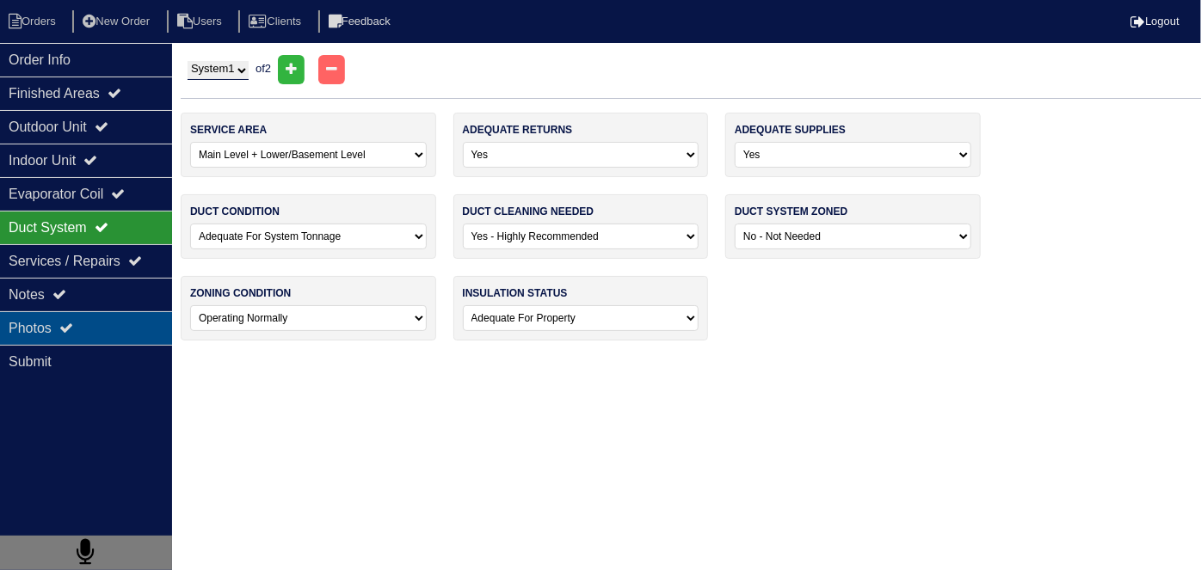
click at [65, 317] on div "Photos" at bounding box center [86, 328] width 172 height 34
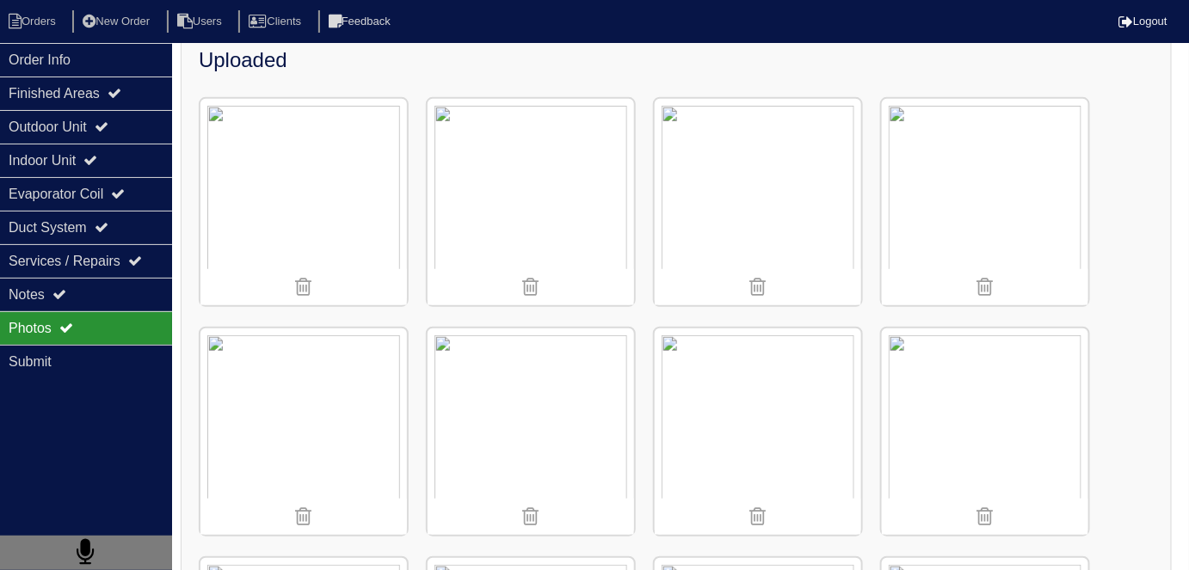
scroll to position [231, 0]
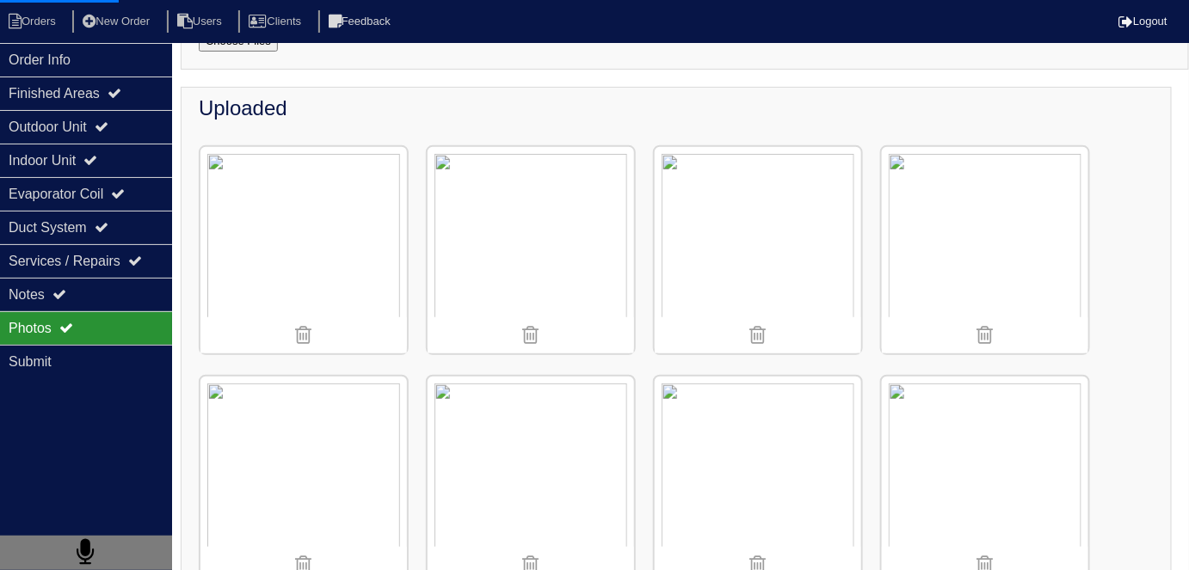
scroll to position [114, 0]
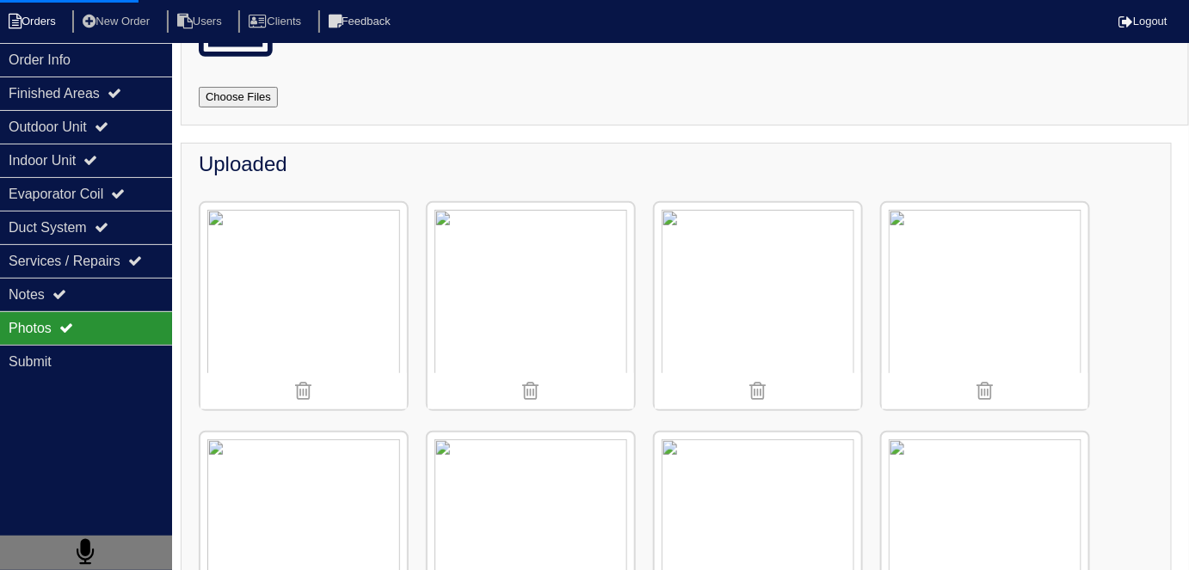
click at [23, 10] on li "Orders" at bounding box center [35, 21] width 70 height 23
select select "15"
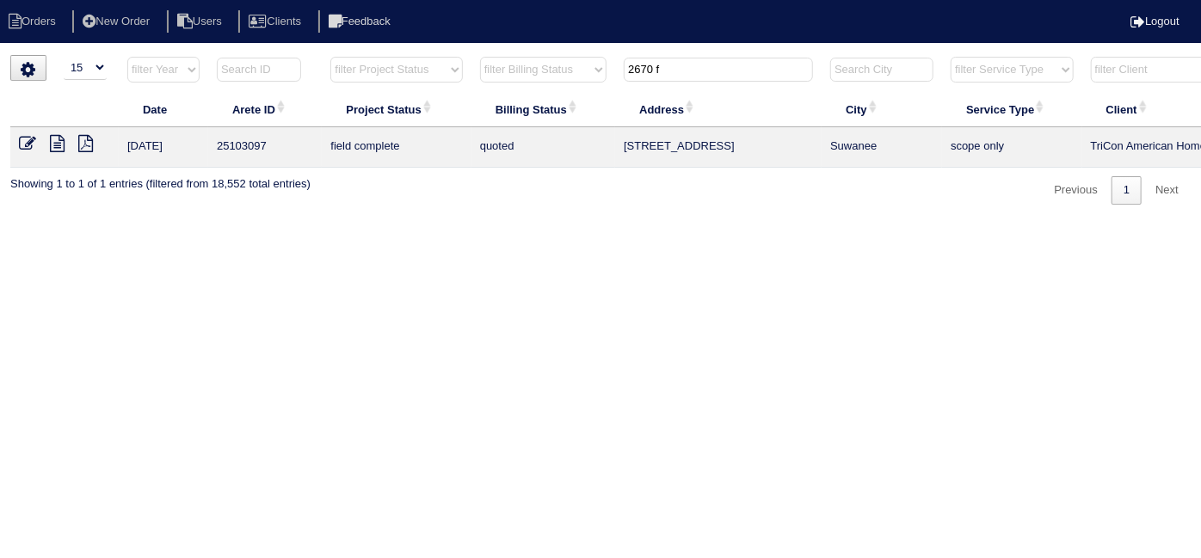
click at [694, 64] on input "2670 f" at bounding box center [718, 70] width 189 height 24
drag, startPoint x: 672, startPoint y: 70, endPoint x: 636, endPoint y: 63, distance: 35.9
click at [636, 63] on input "2670 f" at bounding box center [718, 70] width 189 height 24
type input "670 f2"
click at [755, 65] on input "670 f2" at bounding box center [718, 70] width 189 height 24
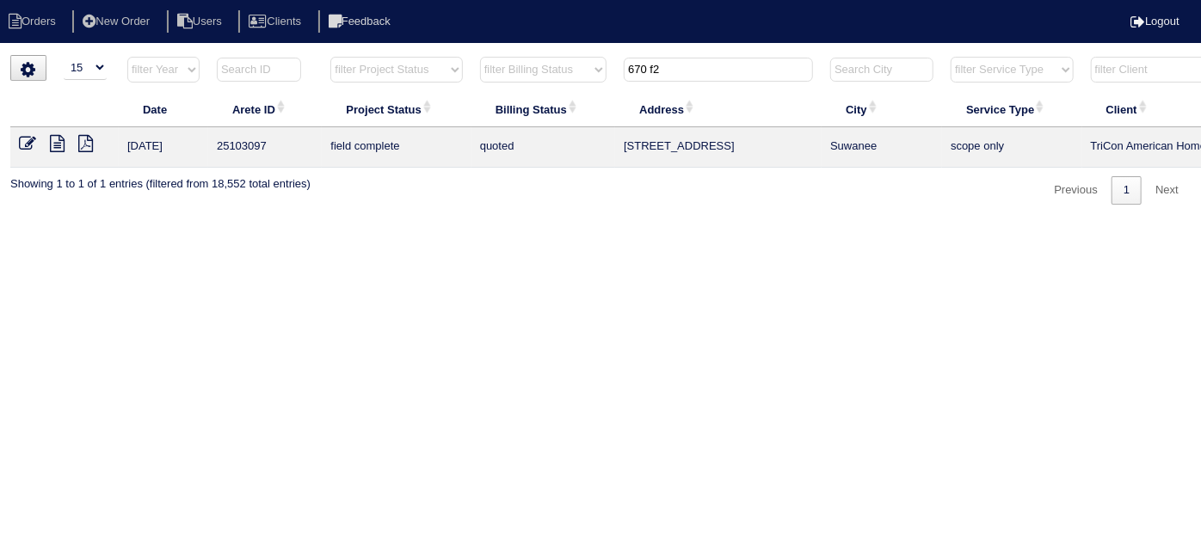
drag, startPoint x: 701, startPoint y: 74, endPoint x: 610, endPoint y: 72, distance: 91.2
click at [624, 72] on input "670 f2" at bounding box center [718, 70] width 189 height 24
click at [517, 222] on html "Orders New Order Users Clients Feedback Logout Orders New Order Users Clients M…" at bounding box center [600, 111] width 1201 height 222
click at [730, 74] on input "2053" at bounding box center [718, 70] width 189 height 24
type input "2053"
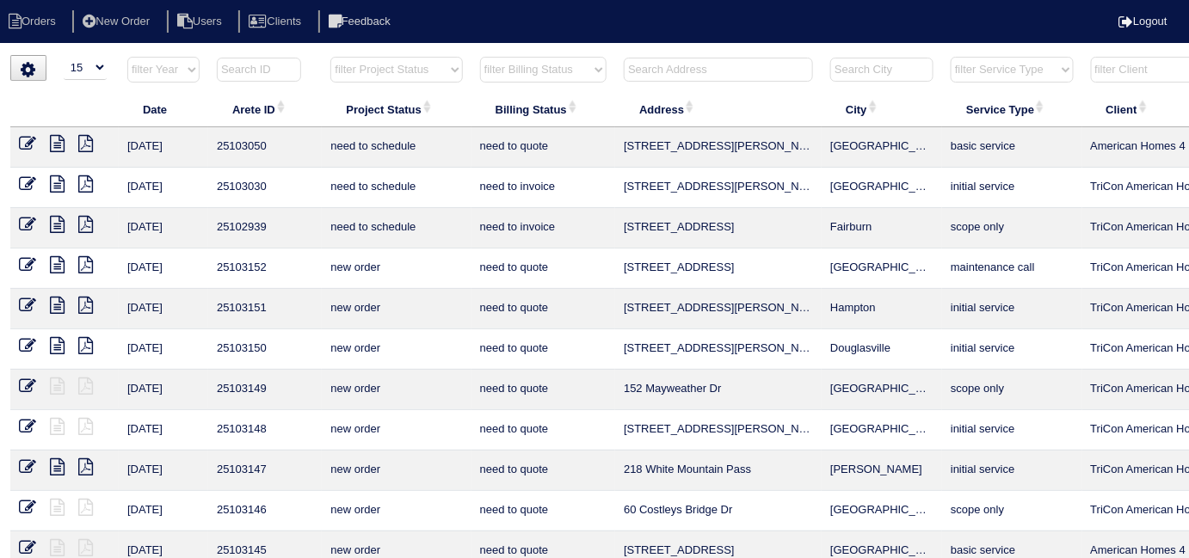
click at [716, 69] on input "text" at bounding box center [718, 70] width 189 height 24
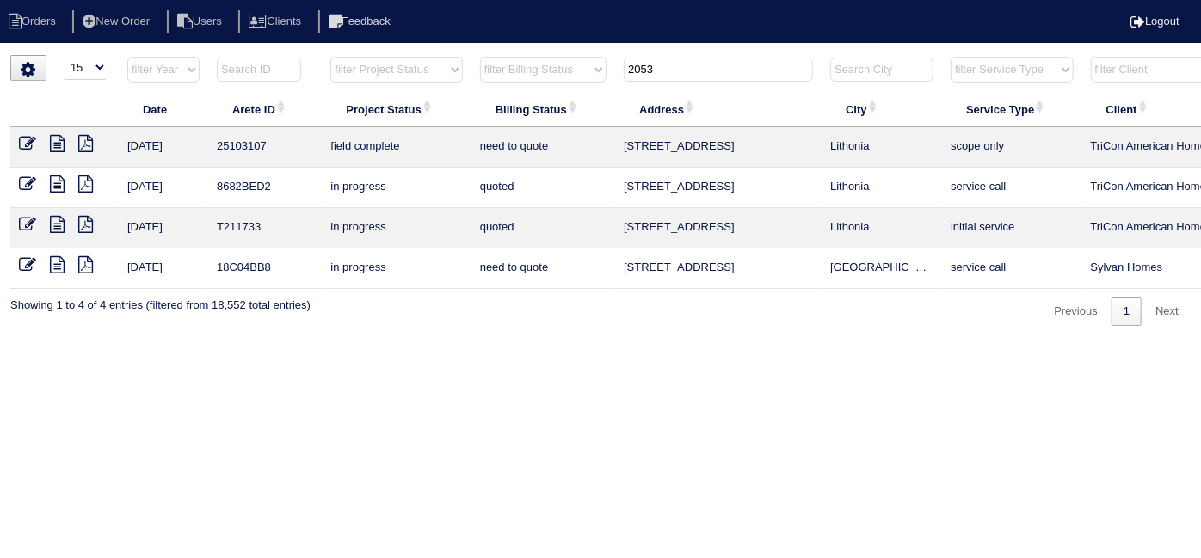
type input "2053"
click at [59, 141] on icon at bounding box center [57, 143] width 15 height 17
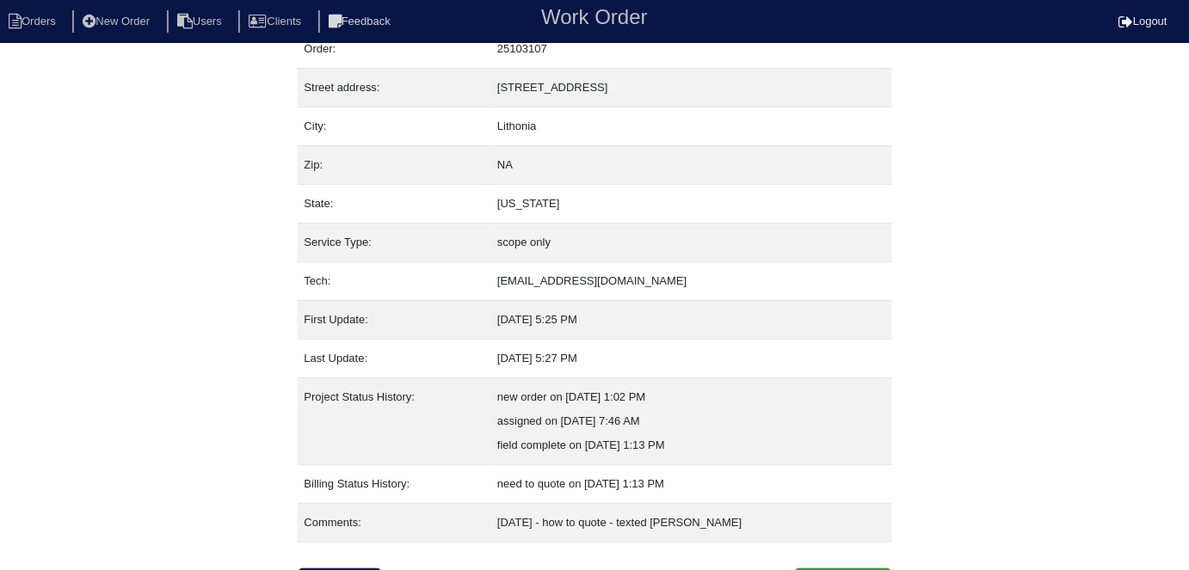
scroll to position [90, 0]
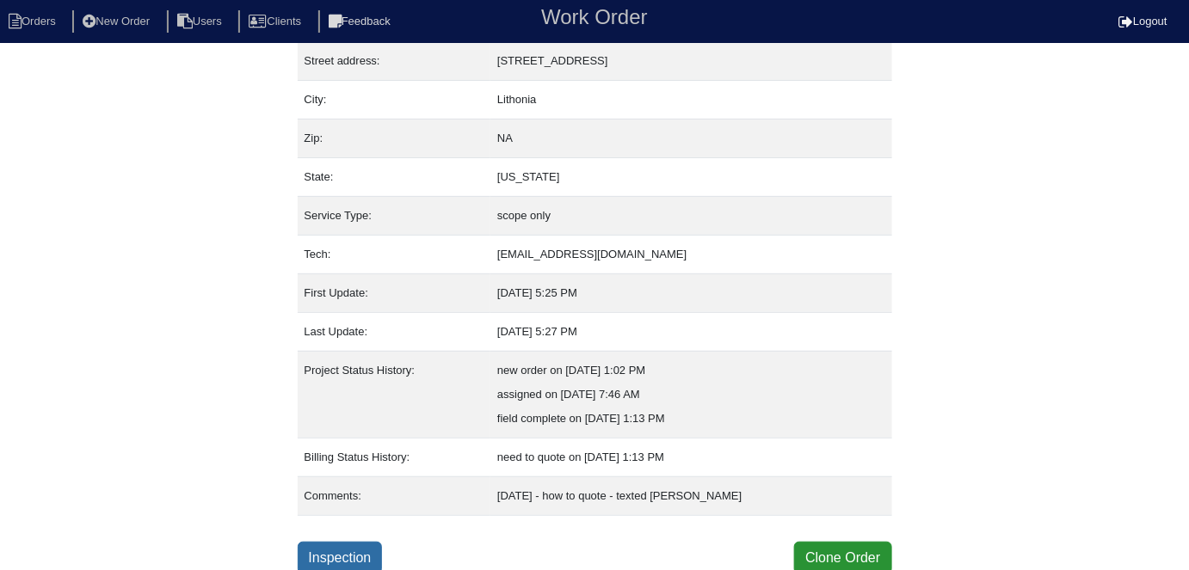
click at [330, 547] on link "Inspection" at bounding box center [340, 558] width 85 height 33
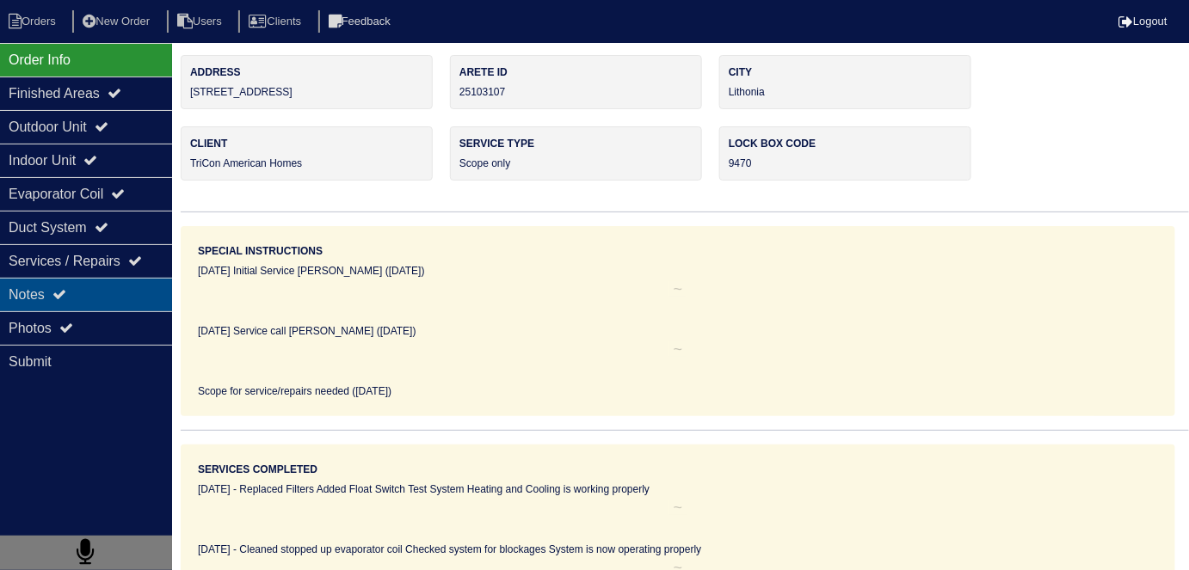
click at [98, 278] on div "Notes" at bounding box center [86, 295] width 172 height 34
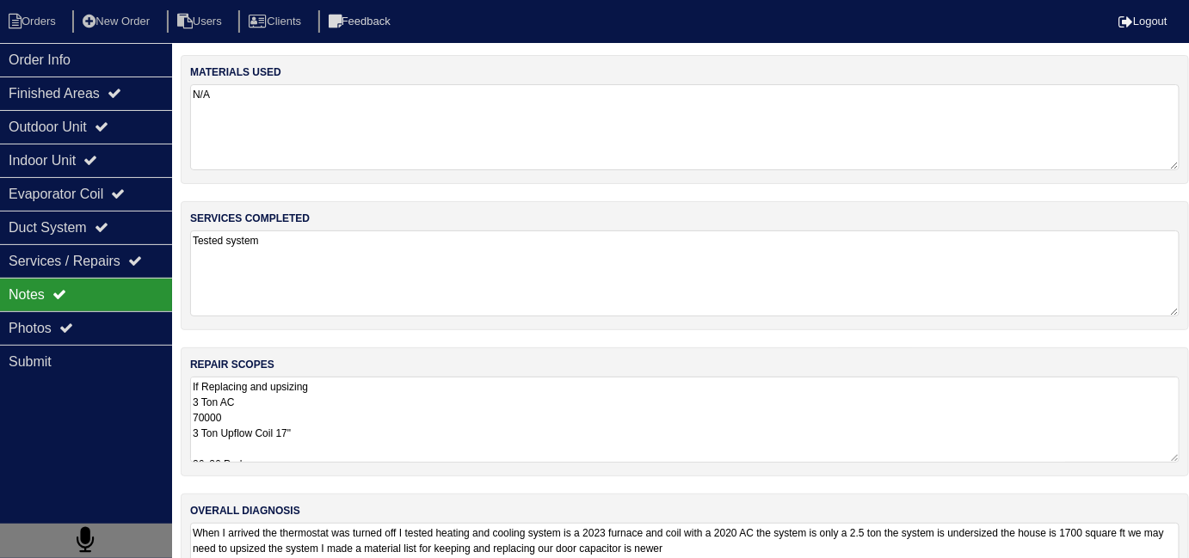
click at [545, 431] on textarea "If Replacing and upsizing 3 Ton AC 70000 3 Ton Upflow Coil 17" 36x36 Pad SS2 Fl…" at bounding box center [684, 420] width 989 height 86
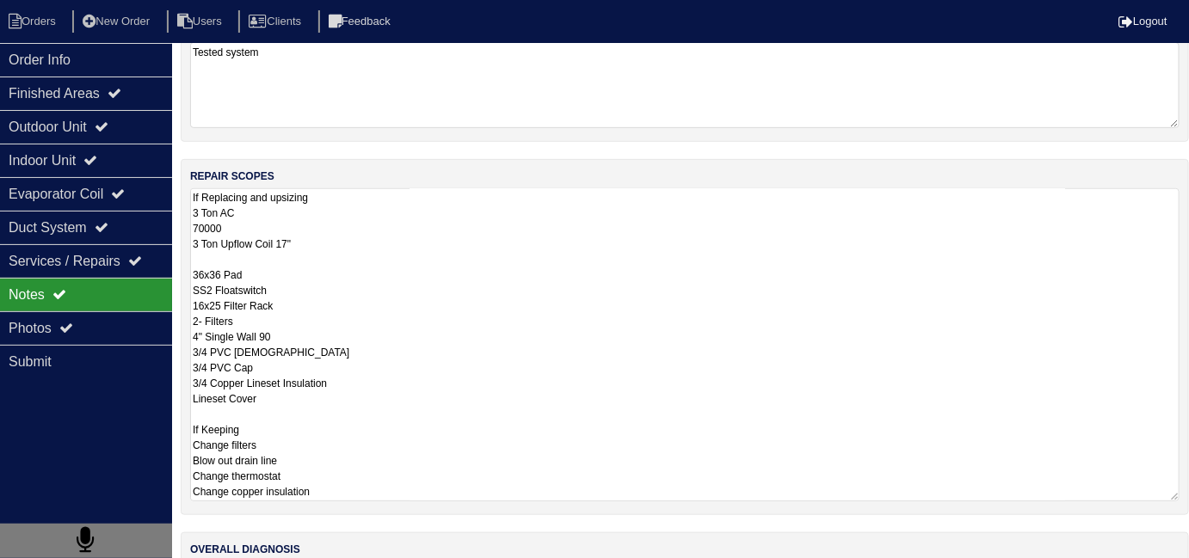
scroll to position [304, 0]
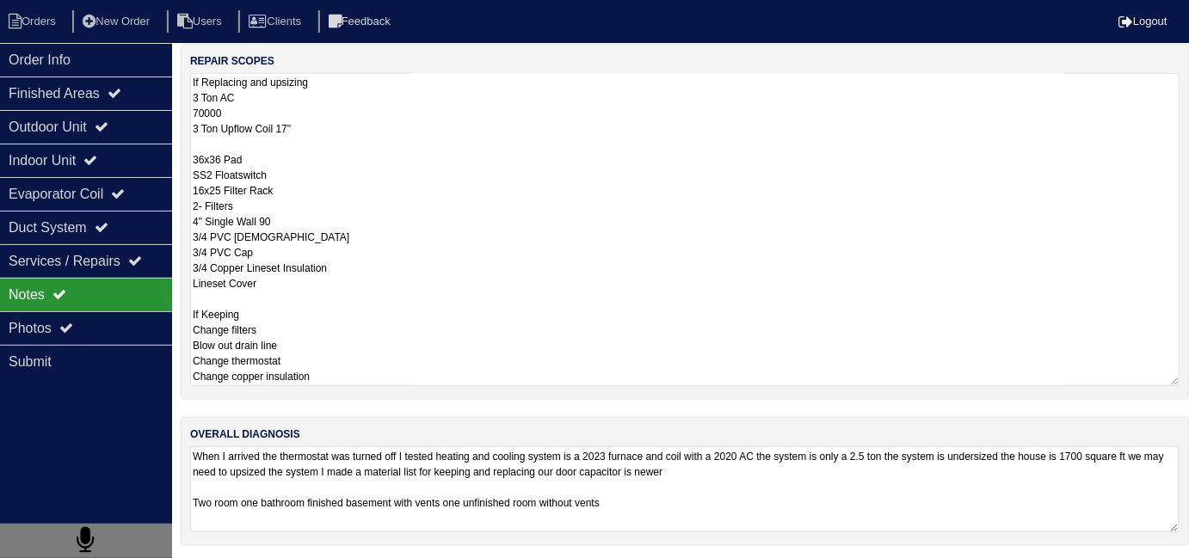
click at [702, 507] on textarea "When I arrived the thermostat was turned off I tested heating and cooling syste…" at bounding box center [684, 489] width 989 height 86
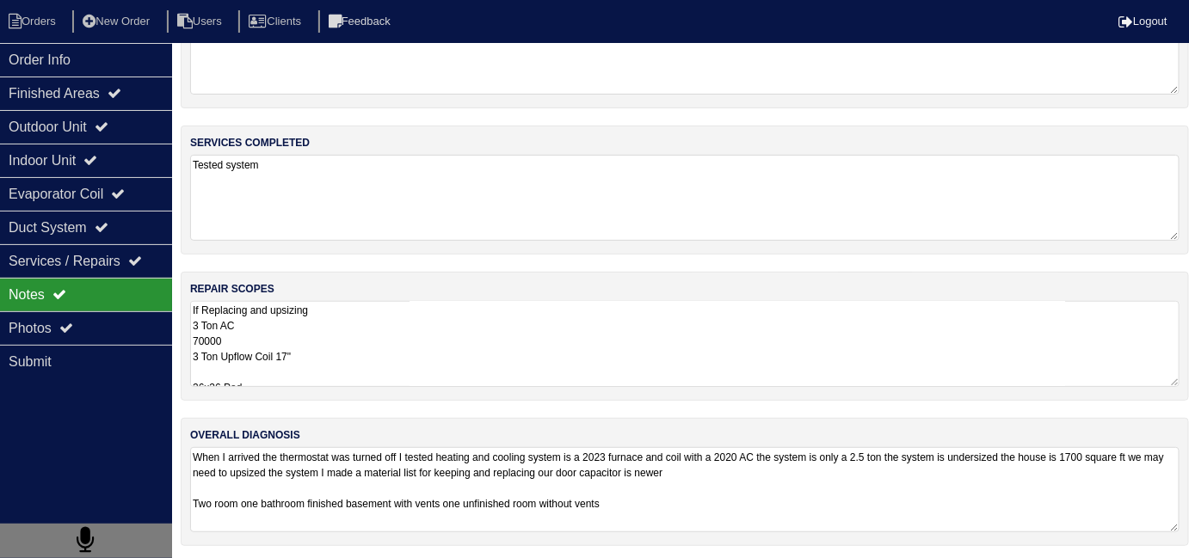
click at [649, 313] on textarea "If Replacing and upsizing 3 Ton AC 70000 3 Ton Upflow Coil 17" 36x36 Pad SS2 Fl…" at bounding box center [684, 344] width 989 height 86
click at [763, 499] on textarea "When I arrived the thermostat was turned off I tested heating and cooling syste…" at bounding box center [684, 489] width 989 height 85
click at [18, 218] on div "Duct System" at bounding box center [86, 228] width 172 height 34
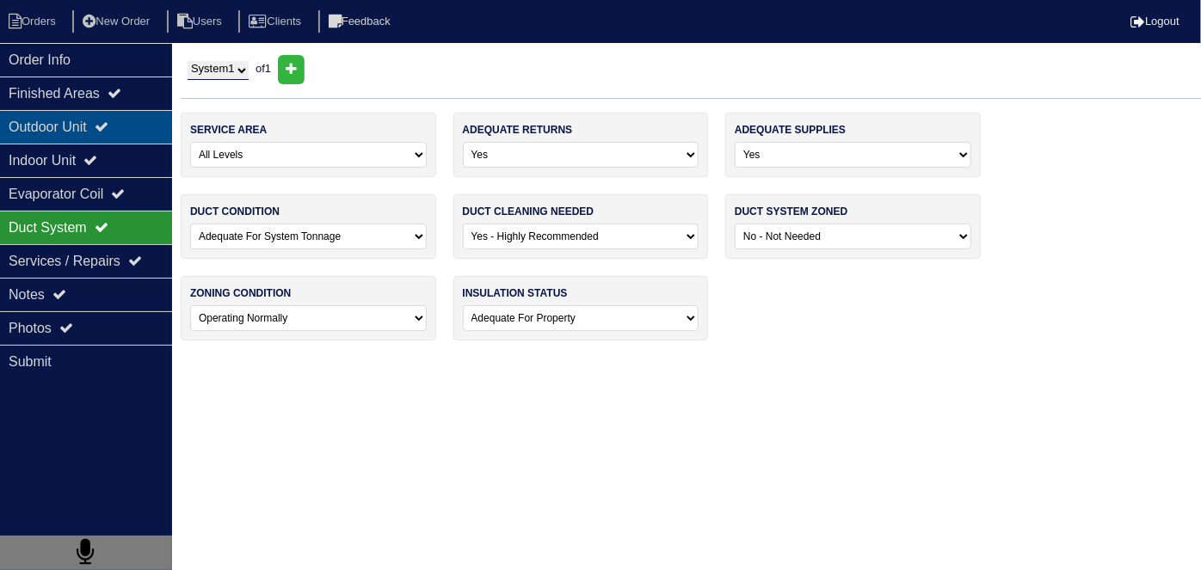
click at [20, 134] on div "Outdoor Unit" at bounding box center [86, 127] width 172 height 34
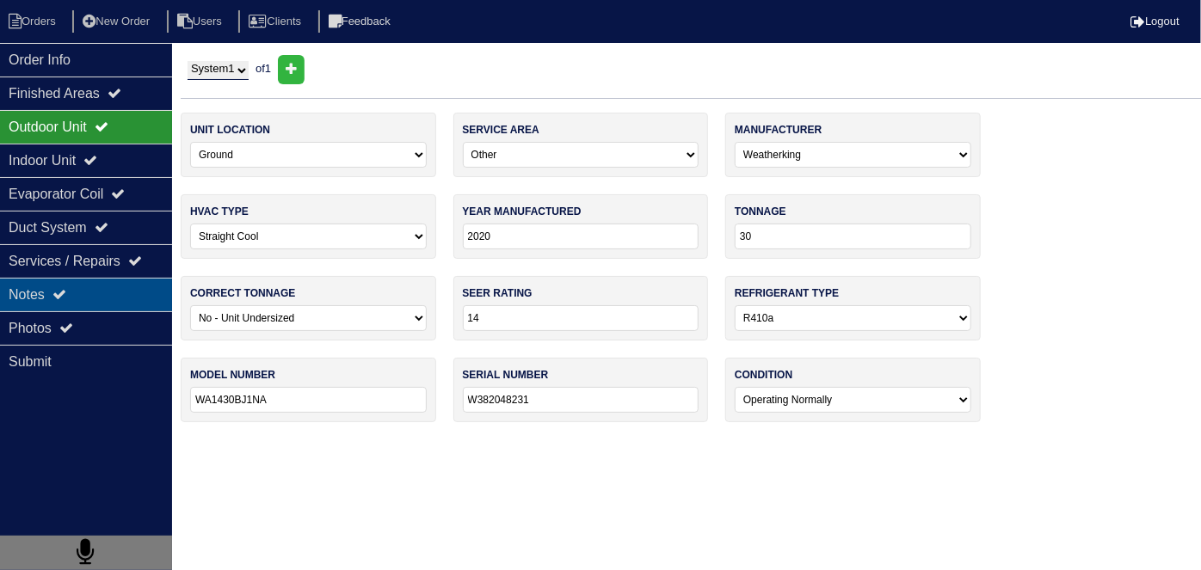
click at [47, 301] on div "Notes" at bounding box center [86, 295] width 172 height 34
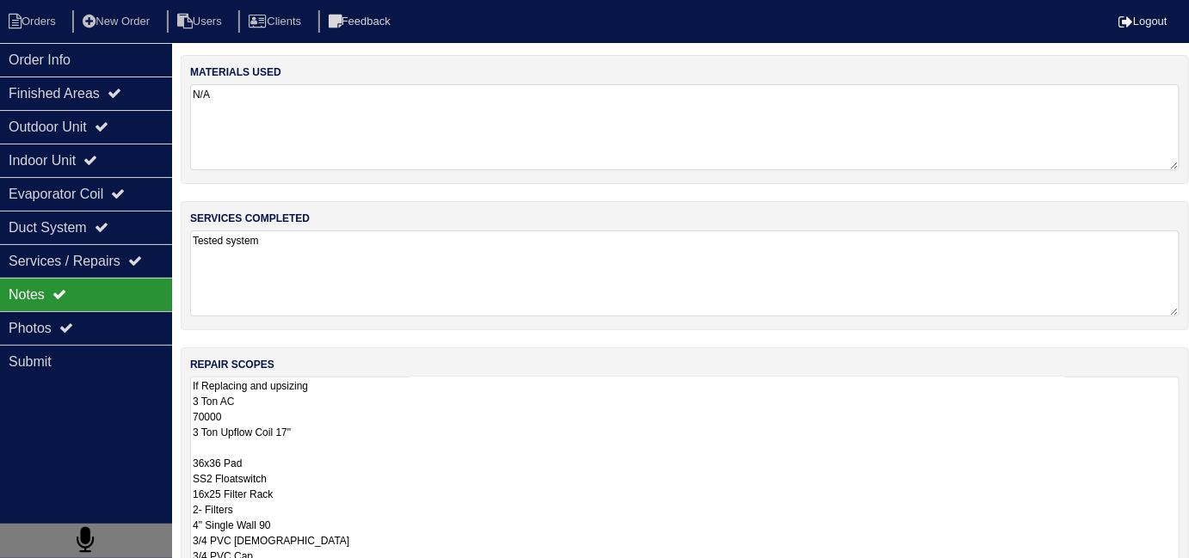
click at [410, 399] on textarea "If Replacing and upsizing 3 Ton AC 70000 3 Ton Upflow Coil 17" 36x36 Pad SS2 Fl…" at bounding box center [684, 533] width 989 height 313
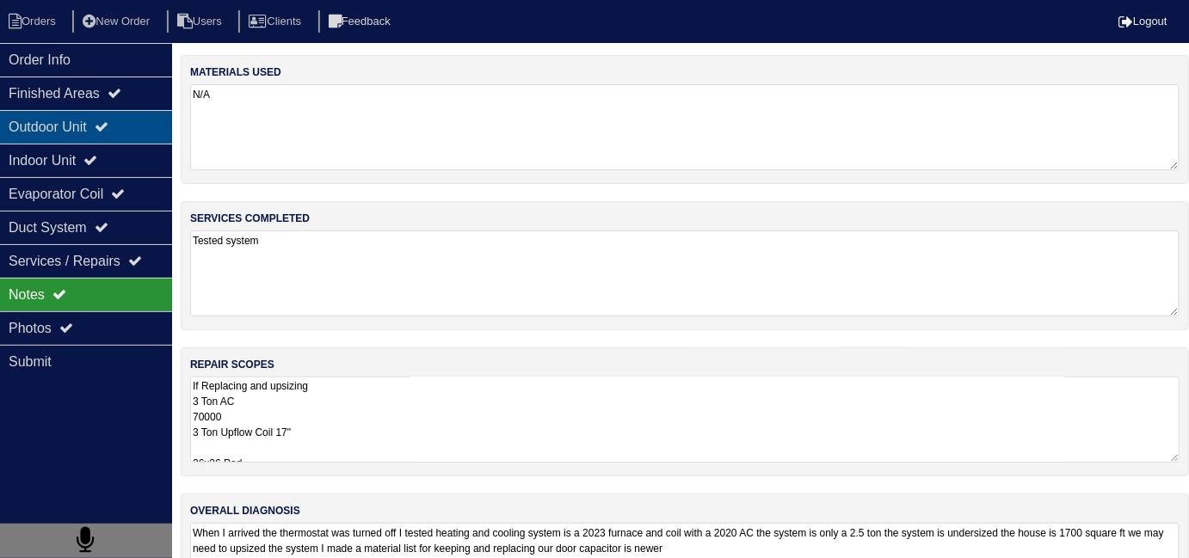
click at [25, 127] on div "Outdoor Unit" at bounding box center [86, 127] width 172 height 34
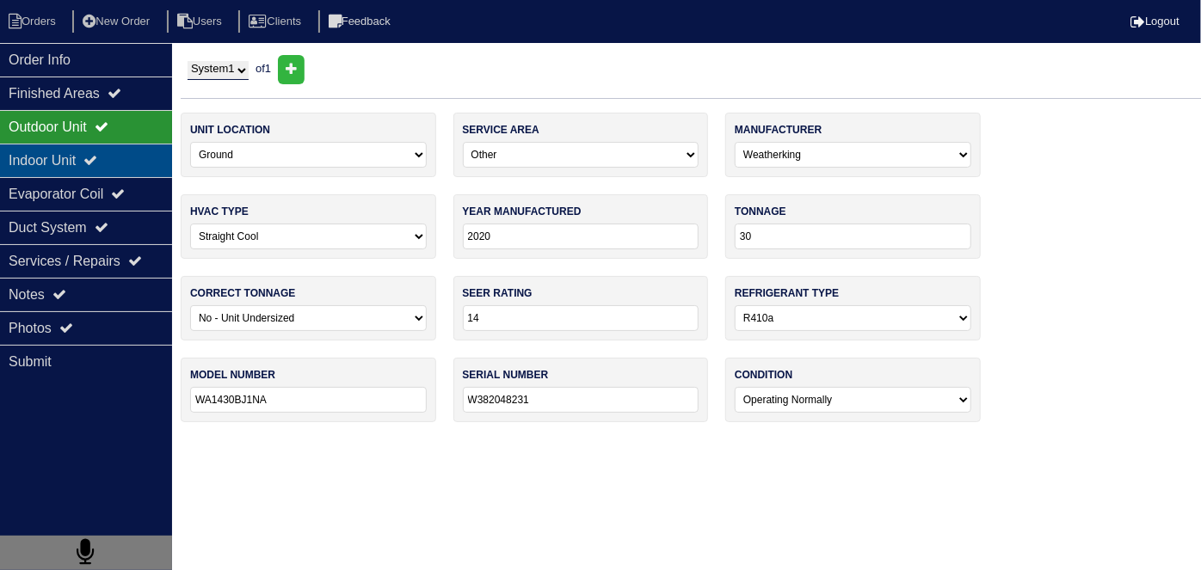
click at [28, 157] on div "Indoor Unit" at bounding box center [86, 161] width 172 height 34
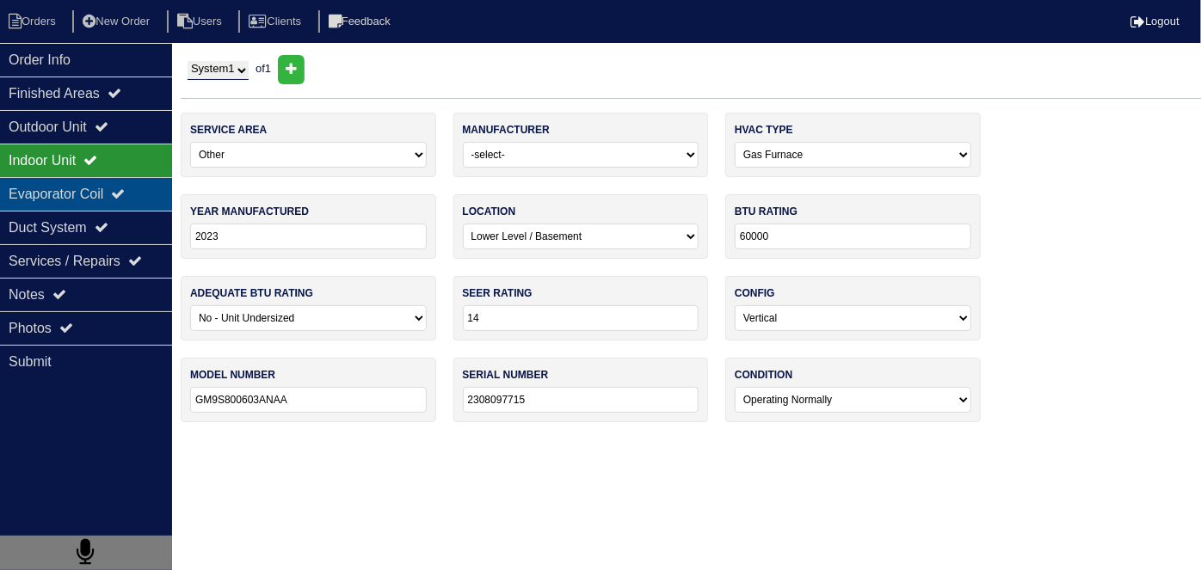
click at [43, 188] on div "Evaporator Coil" at bounding box center [86, 194] width 172 height 34
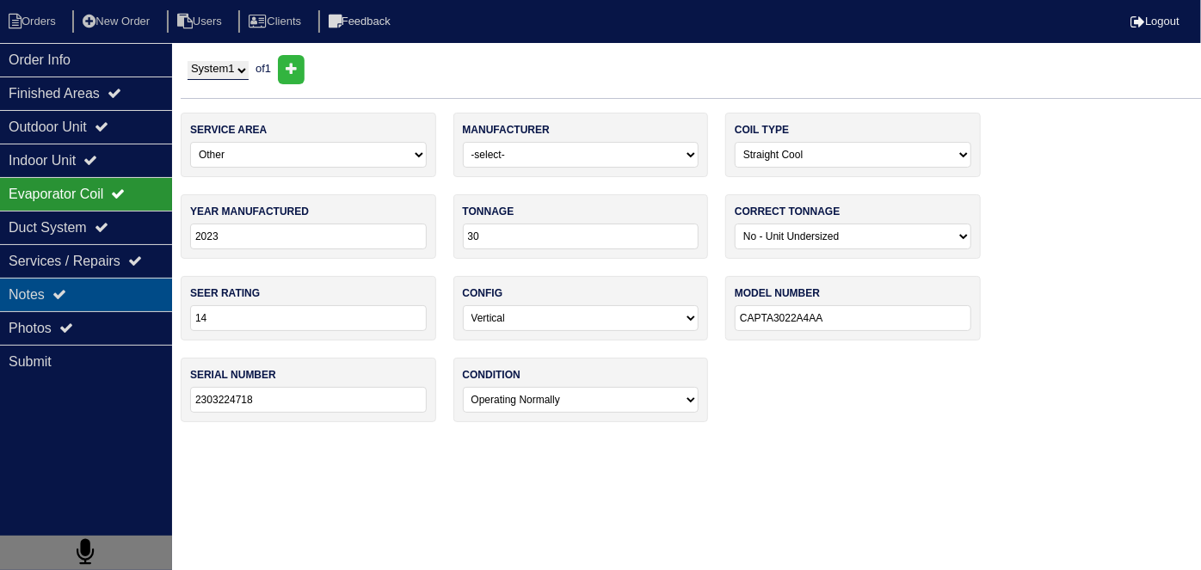
click at [65, 287] on icon at bounding box center [59, 294] width 14 height 14
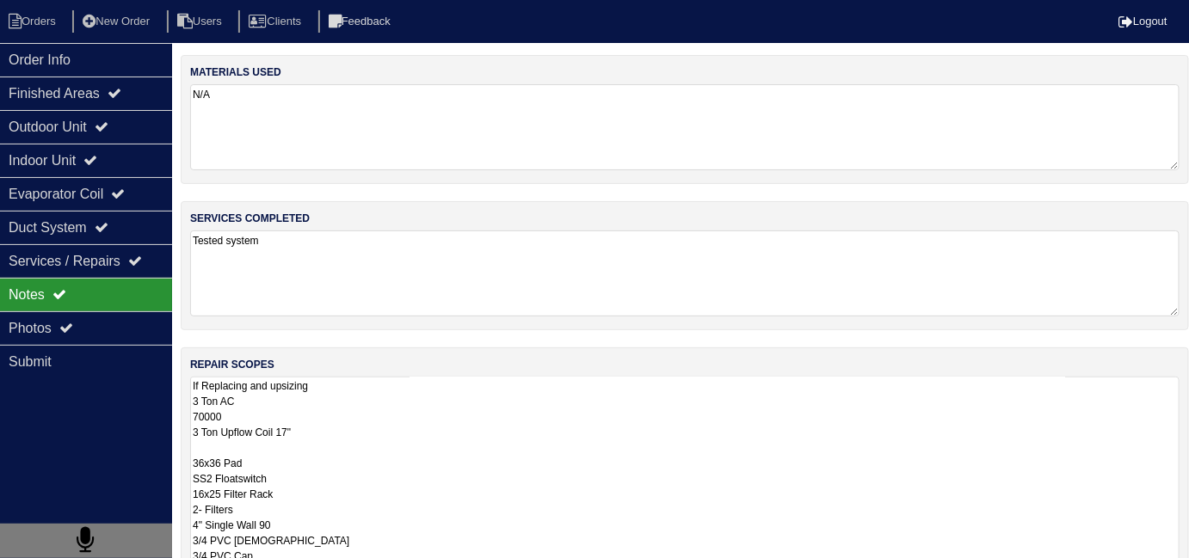
click at [526, 435] on textarea "If Replacing and upsizing 3 Ton AC 70000 3 Ton Upflow Coil 17" 36x36 Pad SS2 Fl…" at bounding box center [684, 533] width 989 height 313
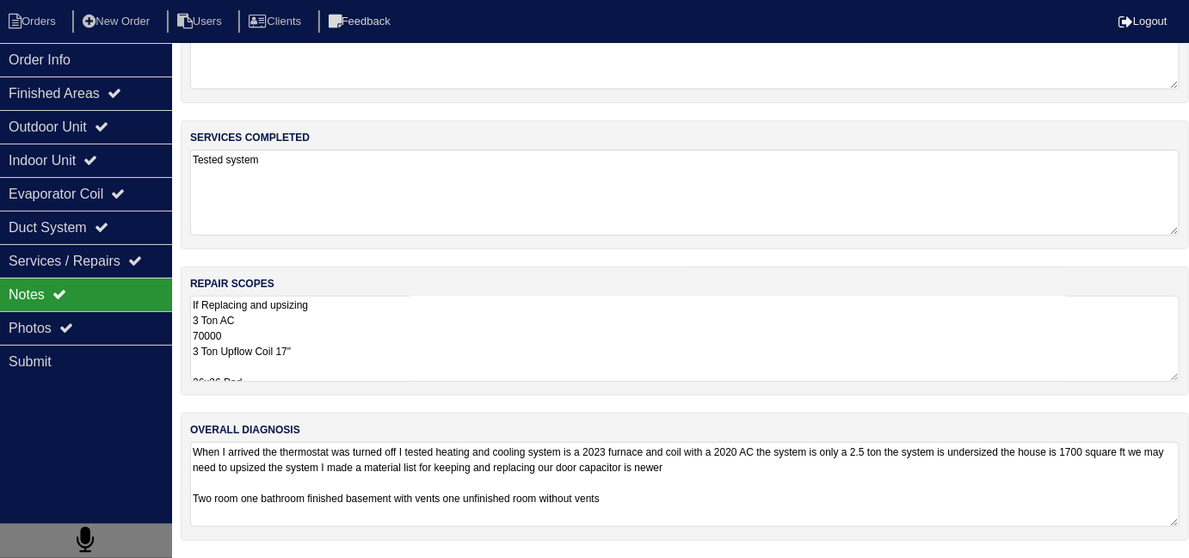
scroll to position [76, 0]
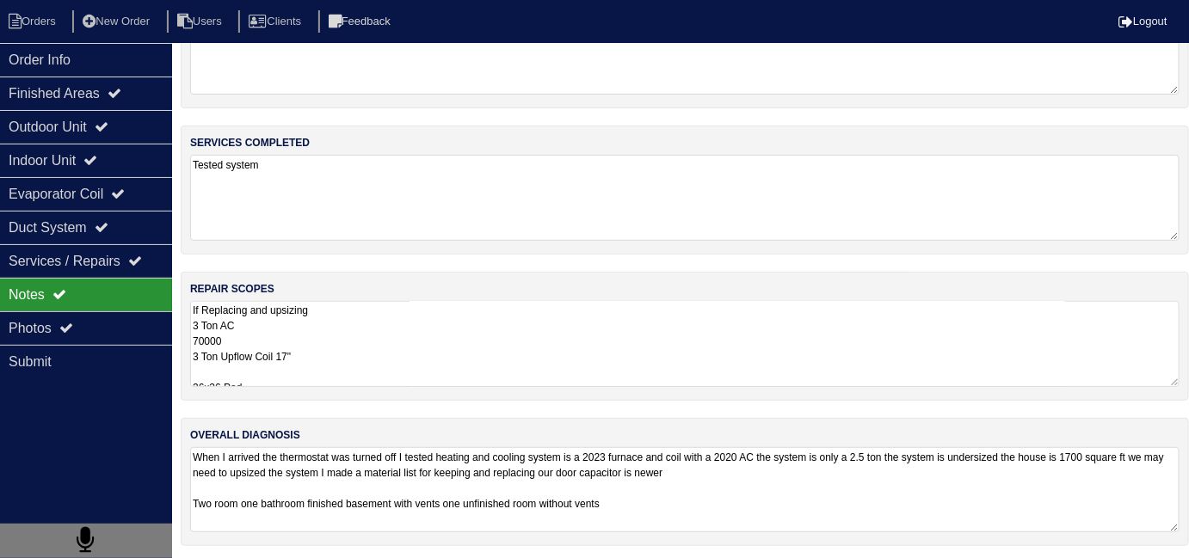
click at [774, 521] on textarea "When I arrived the thermostat was turned off I tested heating and cooling syste…" at bounding box center [684, 489] width 989 height 85
click at [18, 16] on icon at bounding box center [15, 21] width 13 height 15
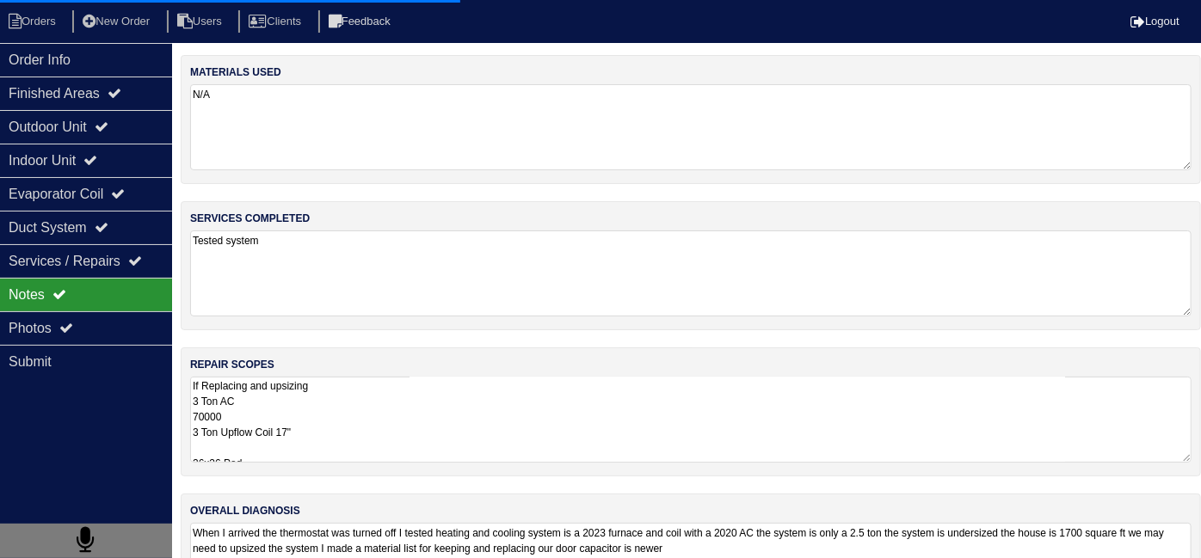
select select "15"
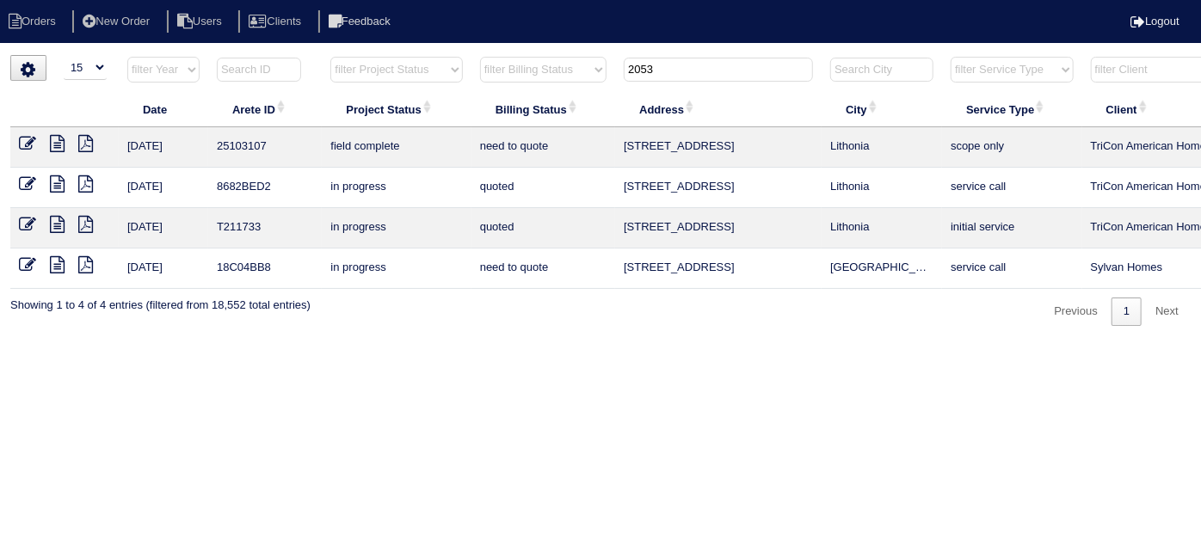
drag, startPoint x: 681, startPoint y: 80, endPoint x: 559, endPoint y: 71, distance: 122.4
click at [561, 71] on tr "filter Year -- Any Year -- 2025 2024 2023 2022 2021 2020 2019 filter Project St…" at bounding box center [755, 73] width 1491 height 35
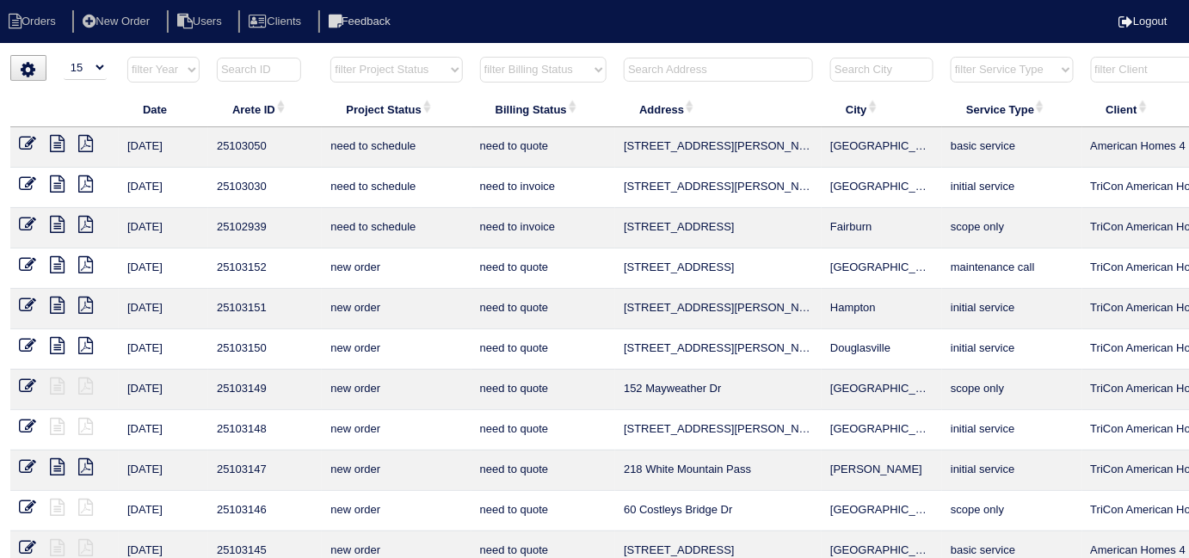
click at [361, 71] on select "filter Project Status -- Any Project Status -- new order assigned in progress f…" at bounding box center [396, 70] width 132 height 26
click at [330, 57] on select "filter Project Status -- Any Project Status -- new order assigned in progress f…" at bounding box center [396, 70] width 132 height 26
select select "field complete"
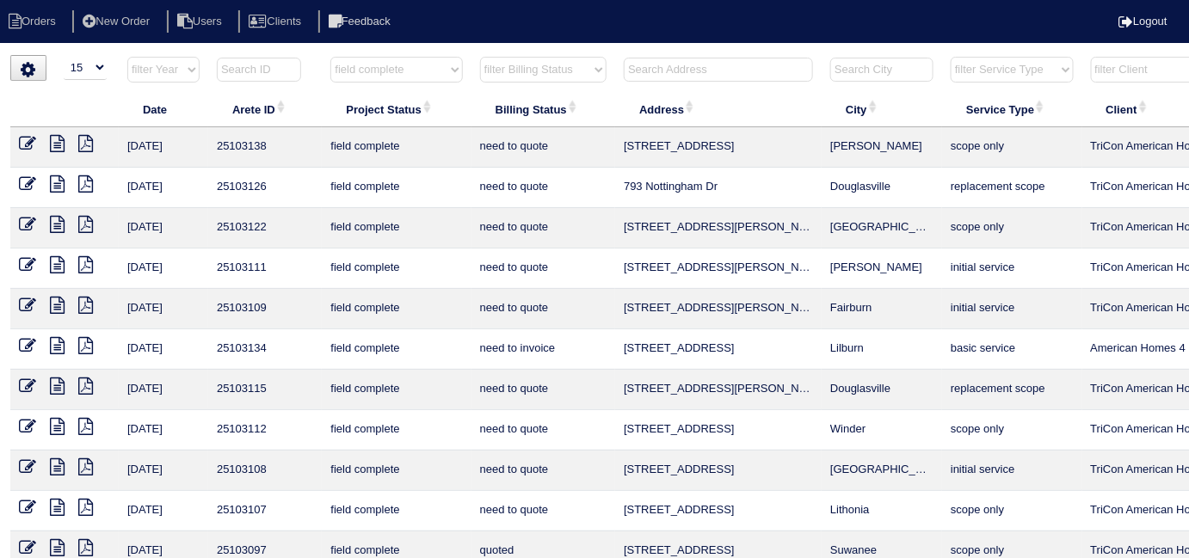
click at [667, 66] on input "text" at bounding box center [718, 70] width 189 height 24
click at [448, 69] on select "filter Project Status -- Any Project Status -- new order assigned in progress f…" at bounding box center [396, 70] width 132 height 26
select select
click at [330, 57] on select "filter Project Status -- Any Project Status -- new order assigned in progress f…" at bounding box center [396, 70] width 132 height 26
click at [683, 71] on input "text" at bounding box center [718, 70] width 189 height 24
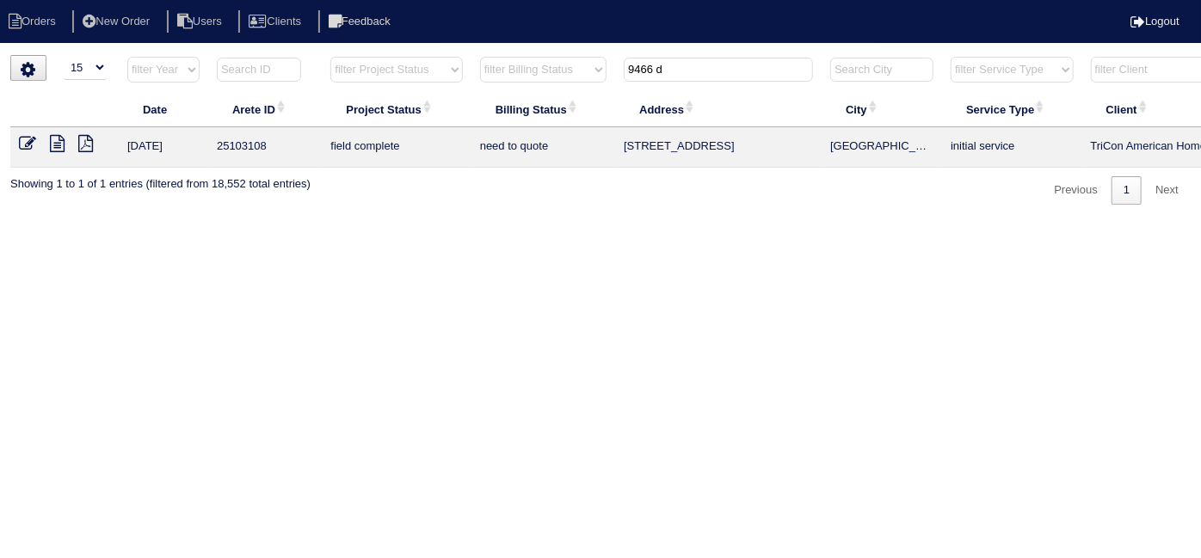
type input "9466 d"
click at [58, 137] on icon at bounding box center [57, 143] width 15 height 17
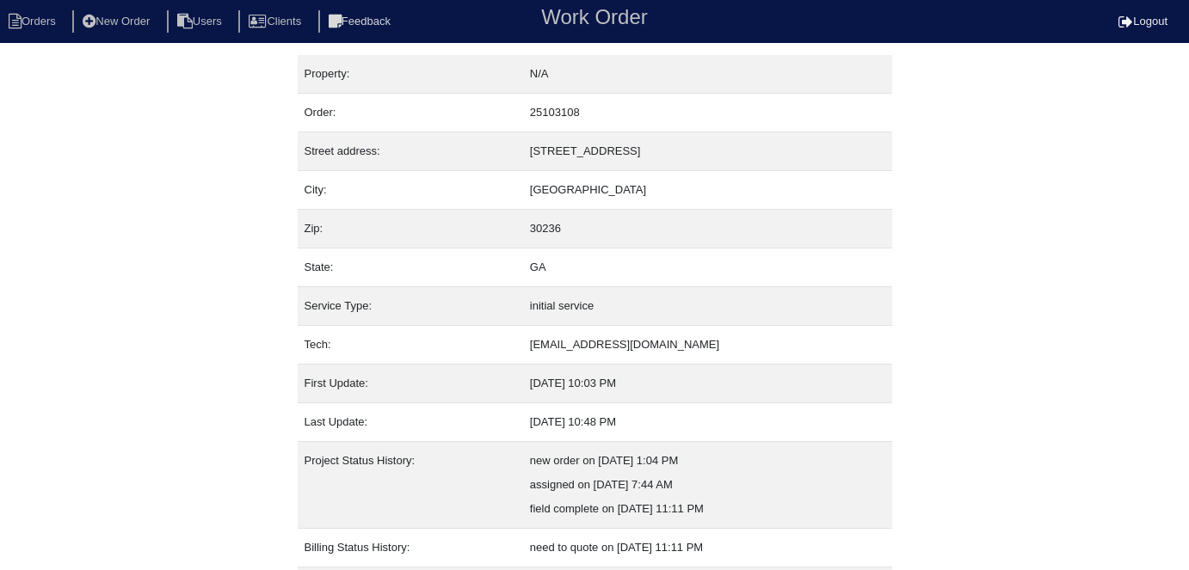
scroll to position [90, 0]
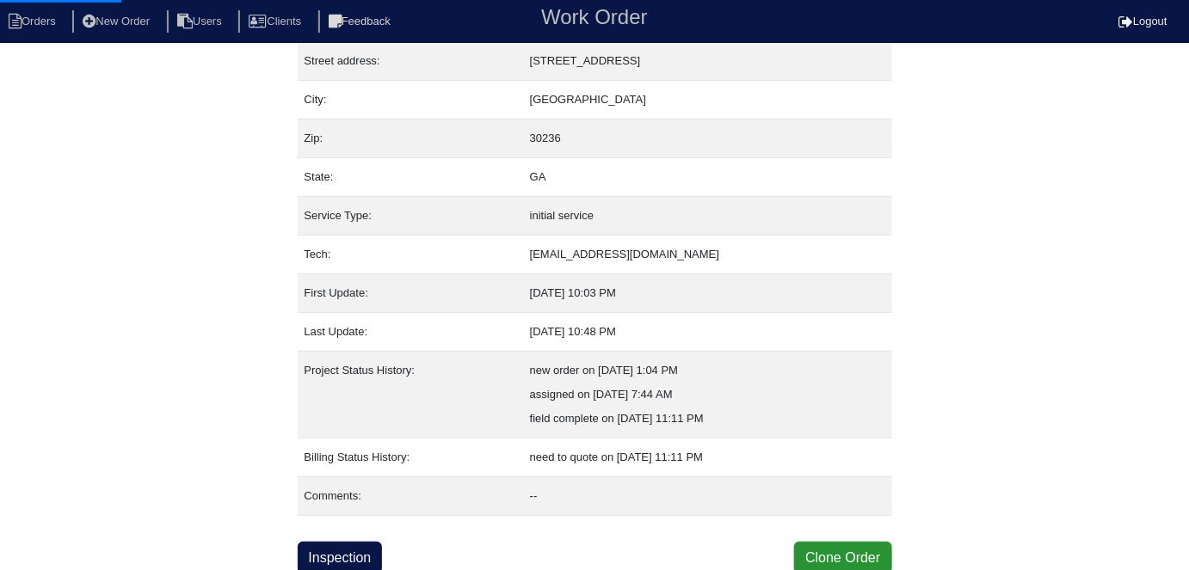
select select "0"
select select "[PERSON_NAME]"
select select "0"
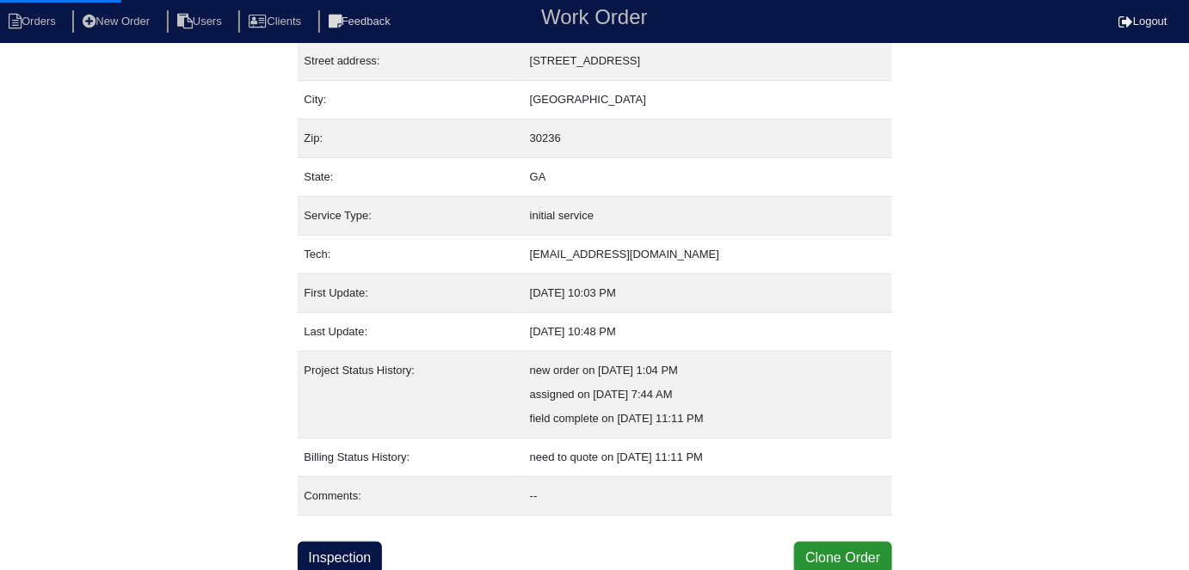
select select "2"
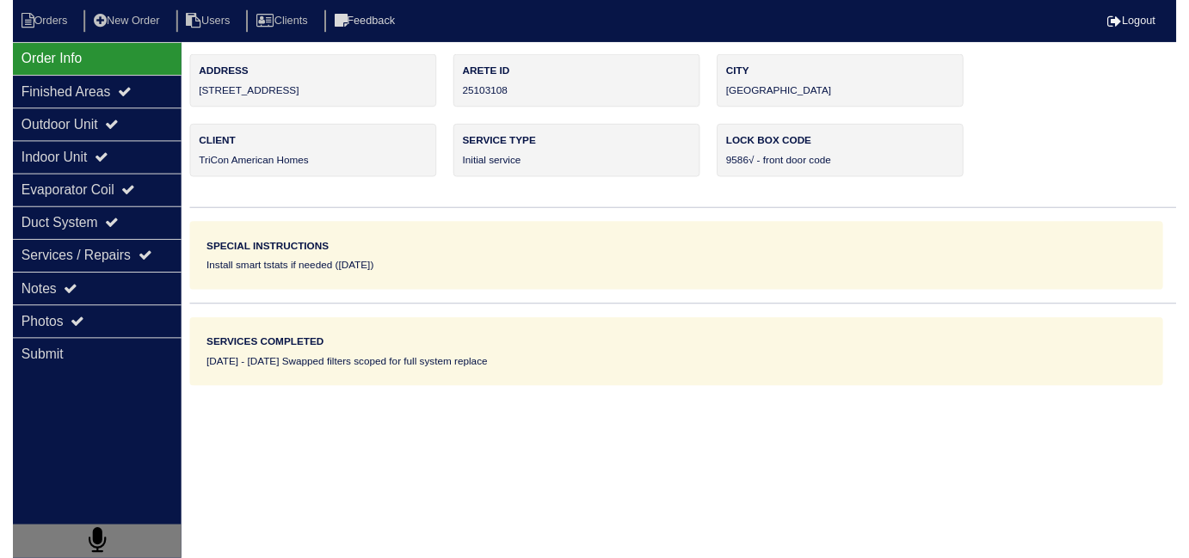
scroll to position [0, 0]
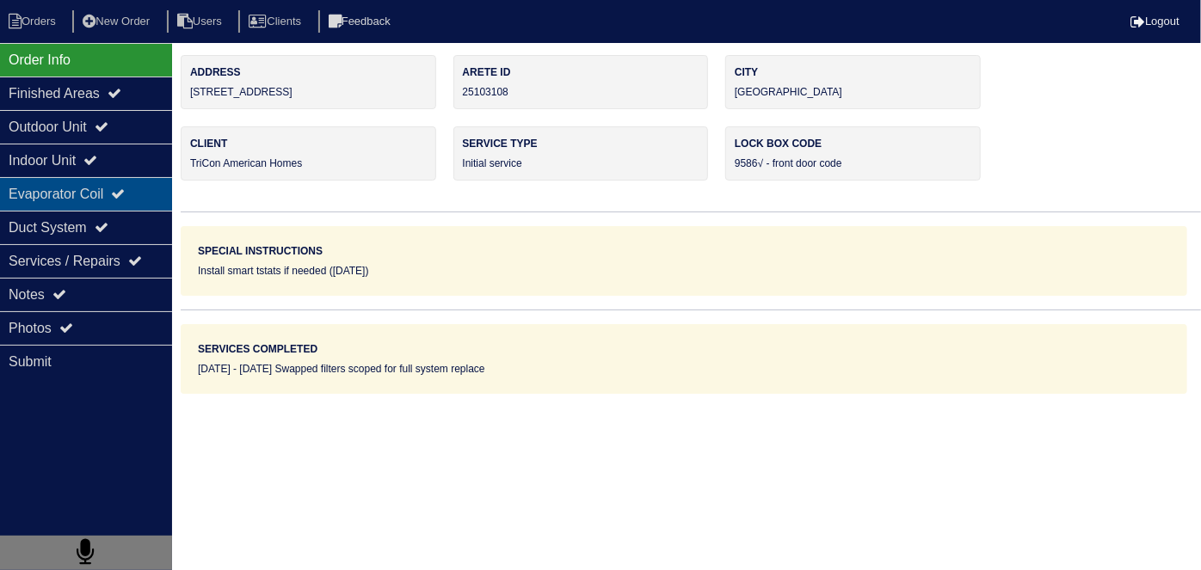
click at [62, 190] on div "Evaporator Coil" at bounding box center [86, 194] width 172 height 34
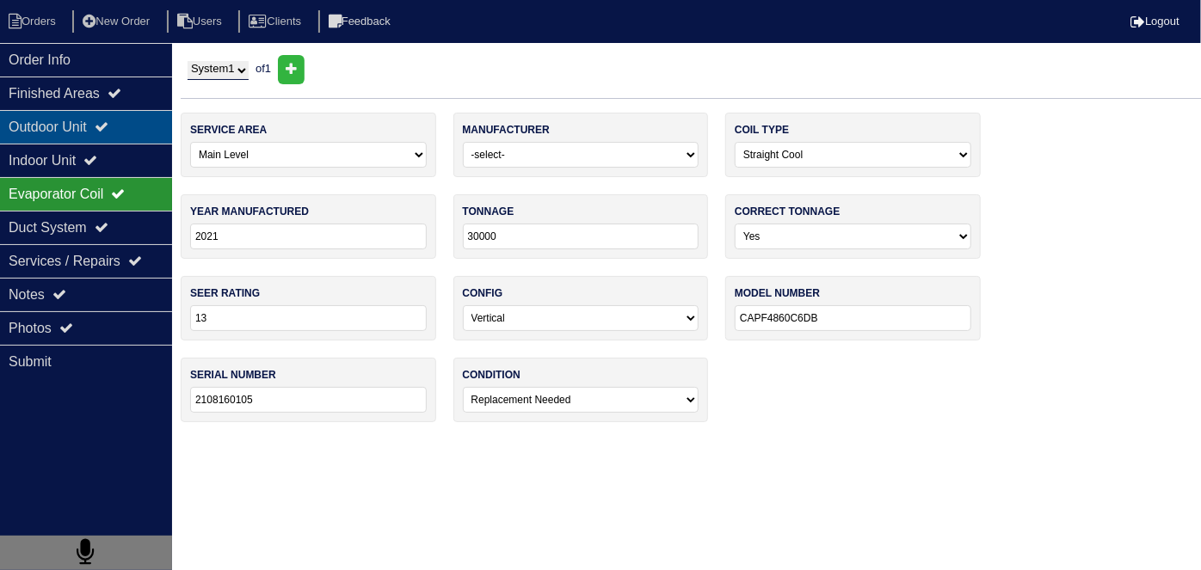
click at [91, 133] on div "Outdoor Unit" at bounding box center [86, 127] width 172 height 34
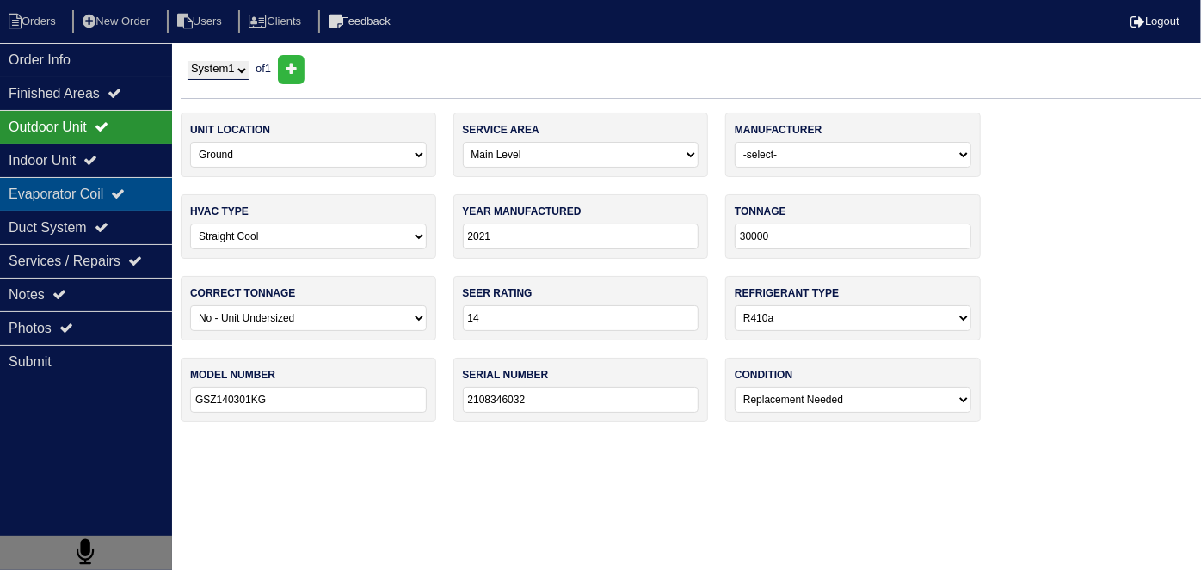
click at [86, 200] on div "Evaporator Coil" at bounding box center [86, 194] width 172 height 34
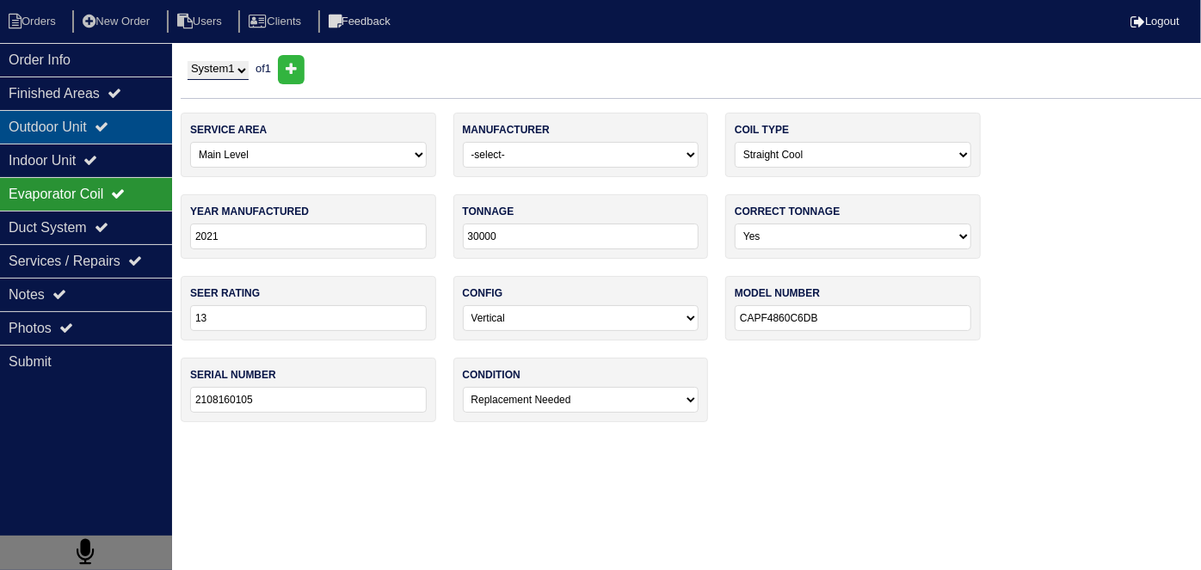
click at [40, 123] on div "Outdoor Unit" at bounding box center [86, 127] width 172 height 34
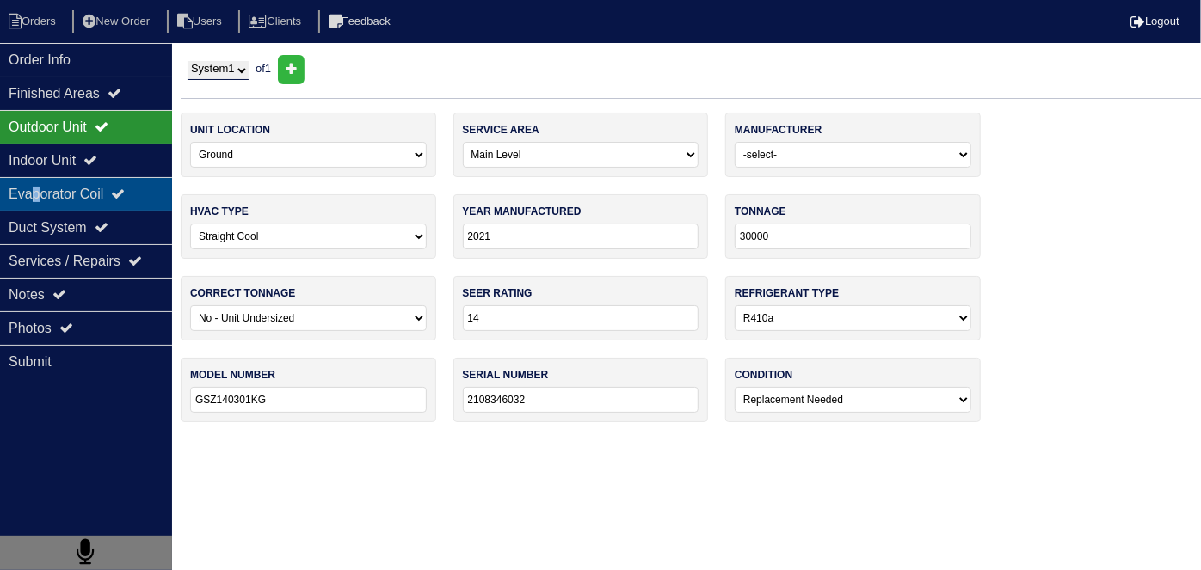
click at [38, 201] on div "Evaporator Coil" at bounding box center [86, 194] width 172 height 34
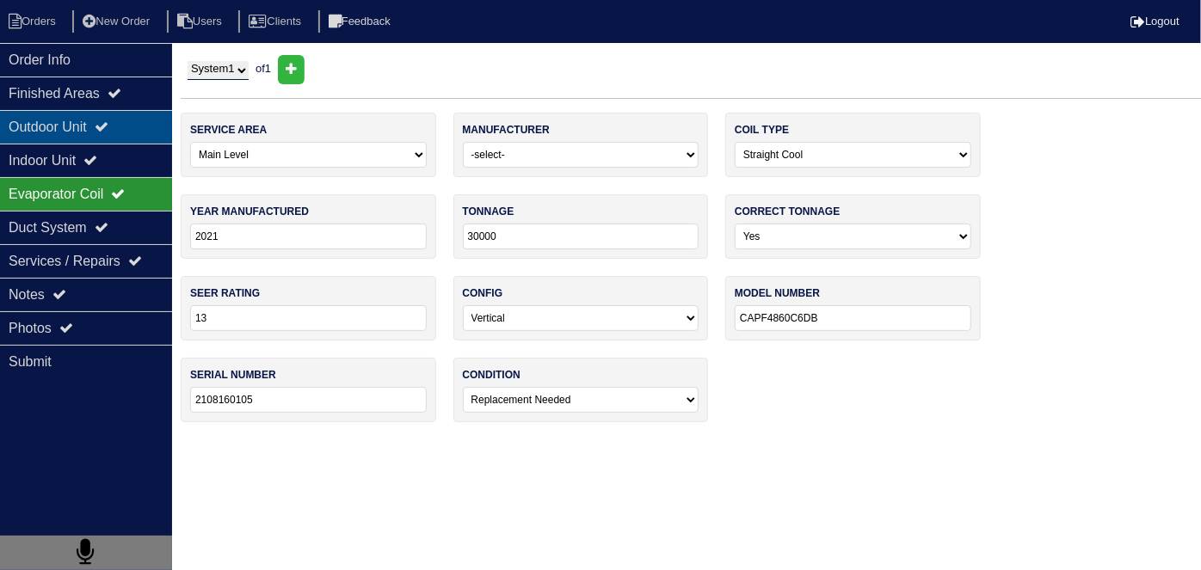
click at [69, 136] on div "Outdoor Unit" at bounding box center [86, 127] width 172 height 34
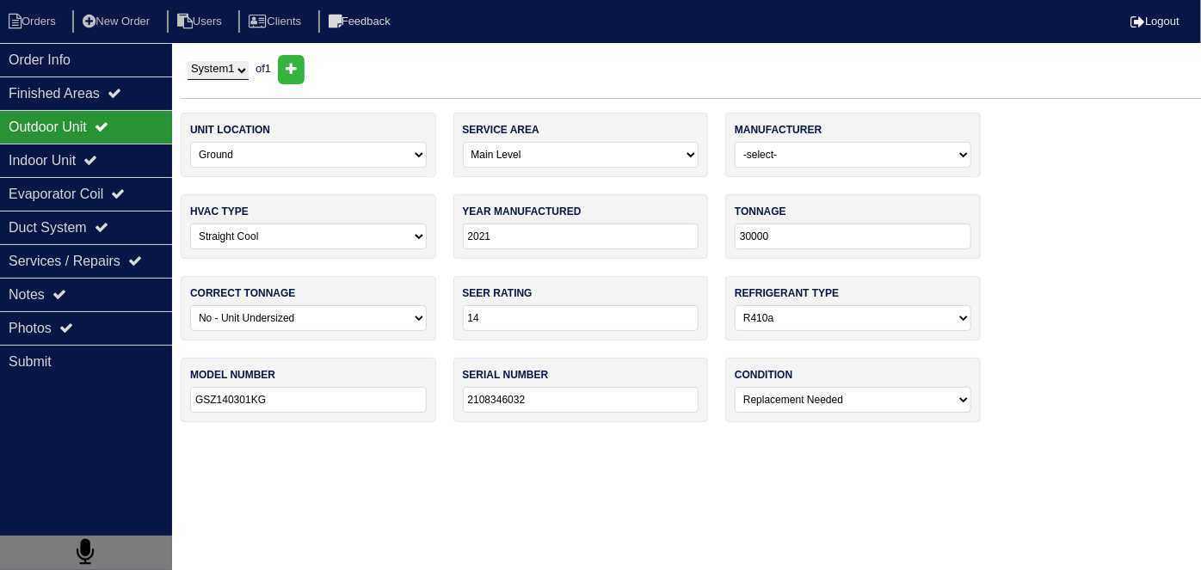
drag, startPoint x: 296, startPoint y: 403, endPoint x: 181, endPoint y: 389, distance: 116.2
click at [137, 397] on div "Order Info Finished Areas Outdoor Unit Indoor Unit Evaporator Coil Duct System …" at bounding box center [600, 247] width 1201 height 384
click at [92, 282] on div "Notes" at bounding box center [86, 295] width 172 height 34
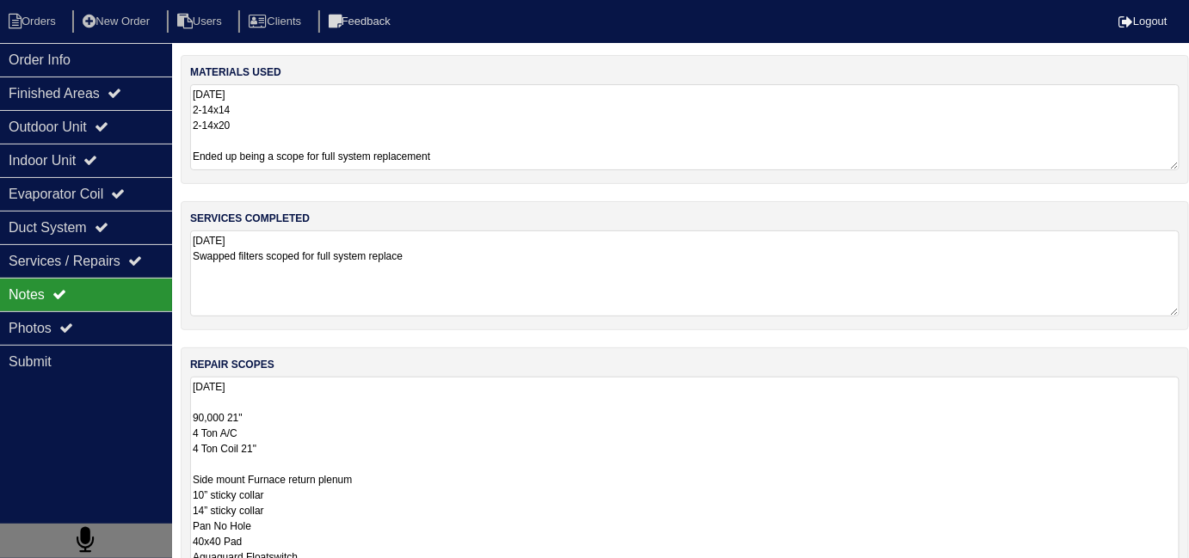
drag, startPoint x: 421, startPoint y: 402, endPoint x: 454, endPoint y: 390, distance: 34.5
click at [428, 399] on textarea "[DATE] 90,000 21" 4 Ton A/C 4 Ton Coil 21" Side mount Furnace return plenum 10”…" at bounding box center [684, 533] width 989 height 313
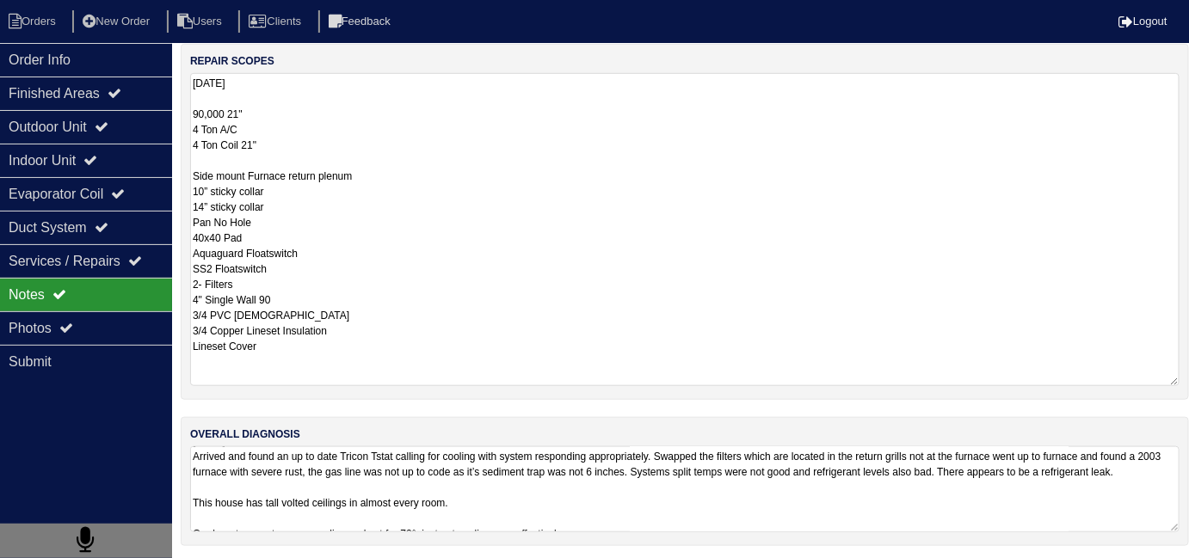
scroll to position [15, 0]
click at [679, 520] on textarea "[DATE] Arrived and found an up to date Tricon Tstat calling for cooling with sy…" at bounding box center [684, 489] width 989 height 86
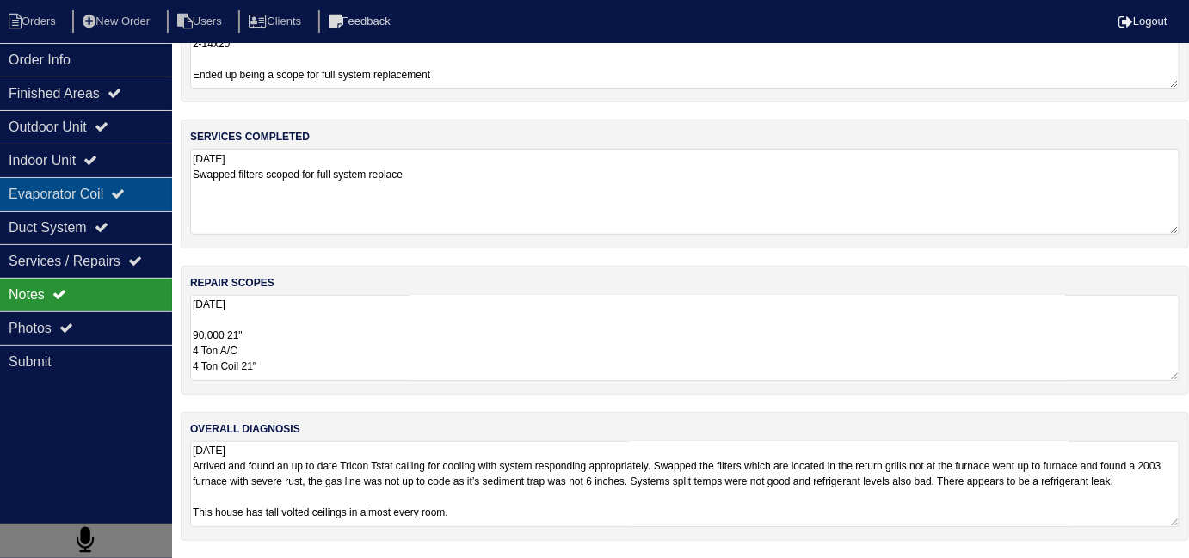
scroll to position [0, 0]
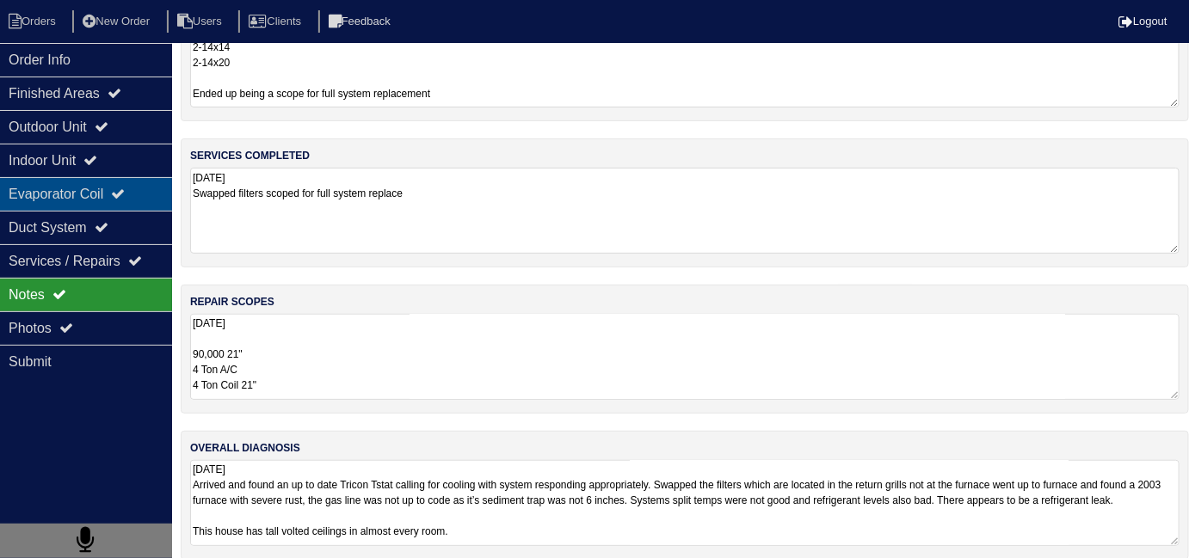
click at [54, 187] on div "Evaporator Coil" at bounding box center [86, 194] width 172 height 34
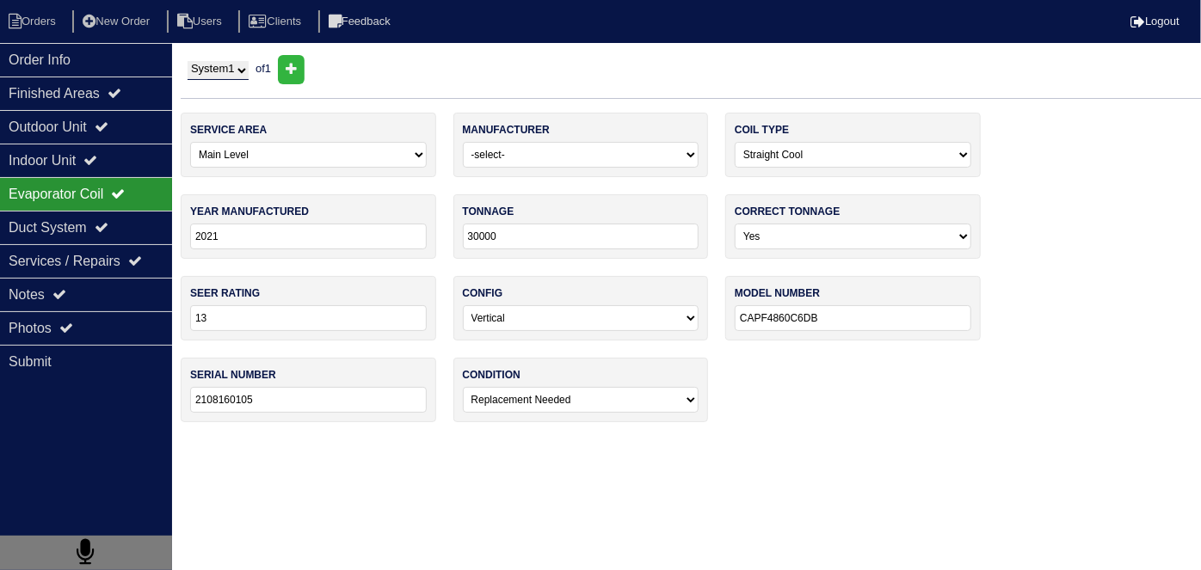
click at [71, 188] on div "Evaporator Coil" at bounding box center [86, 194] width 172 height 34
click at [68, 191] on div "Evaporator Coil" at bounding box center [86, 194] width 172 height 34
click at [51, 125] on div "Outdoor Unit" at bounding box center [86, 127] width 172 height 34
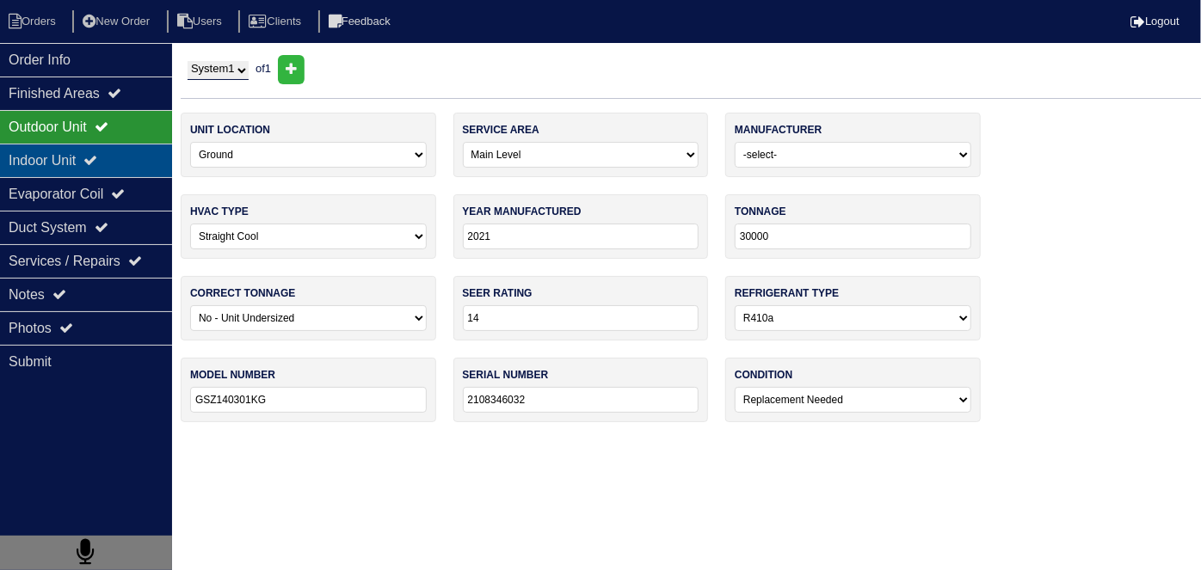
click at [71, 171] on div "Indoor Unit" at bounding box center [86, 161] width 172 height 34
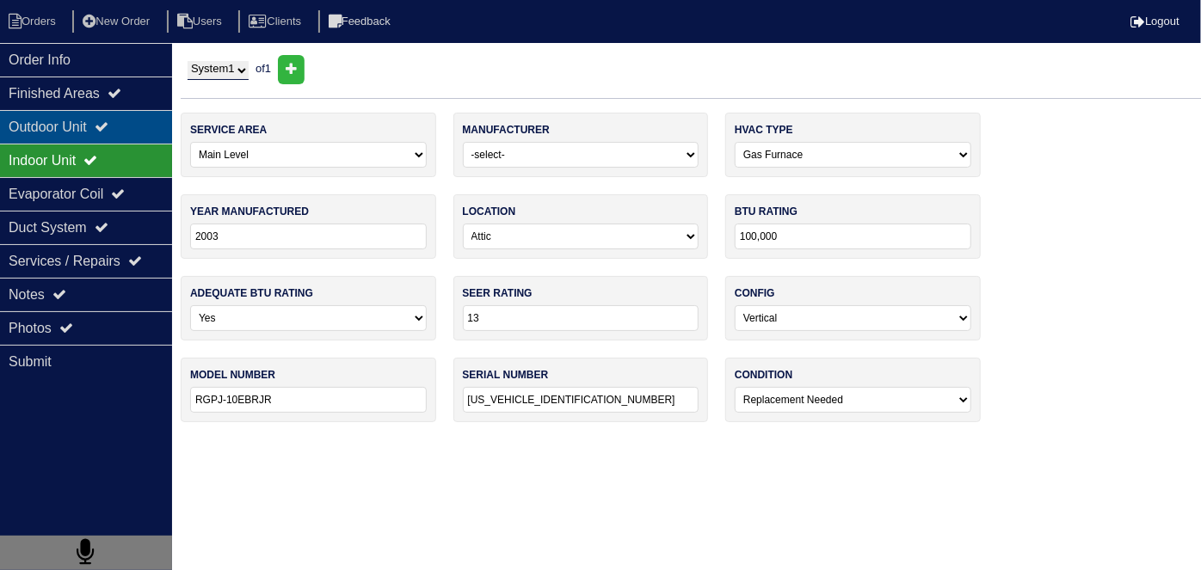
click at [79, 113] on div "Outdoor Unit" at bounding box center [86, 127] width 172 height 34
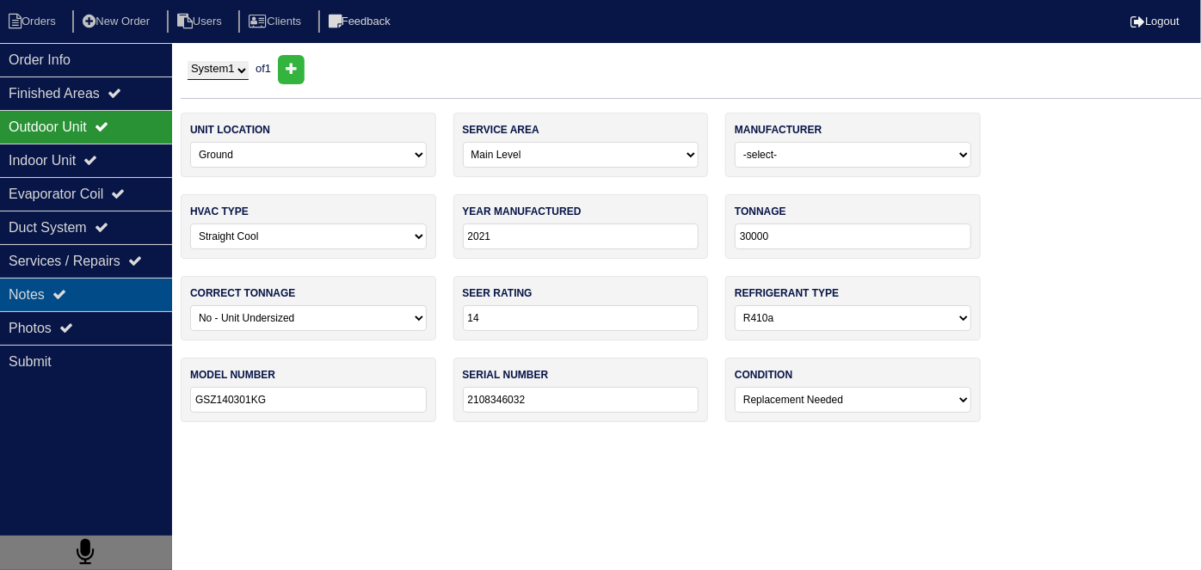
click at [83, 287] on div "Notes" at bounding box center [86, 295] width 172 height 34
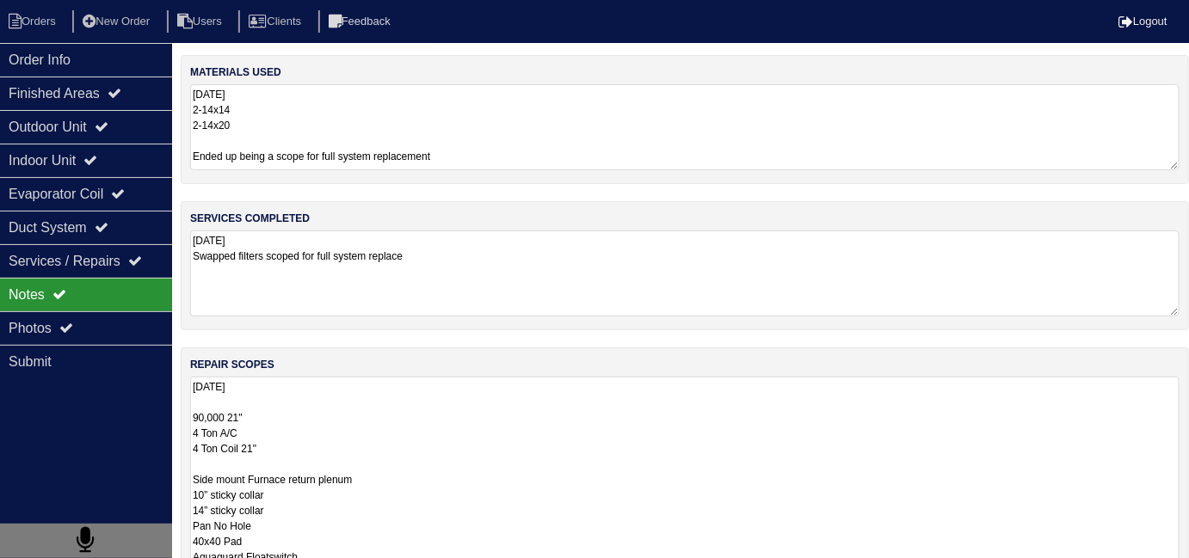
click at [413, 438] on textarea "8.25.25 90,000 21" 4 Ton A/C 4 Ton Coil 21" Side mount Furnace return plenum 10…" at bounding box center [684, 533] width 989 height 313
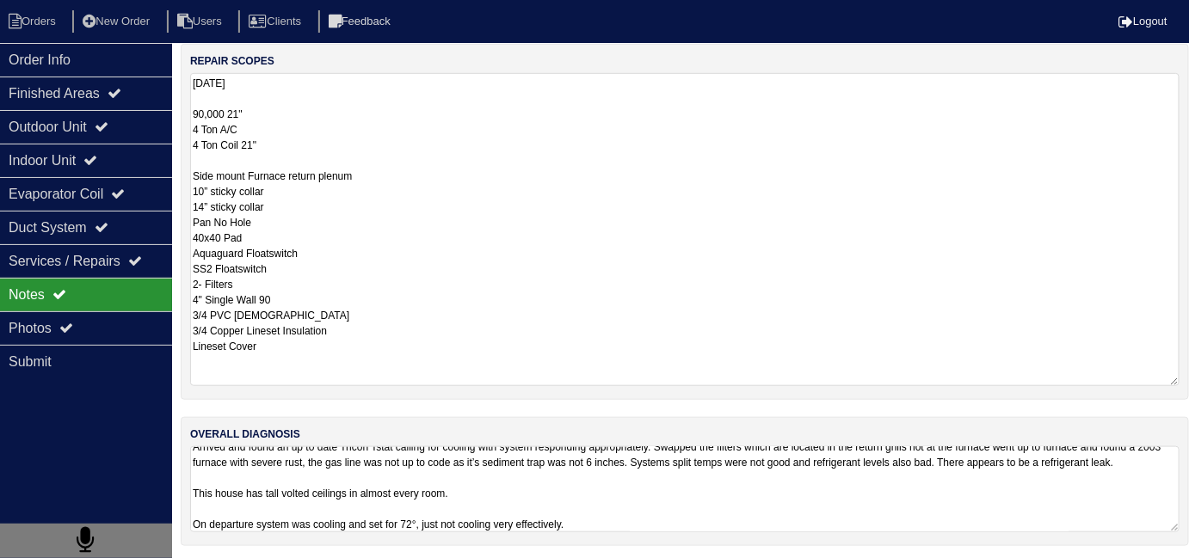
scroll to position [1, 0]
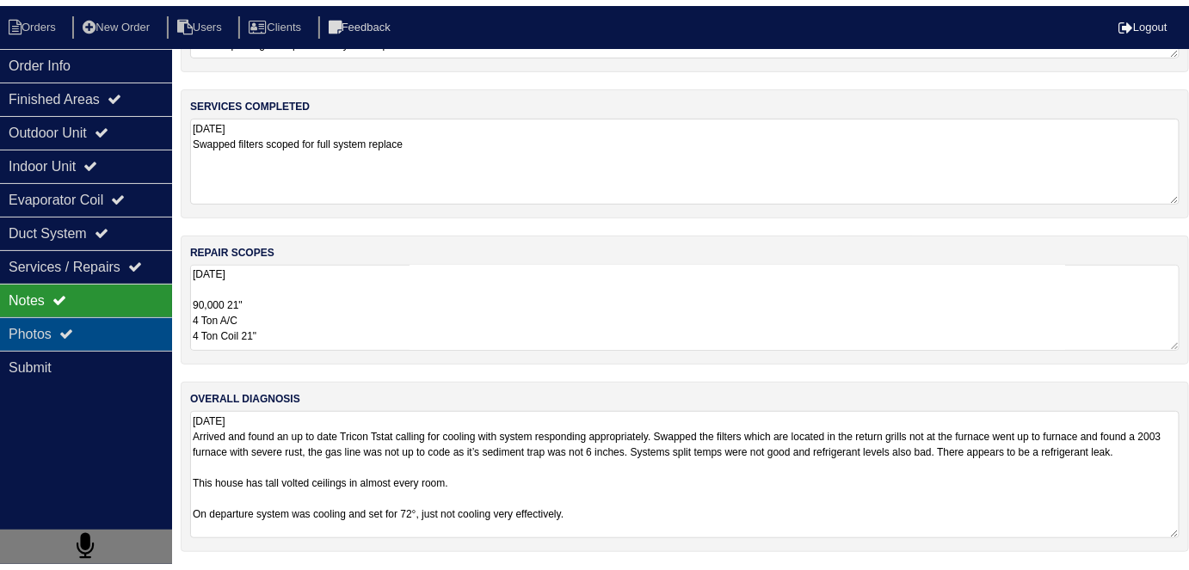
scroll to position [77, 0]
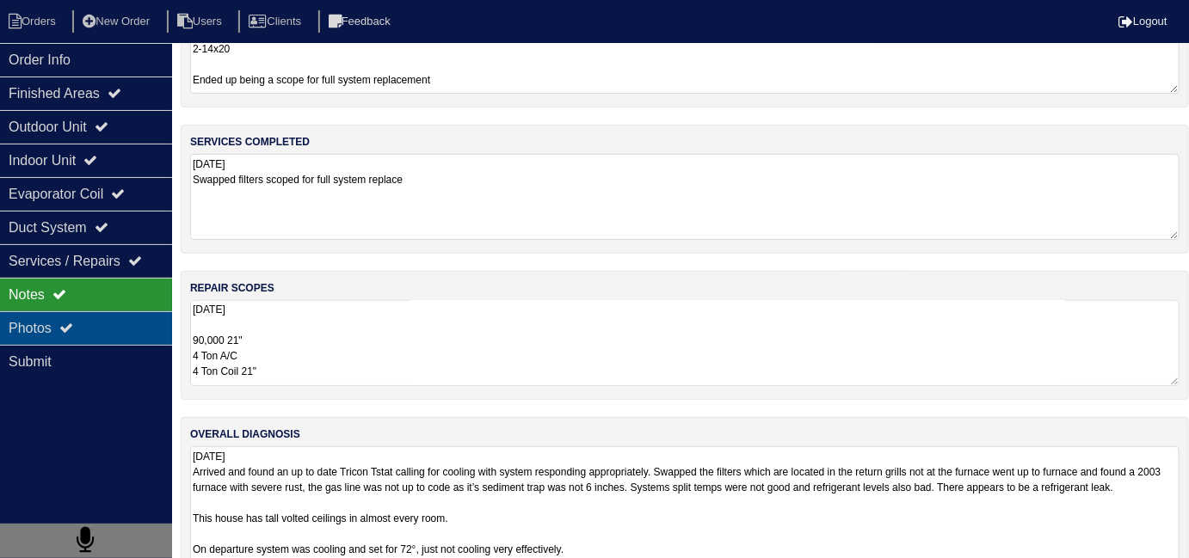
click at [15, 319] on div "Photos" at bounding box center [86, 328] width 172 height 34
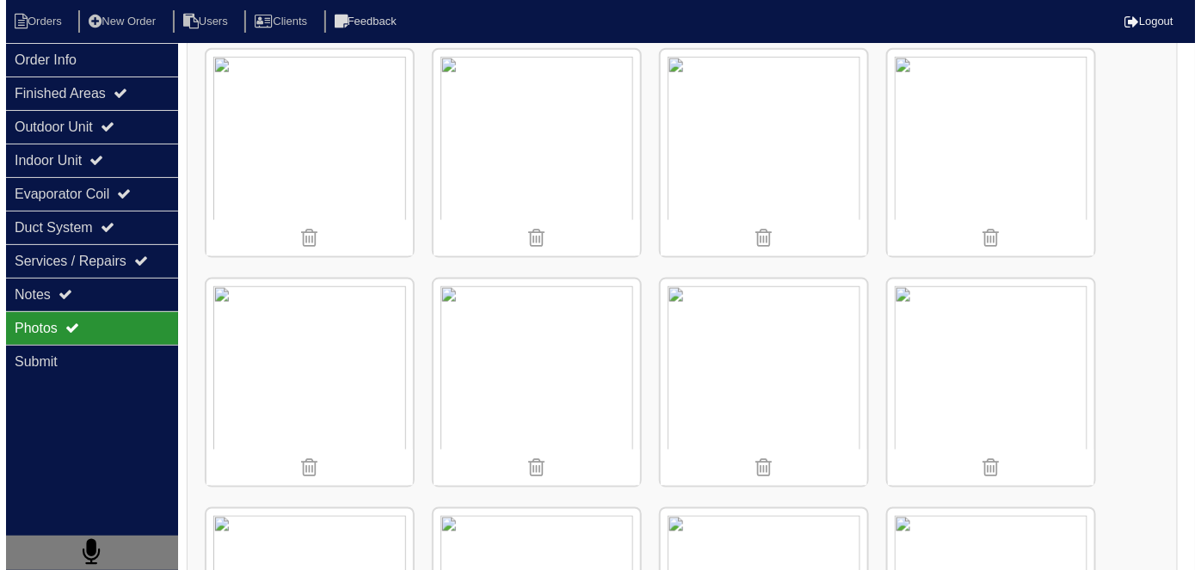
scroll to position [2792, 0]
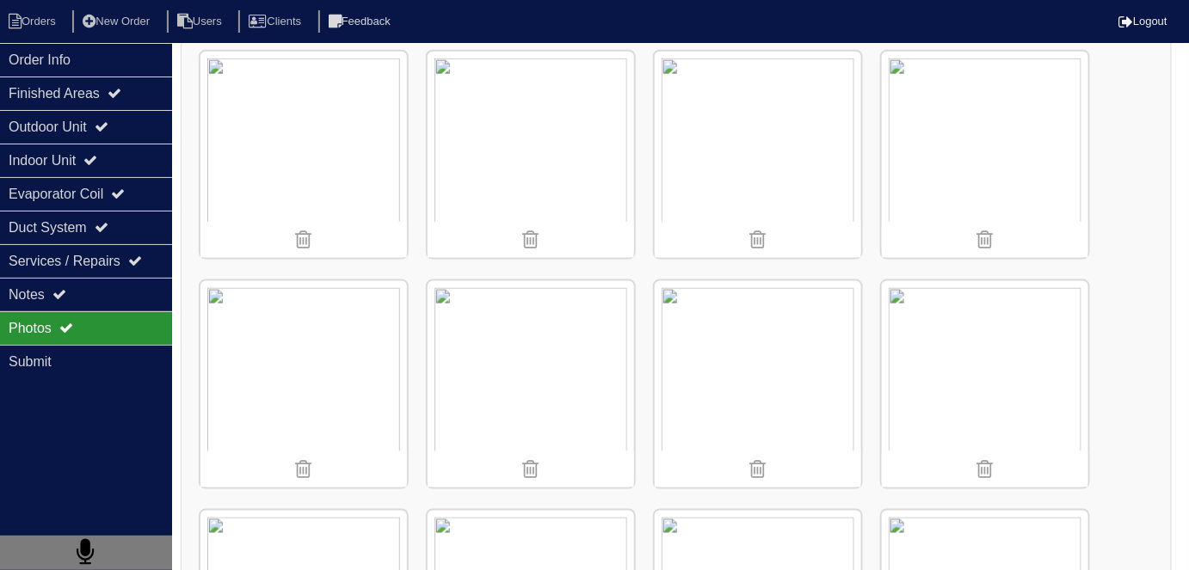
click at [716, 361] on img at bounding box center [758, 384] width 206 height 206
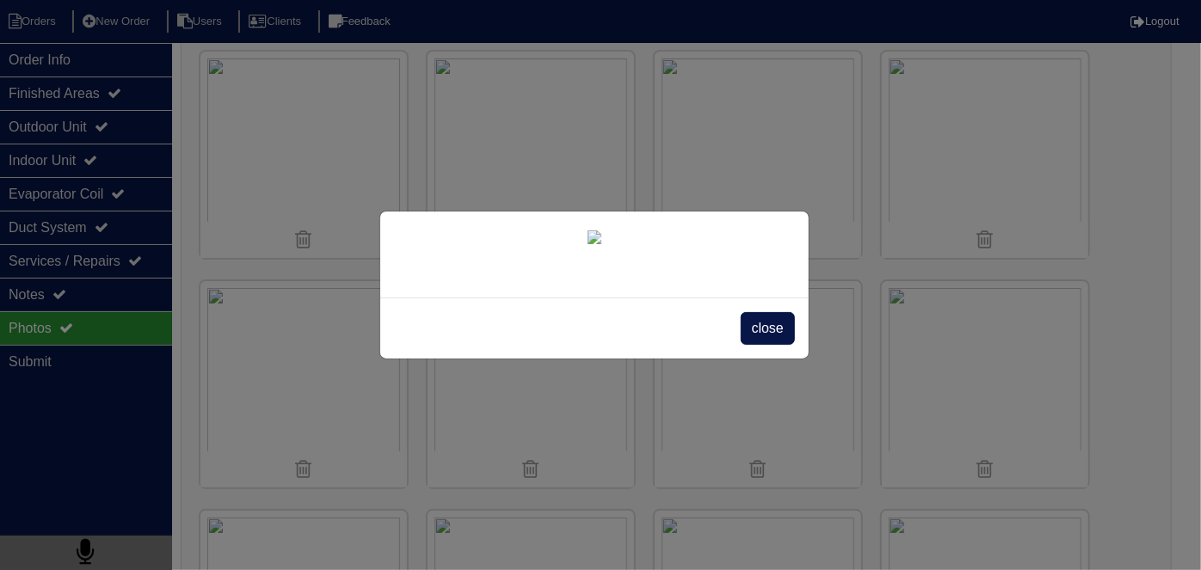
scroll to position [0, 0]
click at [587, 244] on img at bounding box center [594, 238] width 14 height 14
click at [587, 231] on img at bounding box center [594, 238] width 14 height 14
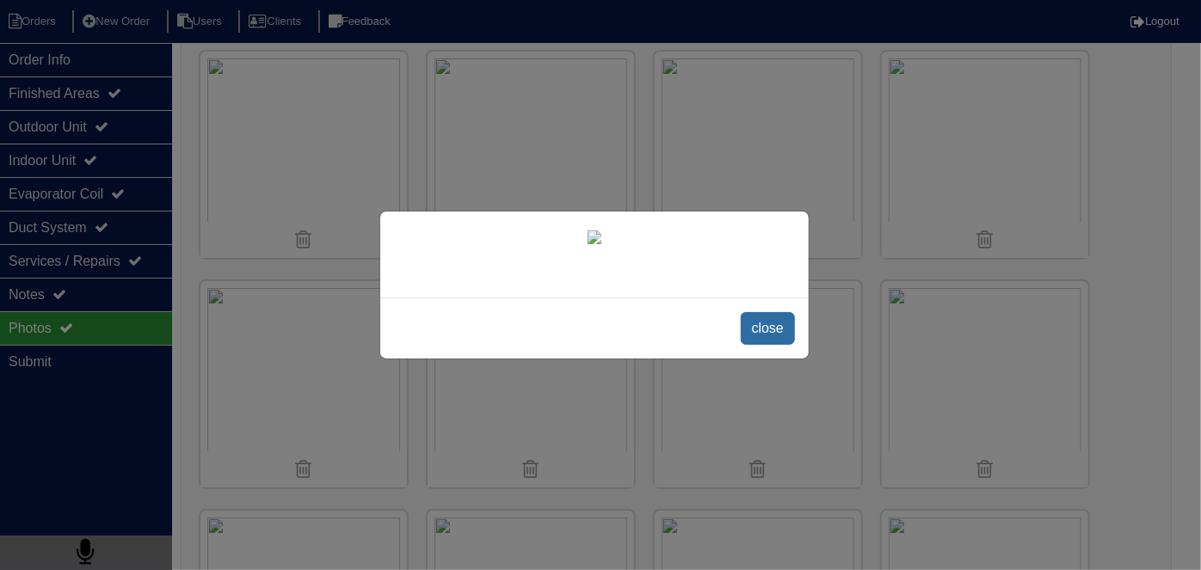
click at [741, 345] on span "close" at bounding box center [768, 328] width 54 height 33
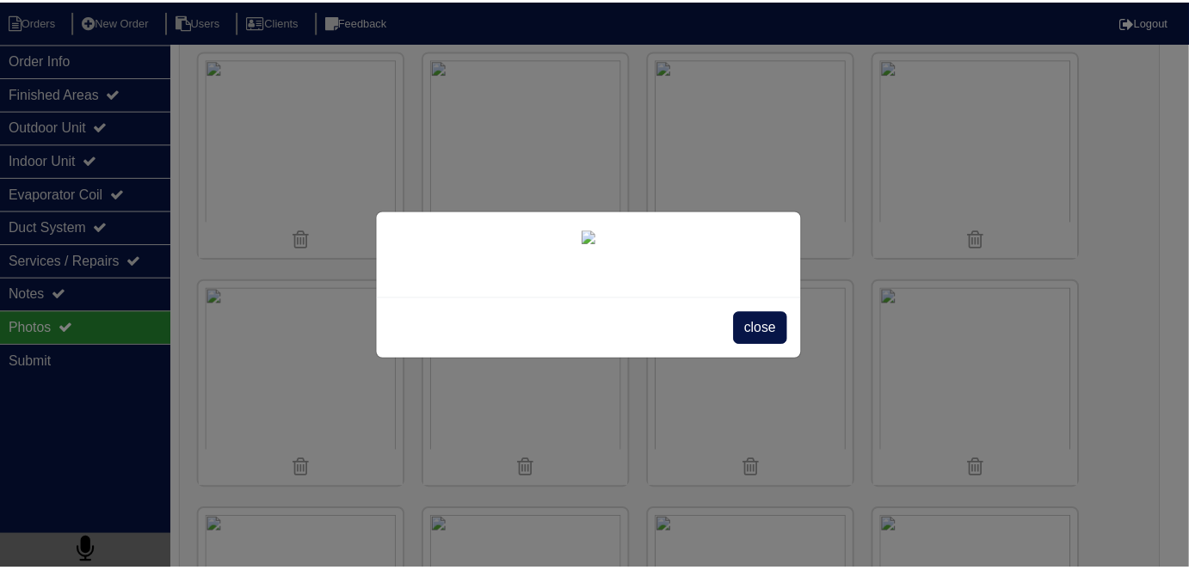
scroll to position [0, 0]
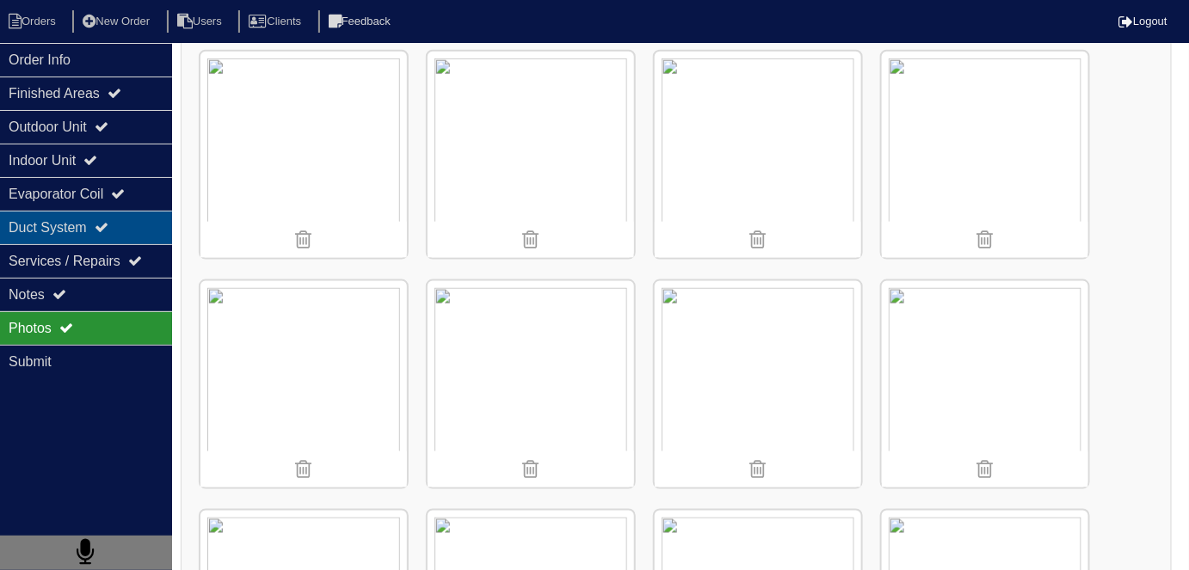
click at [40, 241] on div "Duct System" at bounding box center [86, 228] width 172 height 34
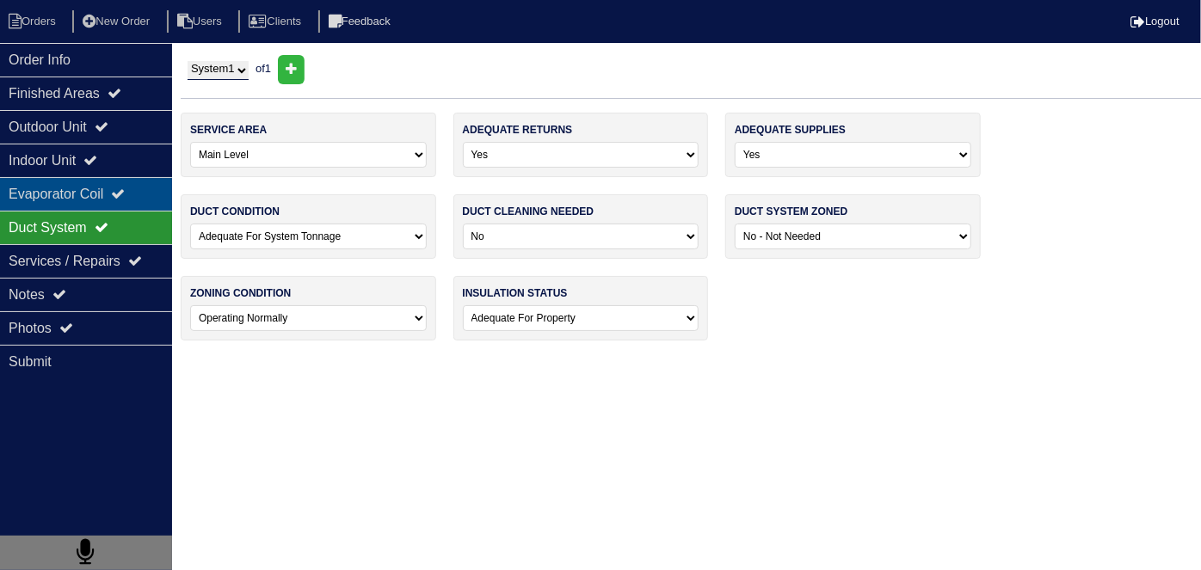
click at [59, 200] on div "Evaporator Coil" at bounding box center [86, 194] width 172 height 34
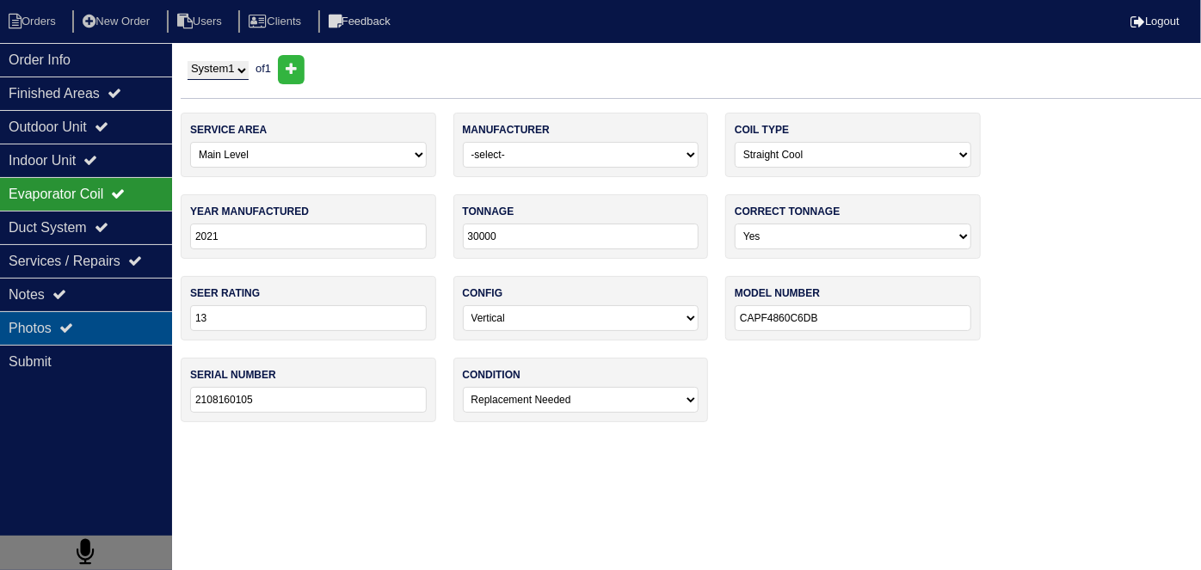
click at [79, 315] on div "Photos" at bounding box center [86, 328] width 172 height 34
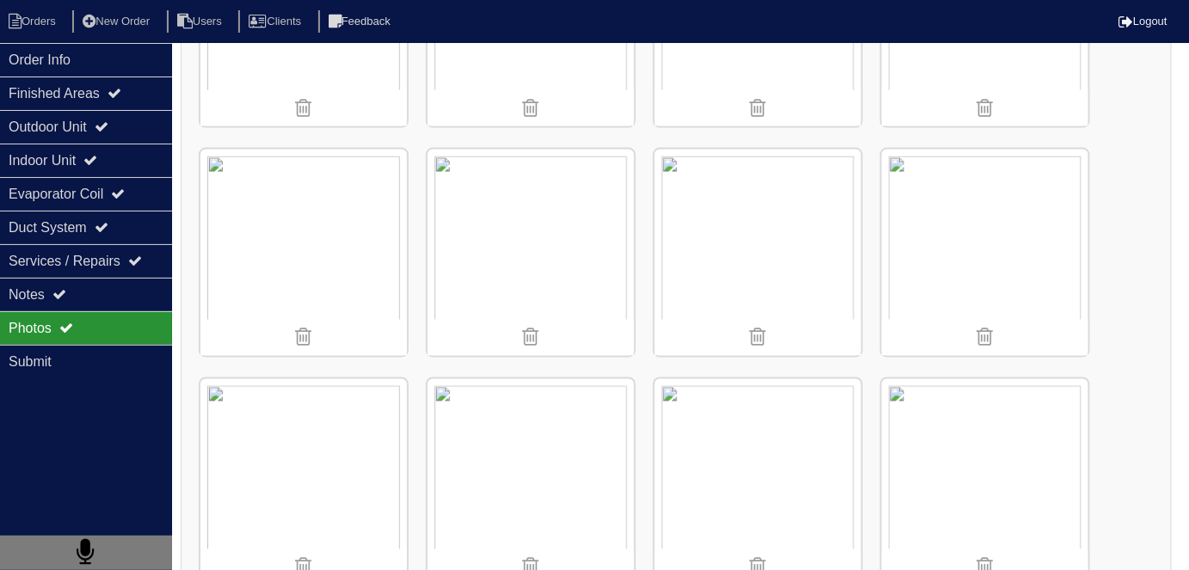
scroll to position [860, 0]
click at [712, 231] on img at bounding box center [758, 249] width 206 height 206
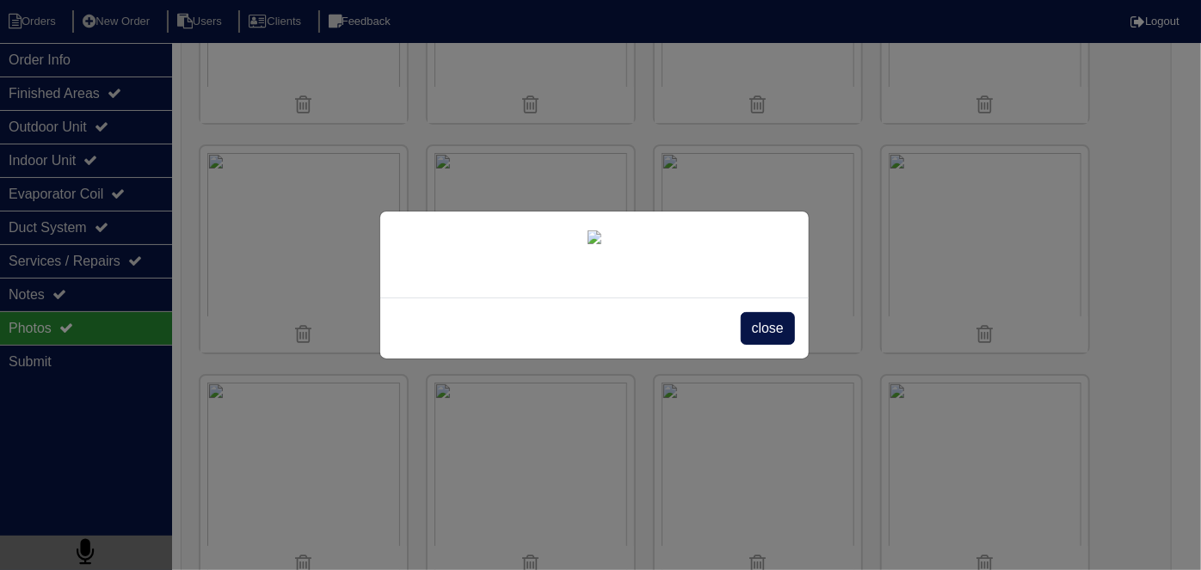
click at [587, 244] on img at bounding box center [594, 238] width 14 height 14
click at [787, 345] on span "close" at bounding box center [768, 328] width 54 height 33
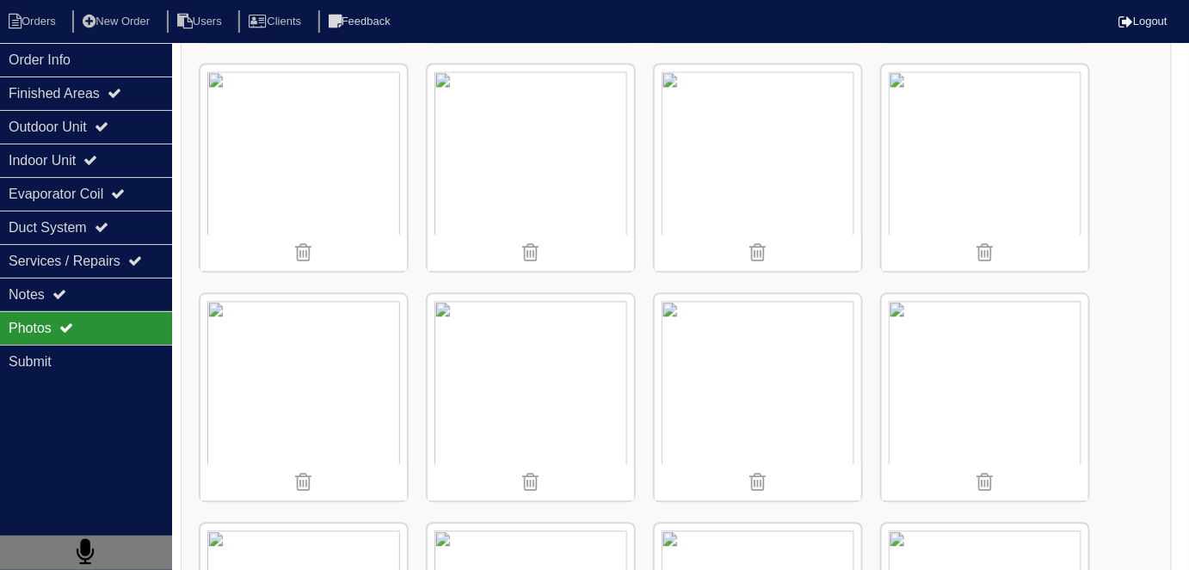
scroll to position [1172, 0]
click at [57, 137] on div "Outdoor Unit" at bounding box center [86, 127] width 172 height 34
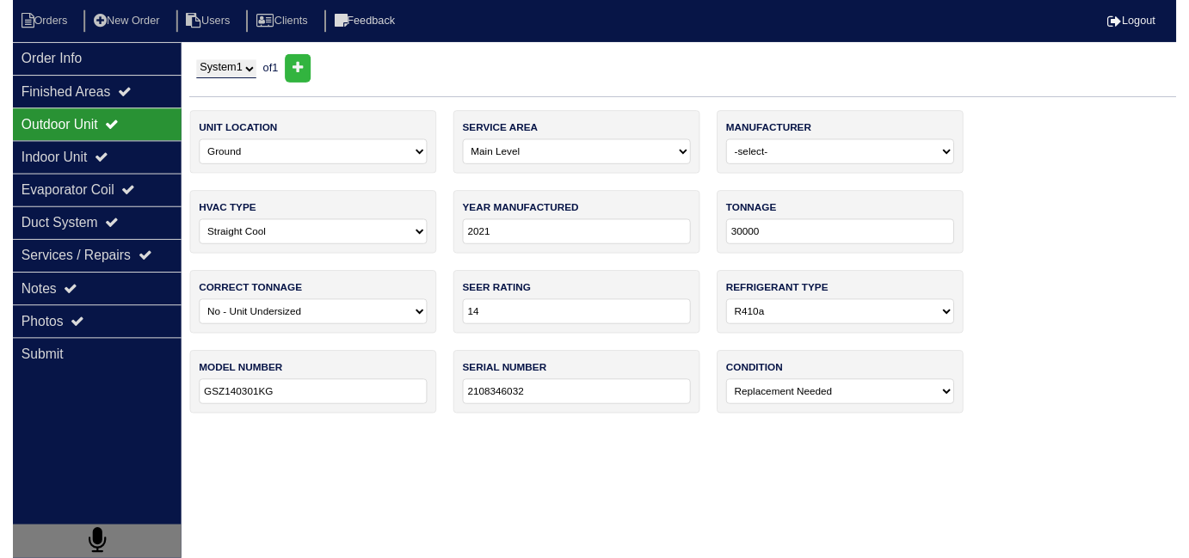
scroll to position [0, 0]
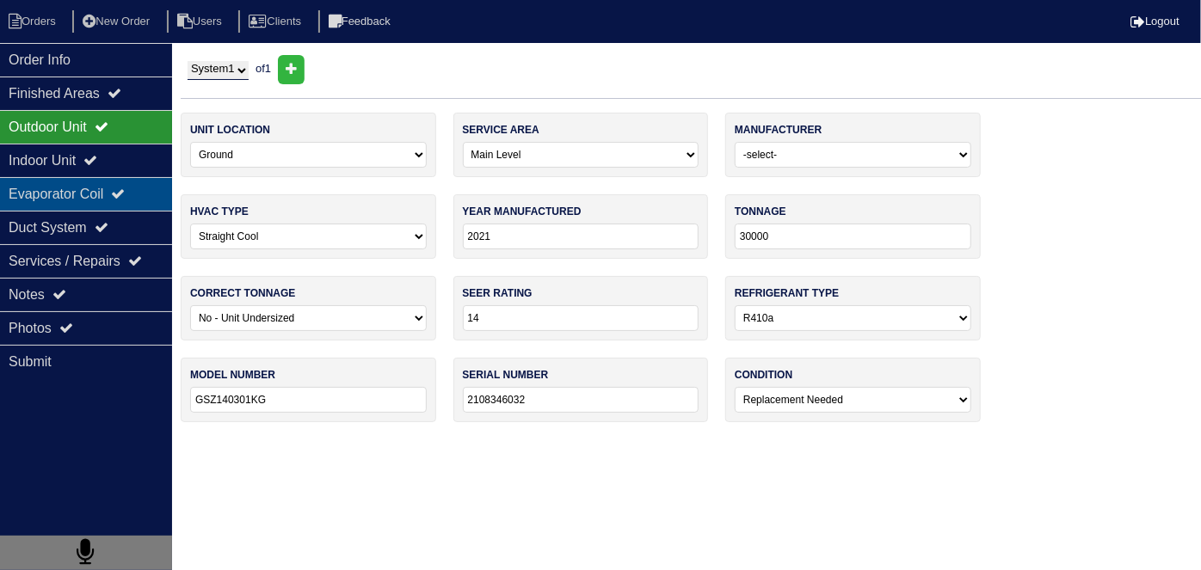
click at [59, 177] on div "Evaporator Coil" at bounding box center [86, 194] width 172 height 34
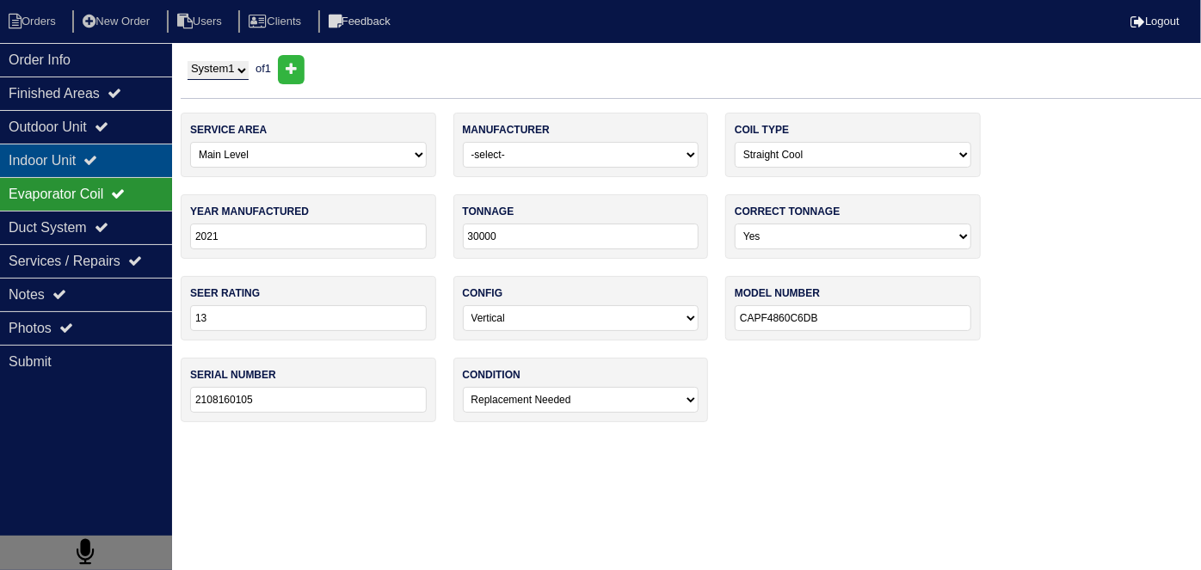
click at [71, 159] on div "Indoor Unit" at bounding box center [86, 161] width 172 height 34
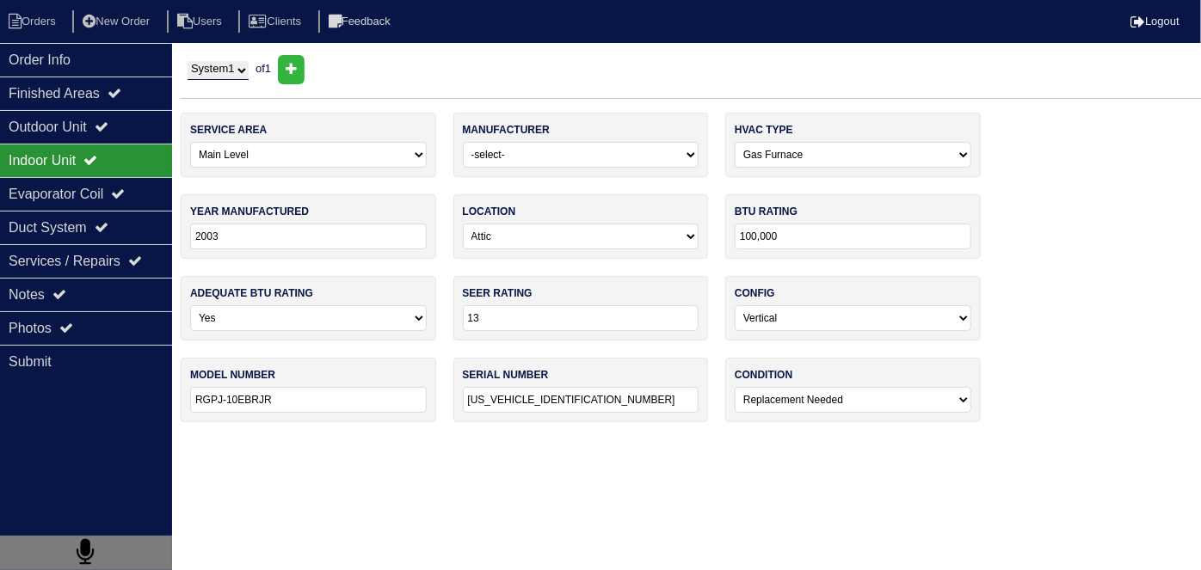
drag, startPoint x: 311, startPoint y: 399, endPoint x: 155, endPoint y: 394, distance: 155.8
click at [155, 394] on div "Order Info Finished Areas Outdoor Unit Indoor Unit Evaporator Coil Duct System …" at bounding box center [600, 247] width 1201 height 384
click at [79, 302] on div "Notes" at bounding box center [86, 295] width 172 height 34
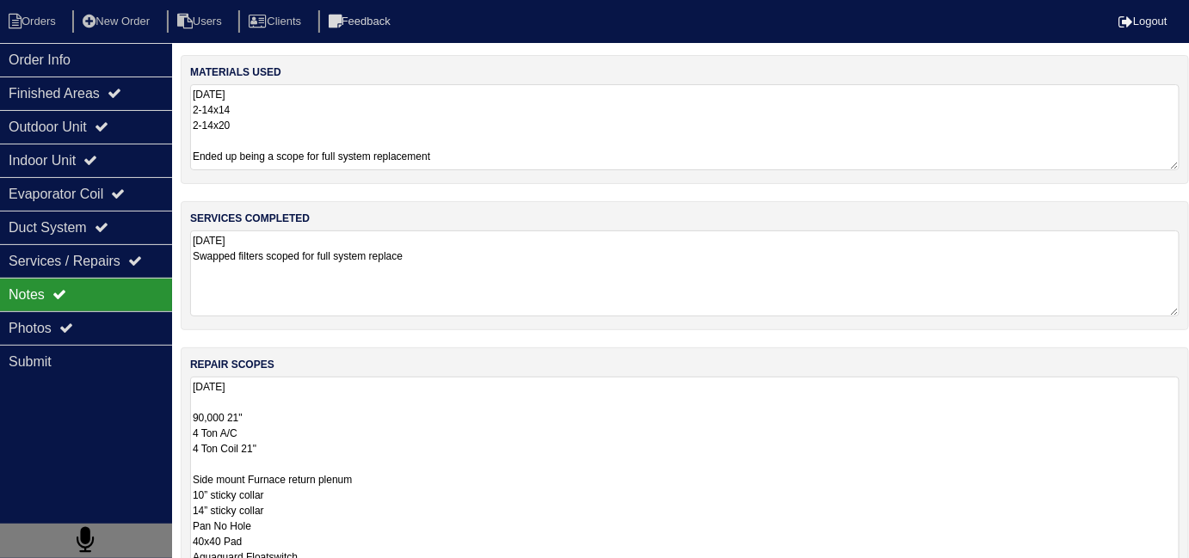
click at [489, 446] on textarea "8.25.25 90,000 21" 4 Ton A/C 4 Ton Coil 21" Side mount Furnace return plenum 10…" at bounding box center [684, 533] width 989 height 313
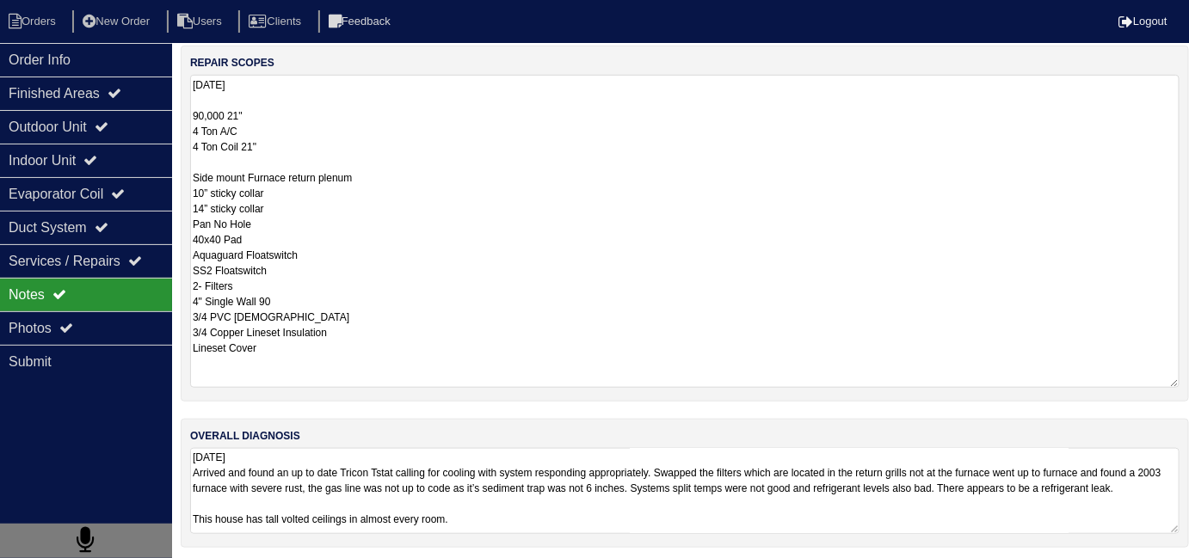
scroll to position [304, 0]
click at [59, 144] on div "Indoor Unit" at bounding box center [86, 161] width 172 height 34
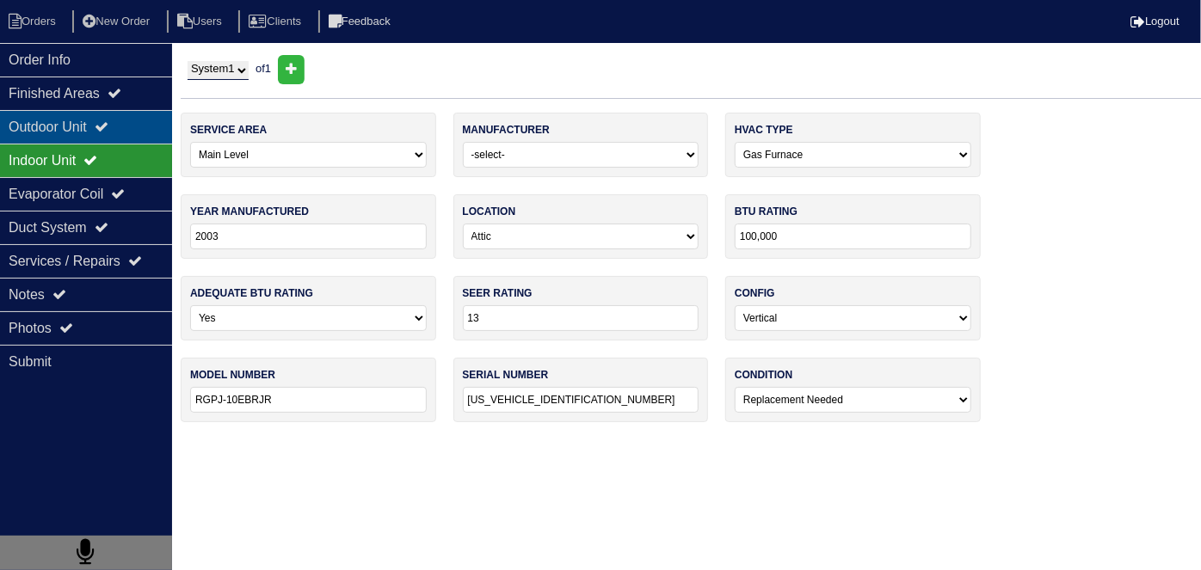
click at [65, 126] on div "Outdoor Unit" at bounding box center [86, 127] width 172 height 34
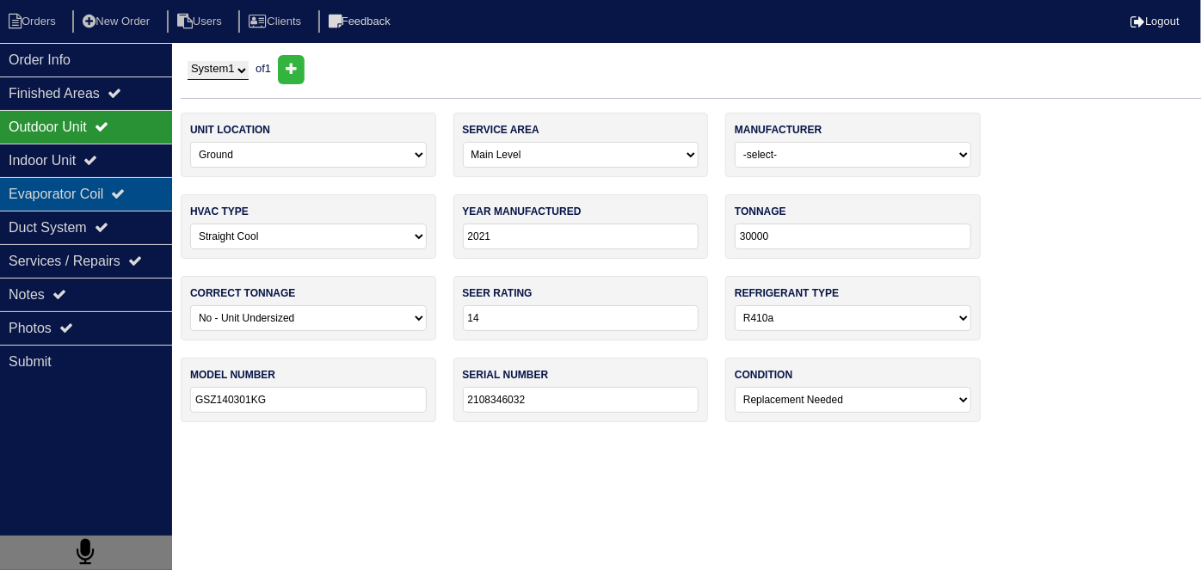
click at [40, 179] on div "Evaporator Coil" at bounding box center [86, 194] width 172 height 34
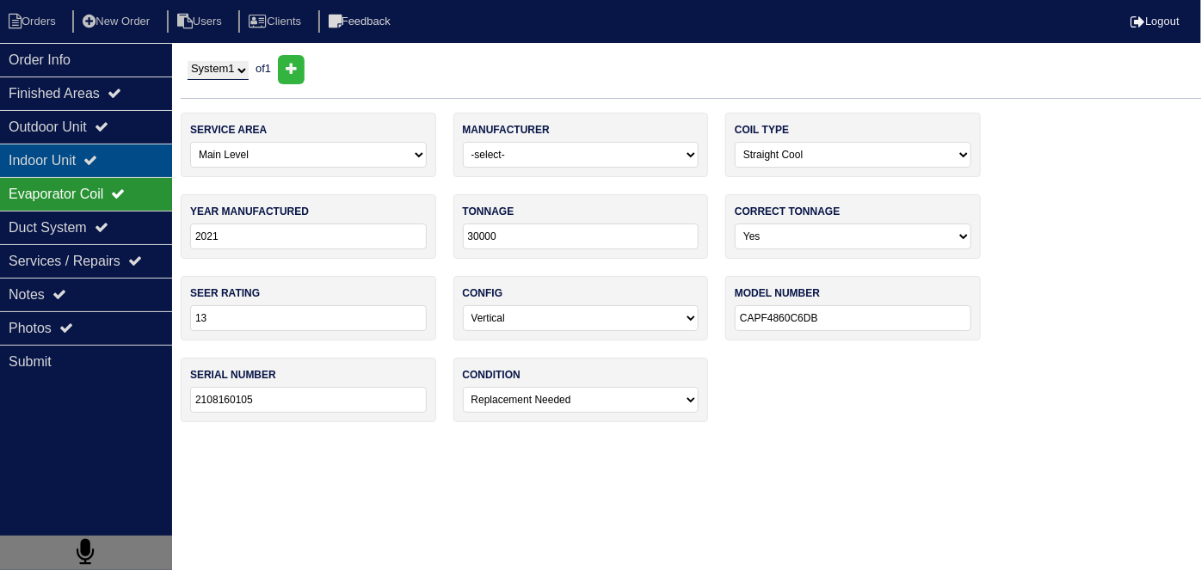
click at [43, 163] on div "Indoor Unit" at bounding box center [86, 161] width 172 height 34
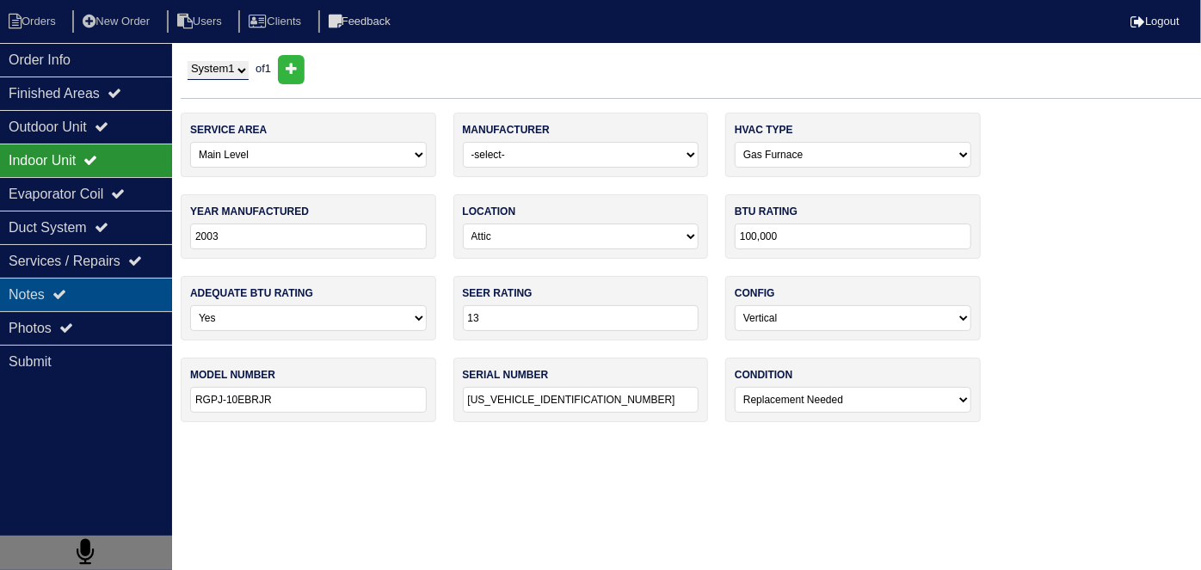
click at [65, 292] on icon at bounding box center [59, 294] width 14 height 14
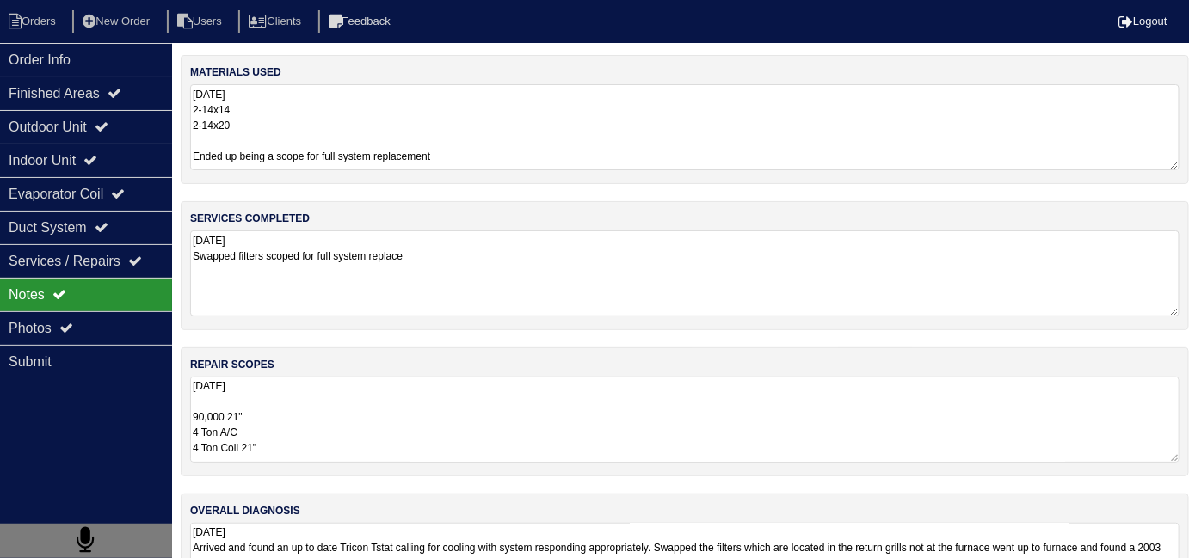
click at [486, 410] on textarea "8.25.25 90,000 21" 4 Ton A/C 4 Ton Coil 21" Side mount Furnace return plenum 10…" at bounding box center [684, 420] width 989 height 86
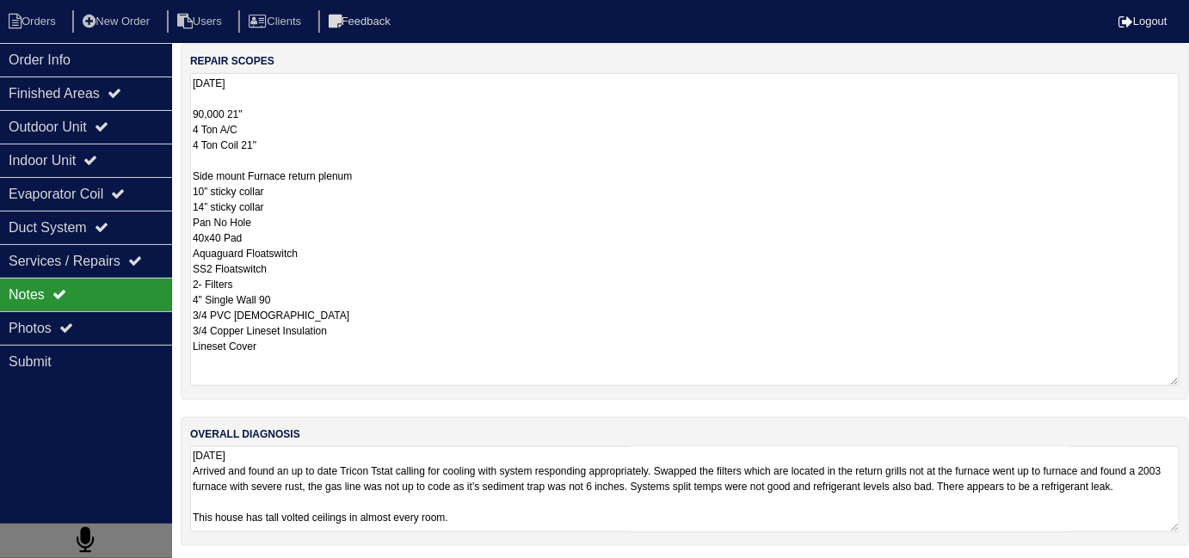
scroll to position [118, 0]
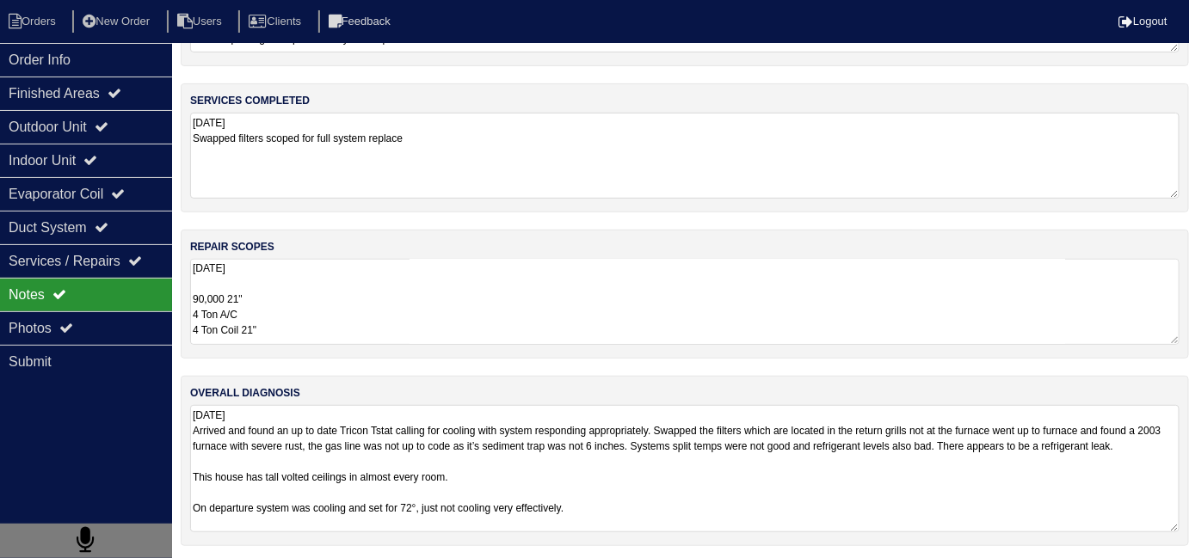
click at [686, 489] on textarea "8.25.25 Arrived and found an up to date Tricon Tstat calling for cooling with s…" at bounding box center [684, 468] width 989 height 127
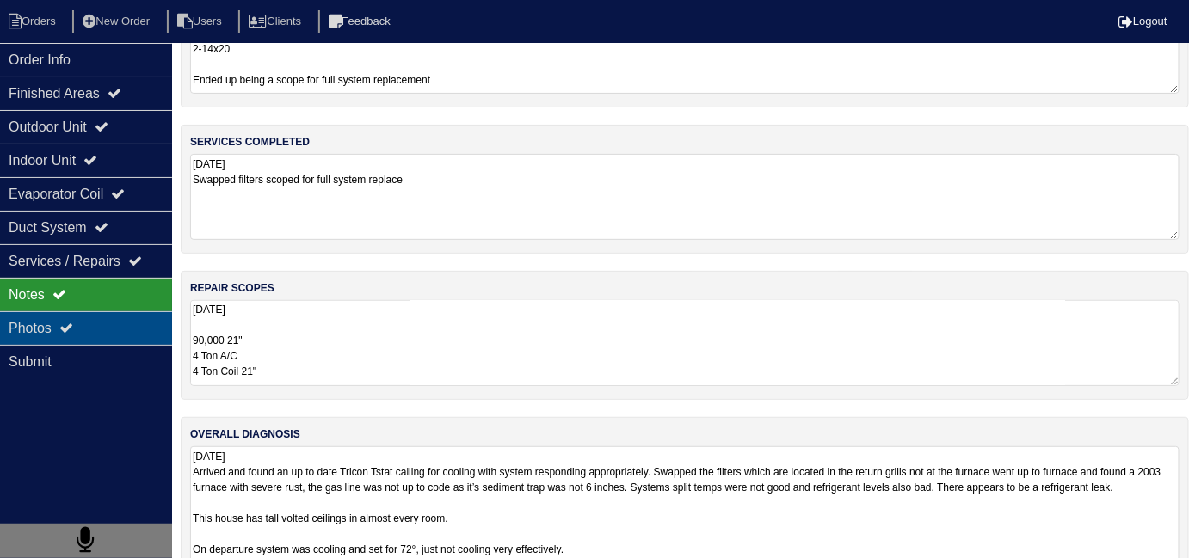
click at [27, 330] on div "Photos" at bounding box center [86, 328] width 172 height 34
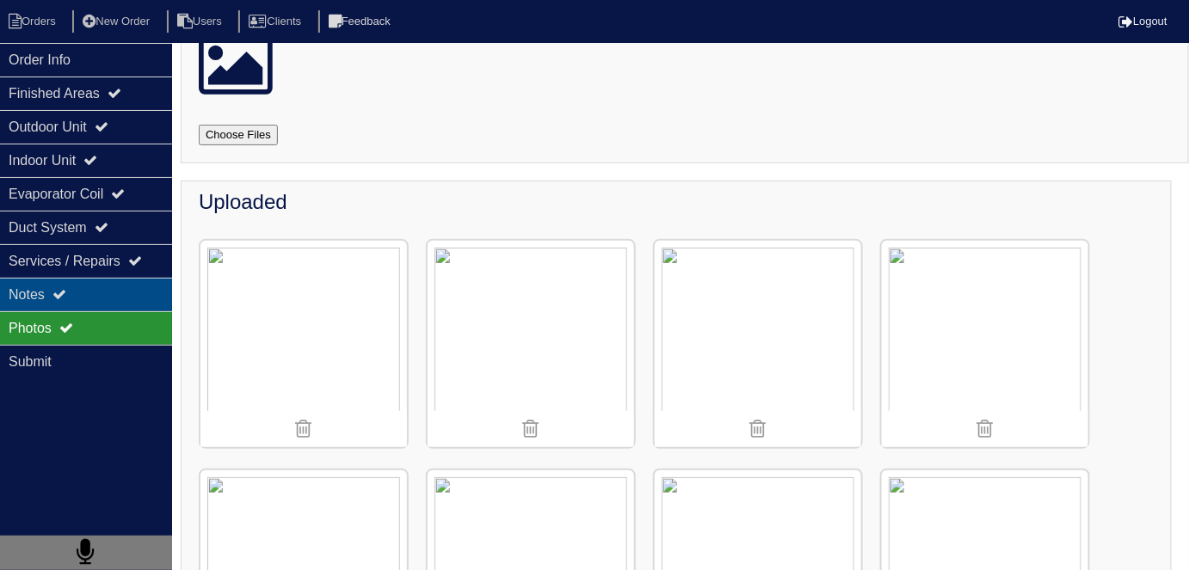
click at [41, 292] on div "Notes" at bounding box center [86, 295] width 172 height 34
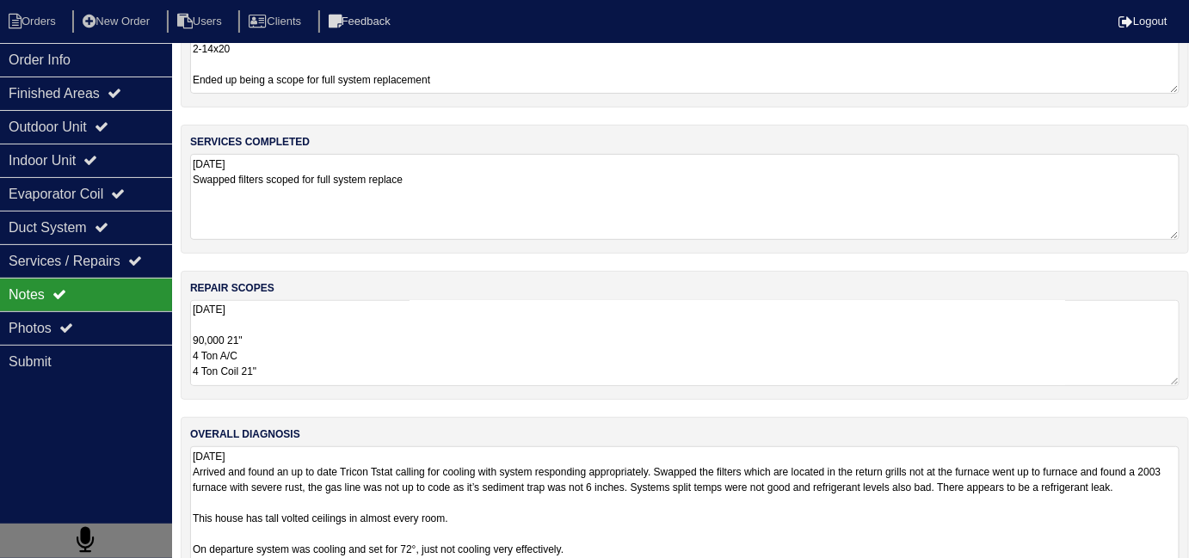
click at [748, 505] on textarea "8.25.25 Arrived and found an up to date Tricon Tstat calling for cooling with s…" at bounding box center [684, 509] width 989 height 127
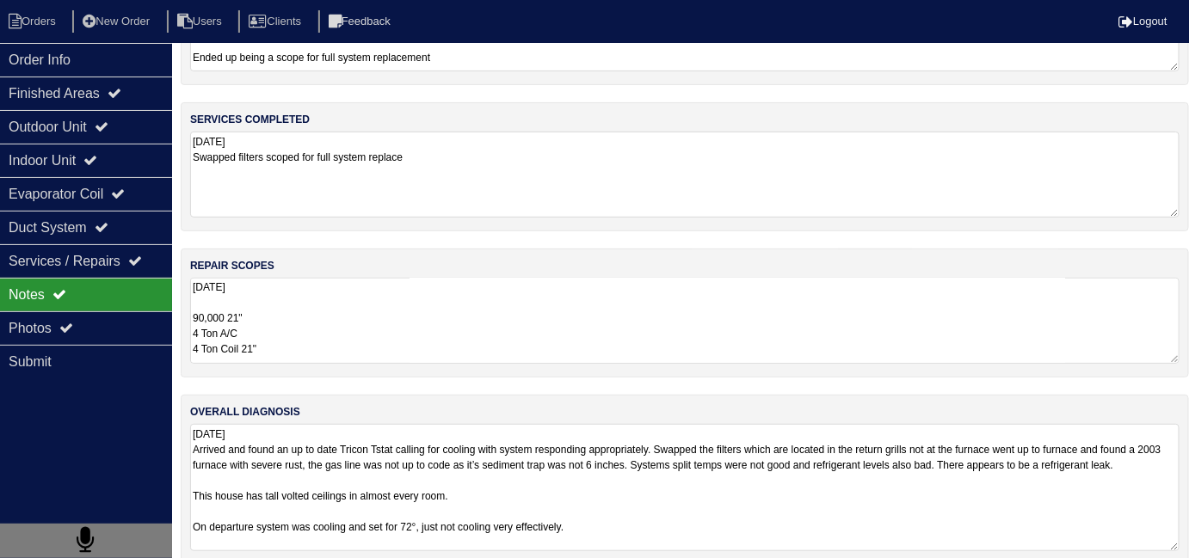
scroll to position [118, 0]
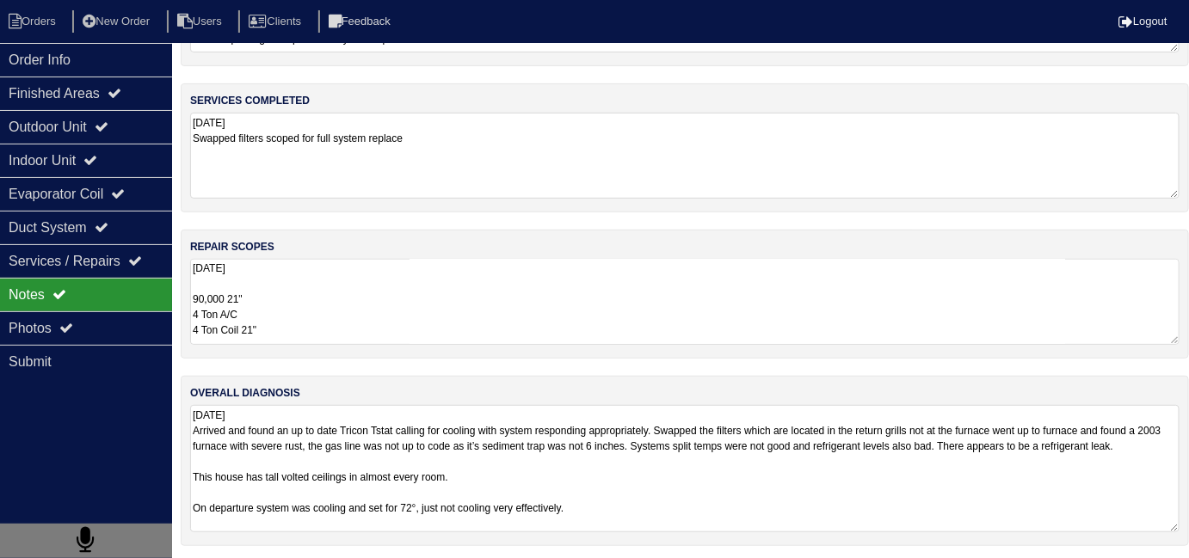
click at [747, 510] on textarea "8.25.25 Arrived and found an up to date Tricon Tstat calling for cooling with s…" at bounding box center [684, 468] width 989 height 127
click at [468, 319] on textarea "8.25.25 90,000 21" 4 Ton A/C 4 Ton Coil 21" Side mount Furnace return plenum 10…" at bounding box center [684, 302] width 989 height 86
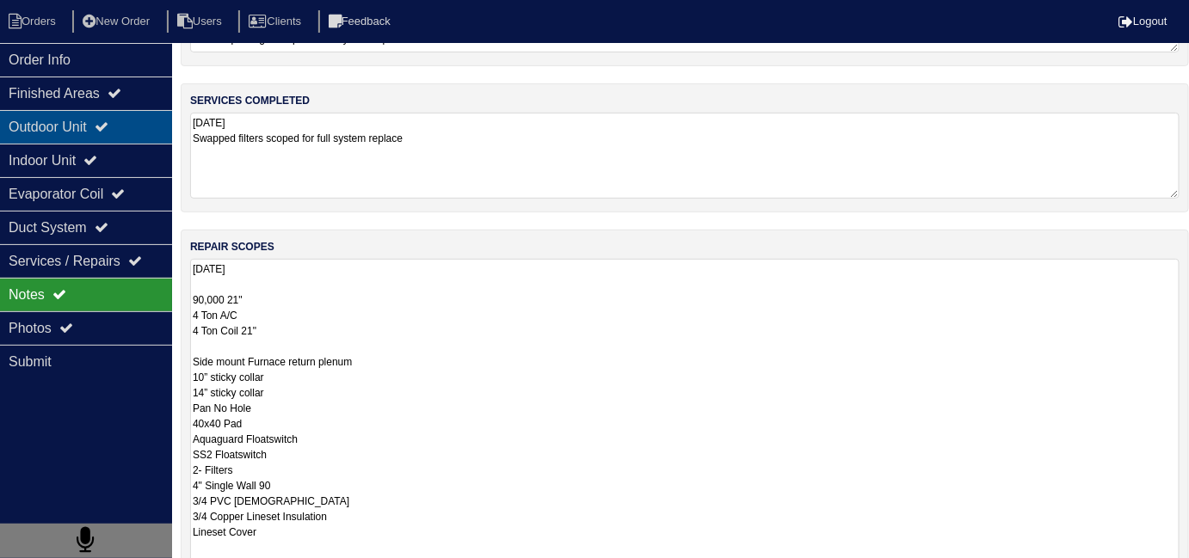
click at [79, 136] on div "Outdoor Unit" at bounding box center [86, 127] width 172 height 34
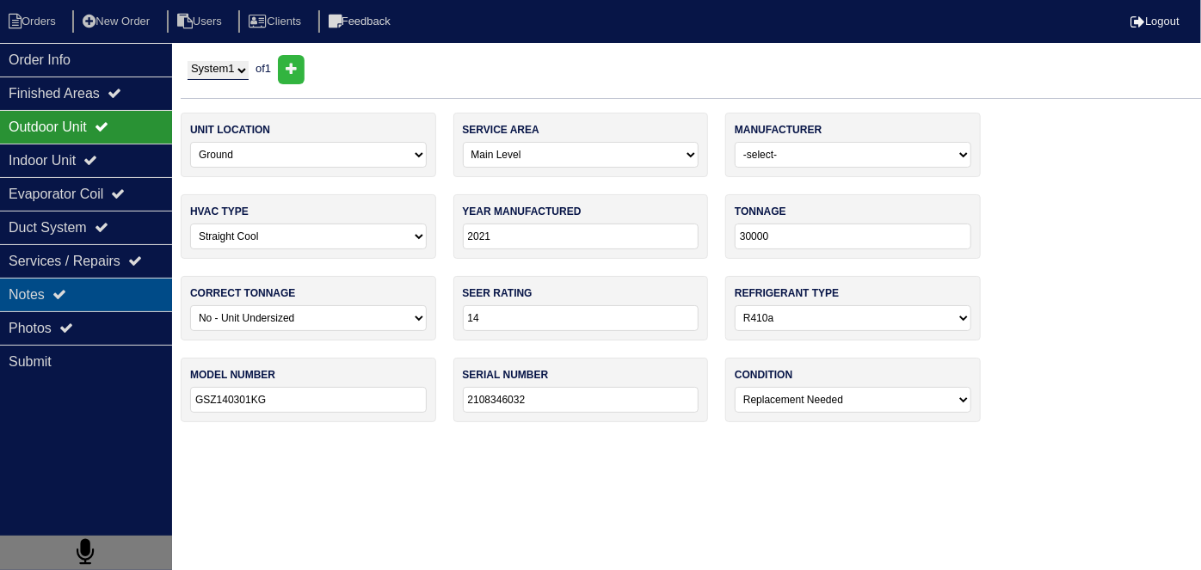
click at [84, 303] on div "Notes" at bounding box center [86, 295] width 172 height 34
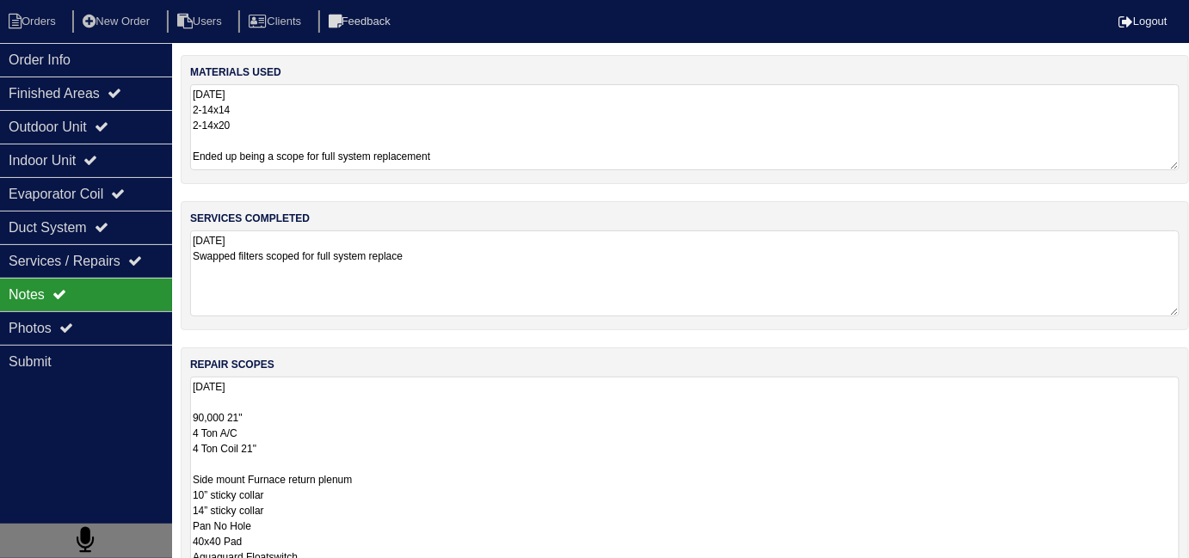
click at [436, 446] on textarea "8.25.25 90,000 21" 4 Ton A/C 4 Ton Coil 21" Side mount Furnace return plenum 10…" at bounding box center [684, 533] width 989 height 313
click at [91, 130] on div "Outdoor Unit" at bounding box center [86, 127] width 172 height 34
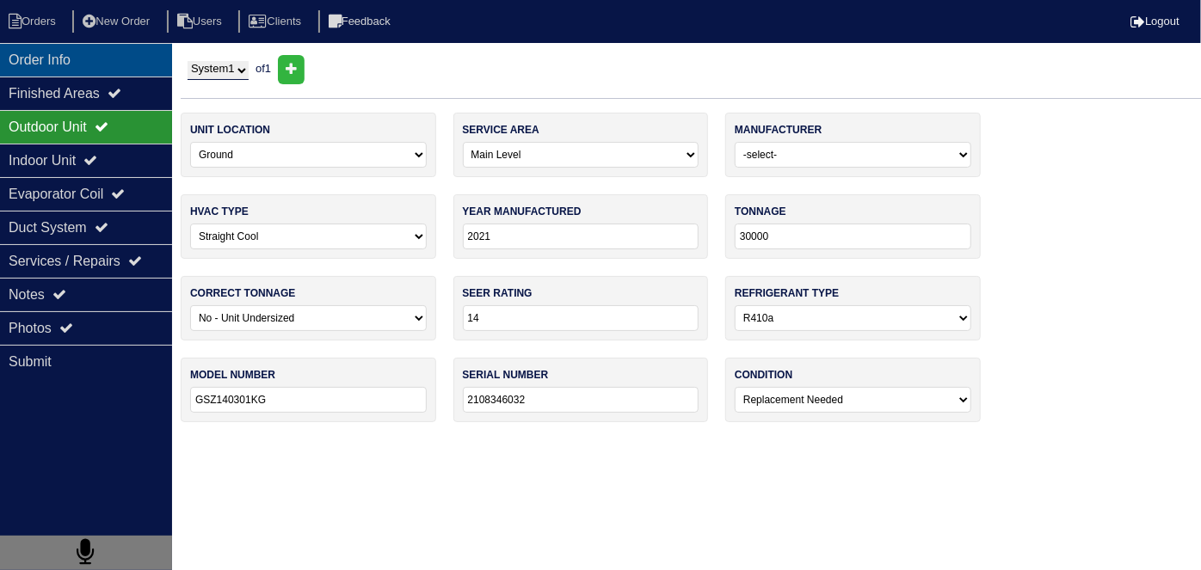
click at [168, 55] on div "Order Info" at bounding box center [86, 60] width 172 height 34
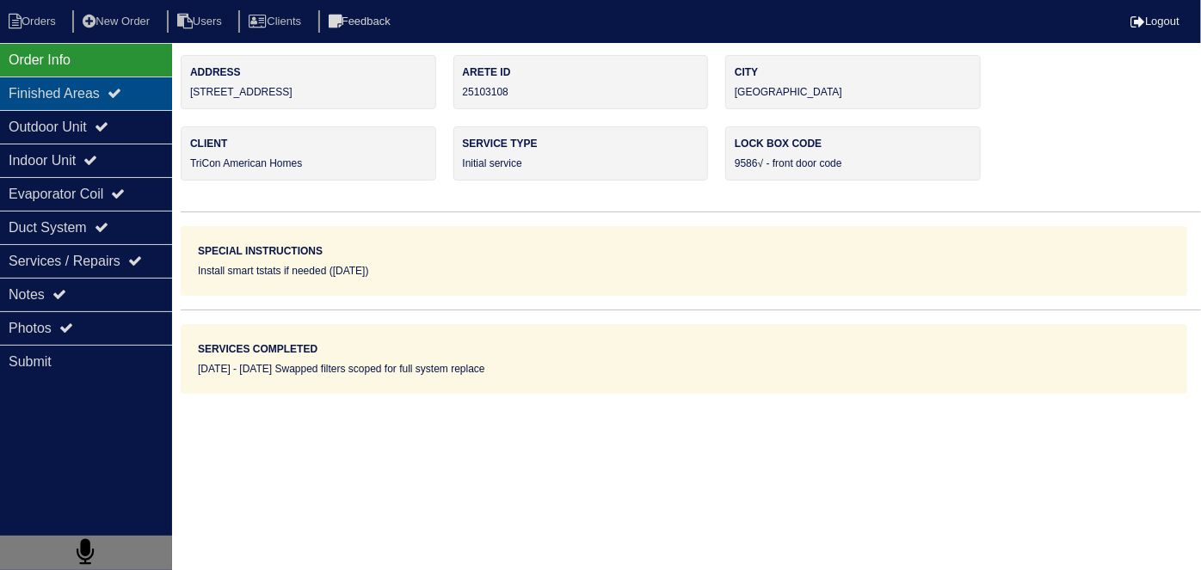
click at [121, 86] on icon at bounding box center [115, 93] width 14 height 14
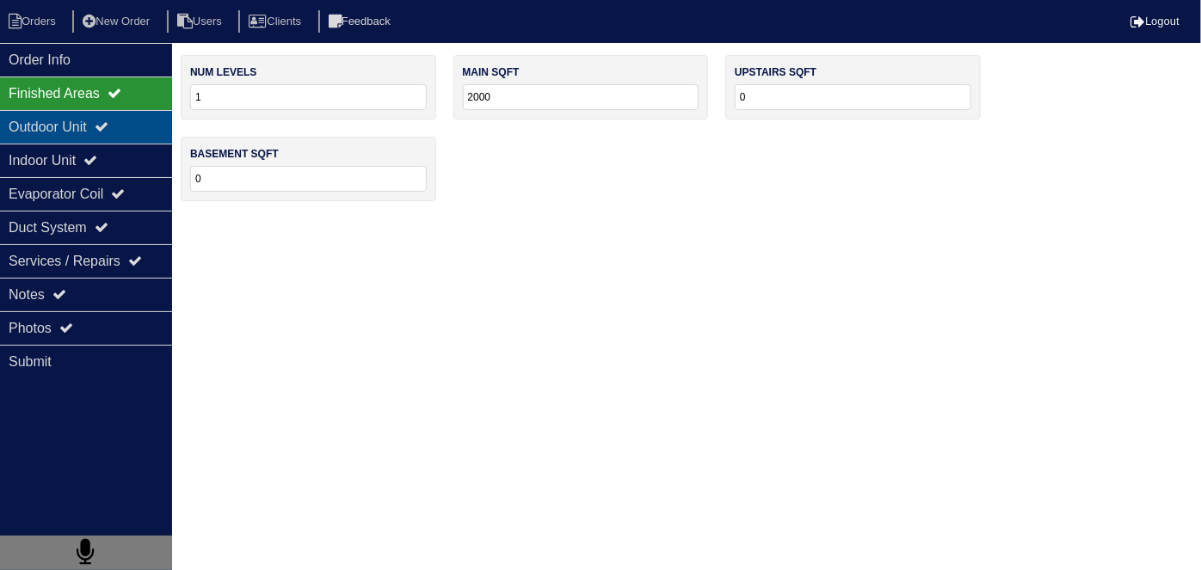
click at [90, 129] on div "Outdoor Unit" at bounding box center [86, 127] width 172 height 34
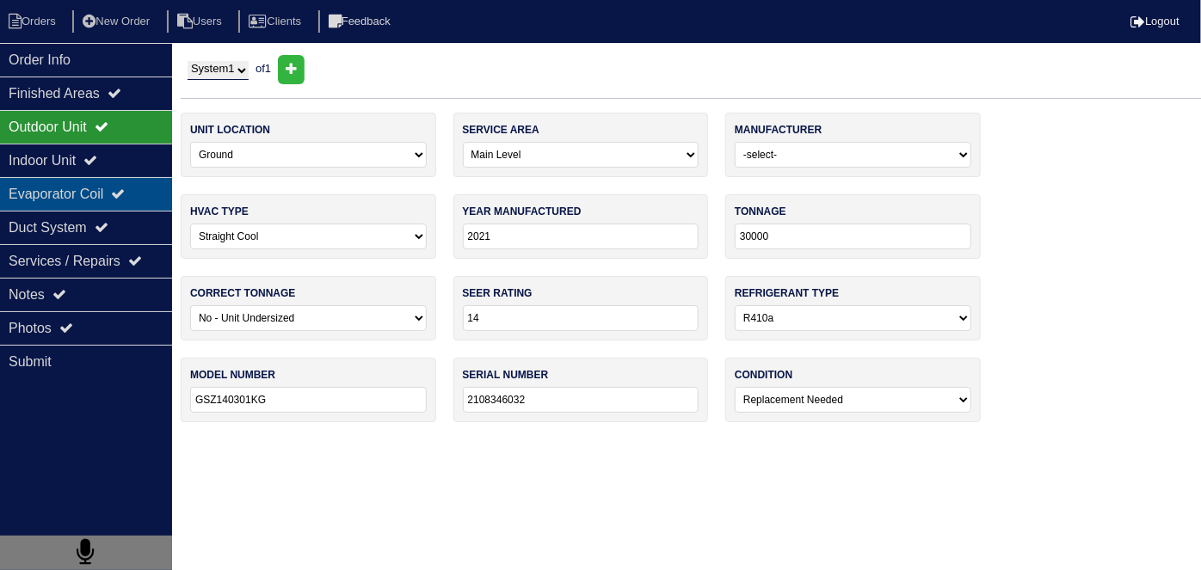
click at [92, 181] on div "Evaporator Coil" at bounding box center [86, 194] width 172 height 34
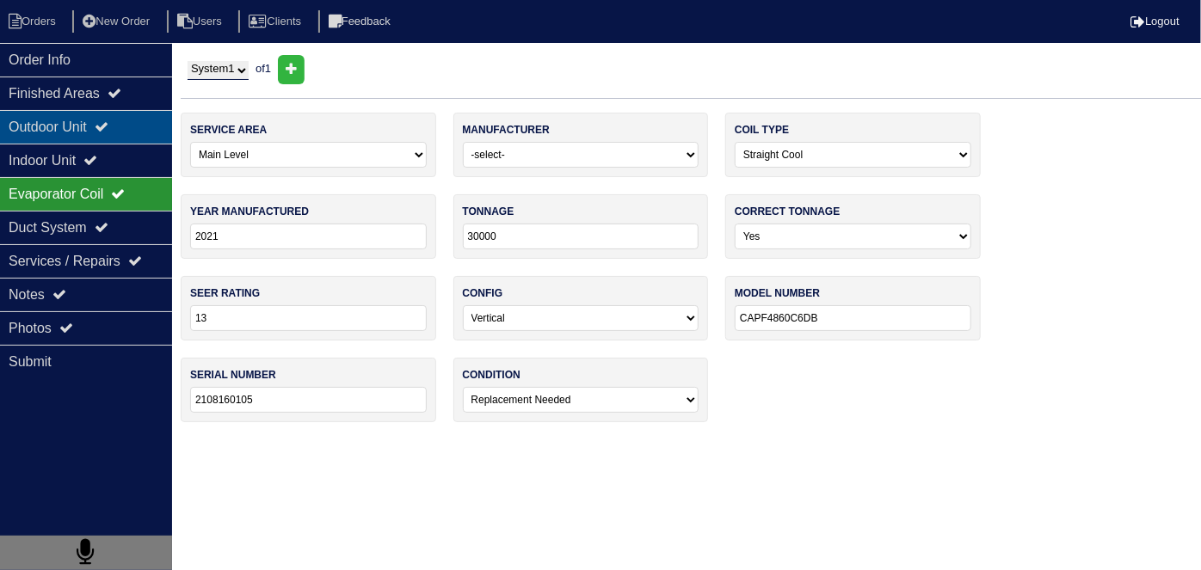
click at [94, 132] on div "Outdoor Unit" at bounding box center [86, 127] width 172 height 34
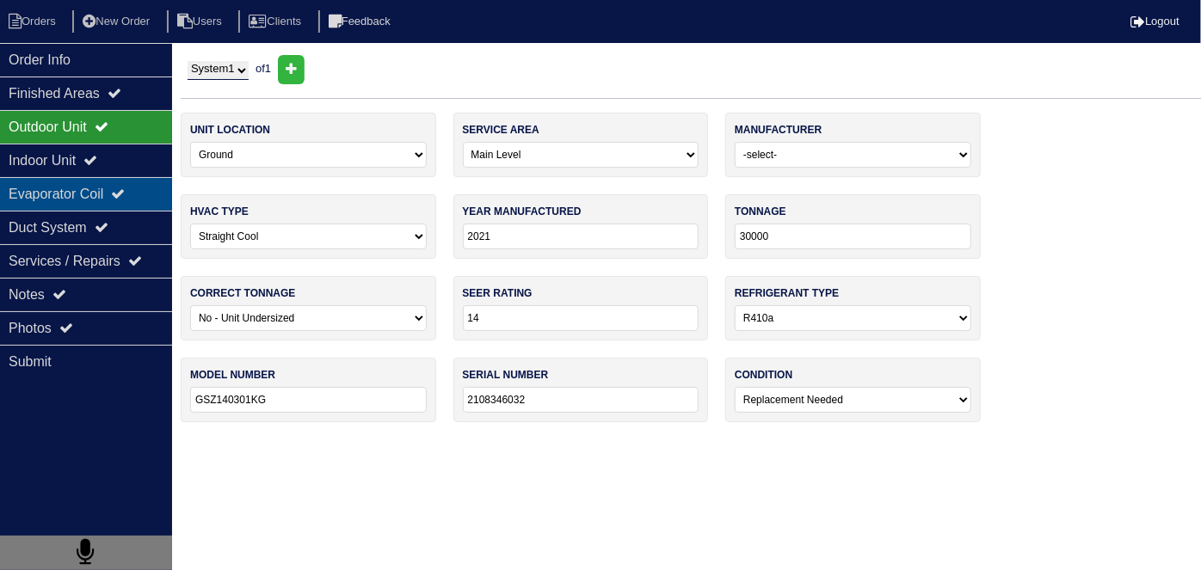
click at [73, 194] on div "Evaporator Coil" at bounding box center [86, 194] width 172 height 34
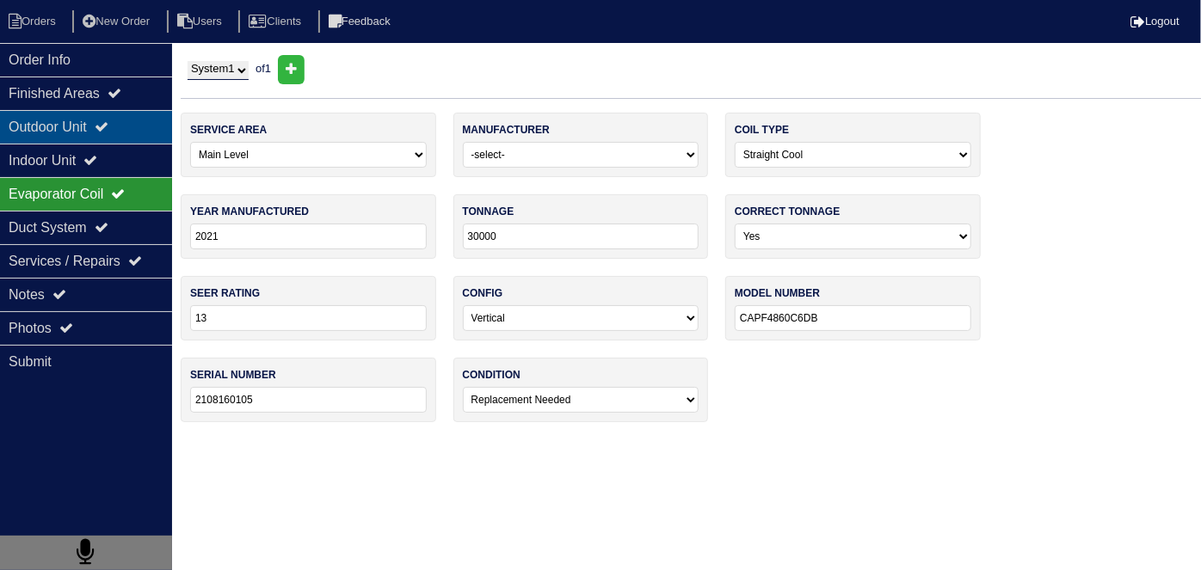
click at [80, 122] on div "Outdoor Unit" at bounding box center [86, 127] width 172 height 34
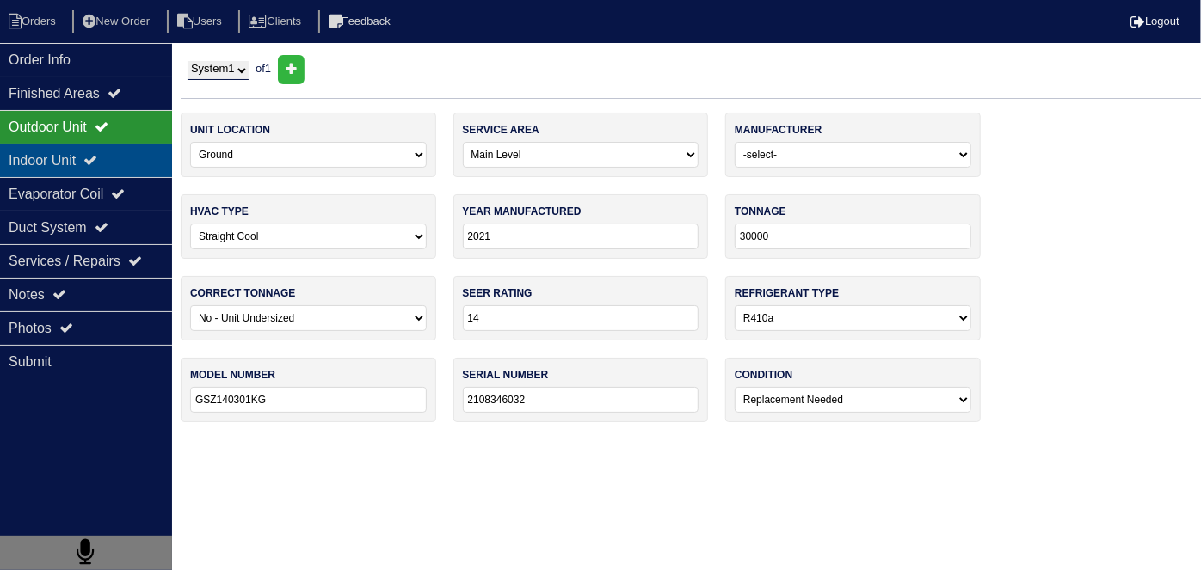
click at [69, 147] on div "Indoor Unit" at bounding box center [86, 161] width 172 height 34
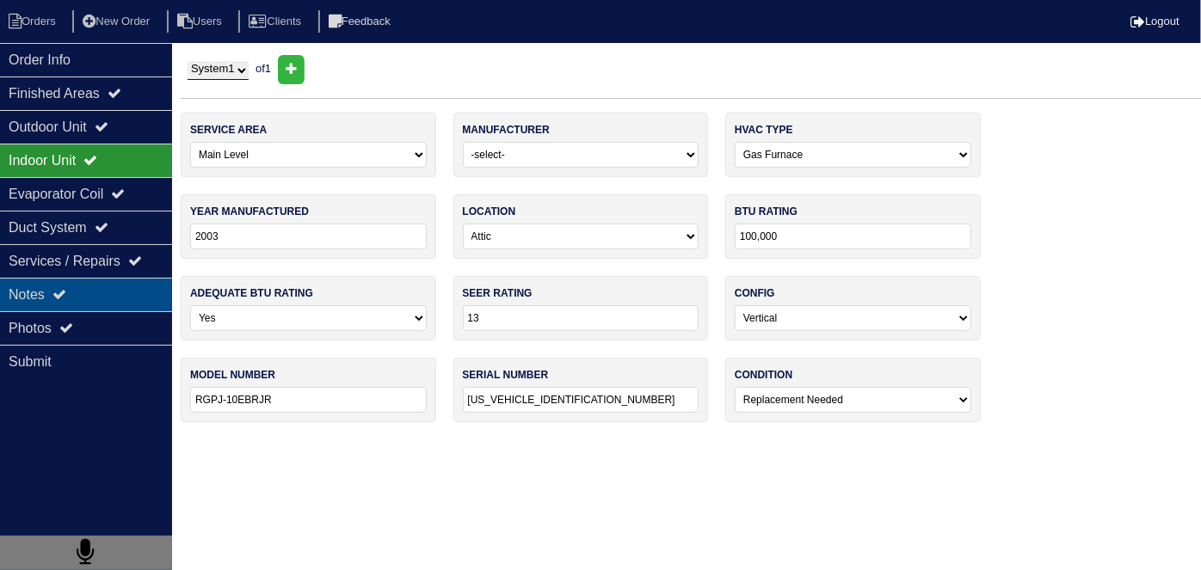
click at [55, 296] on div "Notes" at bounding box center [86, 295] width 172 height 34
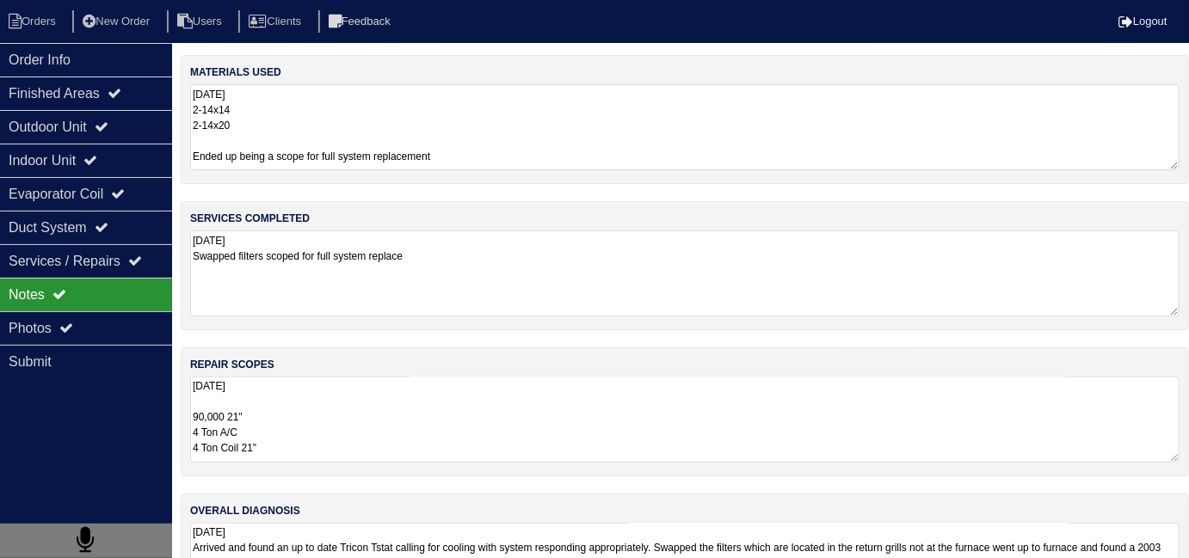
click at [530, 413] on textarea "8.25.25 90,000 21" 4 Ton A/C 4 Ton Coil 21" Side mount Furnace return plenum 10…" at bounding box center [684, 420] width 989 height 86
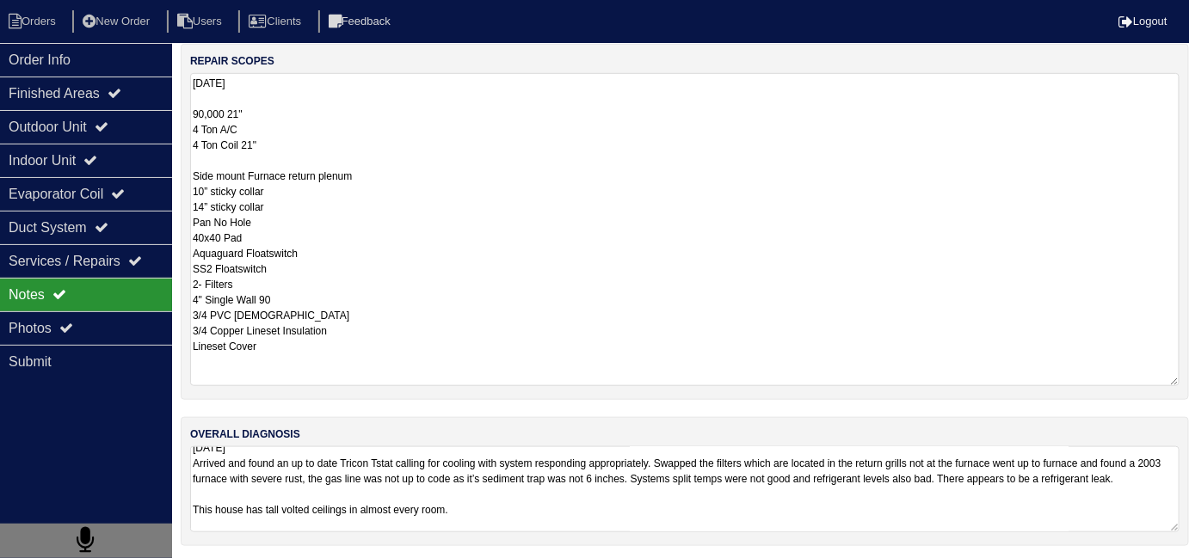
scroll to position [1, 0]
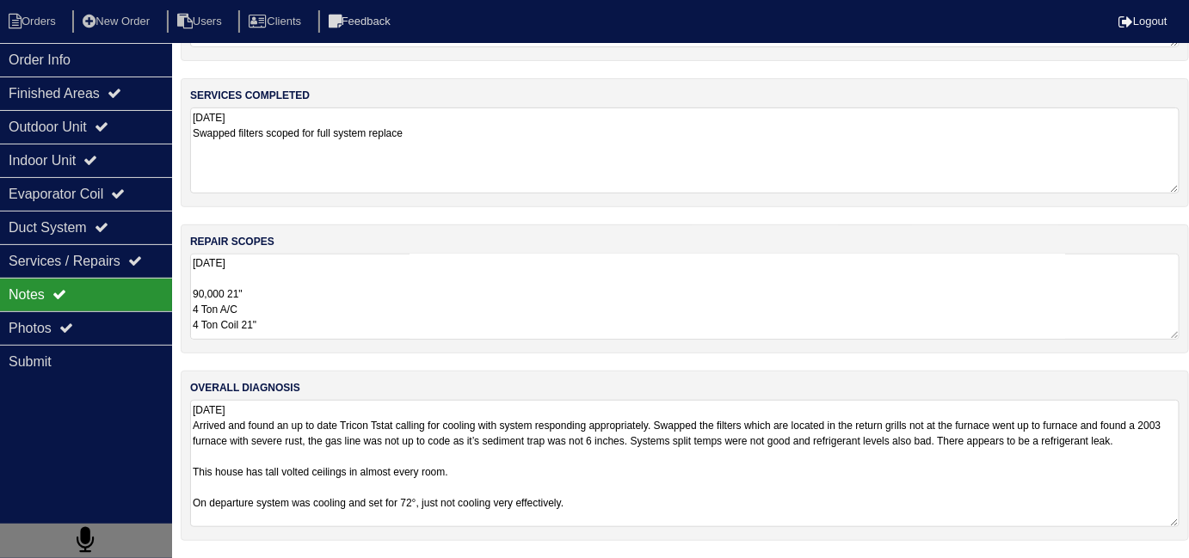
click at [604, 502] on textarea "8.25.25 Arrived and found an up to date Tricon Tstat calling for cooling with s…" at bounding box center [684, 463] width 989 height 127
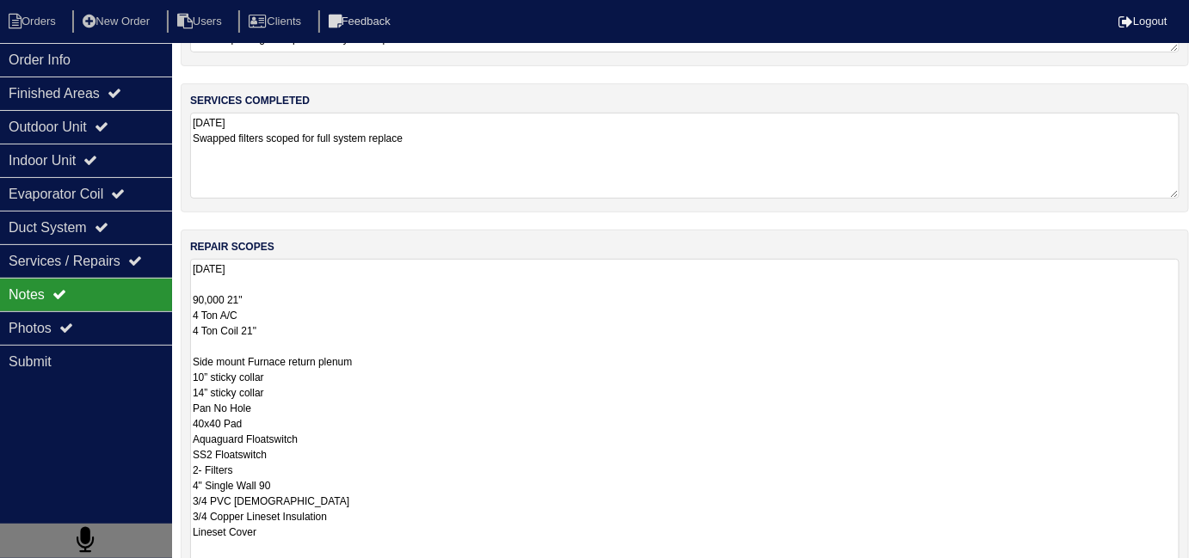
click at [470, 312] on textarea "8.25.25 90,000 21" 4 Ton A/C 4 Ton Coil 21" Side mount Furnace return plenum 10…" at bounding box center [684, 415] width 989 height 313
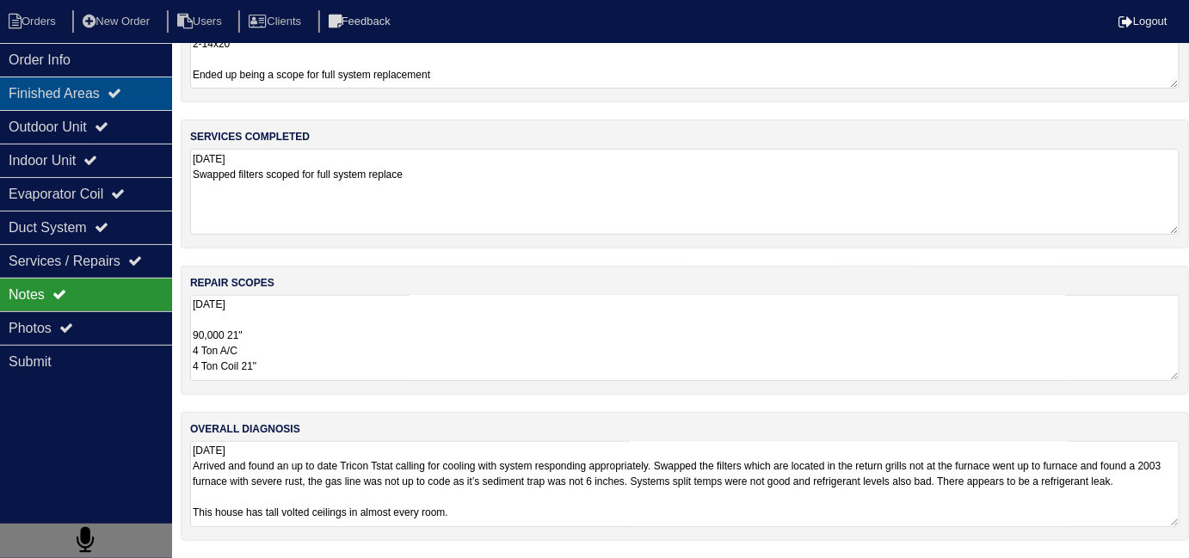
click at [108, 106] on div "Finished Areas" at bounding box center [86, 94] width 172 height 34
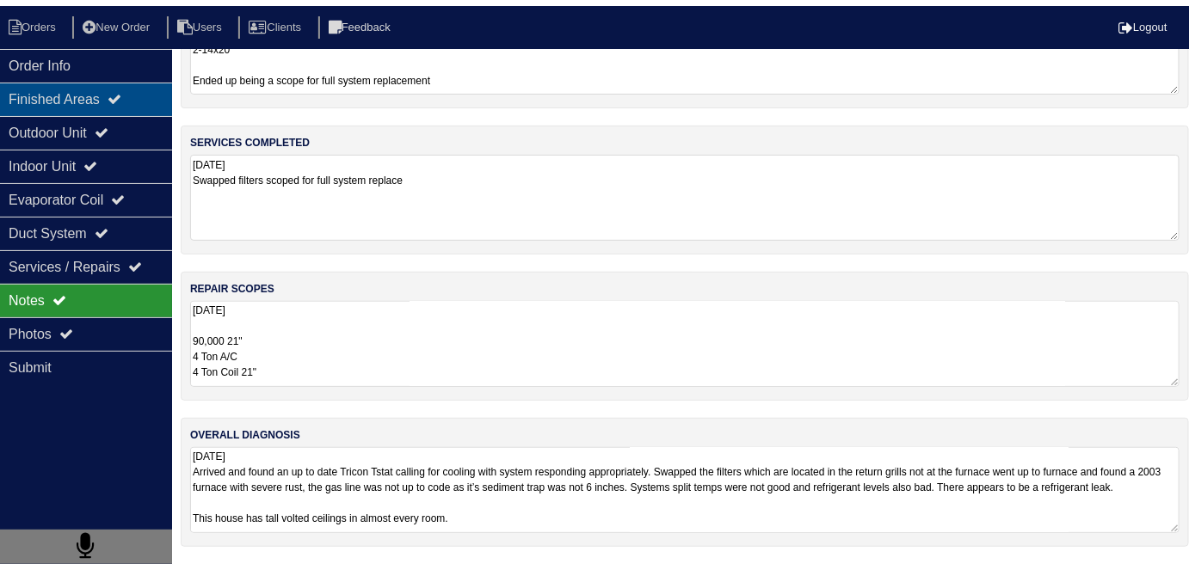
scroll to position [0, 0]
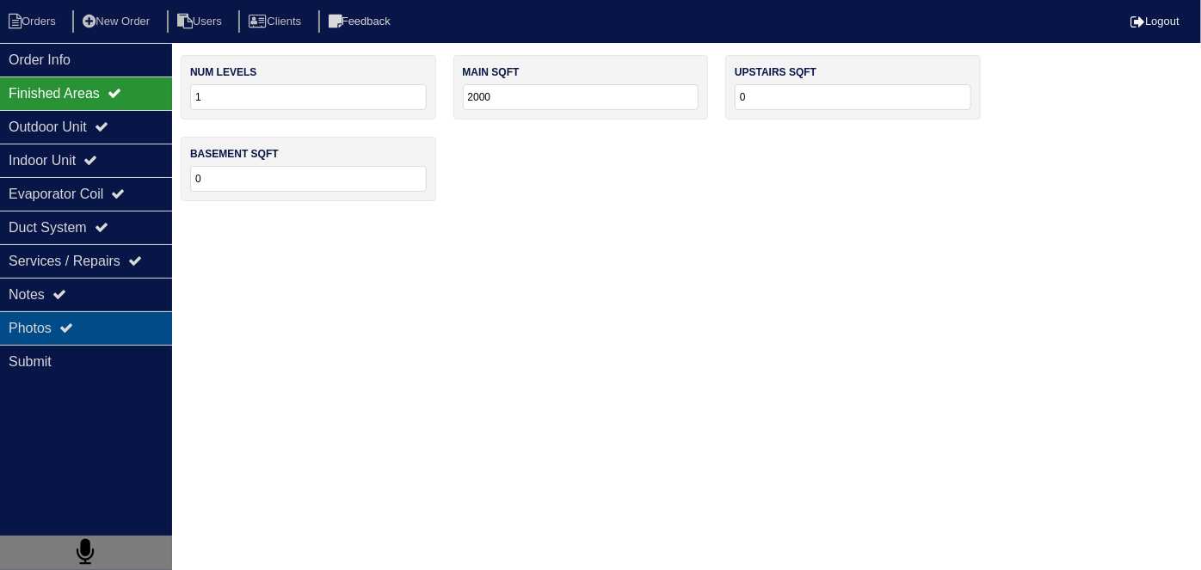
click at [83, 325] on div "Photos" at bounding box center [86, 328] width 172 height 34
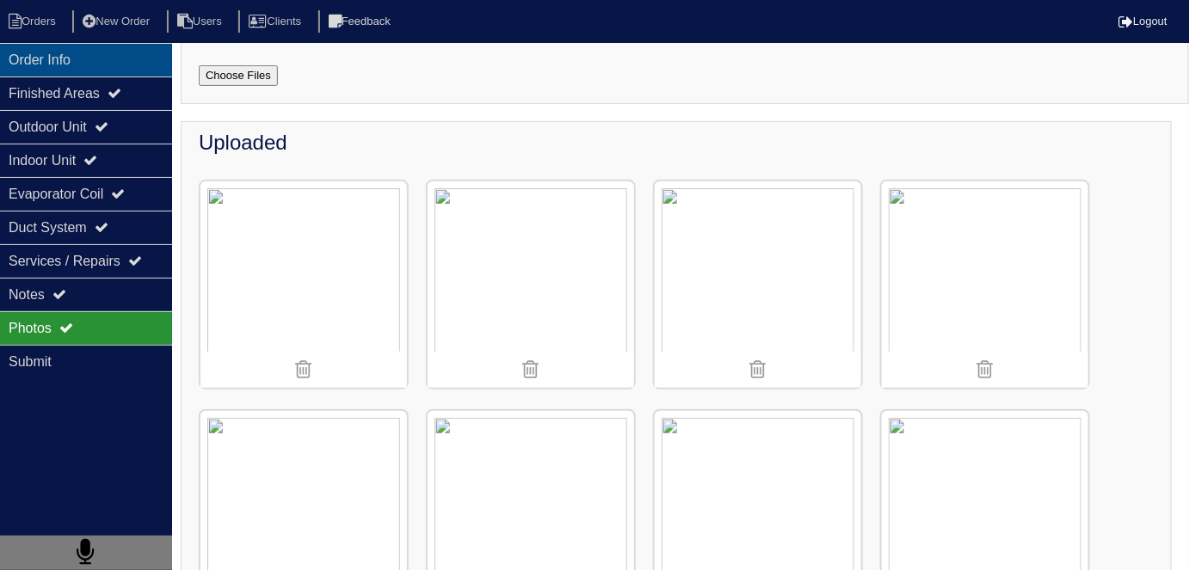
scroll to position [135, 0]
click at [21, 57] on div "Order Info" at bounding box center [86, 60] width 172 height 34
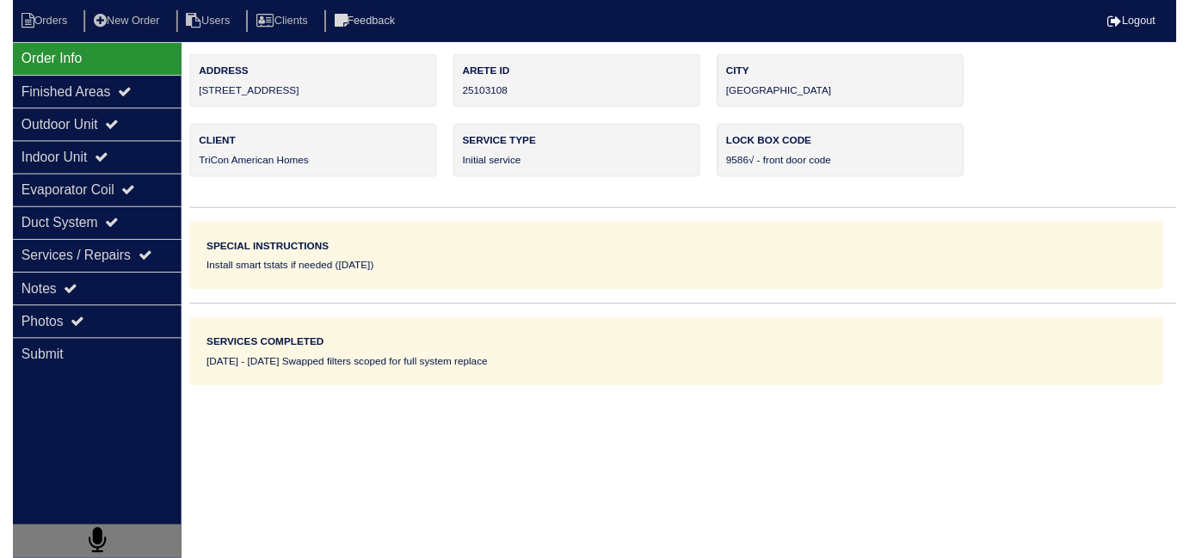
scroll to position [0, 0]
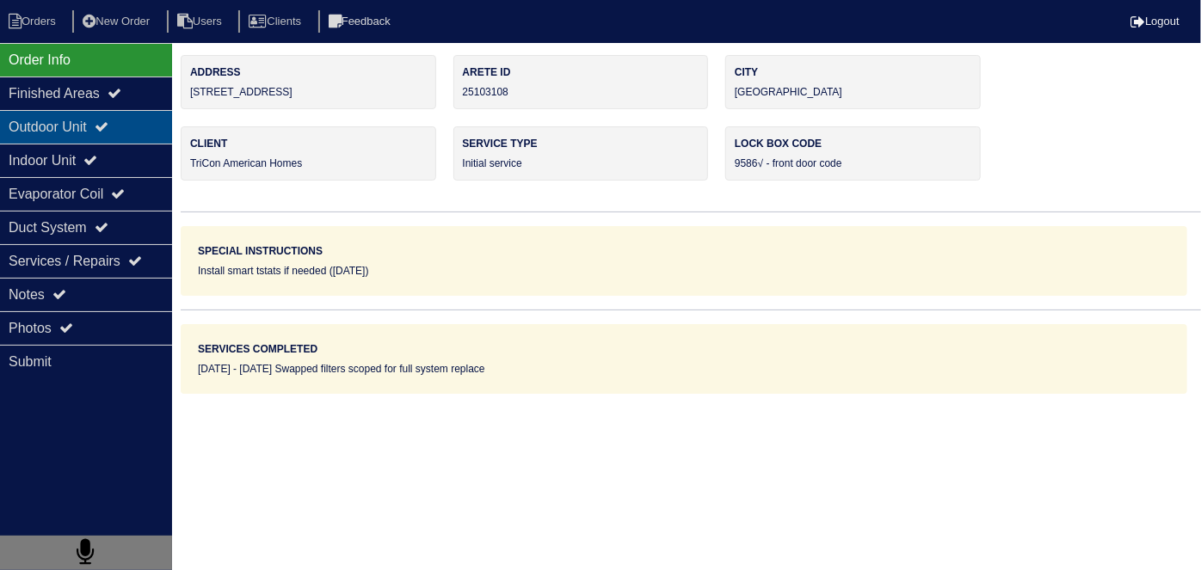
click at [69, 138] on div "Outdoor Unit" at bounding box center [86, 127] width 172 height 34
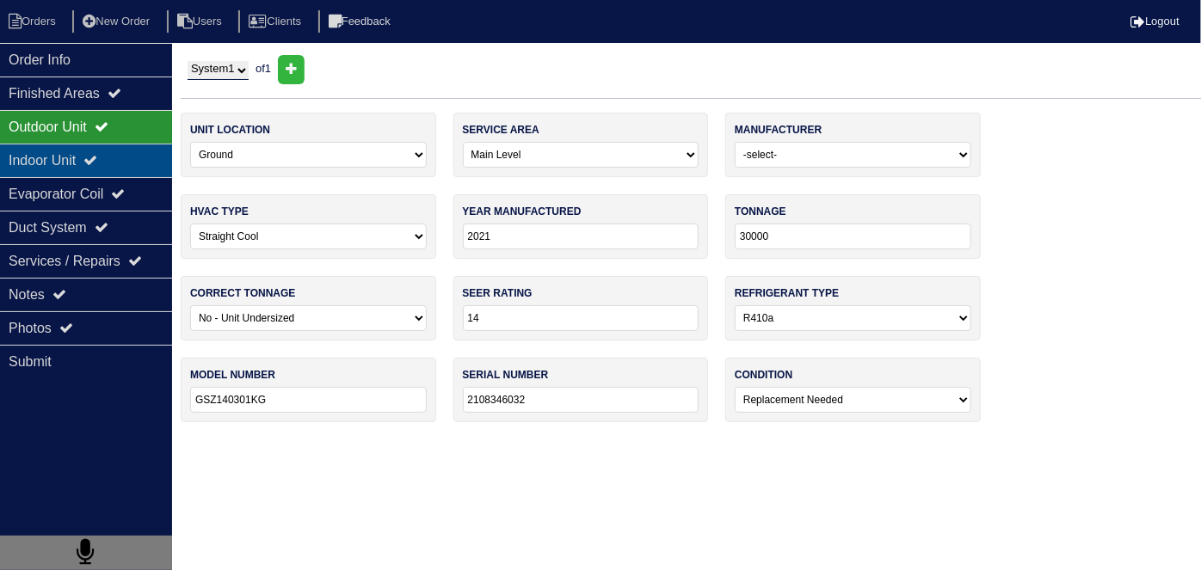
click at [58, 163] on div "Indoor Unit" at bounding box center [86, 161] width 172 height 34
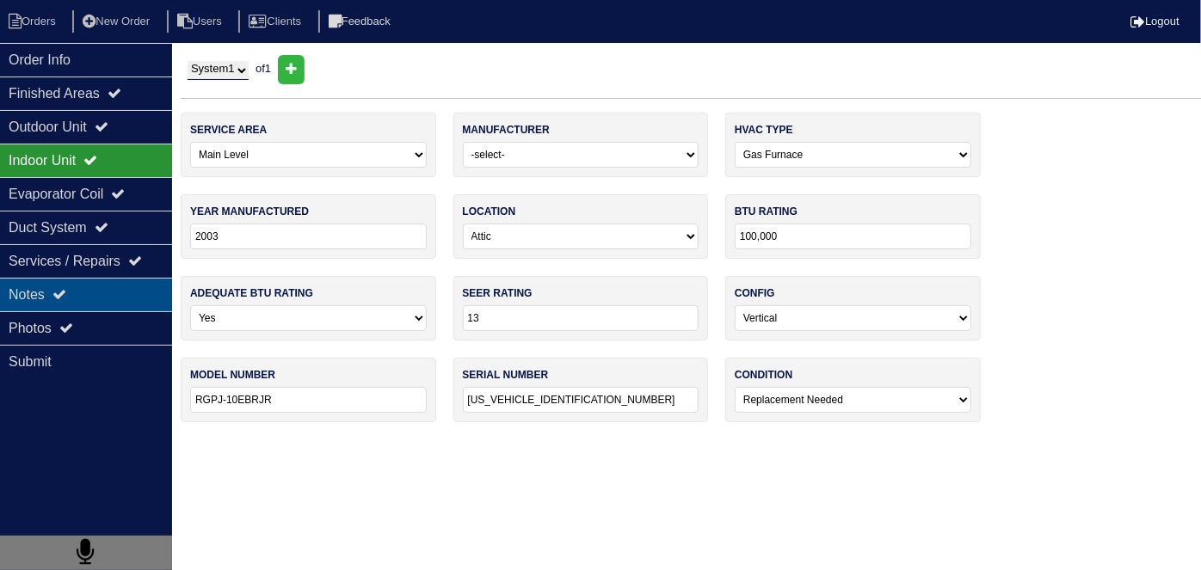
click at [63, 287] on icon at bounding box center [59, 294] width 14 height 14
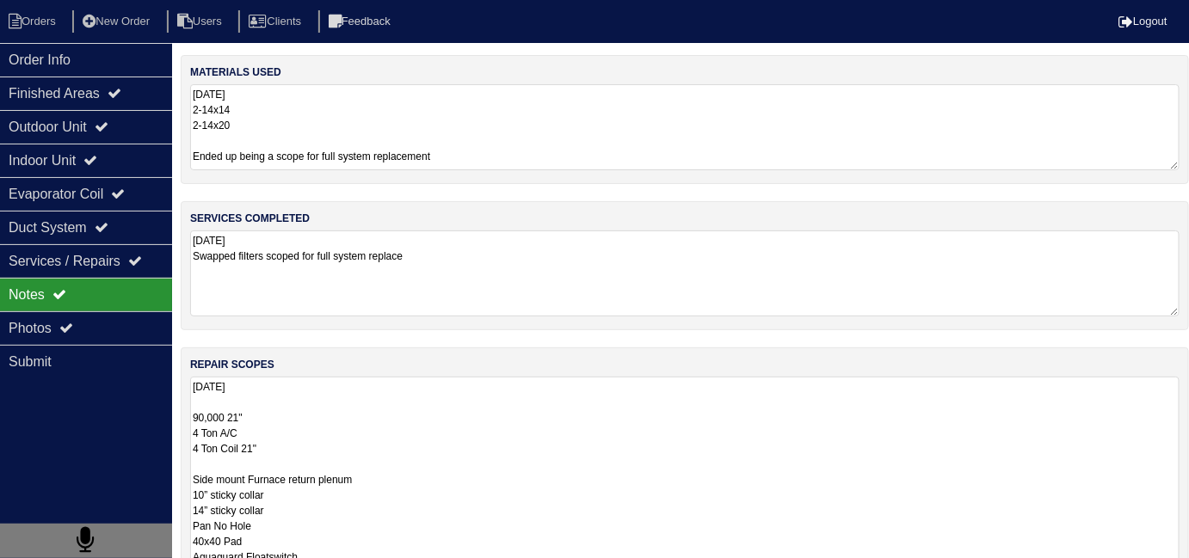
click at [433, 405] on textarea "8.25.25 90,000 21" 4 Ton A/C 4 Ton Coil 21" Side mount Furnace return plenum 10…" at bounding box center [684, 533] width 989 height 313
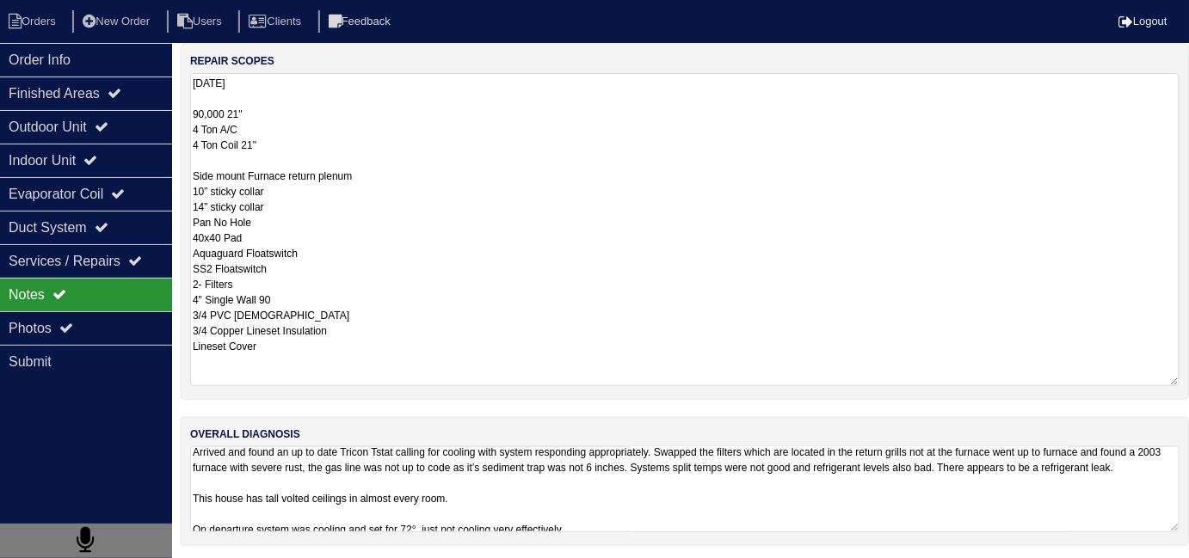
scroll to position [1, 0]
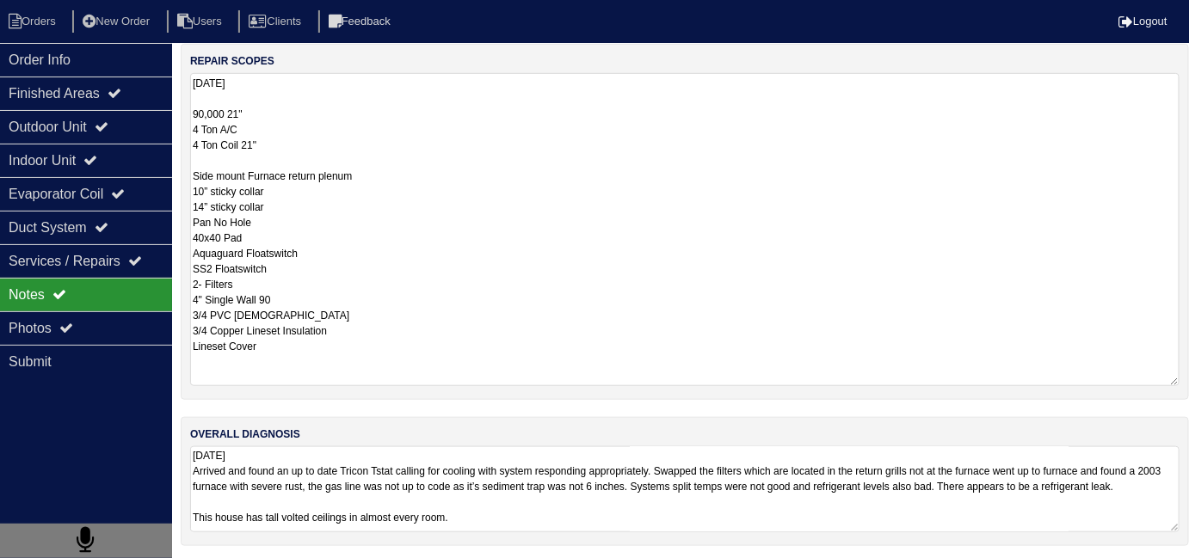
click at [540, 503] on textarea "8.25.25 Arrived and found an up to date Tricon Tstat calling for cooling with s…" at bounding box center [684, 489] width 989 height 86
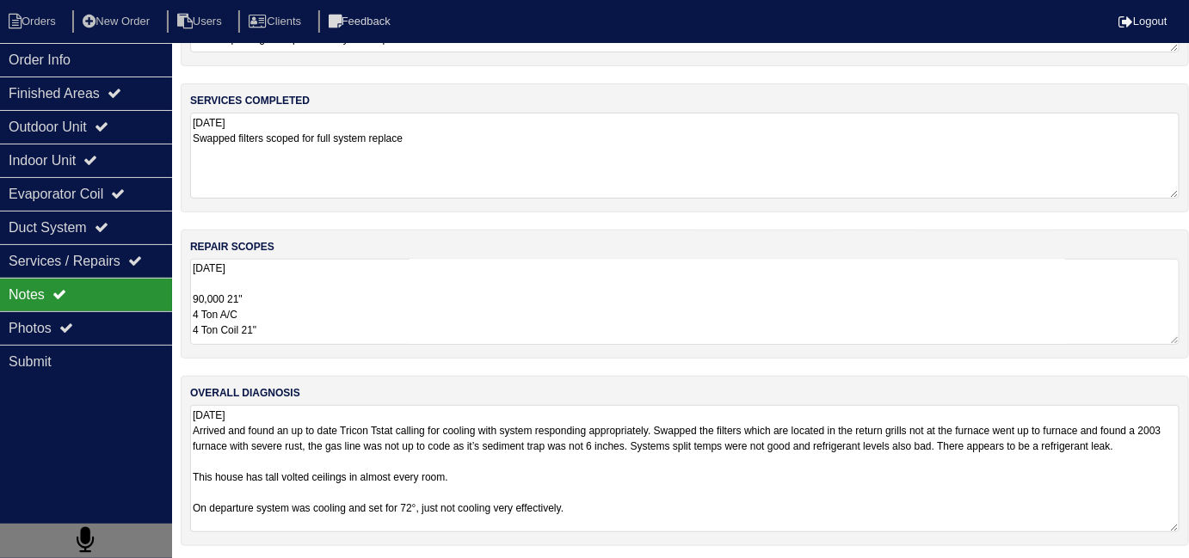
click at [482, 459] on textarea "8.25.25 Arrived and found an up to date Tricon Tstat calling for cooling with s…" at bounding box center [684, 468] width 989 height 127
click at [466, 457] on textarea "8.25.25 Arrived and found an up to date Tricon Tstat calling for cooling with s…" at bounding box center [684, 468] width 989 height 127
click at [465, 458] on textarea "8.25.25 Arrived and found an up to date Tricon Tstat calling for cooling with s…" at bounding box center [684, 468] width 989 height 127
click at [480, 481] on textarea "8.25.25 Arrived and found an up to date Tricon Tstat calling for cooling with s…" at bounding box center [684, 468] width 989 height 127
click at [447, 458] on textarea "8.25.25 Arrived and found an up to date Tricon Tstat calling for cooling with s…" at bounding box center [684, 468] width 989 height 127
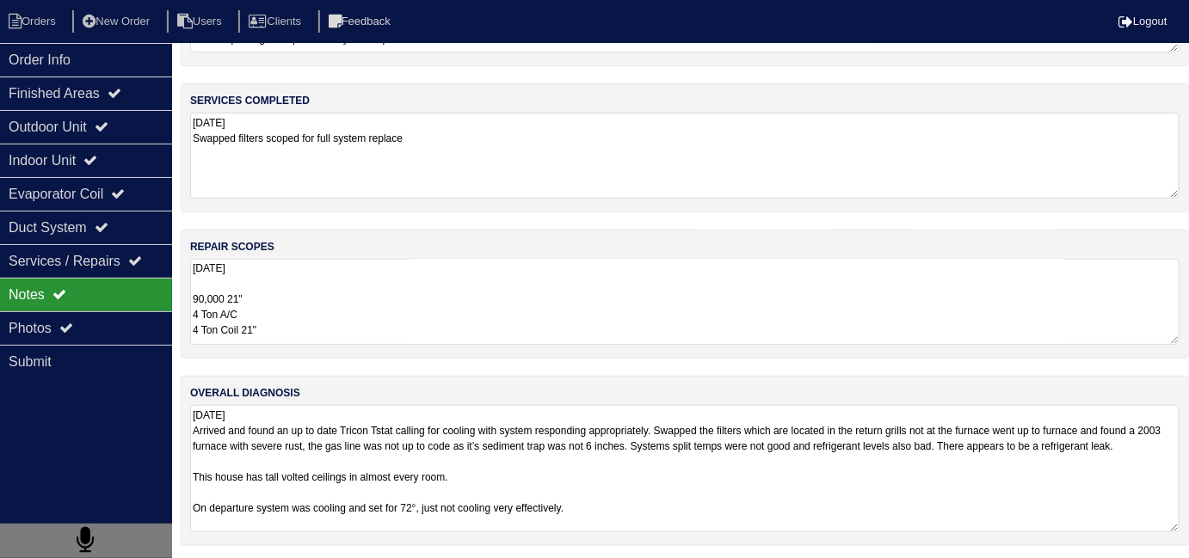
click at [315, 418] on textarea "8.25.25 Arrived and found an up to date Tricon Tstat calling for cooling with s…" at bounding box center [684, 468] width 989 height 127
click at [263, 414] on textarea "8.25.25 Arrived and found an up to date Tricon Tstat calling for cooling with s…" at bounding box center [684, 468] width 989 height 127
click at [352, 298] on textarea "8.25.25 90,000 21" 4 Ton A/C 4 Ton Coil 21" Side mount Furnace return plenum 10…" at bounding box center [684, 302] width 989 height 86
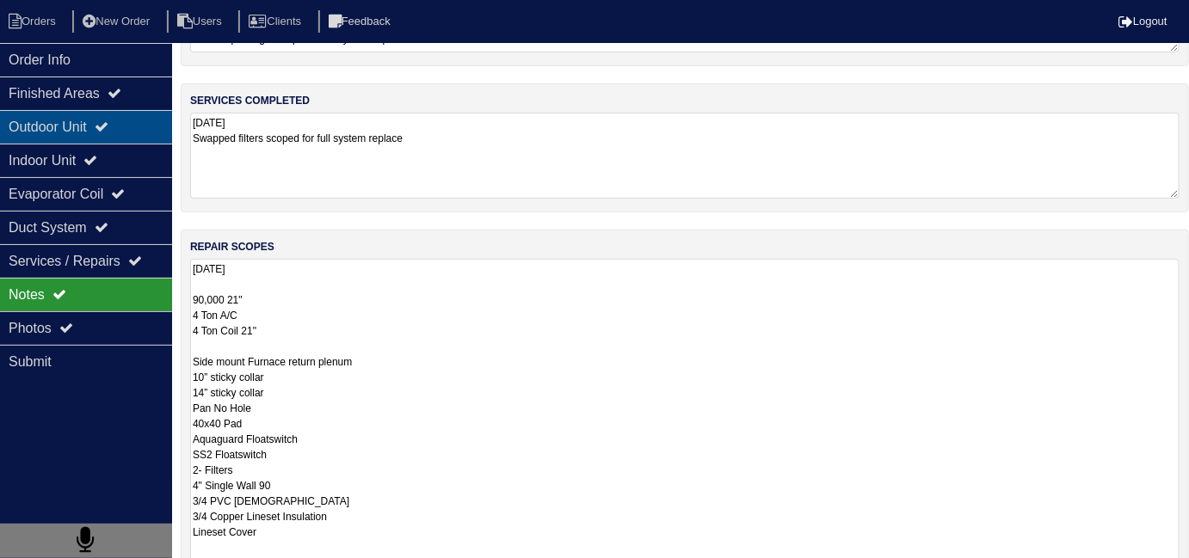
scroll to position [77, 0]
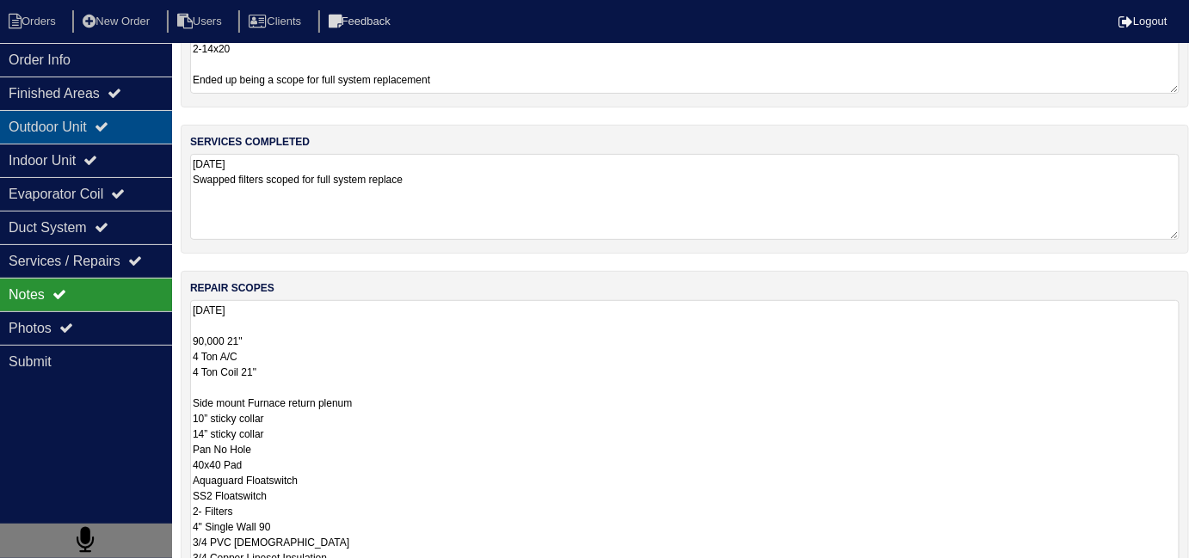
click at [83, 138] on div "Outdoor Unit" at bounding box center [86, 127] width 172 height 34
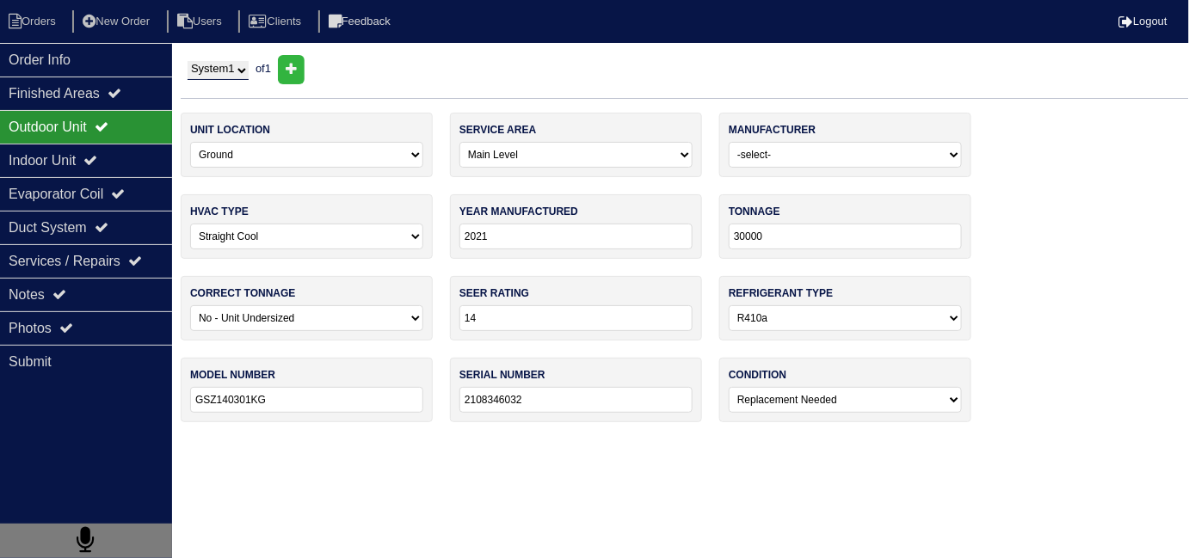
scroll to position [0, 0]
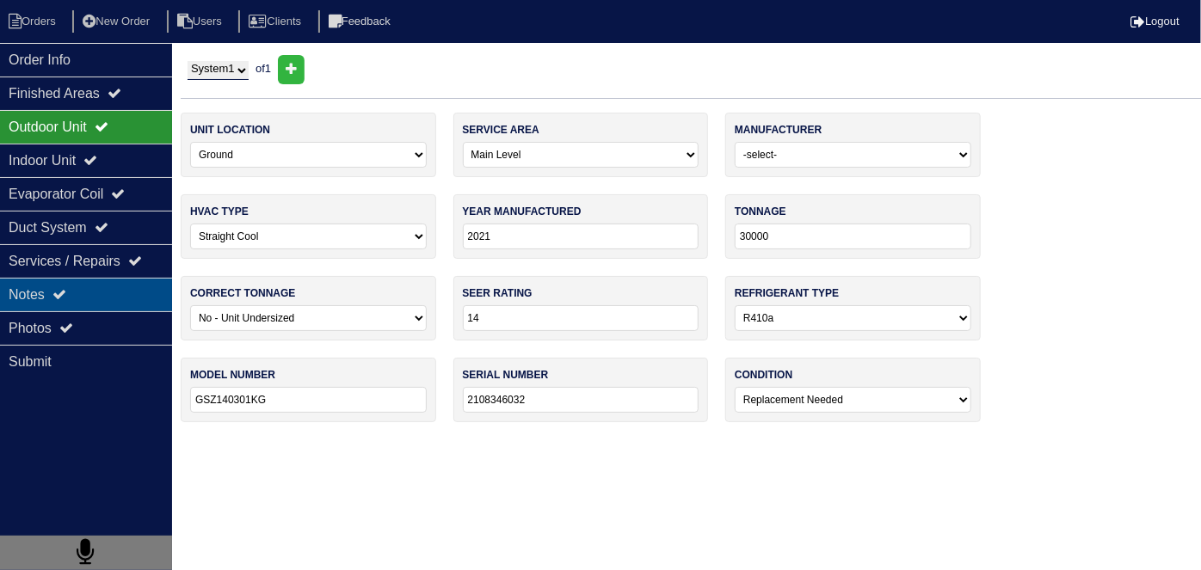
click at [96, 303] on div "Notes" at bounding box center [86, 295] width 172 height 34
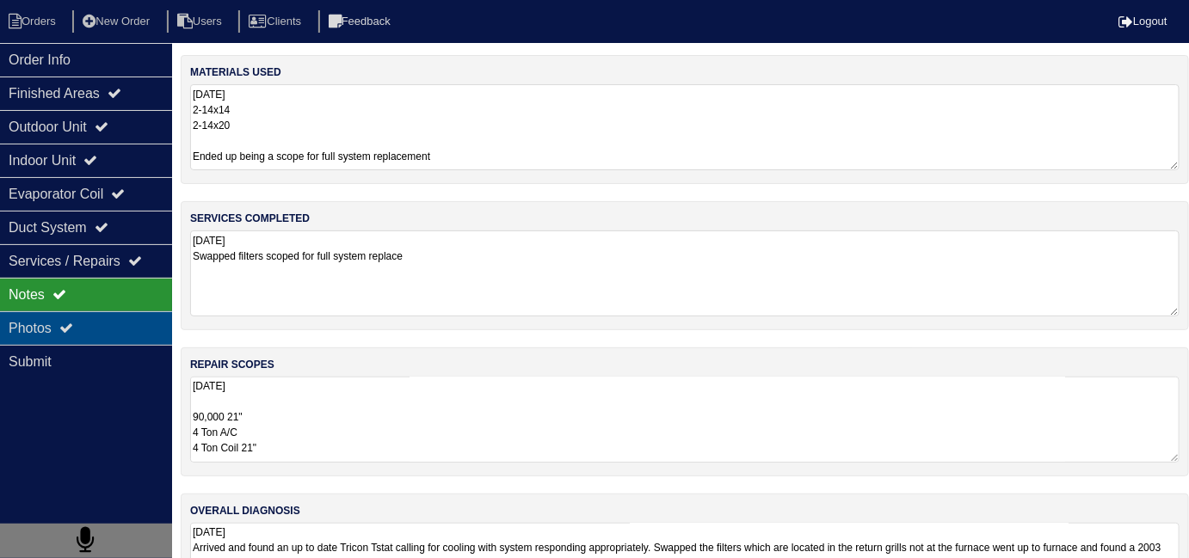
click at [87, 321] on div "Photos" at bounding box center [86, 328] width 172 height 34
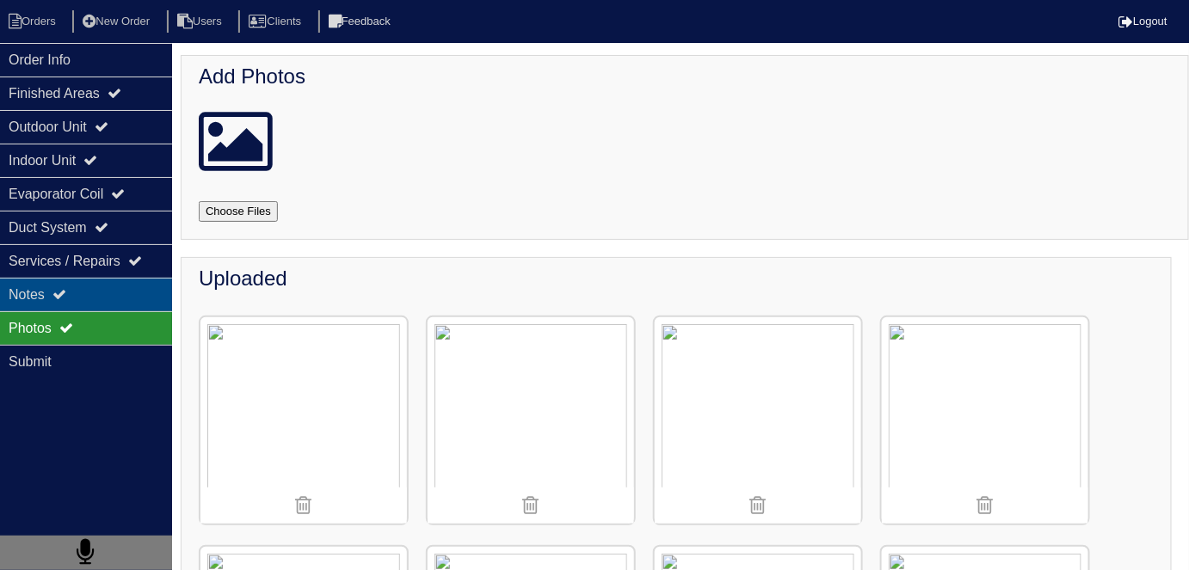
drag, startPoint x: 133, startPoint y: 282, endPoint x: 150, endPoint y: 282, distance: 16.3
click at [132, 282] on div "Notes" at bounding box center [86, 295] width 172 height 34
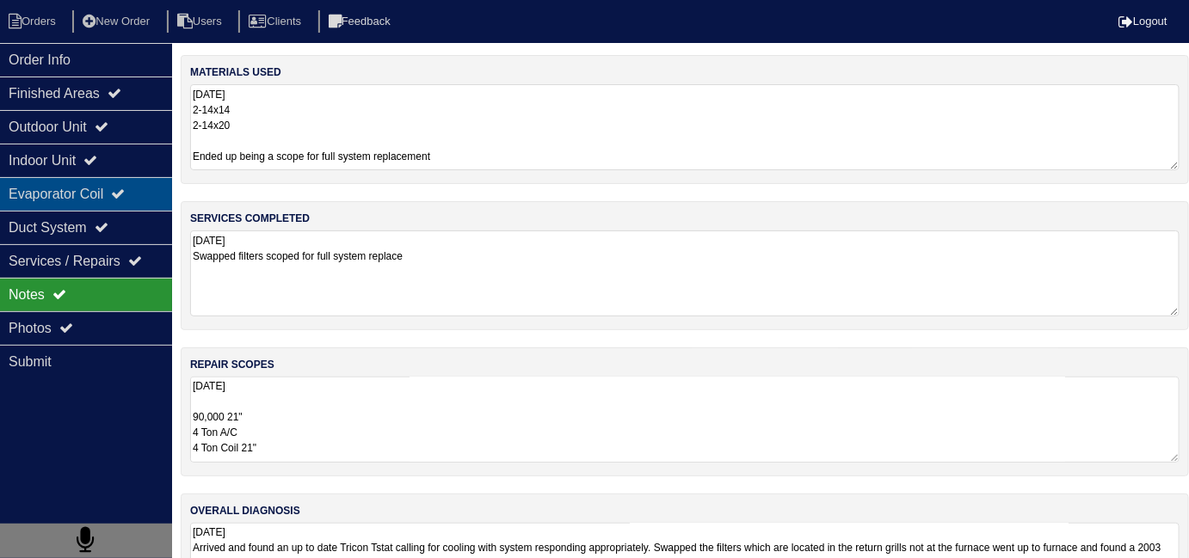
click at [75, 200] on div "Evaporator Coil" at bounding box center [86, 194] width 172 height 34
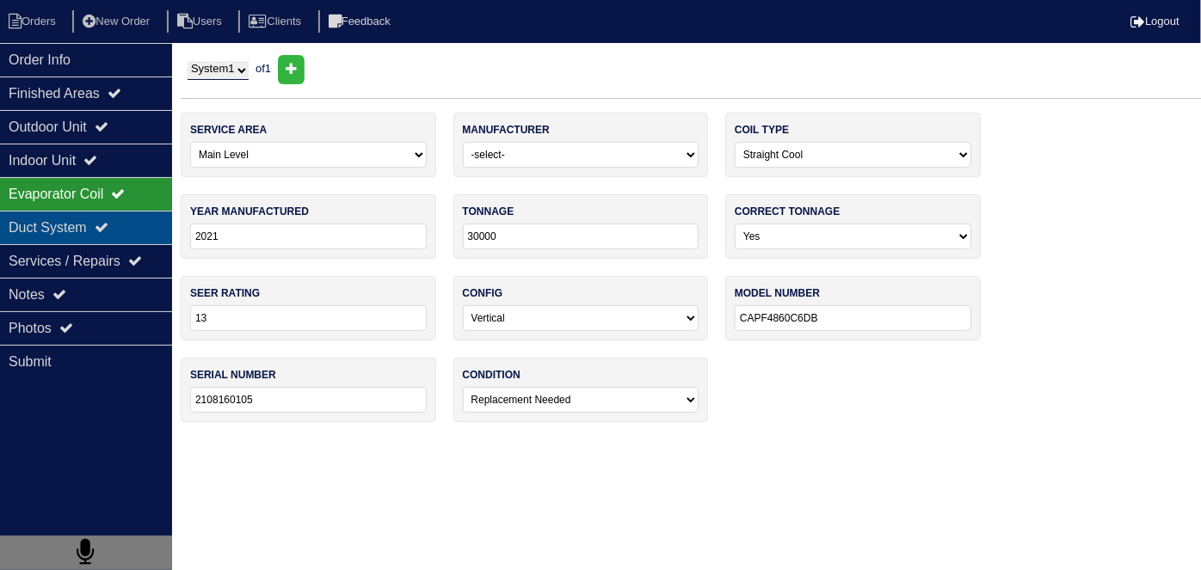
click at [75, 225] on div "Duct System" at bounding box center [86, 228] width 172 height 34
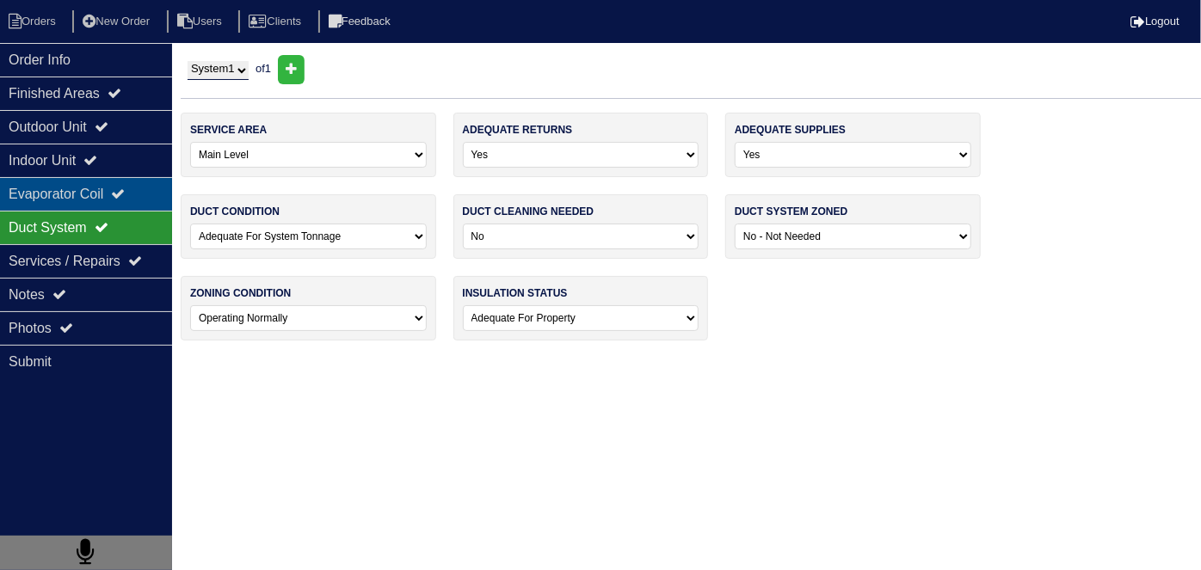
click at [69, 200] on div "Evaporator Coil" at bounding box center [86, 194] width 172 height 34
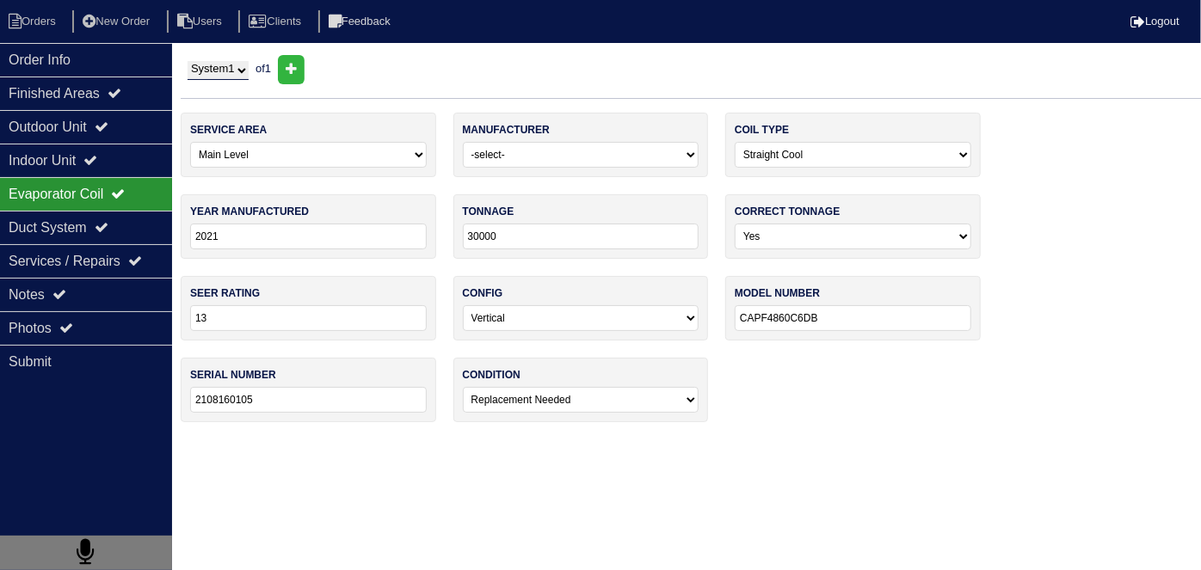
click at [845, 399] on div "service area -select- Main Level Upstairs Level Lower/Basement Level Other manu…" at bounding box center [691, 276] width 1020 height 327
click at [29, 163] on div "Indoor Unit" at bounding box center [86, 161] width 172 height 34
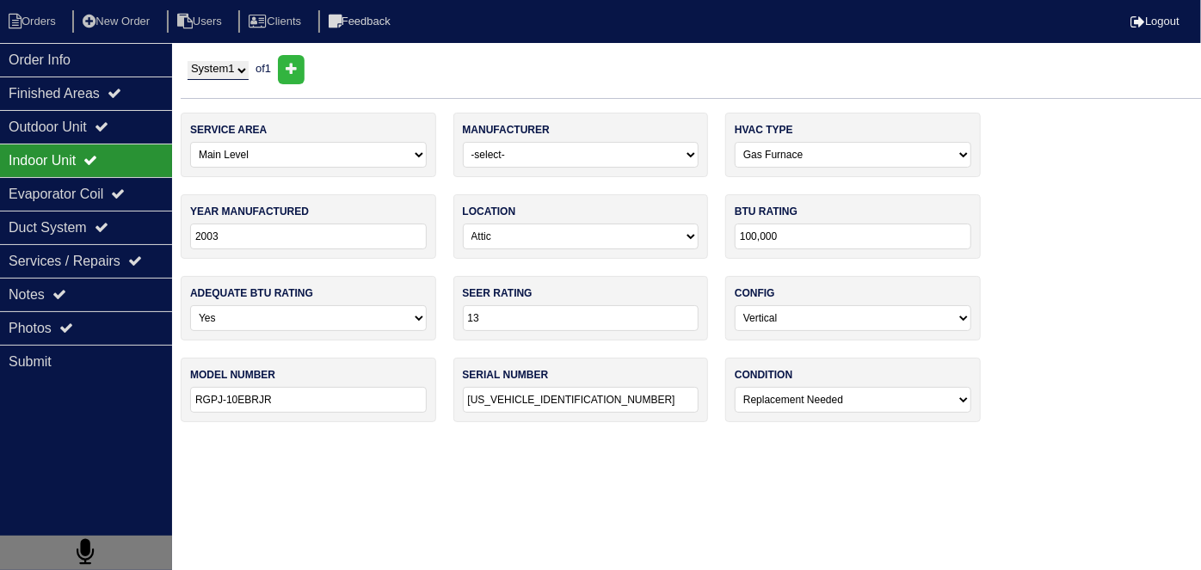
click at [555, 144] on select "-select- ADP Air Quest Air Temp Aire-Flo AirEase Airquest Airtemp Allstyle Aspe…" at bounding box center [581, 155] width 237 height 26
click at [573, 440] on html "Orders New Order Users Clients Feedback Logout Orders New Order Users Clients M…" at bounding box center [600, 220] width 1201 height 440
click at [606, 440] on html "Orders New Order Users Clients Feedback Logout Orders New Order Users Clients M…" at bounding box center [600, 220] width 1201 height 440
click at [91, 304] on div "Notes" at bounding box center [86, 295] width 172 height 34
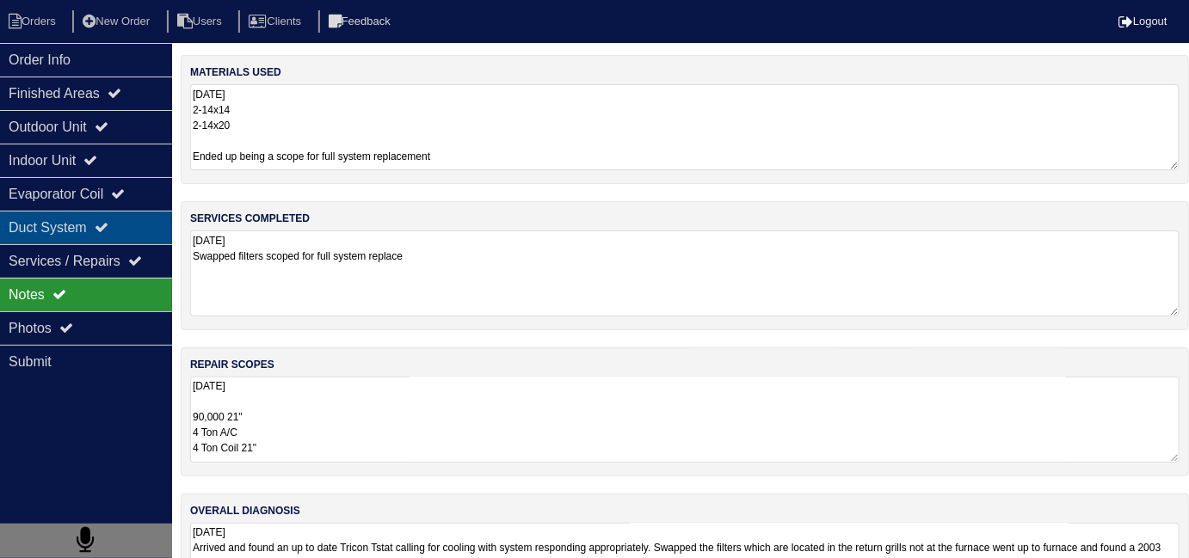
click at [125, 230] on div "Duct System" at bounding box center [86, 228] width 172 height 34
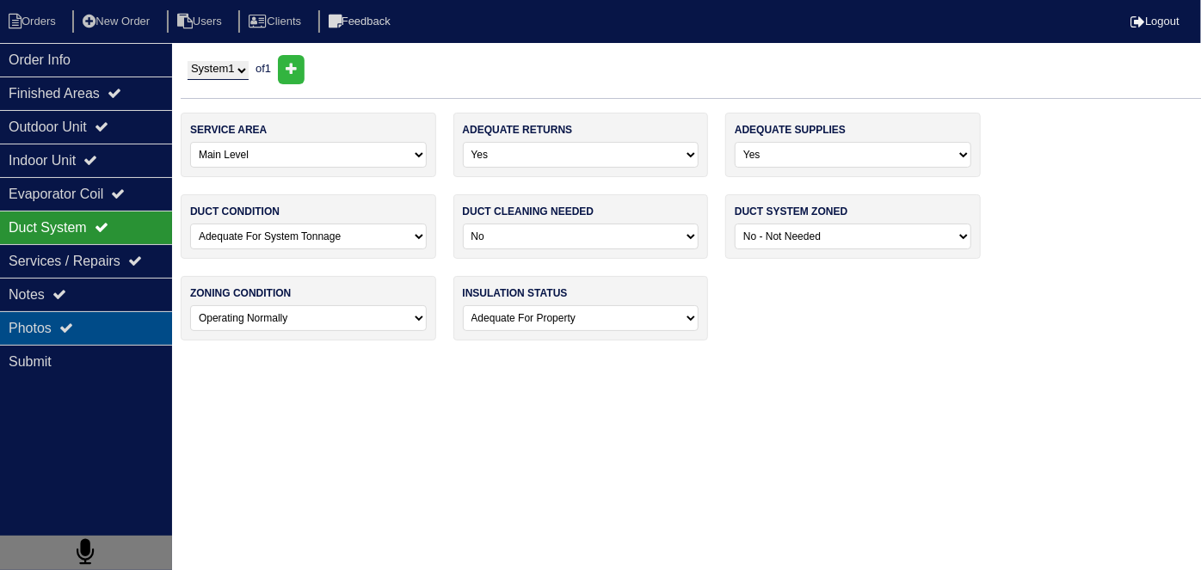
click at [91, 317] on div "Photos" at bounding box center [86, 328] width 172 height 34
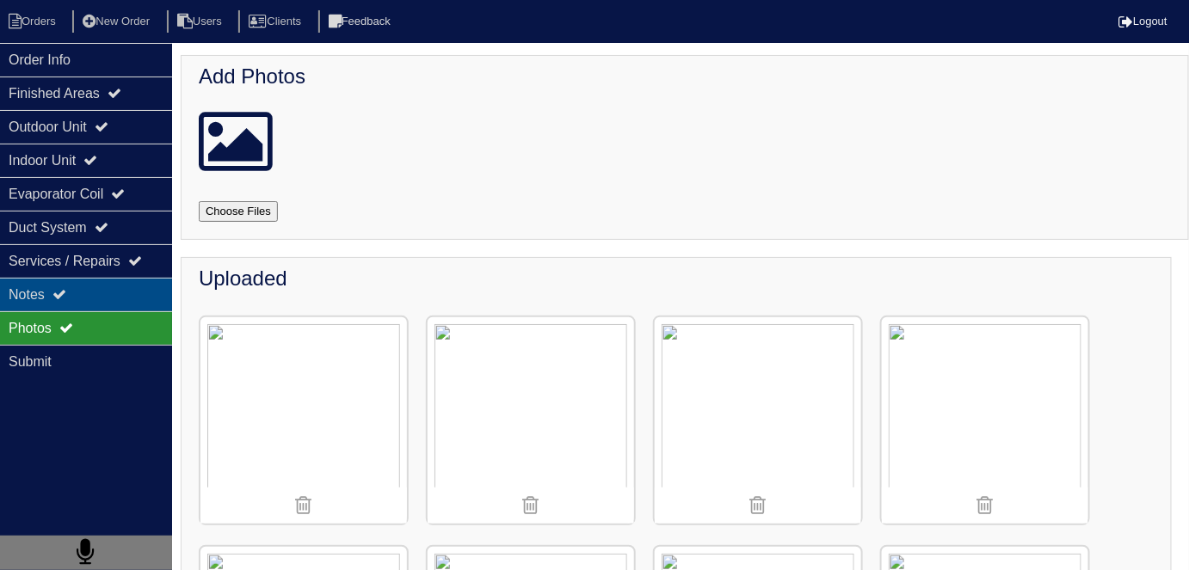
click at [75, 286] on div "Notes" at bounding box center [86, 295] width 172 height 34
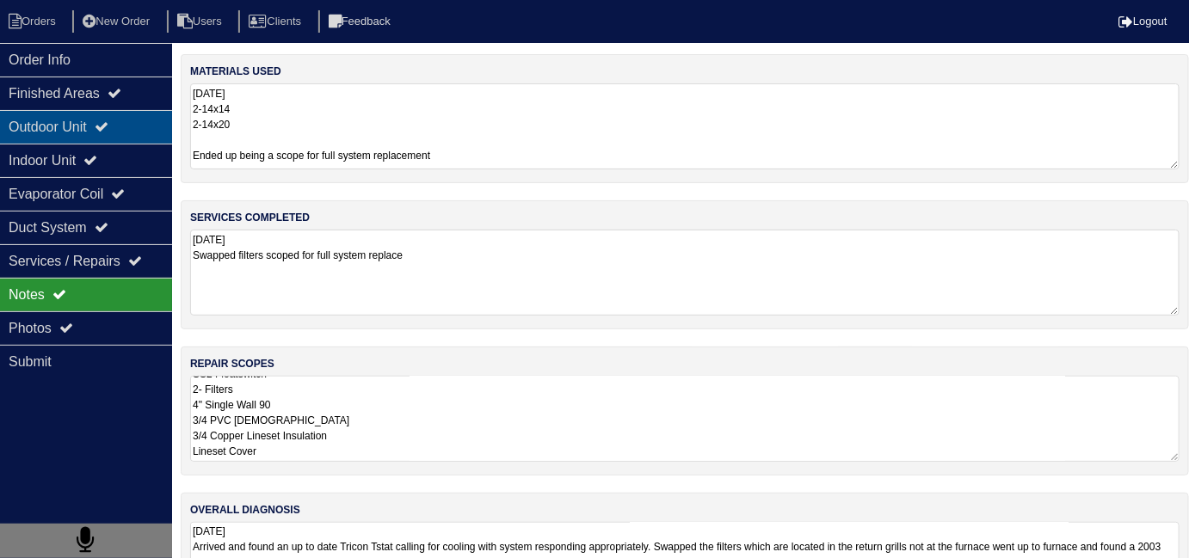
scroll to position [2, 0]
click at [48, 129] on div "Outdoor Unit" at bounding box center [86, 127] width 172 height 34
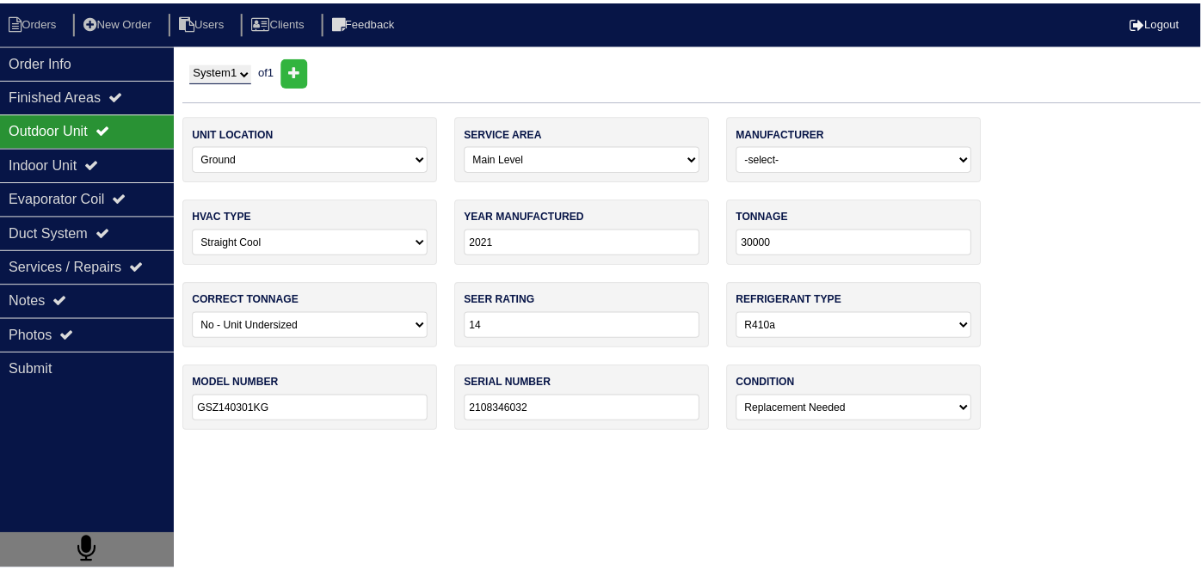
scroll to position [0, 0]
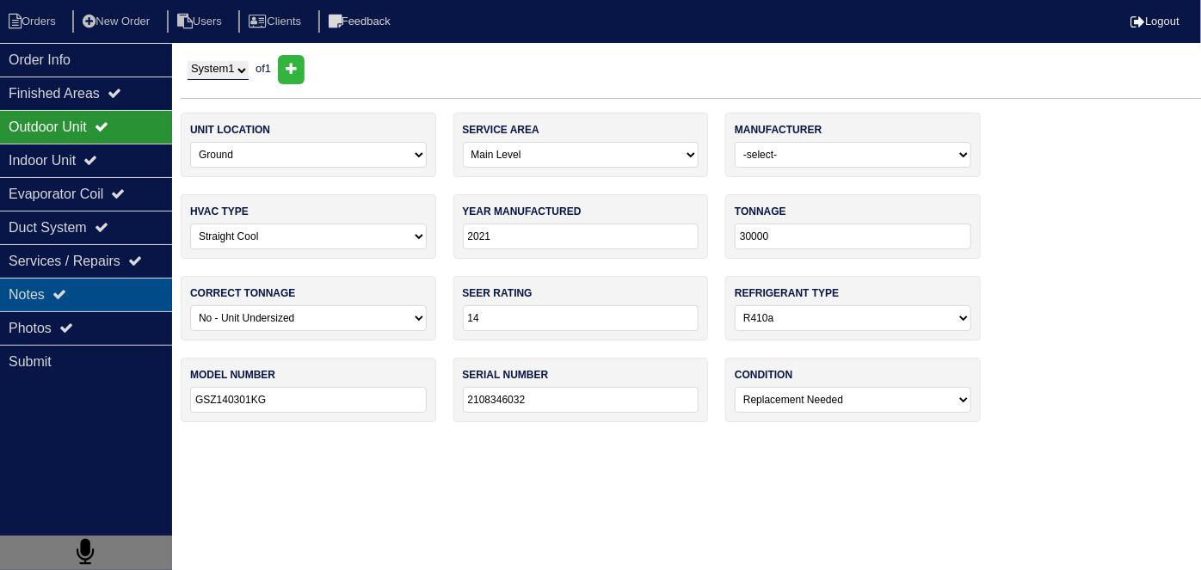
click at [126, 298] on div "Notes" at bounding box center [86, 295] width 172 height 34
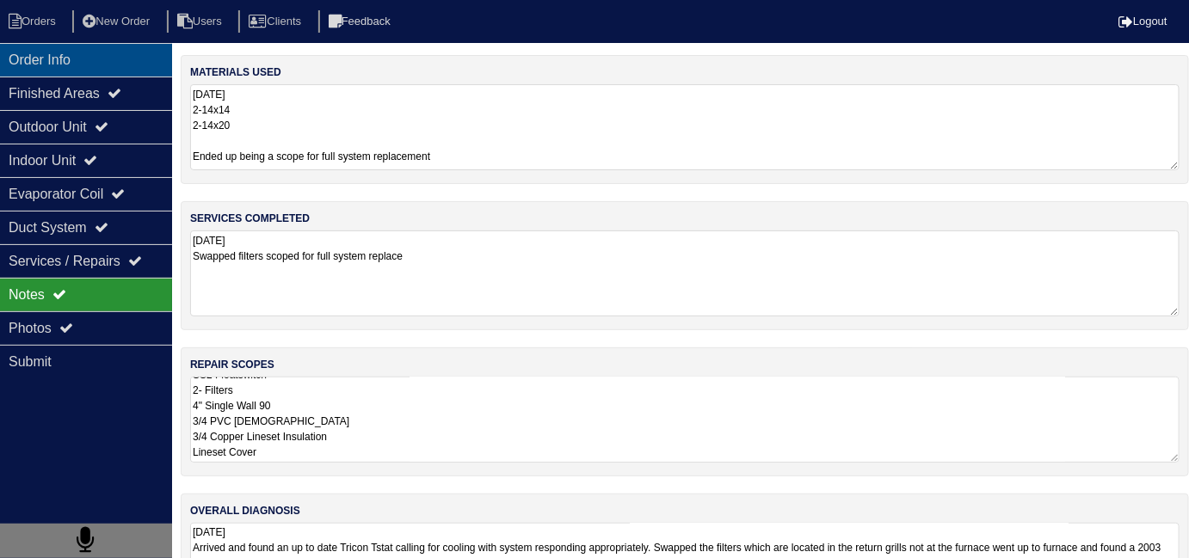
click at [15, 60] on div "Order Info" at bounding box center [86, 60] width 172 height 34
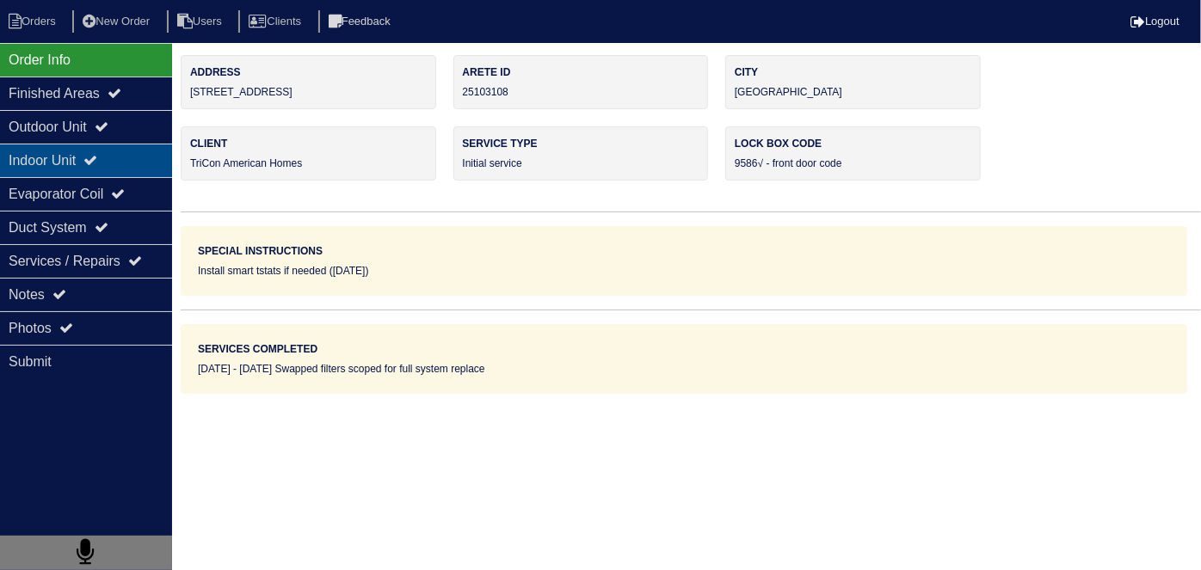
click at [63, 161] on div "Indoor Unit" at bounding box center [86, 161] width 172 height 34
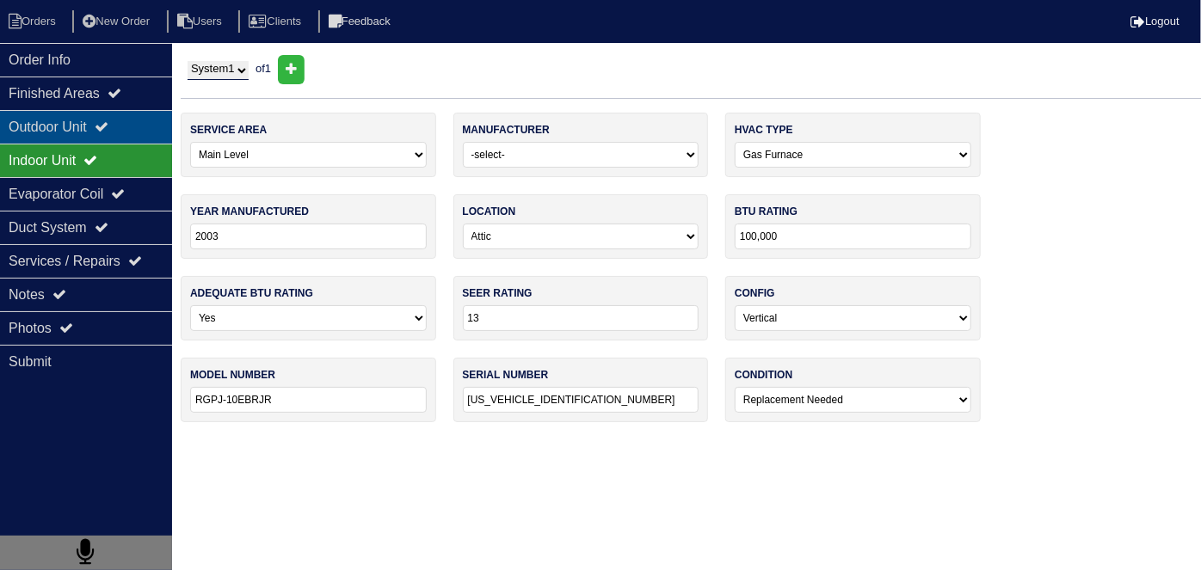
click at [67, 133] on div "Outdoor Unit" at bounding box center [86, 127] width 172 height 34
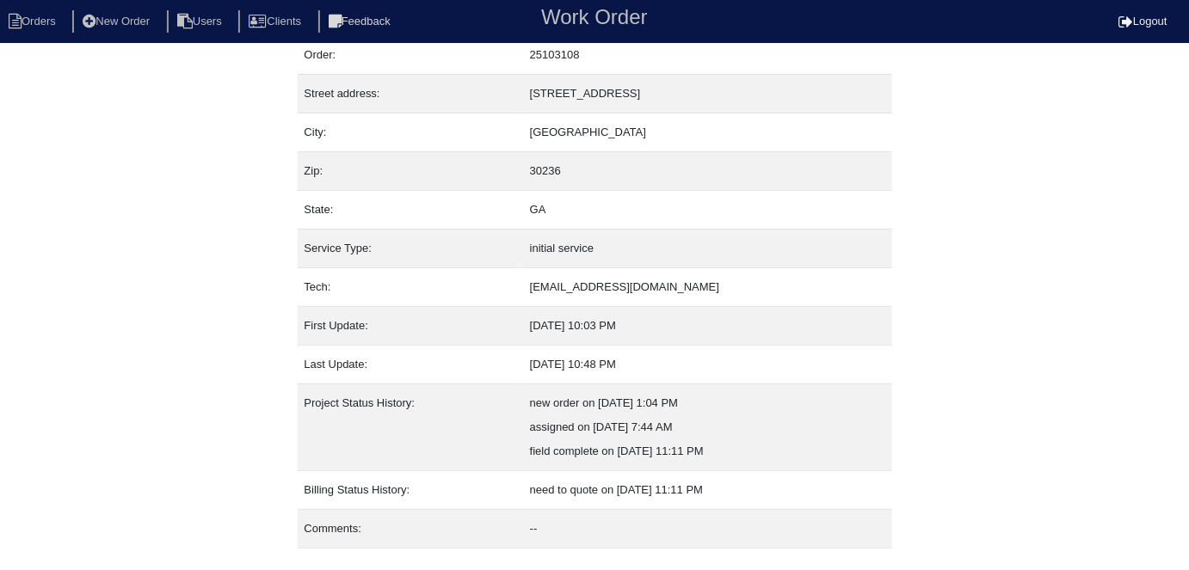
scroll to position [90, 0]
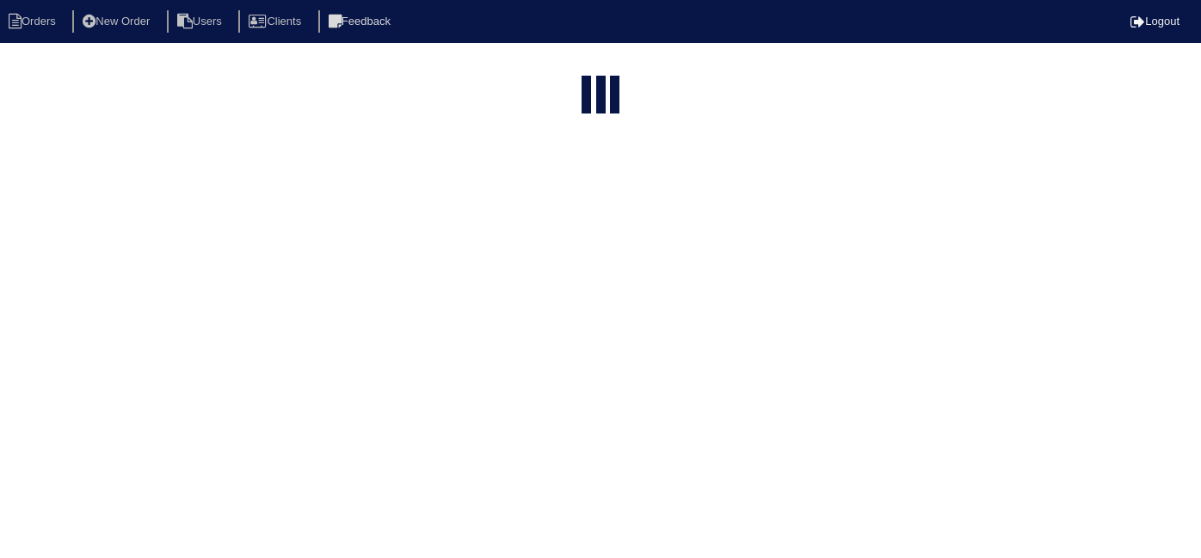
select select "15"
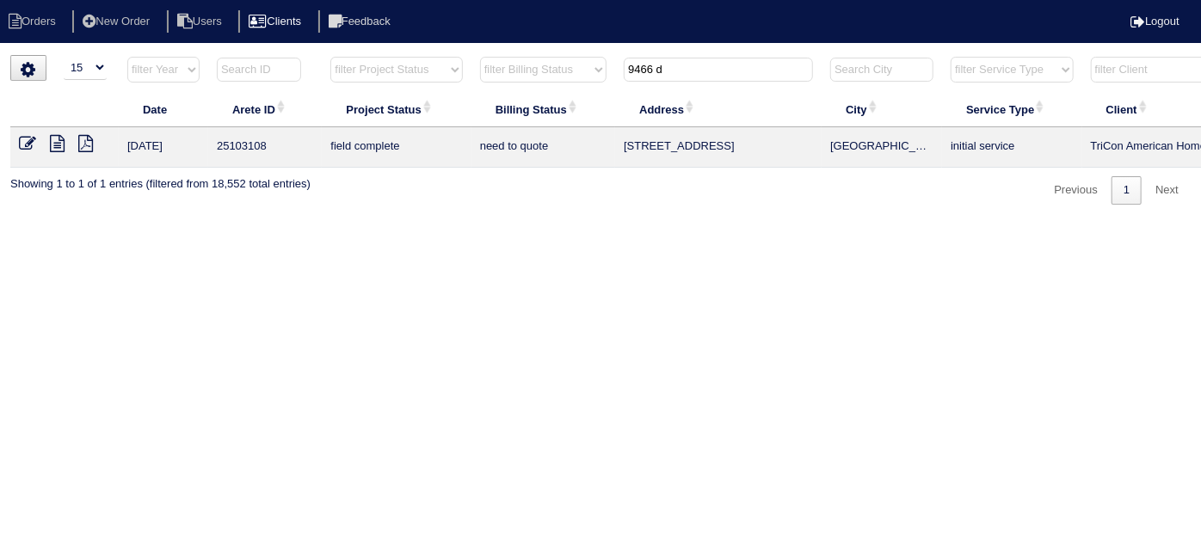
drag, startPoint x: 711, startPoint y: 76, endPoint x: 298, endPoint y: 32, distance: 416.0
click at [304, 55] on body "Orders New Order Users Clients Feedback Logout Orders New Order Users Clients M…" at bounding box center [600, 130] width 1201 height 150
type input "3745 d"
click at [21, 144] on icon at bounding box center [27, 143] width 17 height 17
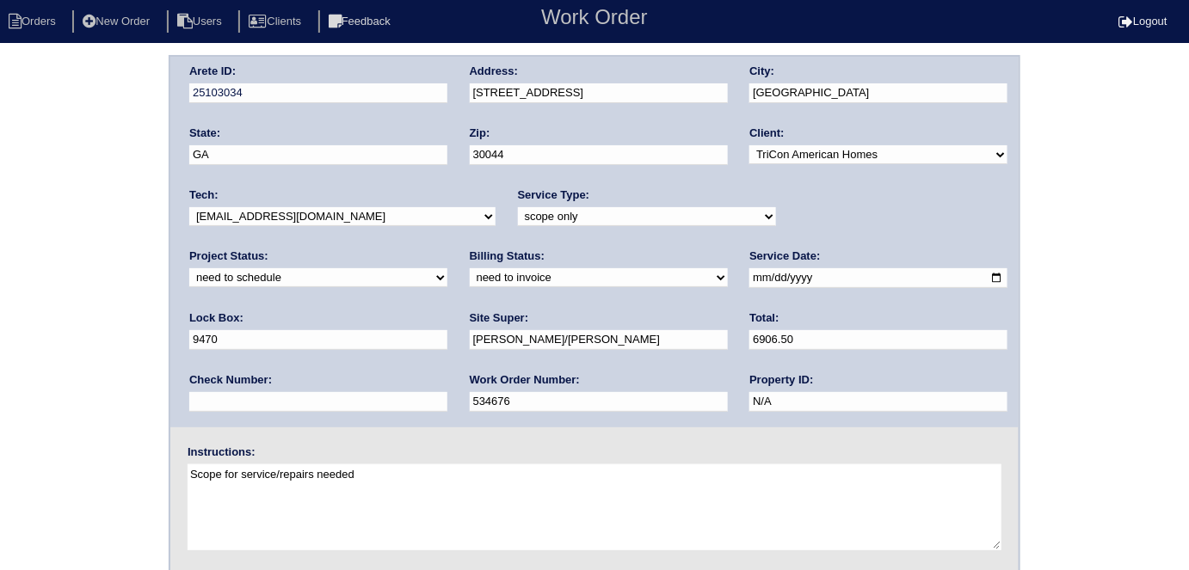
drag, startPoint x: 0, startPoint y: 0, endPoint x: 220, endPoint y: 216, distance: 308.4
click at [220, 216] on select "-select- [EMAIL_ADDRESS][DOMAIN_NAME] [EMAIL_ADDRESS][DOMAIN_NAME] [EMAIL_ADDRE…" at bounding box center [342, 216] width 306 height 19
select select "77"
click at [189, 207] on select "-select- [EMAIL_ADDRESS][DOMAIN_NAME] [EMAIL_ADDRESS][DOMAIN_NAME] [EMAIL_ADDRE…" at bounding box center [342, 216] width 306 height 19
click at [447, 268] on select "new order assigned in progress field complete need to schedule admin review arc…" at bounding box center [318, 277] width 258 height 19
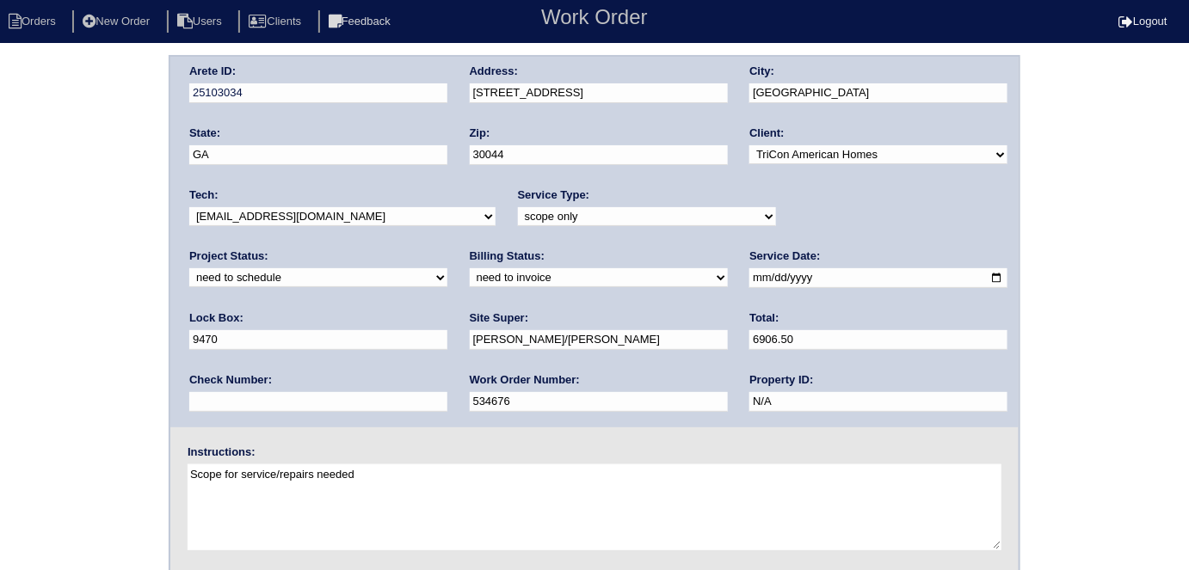
select select "assigned"
click at [447, 268] on select "new order assigned in progress field complete need to schedule admin review arc…" at bounding box center [318, 277] width 258 height 19
click at [152, 317] on div "Arete ID: 25103034 Address: 3745 Dove Creek Cir SW City: Lawrenceville State: G…" at bounding box center [594, 403] width 1189 height 696
click at [114, 293] on div "Arete ID: 25103034 Address: 3745 Dove Creek Cir SW City: Lawrenceville State: G…" at bounding box center [594, 403] width 1189 height 696
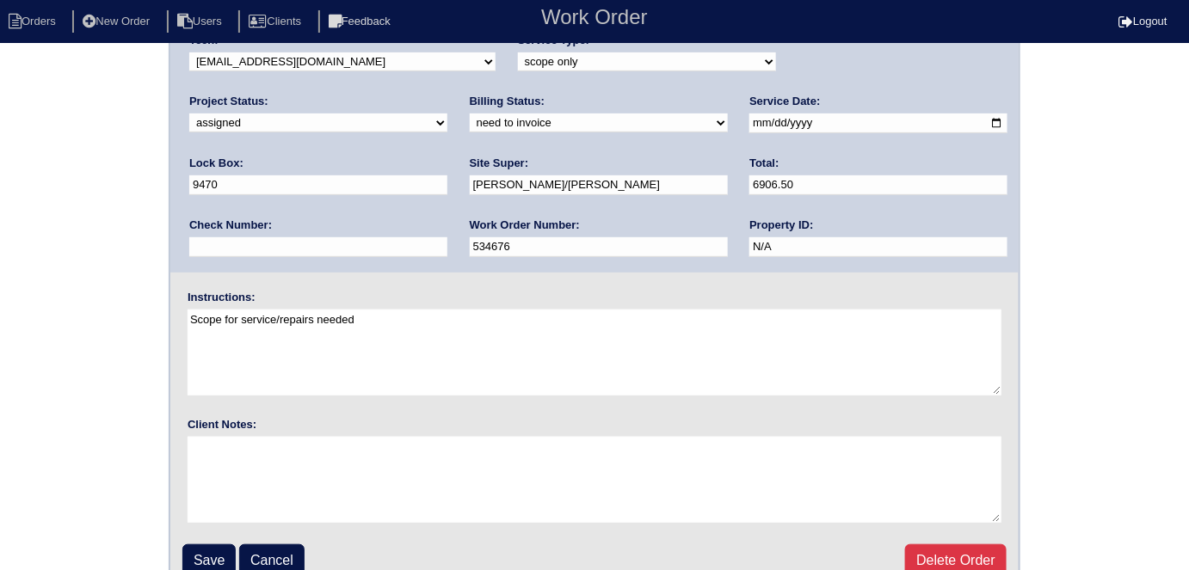
scroll to position [176, 0]
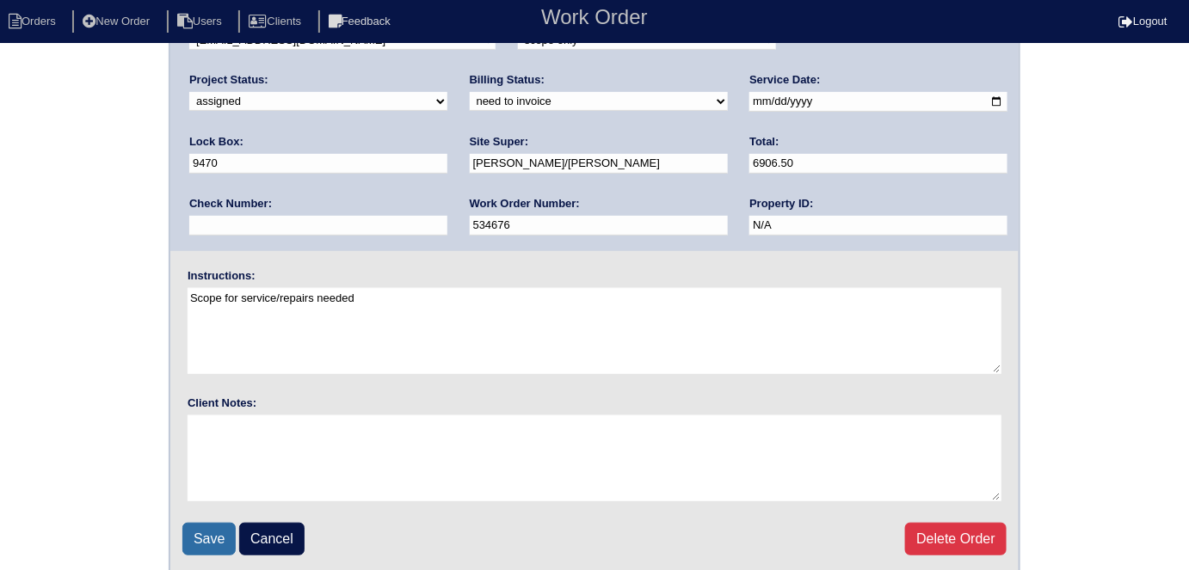
click at [204, 540] on input "Save" at bounding box center [208, 539] width 53 height 33
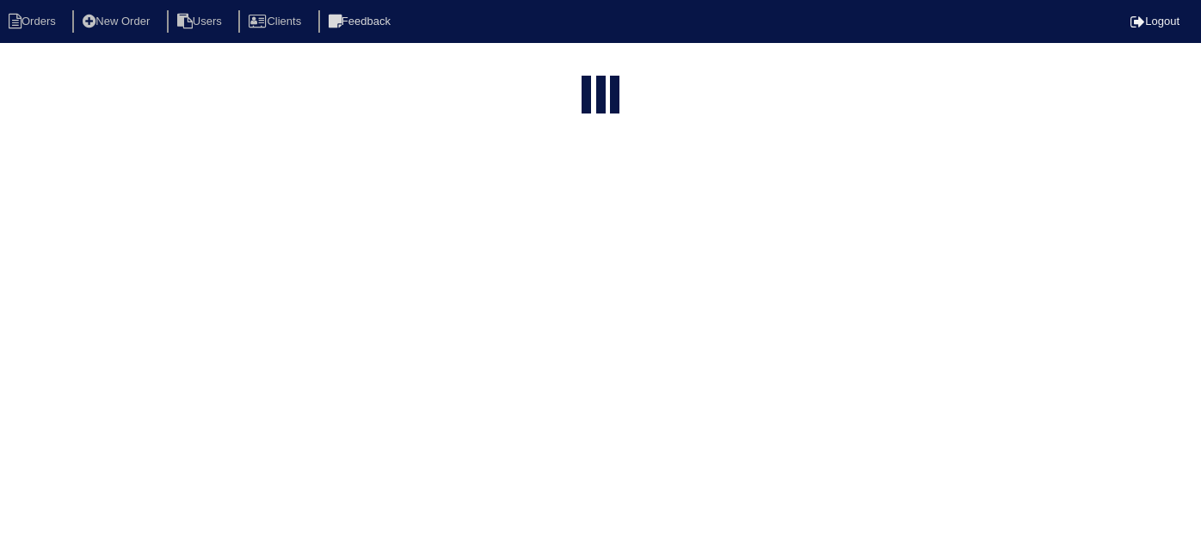
select select "15"
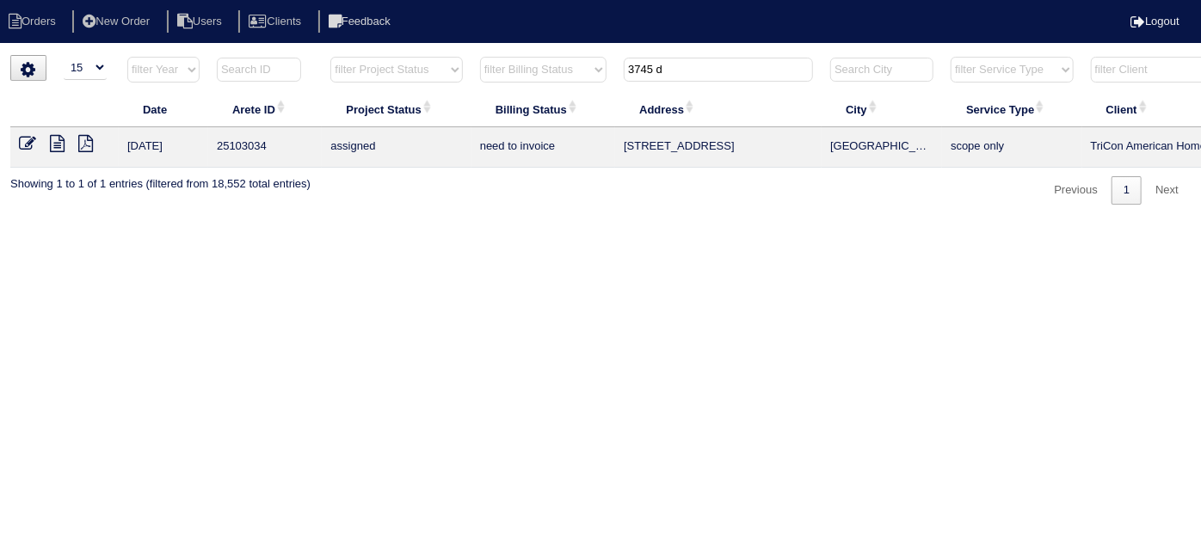
drag, startPoint x: 672, startPoint y: 68, endPoint x: 253, endPoint y: 47, distance: 419.4
click at [275, 47] on html "Orders New Order Users Clients Feedback Logout Orders New Order Users Clients M…" at bounding box center [600, 111] width 1201 height 222
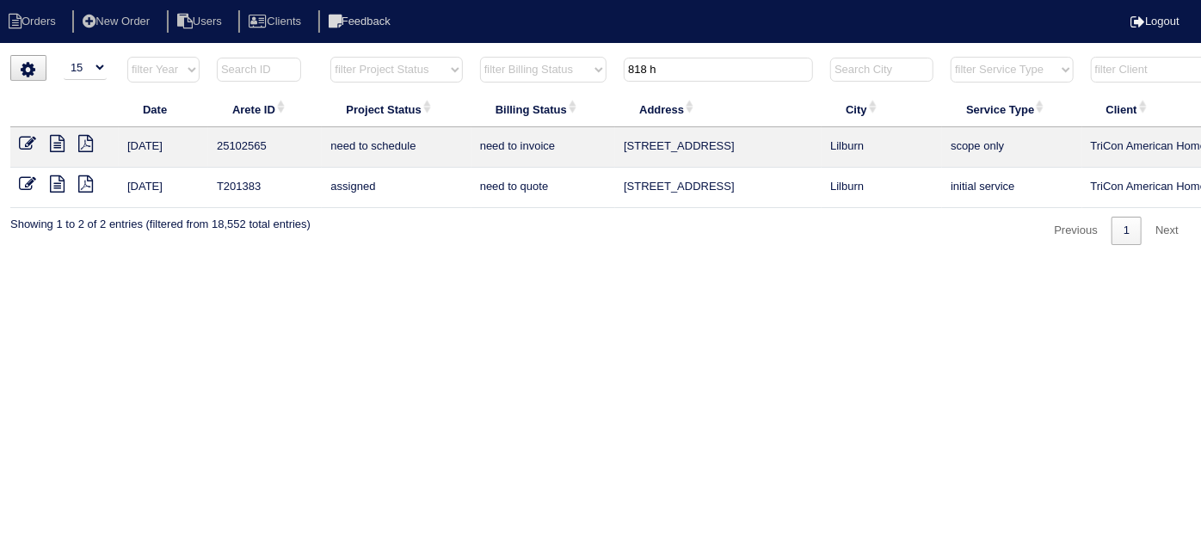
type input "818 h"
click at [24, 141] on icon at bounding box center [27, 143] width 17 height 17
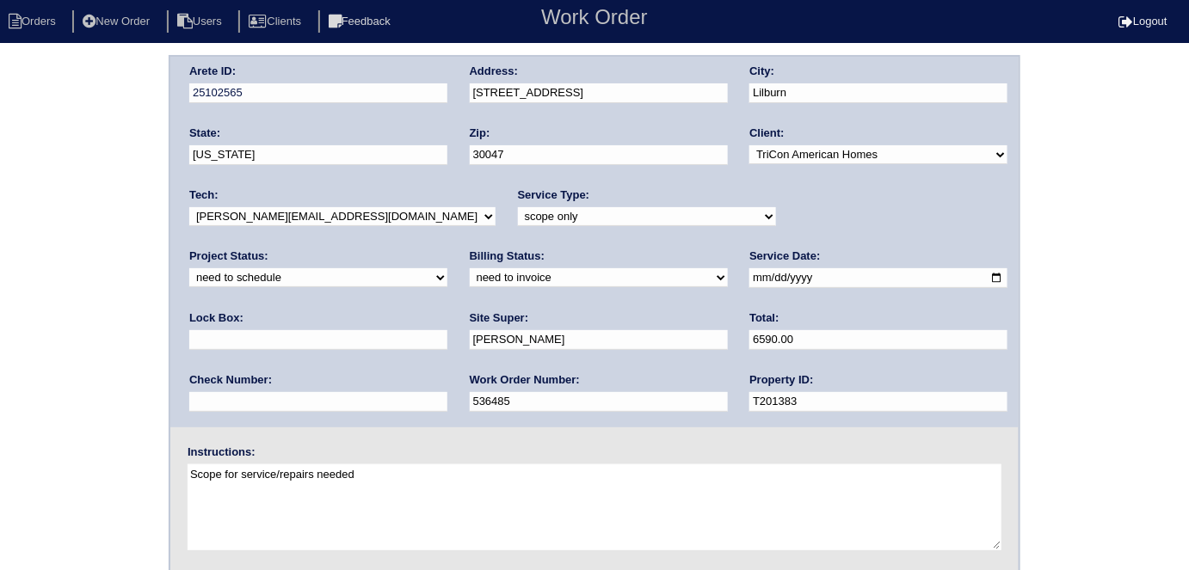
click at [236, 215] on select "-select- aretesmg+backup-tech@gmail.com benjohnholt88@gmail.com callisonhvac@ya…" at bounding box center [342, 216] width 306 height 19
select select "77"
click at [189, 207] on select "-select- aretesmg+backup-tech@gmail.com benjohnholt88@gmail.com callisonhvac@ya…" at bounding box center [342, 216] width 306 height 19
click at [749, 282] on input "2025-08-23" at bounding box center [878, 278] width 258 height 20
type input "2025-08-26"
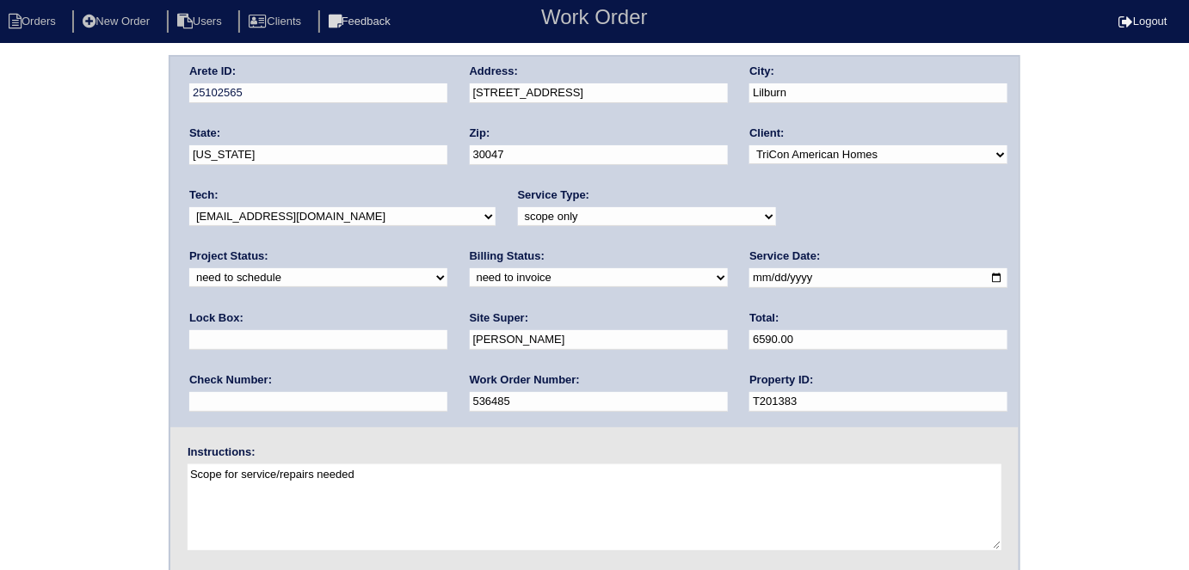
click at [447, 268] on select "new order assigned in progress field complete need to schedule admin review arc…" at bounding box center [318, 277] width 258 height 19
select select "assigned"
click at [447, 268] on select "new order assigned in progress field complete need to schedule admin review arc…" at bounding box center [318, 277] width 258 height 19
drag, startPoint x: 6, startPoint y: 329, endPoint x: 42, endPoint y: 323, distance: 36.6
click at [10, 329] on div "Arete ID: 25102565 Address: 818 Huntington Way City: Lilburn State: Georgia Zip…" at bounding box center [594, 403] width 1189 height 696
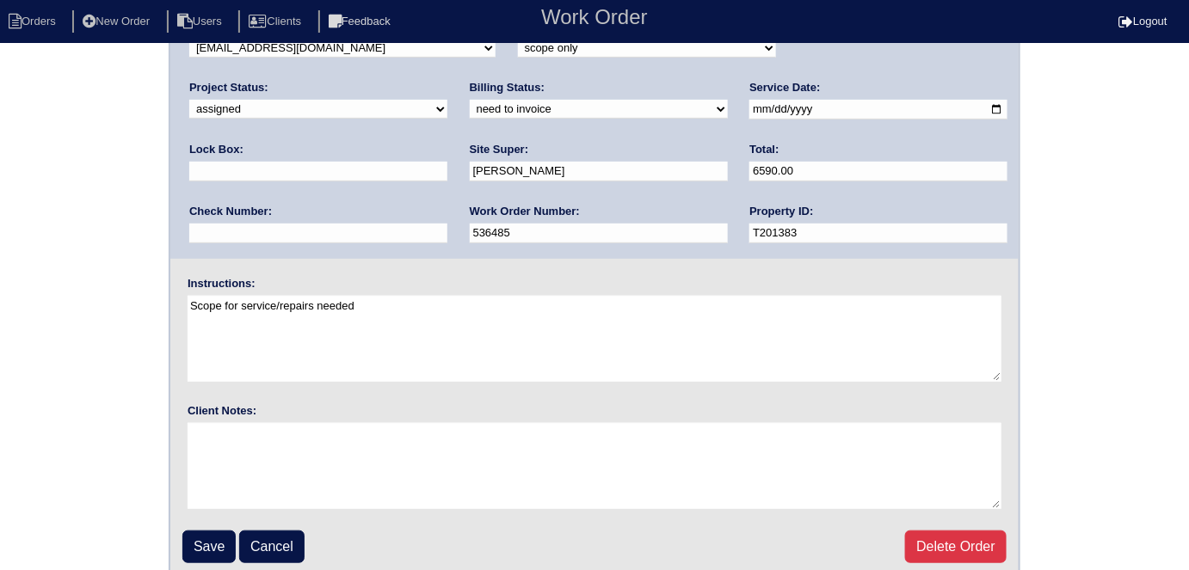
scroll to position [176, 0]
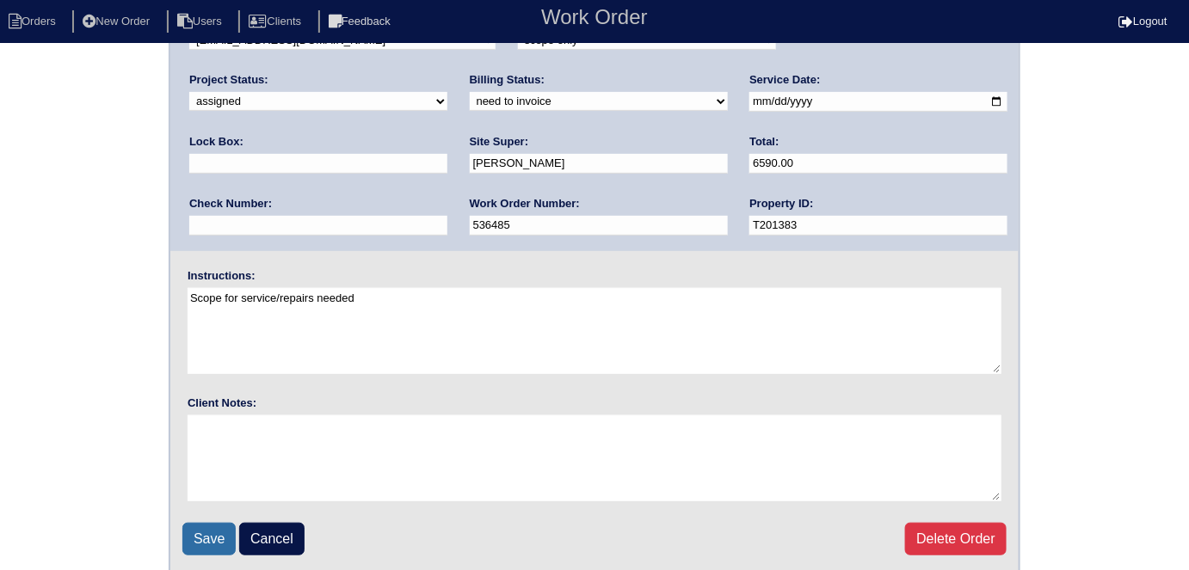
click at [207, 528] on input "Save" at bounding box center [208, 539] width 53 height 33
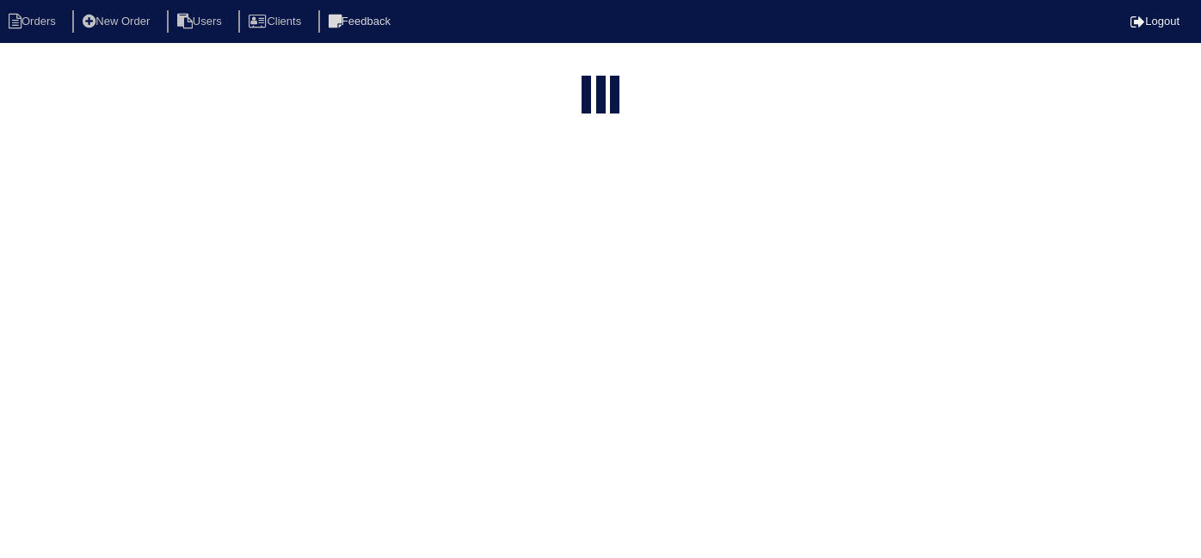
select select "15"
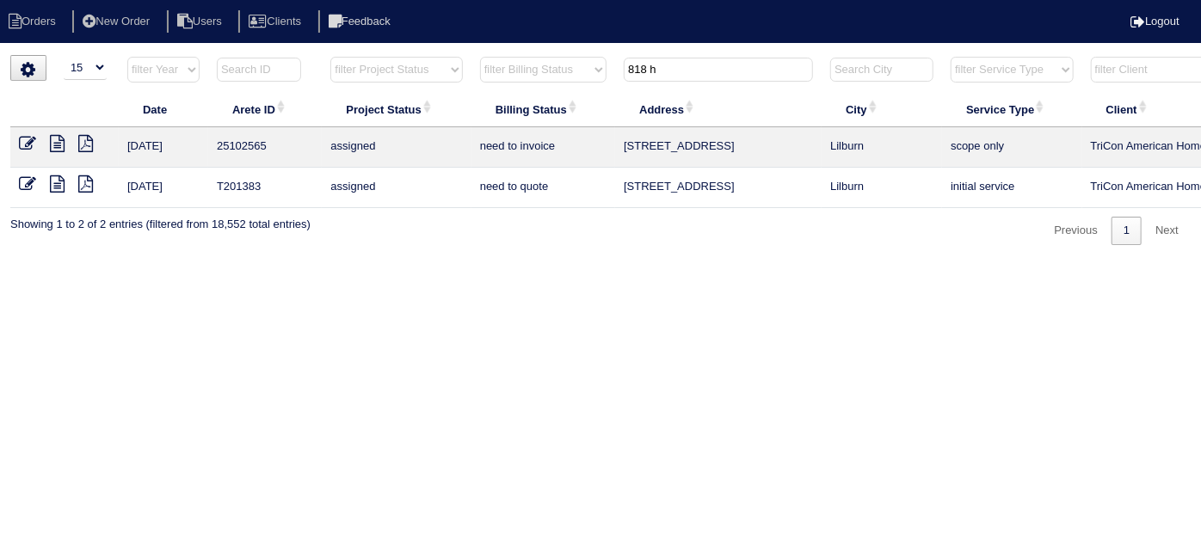
drag, startPoint x: 678, startPoint y: 71, endPoint x: 254, endPoint y: 109, distance: 425.8
click at [266, 111] on table "Date Arete ID Project Status Billing Status Address City Service Type Client Te…" at bounding box center [755, 132] width 1491 height 152
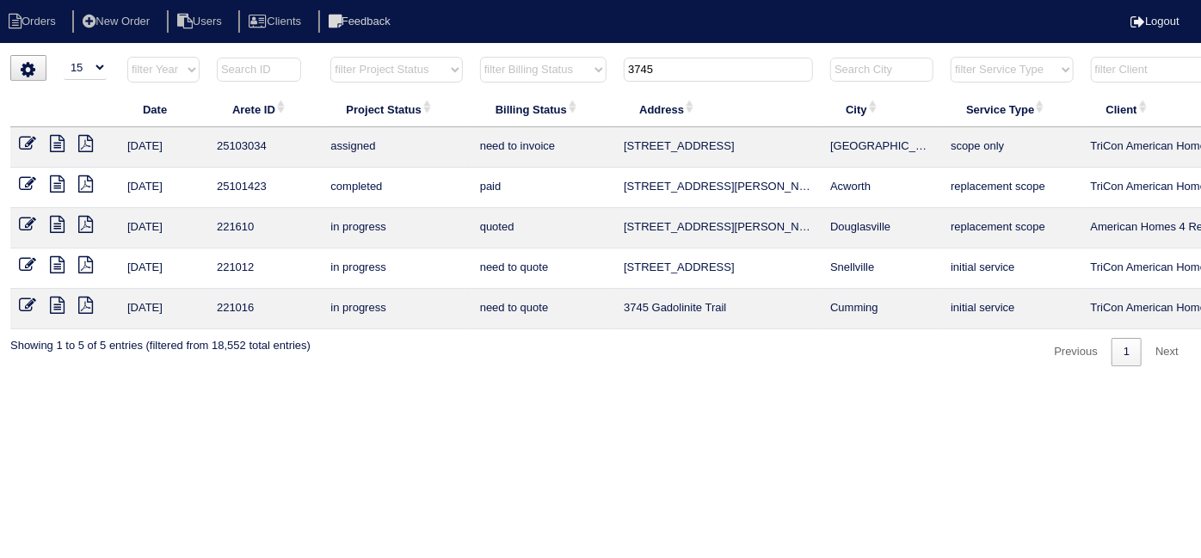
type input "3745"
click at [31, 138] on icon at bounding box center [27, 143] width 17 height 17
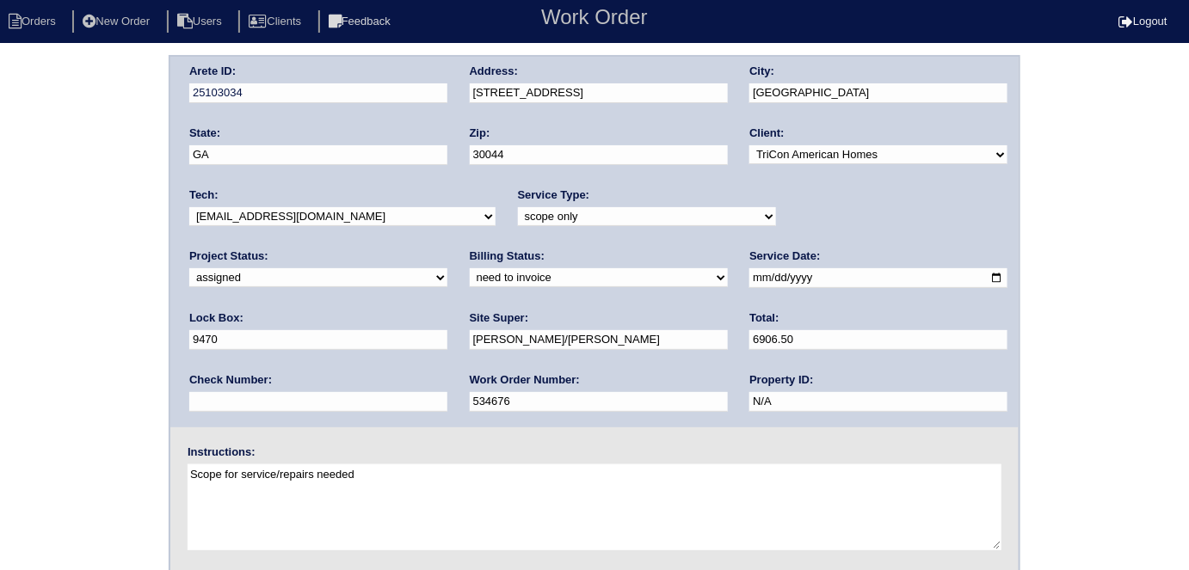
click at [749, 278] on input "[DATE]" at bounding box center [878, 278] width 258 height 20
type input "[DATE]"
click at [4, 372] on div "Arete ID: 25103034 Address: [STREET_ADDRESS] City: [GEOGRAPHIC_DATA] State: [GE…" at bounding box center [594, 403] width 1189 height 696
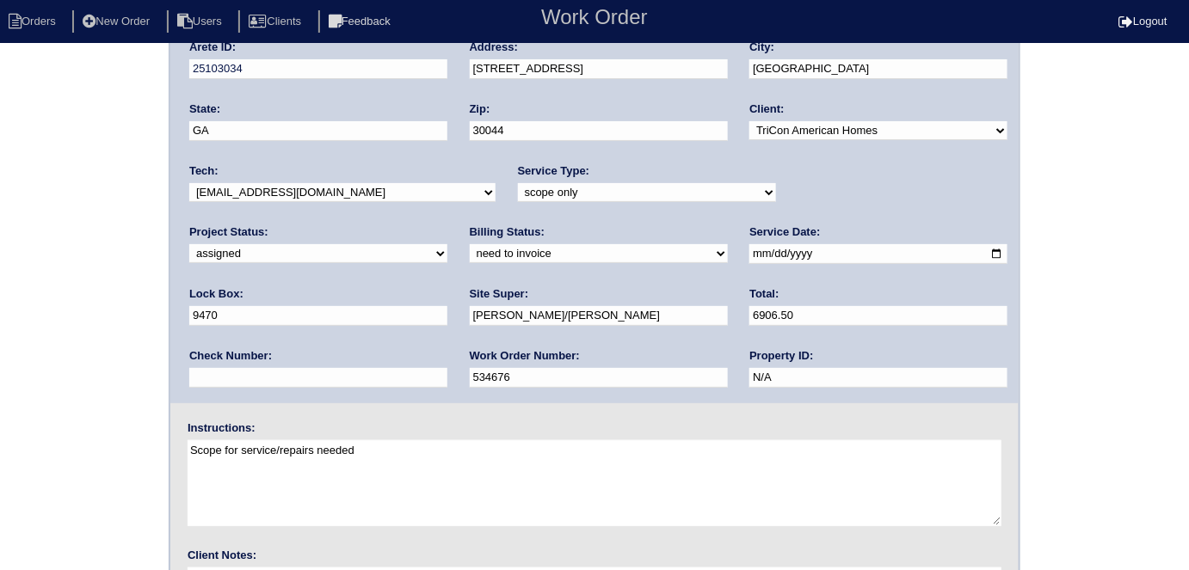
scroll to position [176, 0]
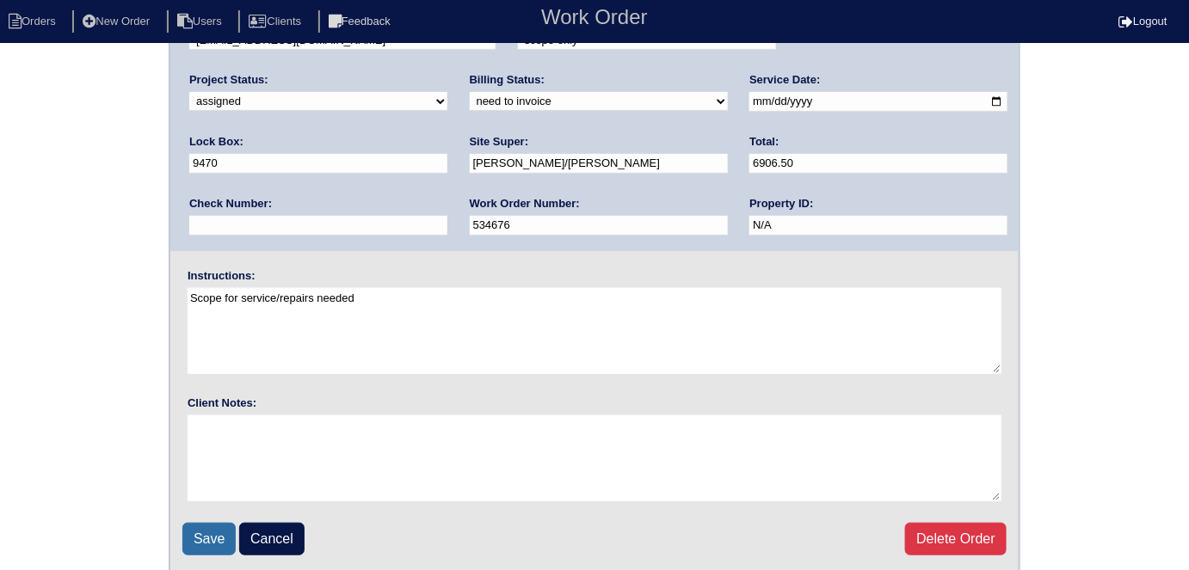
click at [196, 532] on input "Save" at bounding box center [208, 539] width 53 height 33
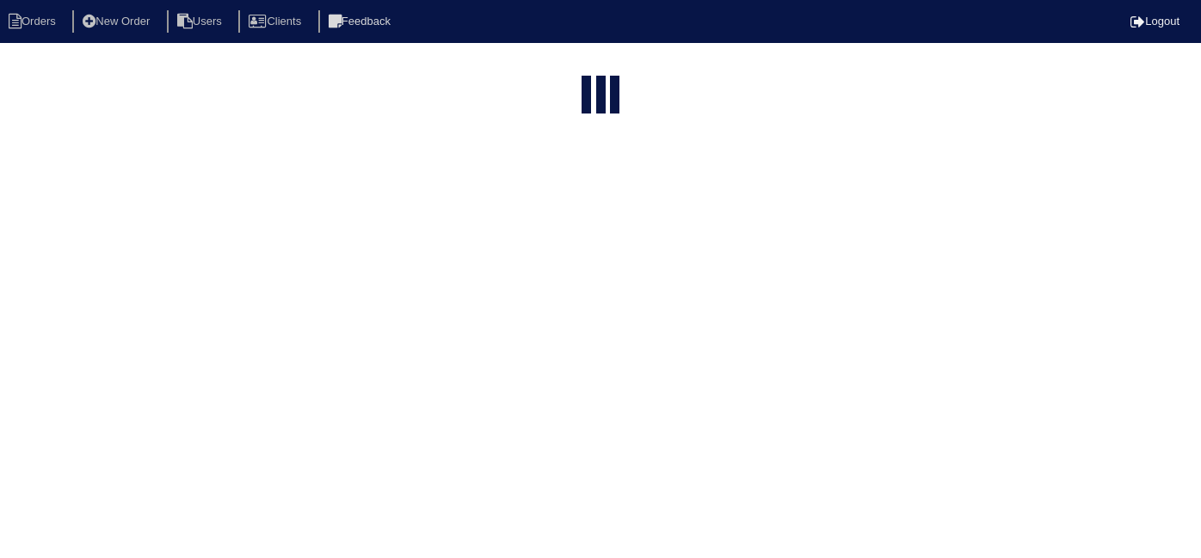
select select "15"
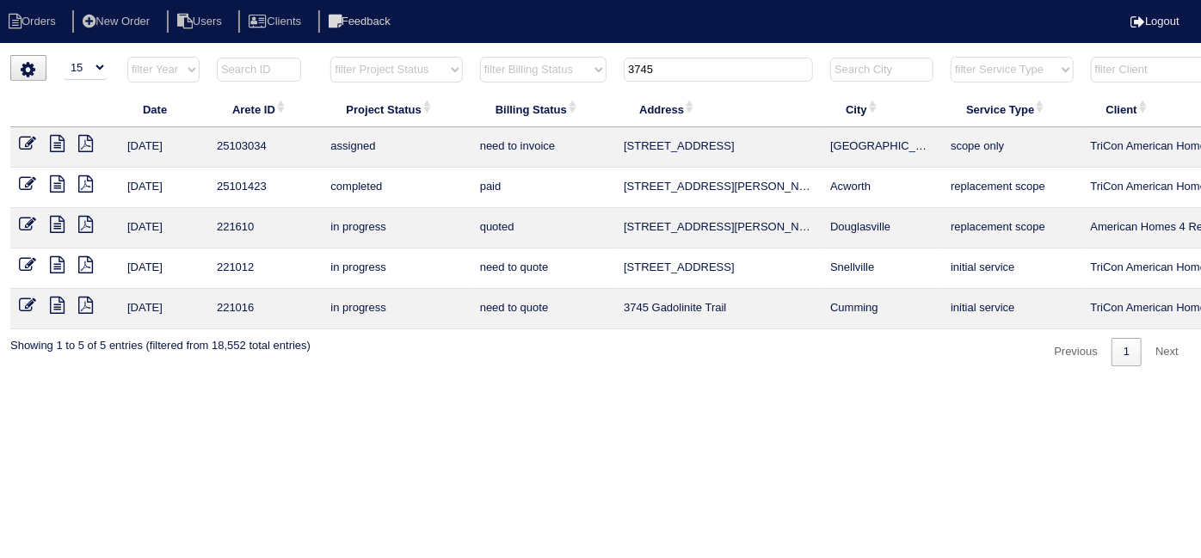
drag, startPoint x: 684, startPoint y: 71, endPoint x: 378, endPoint y: 65, distance: 305.4
click at [468, 64] on tr "filter Year -- Any Year -- 2025 2024 2023 2022 2021 2020 2019 filter Project St…" at bounding box center [755, 73] width 1491 height 35
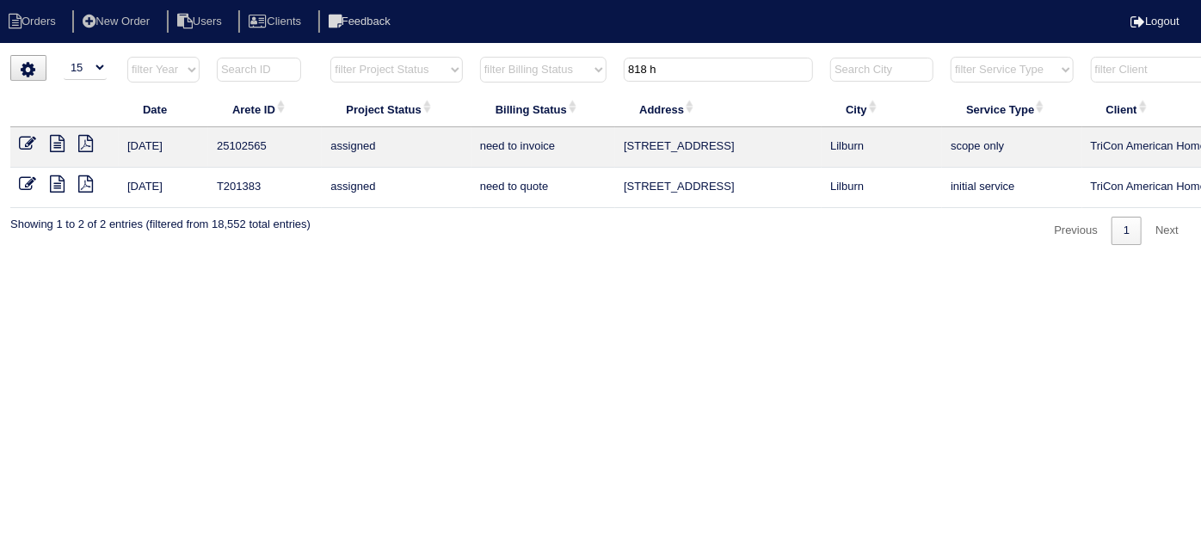
type input "818 h"
click at [126, 262] on html "Orders New Order Users Clients Feedback Logout Orders New Order Users Clients M…" at bounding box center [600, 131] width 1201 height 262
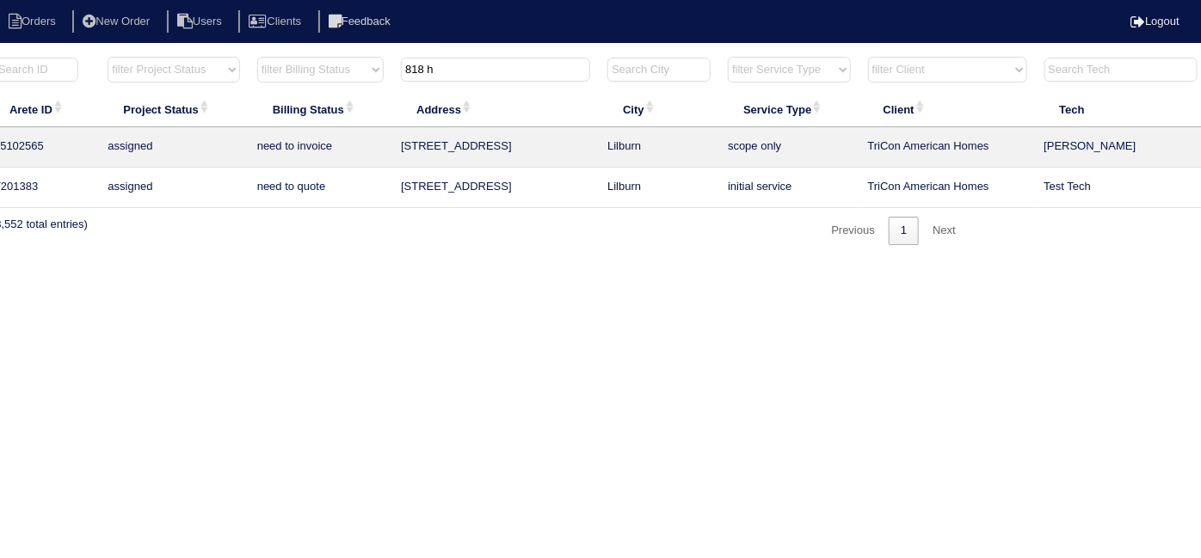
scroll to position [0, 299]
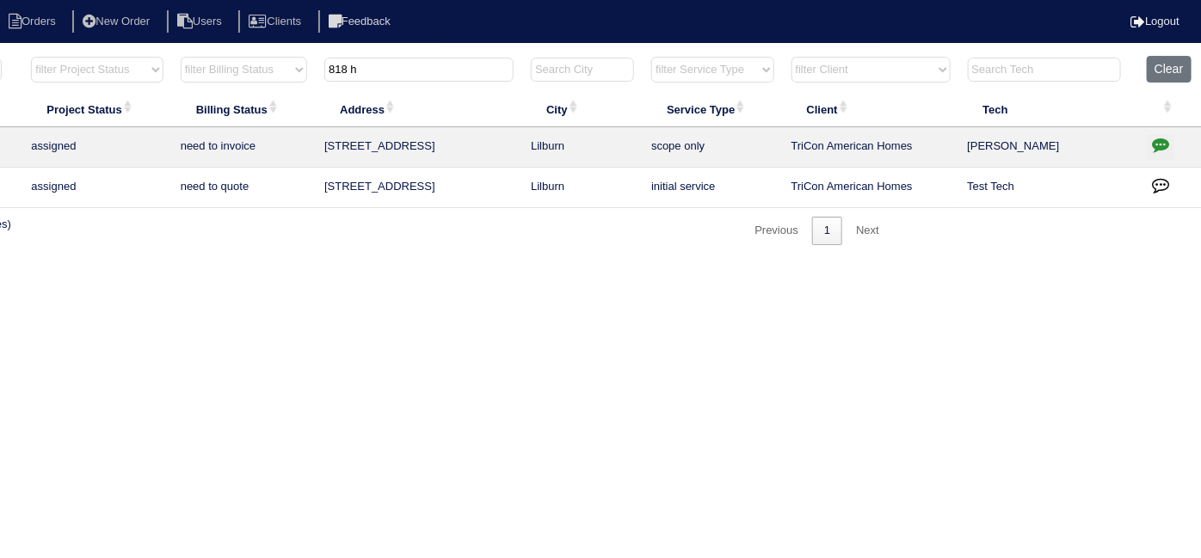
click at [1158, 143] on icon "button" at bounding box center [1160, 144] width 17 height 17
type textarea "8/22/25 - Replacement/Duct cleaning approved - Sent to Dan, Payton, Reeca - KE …"
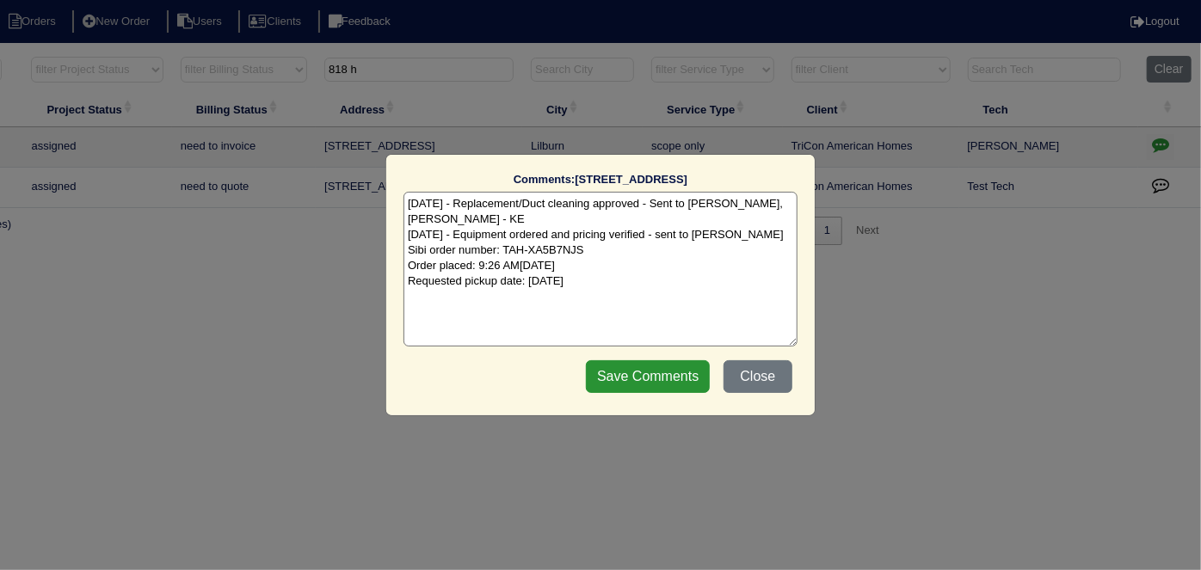
click at [624, 278] on textarea "8/22/25 - Replacement/Duct cleaning approved - Sent to Dan, Payton, Reeca - KE …" at bounding box center [600, 269] width 394 height 155
click at [739, 366] on button "Close" at bounding box center [757, 376] width 69 height 33
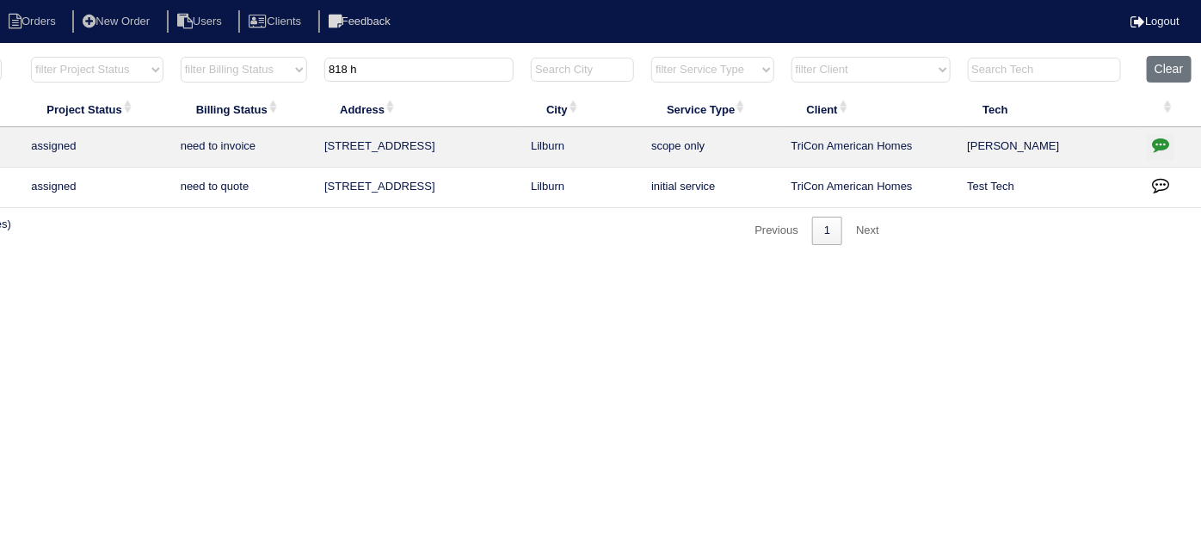
scroll to position [0, 0]
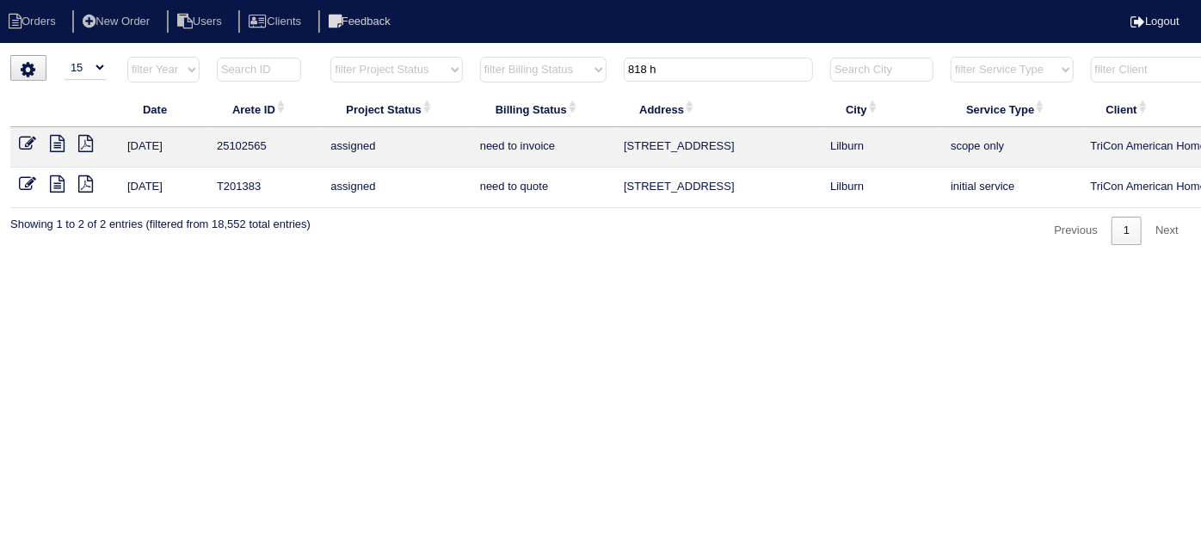
click at [52, 143] on icon at bounding box center [57, 143] width 15 height 17
drag, startPoint x: 674, startPoint y: 73, endPoint x: 593, endPoint y: 65, distance: 81.3
click at [593, 65] on tr "filter Year -- Any Year -- 2025 2024 2023 2022 2021 2020 2019 filter Project St…" at bounding box center [755, 73] width 1491 height 35
type input "8"
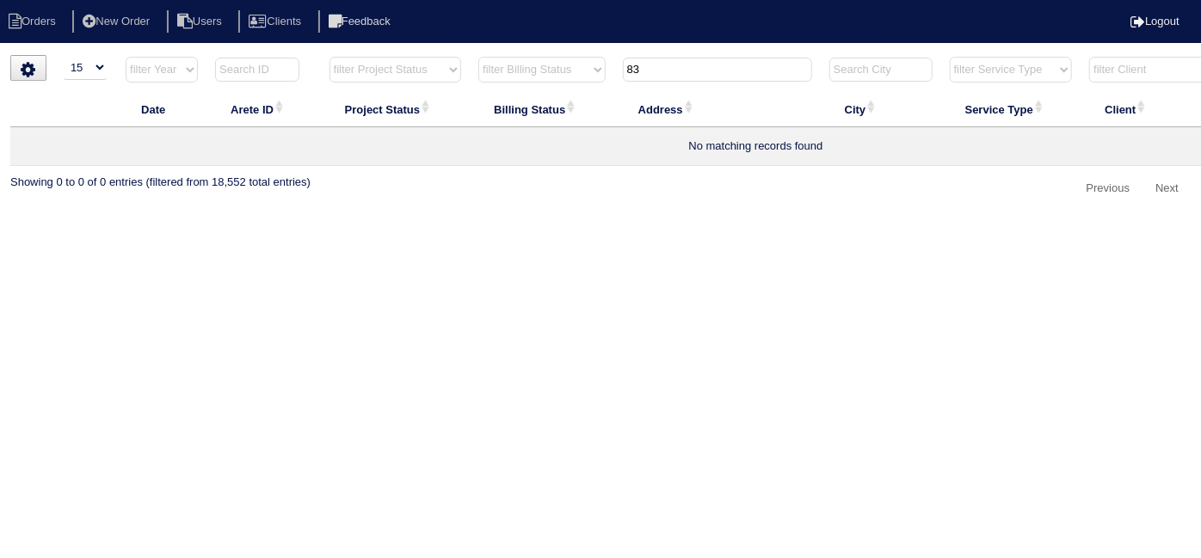
type input "8"
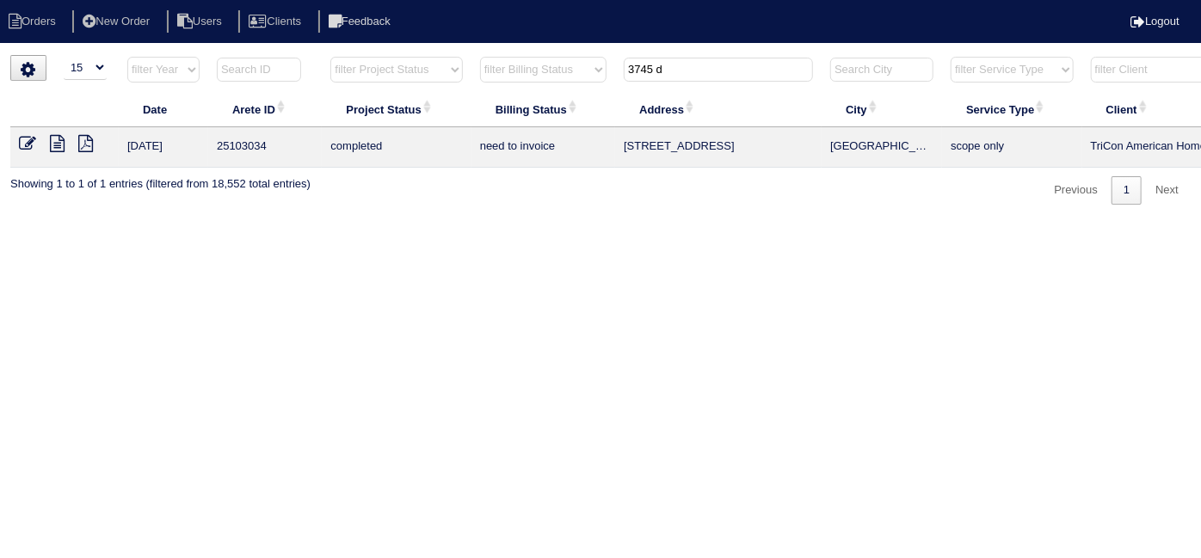
type input "3745 d"
click at [57, 142] on icon at bounding box center [57, 143] width 15 height 17
click at [500, 222] on html "Orders New Order Users Clients Feedback Logout Orders New Order Users Clients M…" at bounding box center [600, 111] width 1201 height 222
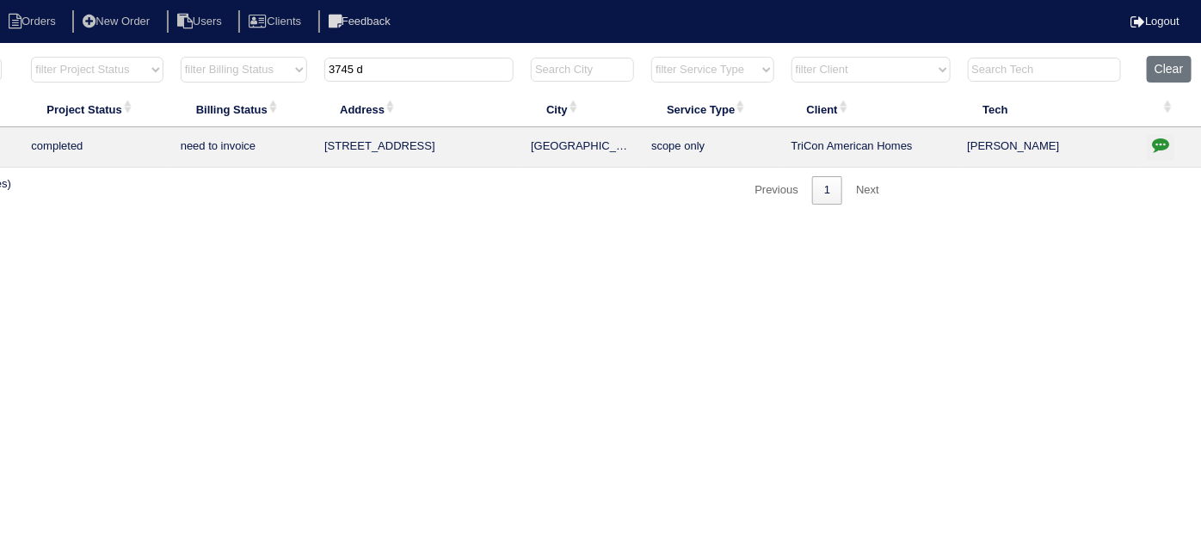
click at [1161, 143] on icon "button" at bounding box center [1160, 144] width 17 height 17
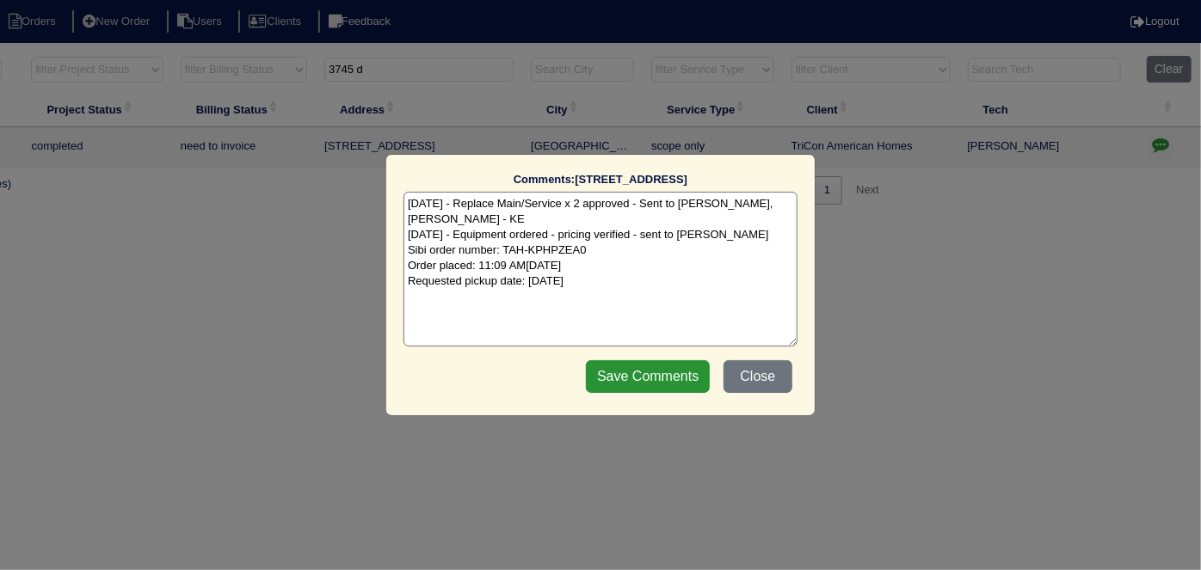
click at [666, 292] on textarea "8/19/25 - Replace Main/Service x 2 approved - Sent to Dan, Payton, Reeca - KE 8…" at bounding box center [600, 269] width 394 height 155
click at [756, 364] on button "Close" at bounding box center [757, 376] width 69 height 33
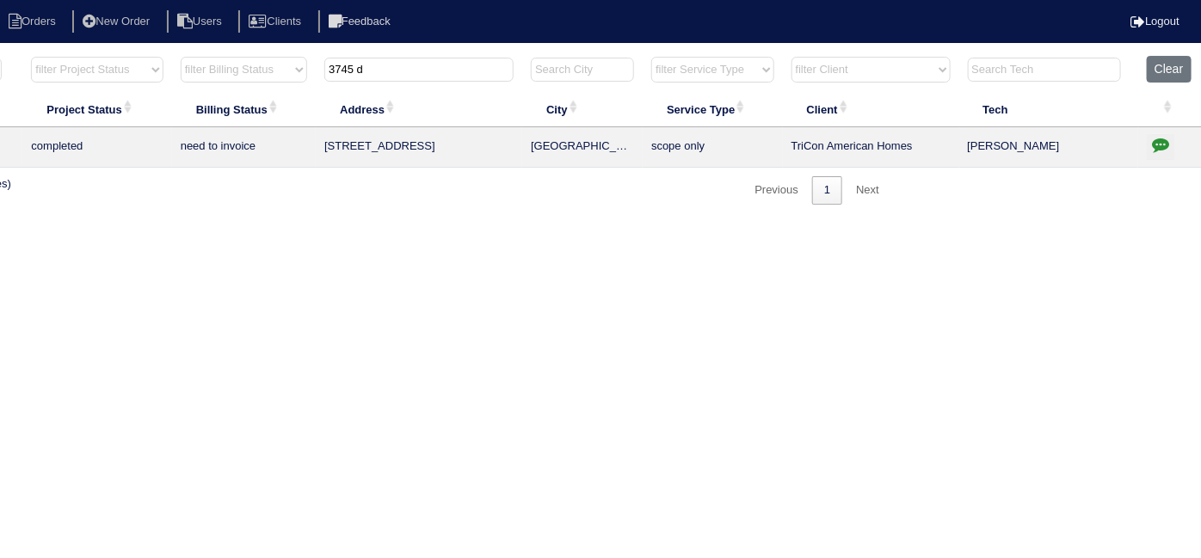
click at [635, 222] on html "Orders New Order Users Clients Feedback Logout Orders New Order Users Clients M…" at bounding box center [301, 111] width 1201 height 222
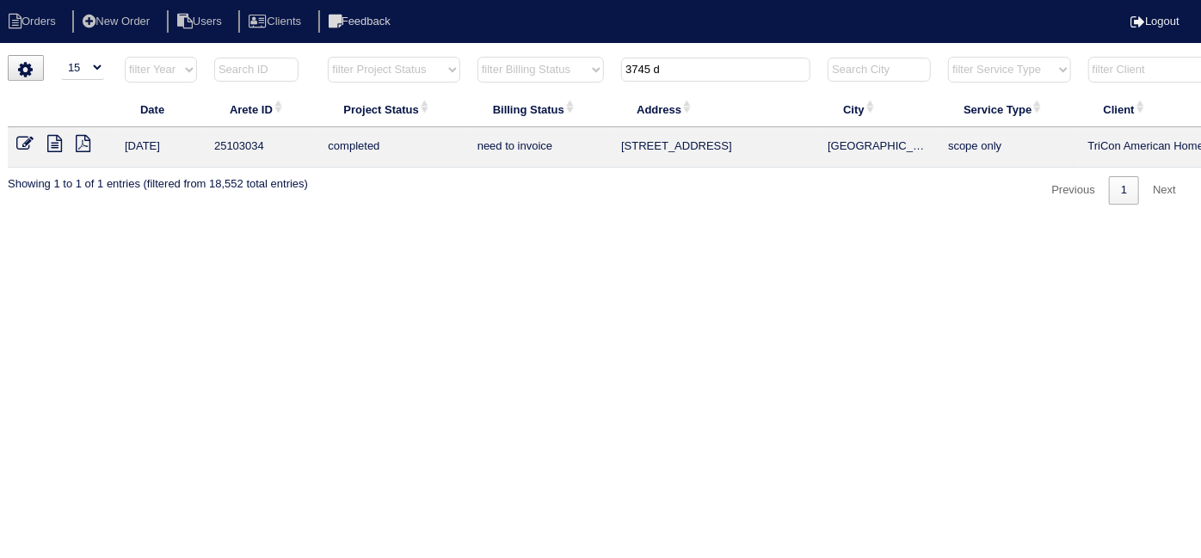
scroll to position [0, 0]
click at [51, 135] on icon at bounding box center [57, 143] width 15 height 17
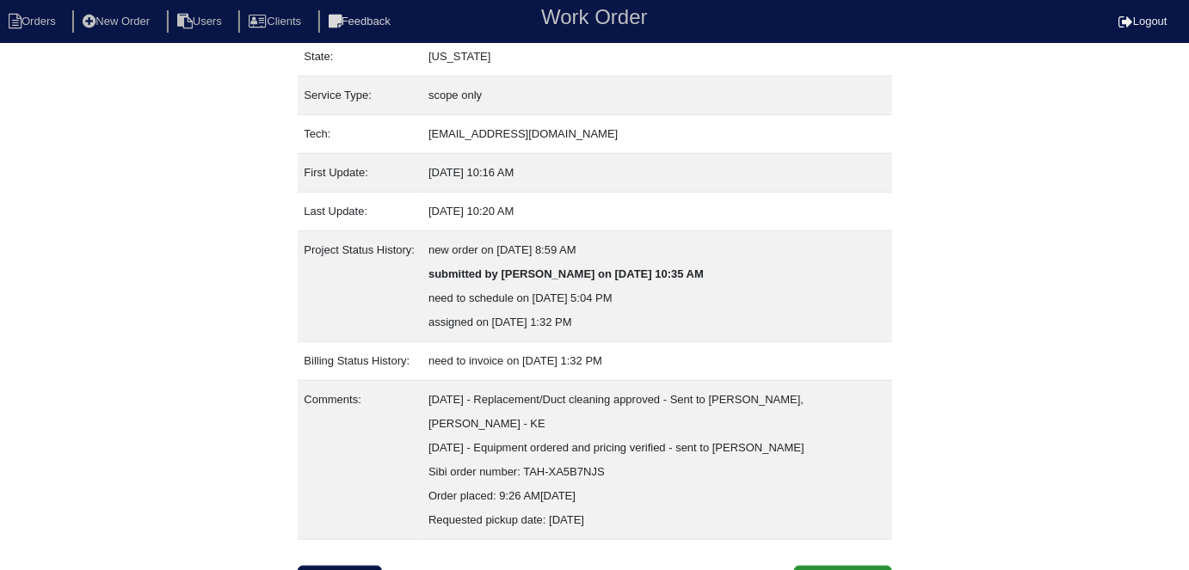
scroll to position [235, 0]
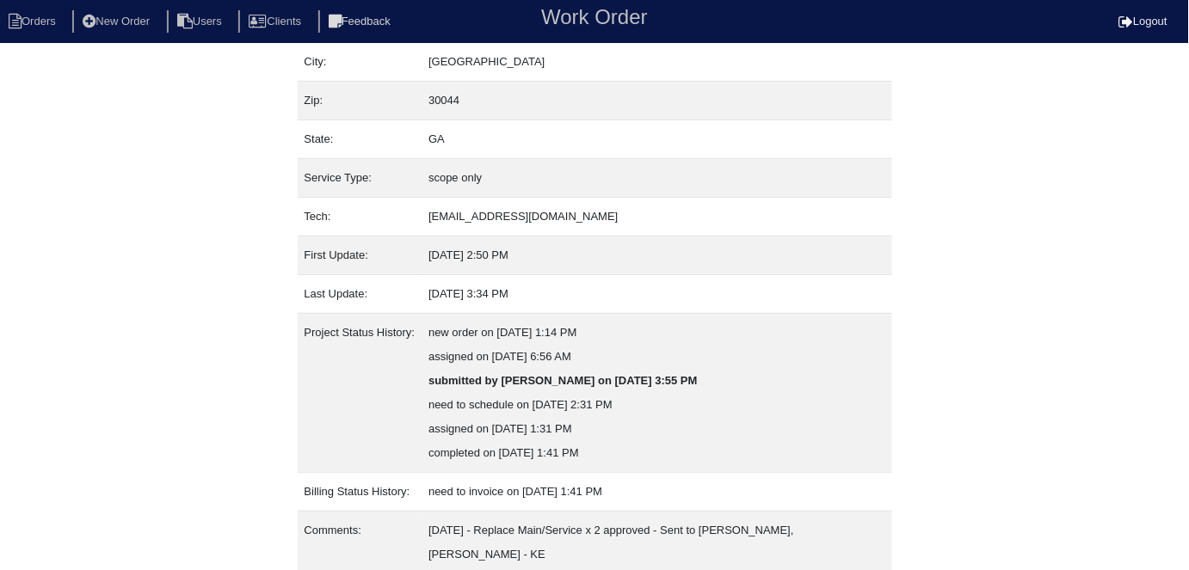
scroll to position [128, 0]
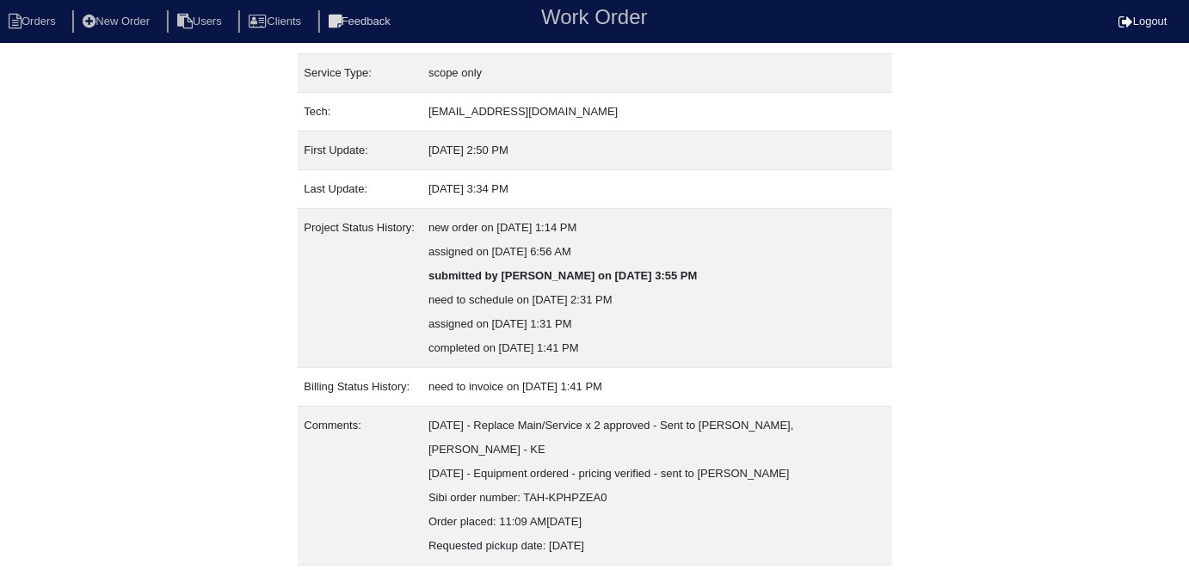
scroll to position [234, 0]
click at [46, 33] on li "Orders" at bounding box center [35, 21] width 70 height 23
select select "15"
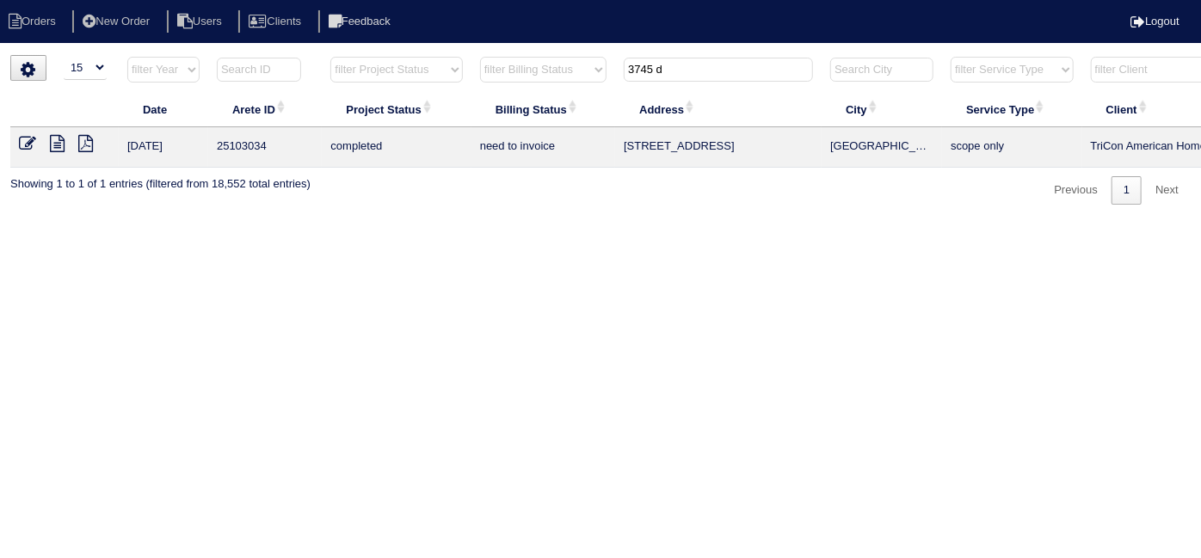
drag, startPoint x: 705, startPoint y: 66, endPoint x: 403, endPoint y: 58, distance: 302.0
click at [461, 57] on tr "filter Year -- Any Year -- 2025 2024 2023 2022 2021 2020 2019 filter Project St…" at bounding box center [755, 73] width 1491 height 35
type input "9466 d"
click at [52, 138] on icon at bounding box center [57, 143] width 15 height 17
click at [34, 141] on icon at bounding box center [27, 143] width 17 height 17
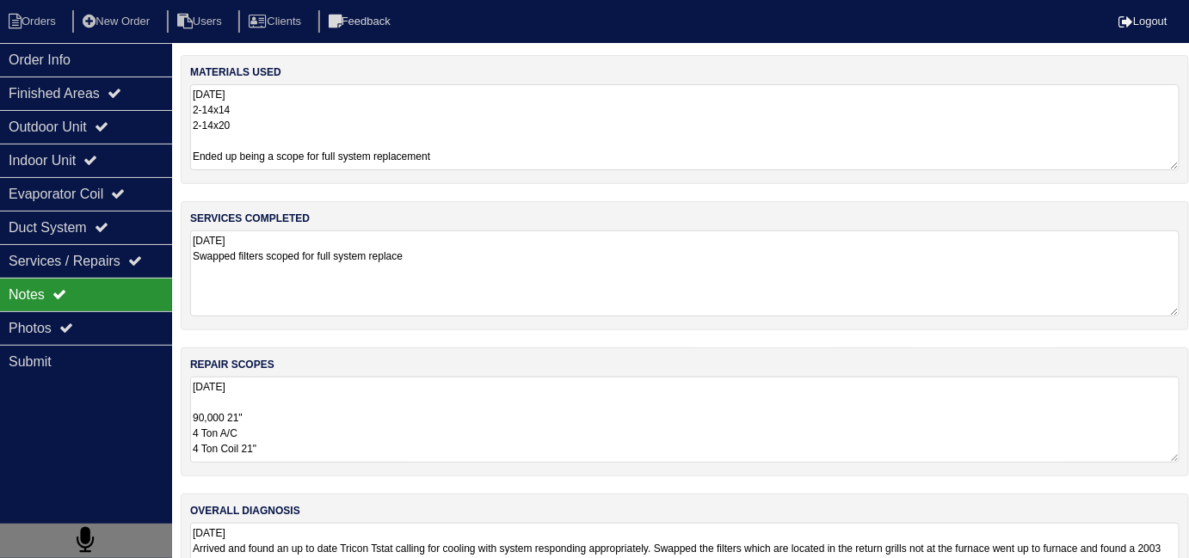
click at [477, 409] on textarea "[DATE] 90,000 21" 4 Ton A/C 4 Ton Coil 21" Side mount Furnace return plenum 10”…" at bounding box center [684, 420] width 989 height 86
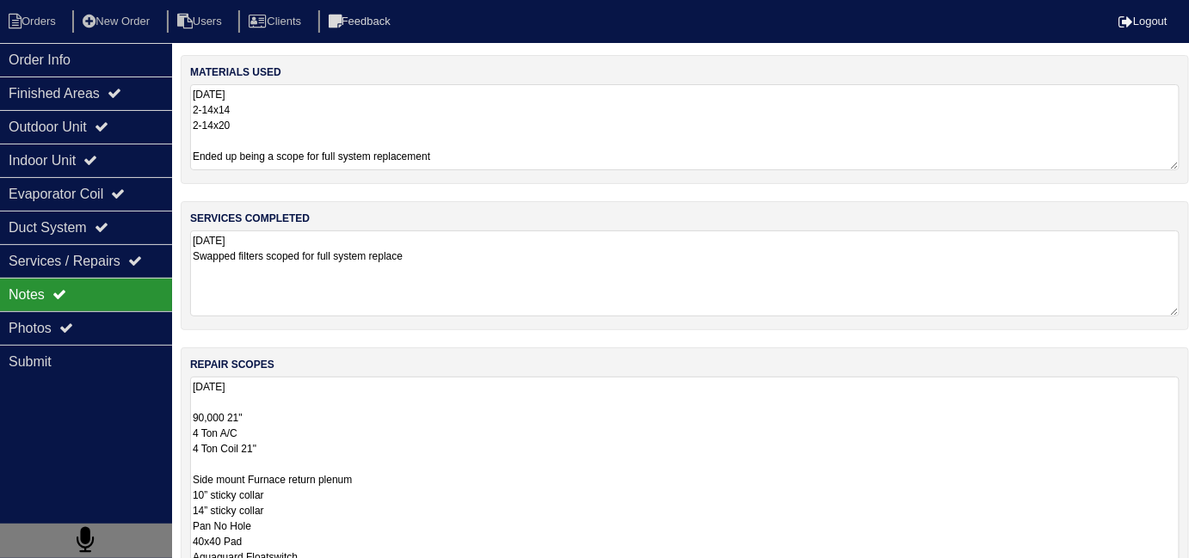
click at [412, 447] on textarea "[DATE] 90,000 21" 4 Ton A/C 4 Ton Coil 21" Side mount Furnace return plenum 10”…" at bounding box center [684, 533] width 989 height 313
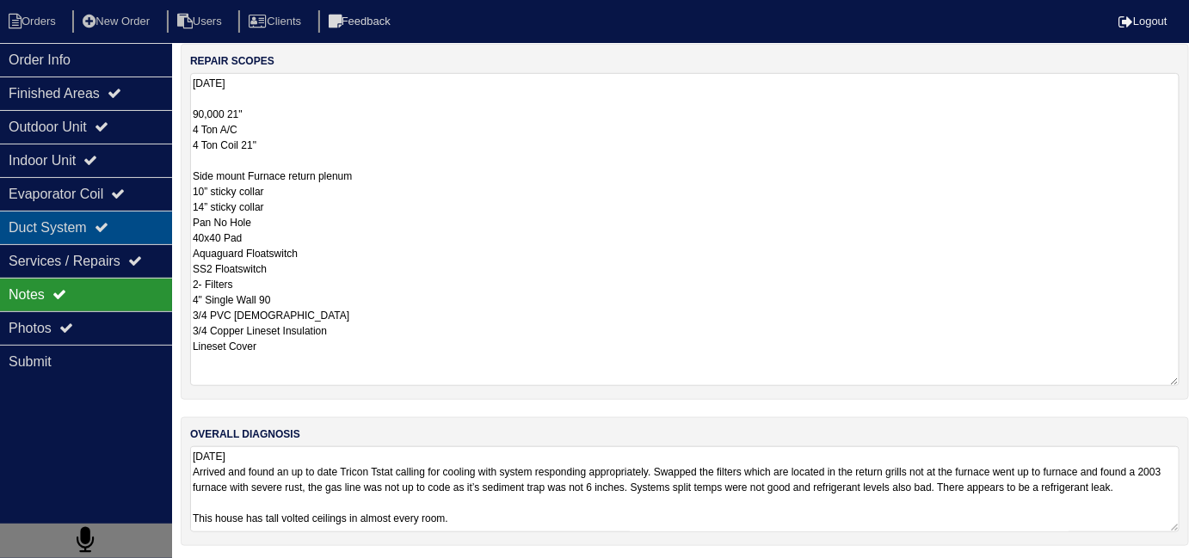
scroll to position [77, 0]
click at [46, 234] on div "Duct System" at bounding box center [86, 228] width 172 height 34
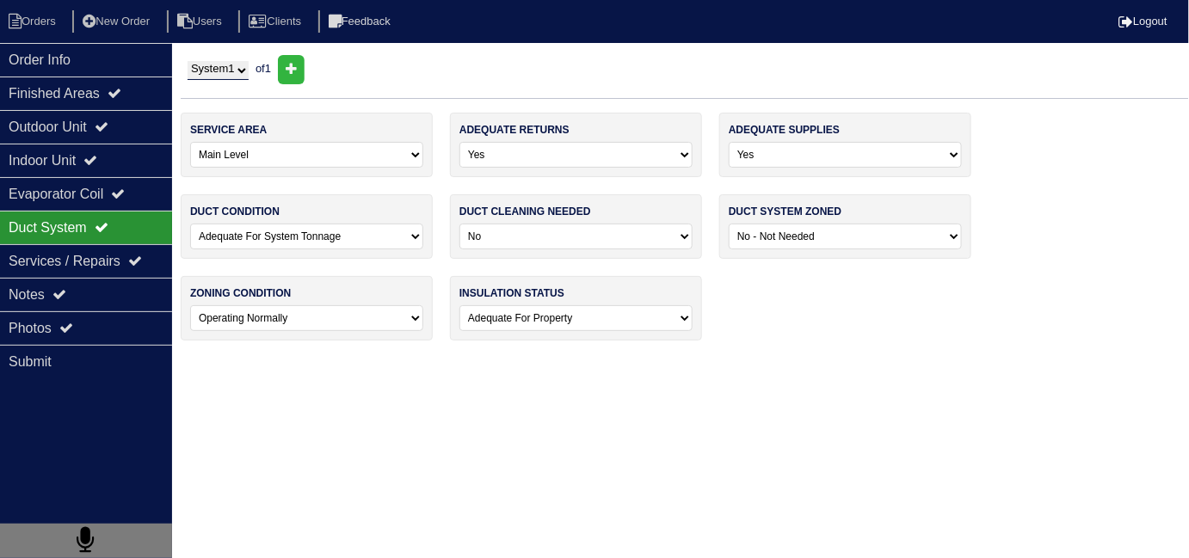
scroll to position [0, 0]
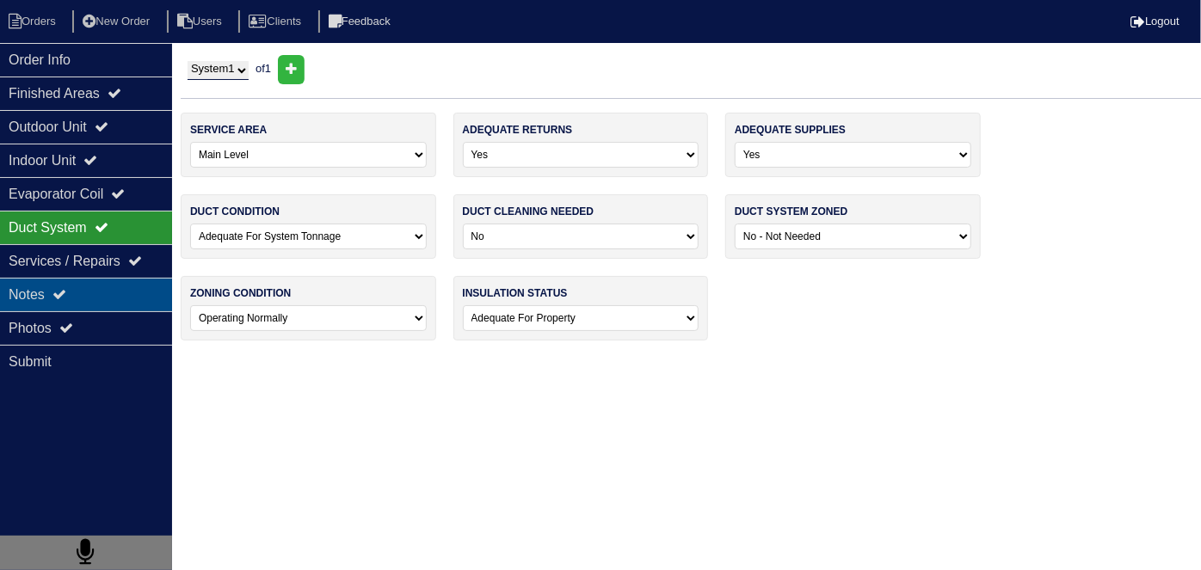
click at [46, 308] on div "Notes" at bounding box center [86, 295] width 172 height 34
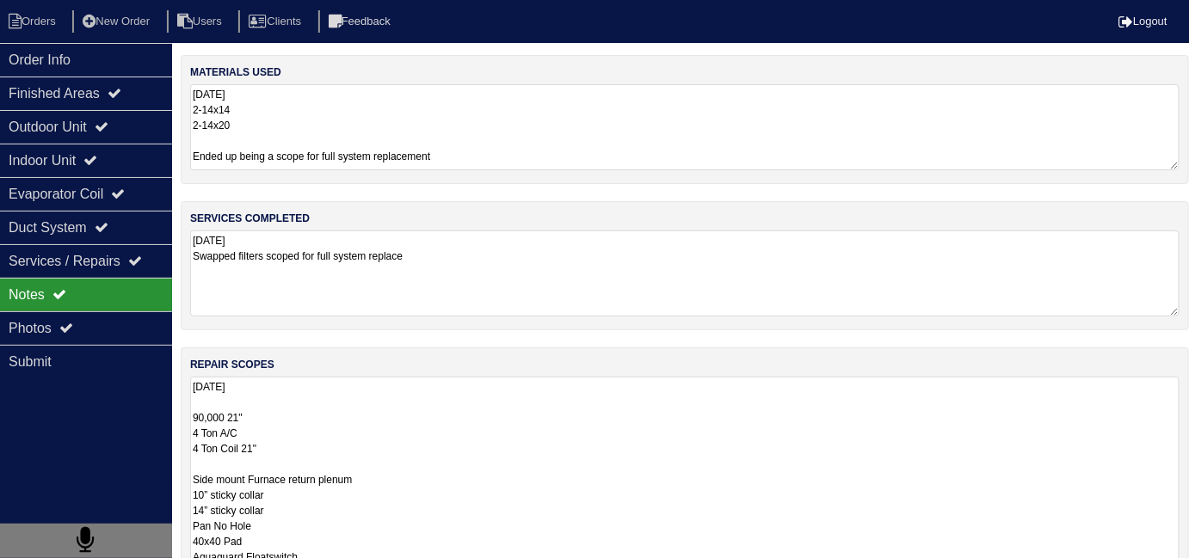
drag, startPoint x: 550, startPoint y: 435, endPoint x: 571, endPoint y: 433, distance: 21.6
click at [550, 434] on textarea "8.25.25 90,000 21" 4 Ton A/C 4 Ton Coil 21" Side mount Furnace return plenum 10…" at bounding box center [684, 533] width 989 height 313
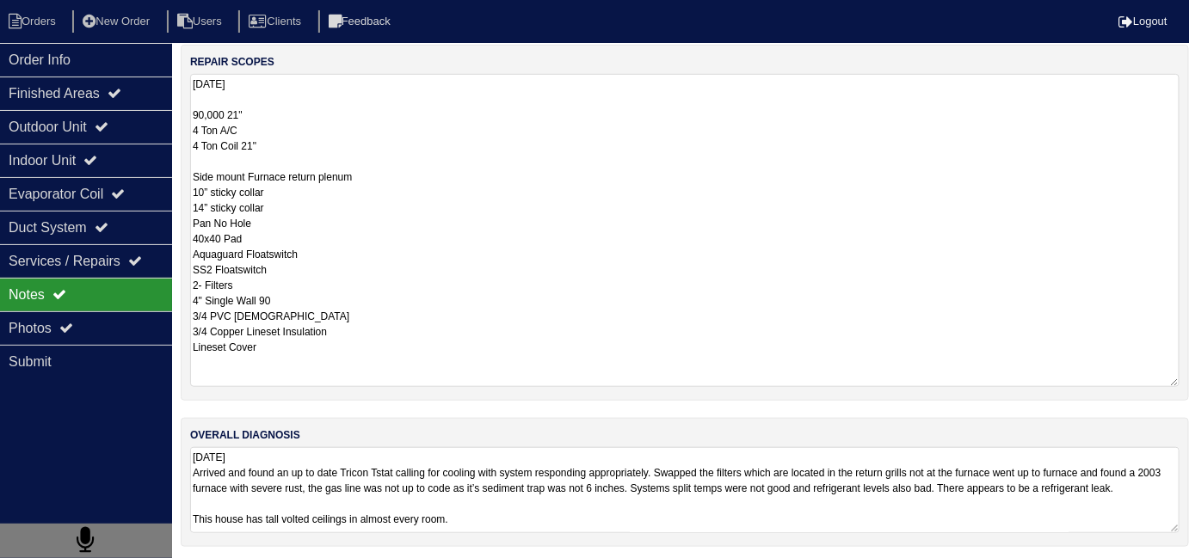
scroll to position [304, 0]
click at [514, 253] on textarea "8.25.25 90,000 21" 4 Ton A/C 4 Ton Coil 21" Side mount Furnace return plenum 10…" at bounding box center [684, 229] width 989 height 313
click at [90, 65] on div "Order Info" at bounding box center [86, 60] width 172 height 34
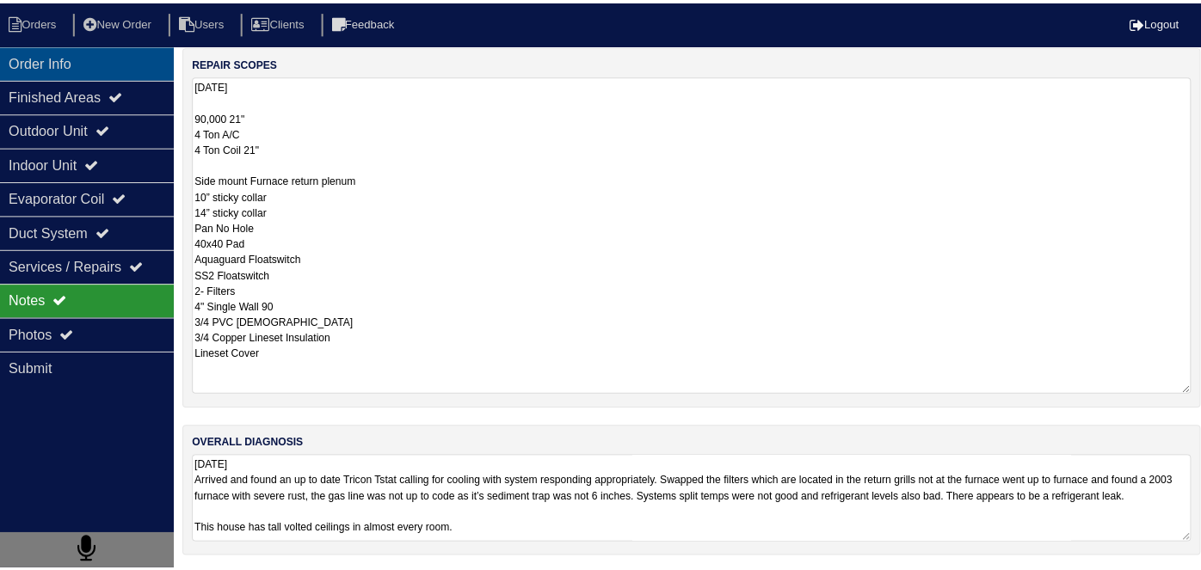
scroll to position [0, 0]
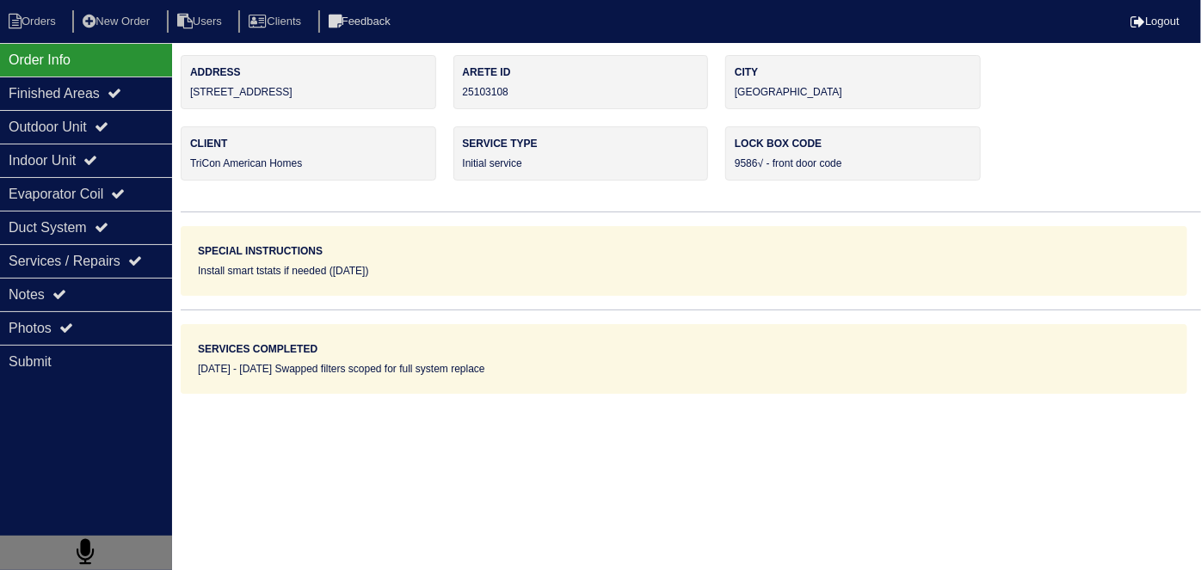
drag, startPoint x: 318, startPoint y: 95, endPoint x: 177, endPoint y: 101, distance: 141.2
click at [177, 101] on div "Order Info Finished Areas Outdoor Unit Indoor Unit Evaporator Coil Duct System …" at bounding box center [600, 224] width 1201 height 339
drag, startPoint x: 330, startPoint y: 108, endPoint x: 321, endPoint y: 103, distance: 10.8
click at [328, 108] on div "Address 9466 Deer Crossing Dr Arete ID 25103108 City Jonesboro Client TriCon Am…" at bounding box center [691, 224] width 1020 height 339
drag, startPoint x: 317, startPoint y: 95, endPoint x: 193, endPoint y: 95, distance: 123.9
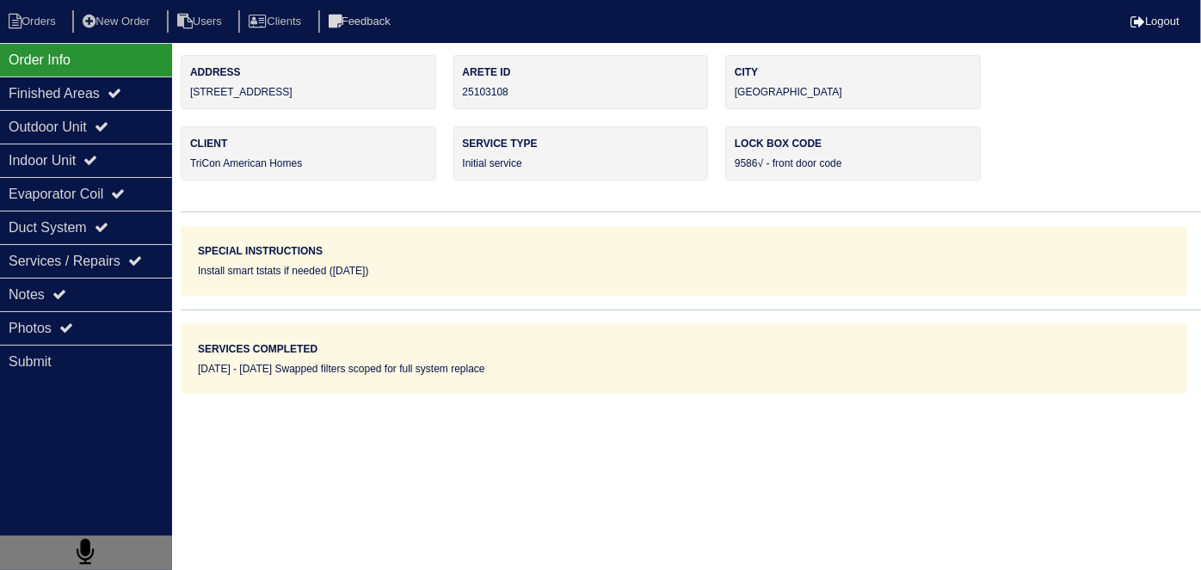
click at [193, 95] on div "Address 9466 Deer Crossing Dr" at bounding box center [308, 82] width 255 height 54
copy div "[STREET_ADDRESS]"
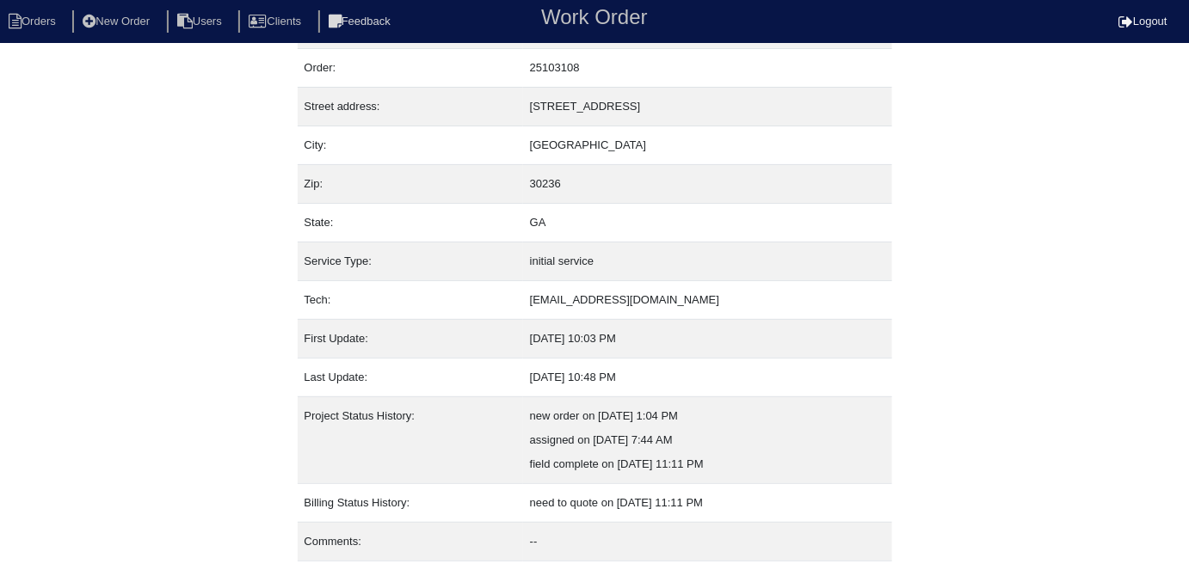
scroll to position [90, 0]
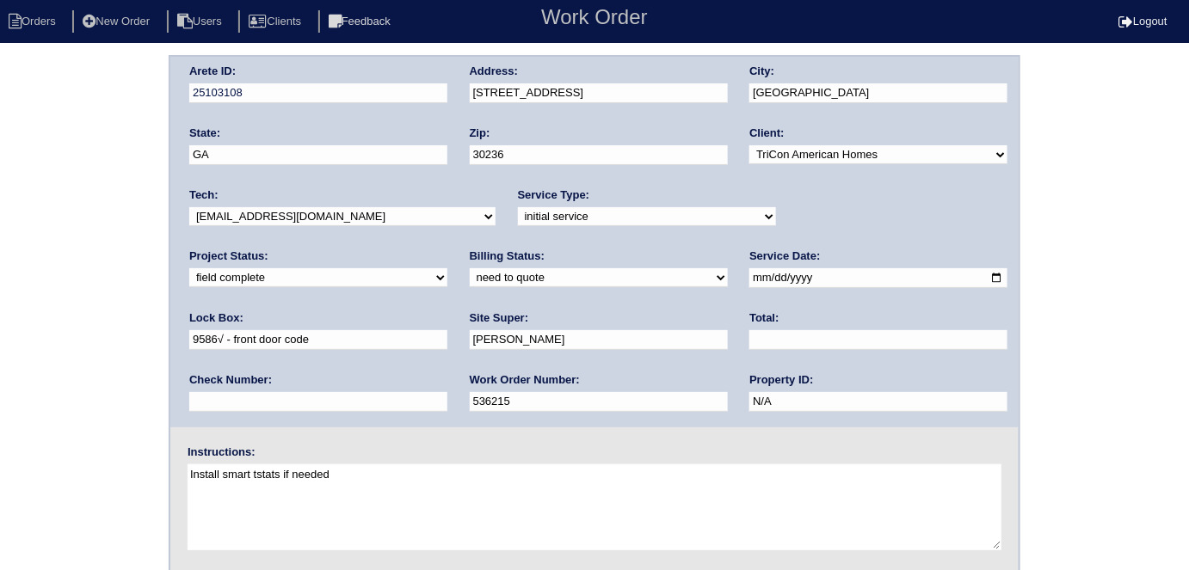
click at [470, 280] on select "need to quote quoted need to invoice invoiced paid warranty purchase order need…" at bounding box center [599, 277] width 258 height 19
select select "quoted"
click at [470, 268] on select "need to quote quoted need to invoice invoiced paid warranty purchase order need…" at bounding box center [599, 277] width 258 height 19
click at [749, 337] on input "text" at bounding box center [878, 340] width 258 height 20
type input "5585.00"
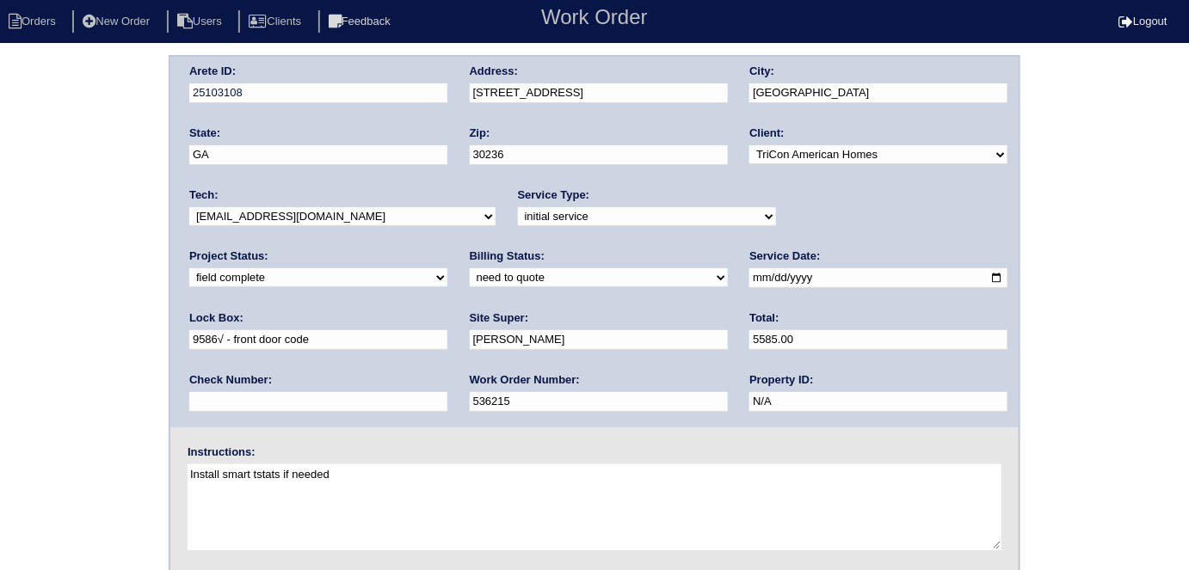
click at [195, 360] on div "Arete ID: 25103108 Address: [STREET_ADDRESS] City: [GEOGRAPHIC_DATA] State: [GE…" at bounding box center [594, 242] width 848 height 371
click at [89, 349] on div "Arete ID: 25103108 Address: [STREET_ADDRESS] City: [GEOGRAPHIC_DATA] State: [GE…" at bounding box center [594, 403] width 1189 height 696
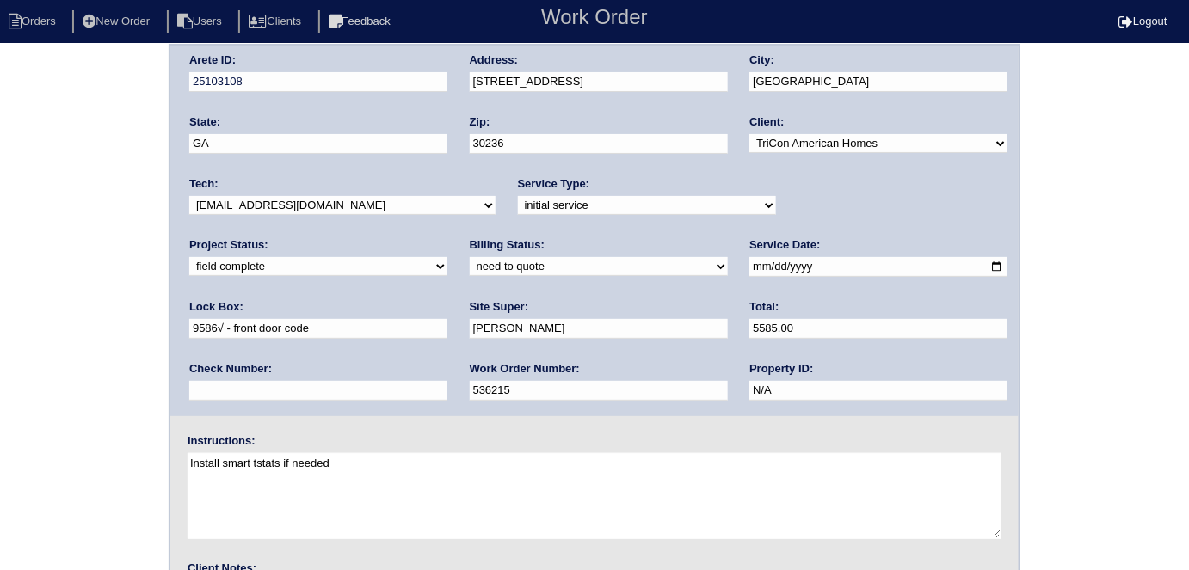
scroll to position [176, 0]
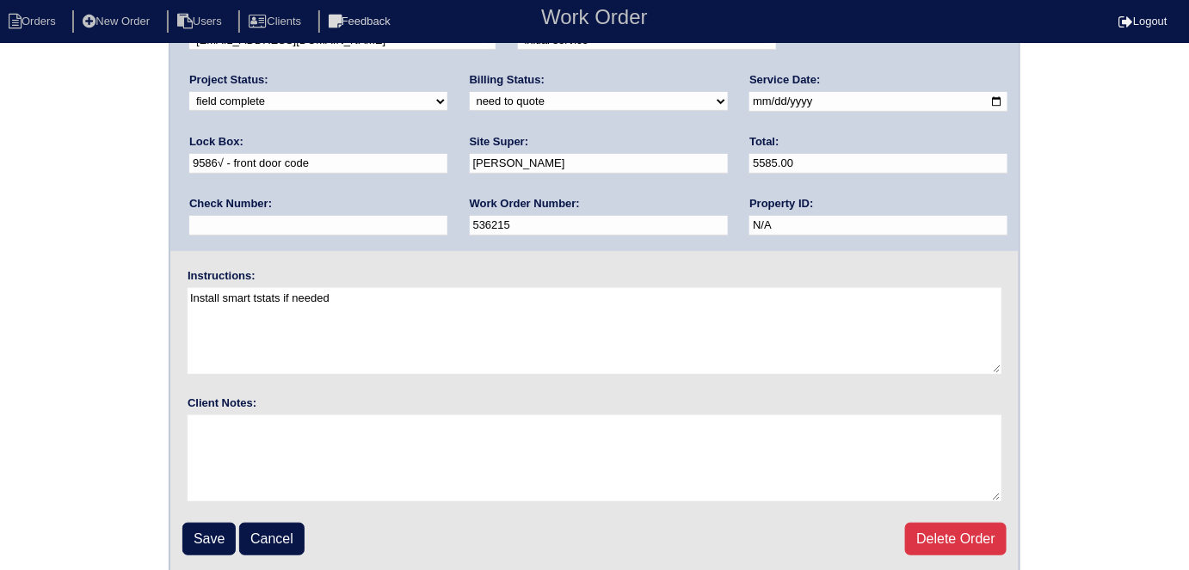
click at [183, 529] on input "Save" at bounding box center [208, 539] width 53 height 33
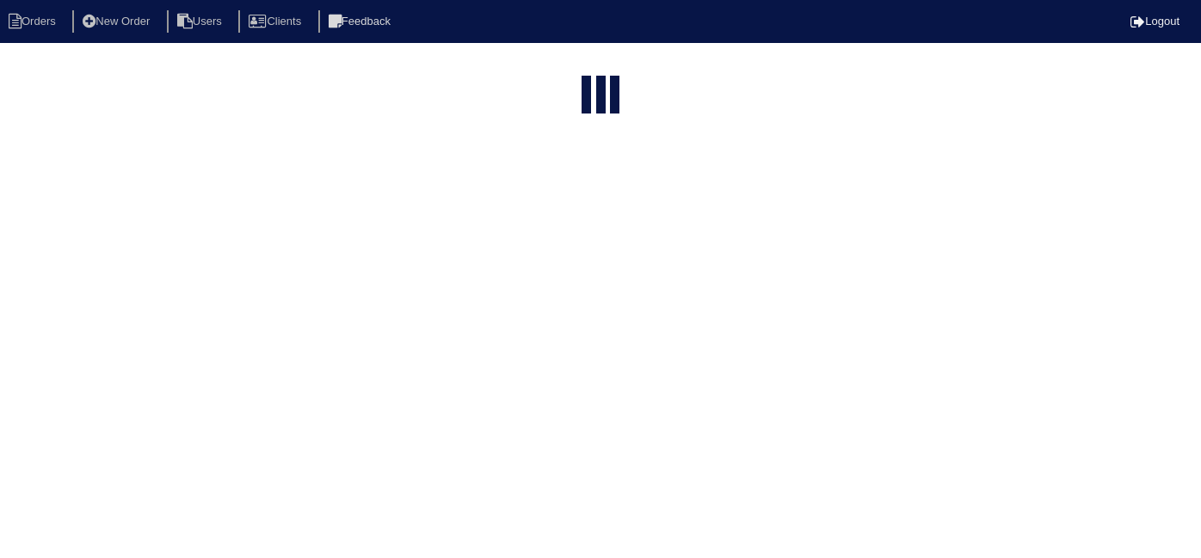
select select "15"
type input "9466 d"
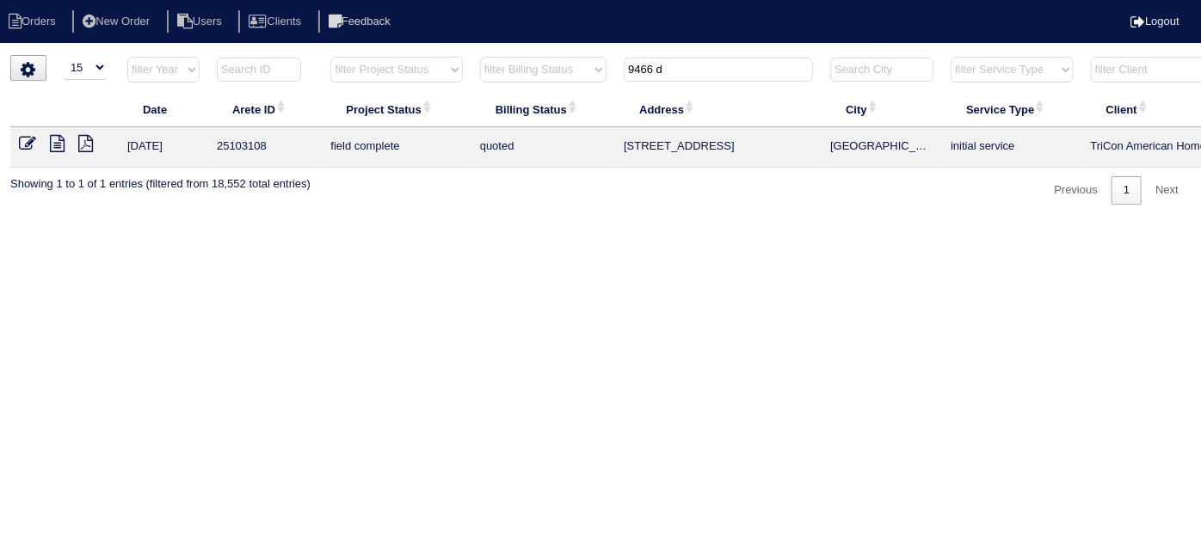
drag, startPoint x: 678, startPoint y: 65, endPoint x: 179, endPoint y: 52, distance: 499.0
click at [249, 55] on div "▼ 10 15 25 50 200 500 Search: Date Arete ID Project Status Billing Status Addre…" at bounding box center [600, 130] width 1180 height 150
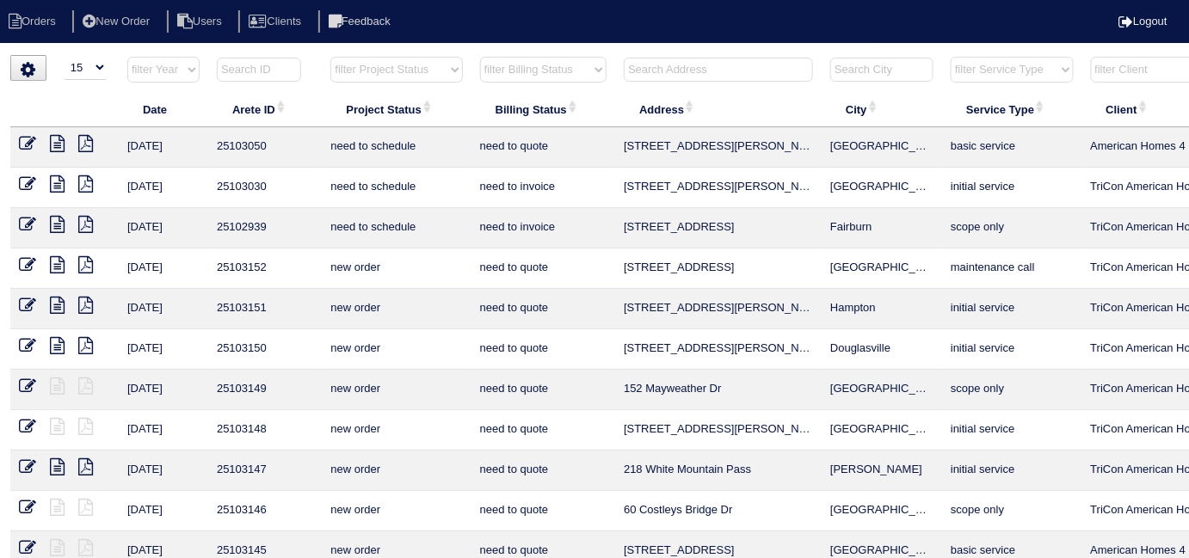
click at [334, 65] on select "filter Project Status -- Any Project Status -- new order assigned in progress f…" at bounding box center [396, 70] width 132 height 26
click at [330, 57] on select "filter Project Status -- Any Project Status -- new order assigned in progress f…" at bounding box center [396, 70] width 132 height 26
select select "field complete"
click at [532, 74] on select "filter Billing Status -- Any Billing Status -- need to quote quoted need to inv…" at bounding box center [543, 70] width 126 height 26
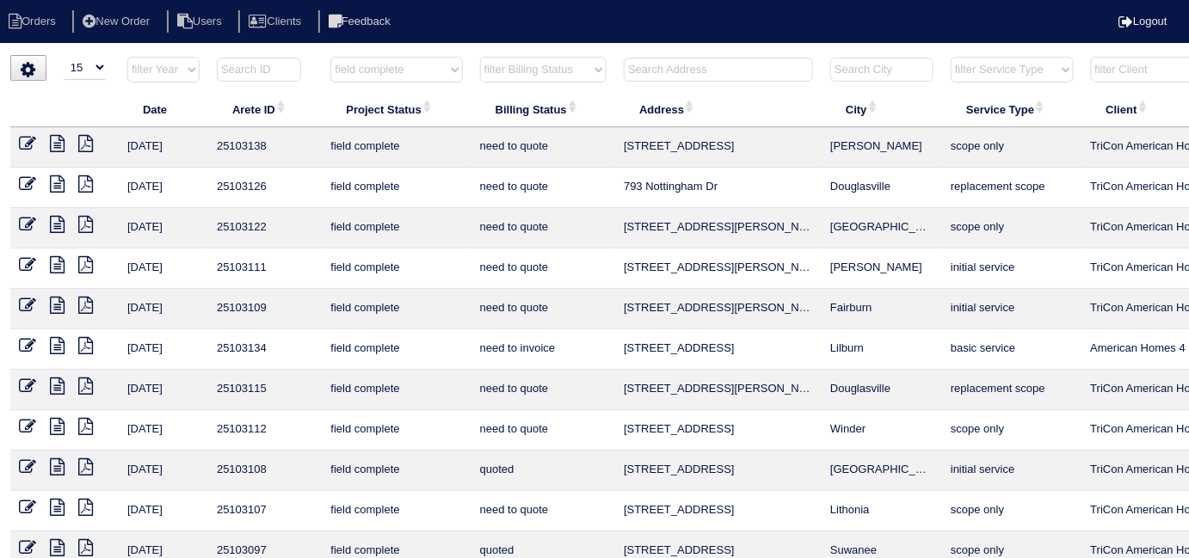
select select "need to quote"
click at [480, 57] on select "filter Billing Status -- Any Billing Status -- need to quote quoted need to inv…" at bounding box center [543, 70] width 126 height 26
select select "field complete"
select select "need to quote"
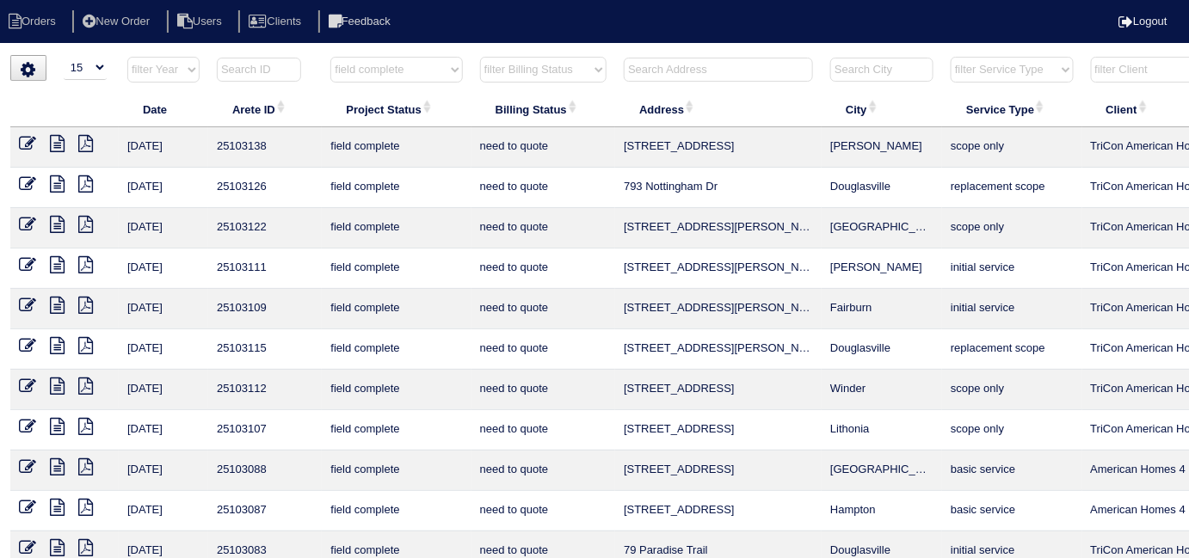
click at [371, 62] on select "filter Project Status -- Any Project Status -- new order assigned in progress f…" at bounding box center [396, 70] width 132 height 26
click at [366, 84] on th "filter Project Status -- Any Project Status -- new order assigned in progress f…" at bounding box center [396, 73] width 149 height 35
click at [368, 76] on select "filter Project Status -- Any Project Status -- new order assigned in progress f…" at bounding box center [396, 70] width 132 height 26
select select
click at [330, 57] on select "filter Project Status -- Any Project Status -- new order assigned in progress f…" at bounding box center [396, 70] width 132 height 26
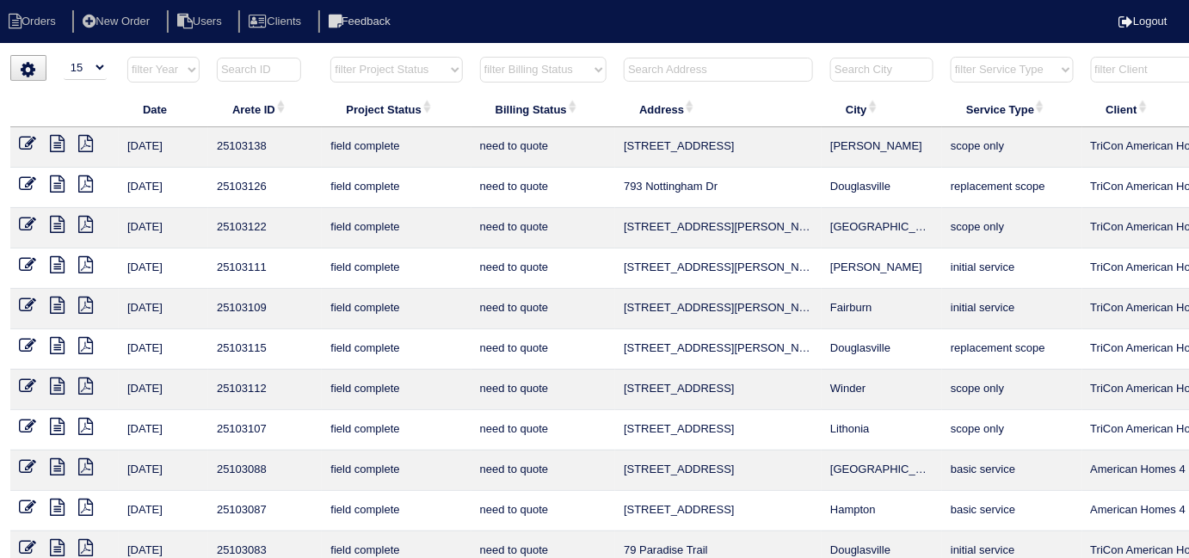
select select "need to quote"
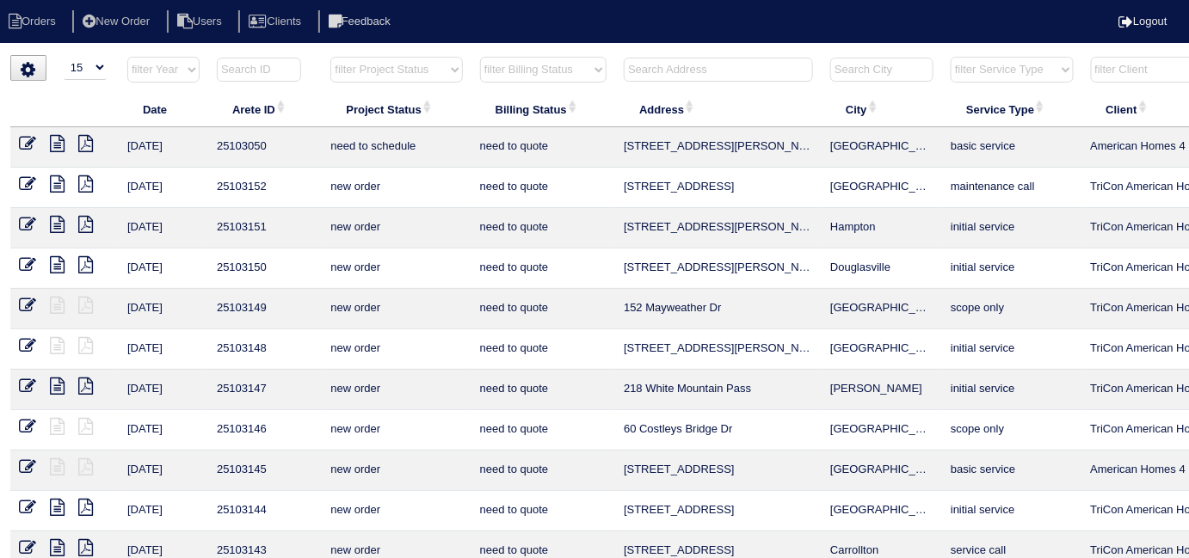
click at [504, 71] on select "filter Billing Status -- Any Billing Status -- need to quote quoted need to inv…" at bounding box center [543, 70] width 126 height 26
select select
click at [480, 57] on select "filter Billing Status -- Any Billing Status -- need to quote quoted need to inv…" at bounding box center [543, 70] width 126 height 26
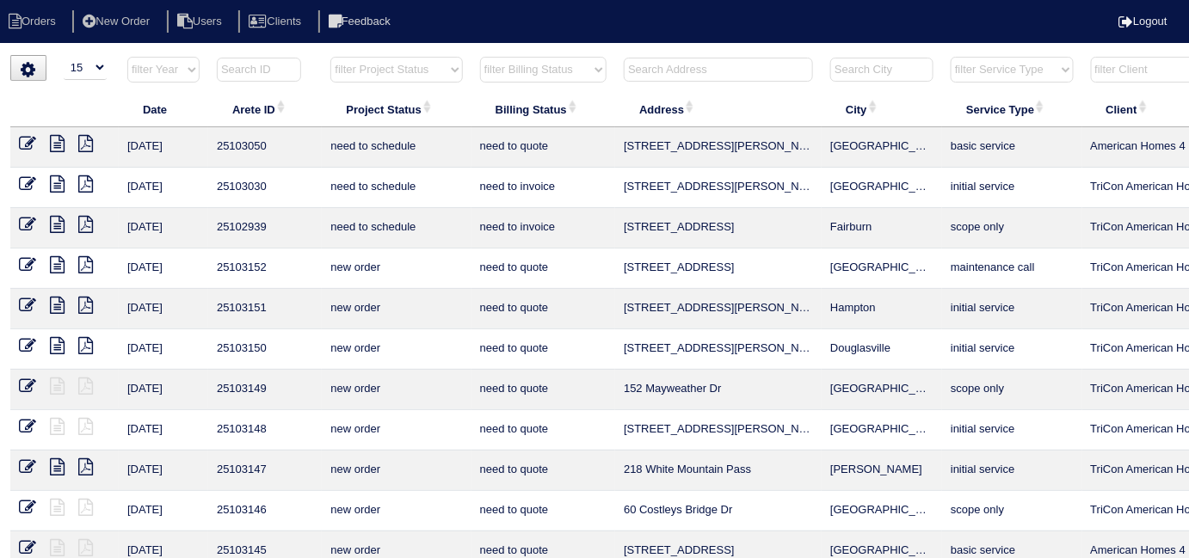
click at [673, 74] on input "text" at bounding box center [718, 70] width 189 height 24
